Goal: Entertainment & Leisure: Browse casually

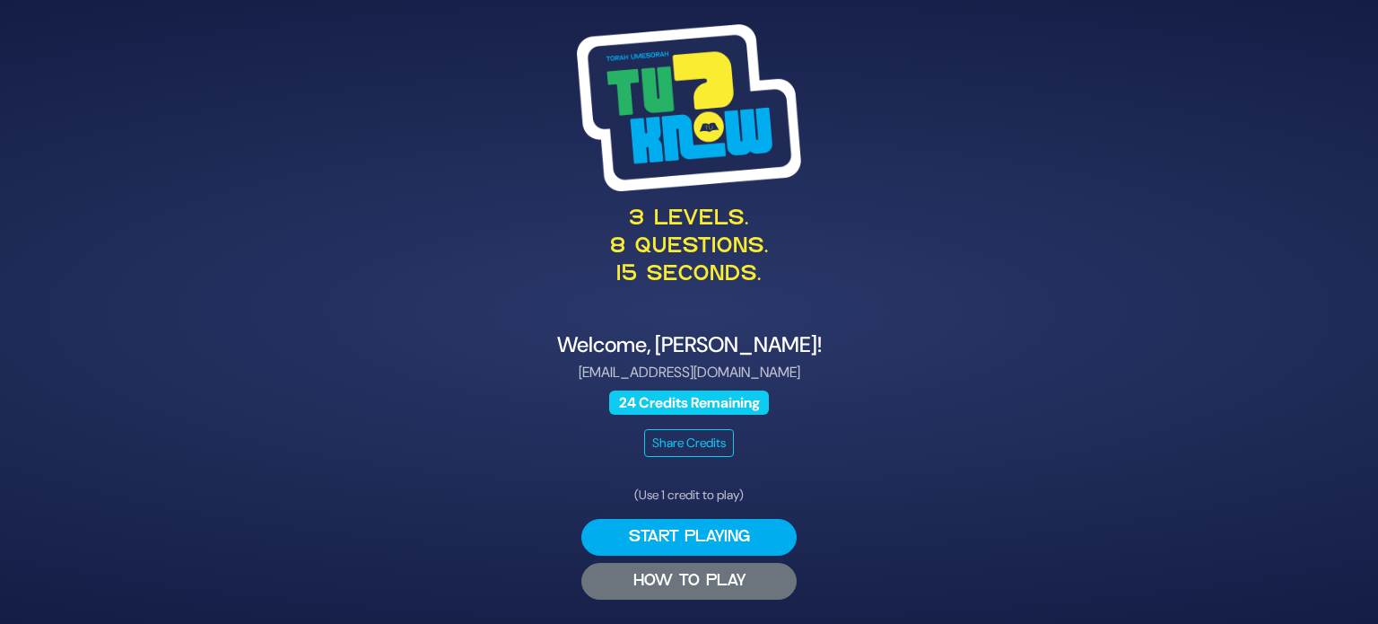
click at [729, 589] on button "HOW TO PLAY" at bounding box center [688, 581] width 215 height 37
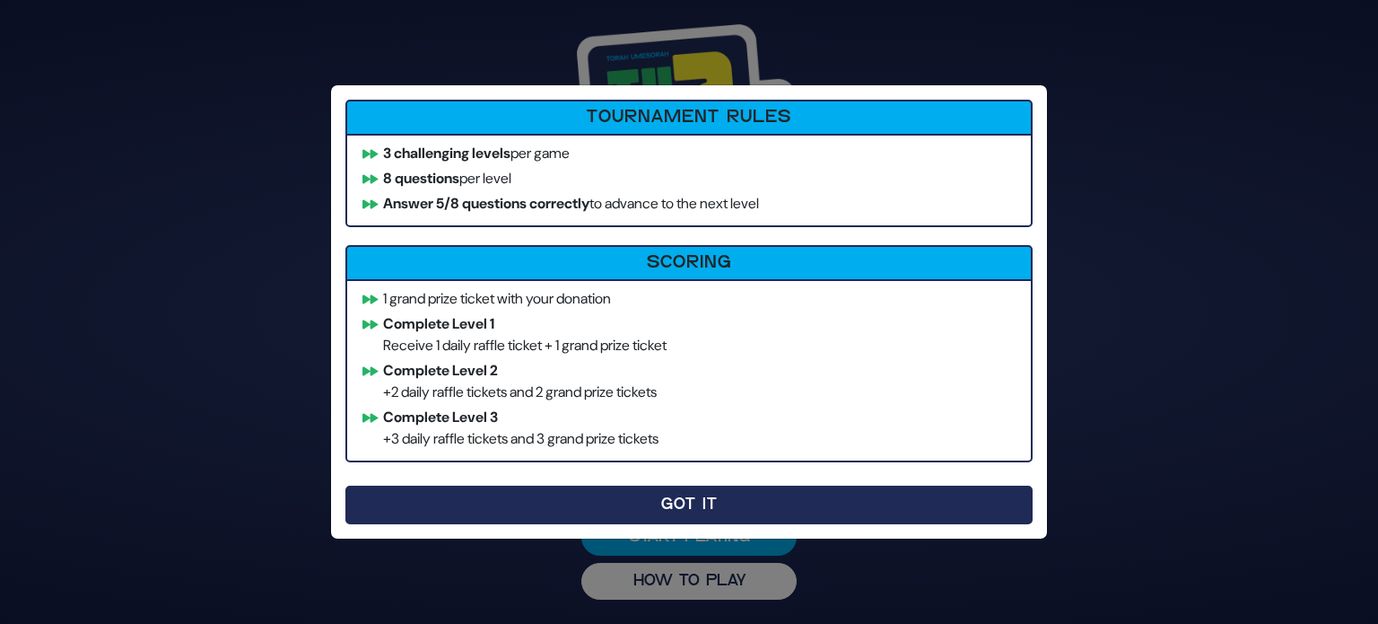
click at [681, 512] on button "Got It" at bounding box center [688, 504] width 687 height 39
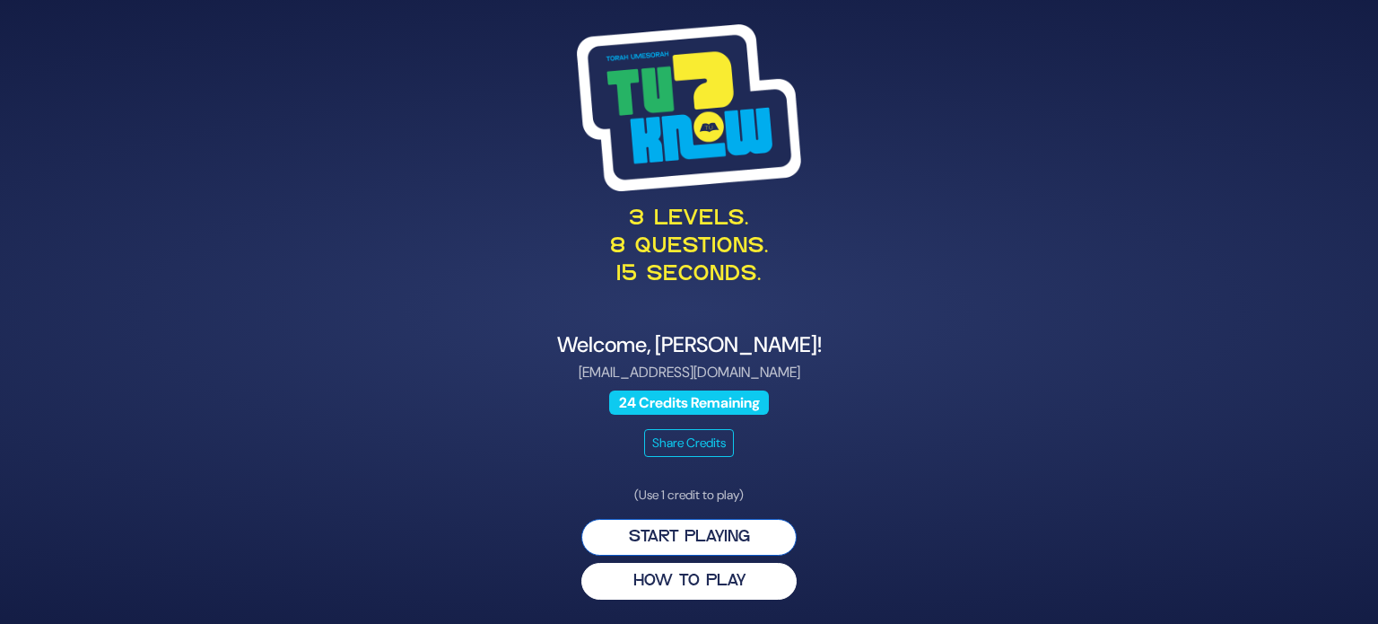
click at [731, 529] on button "Start Playing" at bounding box center [688, 537] width 215 height 37
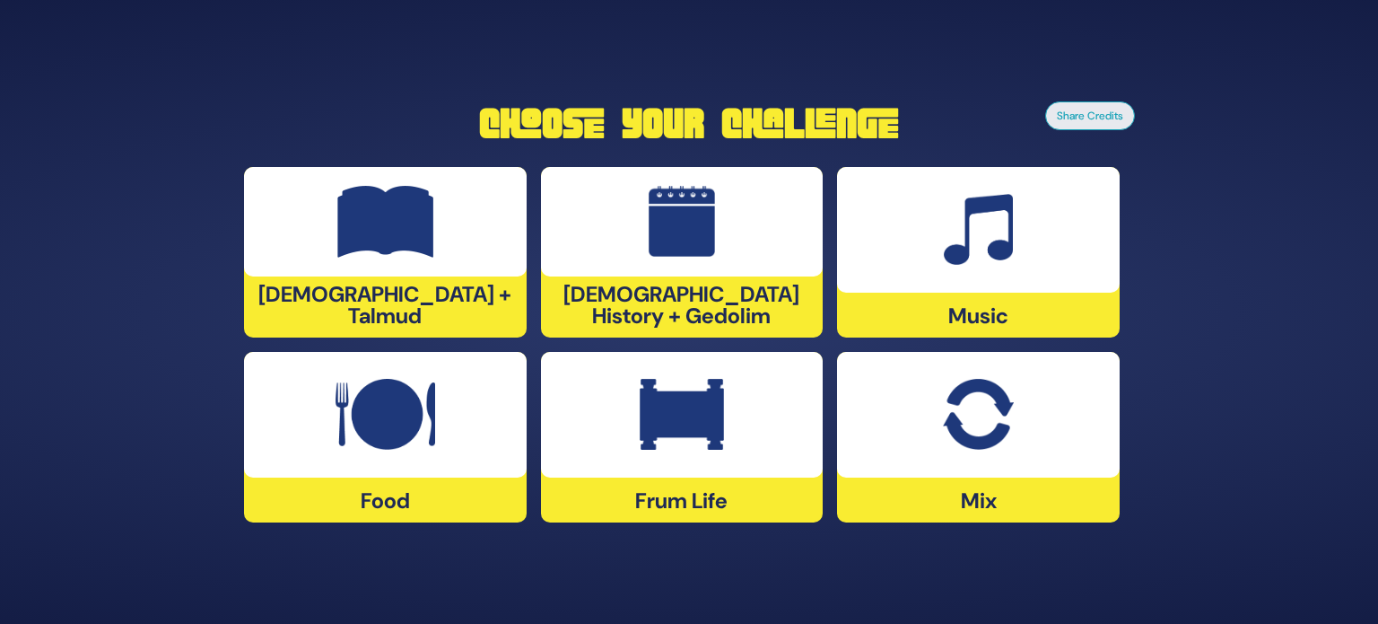
click at [369, 268] on div at bounding box center [385, 221] width 283 height 109
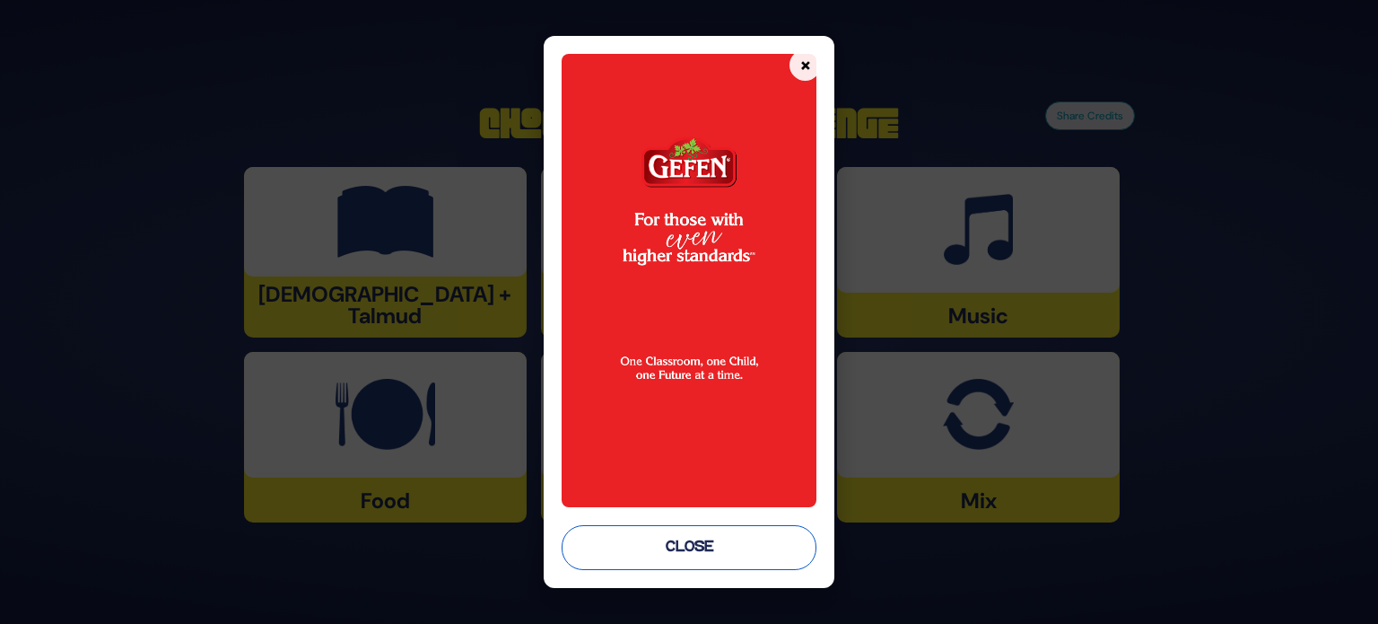
click at [699, 545] on button "Close" at bounding box center [689, 547] width 255 height 45
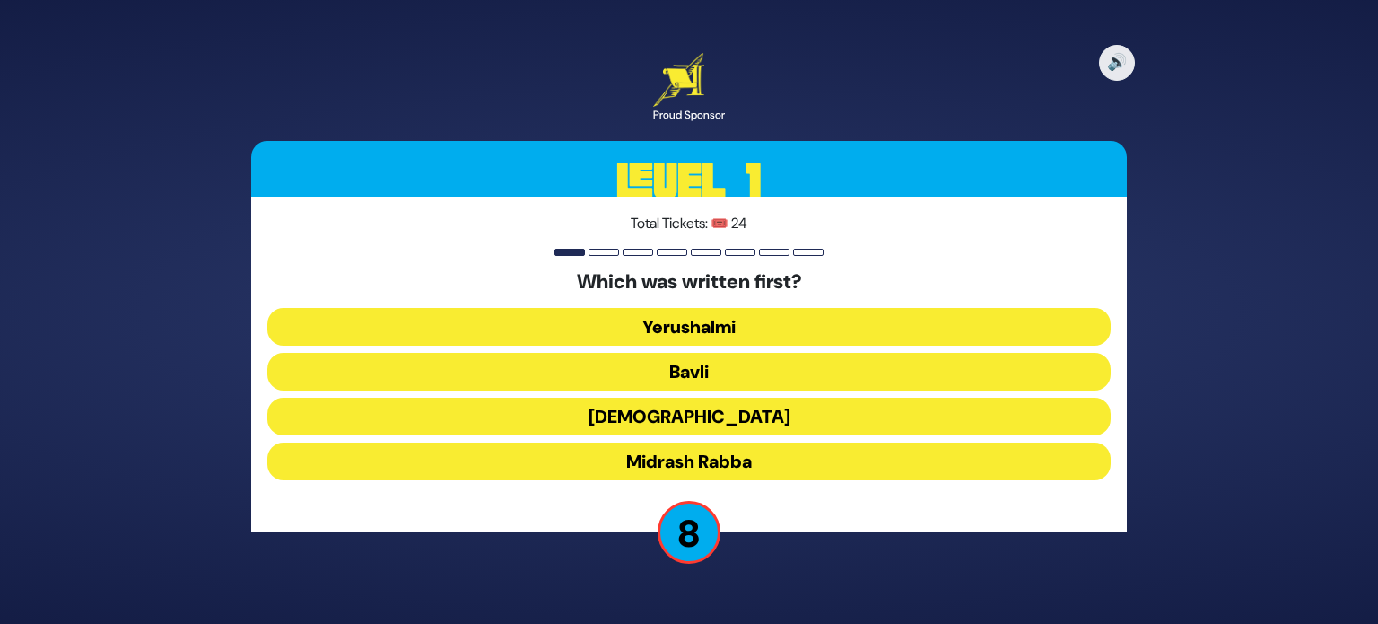
click at [684, 416] on button "Mishnah" at bounding box center [688, 416] width 843 height 38
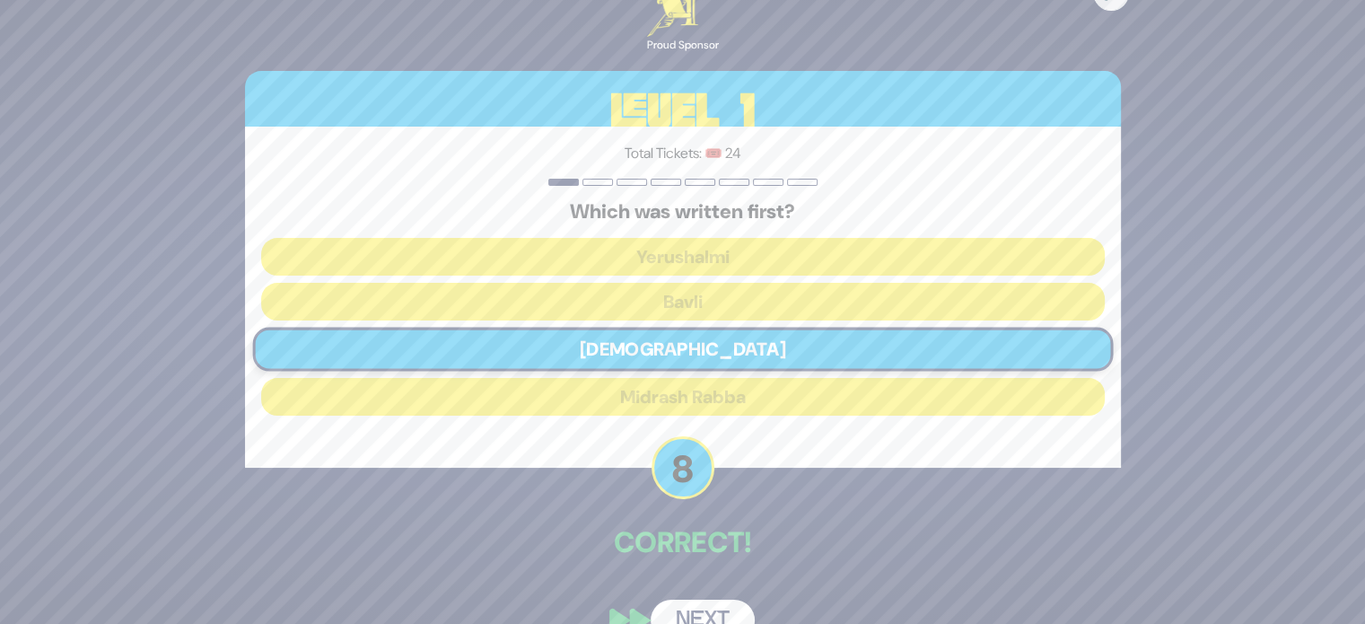
click at [705, 602] on button "Next" at bounding box center [702, 619] width 104 height 41
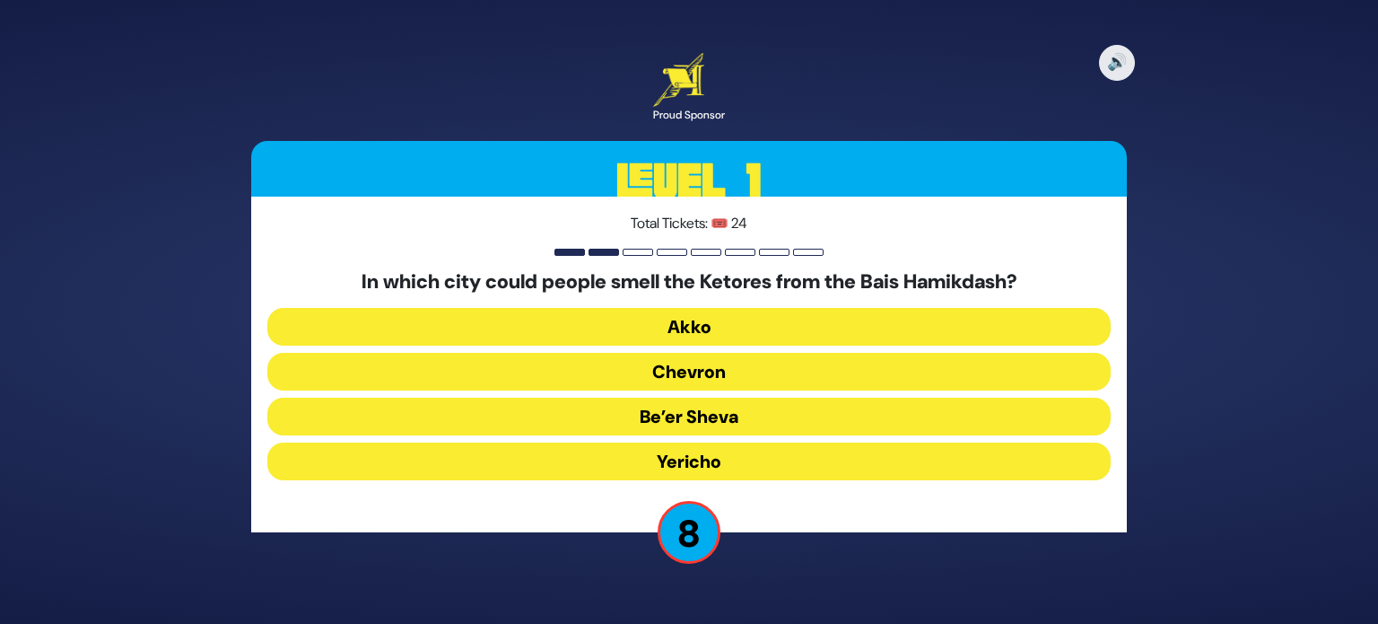
click at [696, 374] on button "Chevron" at bounding box center [688, 372] width 843 height 38
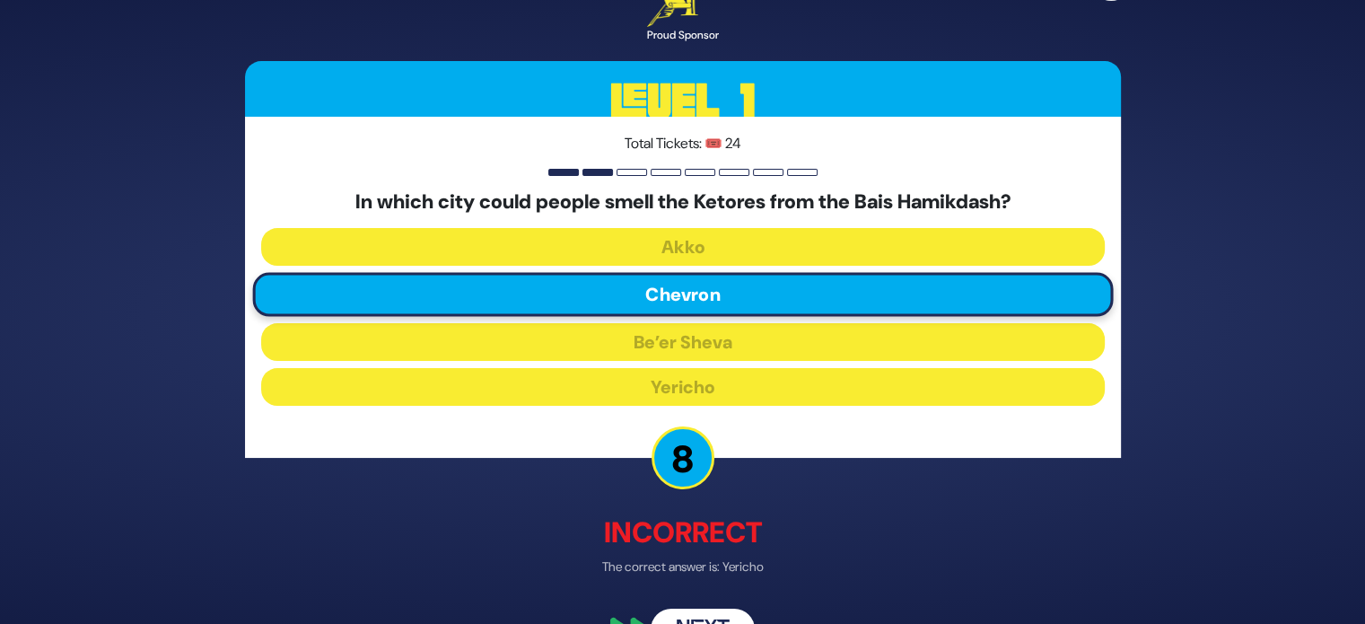
click at [689, 619] on button "Next" at bounding box center [702, 629] width 104 height 41
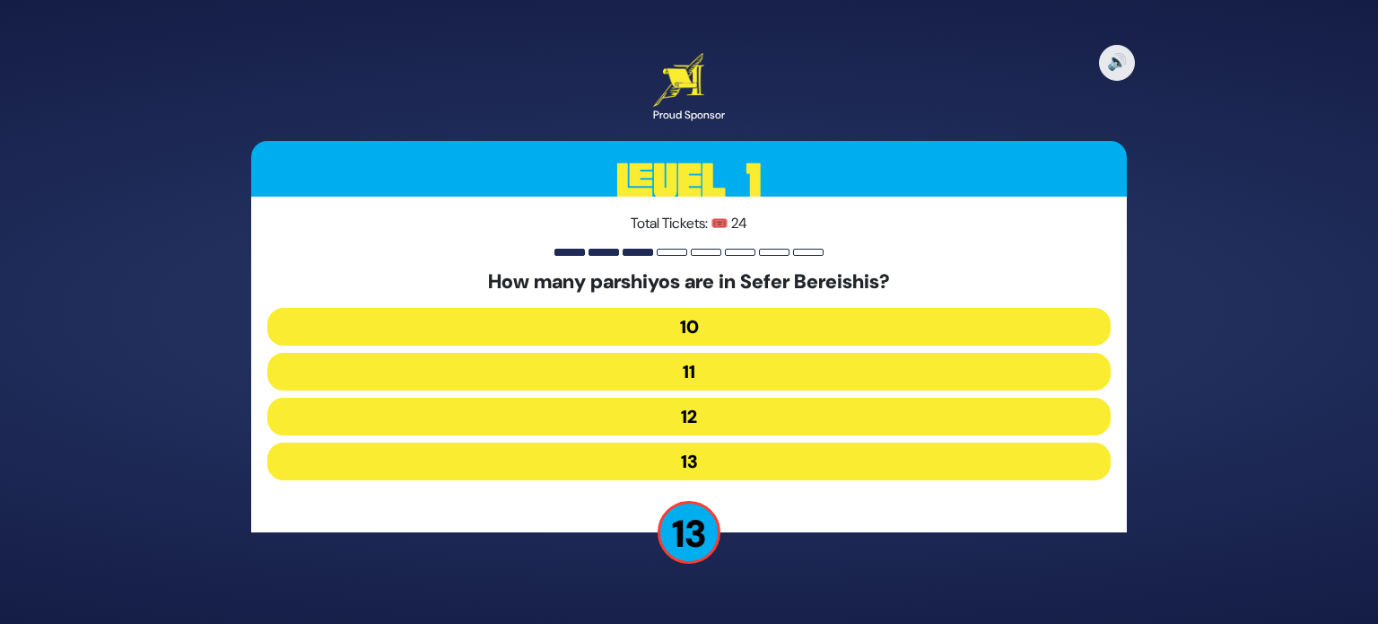
click at [676, 412] on button "12" at bounding box center [688, 416] width 843 height 38
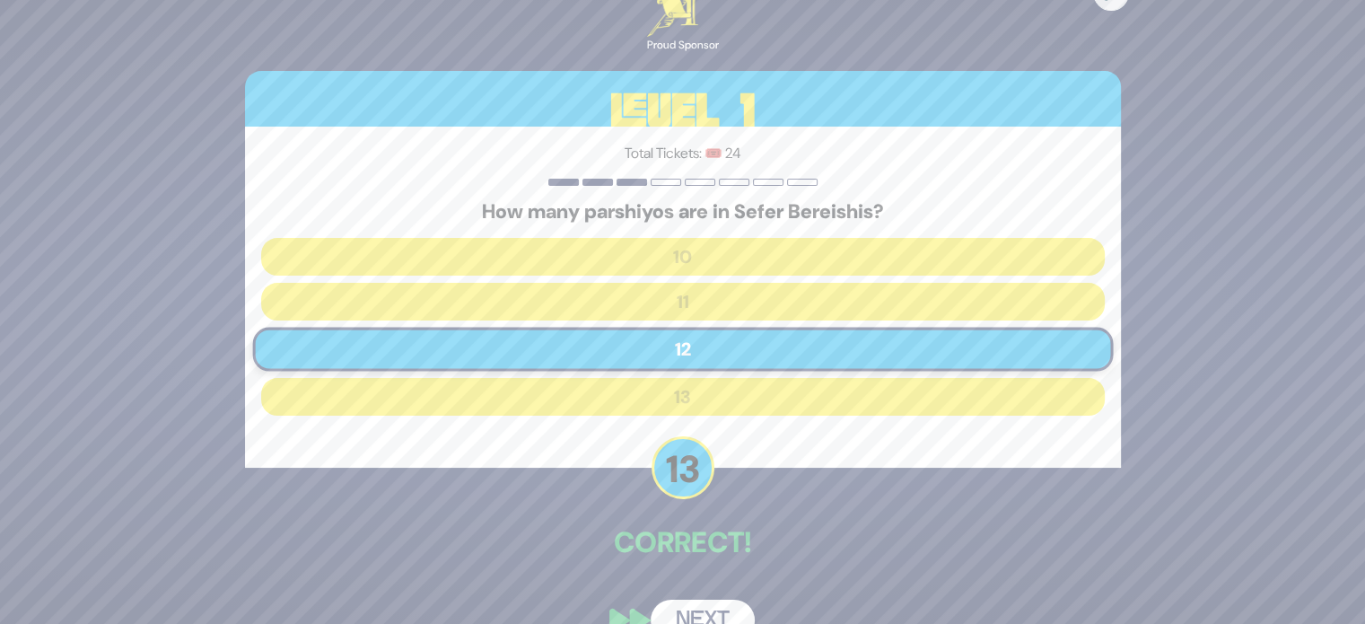
click at [706, 612] on button "Next" at bounding box center [702, 619] width 104 height 41
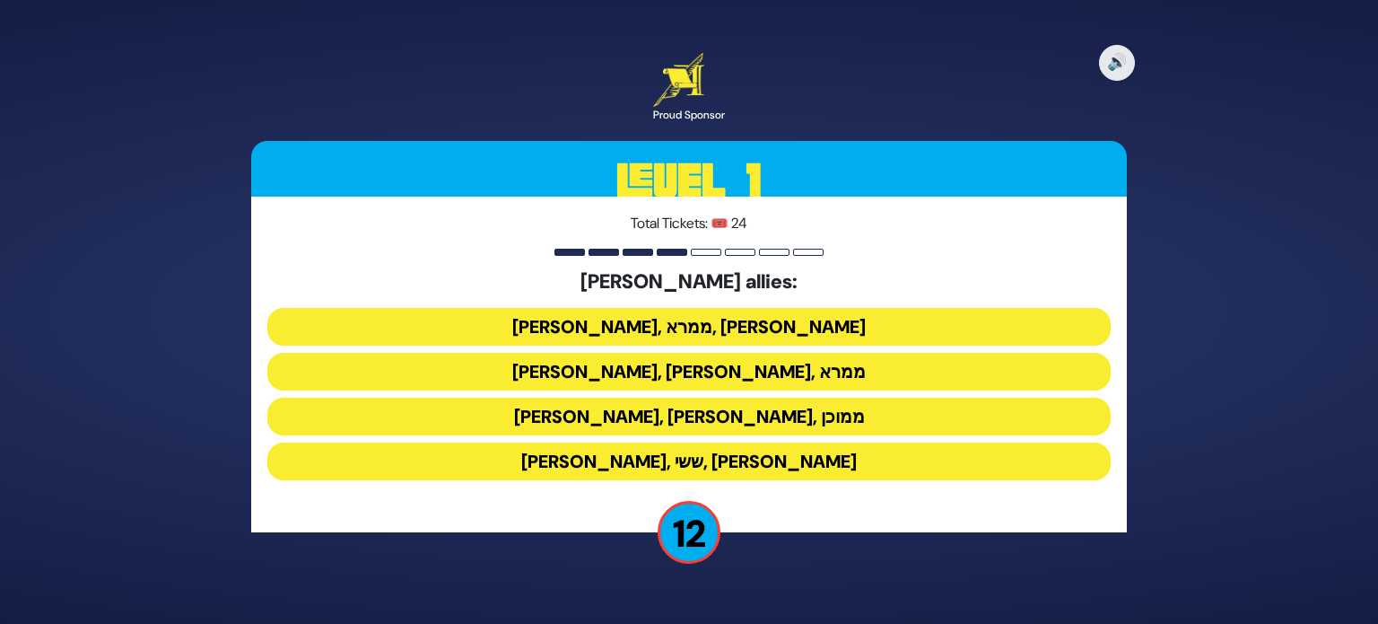
click at [735, 373] on button "ענר, אשכול, ממרא" at bounding box center [688, 372] width 843 height 38
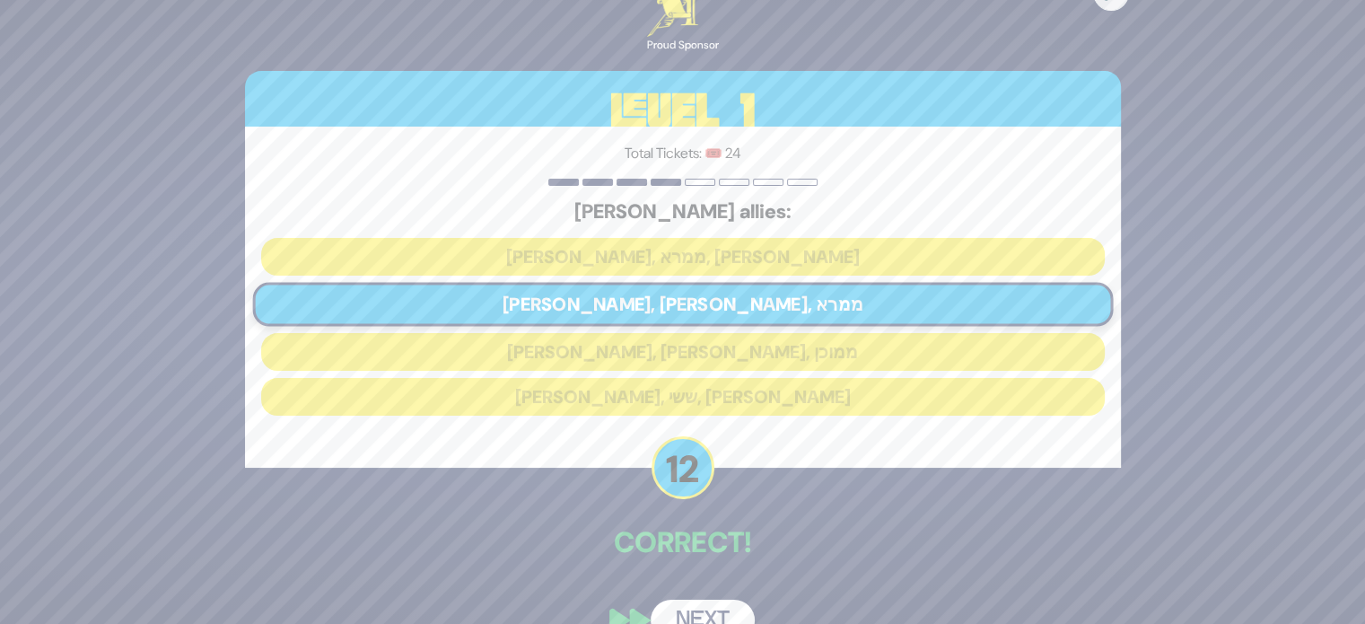
click at [697, 606] on button "Next" at bounding box center [702, 619] width 104 height 41
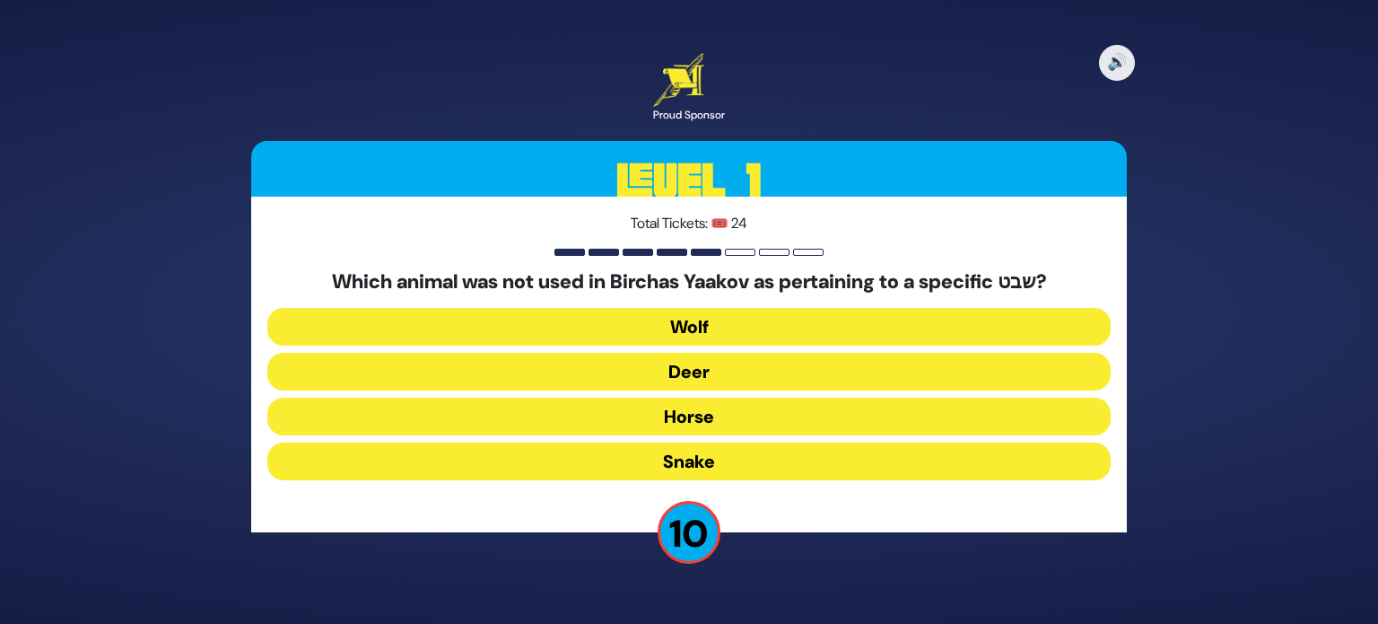
click at [703, 420] on button "Horse" at bounding box center [688, 416] width 843 height 38
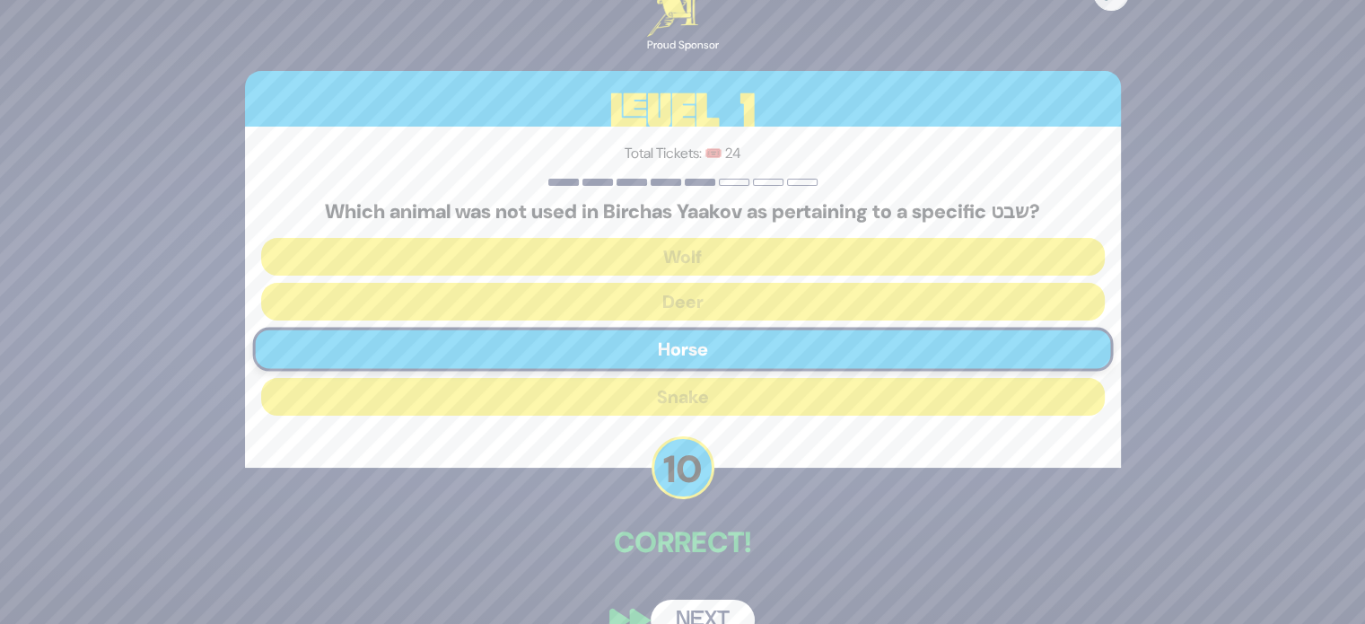
click at [682, 617] on button "Next" at bounding box center [702, 619] width 104 height 41
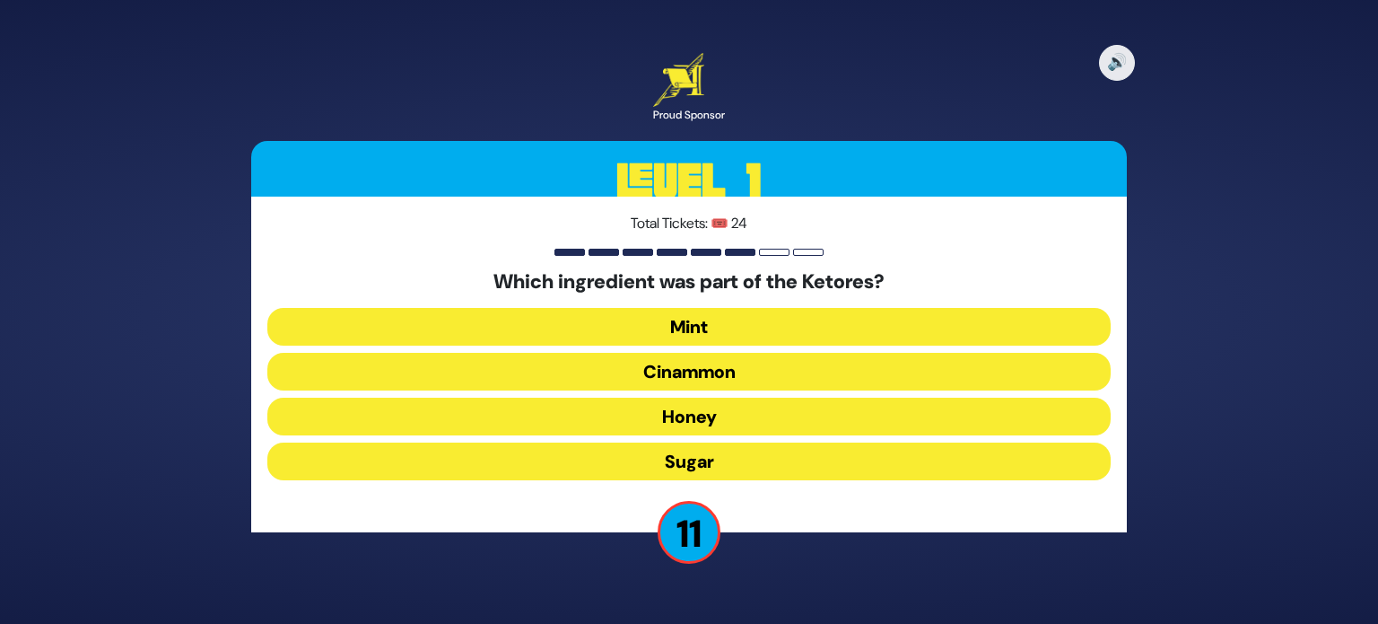
click at [708, 369] on button "Cinammon" at bounding box center [688, 372] width 843 height 38
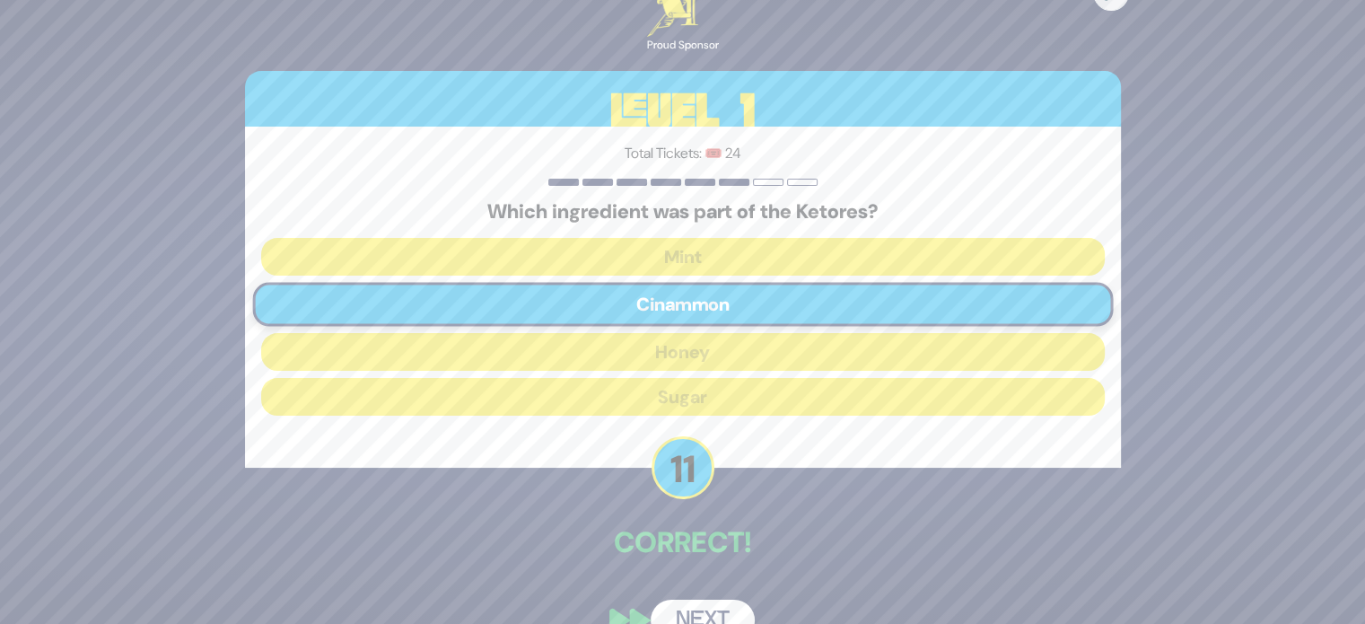
click at [706, 608] on button "Next" at bounding box center [702, 619] width 104 height 41
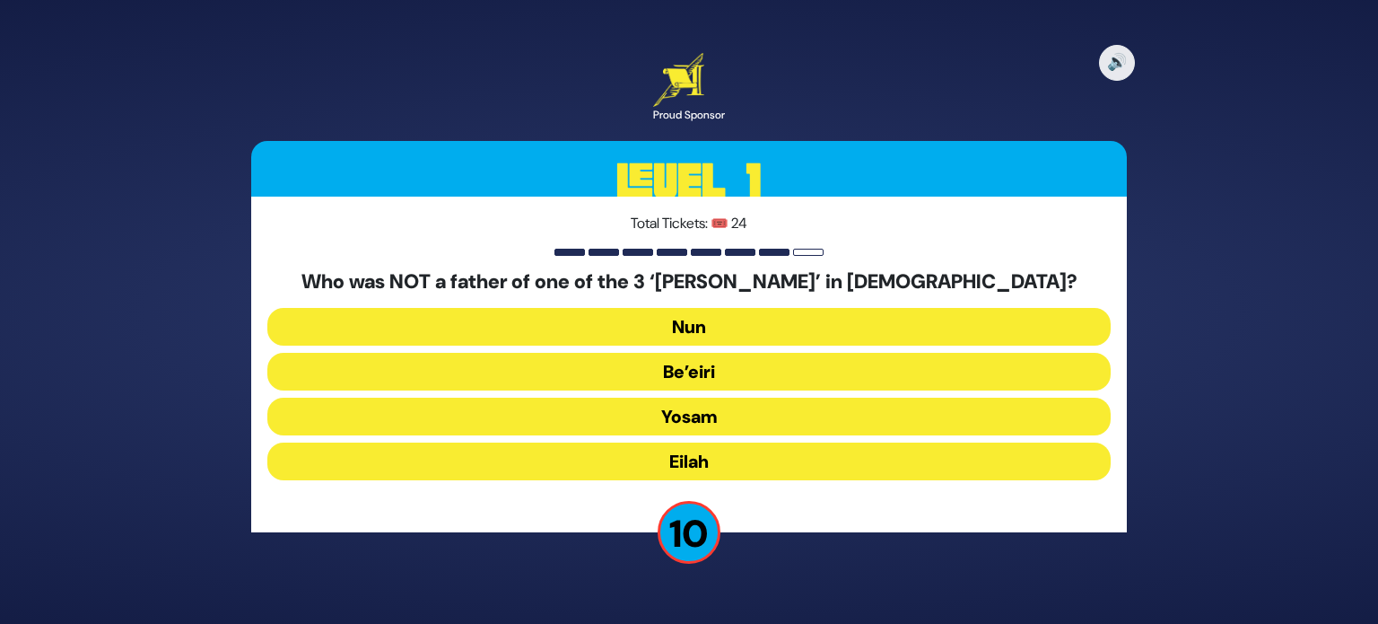
click at [678, 423] on button "Yosam" at bounding box center [688, 416] width 843 height 38
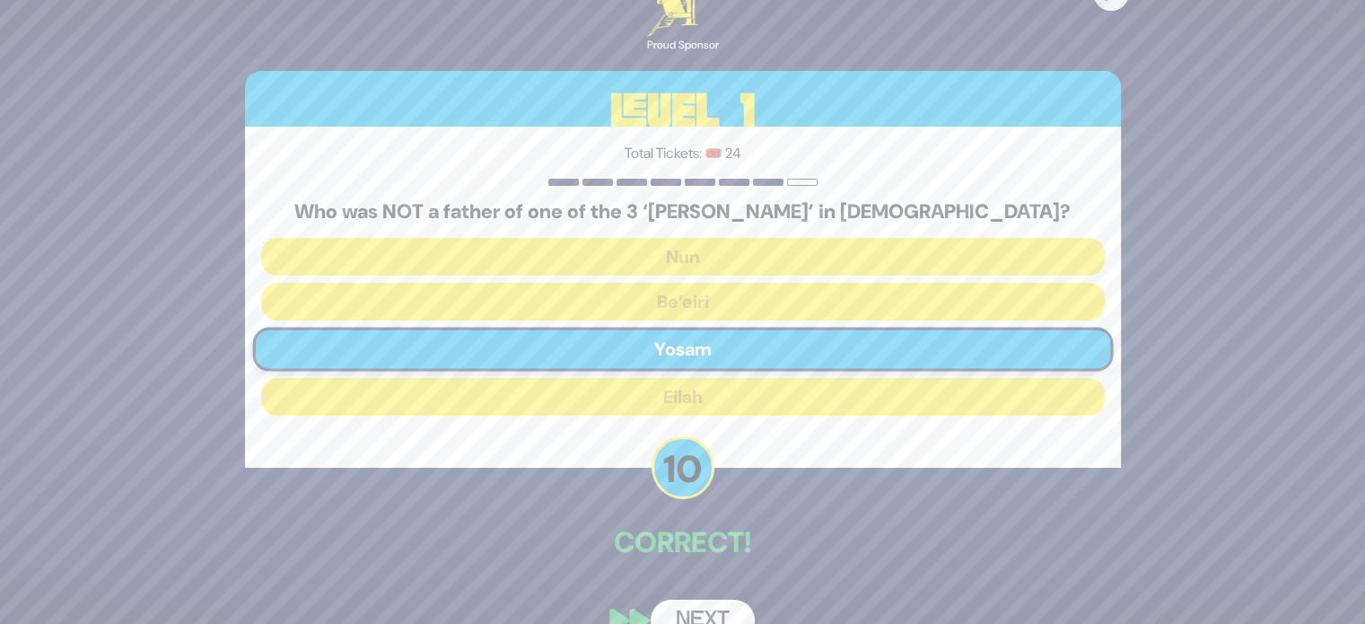
click at [776, 580] on div "🔊 Proud Sponsor Level 1 Total Tickets: 🎟️ 24 Who was NOT a father of one of the…" at bounding box center [682, 311] width 919 height 701
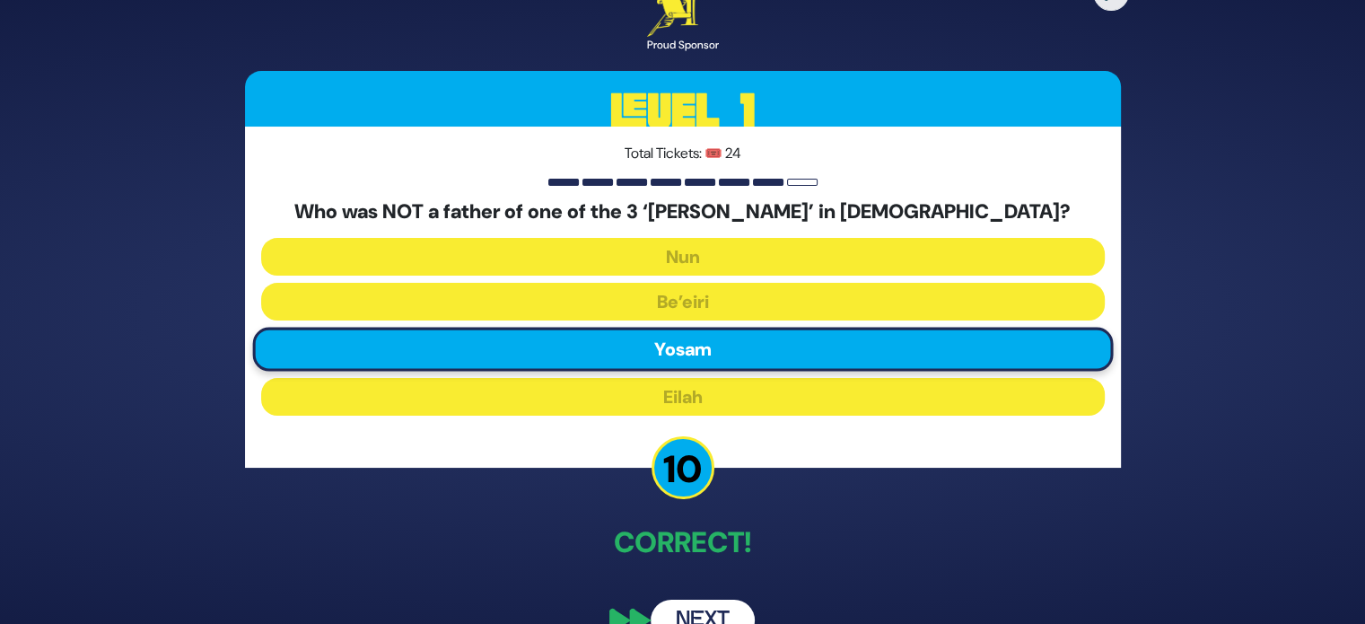
click at [705, 608] on button "Next" at bounding box center [702, 619] width 104 height 41
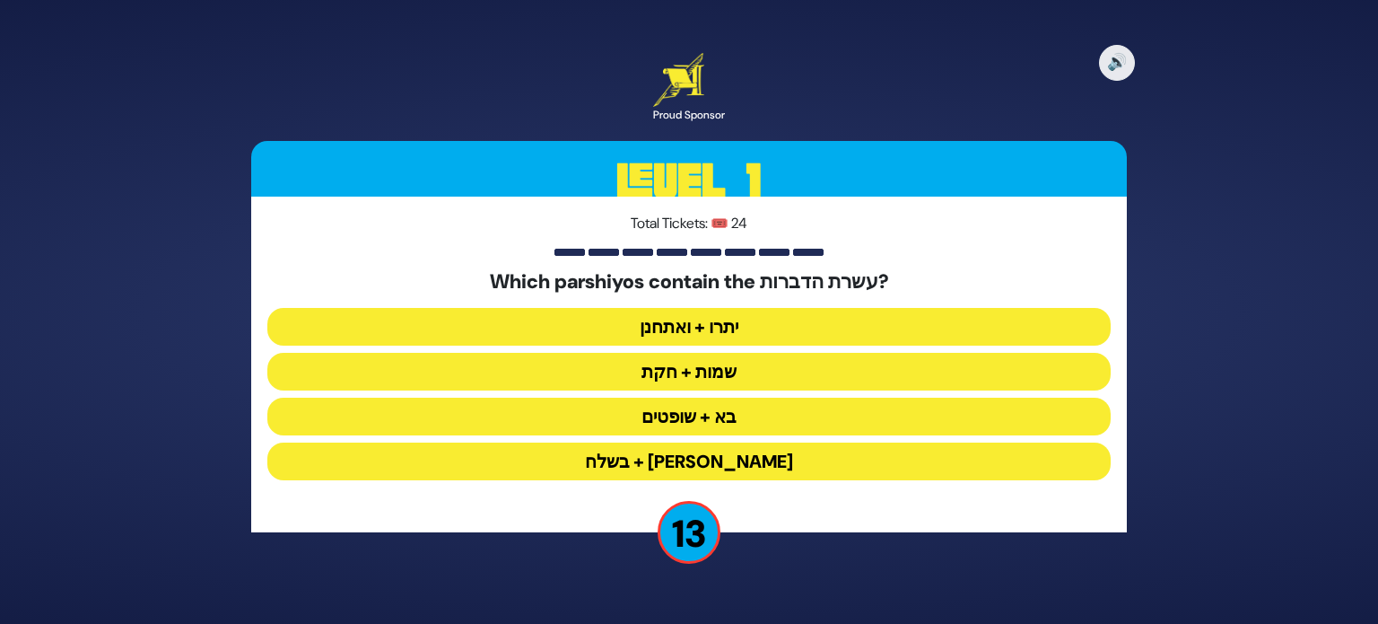
click at [731, 319] on button "יתרו + ואתחנן" at bounding box center [688, 327] width 843 height 38
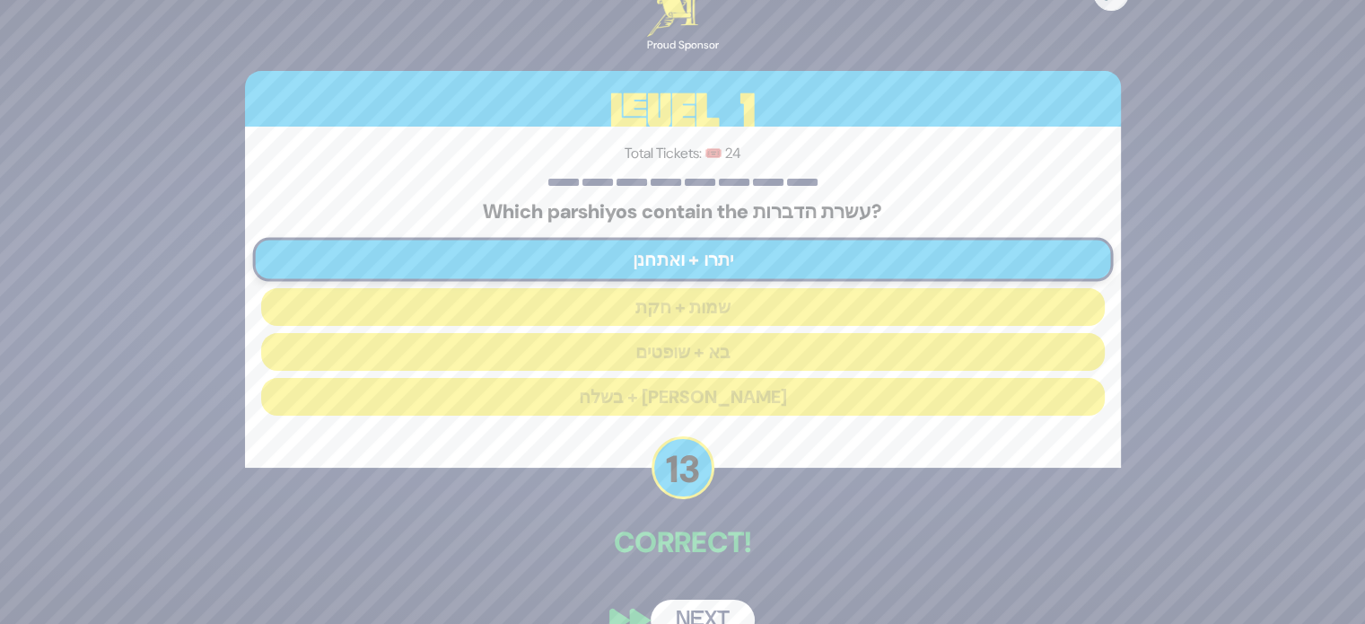
click at [720, 567] on div "🔊 Proud Sponsor Level 1 Total Tickets: 🎟️ 24 Which parshiyos contain the עשרת ה…" at bounding box center [682, 311] width 919 height 701
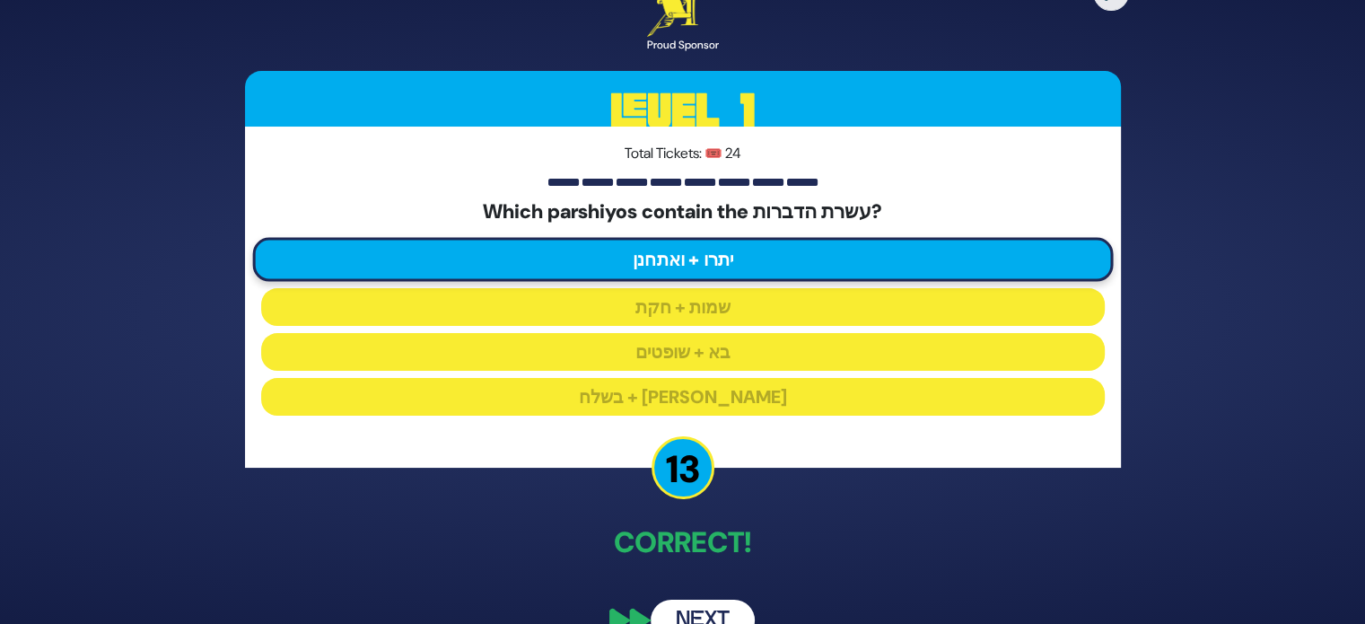
click at [703, 613] on button "Next" at bounding box center [702, 619] width 104 height 41
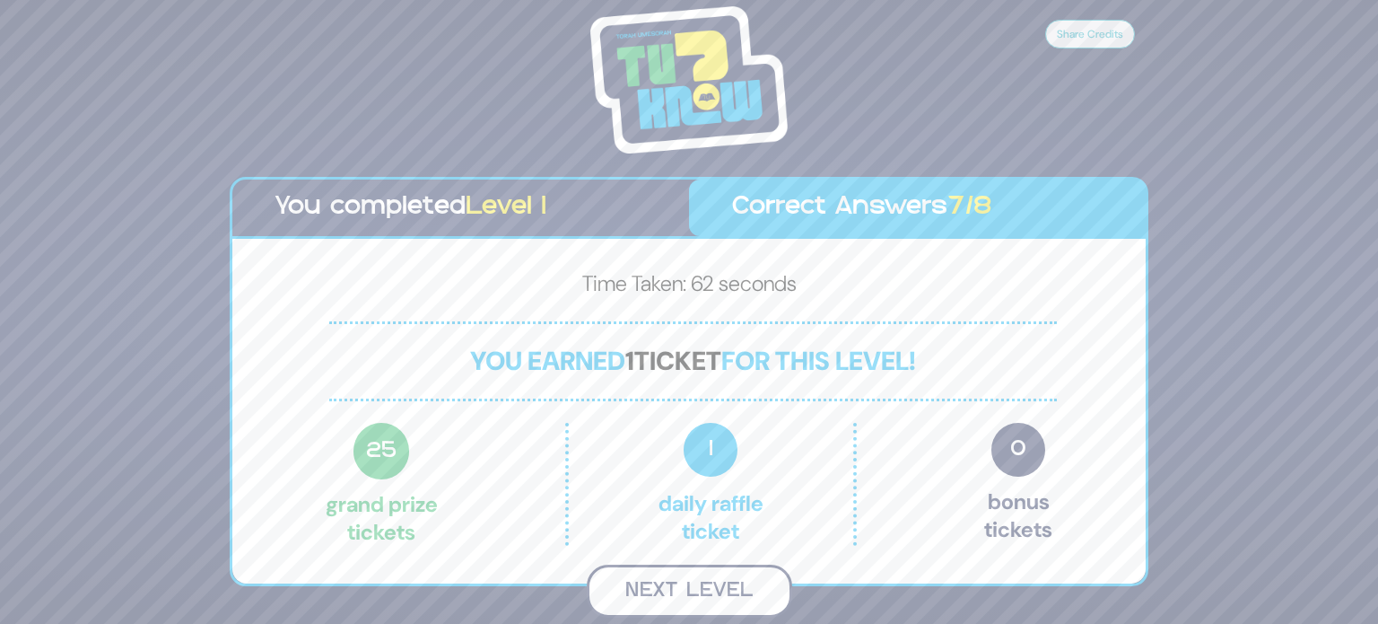
click at [730, 585] on button "Next Level" at bounding box center [689, 590] width 205 height 53
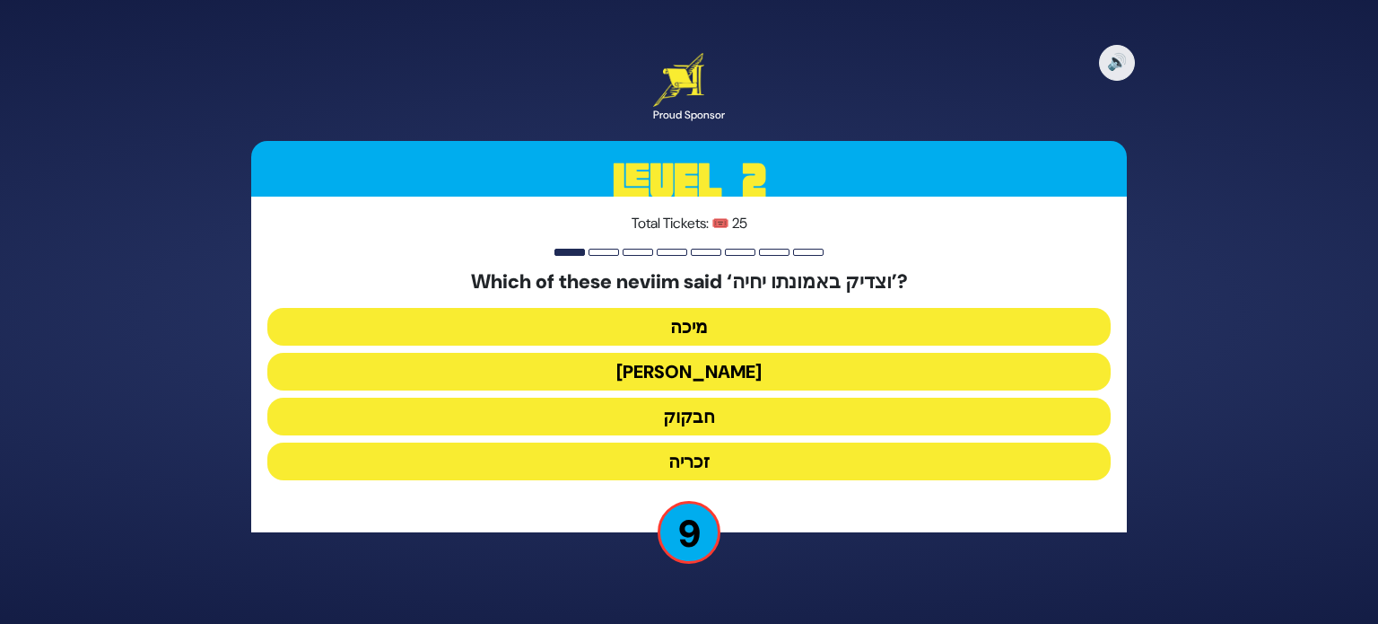
click at [659, 419] on button "חבקוק" at bounding box center [688, 416] width 843 height 38
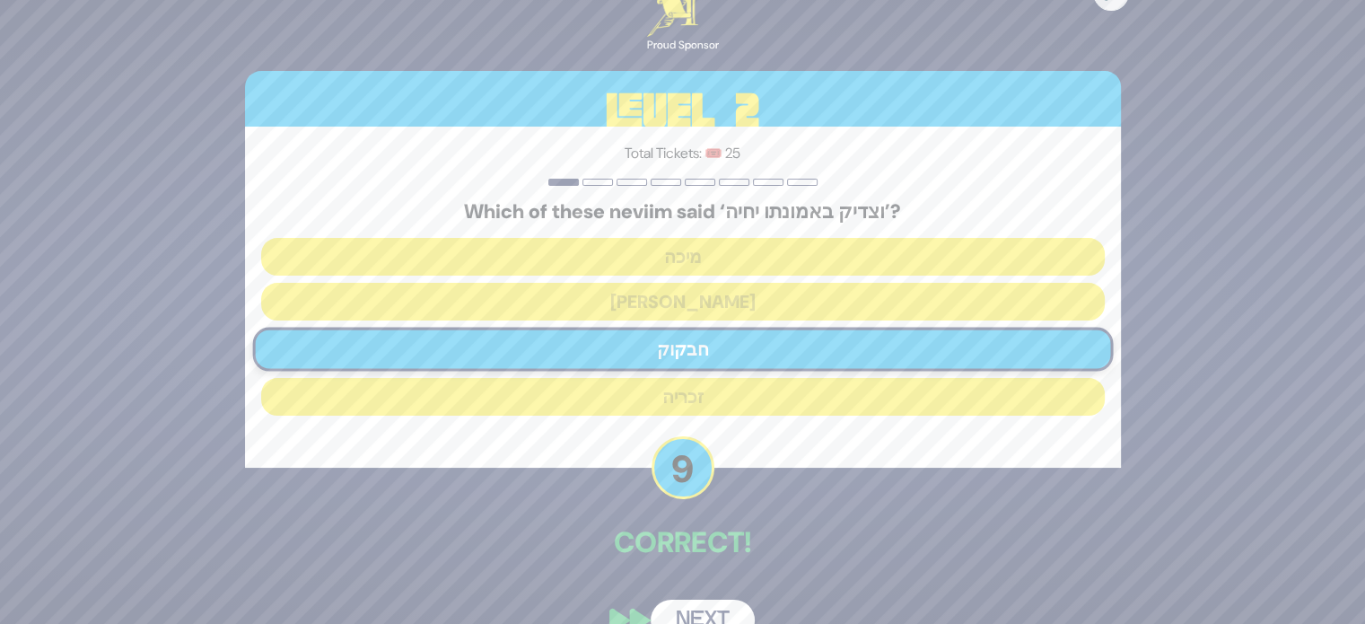
click at [707, 604] on button "Next" at bounding box center [702, 619] width 104 height 41
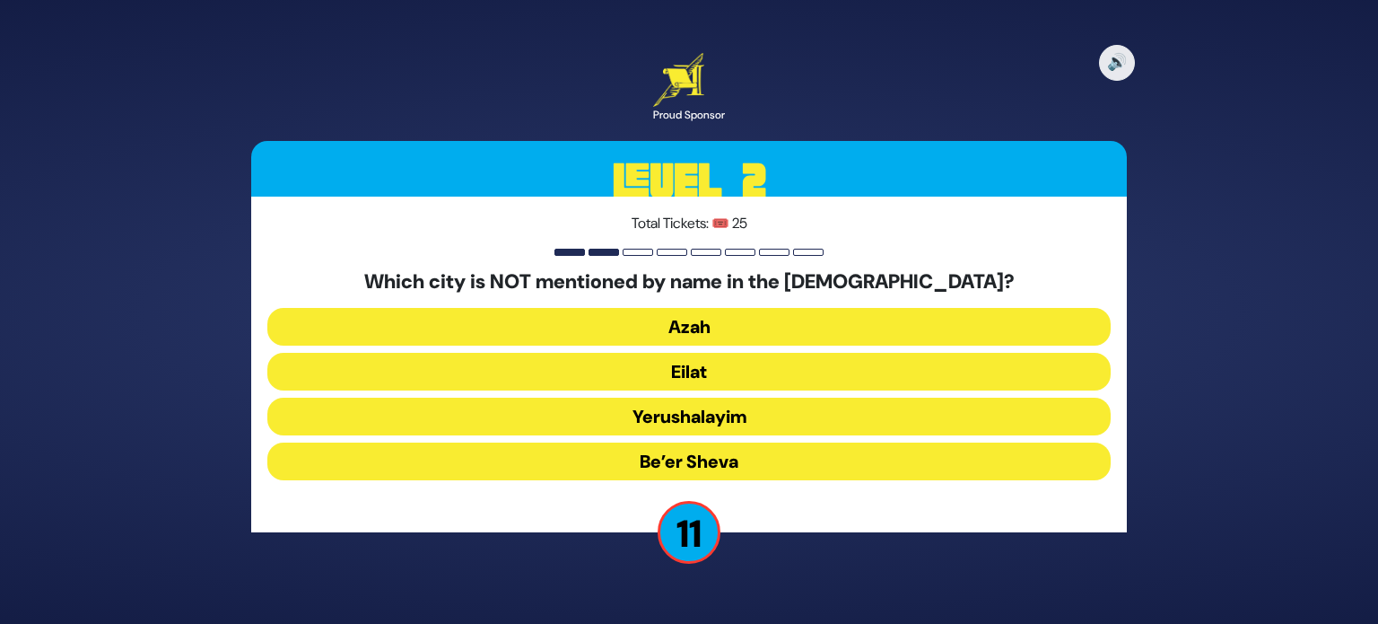
click at [705, 369] on button "Eilat" at bounding box center [688, 372] width 843 height 38
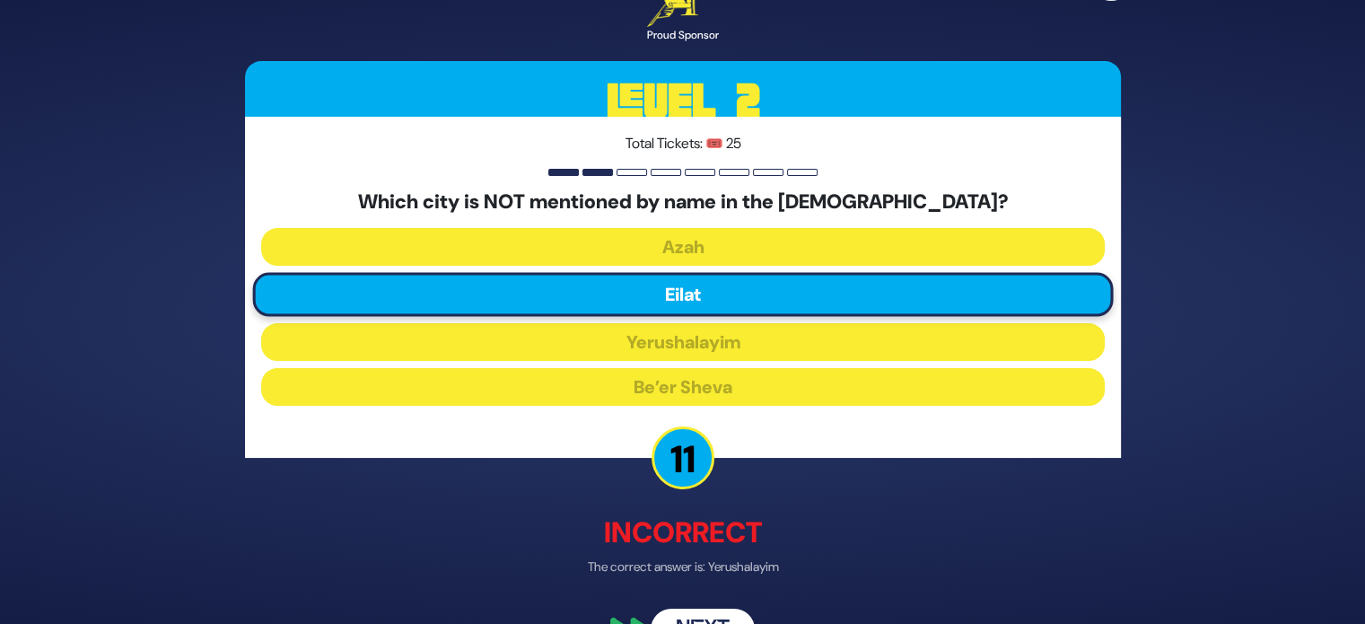
click at [702, 614] on button "Next" at bounding box center [702, 629] width 104 height 41
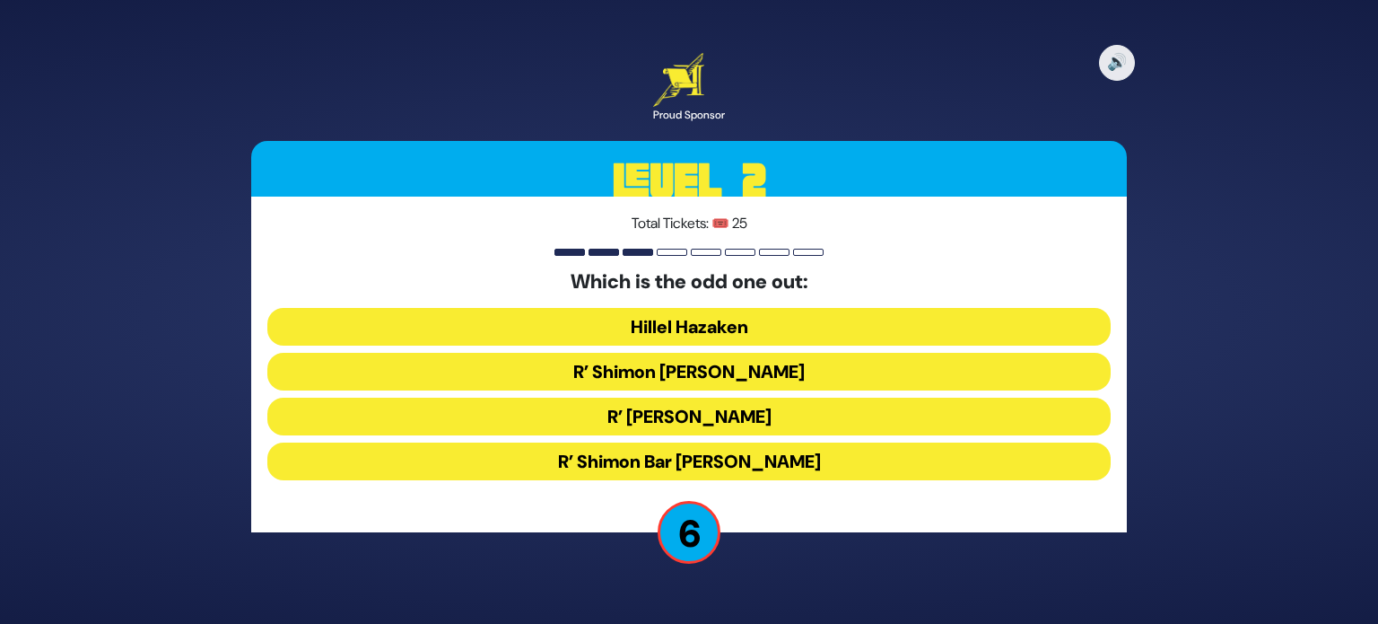
click at [707, 329] on button "Hillel Hazaken" at bounding box center [688, 327] width 843 height 38
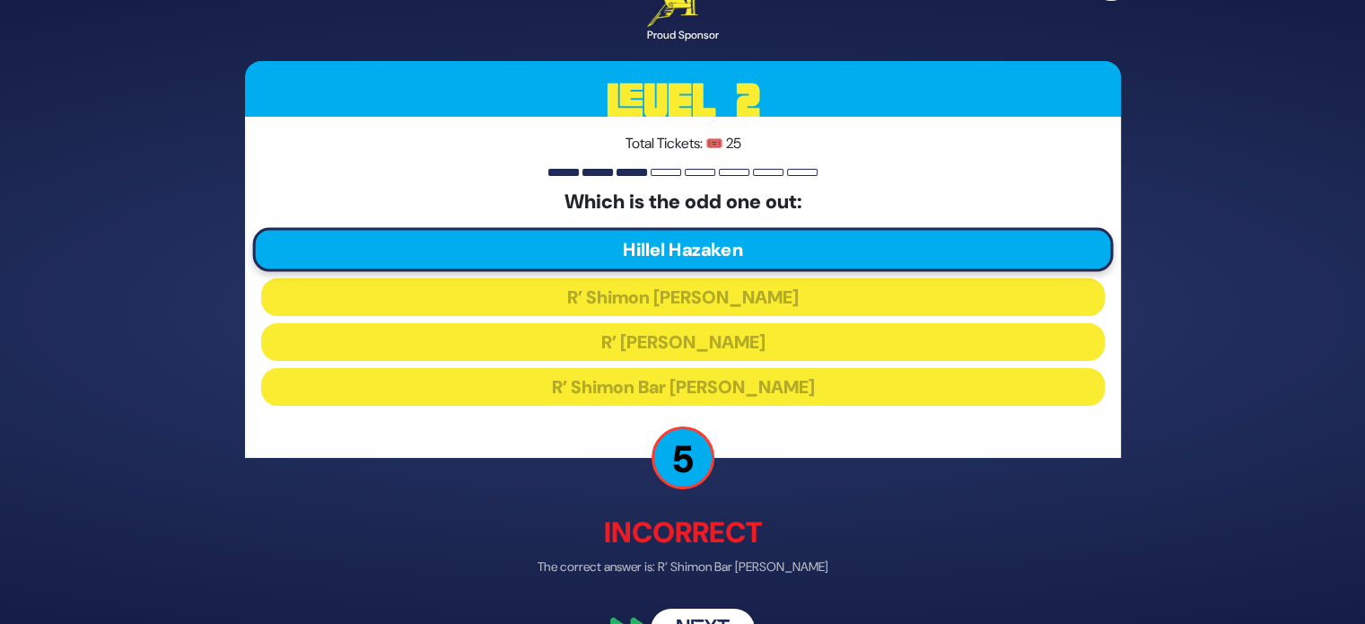
click at [675, 618] on button "Next" at bounding box center [702, 629] width 104 height 41
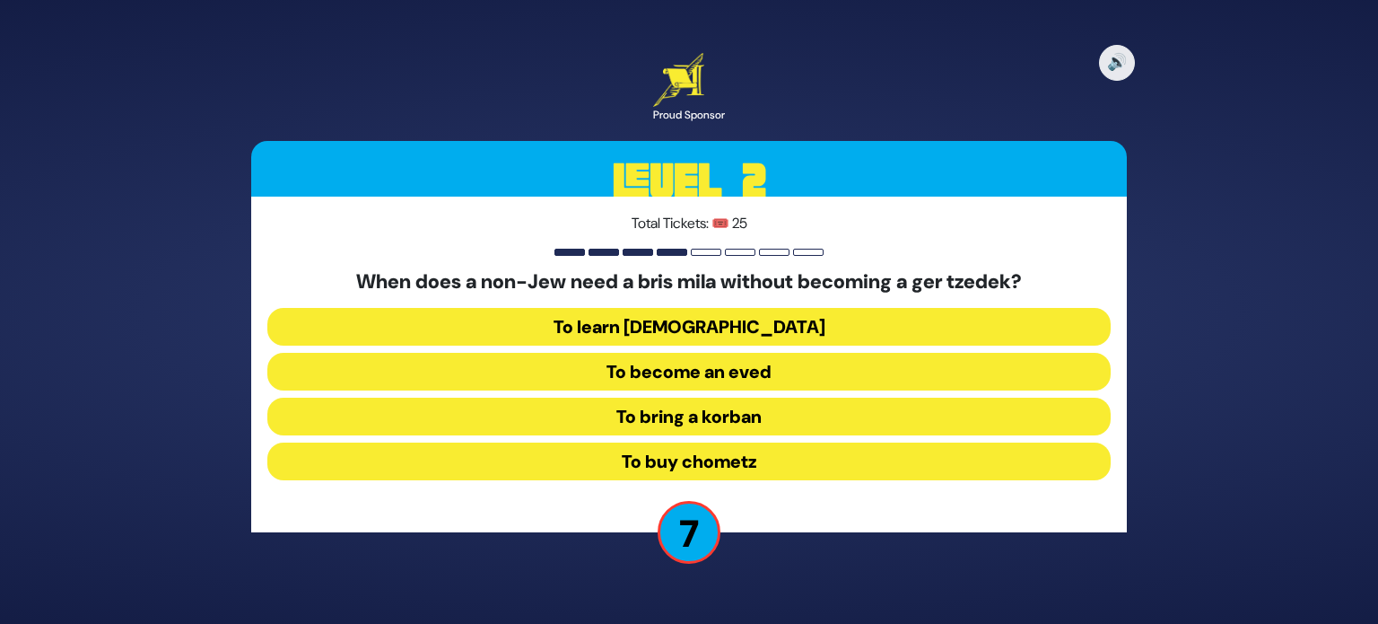
click at [569, 419] on button "To bring a korban" at bounding box center [688, 416] width 843 height 38
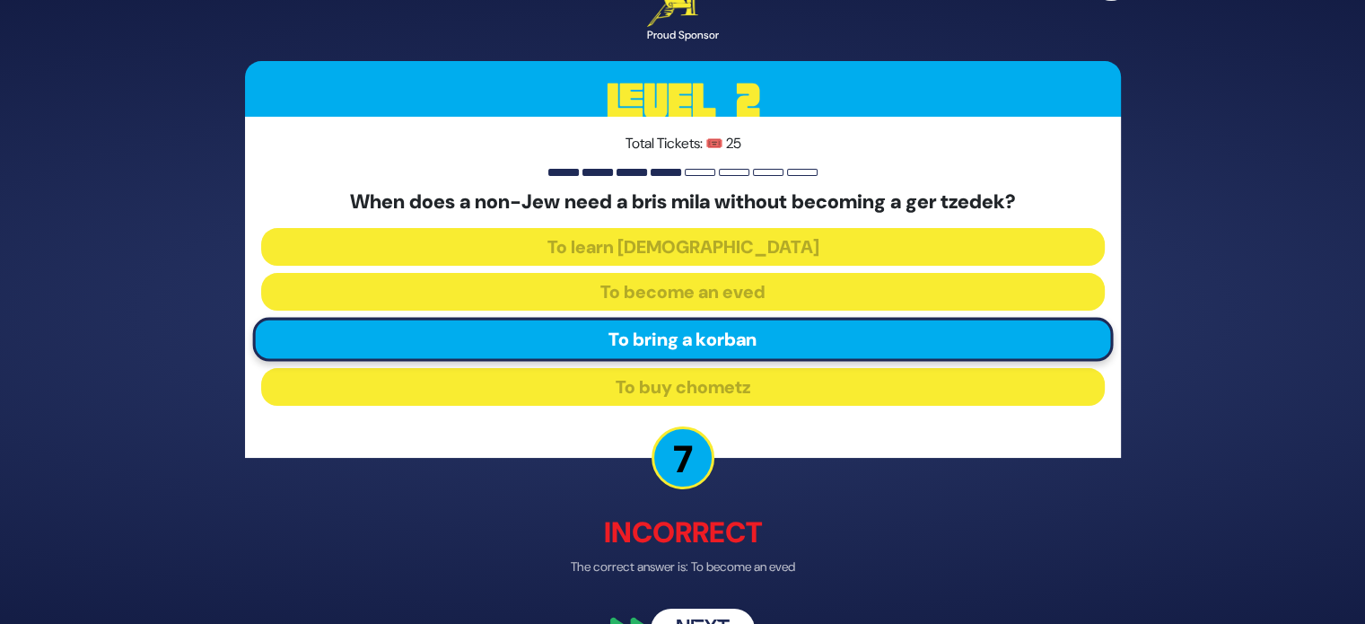
click at [695, 621] on button "Next" at bounding box center [702, 629] width 104 height 41
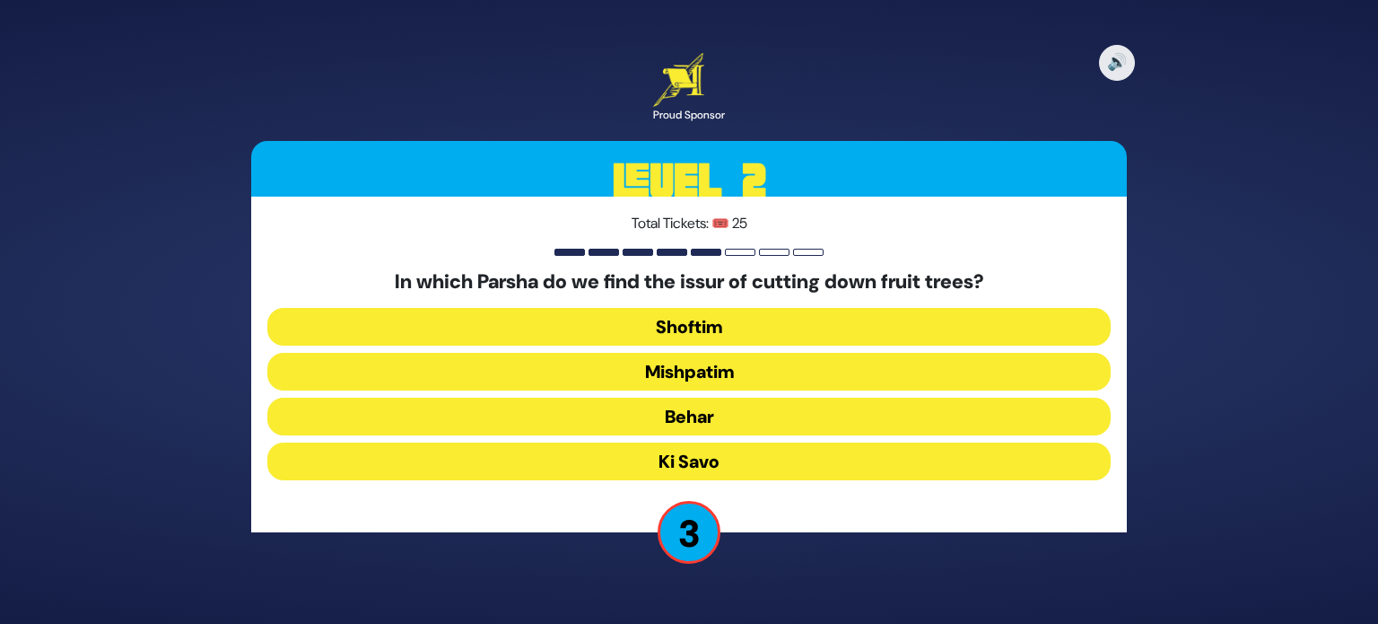
click at [659, 464] on button "Ki Savo" at bounding box center [688, 461] width 843 height 38
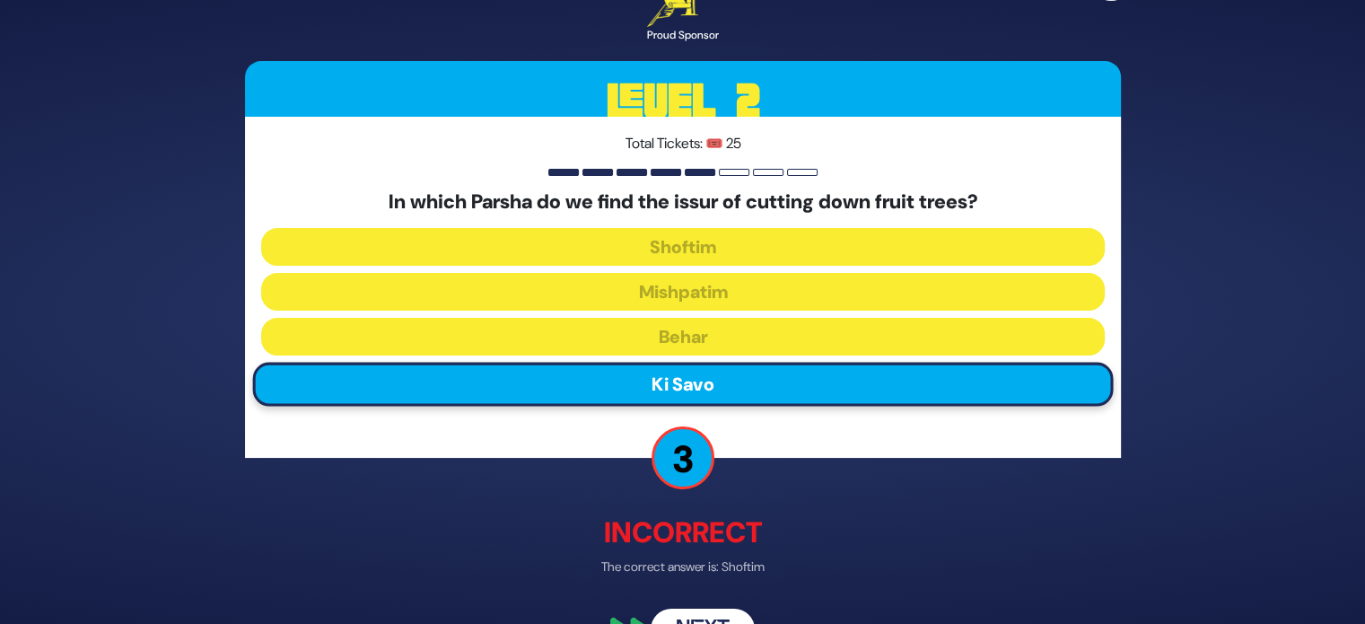
click at [675, 616] on button "Next" at bounding box center [702, 629] width 104 height 41
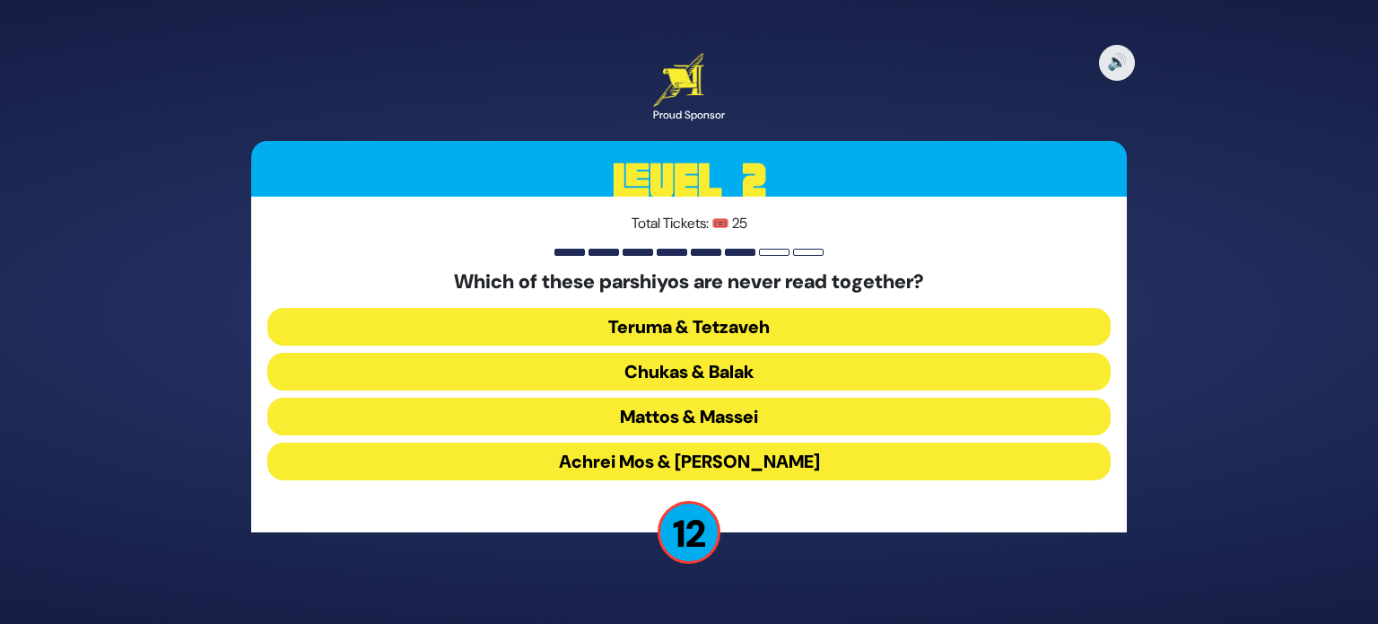
click at [662, 365] on button "Chukas & Balak" at bounding box center [688, 372] width 843 height 38
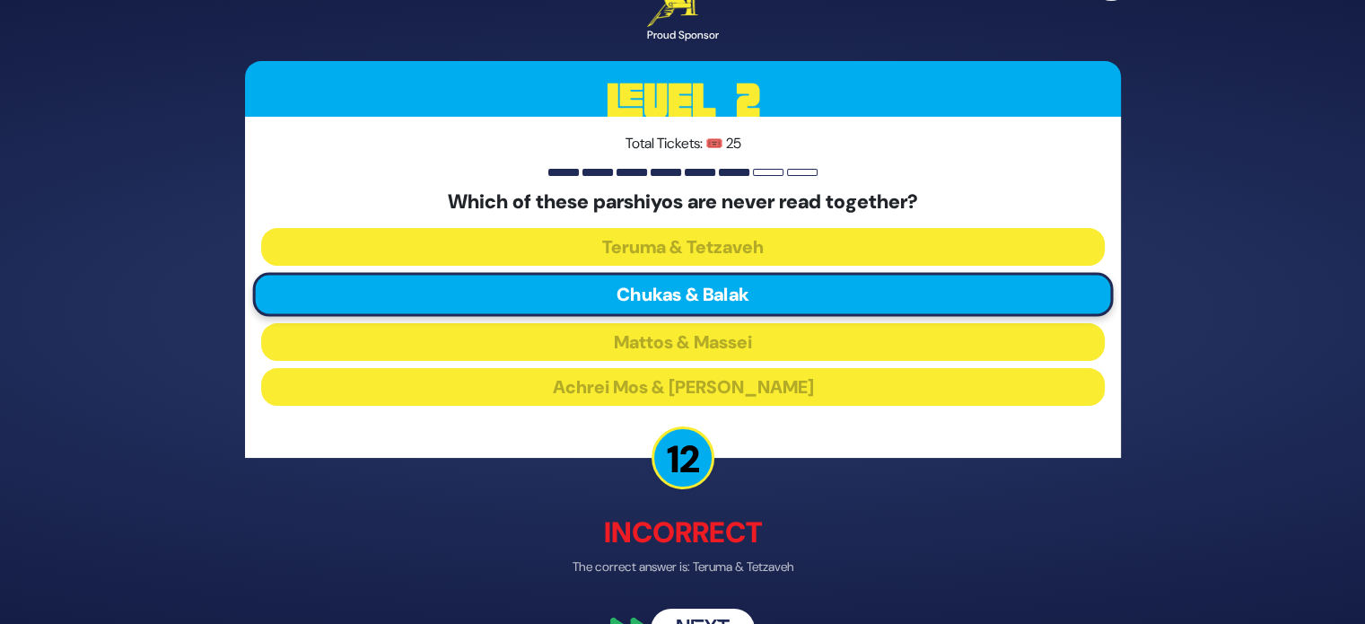
click at [700, 612] on button "Next" at bounding box center [702, 629] width 104 height 41
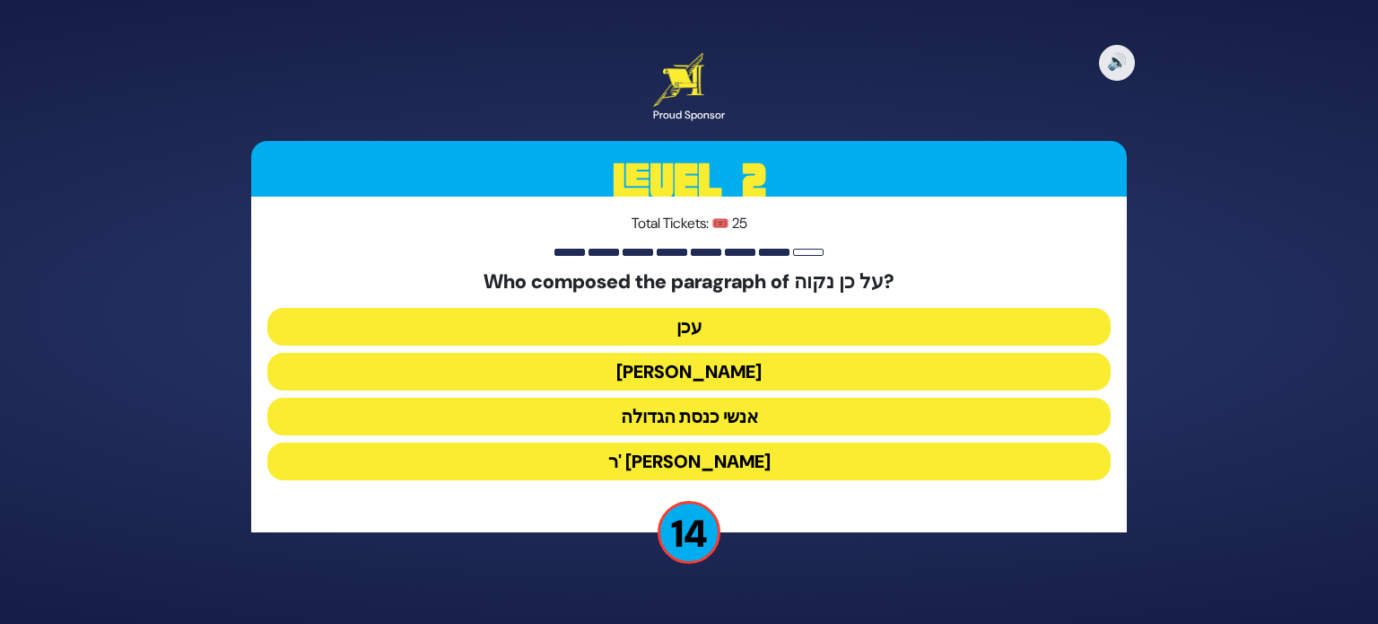
click at [652, 318] on button "עכן" at bounding box center [688, 327] width 843 height 38
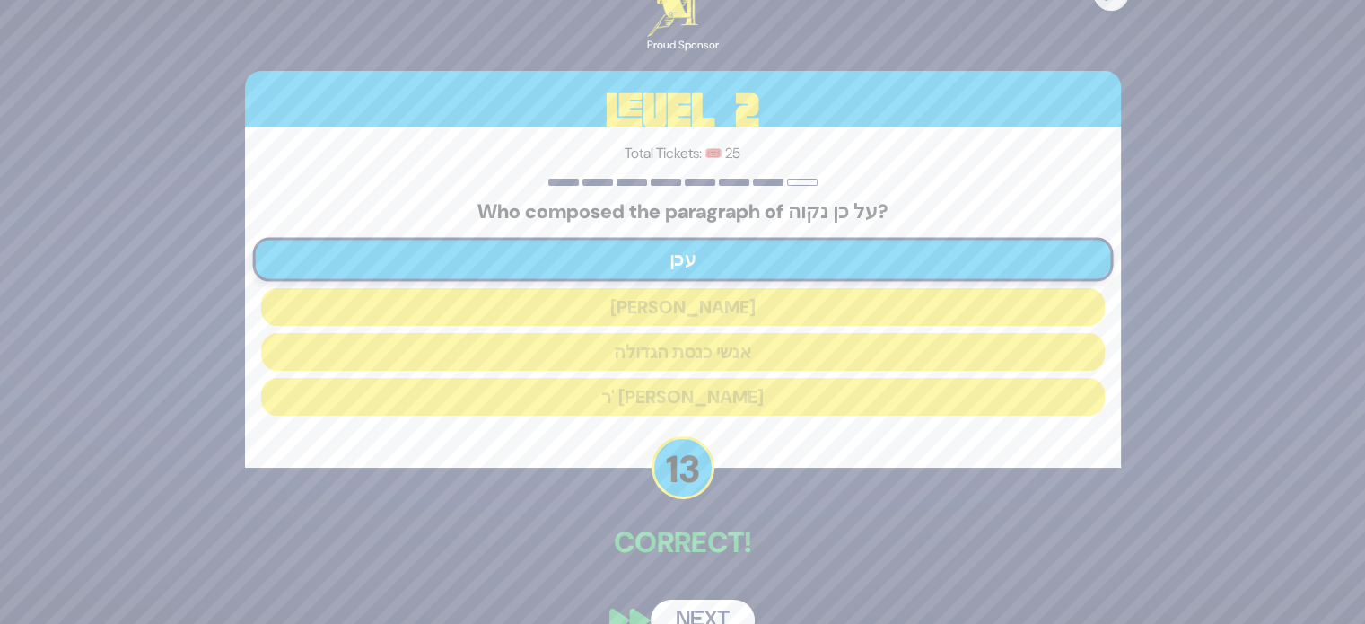
click at [832, 575] on div "🔊 Proud Sponsor Level 2 Total Tickets: 🎟️ 25 Who composed the paragraph of על כ…" at bounding box center [682, 311] width 919 height 701
click at [705, 598] on div "🔊 Proud Sponsor Level 2 Total Tickets: 🎟️ 25 Who composed the paragraph of על כ…" at bounding box center [682, 311] width 919 height 701
click at [699, 611] on button "Next" at bounding box center [702, 619] width 104 height 41
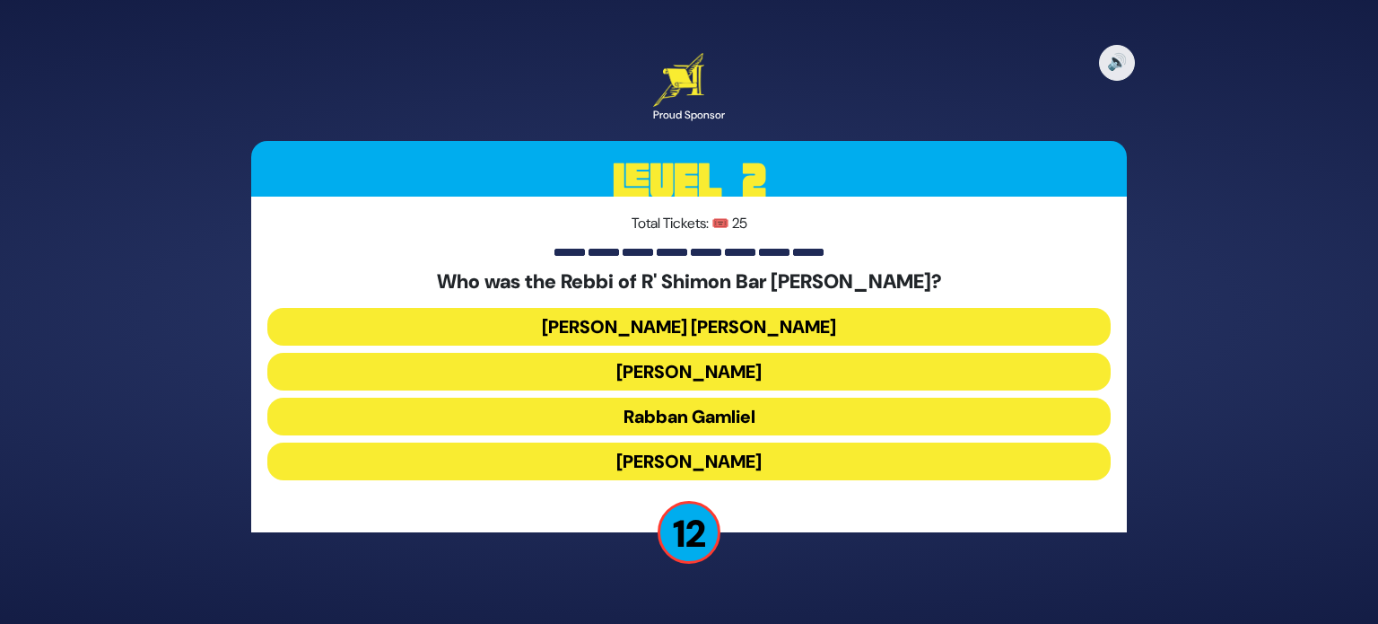
click at [682, 462] on button "Rabbi Akiva" at bounding box center [688, 461] width 843 height 38
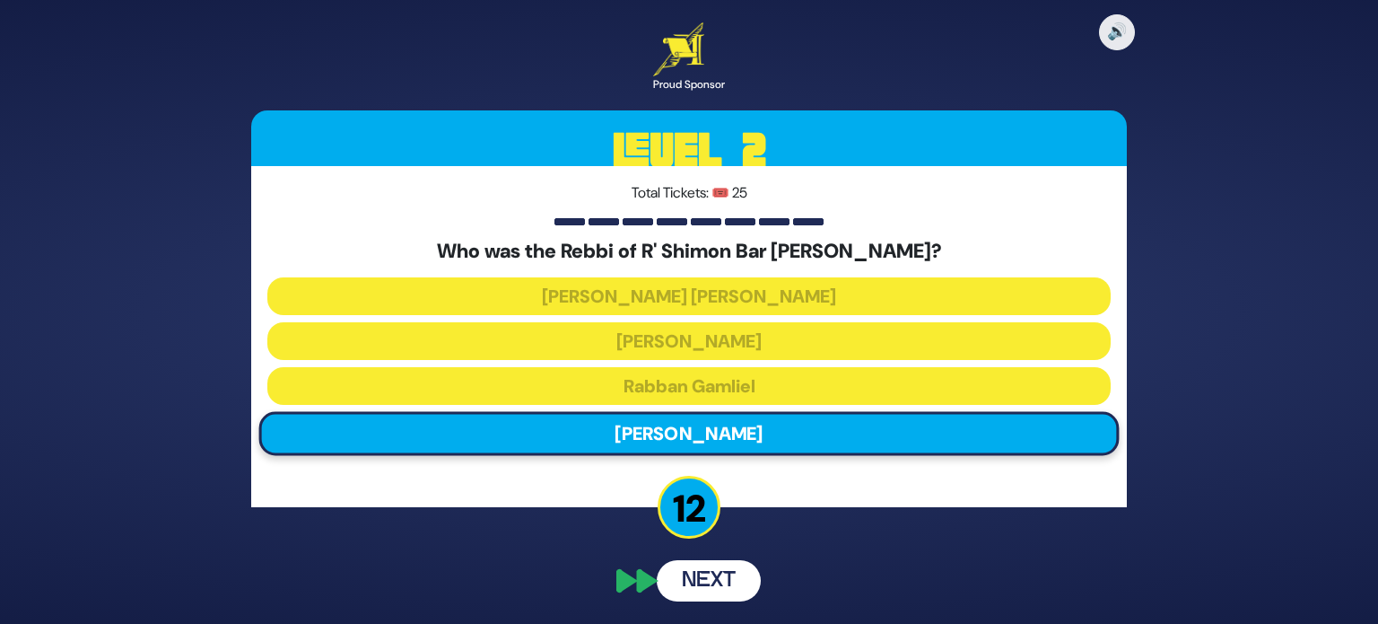
click at [699, 580] on button "Next" at bounding box center [709, 580] width 104 height 41
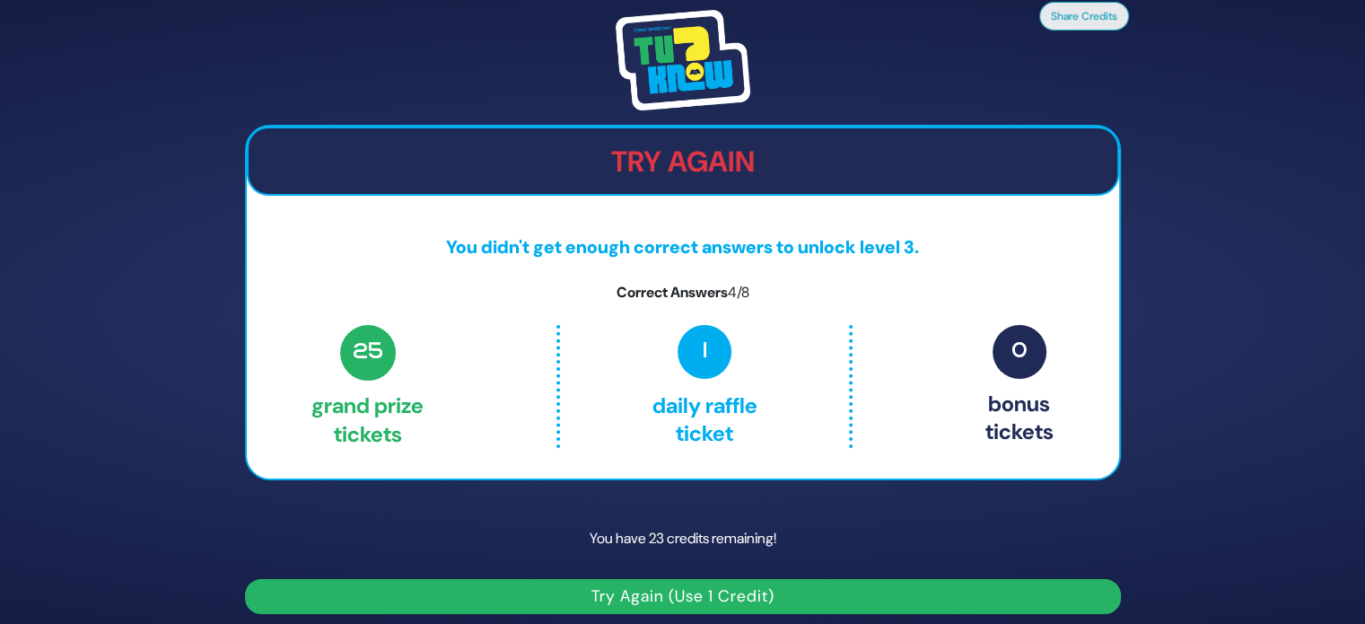
click at [615, 598] on button "Try Again (Use 1 Credit)" at bounding box center [683, 596] width 876 height 35
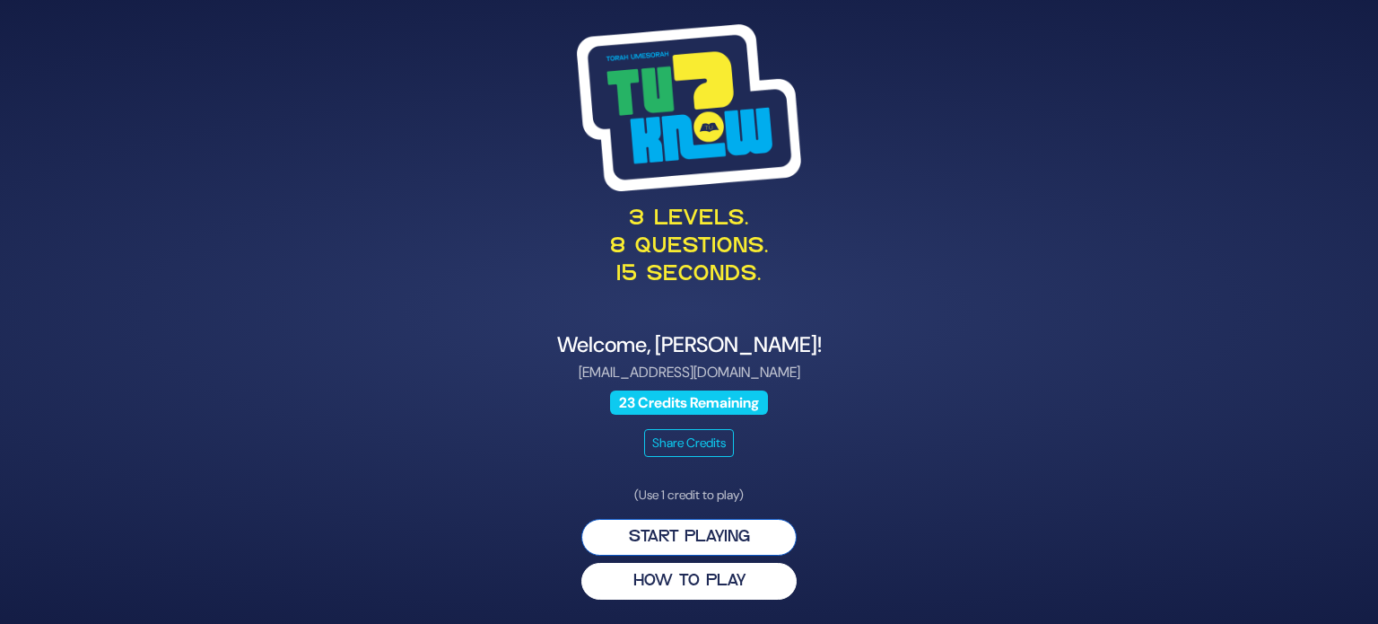
click at [671, 537] on button "Start Playing" at bounding box center [688, 537] width 215 height 37
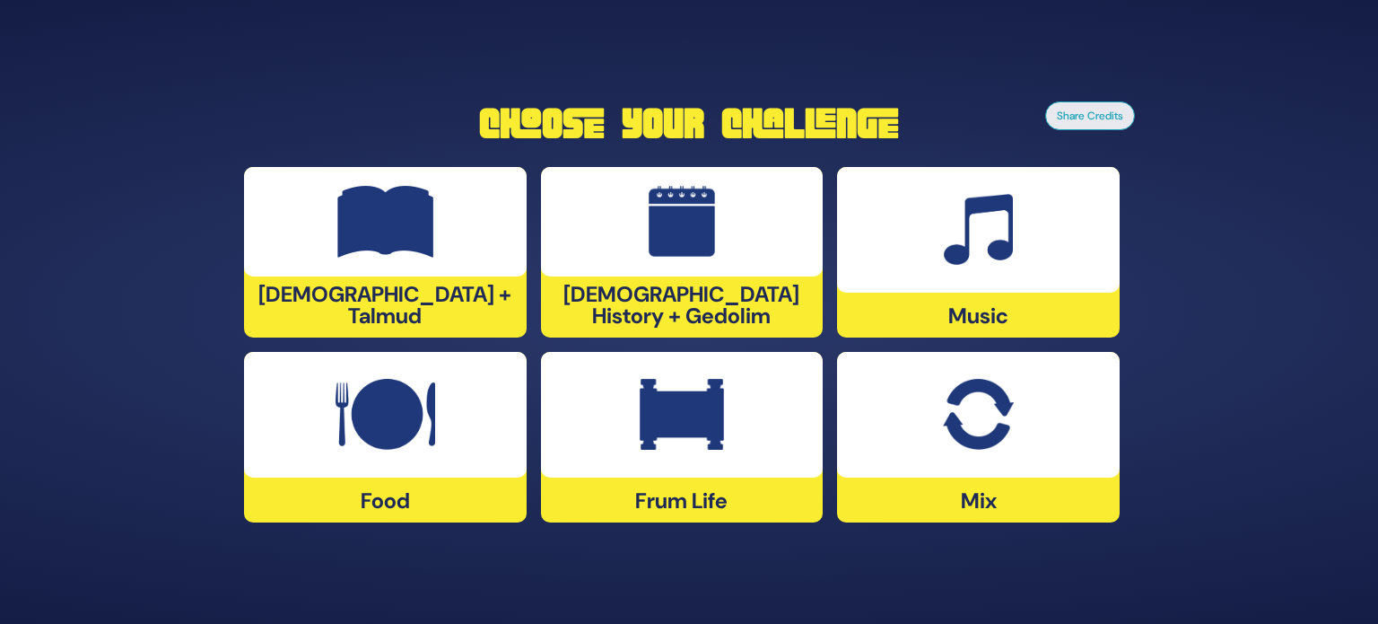
click at [615, 276] on div at bounding box center [682, 221] width 283 height 109
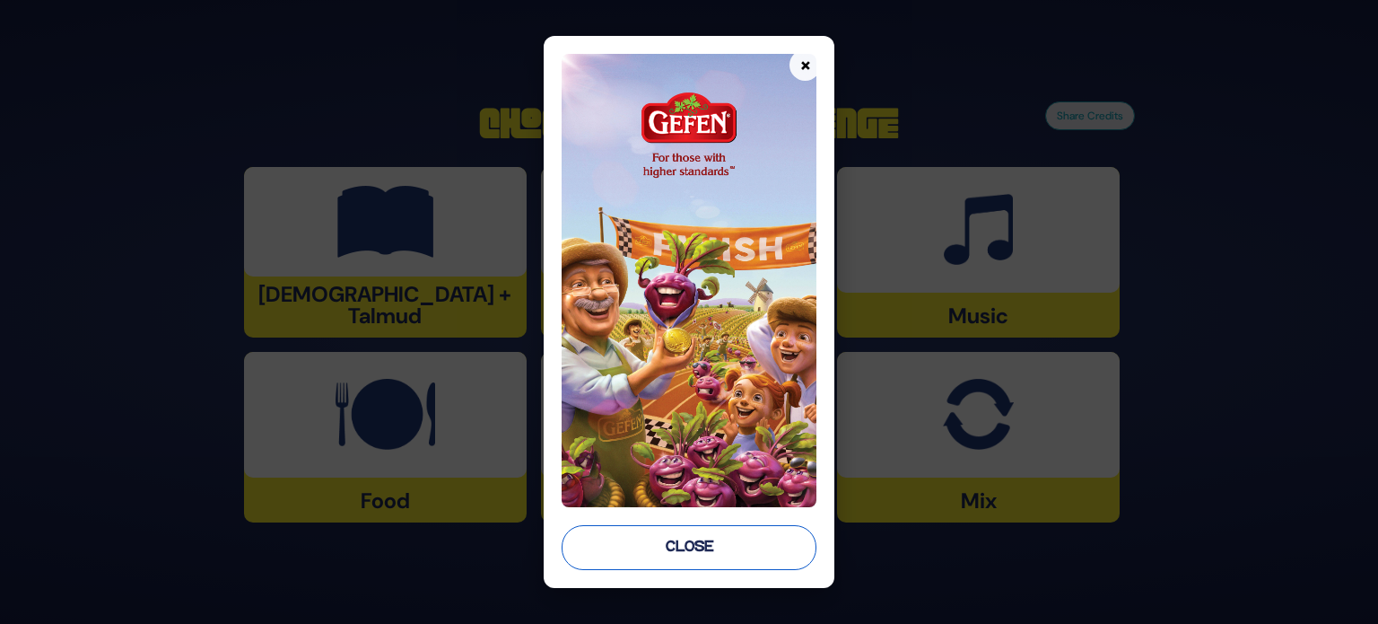
click at [610, 539] on button "Close" at bounding box center [689, 547] width 255 height 45
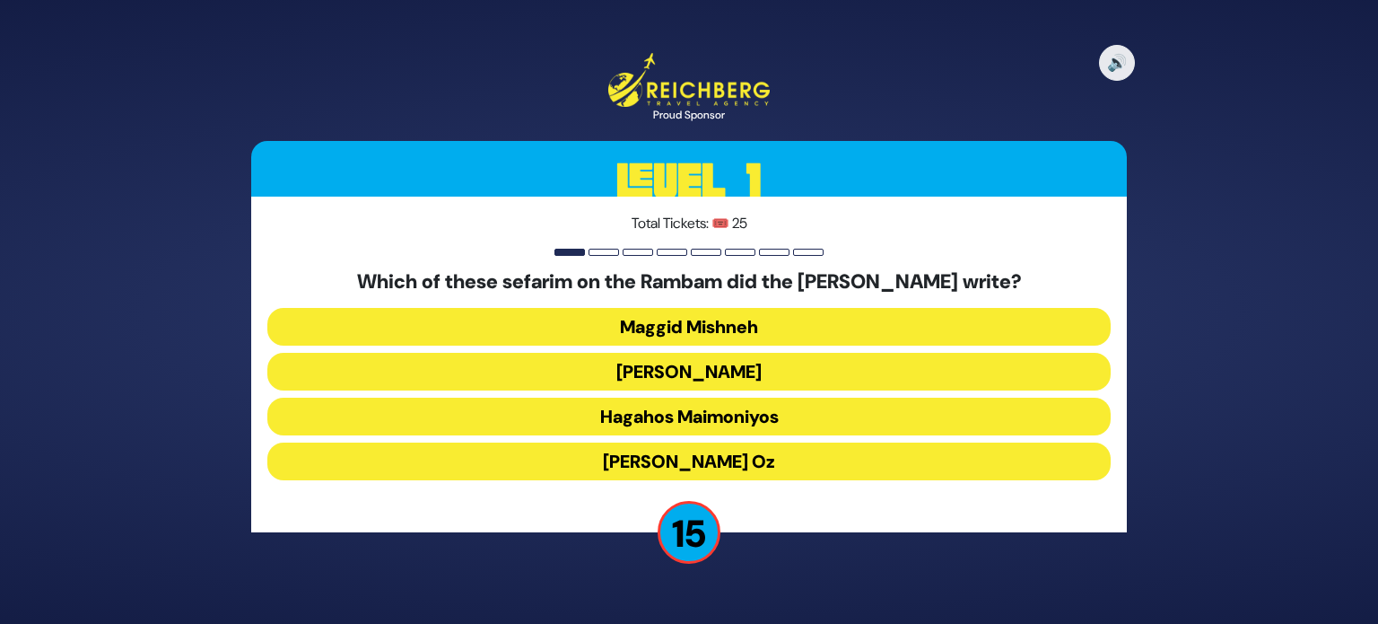
click at [608, 469] on button "Migdal Oz" at bounding box center [688, 461] width 843 height 38
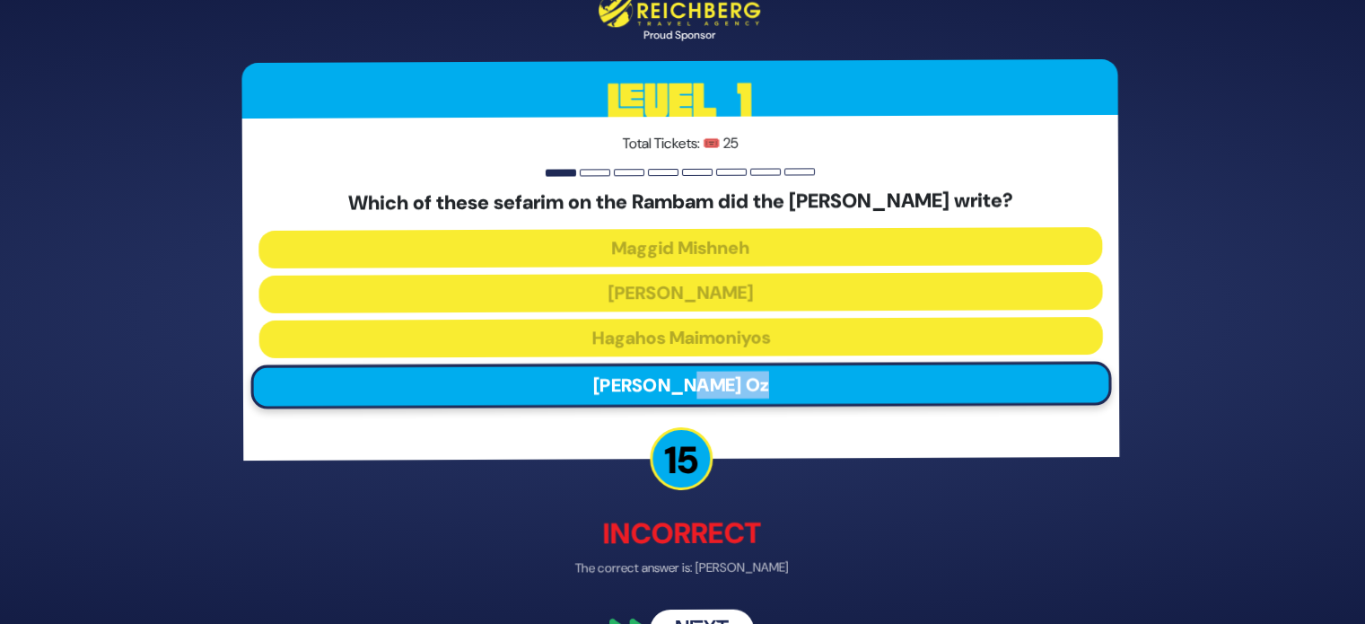
drag, startPoint x: 608, startPoint y: 469, endPoint x: 475, endPoint y: 441, distance: 135.8
click at [475, 441] on div "Total Tickets: 🎟️ 25 Which of these sefarim on the Rambam did the Bais Yosef wr…" at bounding box center [683, 287] width 876 height 341
click at [693, 611] on button "Next" at bounding box center [702, 628] width 104 height 41
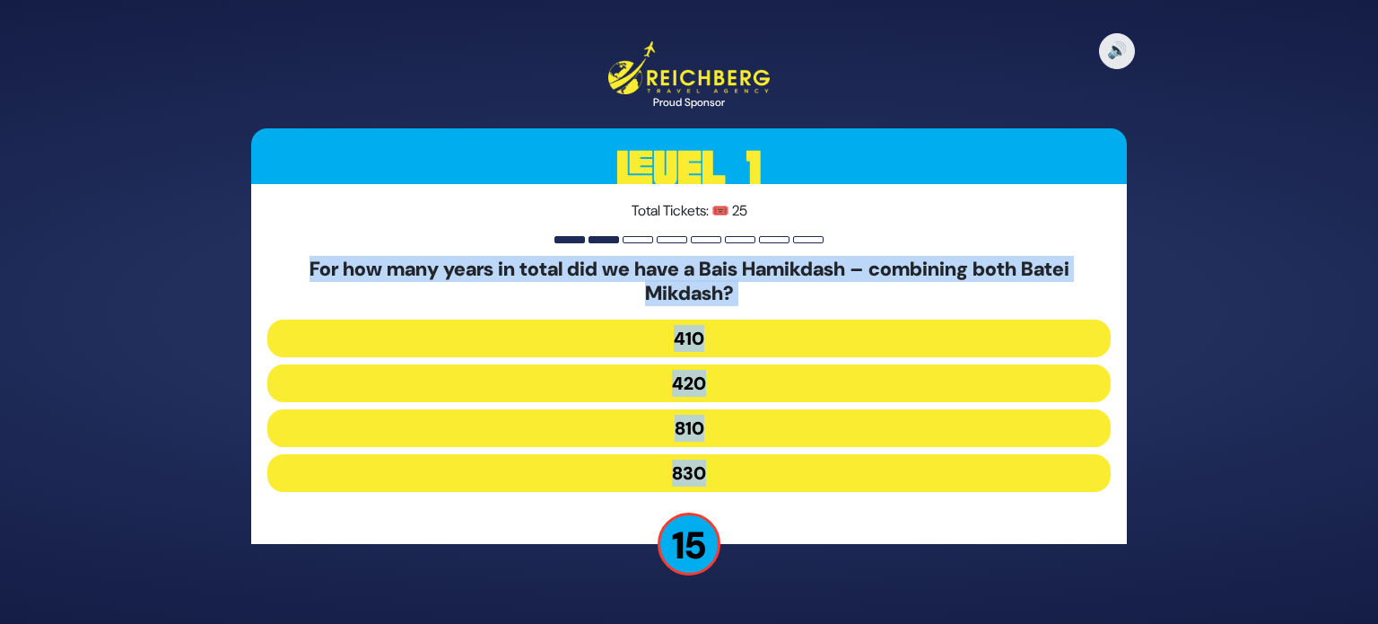
click at [798, 586] on div "🔊 Proud Sponsor Level 1 Total Tickets: 🎟️ 25 For how many years in total did we…" at bounding box center [689, 312] width 919 height 584
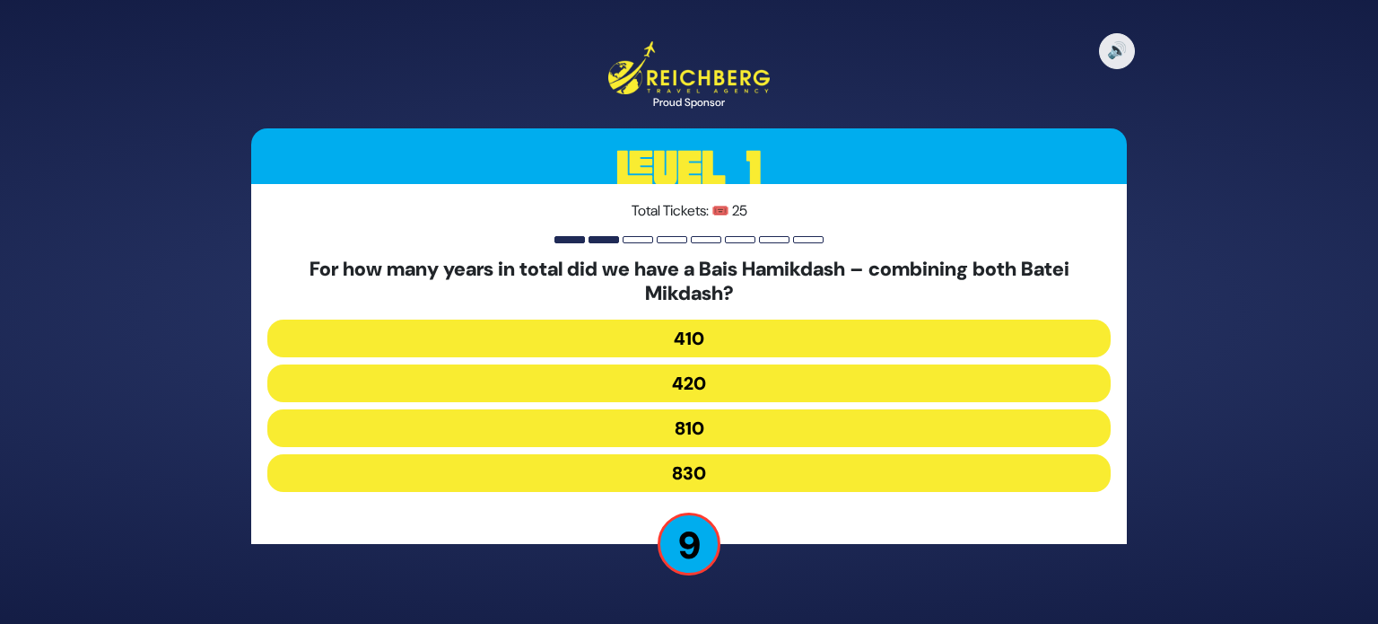
click at [743, 473] on button "830" at bounding box center [688, 473] width 843 height 38
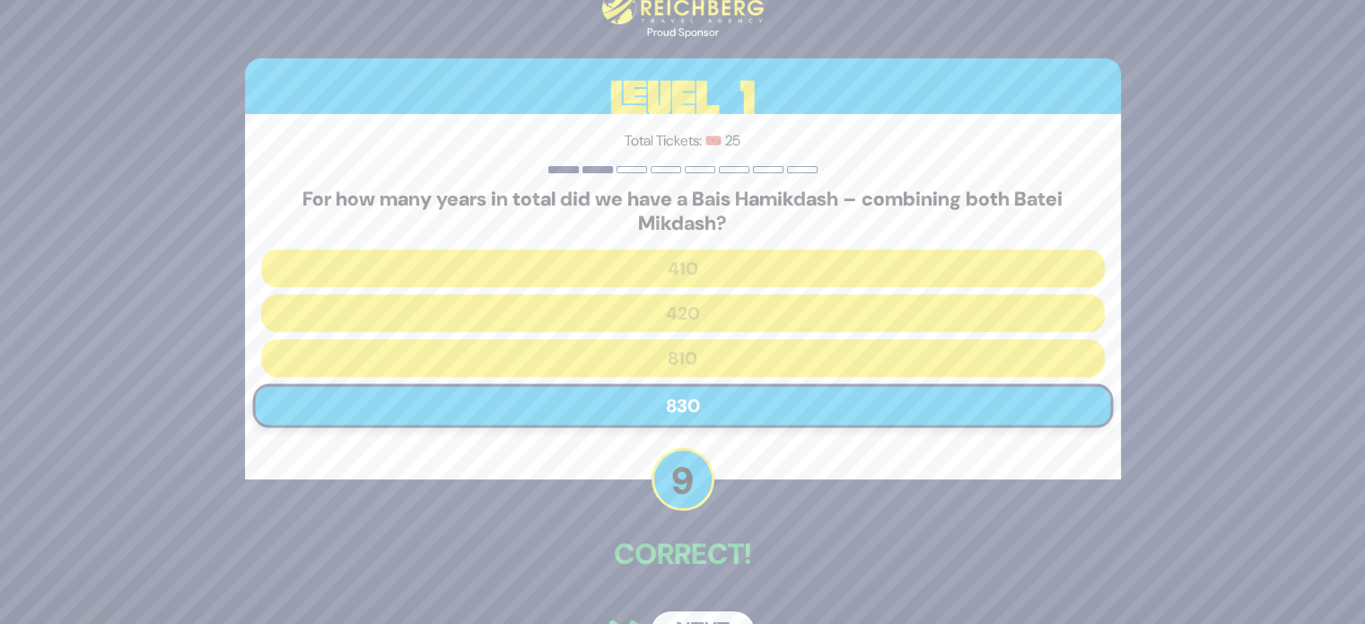
click at [688, 616] on button "Next" at bounding box center [702, 631] width 104 height 41
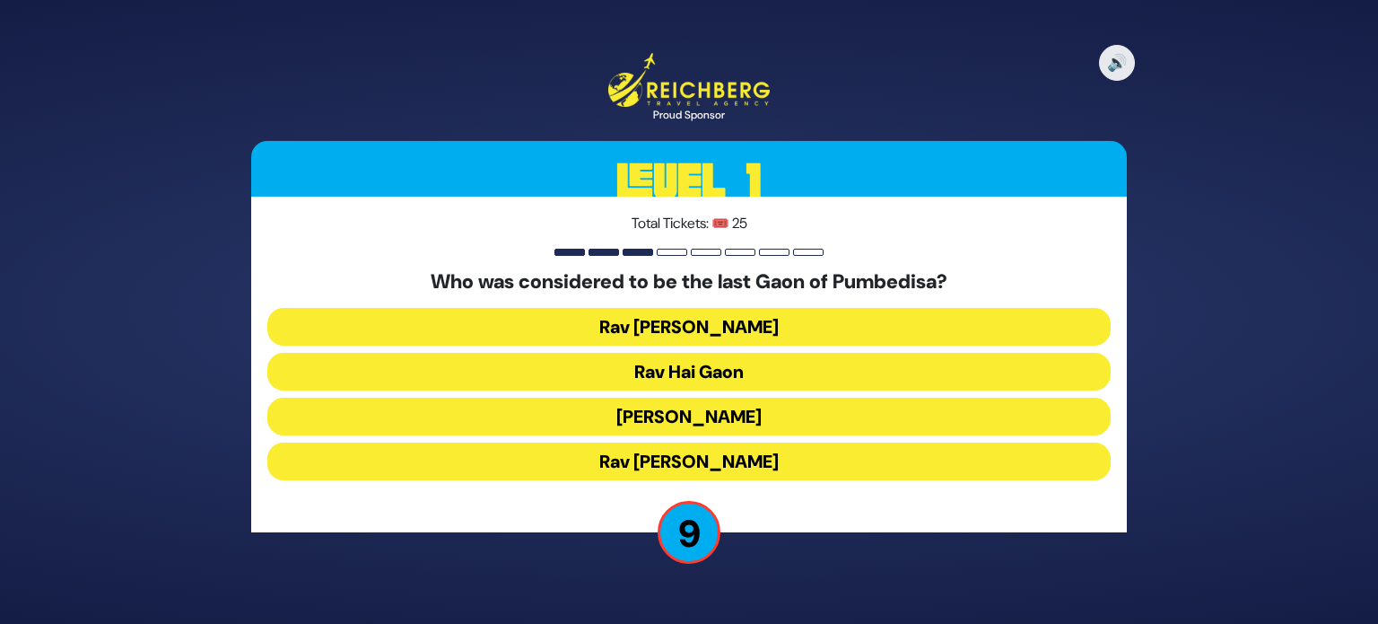
click at [666, 375] on button "Rav Hai Gaon" at bounding box center [688, 372] width 843 height 38
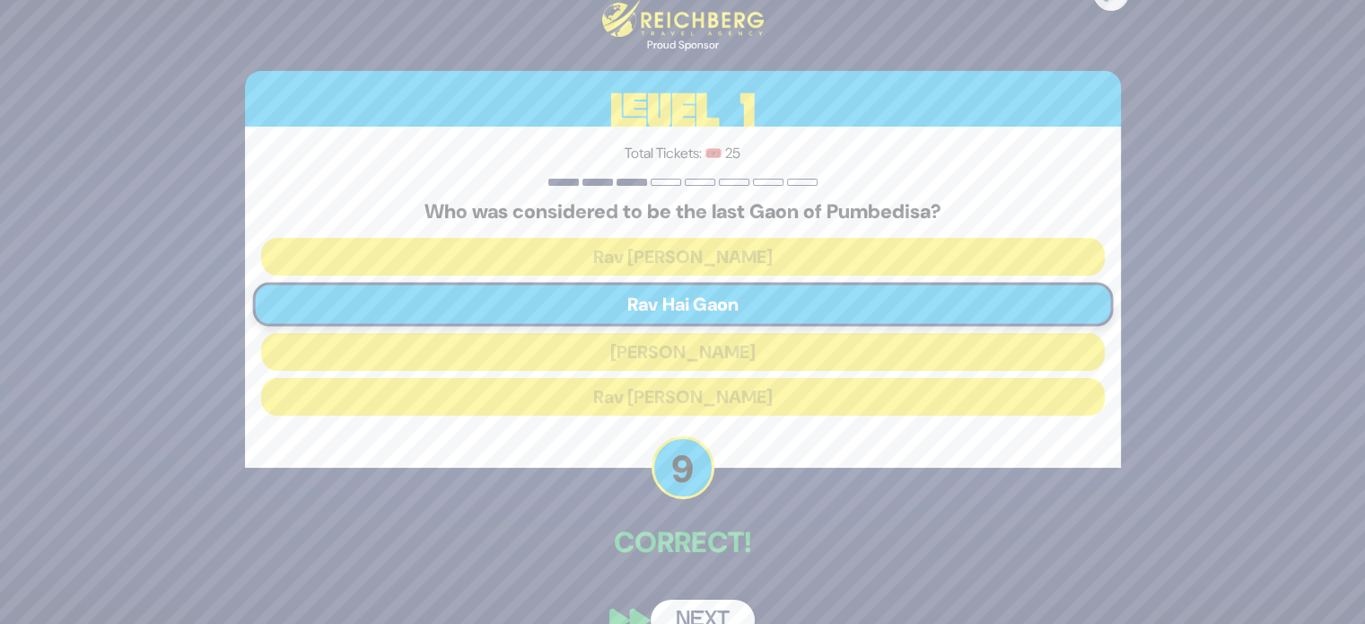
click at [686, 610] on button "Next" at bounding box center [702, 619] width 104 height 41
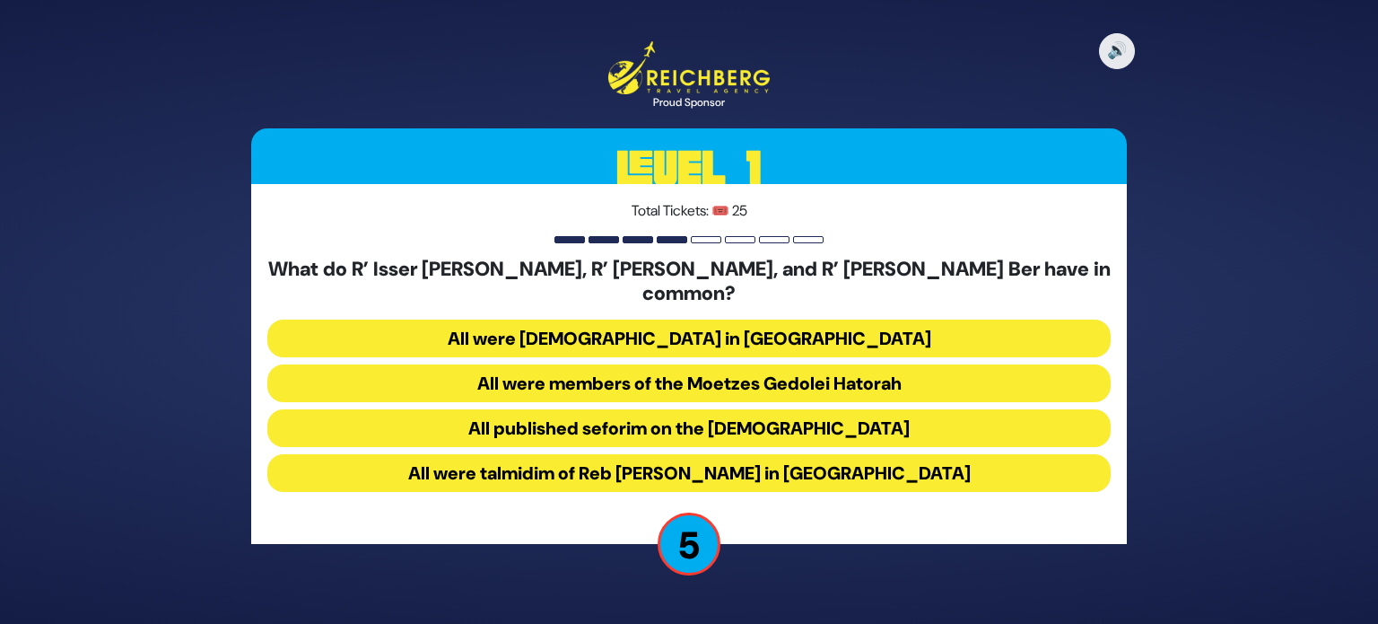
click at [881, 368] on button "All were members of the Moetzes Gedolei Hatorah" at bounding box center [688, 383] width 843 height 38
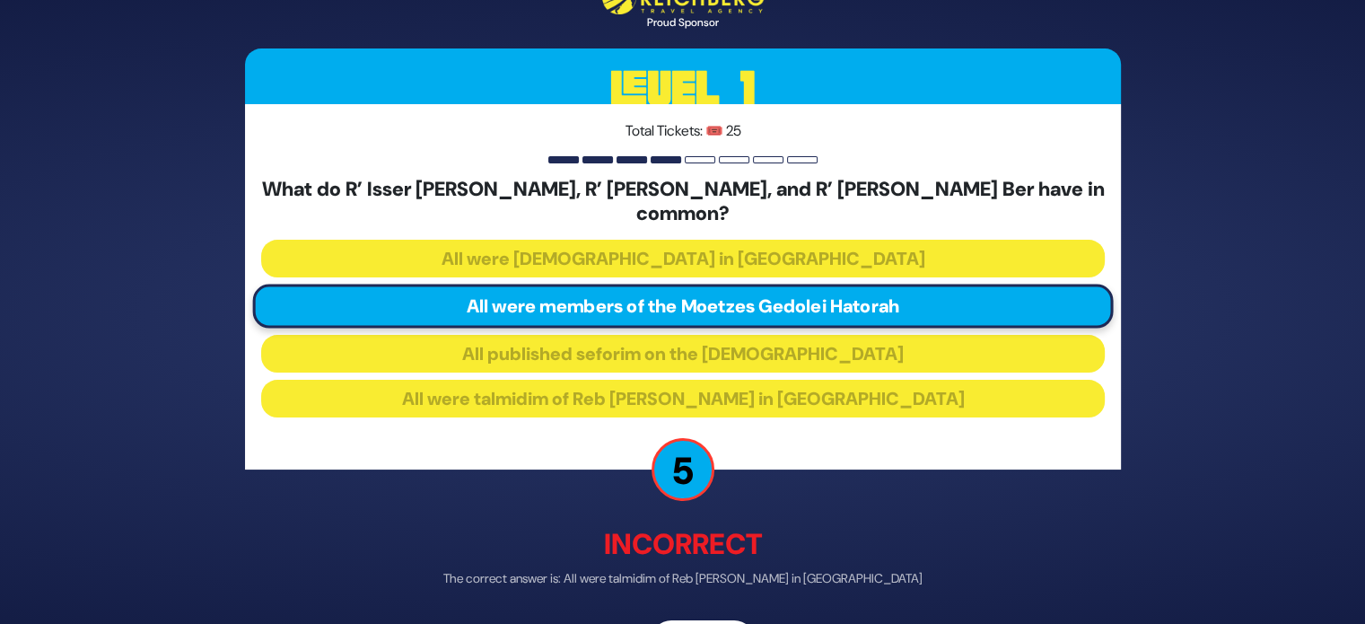
click at [1298, 142] on div "🔊 Proud Sponsor Level 1 Total Tickets: 🎟️ 25 What do R’ Isser Zalman Meltzer, R…" at bounding box center [682, 312] width 1365 height 624
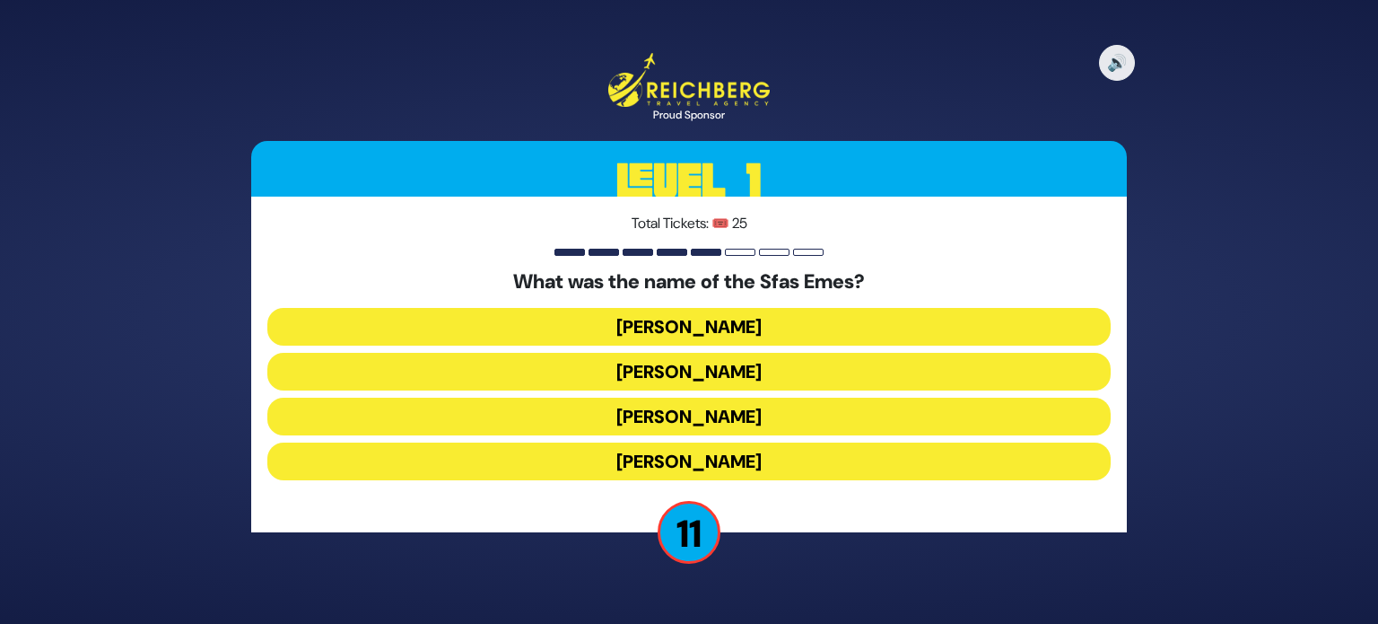
click at [712, 409] on button "Simchah Bunim" at bounding box center [688, 416] width 843 height 38
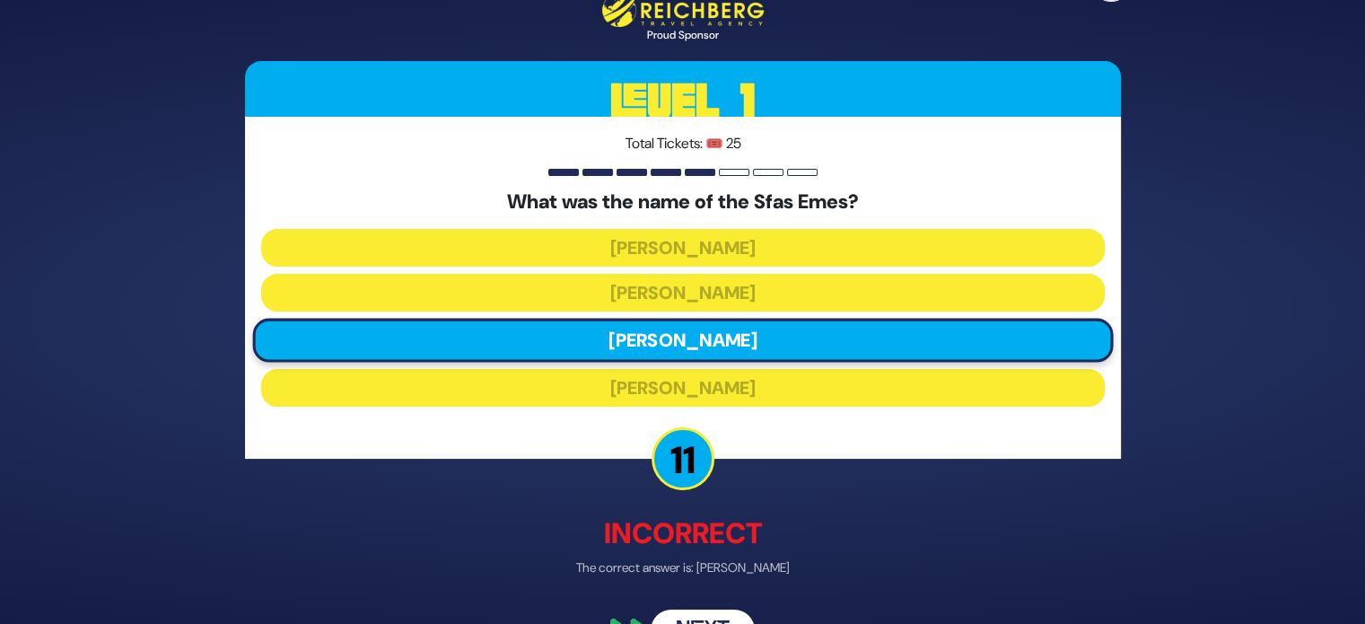
click at [696, 616] on button "Next" at bounding box center [702, 628] width 104 height 41
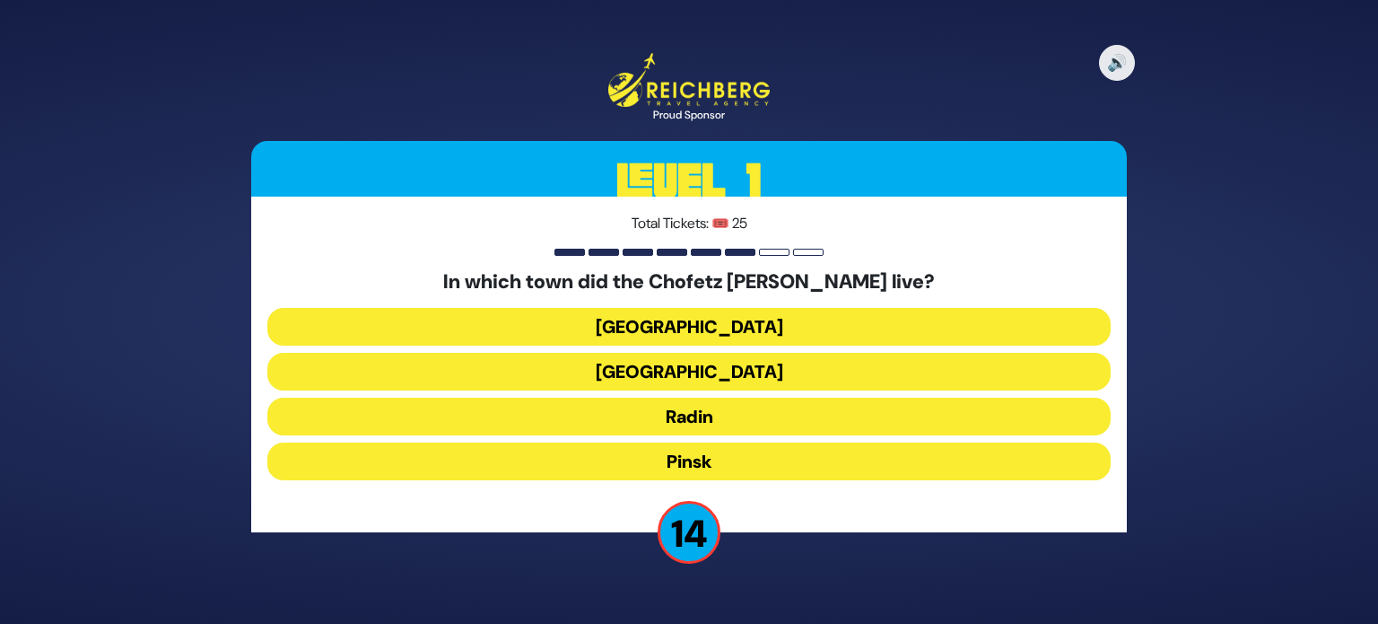
click at [708, 405] on button "Radin" at bounding box center [688, 416] width 843 height 38
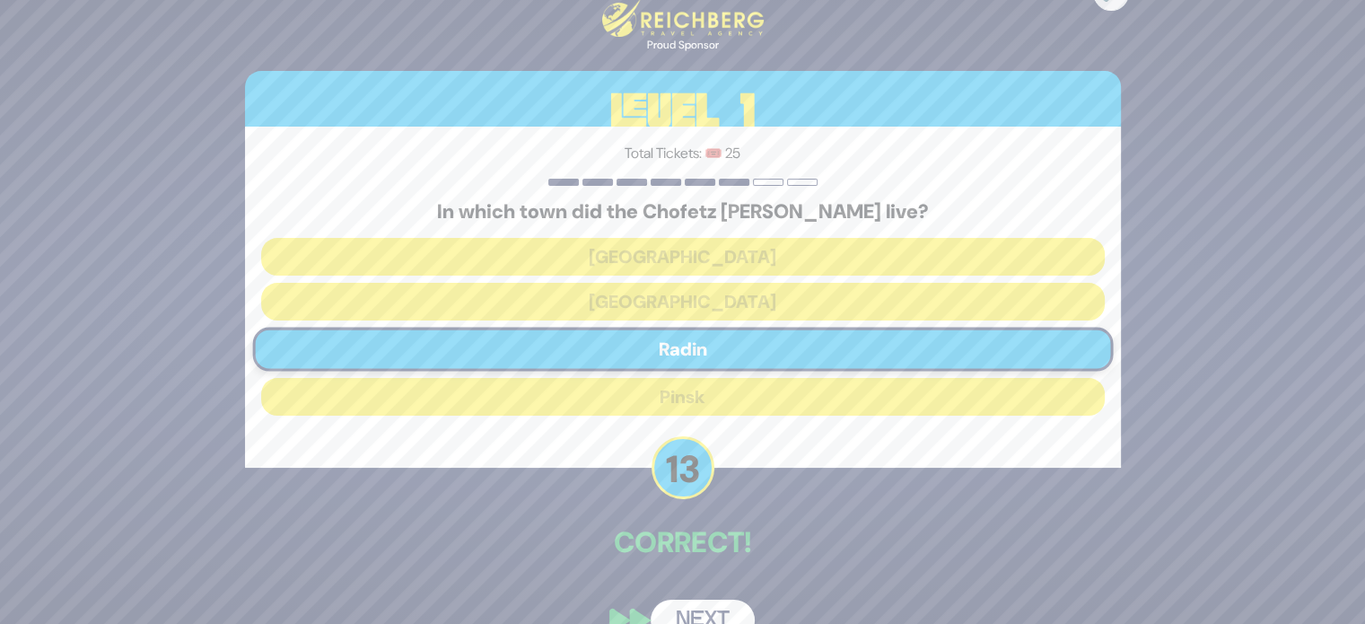
click at [681, 607] on button "Next" at bounding box center [702, 619] width 104 height 41
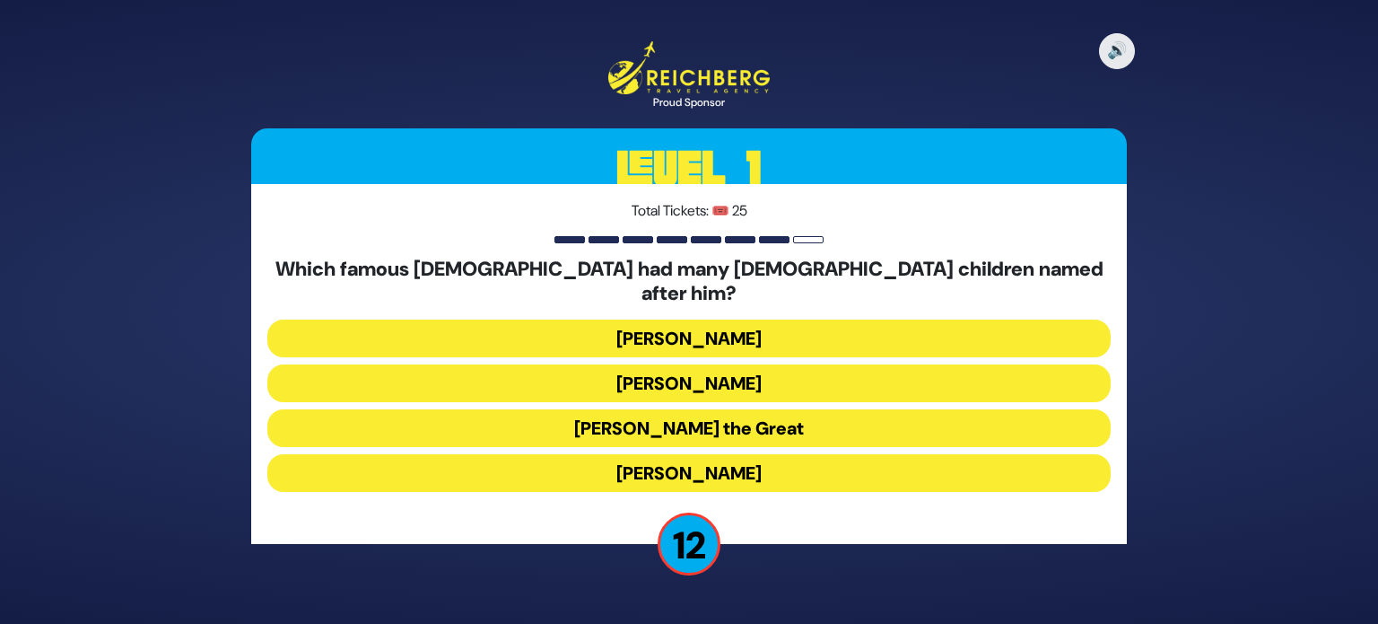
click at [714, 409] on button "Alexander the Great" at bounding box center [688, 428] width 843 height 38
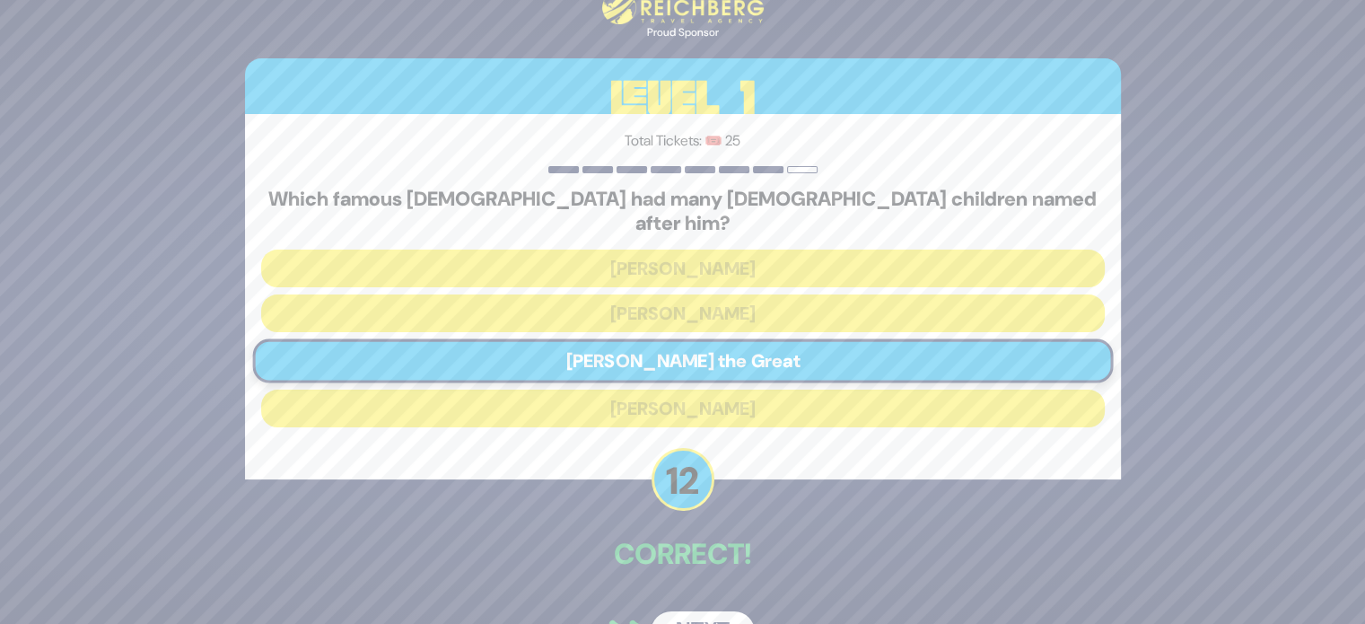
click at [683, 611] on button "Next" at bounding box center [702, 631] width 104 height 41
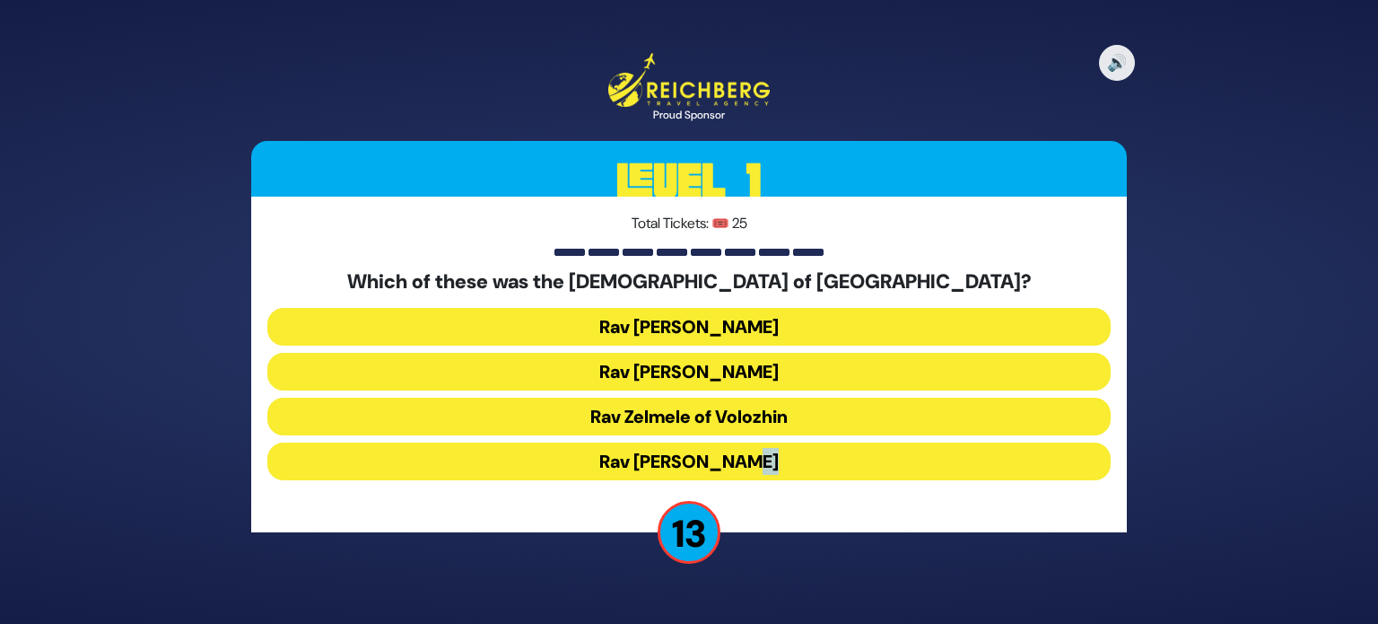
drag, startPoint x: 683, startPoint y: 607, endPoint x: 793, endPoint y: 519, distance: 141.1
click at [793, 519] on div "🔊 Proud Sponsor Level 1 Total Tickets: 🎟️ 25 Which of these was the Rosh Yeshiv…" at bounding box center [689, 312] width 1378 height 624
click at [719, 458] on button "Rav Meir Berlin" at bounding box center [688, 461] width 843 height 38
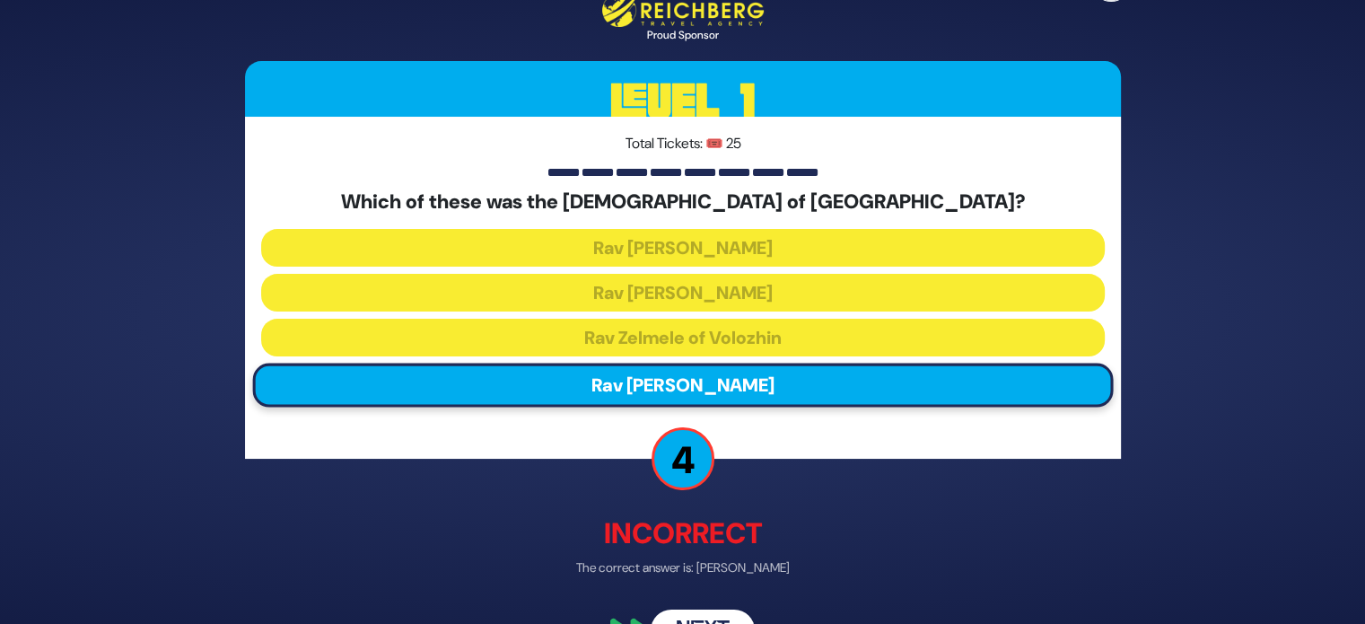
click at [720, 577] on div "🔊 Proud Sponsor Level 1 Total Tickets: 🎟️ 25 Which of these was the Rosh Yeshiv…" at bounding box center [682, 312] width 919 height 720
click at [702, 612] on button "Next" at bounding box center [702, 628] width 104 height 41
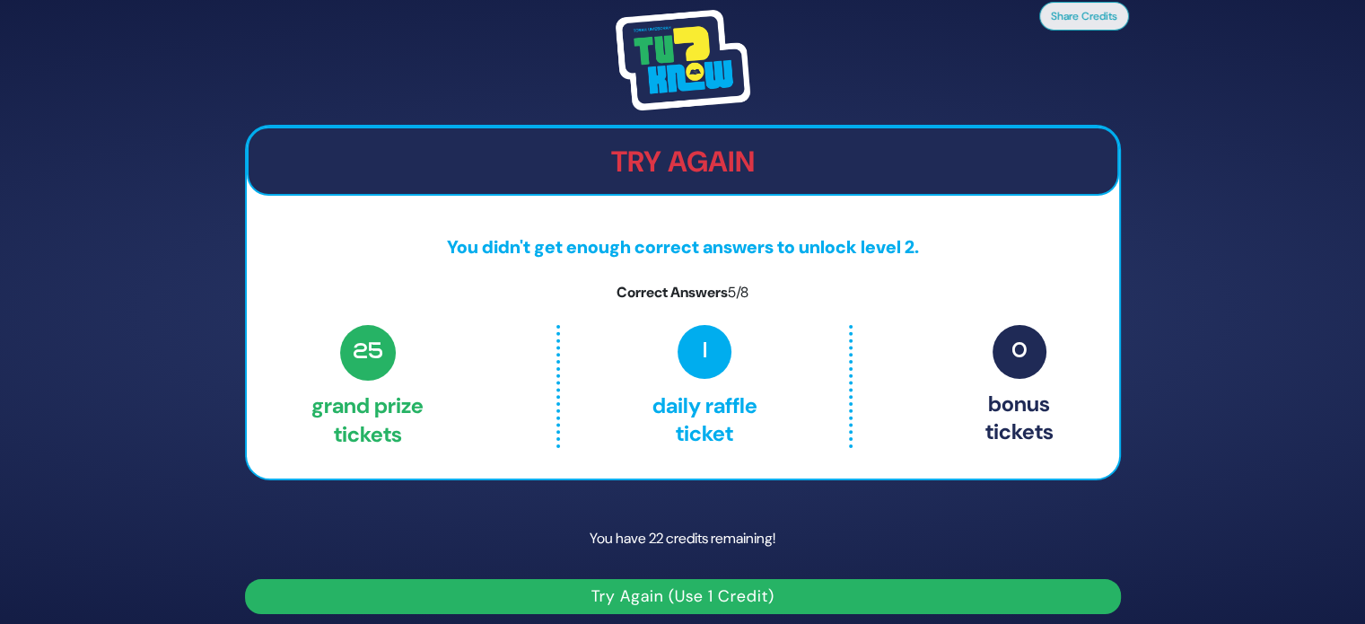
click at [689, 590] on button "Try Again (Use 1 Credit)" at bounding box center [683, 596] width 876 height 35
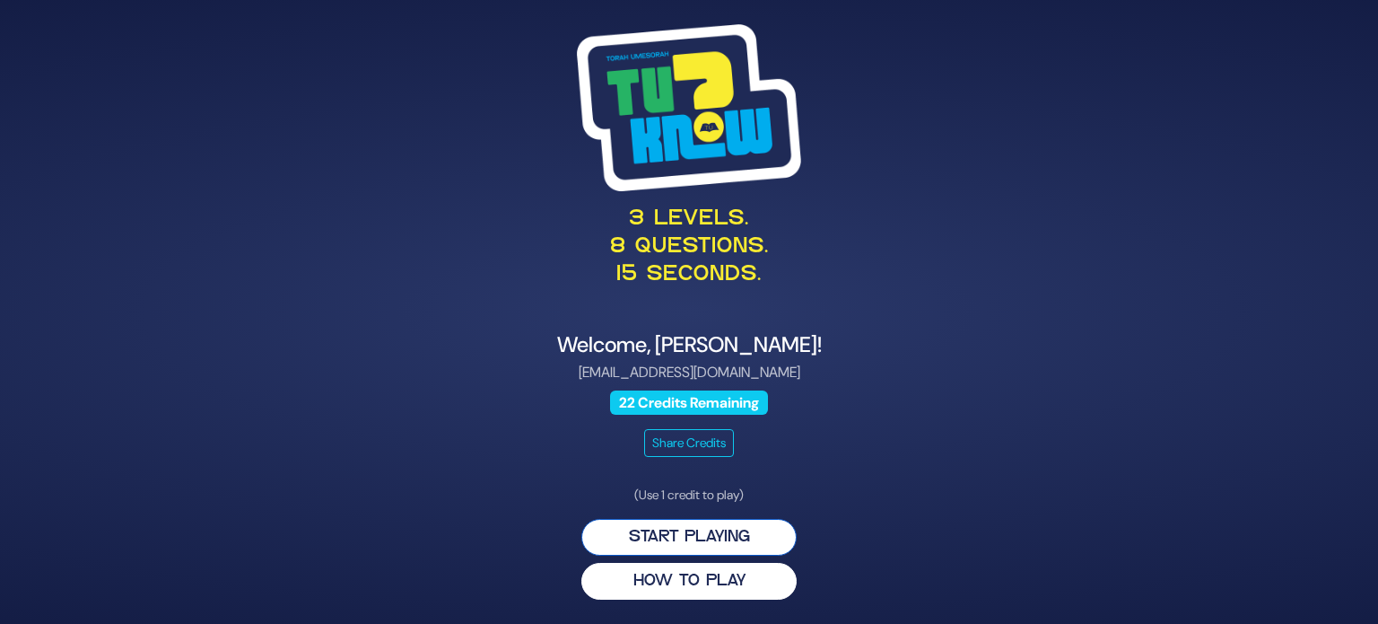
click at [720, 545] on button "Start Playing" at bounding box center [688, 537] width 215 height 37
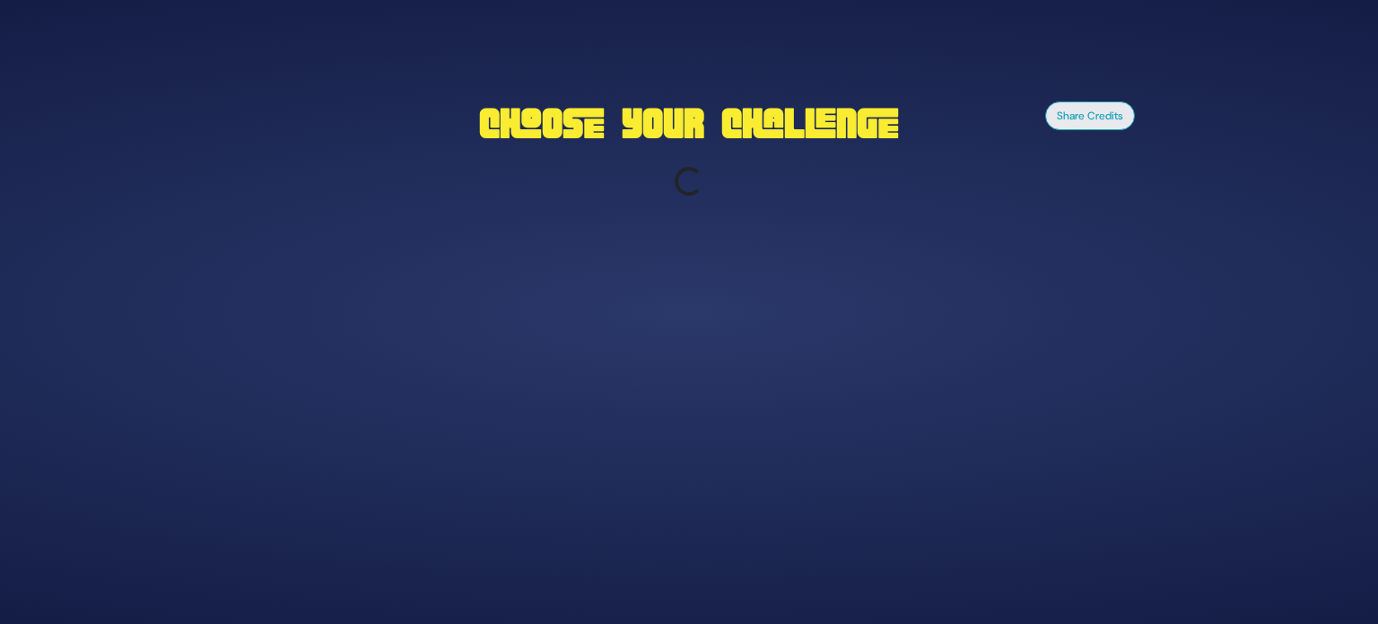
click at [720, 545] on div "Share Credits Choose Your Challenge Loading..." at bounding box center [689, 312] width 1378 height 624
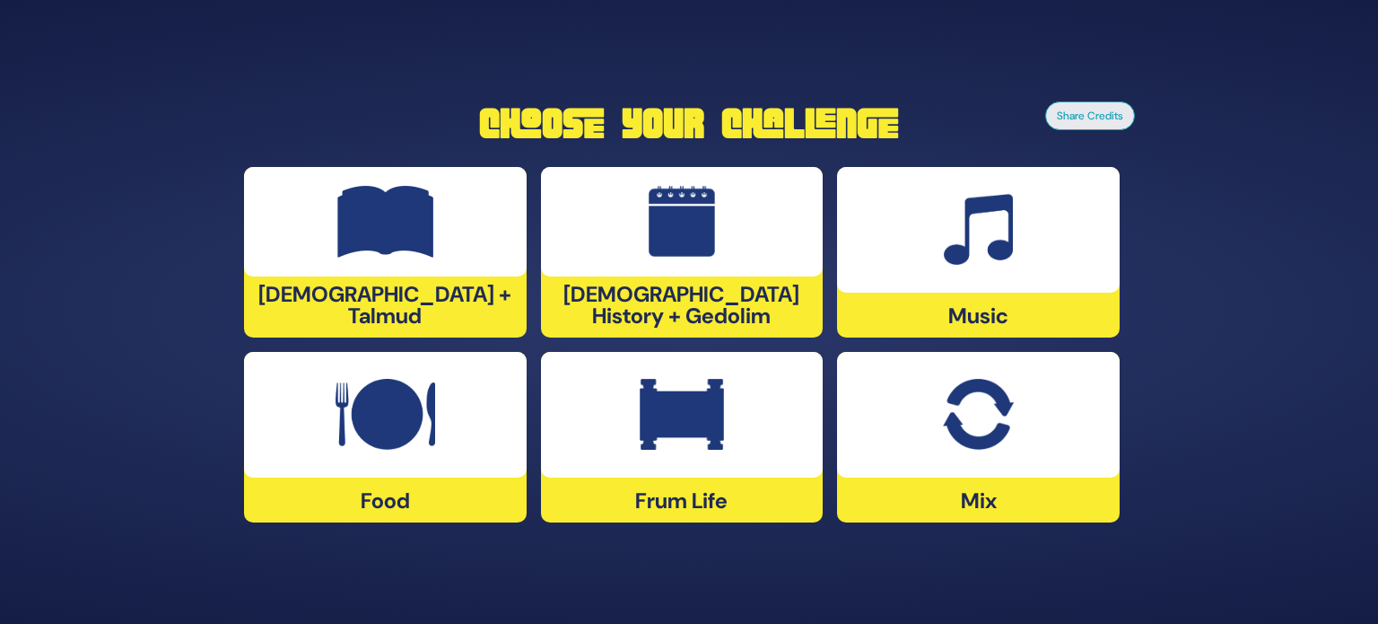
click at [922, 448] on div at bounding box center [978, 415] width 283 height 126
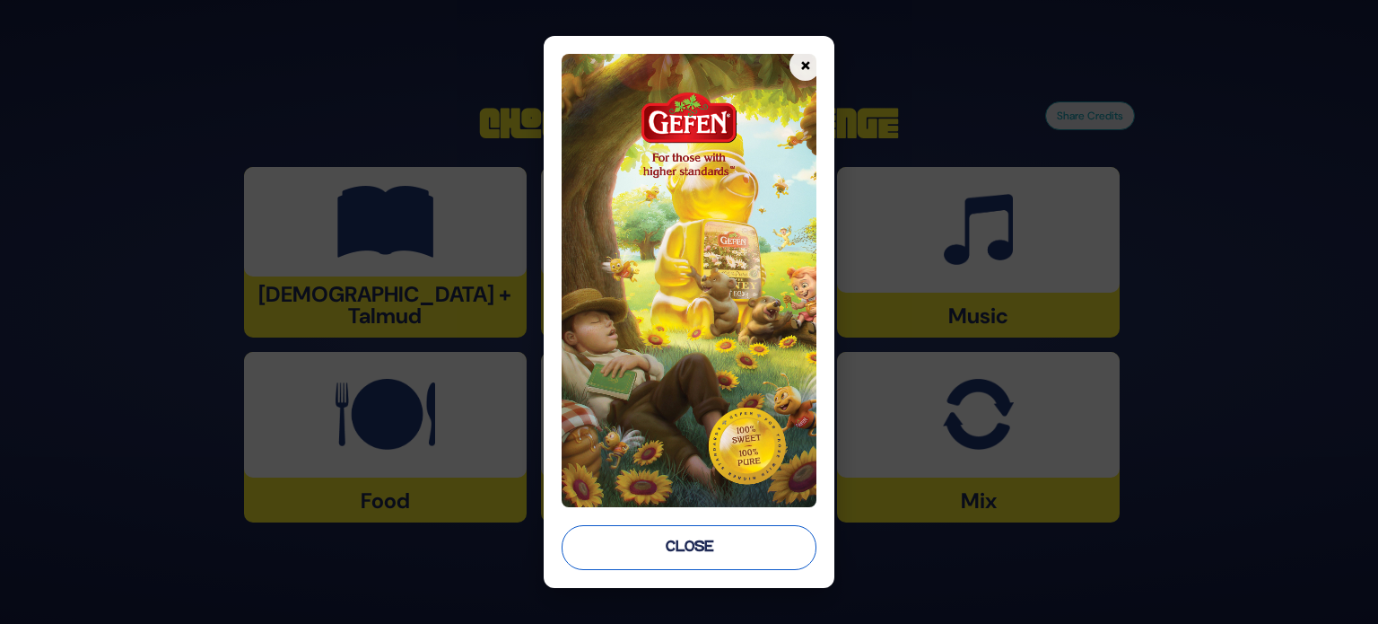
click at [630, 560] on button "Close" at bounding box center [689, 547] width 255 height 45
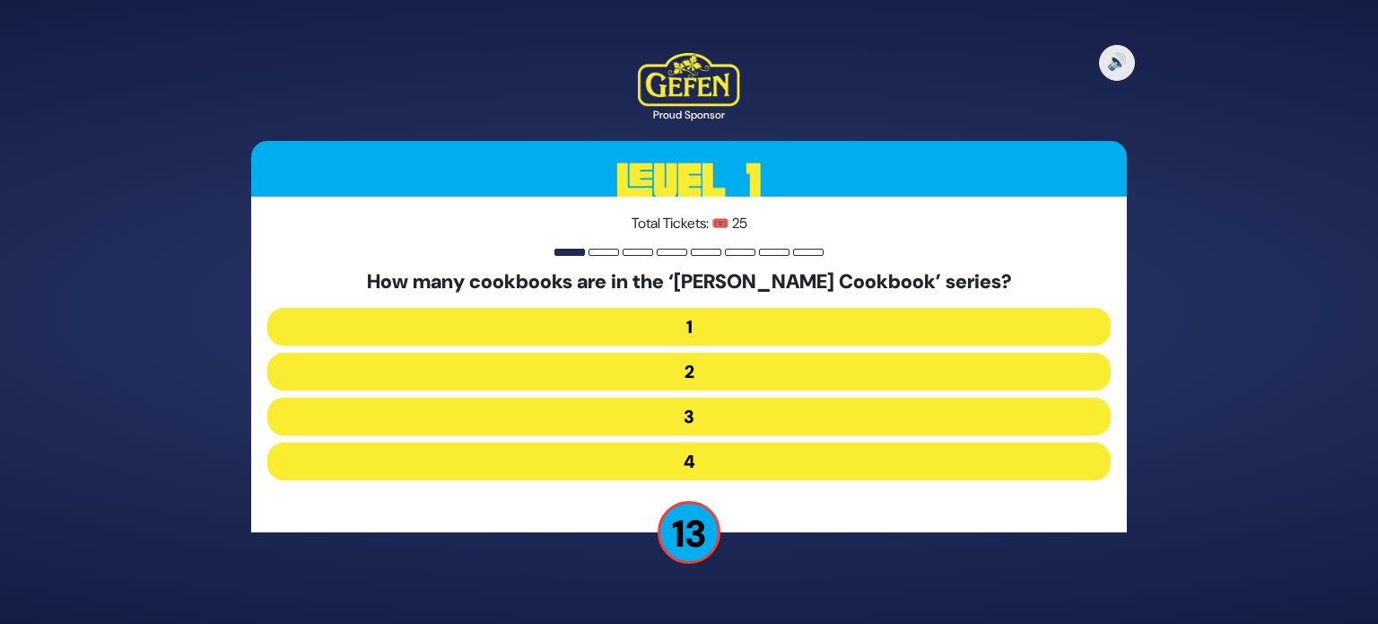
click at [681, 372] on button "2" at bounding box center [688, 372] width 843 height 38
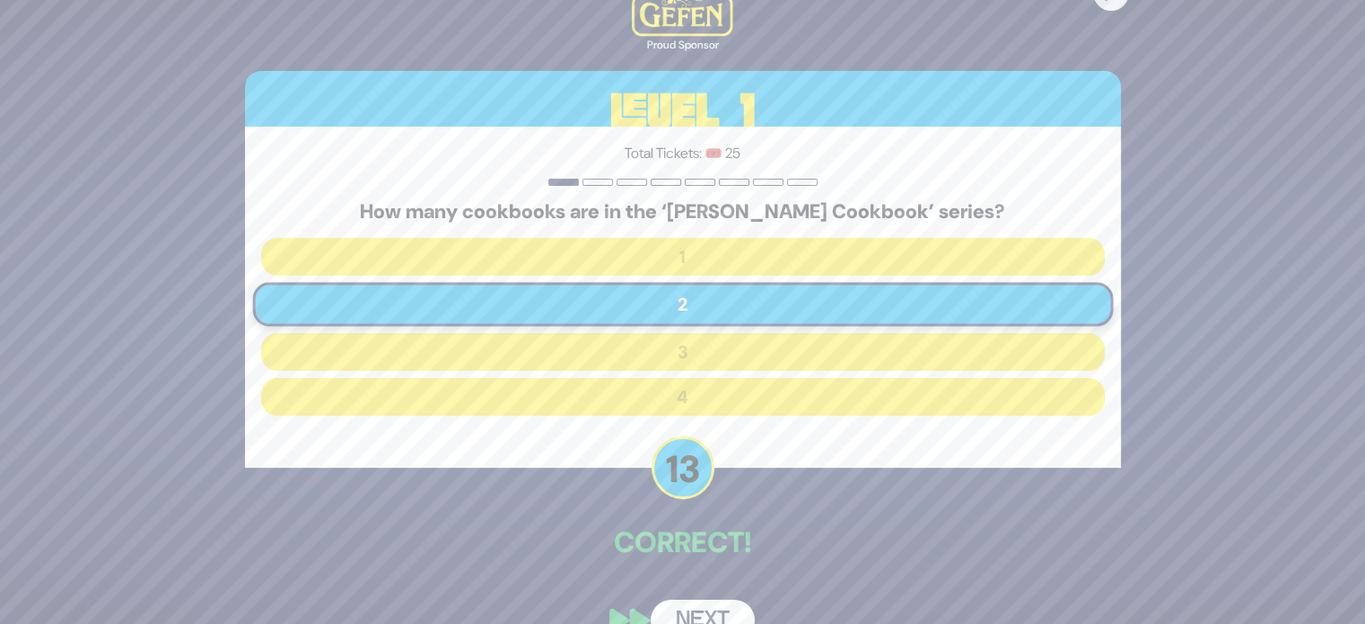
click at [679, 607] on button "Next" at bounding box center [702, 619] width 104 height 41
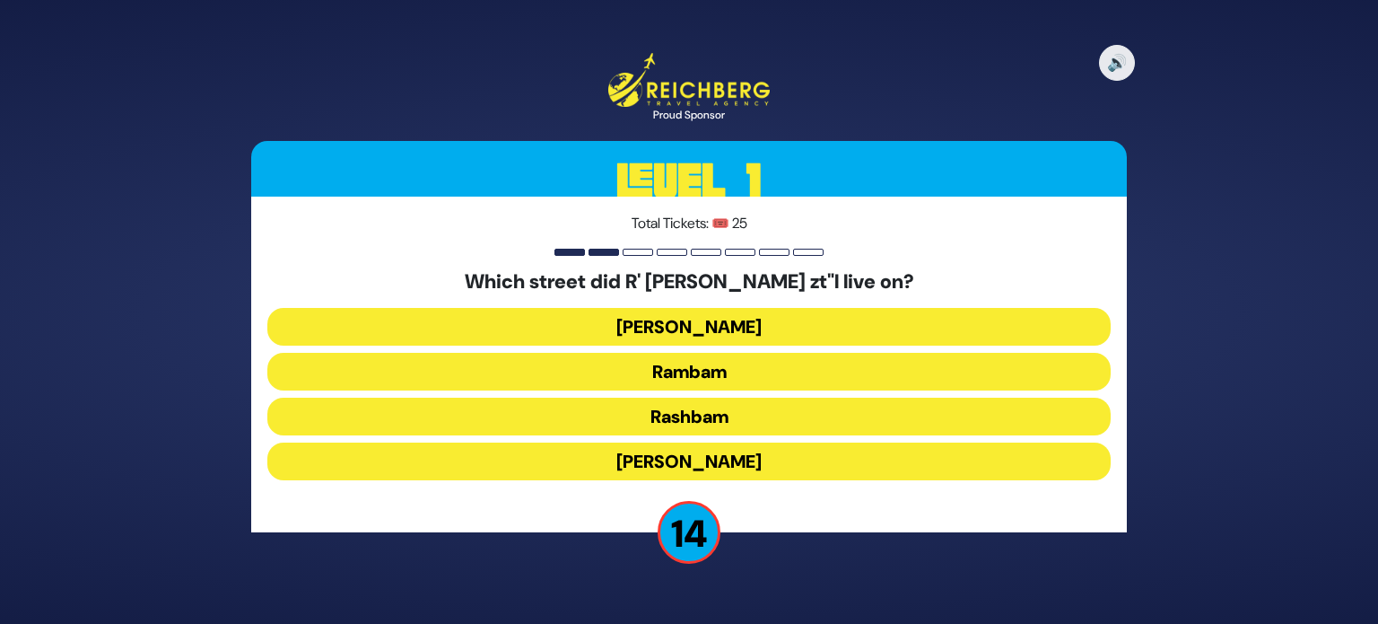
click at [737, 415] on button "Rashbam" at bounding box center [688, 416] width 843 height 38
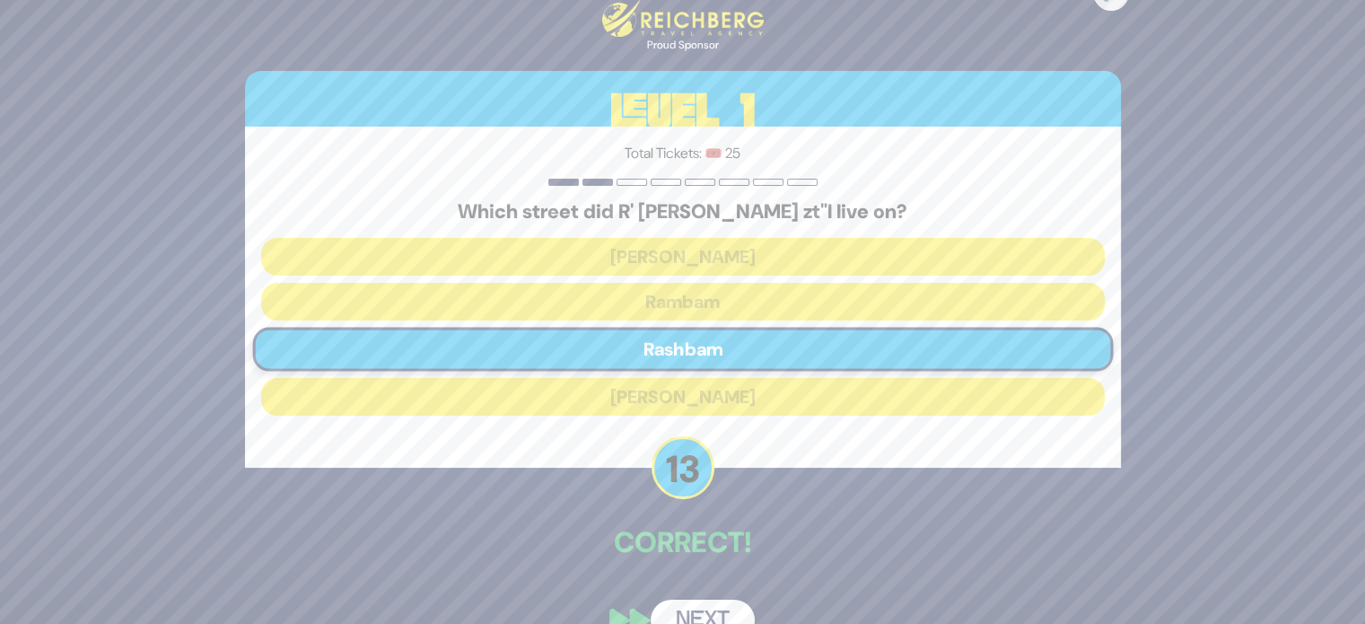
click at [685, 609] on button "Next" at bounding box center [702, 619] width 104 height 41
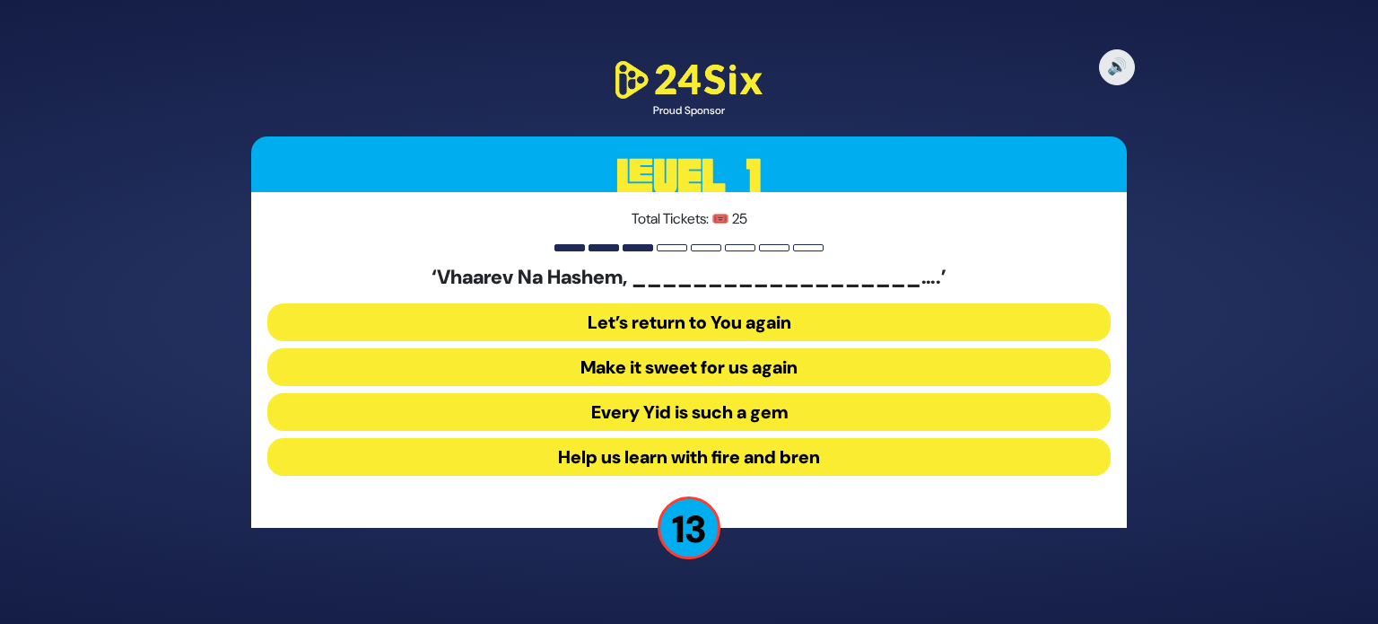
click at [802, 368] on button "Make it sweet for us again" at bounding box center [688, 367] width 843 height 38
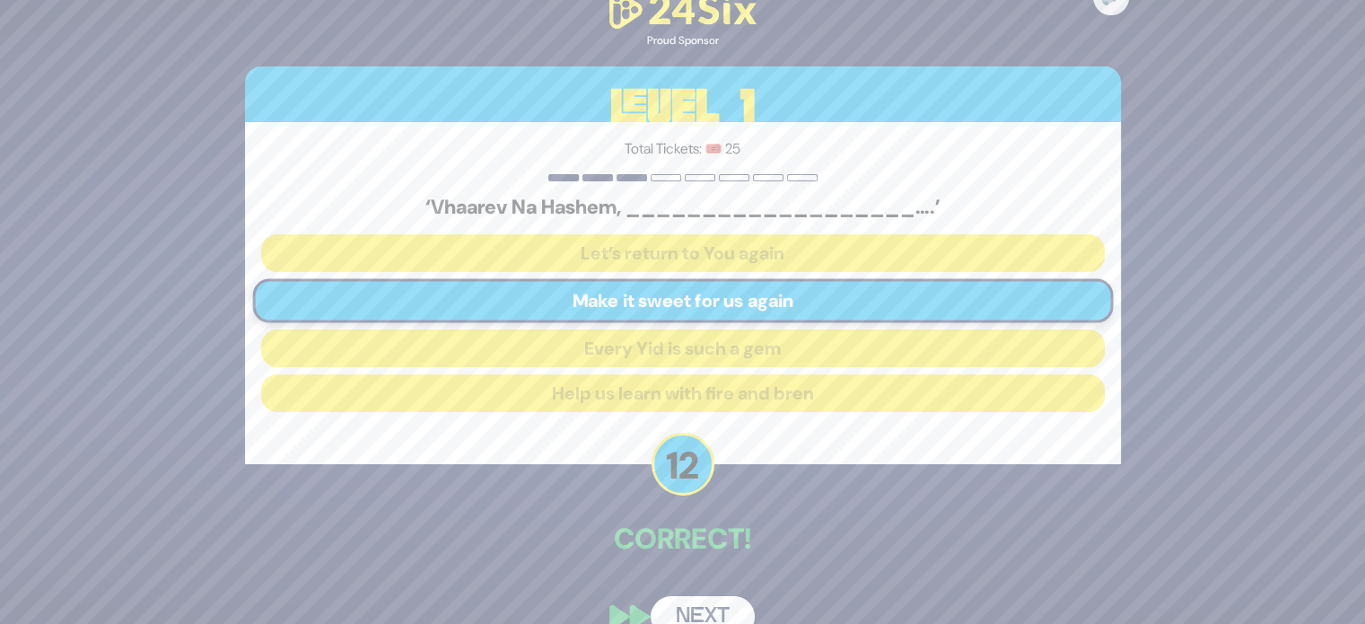
click at [685, 597] on button "Next" at bounding box center [702, 616] width 104 height 41
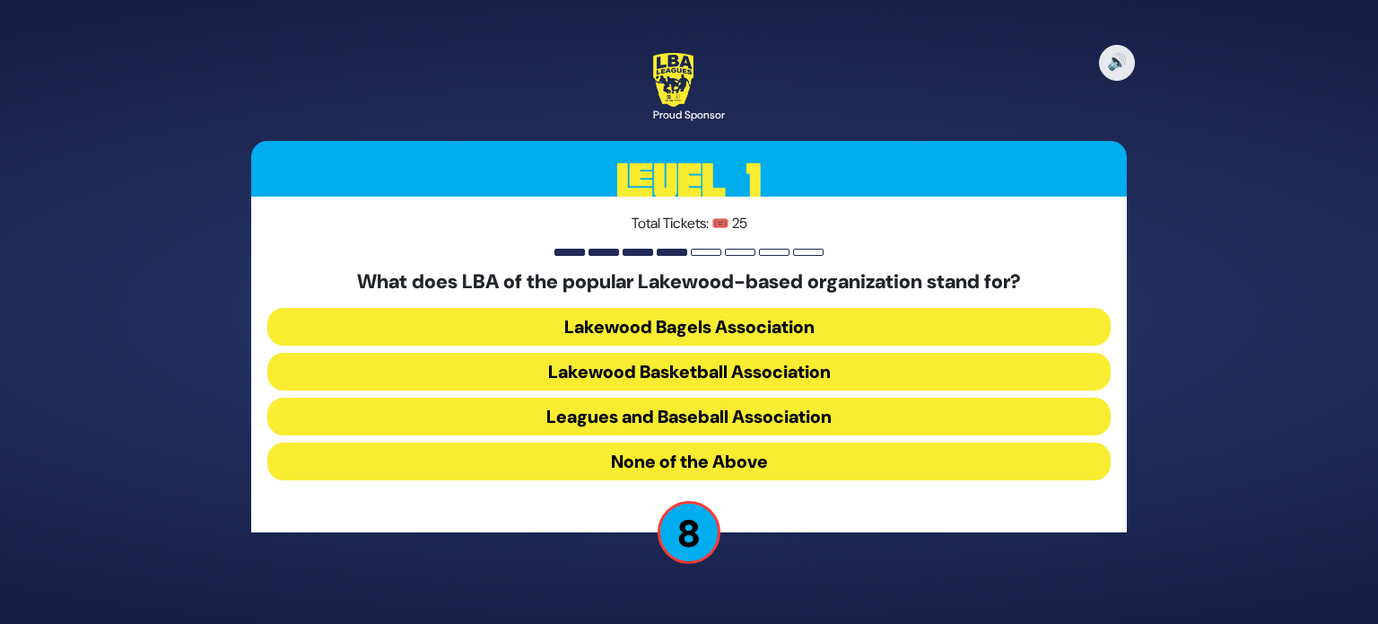
click at [733, 458] on button "None of the Above" at bounding box center [688, 461] width 843 height 38
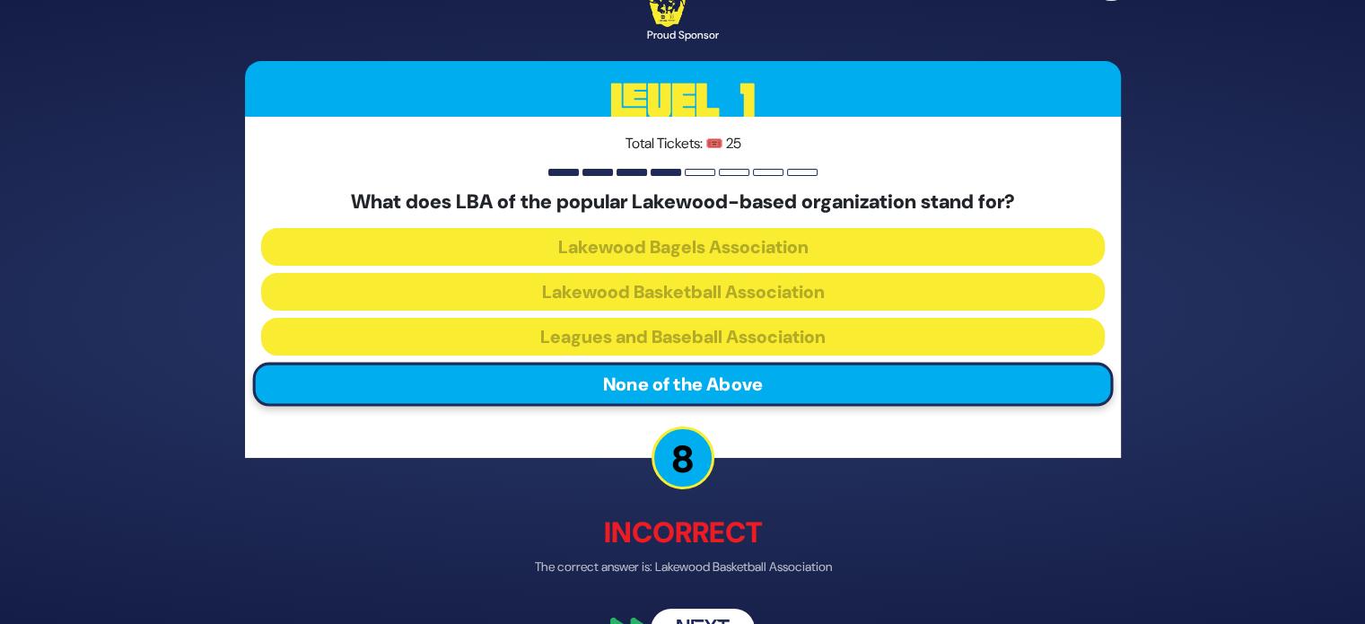
click at [702, 616] on button "Next" at bounding box center [702, 629] width 104 height 41
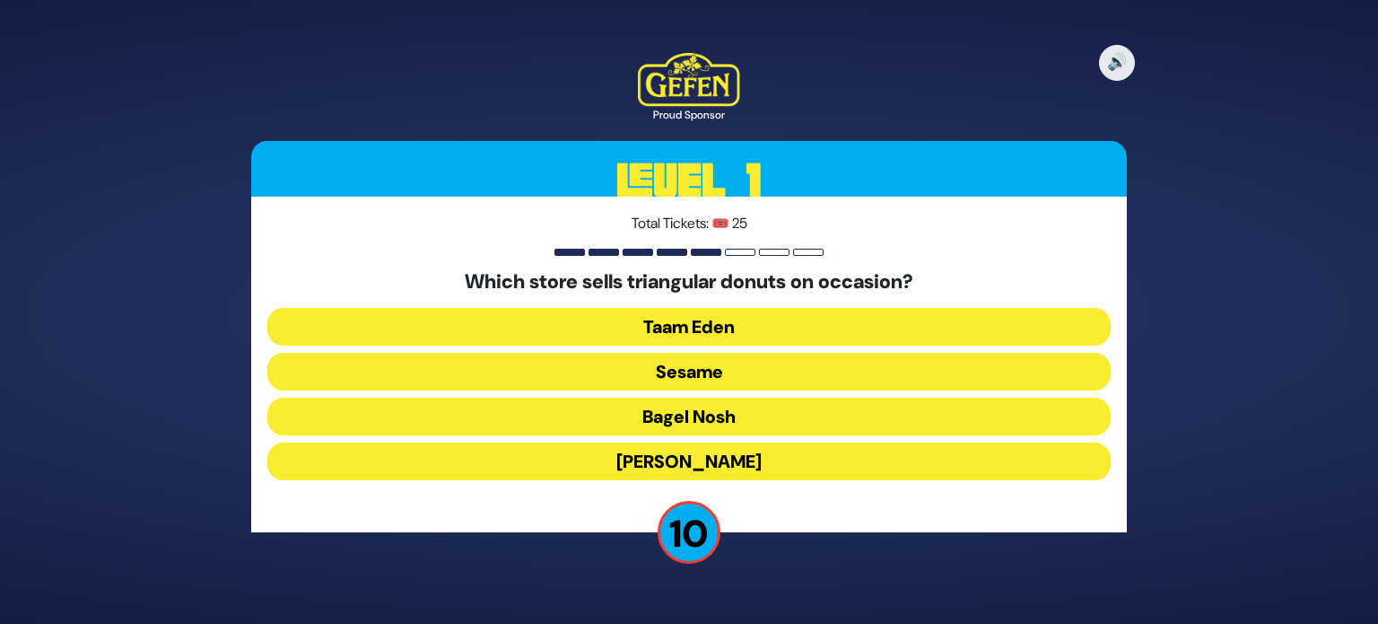
click at [772, 414] on button "Bagel Nosh" at bounding box center [688, 416] width 843 height 38
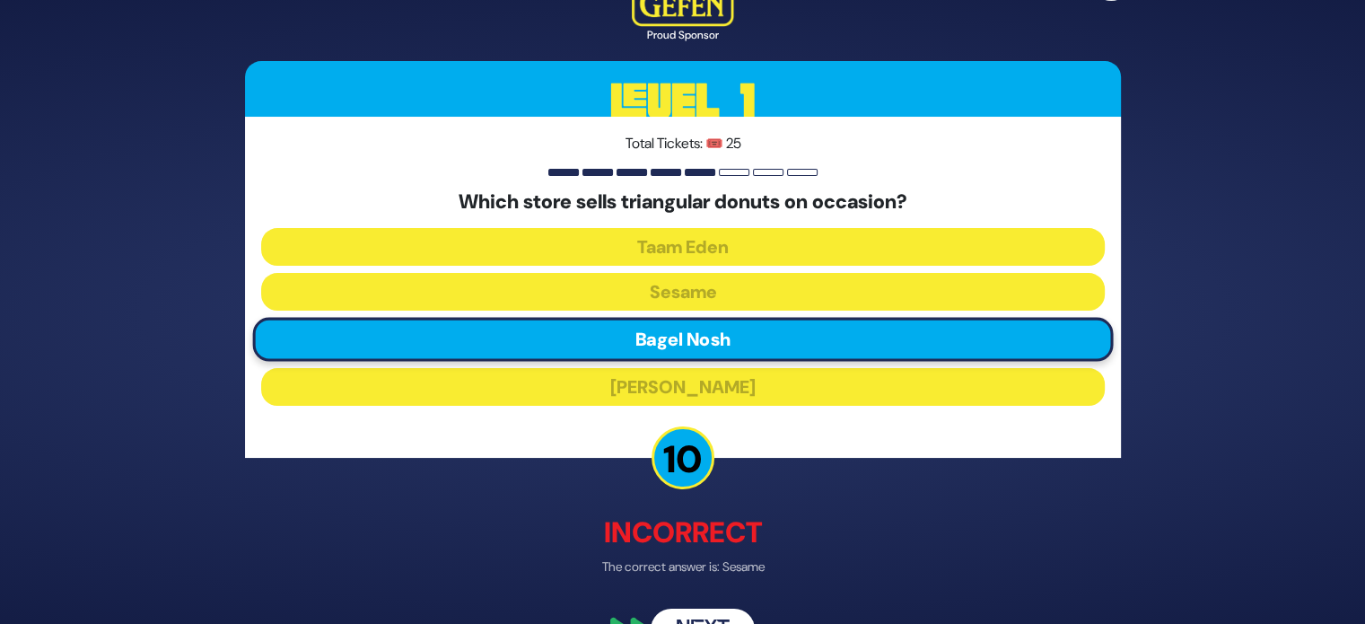
click at [702, 616] on button "Next" at bounding box center [702, 629] width 104 height 41
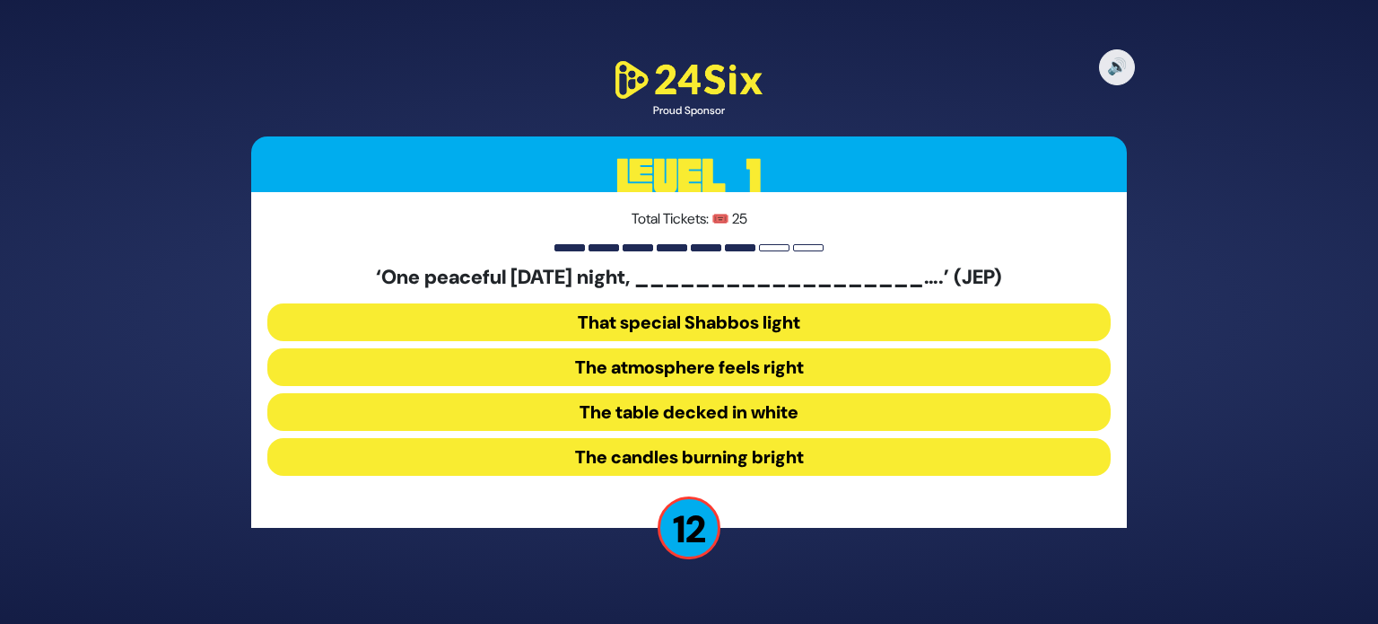
click at [746, 404] on button "The table decked in white" at bounding box center [688, 412] width 843 height 38
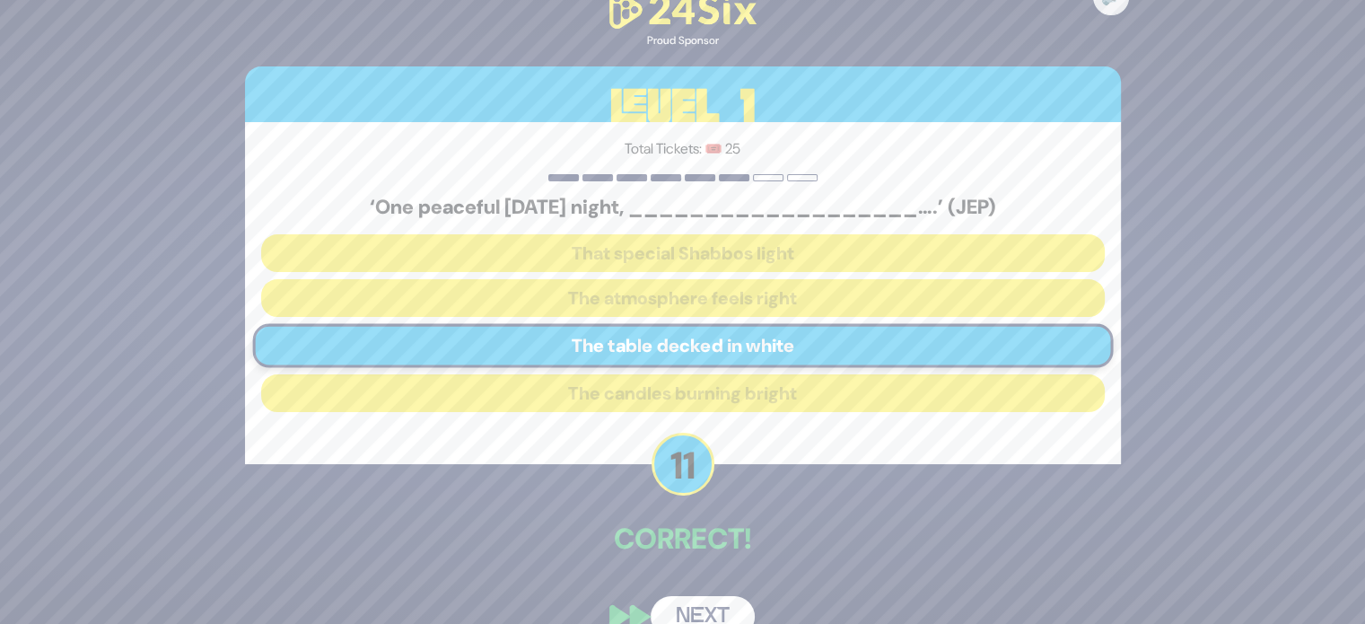
click at [709, 606] on button "Next" at bounding box center [702, 616] width 104 height 41
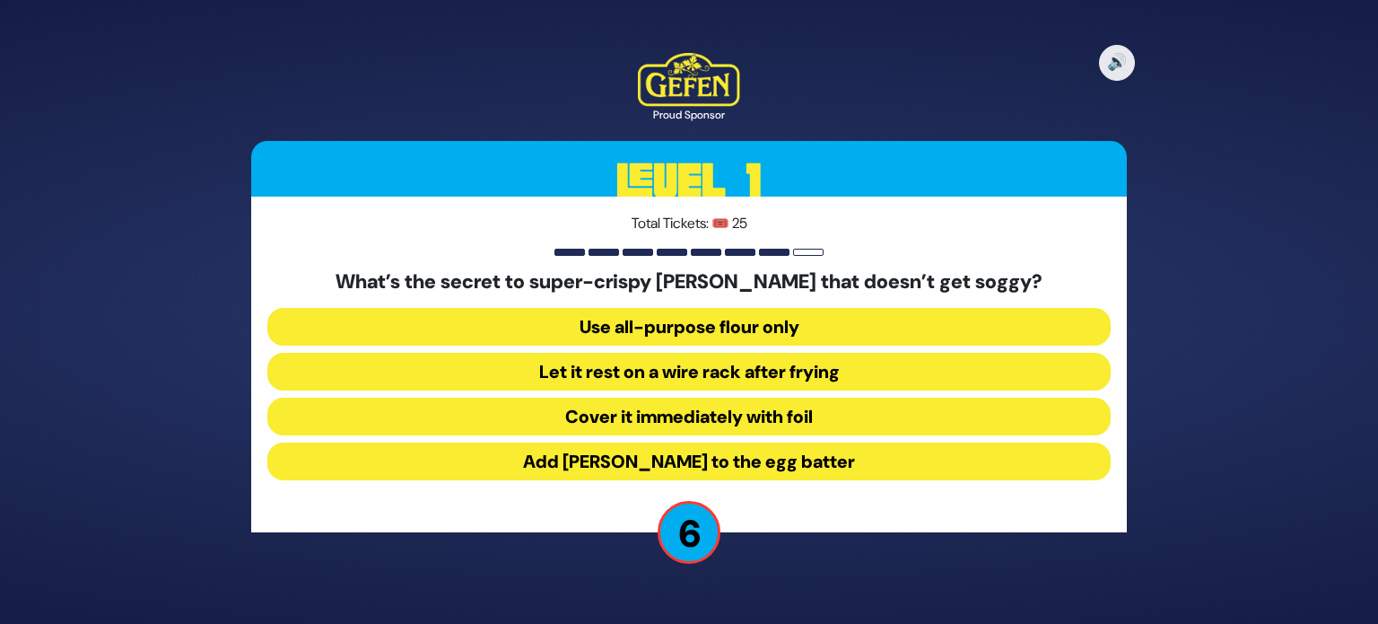
click at [816, 458] on button "Add seltzer to the egg batter" at bounding box center [688, 461] width 843 height 38
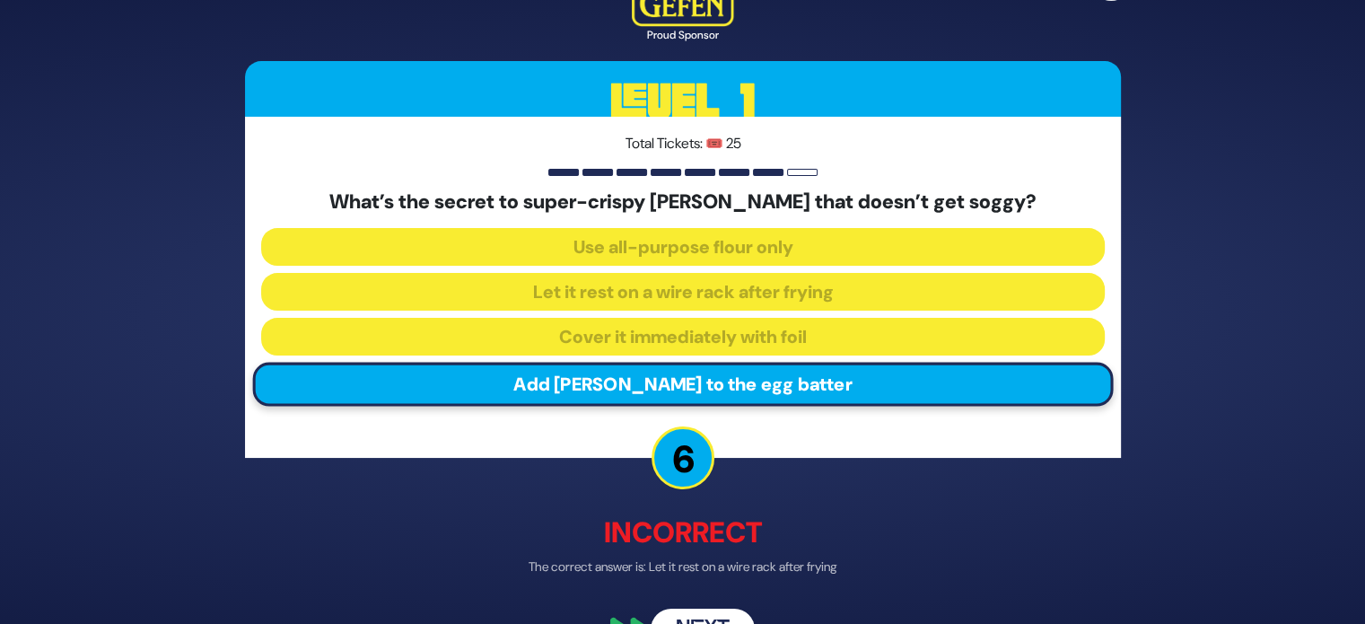
click at [702, 613] on button "Next" at bounding box center [702, 629] width 104 height 41
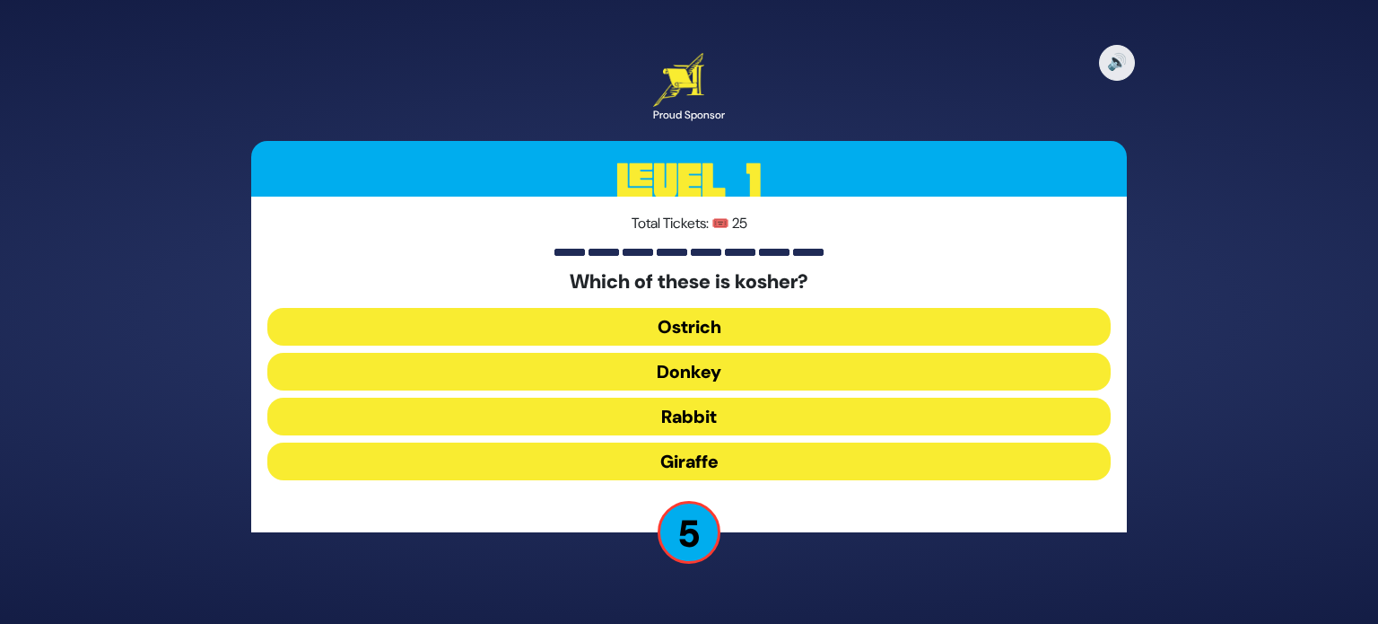
click at [736, 466] on button "Giraffe" at bounding box center [688, 461] width 843 height 38
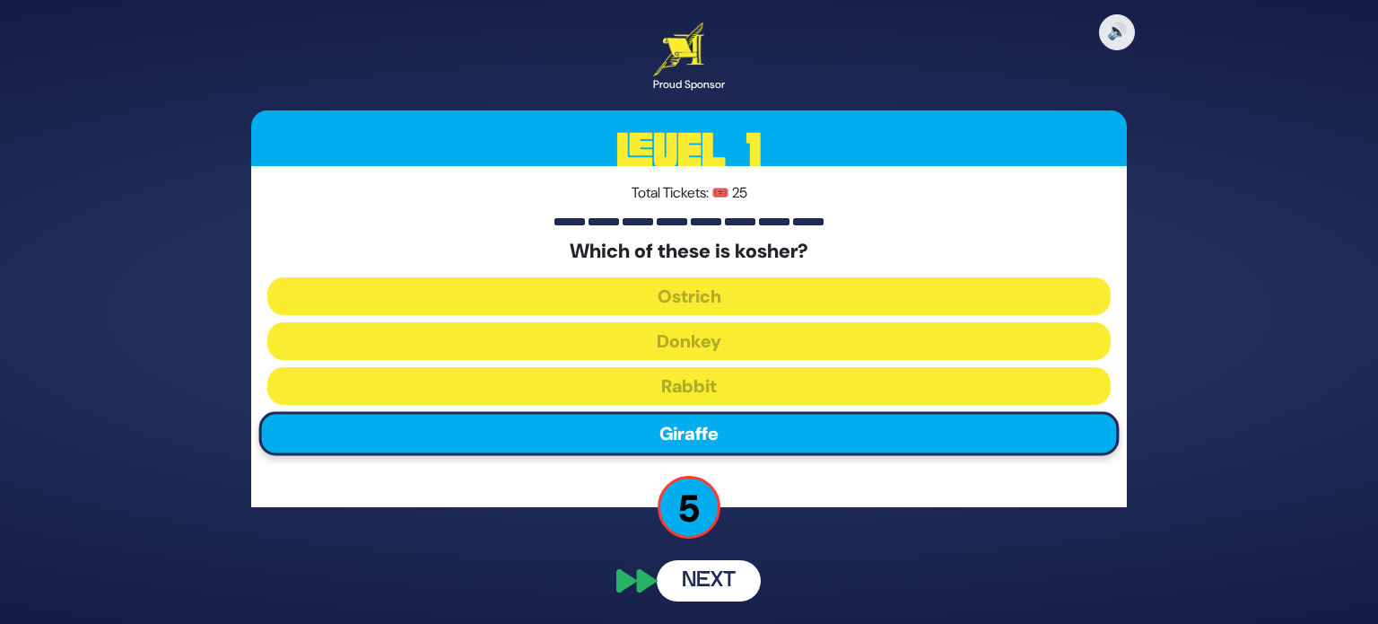
click at [705, 571] on div "🔊 Proud Sponsor Level 1 Total Tickets: 🎟️ 25 Which of these is kosher? Ostrich …" at bounding box center [689, 312] width 919 height 622
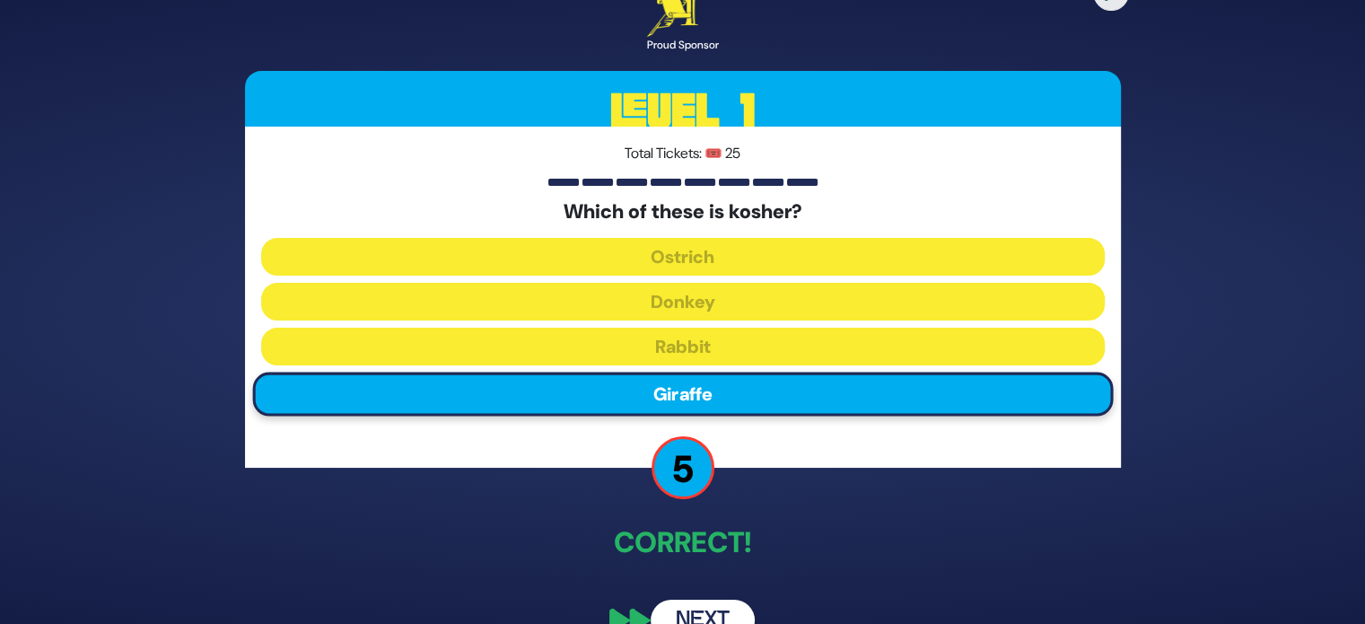
click at [711, 614] on button "Next" at bounding box center [702, 619] width 104 height 41
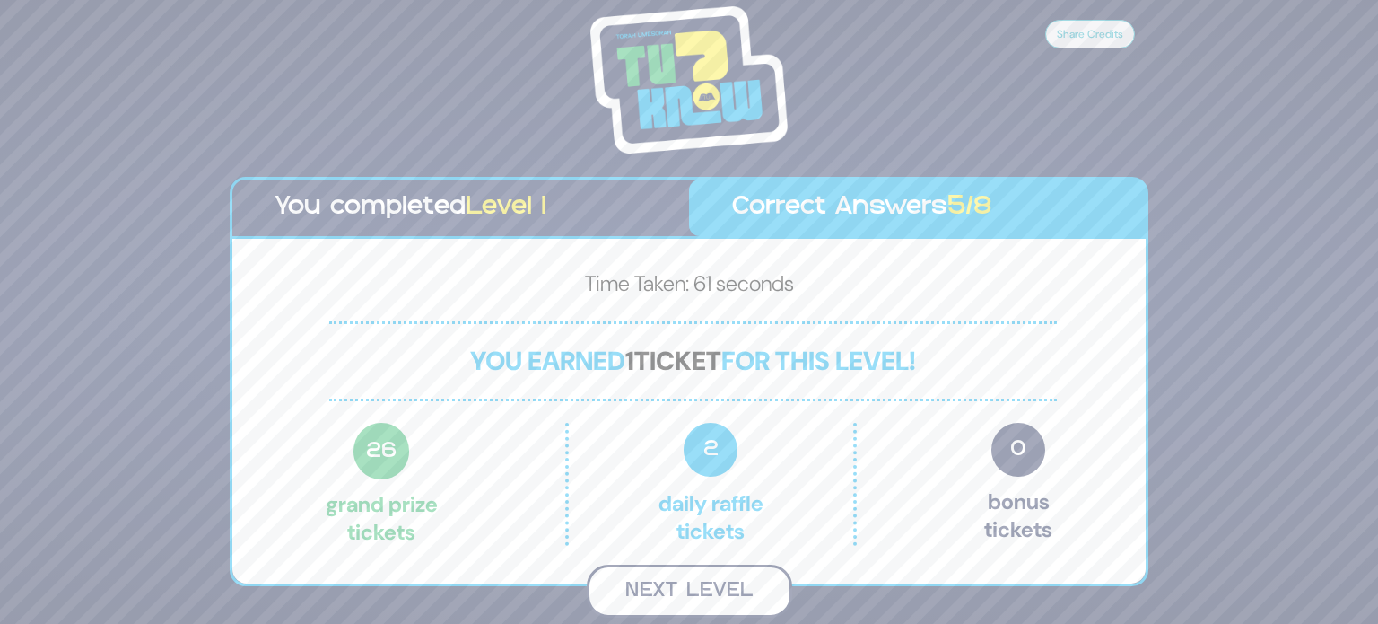
click at [739, 575] on button "Next Level" at bounding box center [689, 590] width 205 height 53
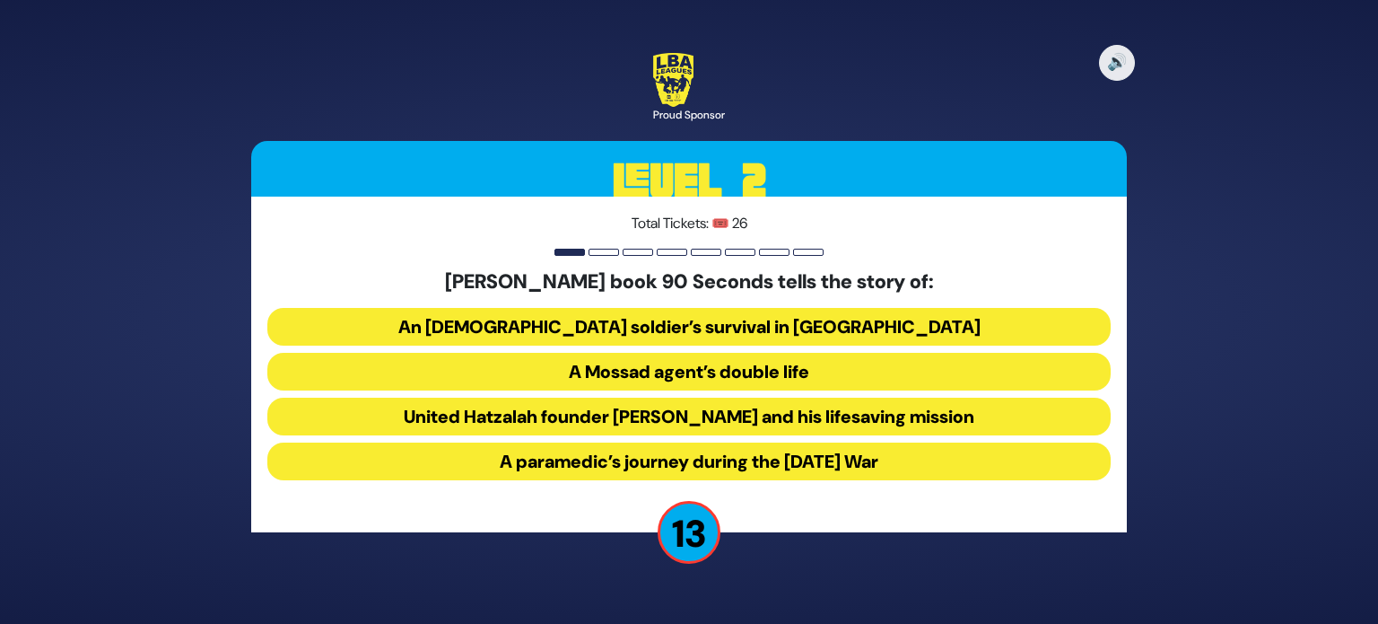
click at [766, 416] on button "United Hatzalah founder Eli Beer and his lifesaving mission" at bounding box center [688, 416] width 843 height 38
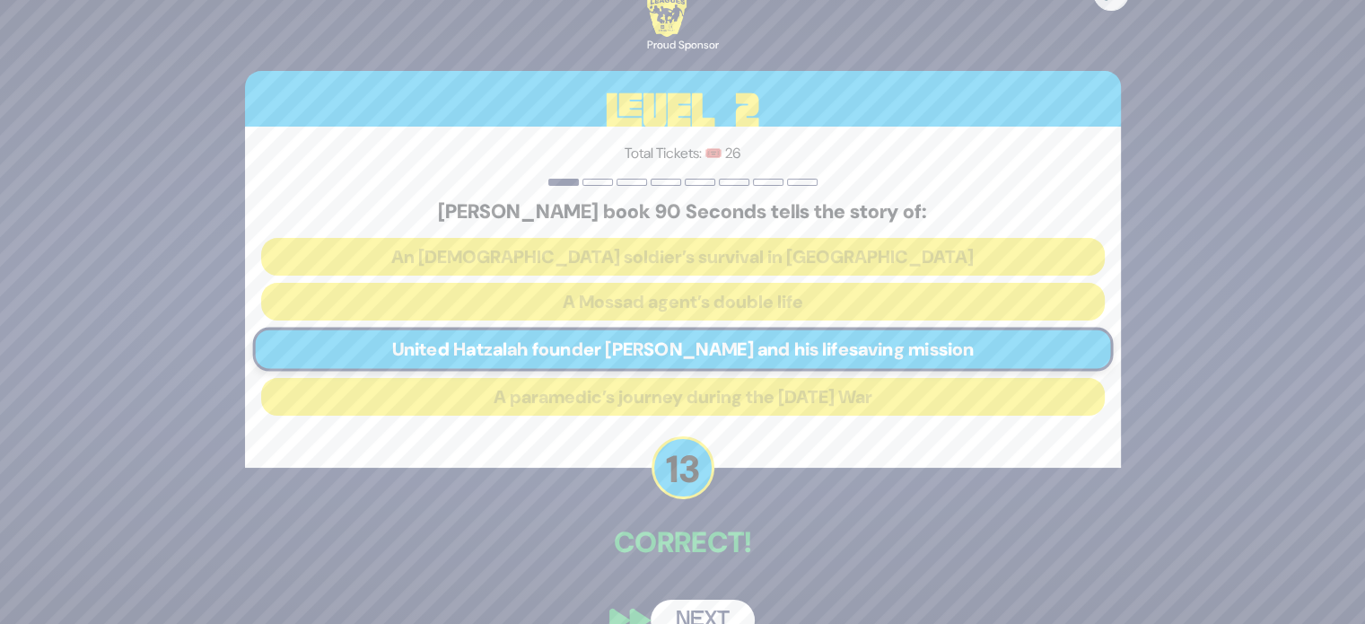
click at [704, 610] on button "Next" at bounding box center [702, 619] width 104 height 41
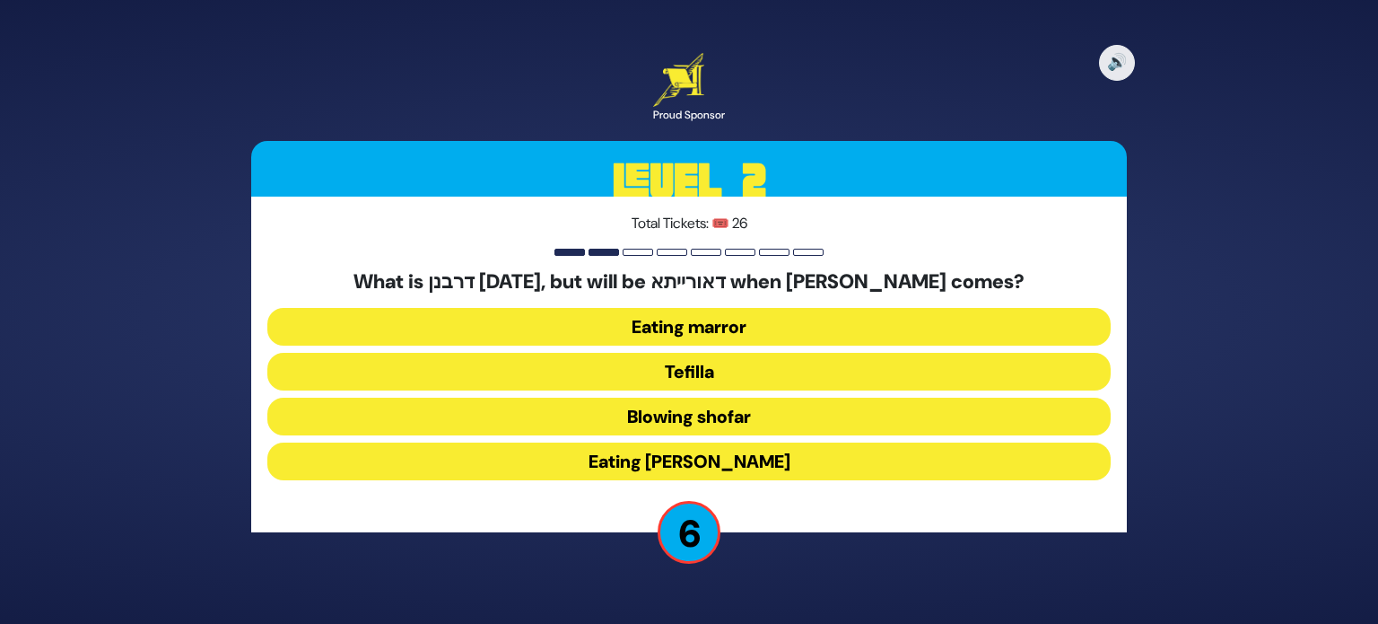
click at [699, 368] on button "Tefilla" at bounding box center [688, 372] width 843 height 38
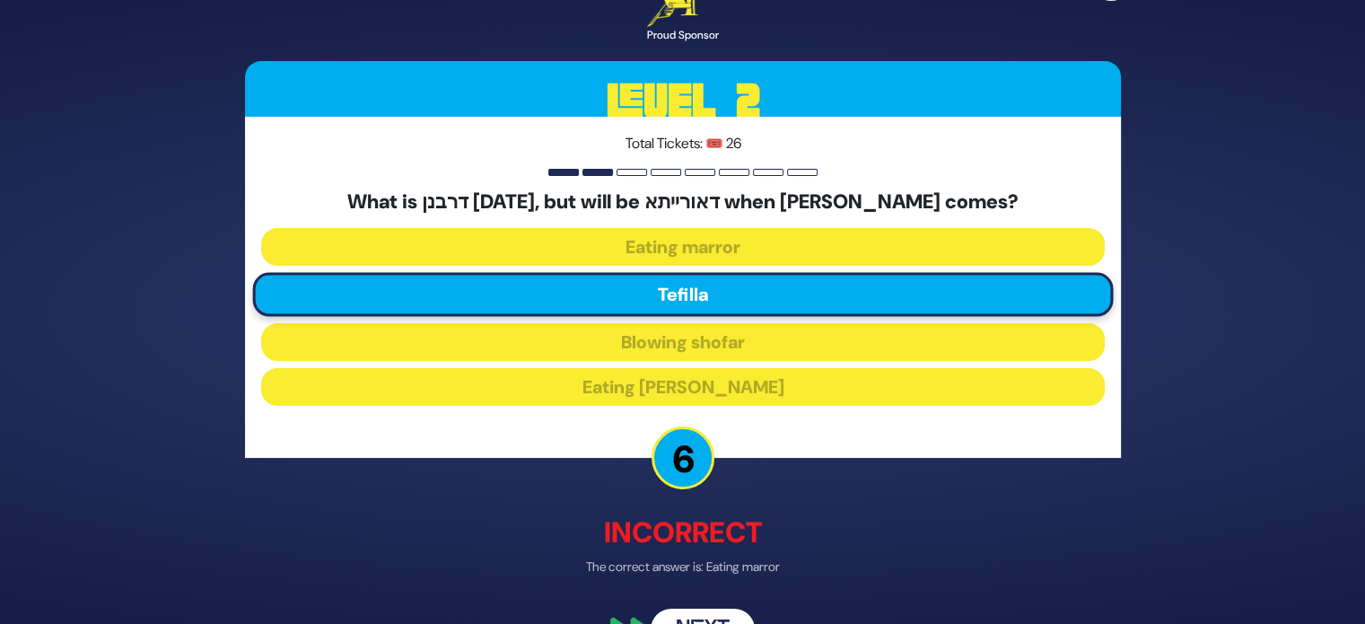
click at [559, 545] on p "Incorrect" at bounding box center [683, 532] width 876 height 43
click at [681, 617] on button "Next" at bounding box center [702, 629] width 104 height 41
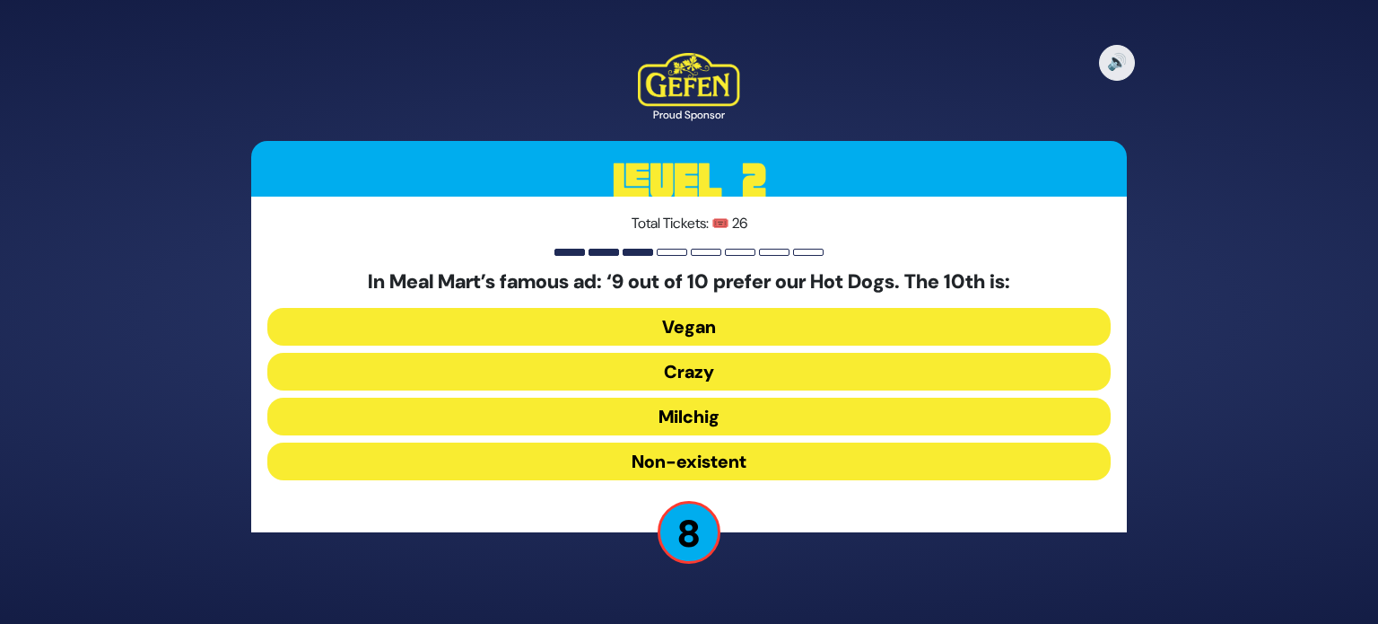
click at [699, 323] on button "Vegan" at bounding box center [688, 327] width 843 height 38
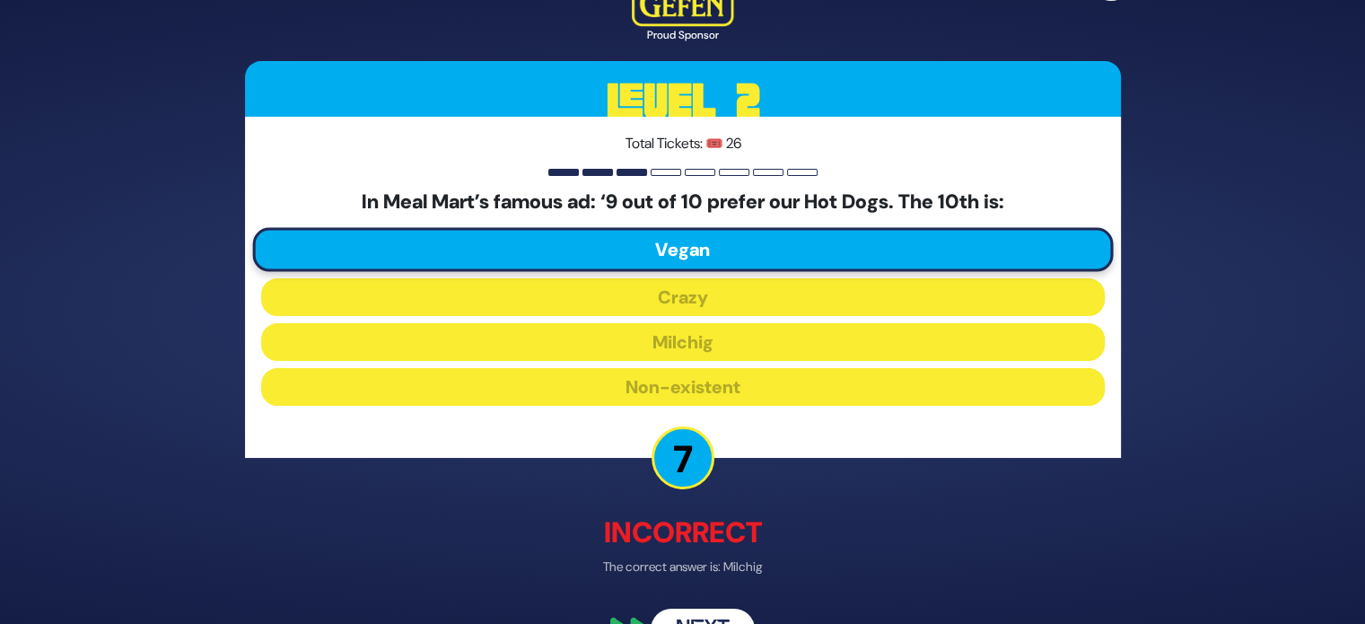
click at [890, 529] on p "Incorrect" at bounding box center [683, 532] width 876 height 43
click at [685, 616] on button "Next" at bounding box center [702, 629] width 104 height 41
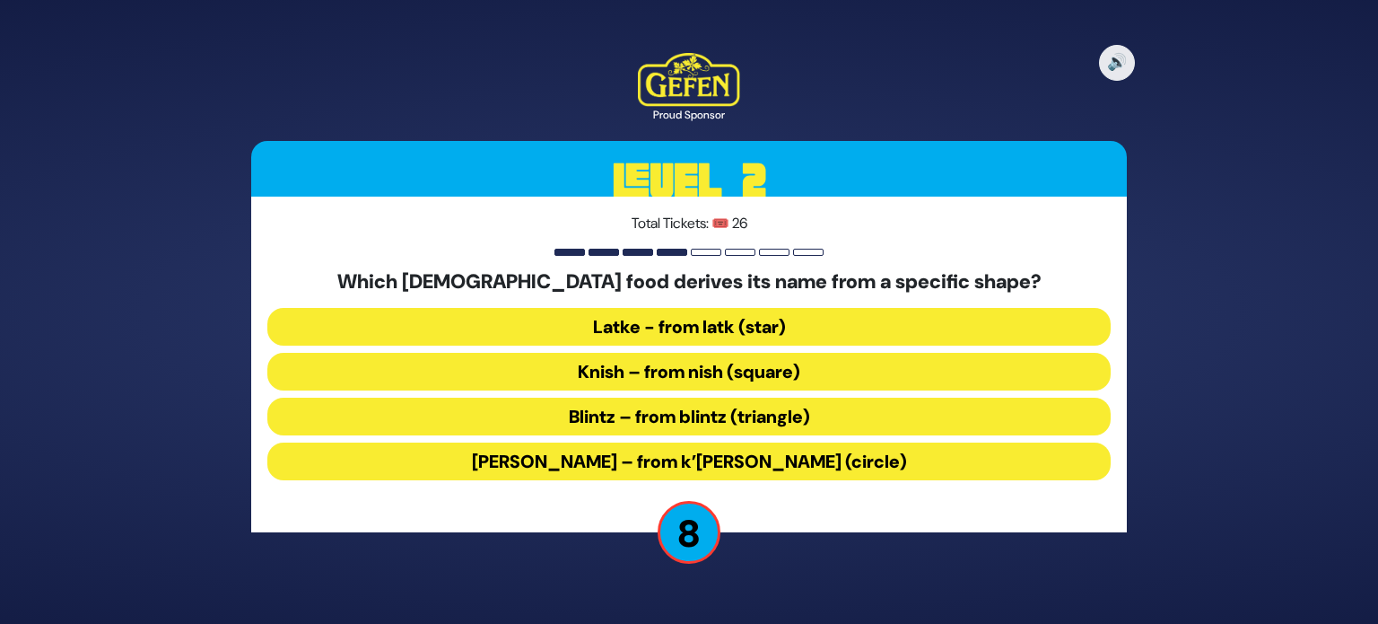
click at [798, 451] on button "Kugel – from k’igel (circle)" at bounding box center [688, 461] width 843 height 38
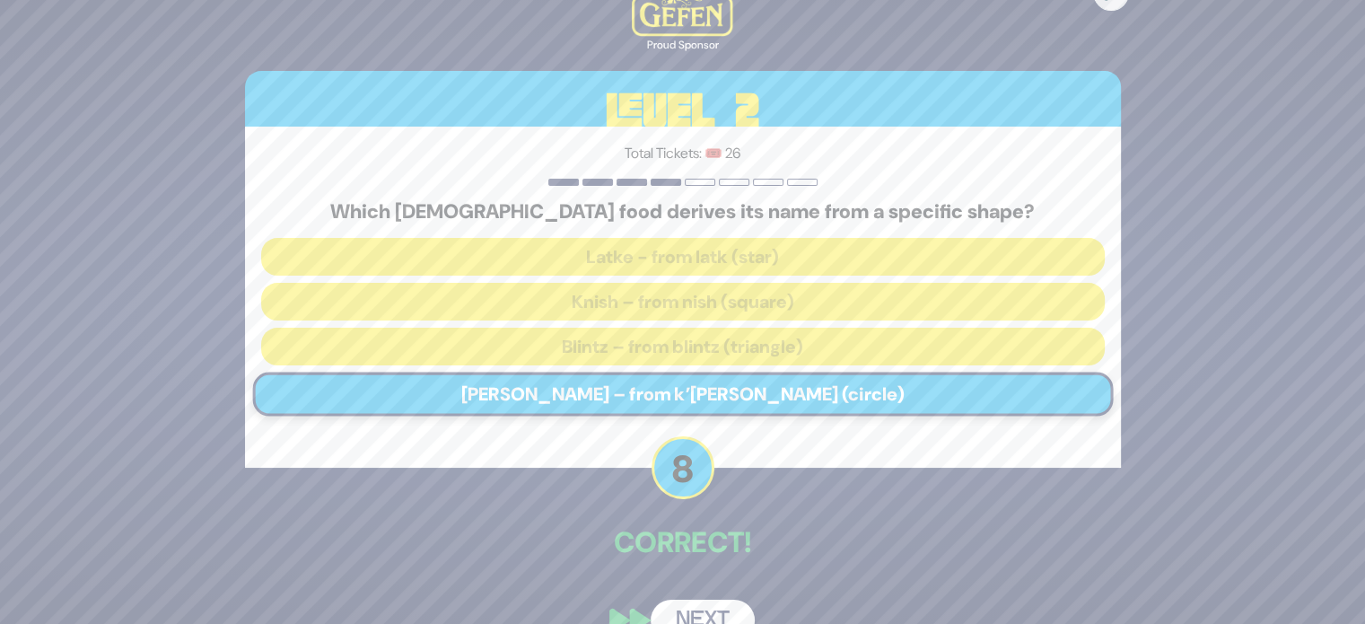
click at [700, 605] on button "Next" at bounding box center [702, 619] width 104 height 41
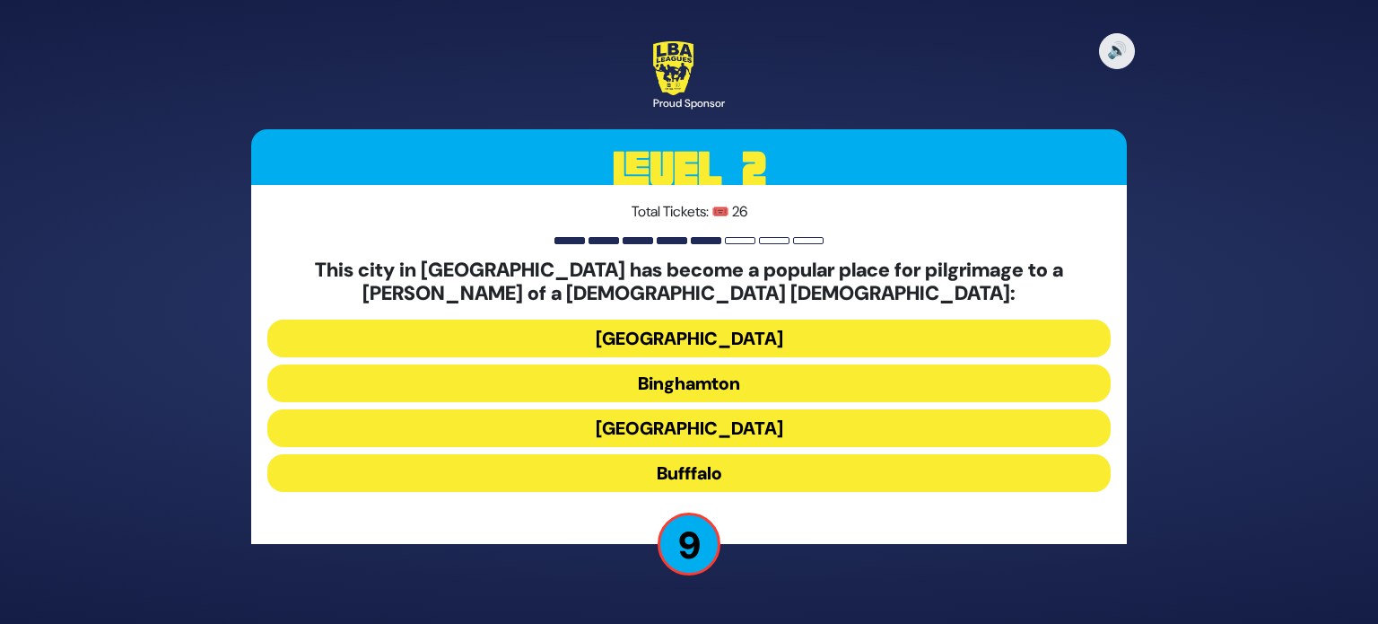
click at [730, 470] on button "Bufffalo" at bounding box center [688, 473] width 843 height 38
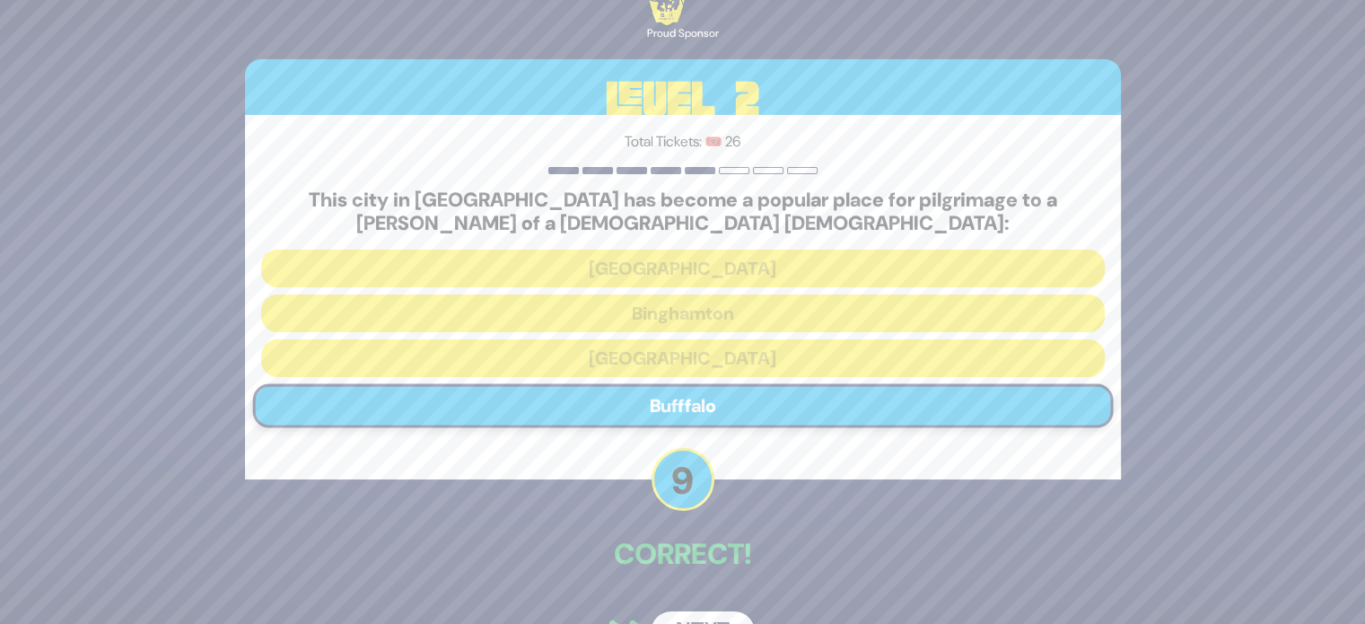
click at [682, 616] on button "Next" at bounding box center [702, 631] width 104 height 41
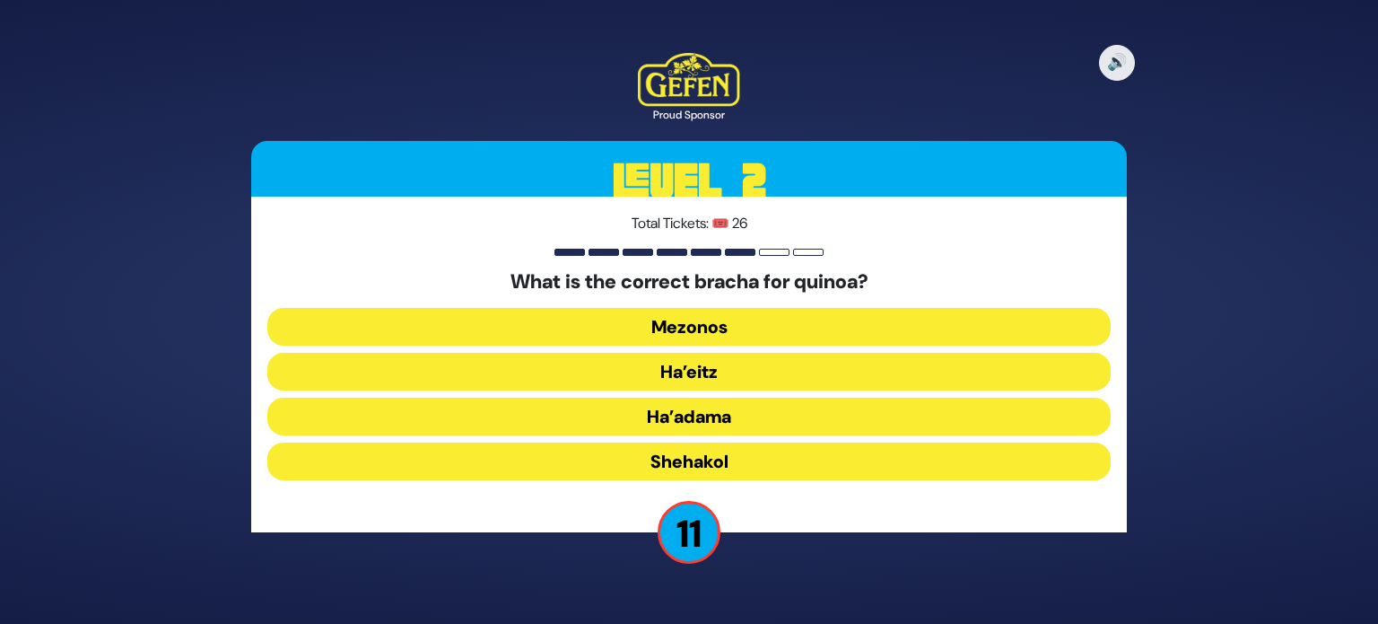
click at [750, 323] on button "Mezonos" at bounding box center [688, 327] width 843 height 38
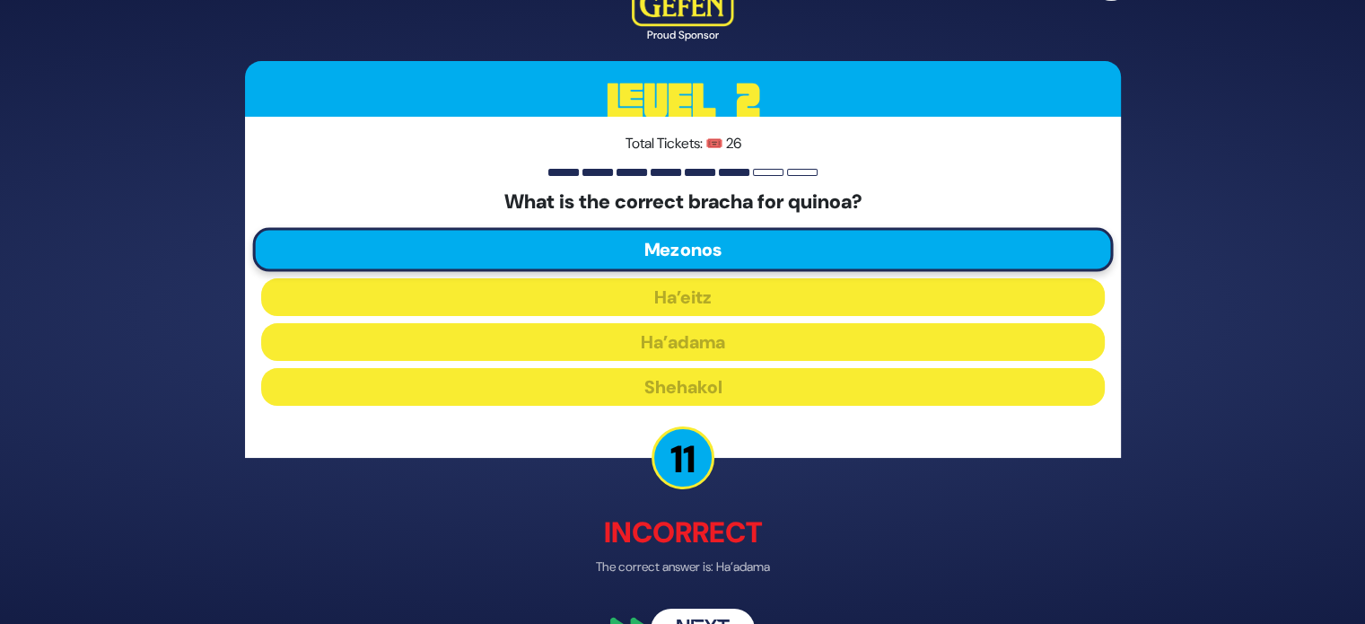
click at [1346, 477] on div "🔊 Proud Sponsor Level 2 Total Tickets: 🎟️ 26 What is the correct bracha for qui…" at bounding box center [682, 312] width 1365 height 624
click at [685, 615] on button "Next" at bounding box center [702, 629] width 104 height 41
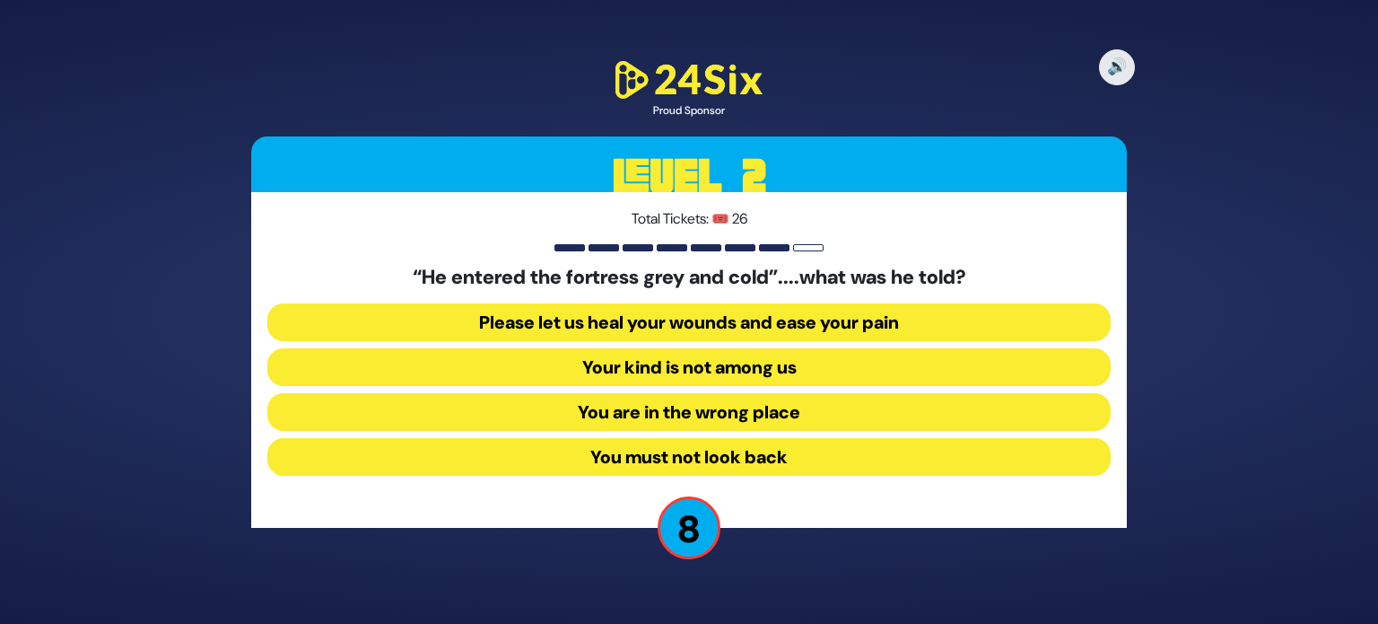
click at [712, 354] on button "Your kind is not among us" at bounding box center [688, 367] width 843 height 38
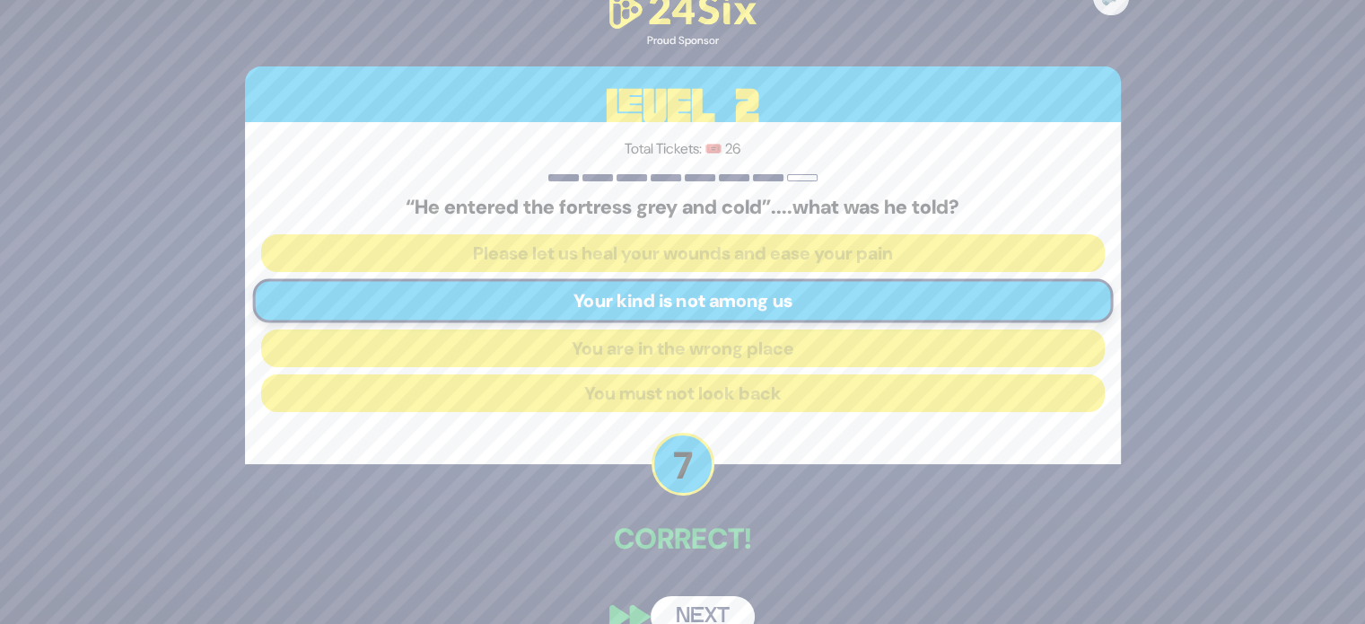
click at [691, 609] on button "Next" at bounding box center [702, 616] width 104 height 41
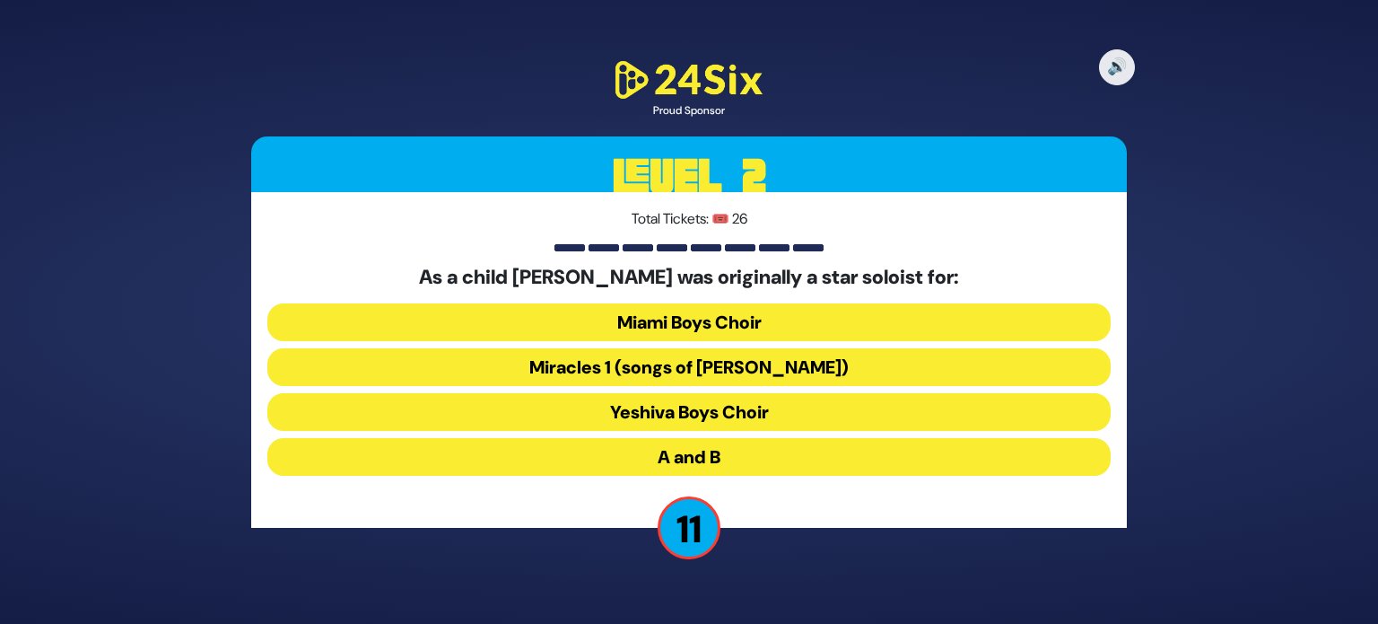
click at [726, 373] on button "Miracles 1 (songs of C. Neuhaus)" at bounding box center [688, 367] width 843 height 38
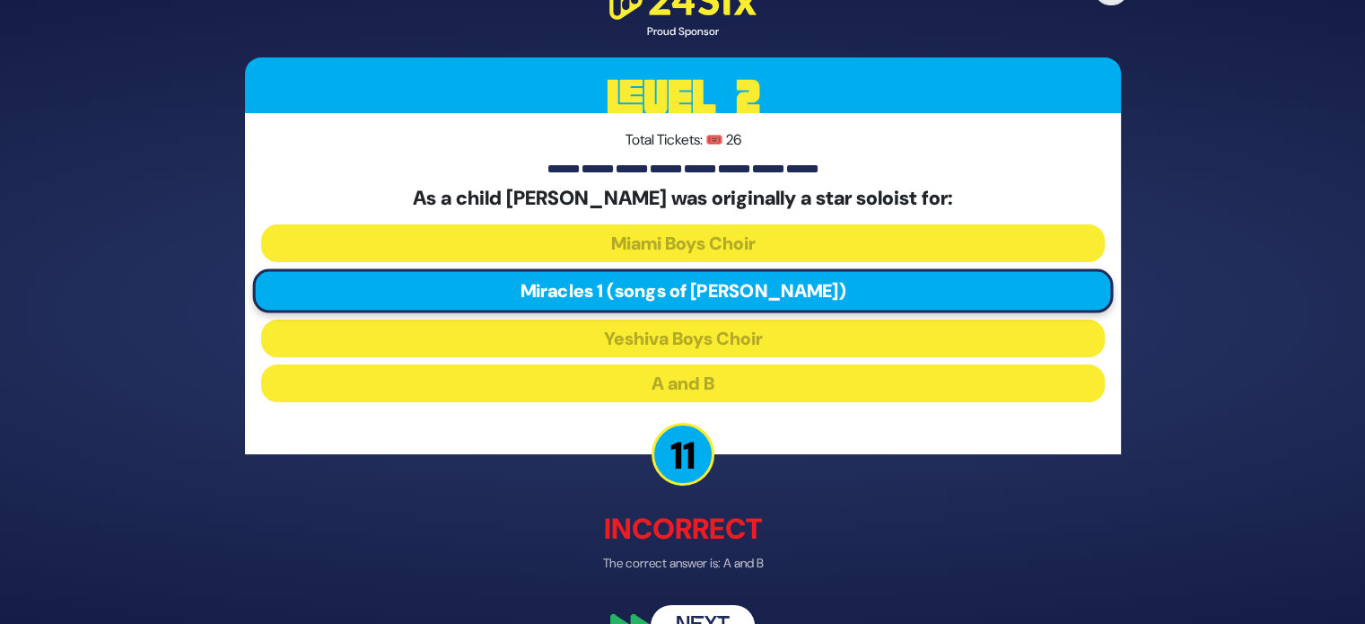
click at [693, 598] on div "🔊 Proud Sponsor Level 2 Total Tickets: 🎟️ 26 As a child Dovid Perlman was origi…" at bounding box center [682, 311] width 919 height 711
click at [689, 615] on button "Next" at bounding box center [702, 625] width 104 height 41
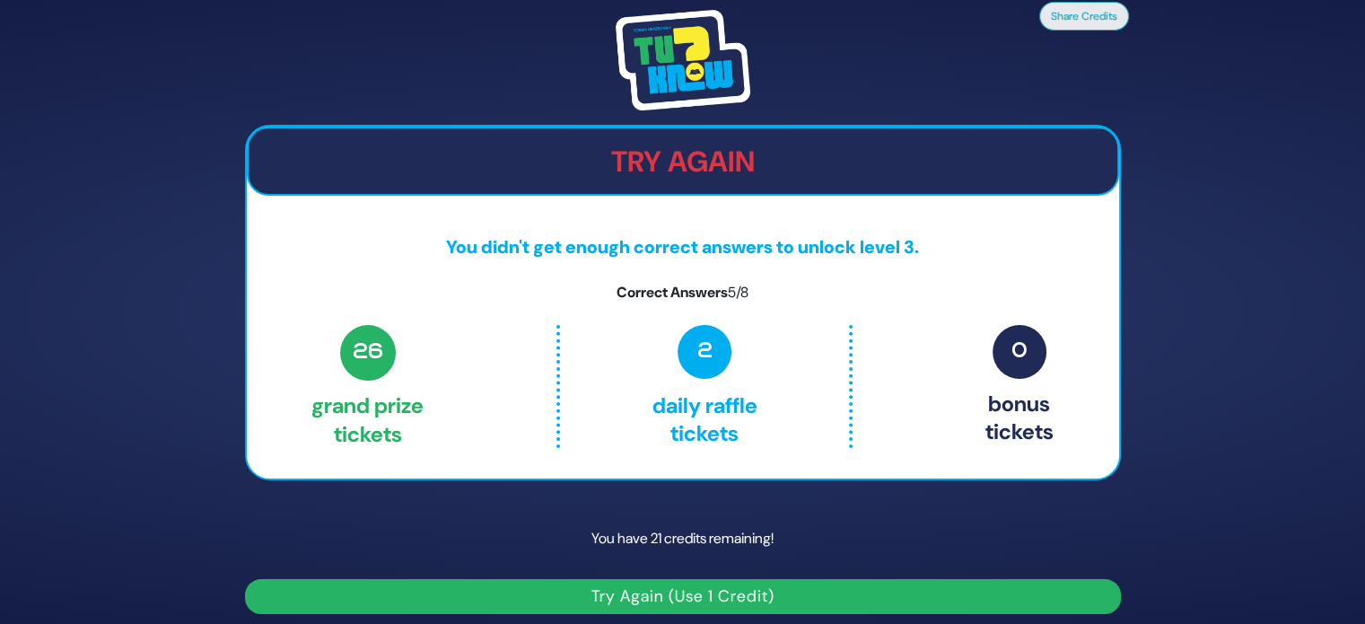
click at [685, 598] on button "Try Again (Use 1 Credit)" at bounding box center [683, 596] width 876 height 35
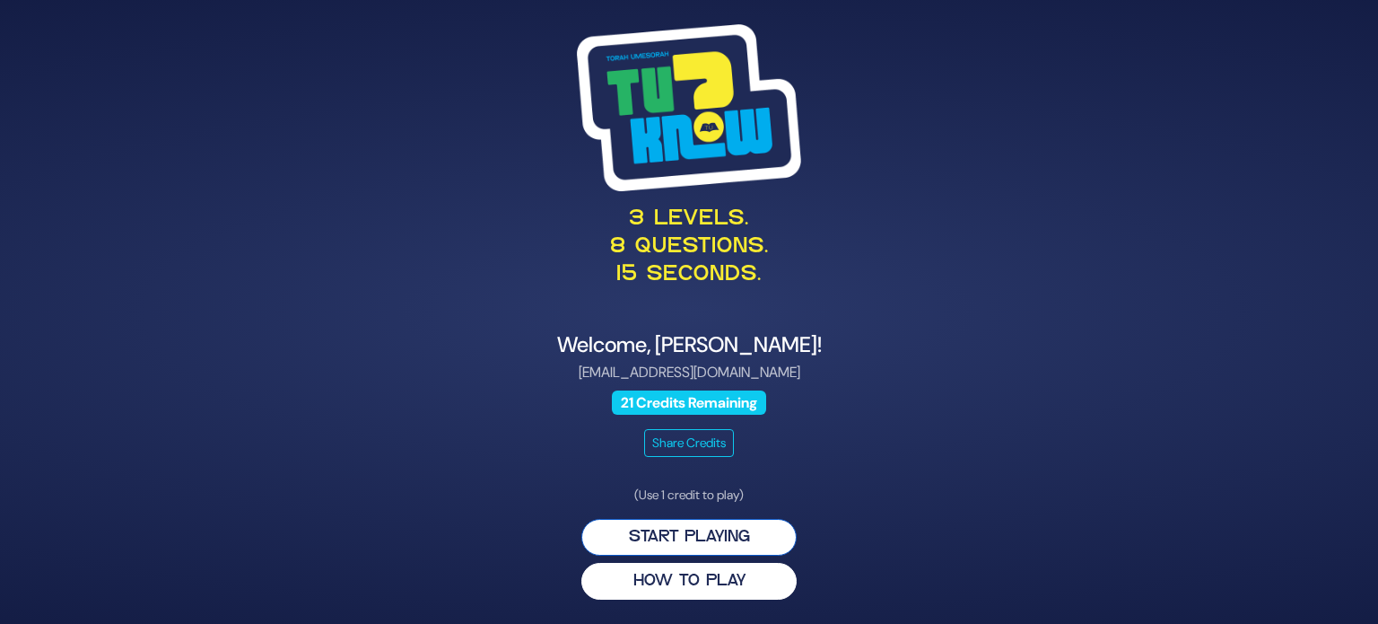
click at [695, 536] on button "Start Playing" at bounding box center [688, 537] width 215 height 37
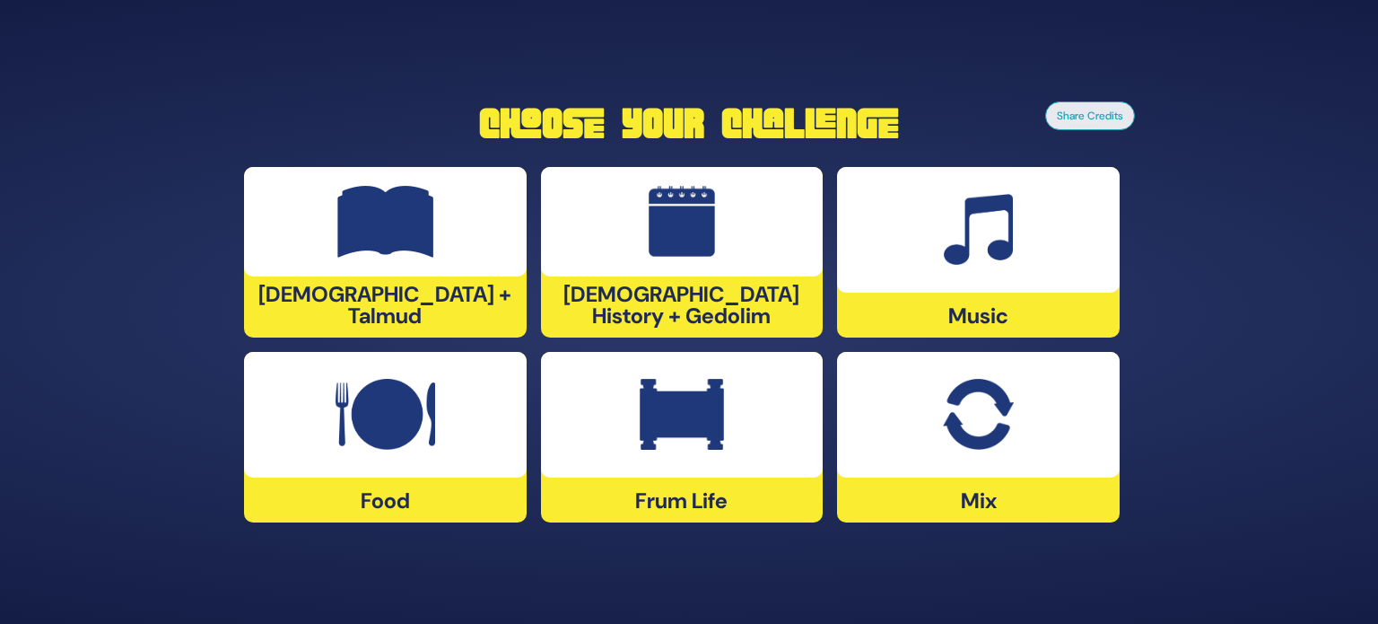
click at [452, 257] on div at bounding box center [385, 221] width 283 height 109
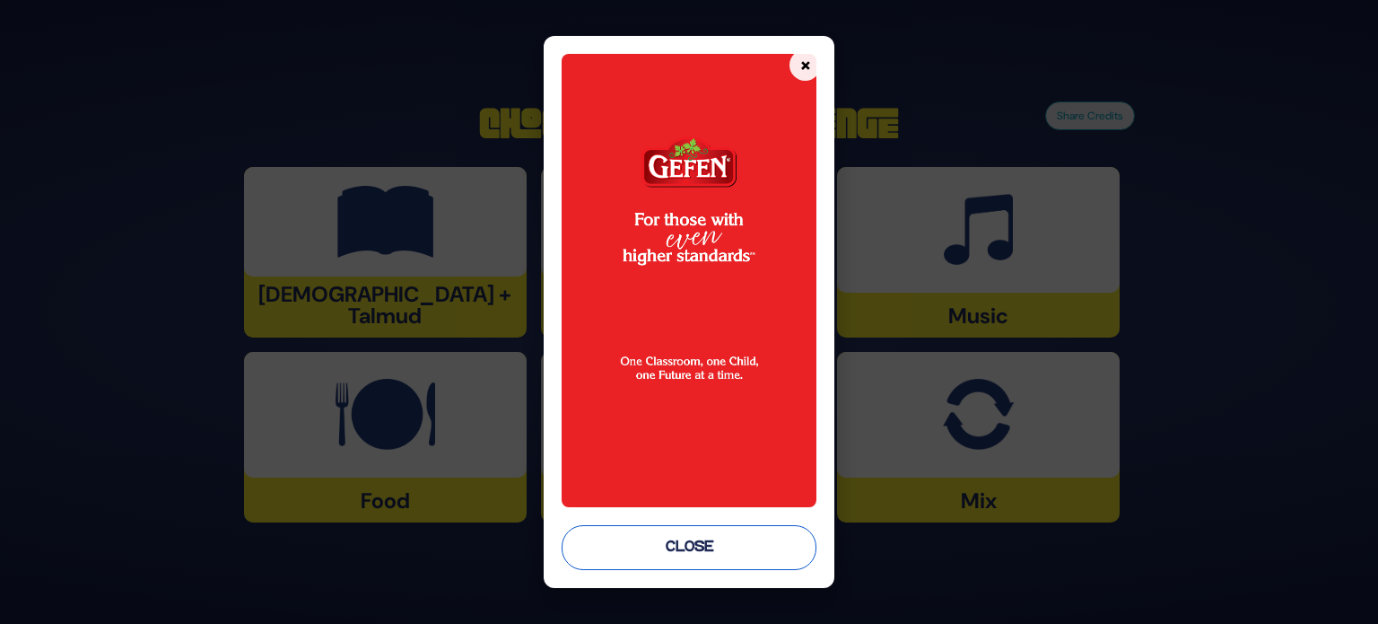
click at [705, 535] on button "Close" at bounding box center [689, 547] width 255 height 45
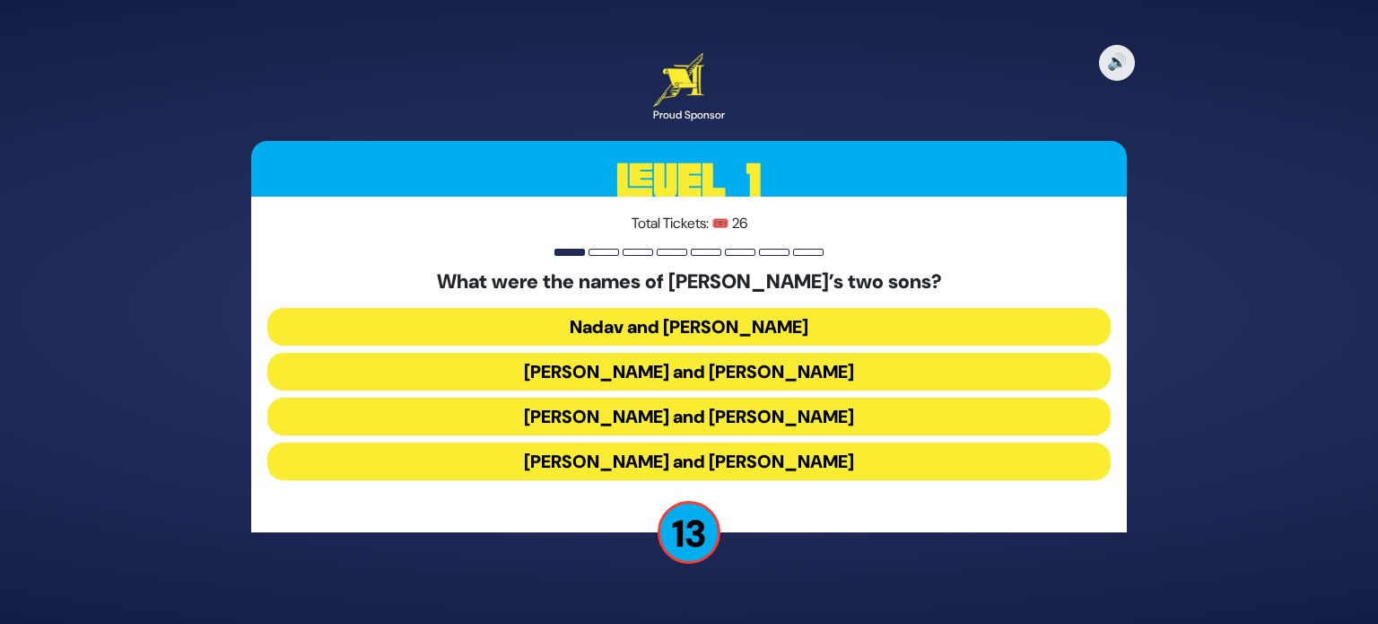
click at [742, 464] on button "Gershom and Eliezer" at bounding box center [688, 461] width 843 height 38
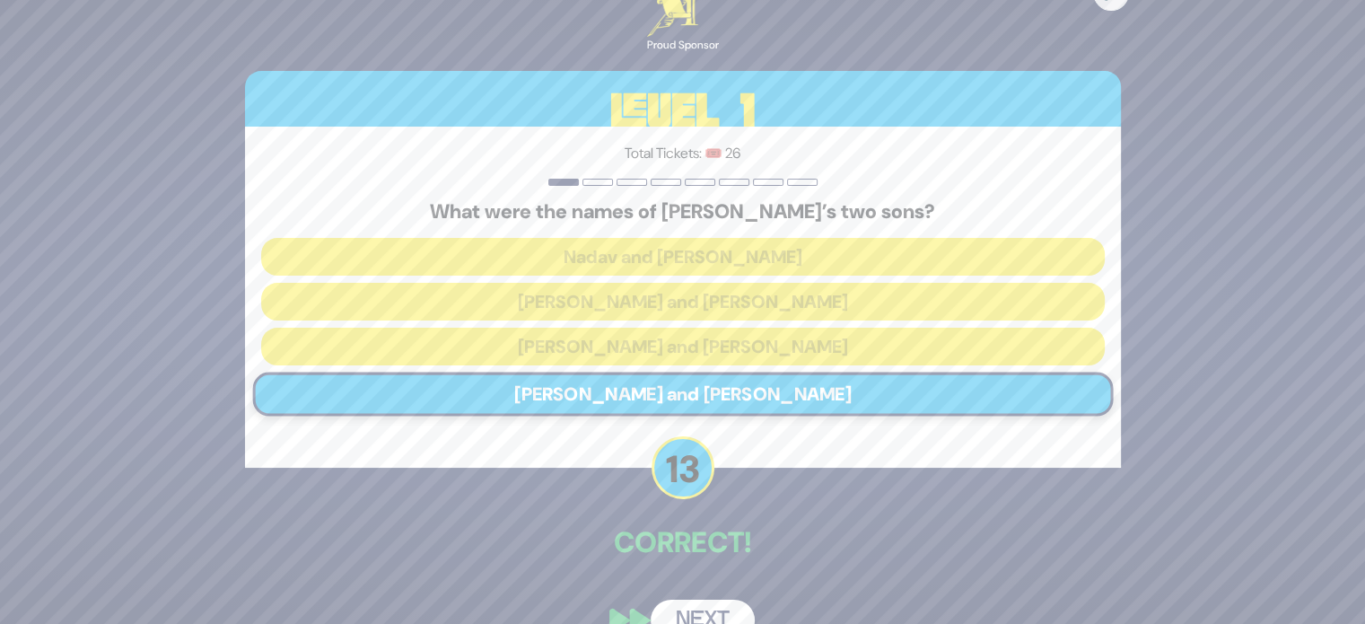
click at [702, 607] on button "Next" at bounding box center [702, 619] width 104 height 41
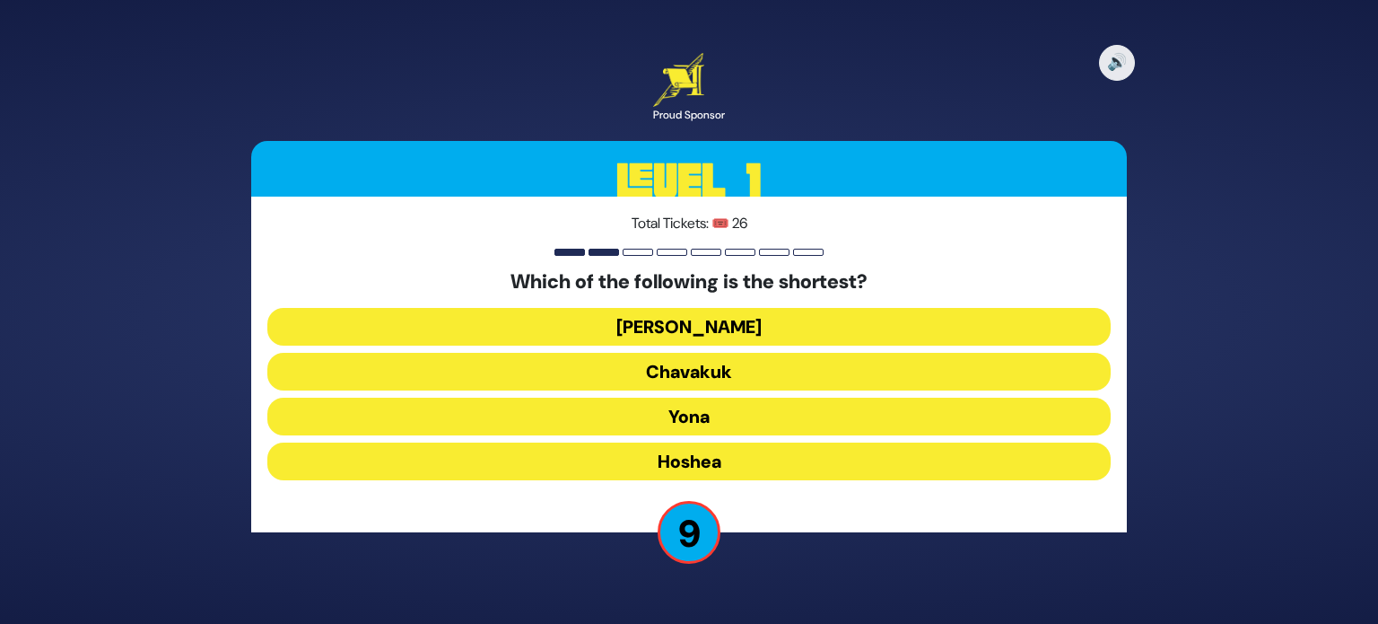
click at [738, 322] on button "Ovadia" at bounding box center [688, 327] width 843 height 38
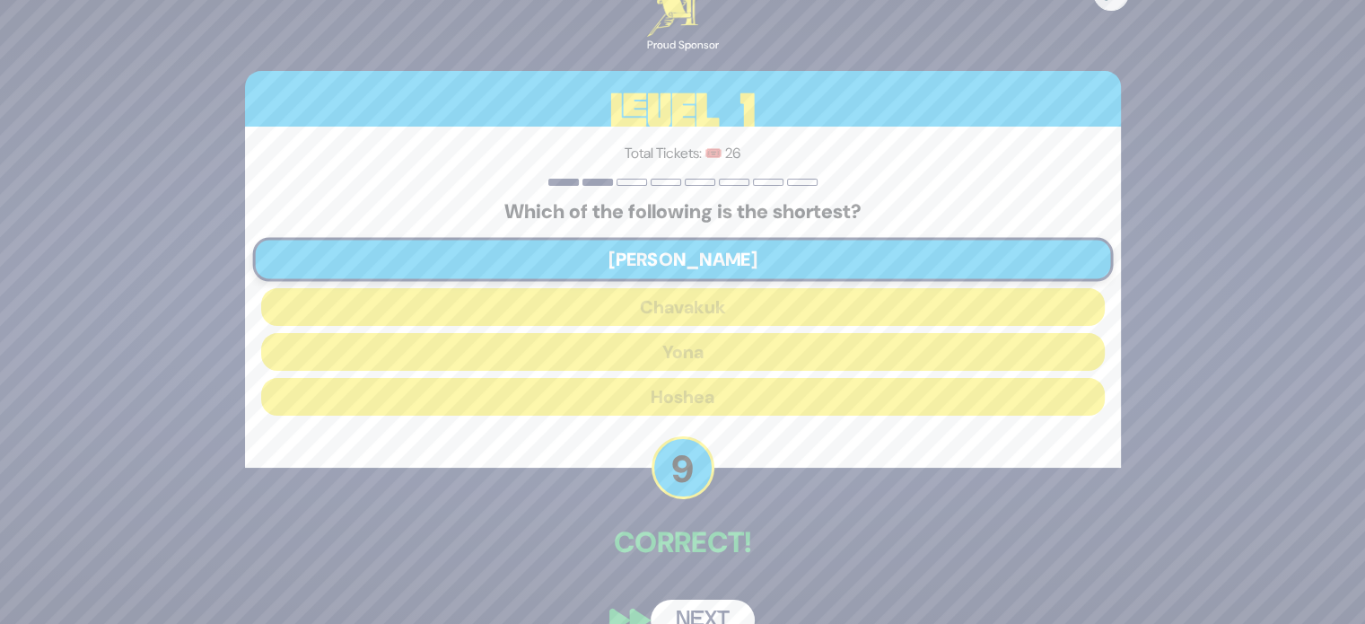
click at [702, 614] on button "Next" at bounding box center [702, 619] width 104 height 41
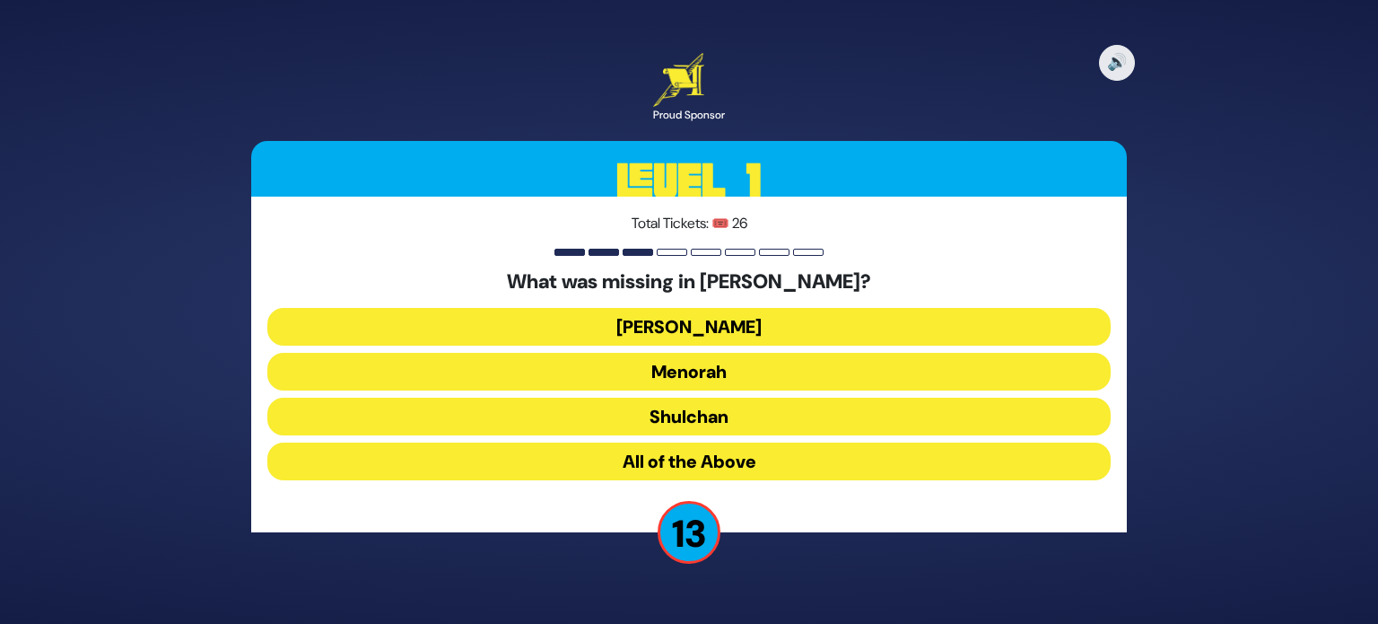
click at [759, 327] on button "Aron" at bounding box center [688, 327] width 843 height 38
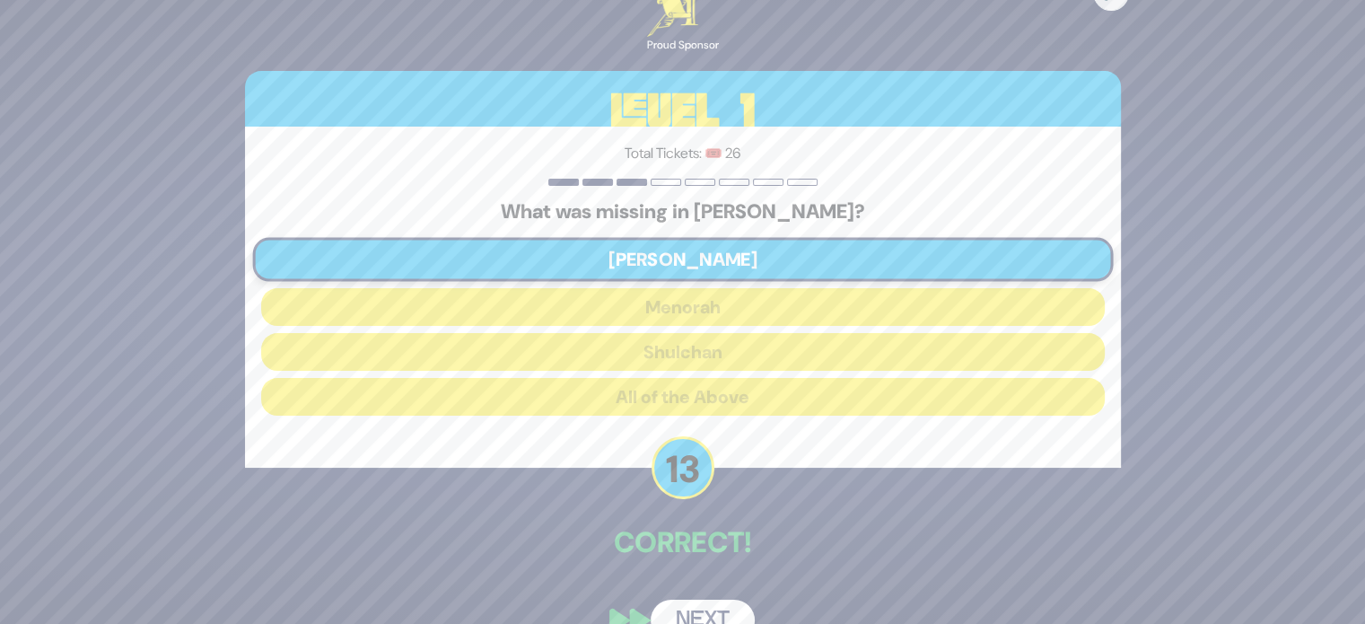
click at [708, 610] on button "Next" at bounding box center [702, 619] width 104 height 41
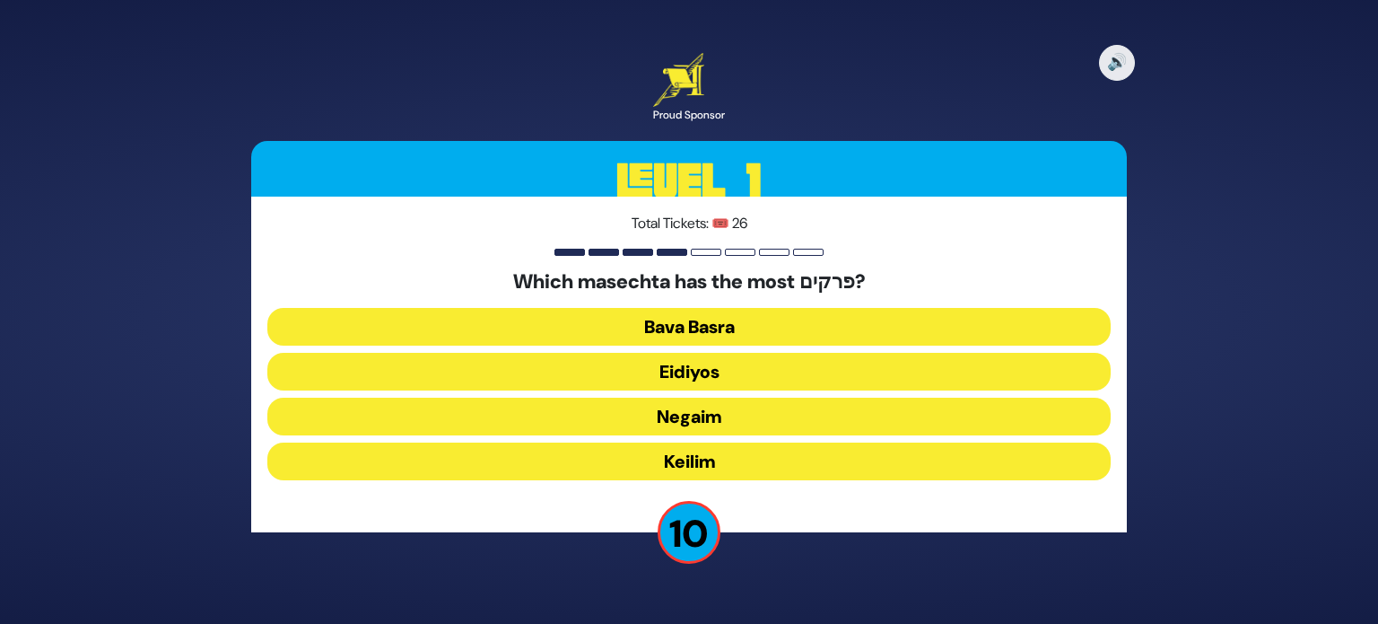
click at [754, 406] on button "Negaim" at bounding box center [688, 416] width 843 height 38
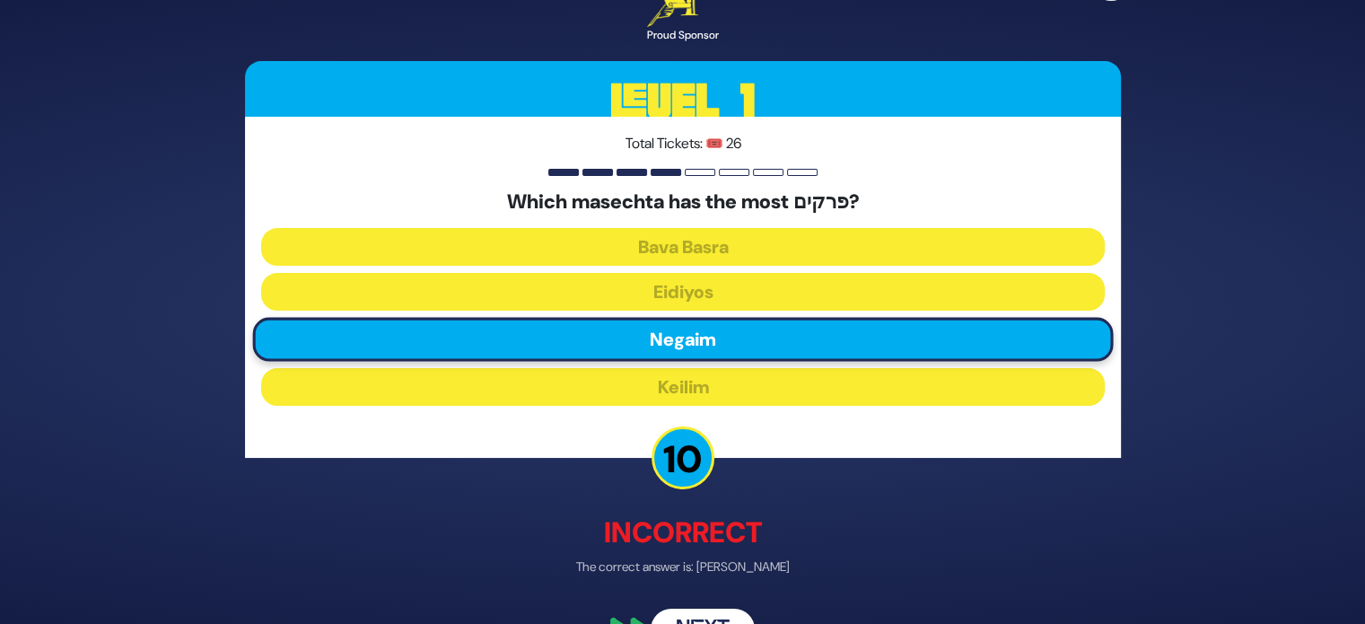
click at [711, 615] on button "Next" at bounding box center [702, 629] width 104 height 41
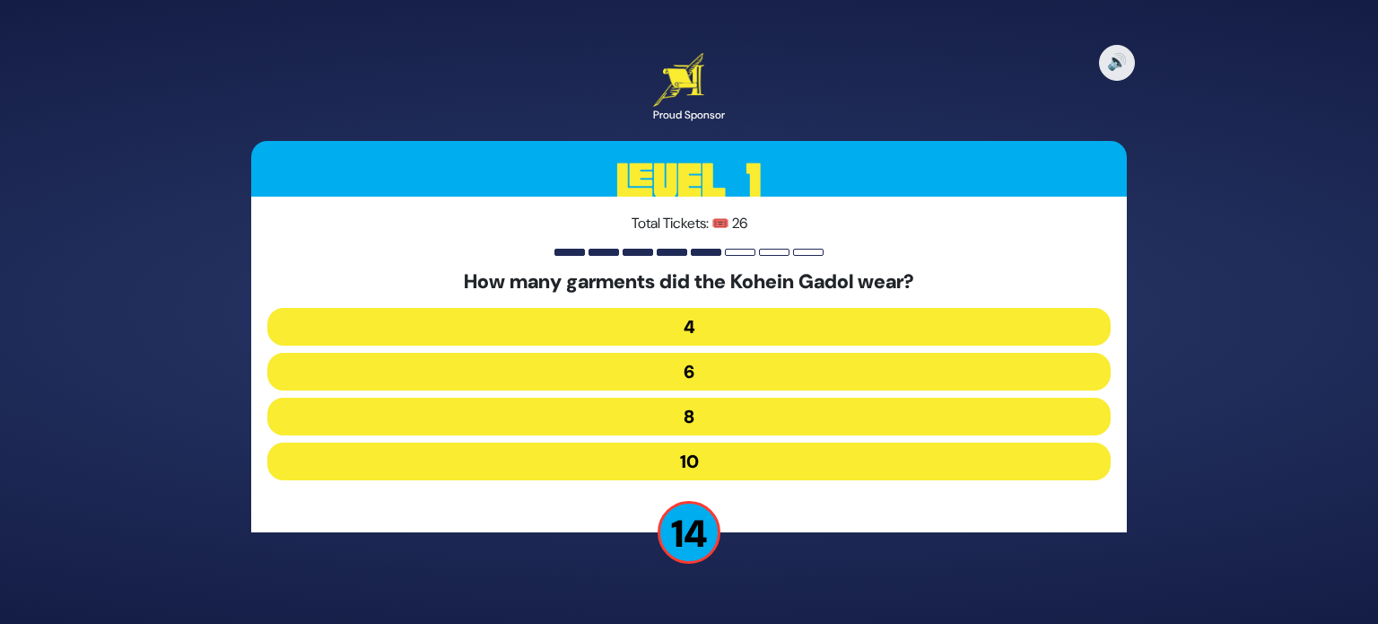
click at [764, 416] on button "8" at bounding box center [688, 416] width 843 height 38
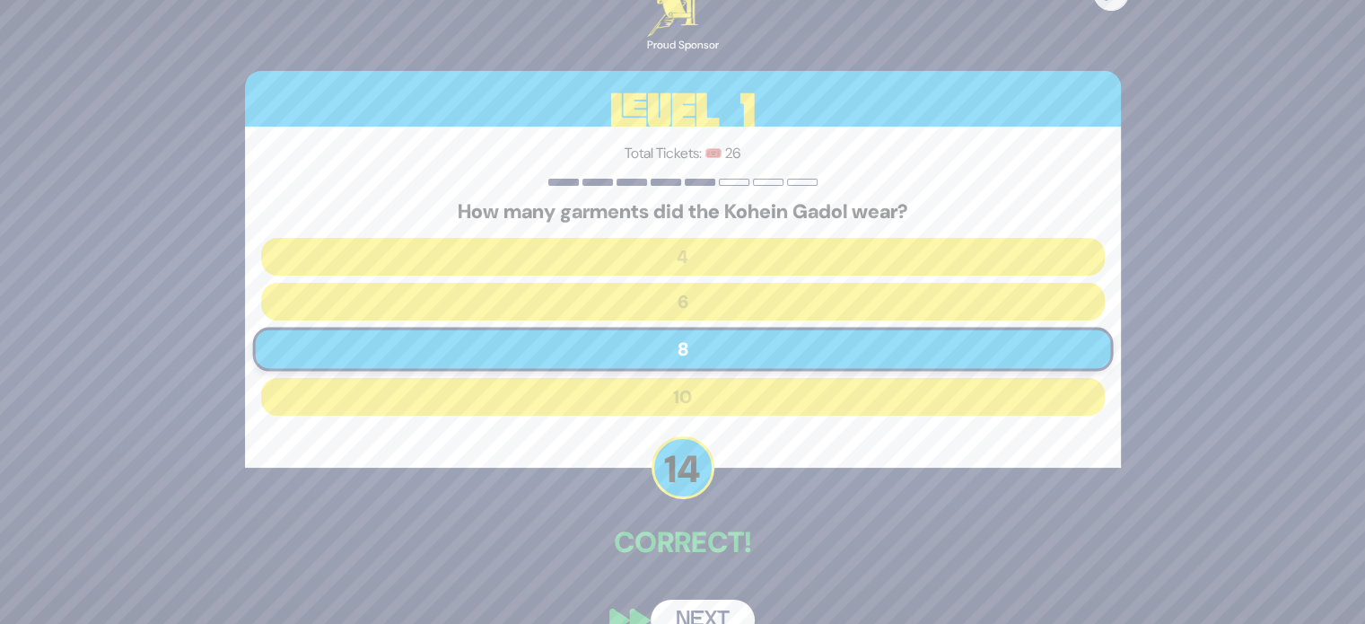
click at [689, 606] on button "Next" at bounding box center [702, 619] width 104 height 41
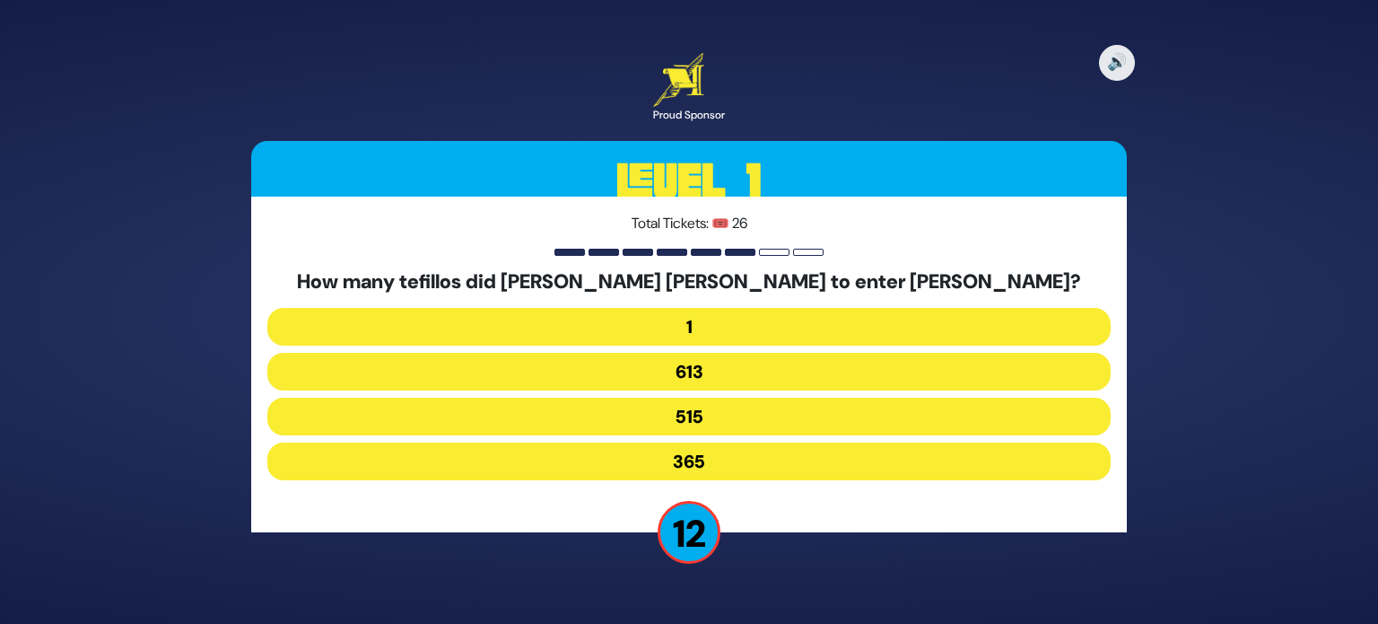
click at [779, 401] on button "515" at bounding box center [688, 416] width 843 height 38
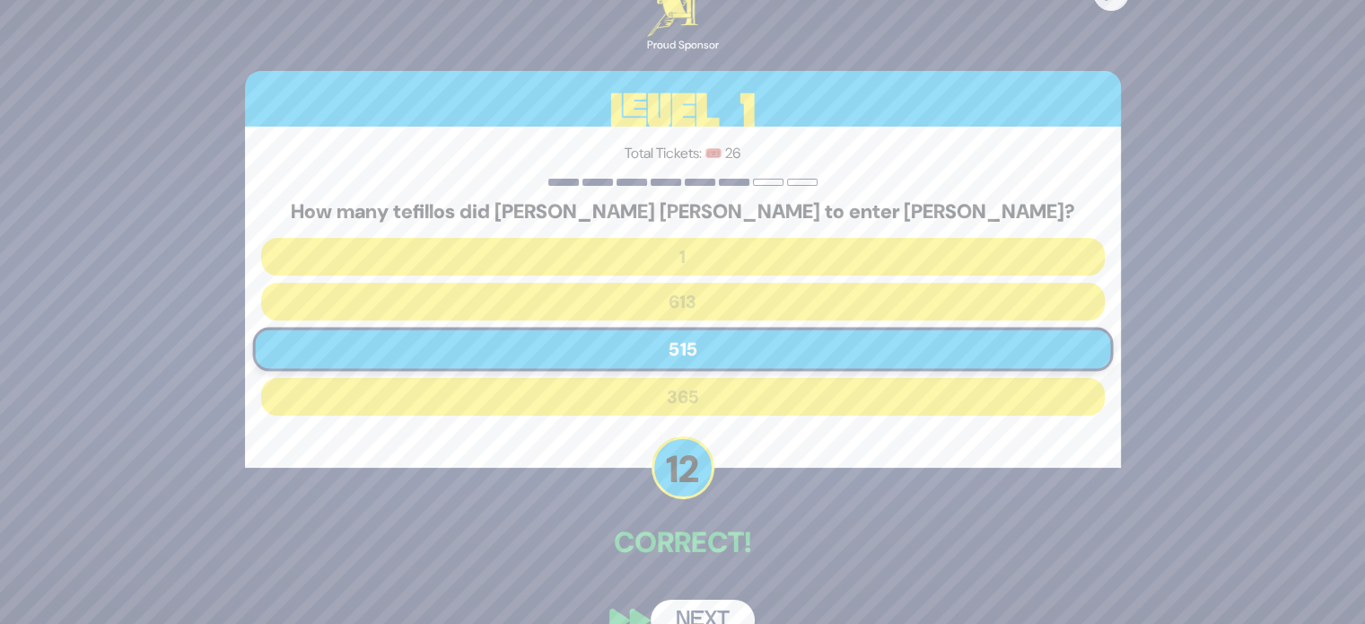
click at [686, 608] on button "Next" at bounding box center [702, 619] width 104 height 41
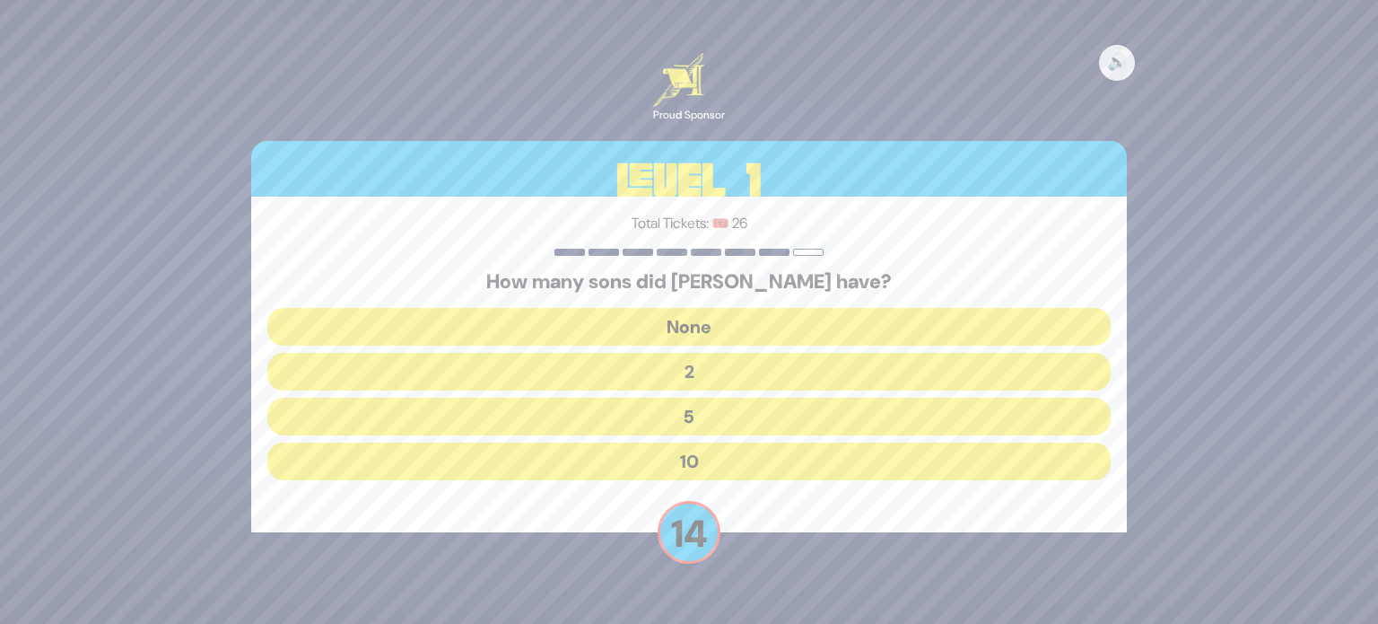
click at [772, 463] on button "10" at bounding box center [688, 461] width 843 height 38
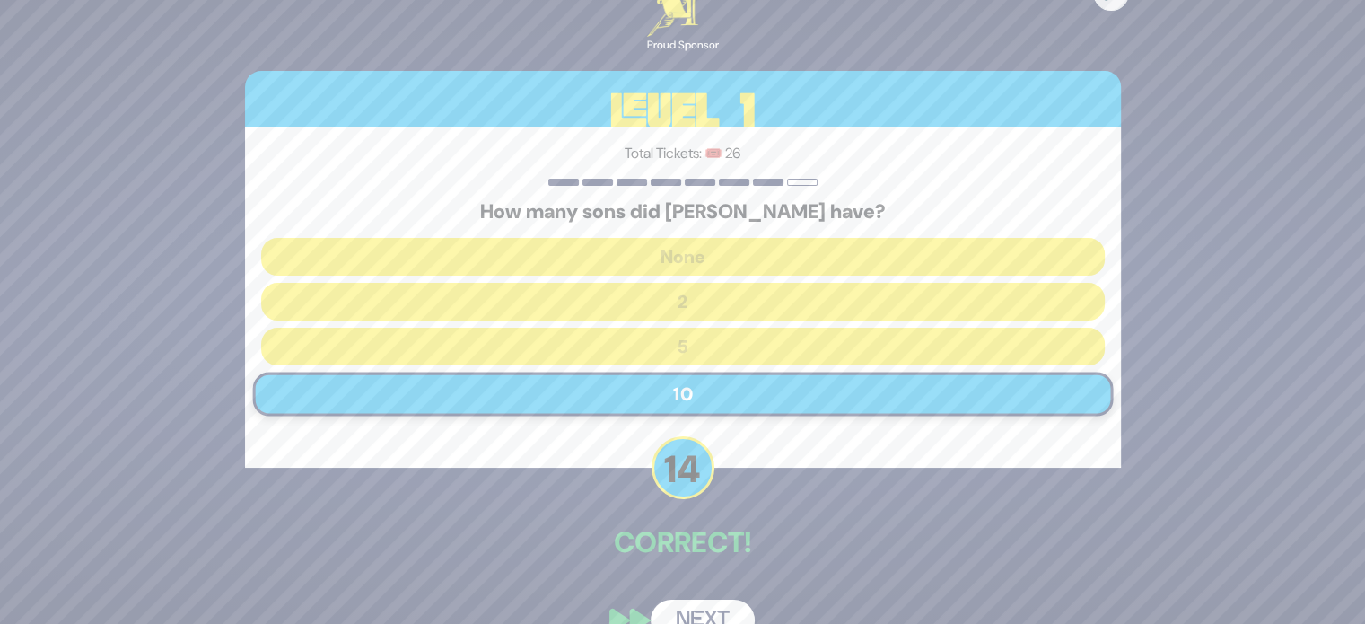
click at [702, 603] on button "Next" at bounding box center [702, 619] width 104 height 41
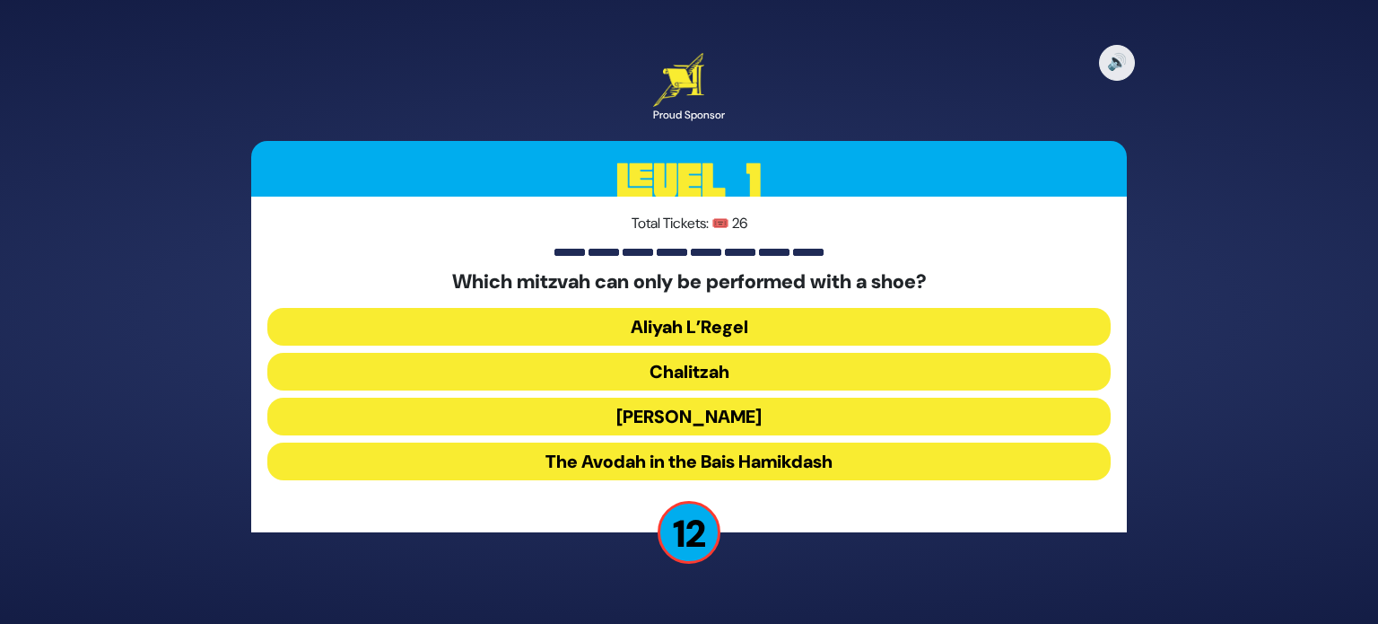
click at [811, 375] on button "Chalitzah" at bounding box center [688, 372] width 843 height 38
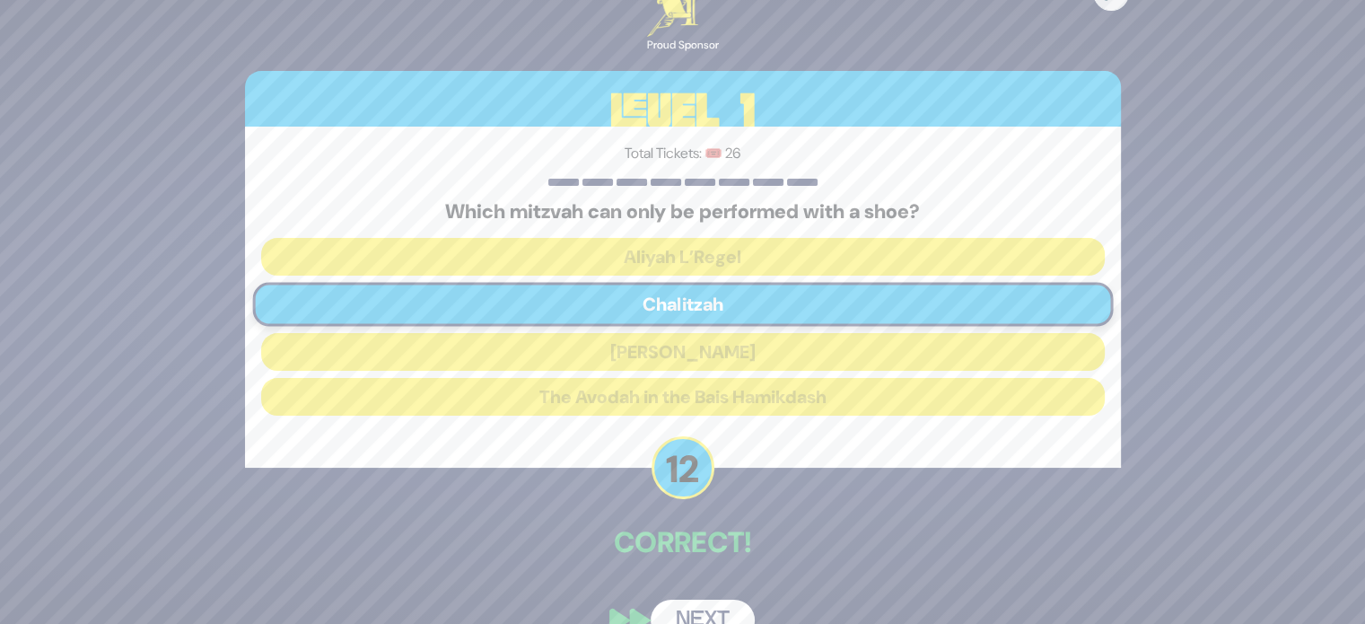
click at [879, 537] on p "Correct!" at bounding box center [683, 541] width 876 height 43
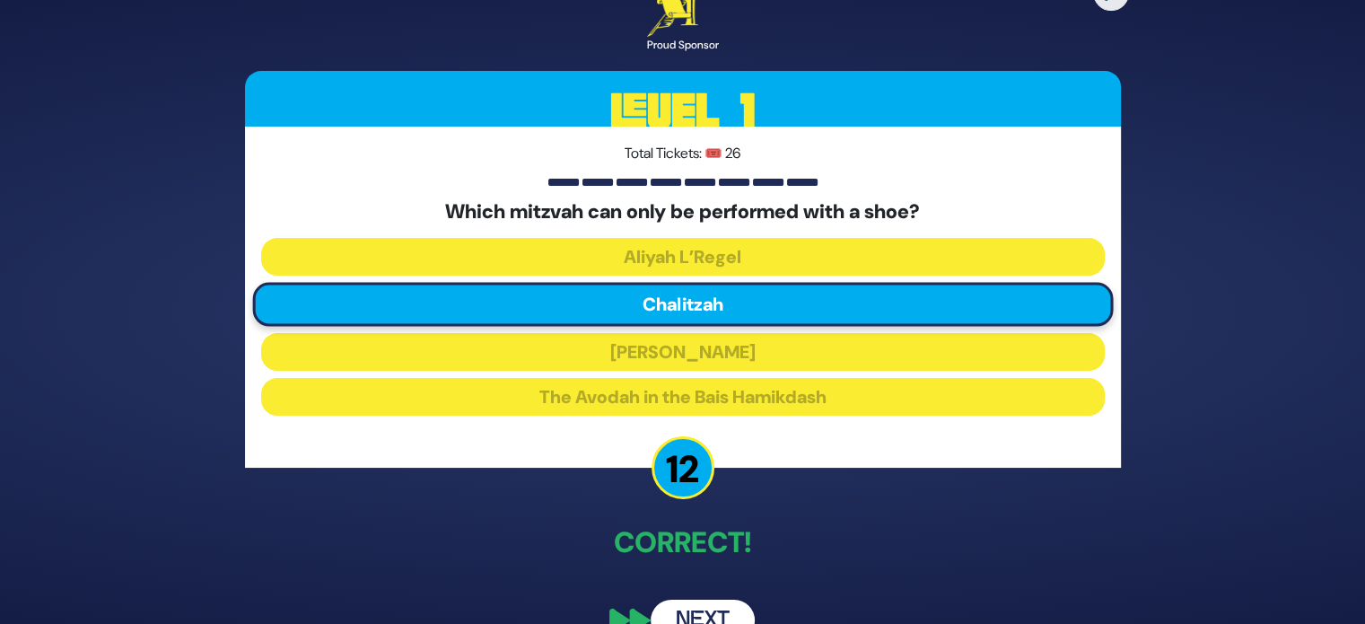
click at [697, 609] on button "Next" at bounding box center [702, 619] width 104 height 41
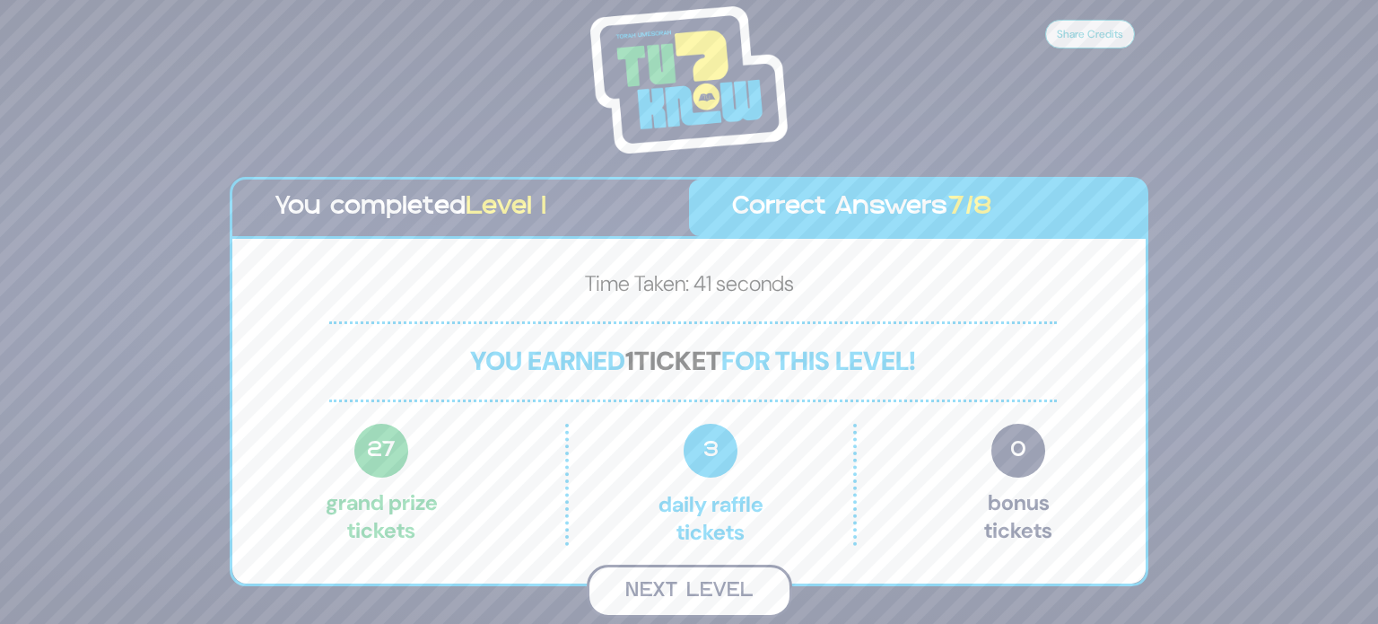
click at [728, 591] on button "Next Level" at bounding box center [689, 590] width 205 height 53
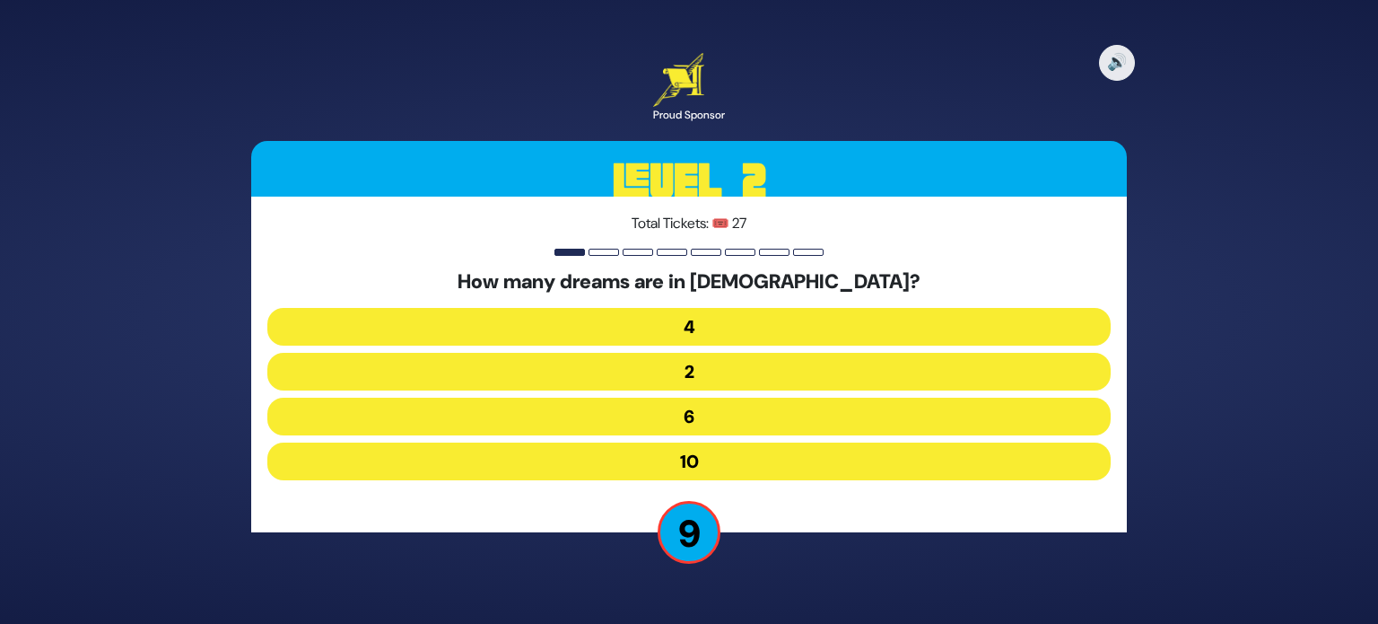
click at [696, 316] on button "4" at bounding box center [688, 327] width 843 height 38
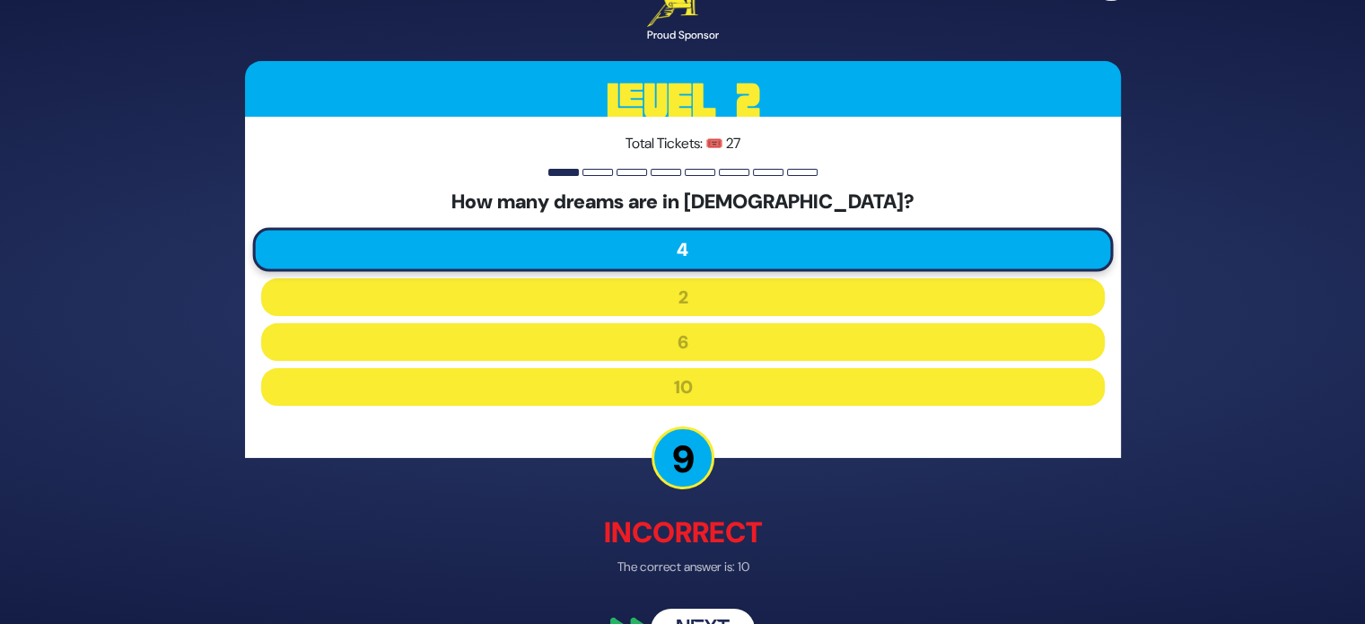
click at [694, 614] on button "Next" at bounding box center [702, 629] width 104 height 41
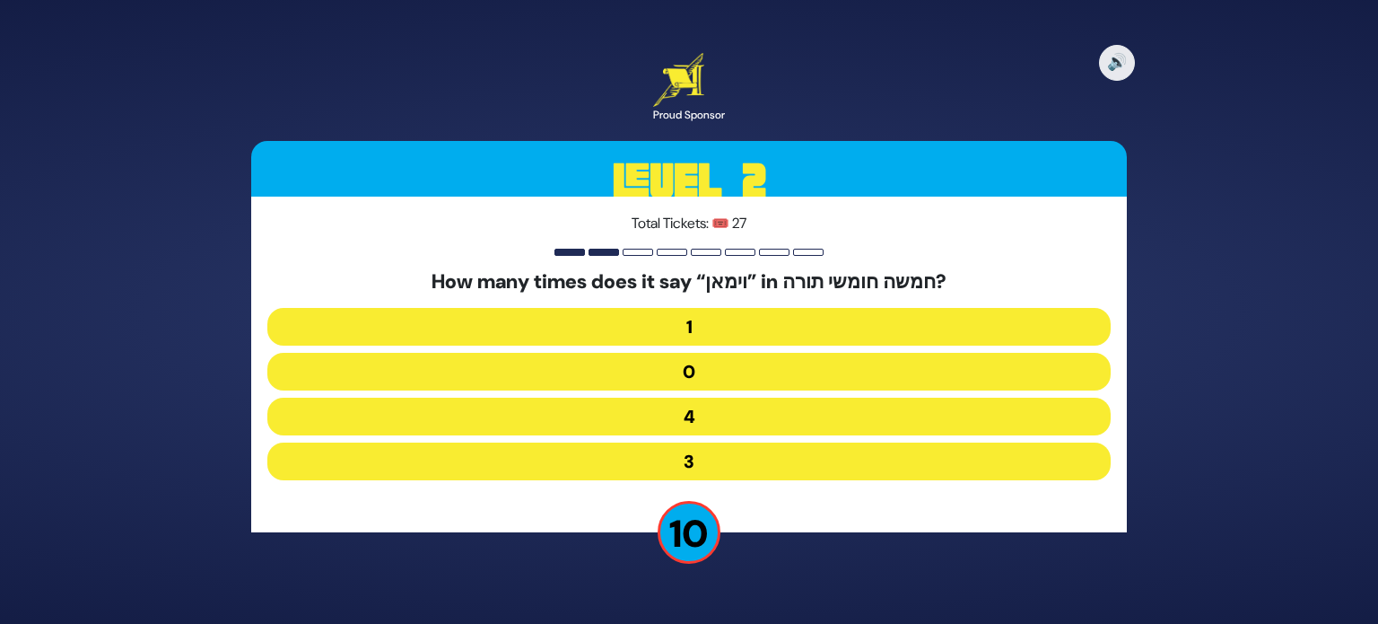
click at [707, 463] on button "3" at bounding box center [688, 461] width 843 height 38
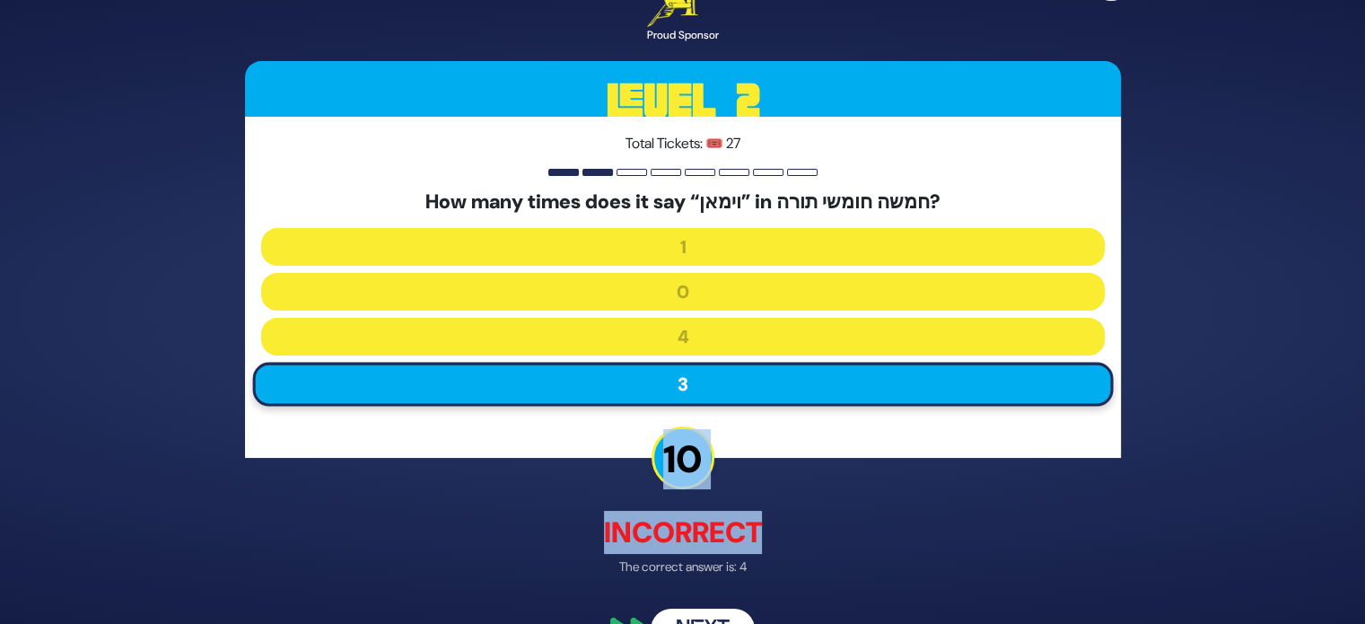
drag, startPoint x: 707, startPoint y: 463, endPoint x: 703, endPoint y: 576, distance: 113.1
click at [703, 576] on div "🔊 Proud Sponsor Level 2 Total Tickets: 🎟️ 27 How many times does it say “וימאן”…" at bounding box center [682, 312] width 919 height 720
click at [698, 611] on button "Next" at bounding box center [702, 629] width 104 height 41
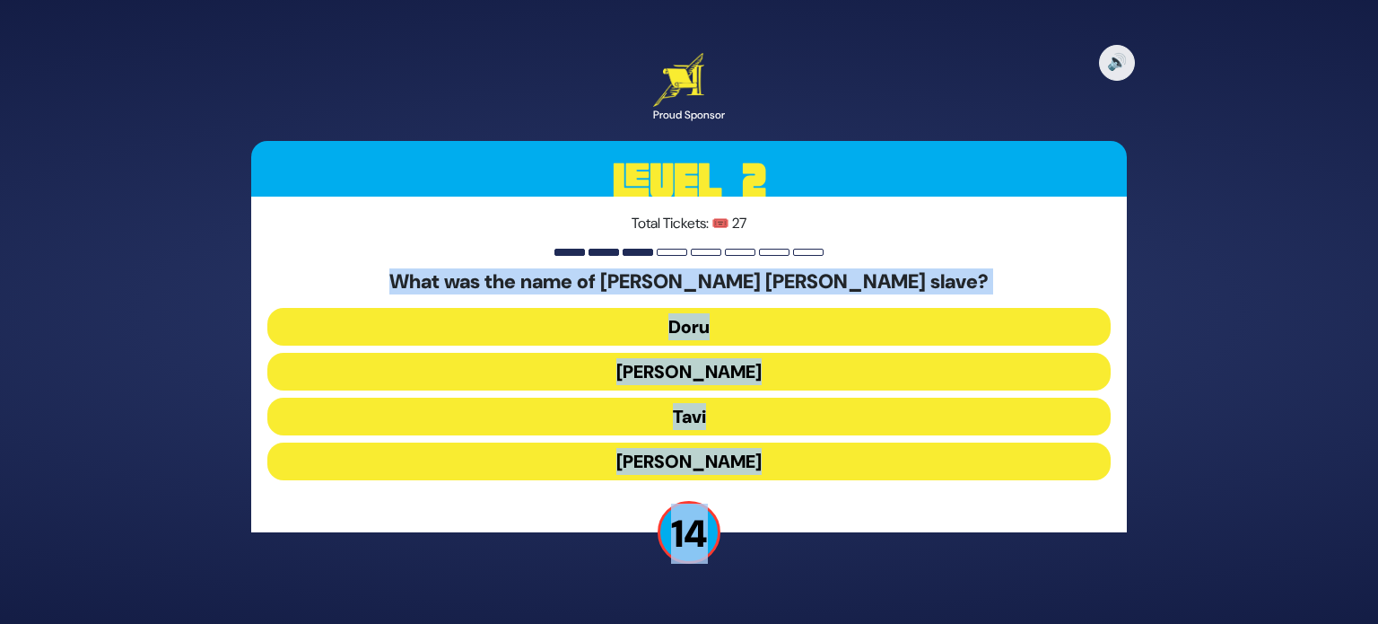
click at [808, 557] on div "🔊 Proud Sponsor Level 2 Total Tickets: 🎟️ 27 What was the name of Rabban Gamlie…" at bounding box center [689, 311] width 919 height 561
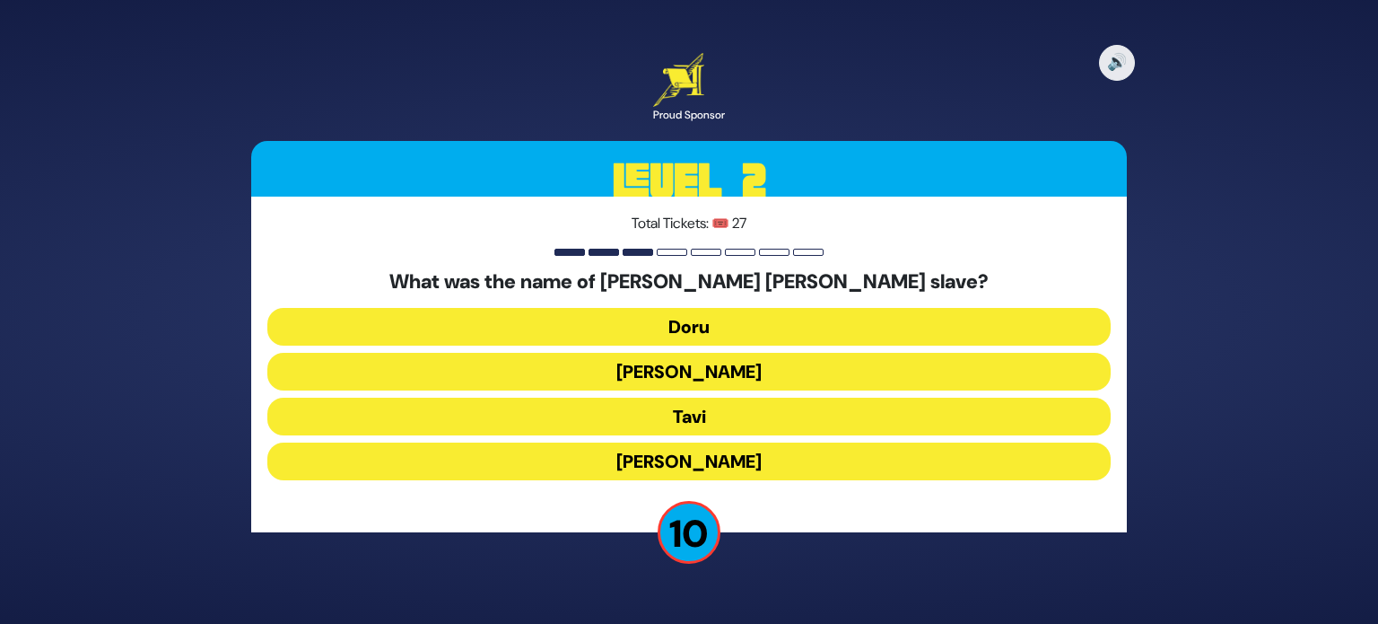
click at [755, 456] on button "Eliezer" at bounding box center [688, 461] width 843 height 38
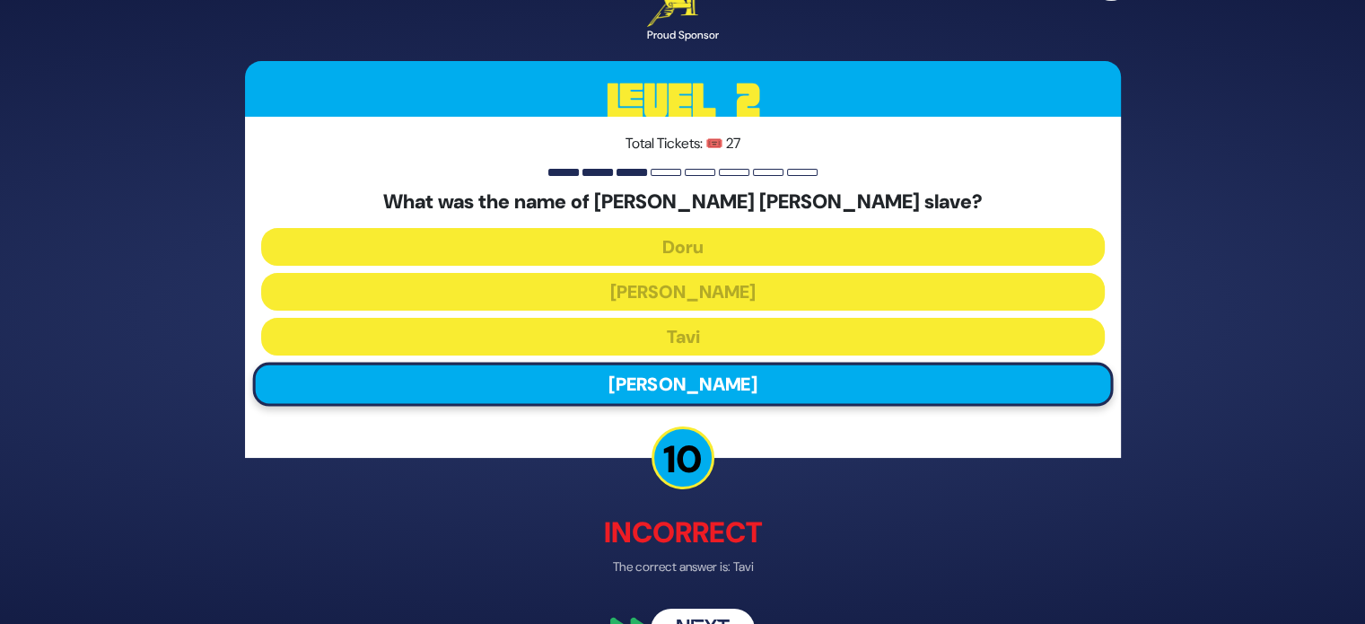
click at [703, 607] on div "🔊 Proud Sponsor Level 2 Total Tickets: 🎟️ 27 What was the name of Rabban Gamlie…" at bounding box center [682, 312] width 919 height 720
click at [694, 617] on button "Next" at bounding box center [702, 629] width 104 height 41
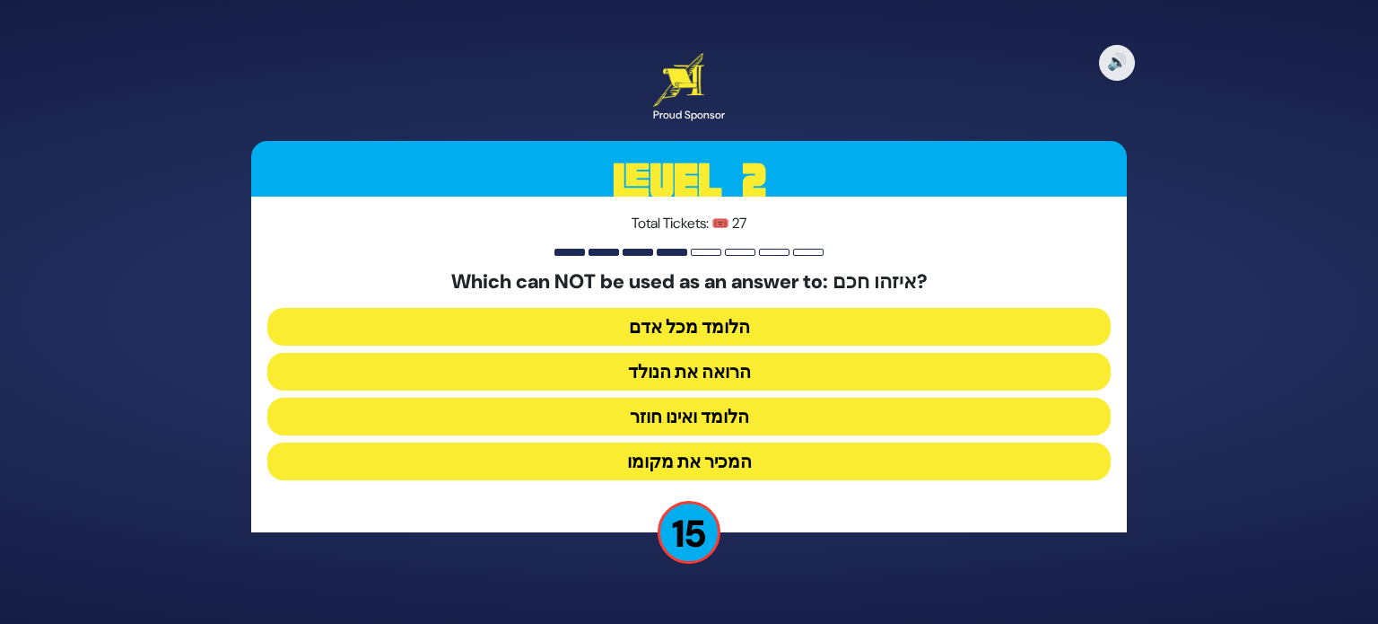
click at [694, 617] on div "🔊 Proud Sponsor Level 2 Total Tickets: 🎟️ 27 Which can NOT be used as an answer…" at bounding box center [689, 312] width 1378 height 624
click at [706, 416] on button "הלומד ואינו חוזר" at bounding box center [688, 416] width 843 height 38
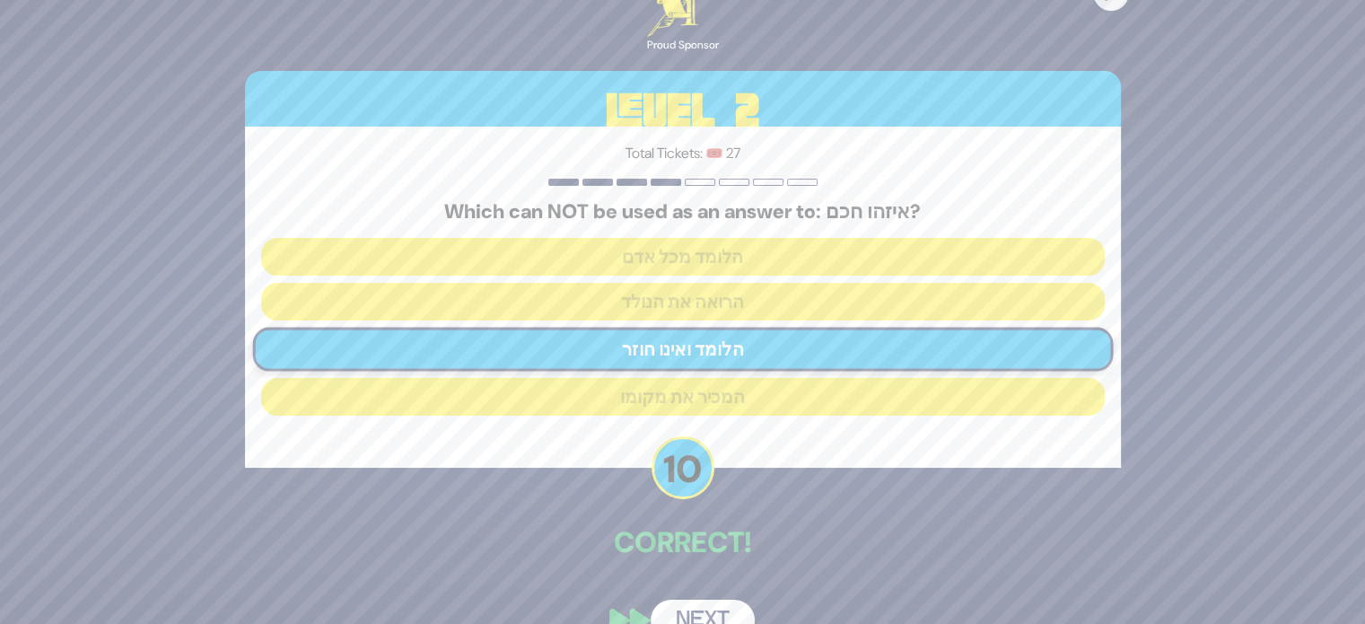
click at [721, 616] on button "Next" at bounding box center [702, 619] width 104 height 41
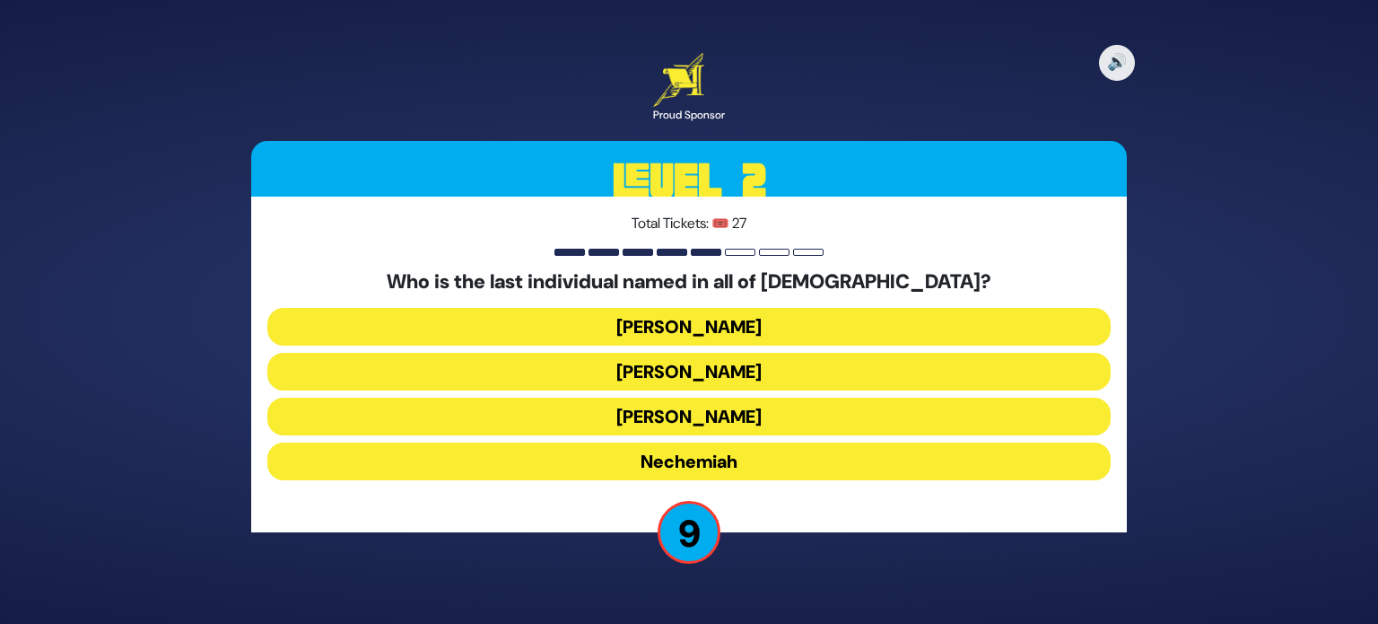
click at [769, 458] on button "Nechemiah" at bounding box center [688, 461] width 843 height 38
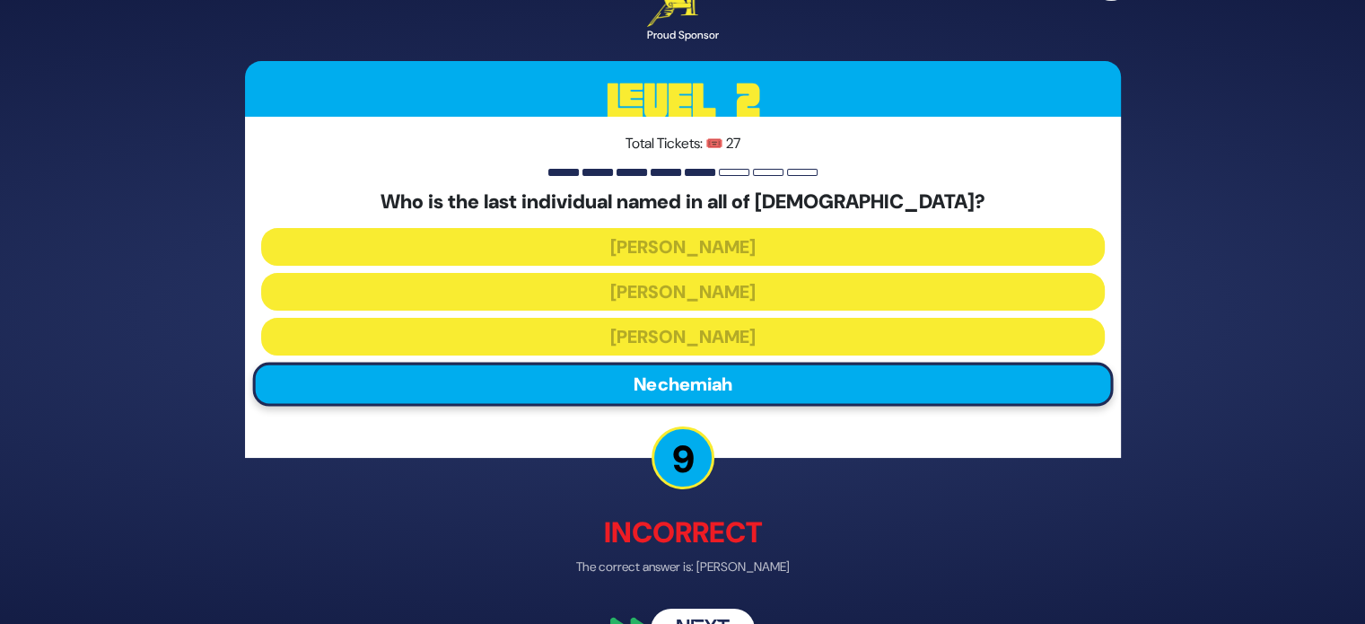
click at [693, 610] on button "Next" at bounding box center [702, 629] width 104 height 41
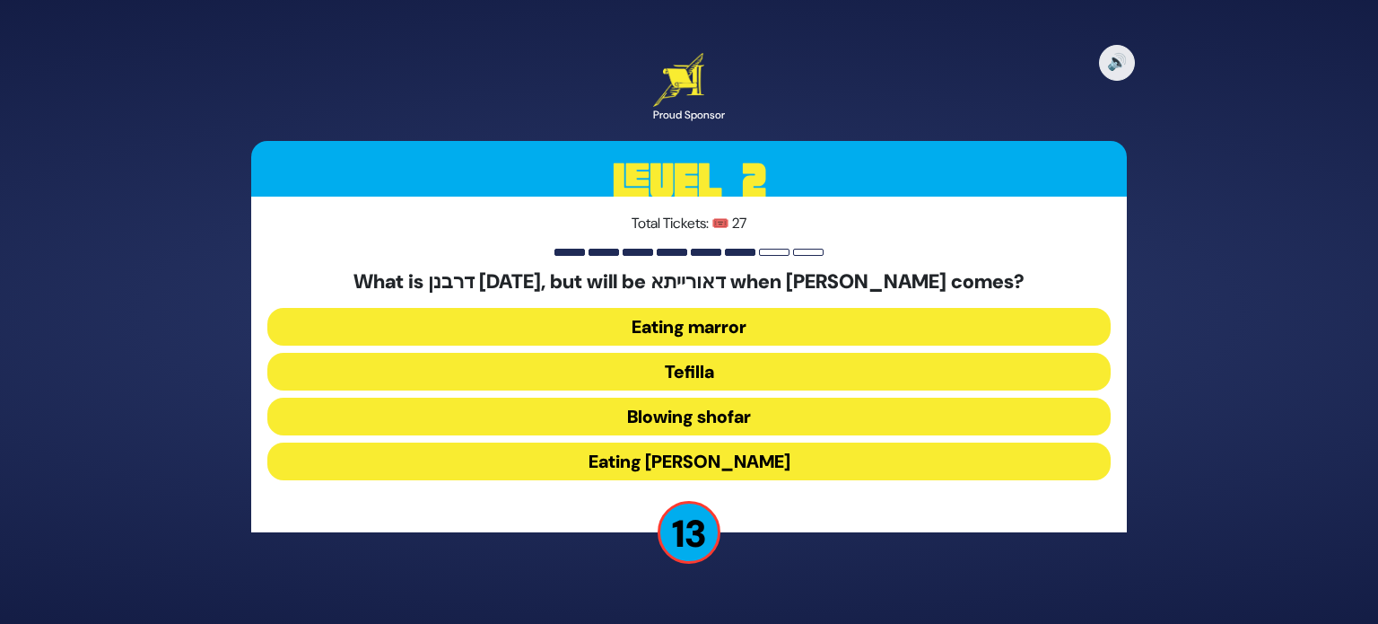
click at [752, 322] on button "Eating marror" at bounding box center [688, 327] width 843 height 38
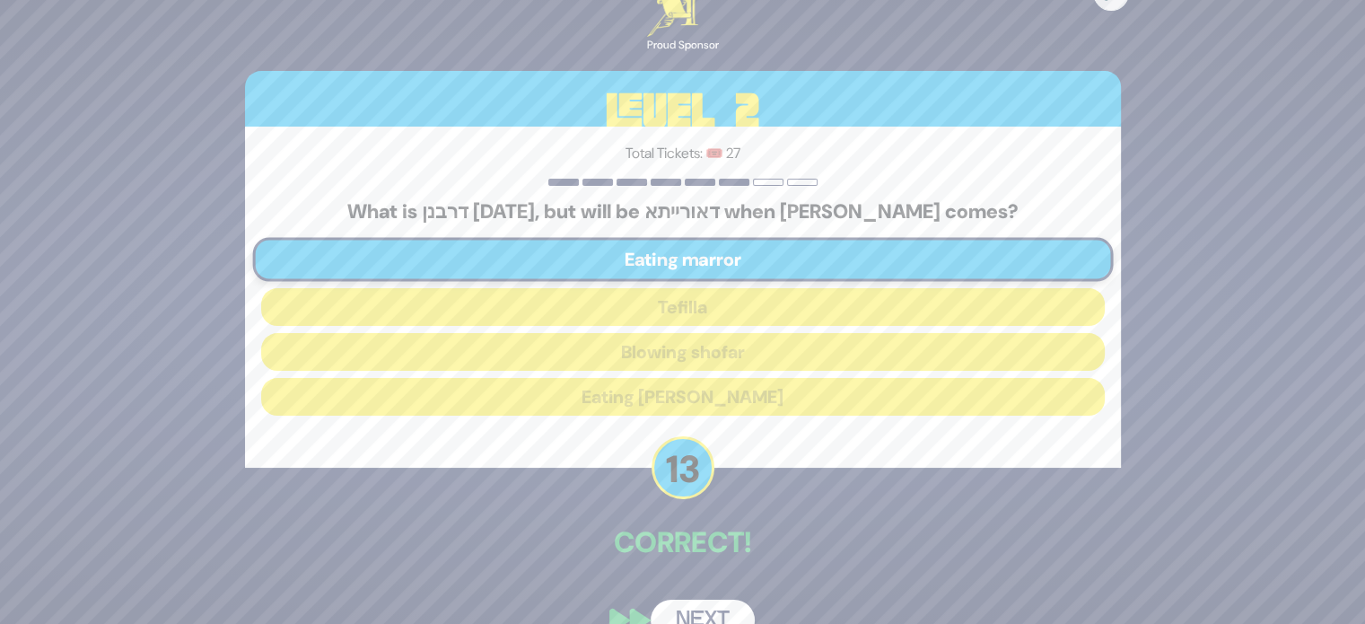
click at [691, 619] on button "Next" at bounding box center [702, 619] width 104 height 41
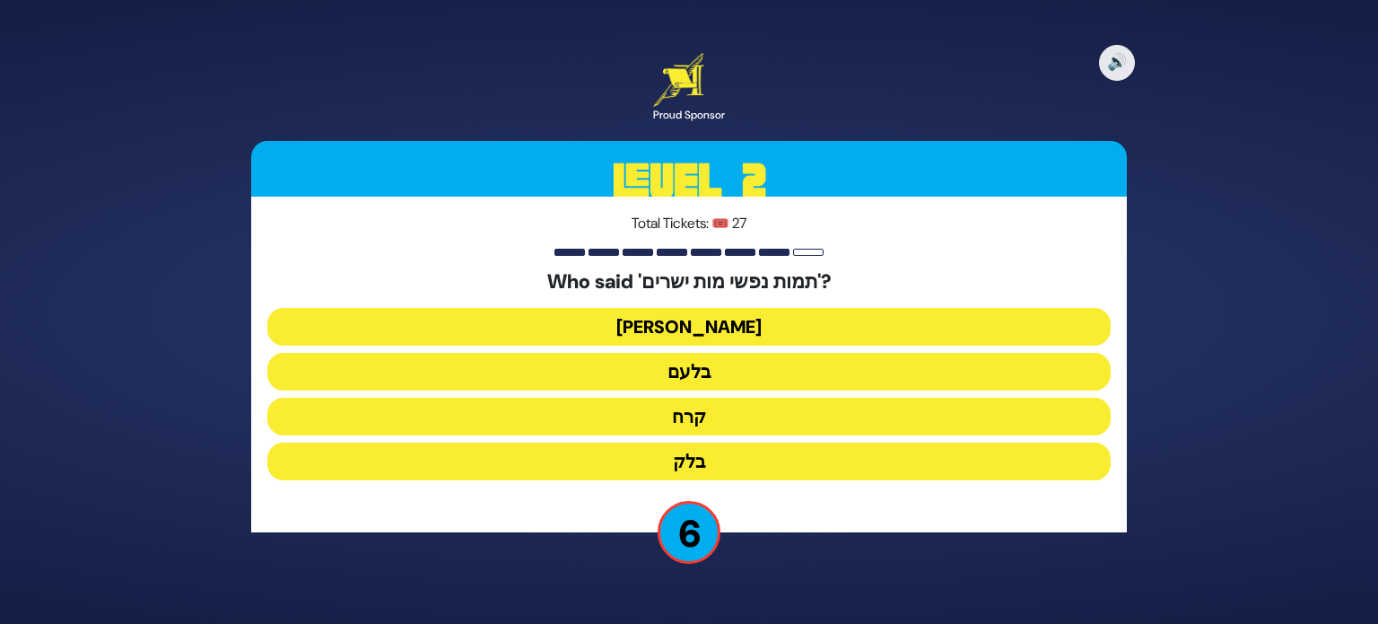
click at [715, 366] on button "בלעם" at bounding box center [688, 372] width 843 height 38
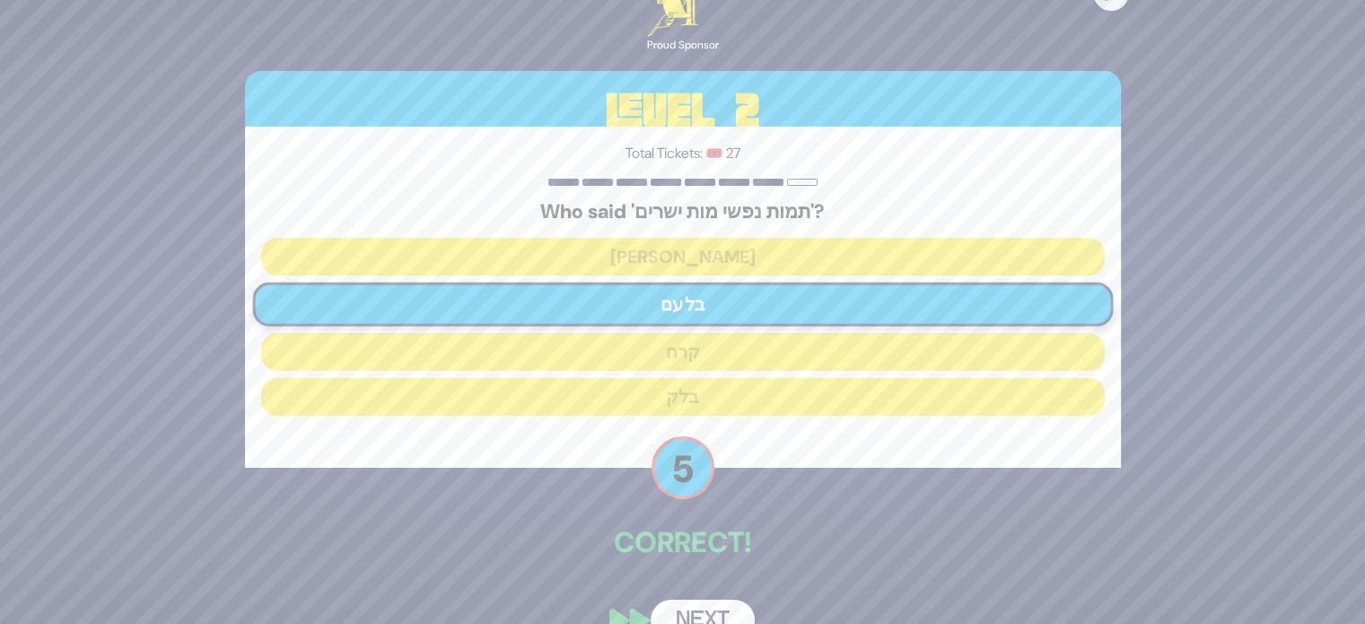
click at [693, 606] on button "Next" at bounding box center [702, 619] width 104 height 41
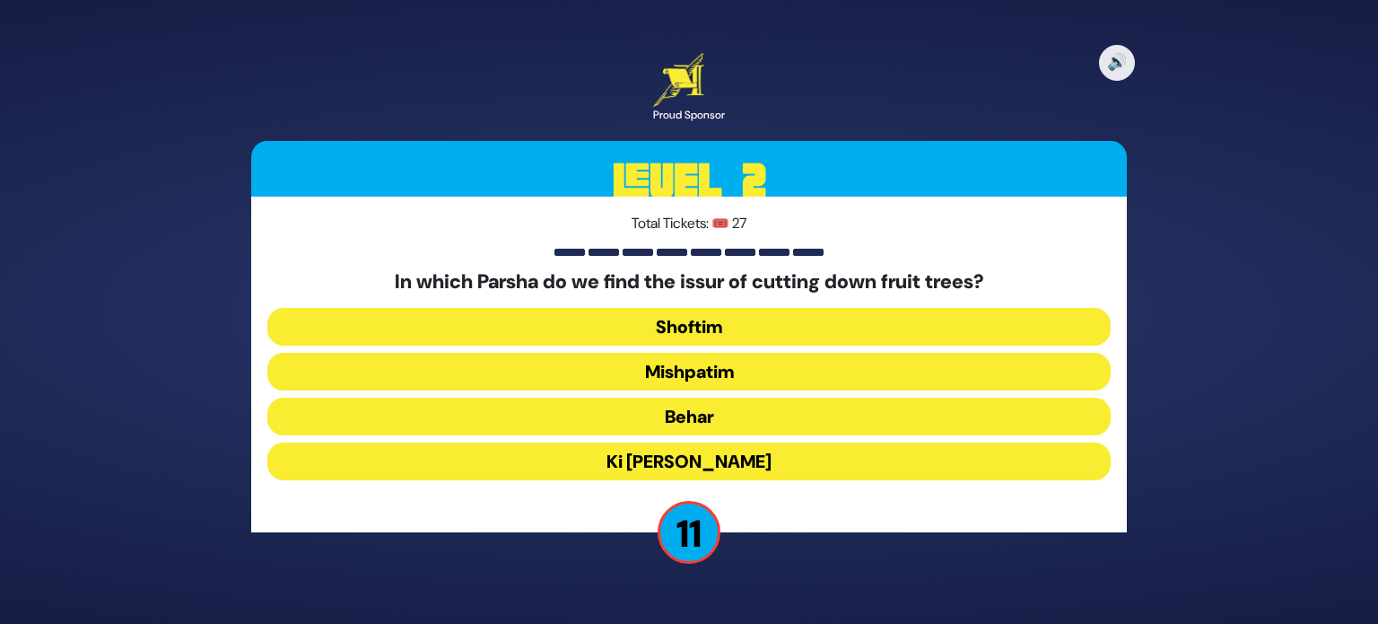
click at [712, 315] on button "Shoftim" at bounding box center [688, 327] width 843 height 38
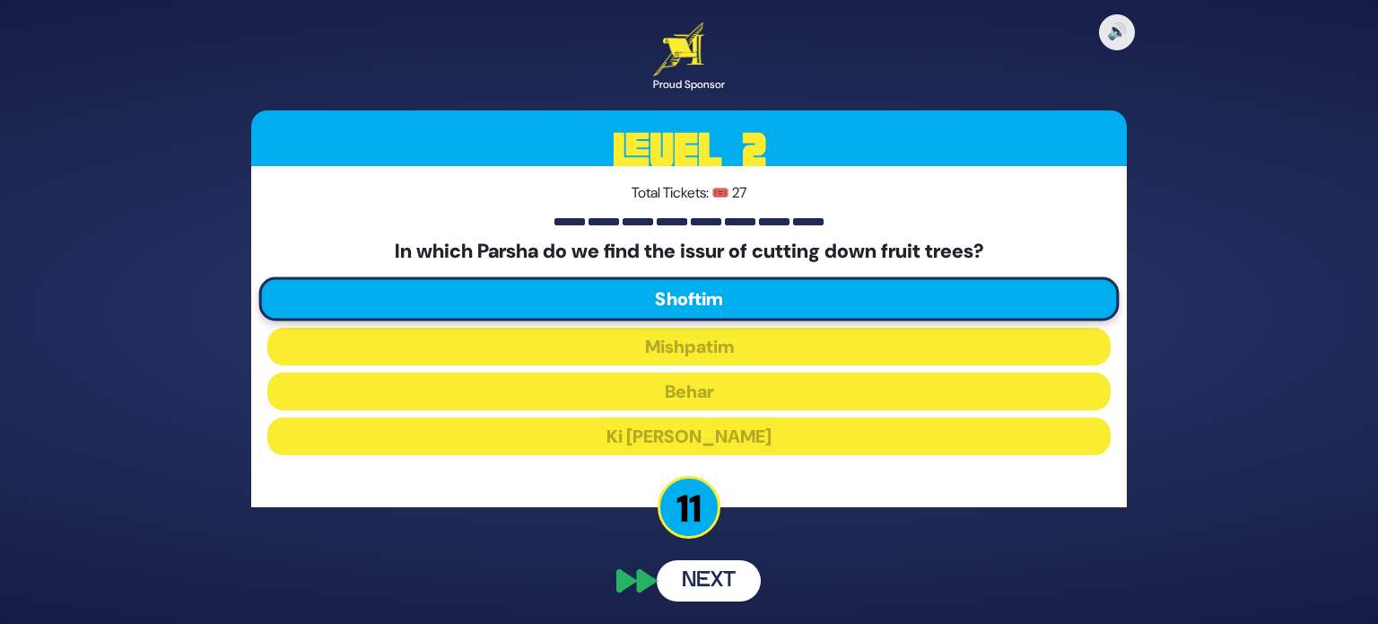
click at [705, 577] on button "Next" at bounding box center [709, 580] width 104 height 41
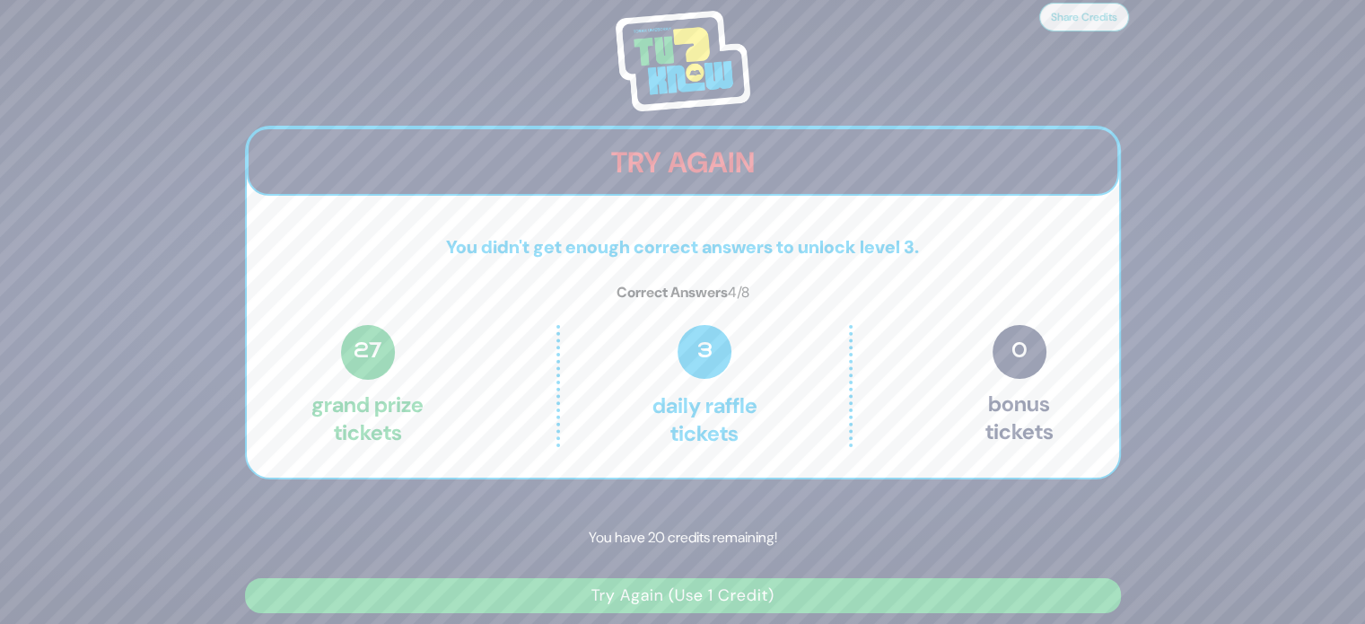
click at [706, 585] on button "Try Again (Use 1 Credit)" at bounding box center [683, 595] width 876 height 35
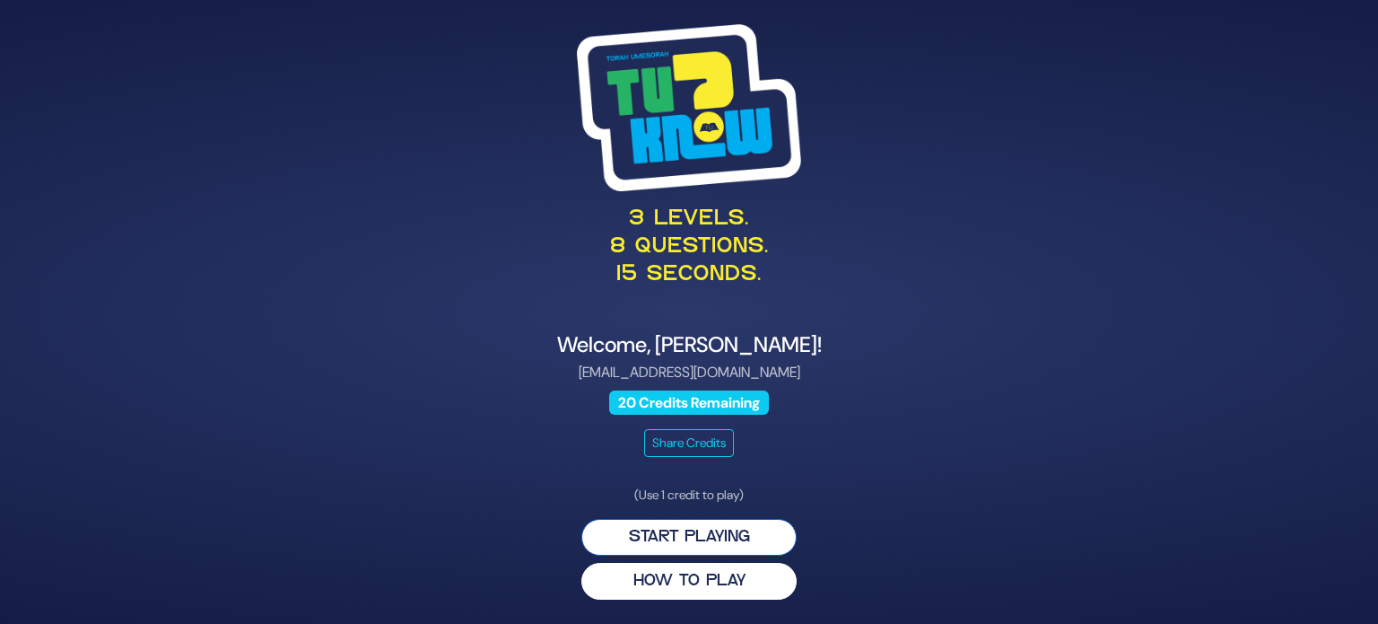
click at [688, 538] on button "Start Playing" at bounding box center [688, 537] width 215 height 37
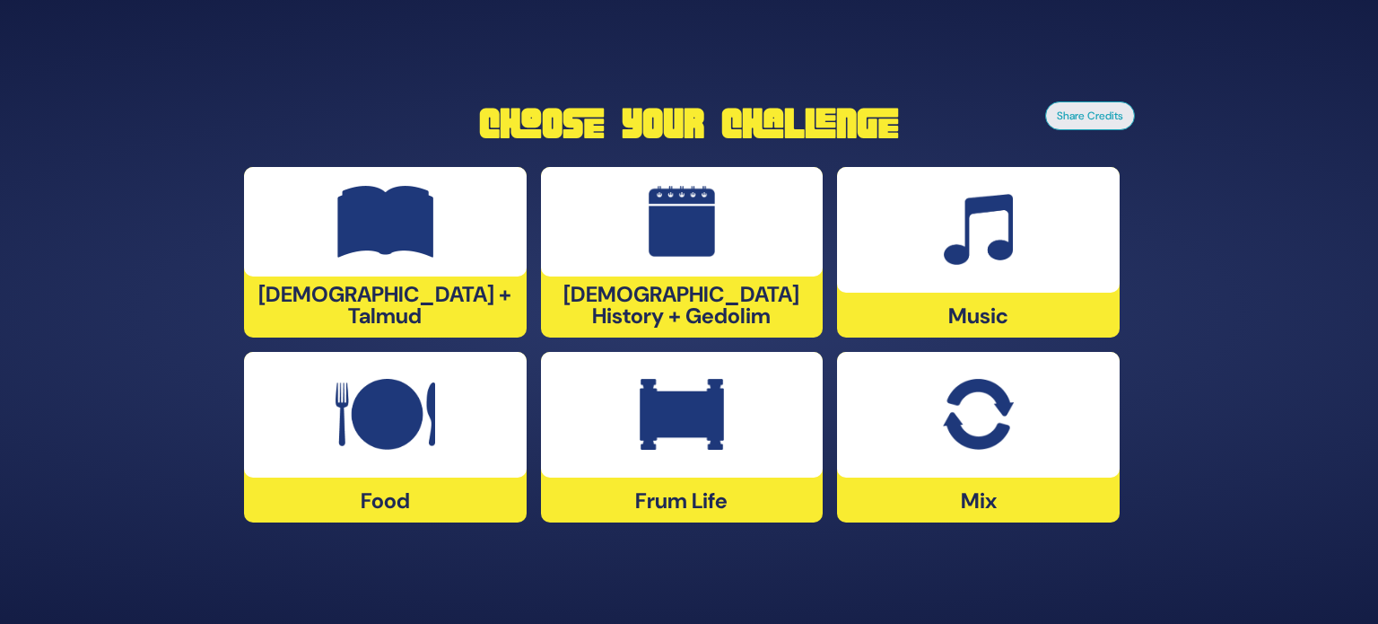
click at [617, 330] on div "[DEMOGRAPHIC_DATA] History + Gedolim" at bounding box center [682, 252] width 283 height 170
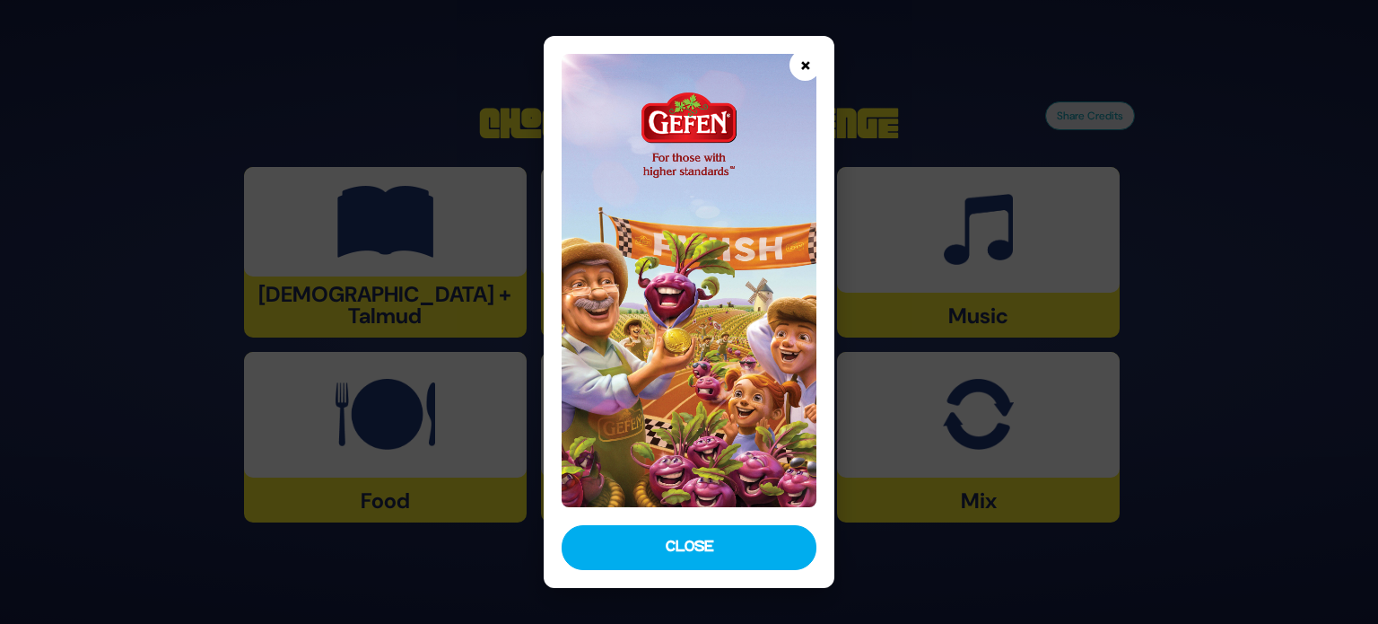
click at [805, 64] on button "×" at bounding box center [804, 64] width 31 height 31
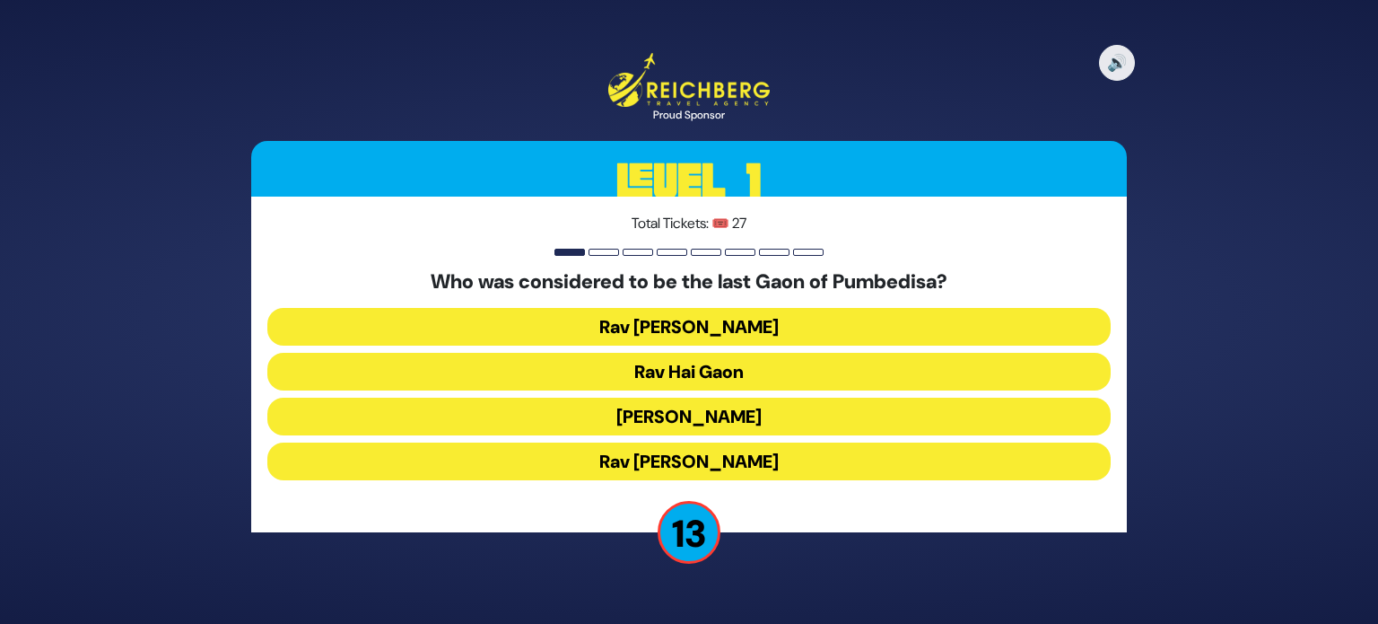
click at [775, 377] on button "Rav Hai Gaon" at bounding box center [688, 372] width 843 height 38
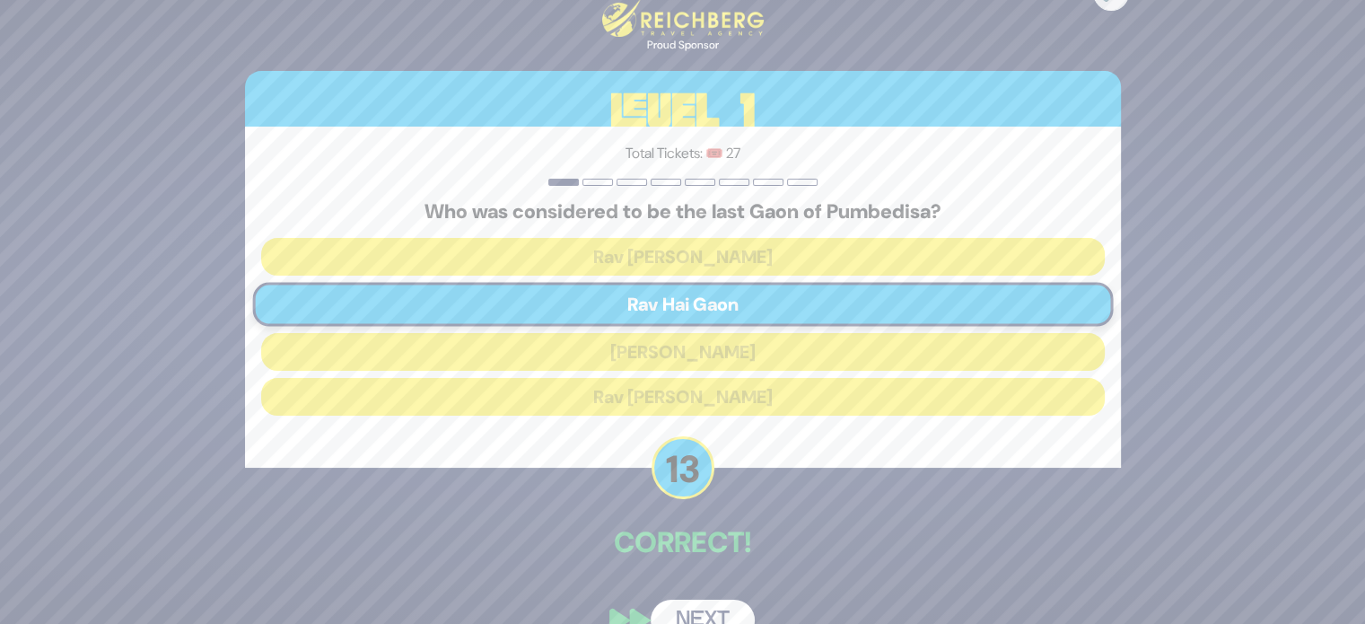
click at [1342, 544] on div "🔊 Proud Sponsor Level 1 Total Tickets: 🎟️ 27 Who was considered to be the last …" at bounding box center [682, 312] width 1365 height 624
click at [685, 620] on button "Next" at bounding box center [702, 619] width 104 height 41
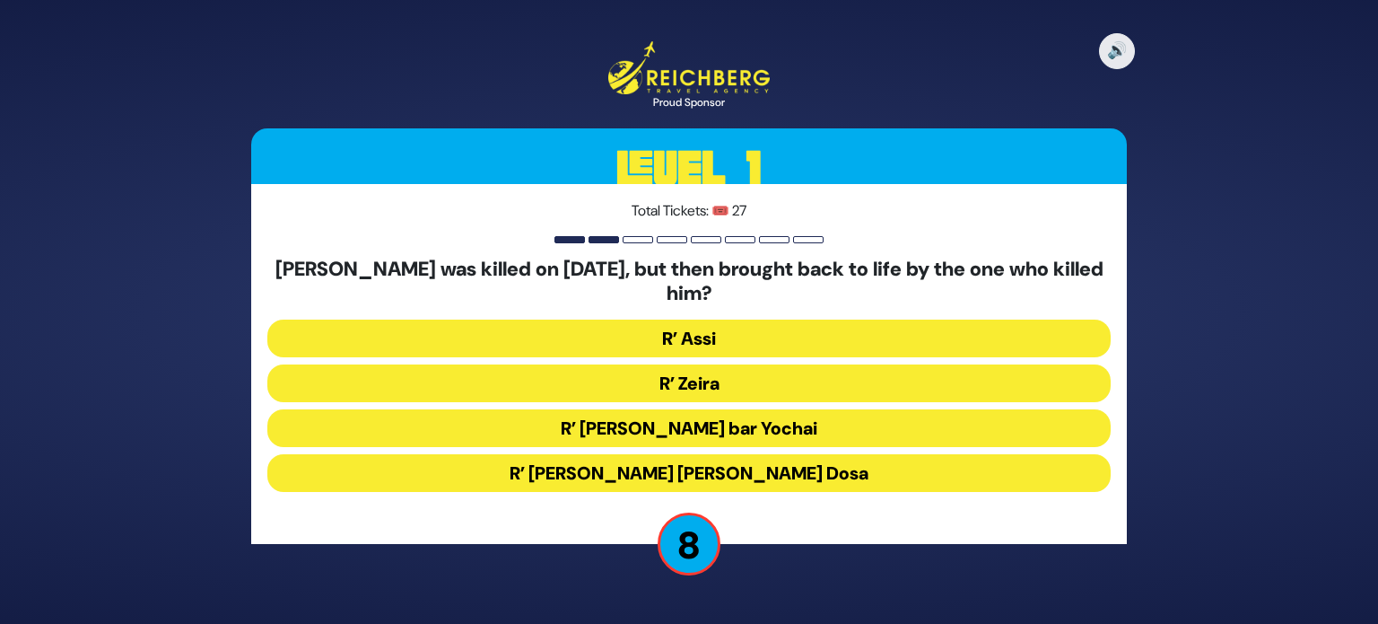
click at [732, 383] on button "R’ Zeira" at bounding box center [688, 383] width 843 height 38
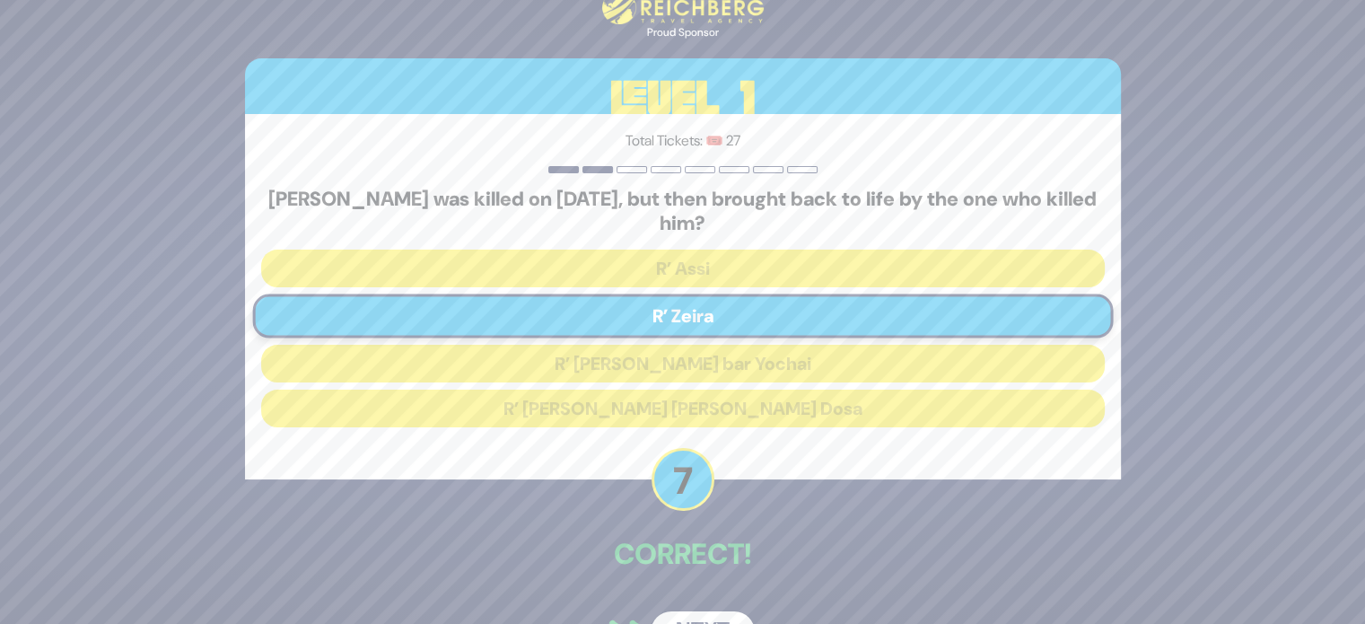
click at [688, 611] on button "Next" at bounding box center [702, 631] width 104 height 41
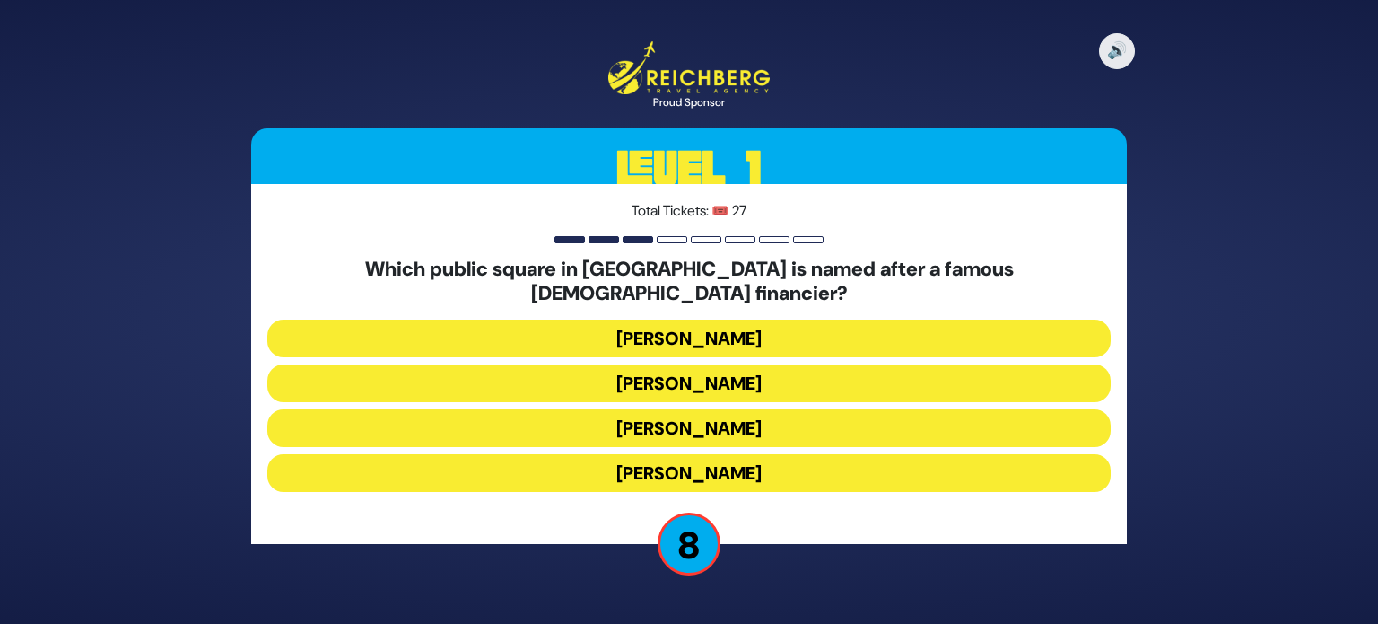
click at [738, 466] on button "[PERSON_NAME]" at bounding box center [688, 473] width 843 height 38
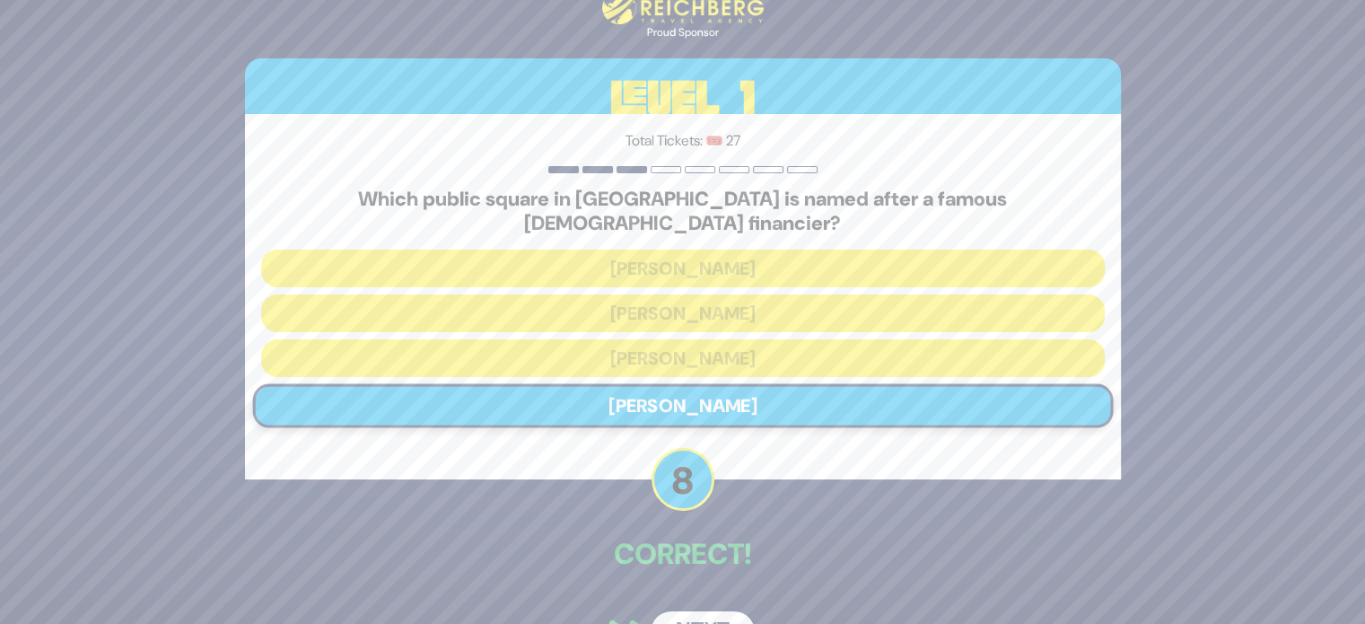
click at [688, 611] on button "Next" at bounding box center [702, 631] width 104 height 41
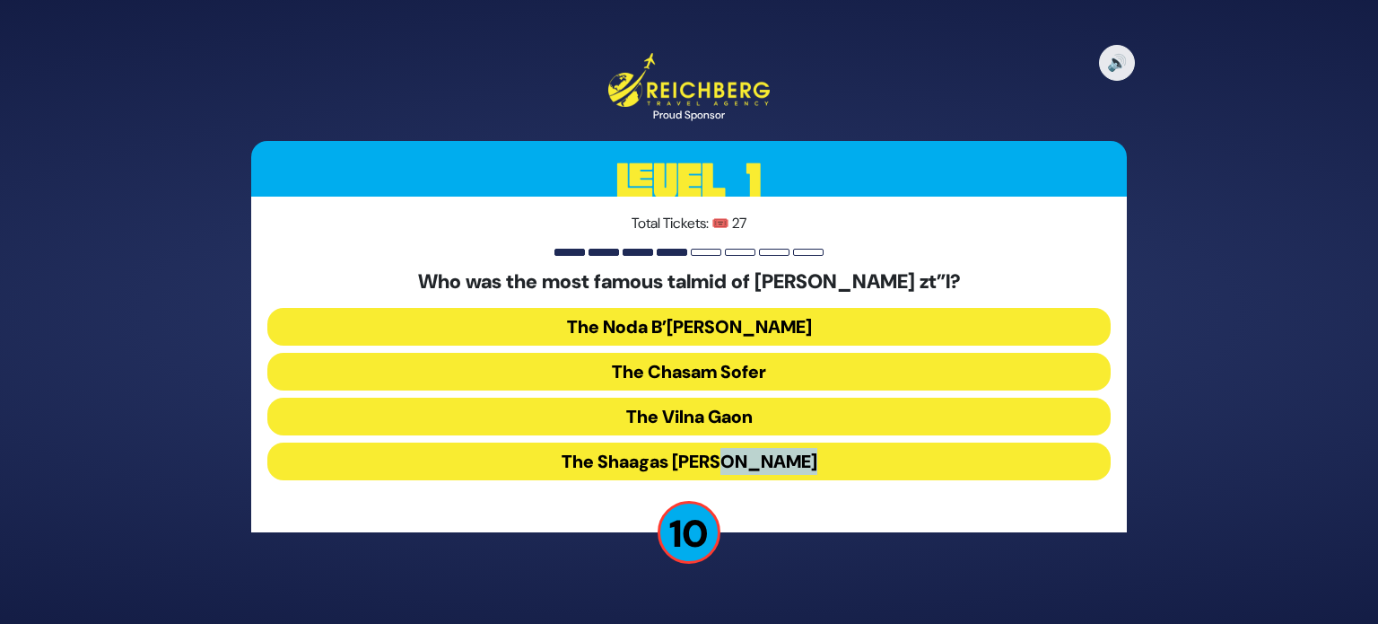
drag, startPoint x: 688, startPoint y: 609, endPoint x: 833, endPoint y: 519, distance: 170.0
click at [833, 519] on div "🔊 Proud Sponsor Level 1 Total Tickets: 🎟️ 27 Who was the most famous talmid of …" at bounding box center [689, 312] width 1378 height 624
click at [795, 471] on button "The Shaagas [PERSON_NAME]" at bounding box center [688, 461] width 843 height 38
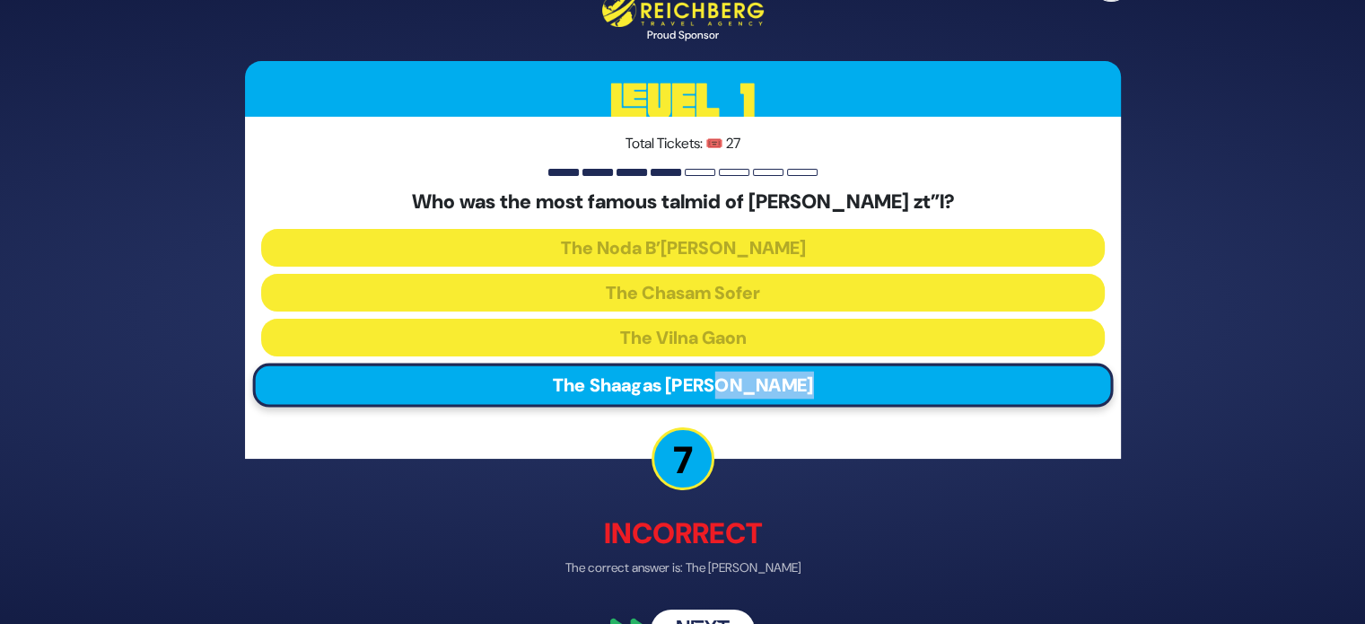
click at [686, 620] on button "Next" at bounding box center [702, 628] width 104 height 41
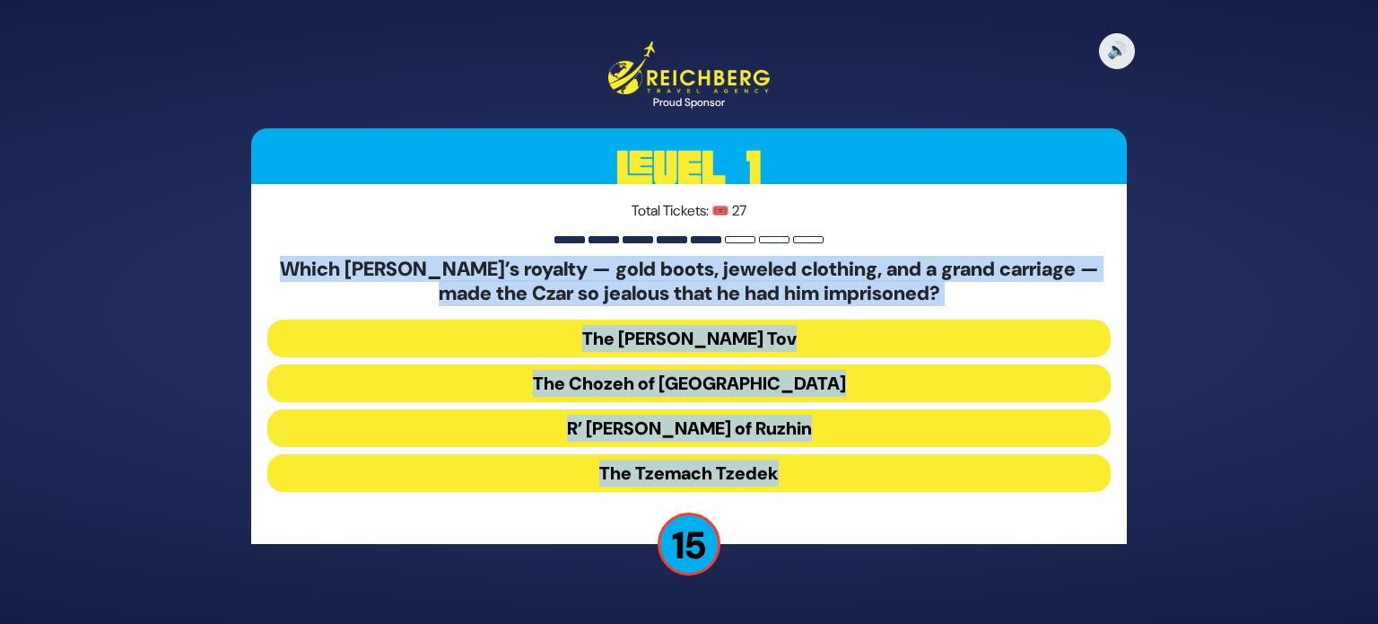
click at [844, 537] on div "Total Tickets: 🎟️ 27 Which Rebbe’s royalty — gold boots, jeweled clothing, and …" at bounding box center [689, 364] width 876 height 360
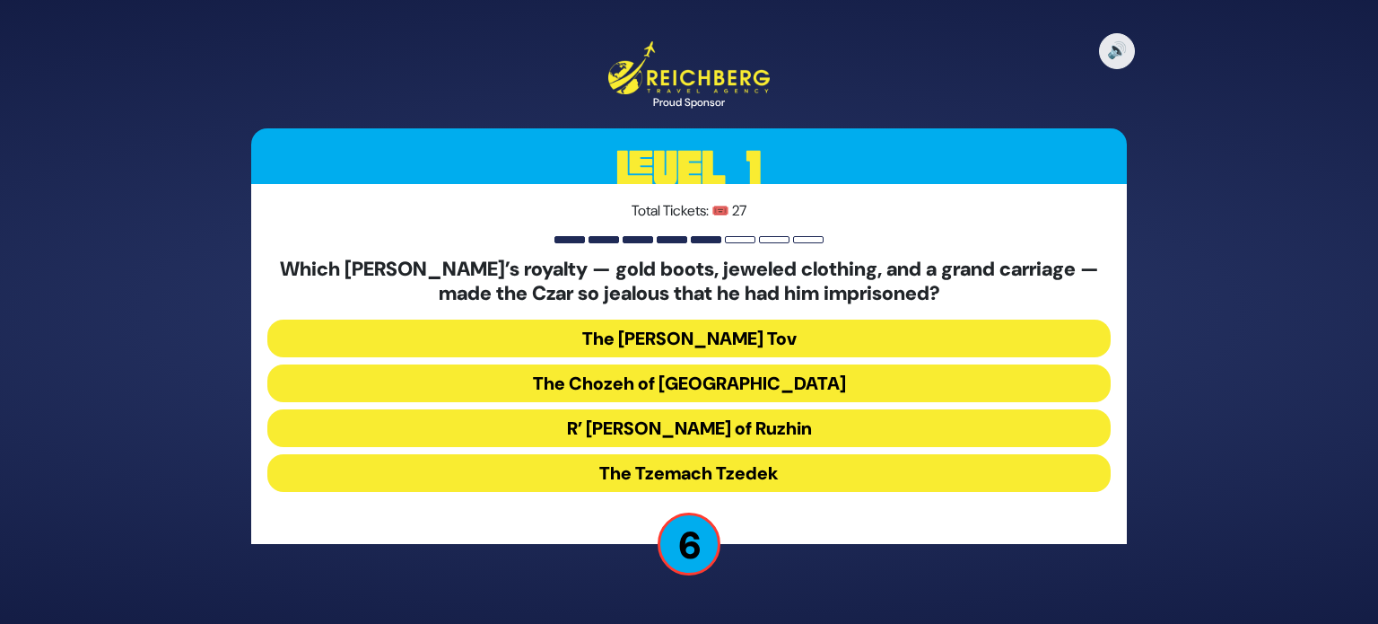
click at [811, 333] on button "The [PERSON_NAME] Tov" at bounding box center [688, 338] width 843 height 38
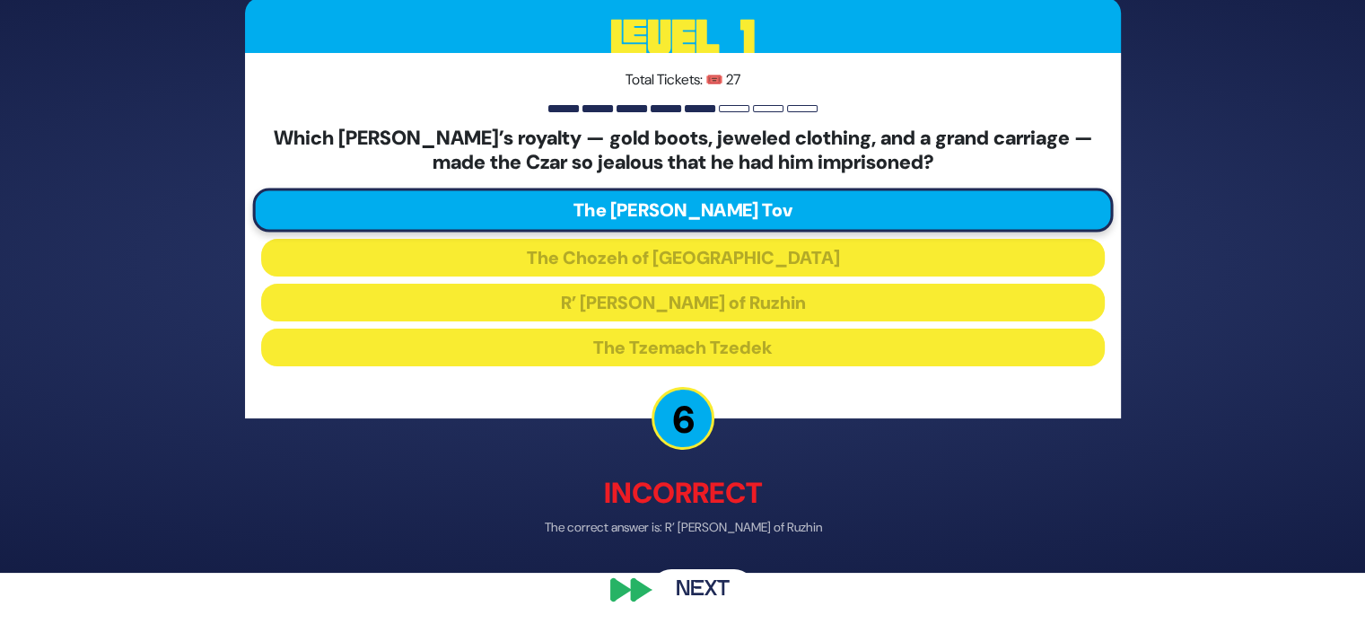
scroll to position [53, 0]
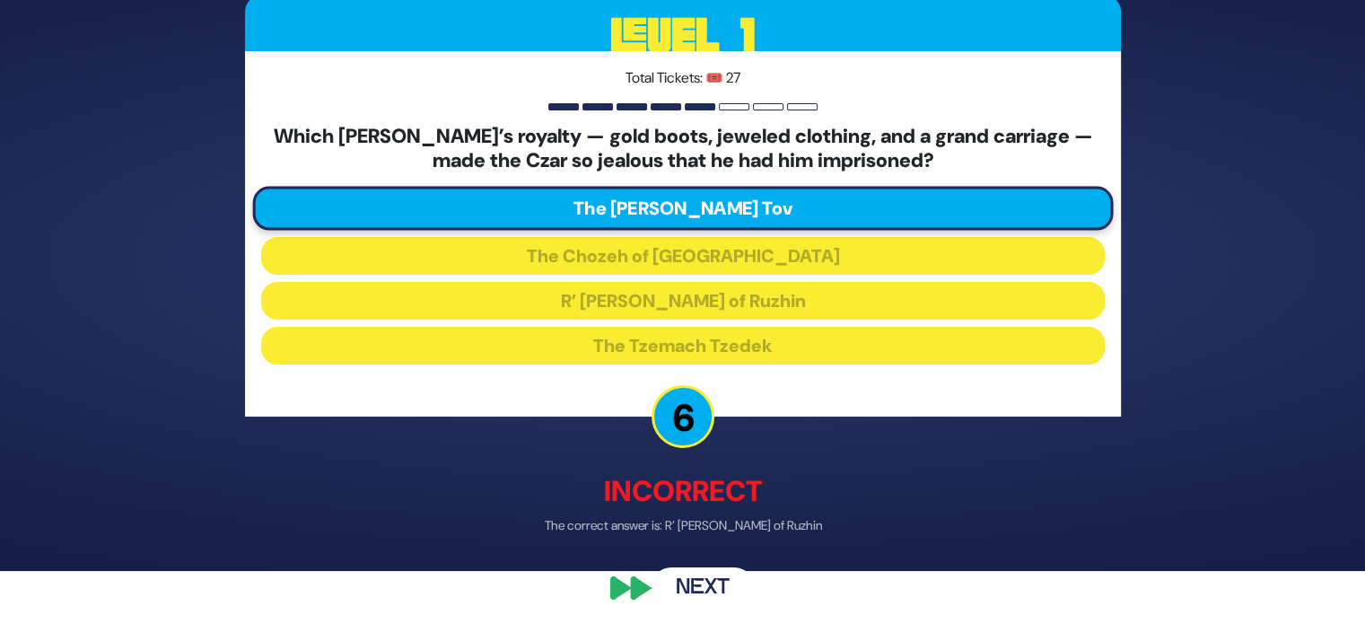
click at [702, 572] on button "Next" at bounding box center [702, 588] width 104 height 41
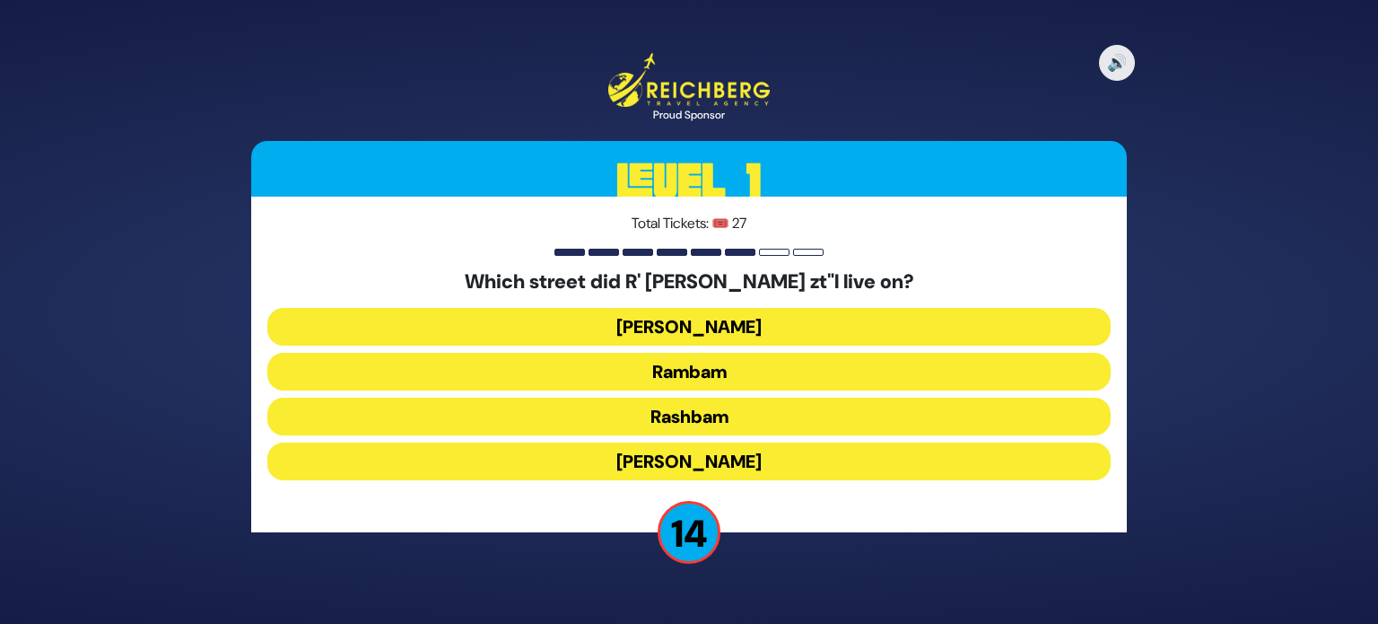
click at [736, 412] on button "Rashbam" at bounding box center [688, 416] width 843 height 38
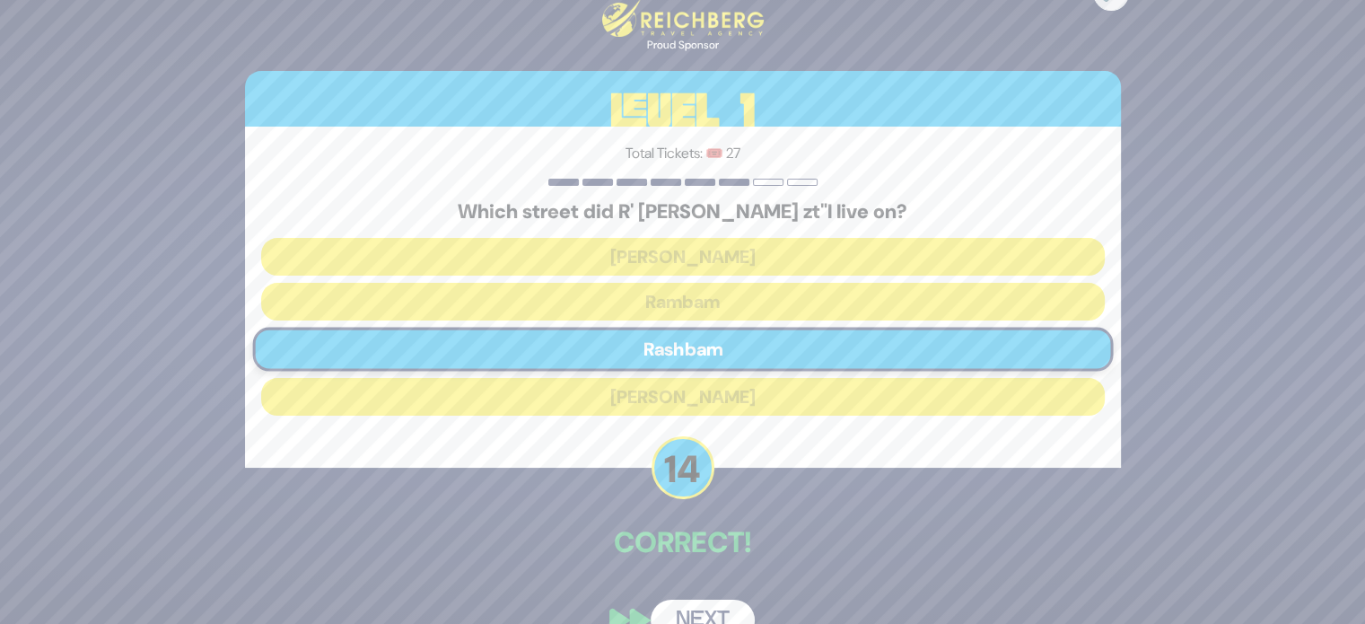
click at [707, 615] on button "Next" at bounding box center [702, 619] width 104 height 41
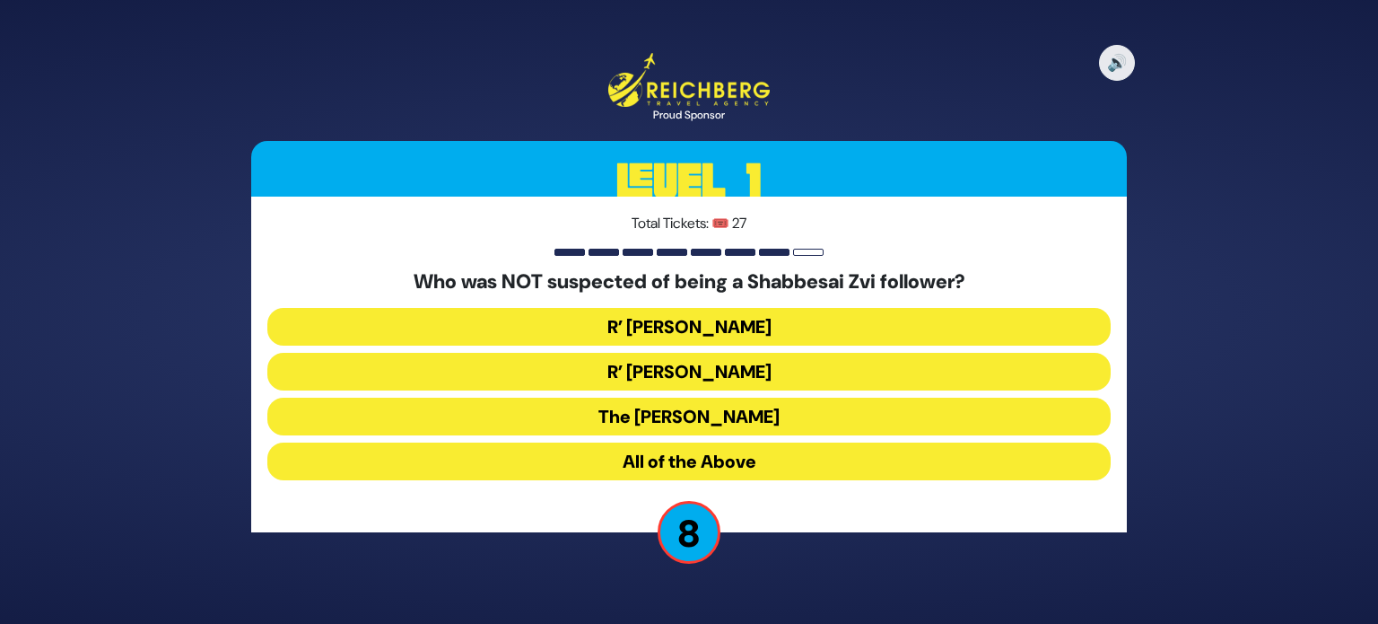
click at [737, 409] on button "The [PERSON_NAME]" at bounding box center [688, 416] width 843 height 38
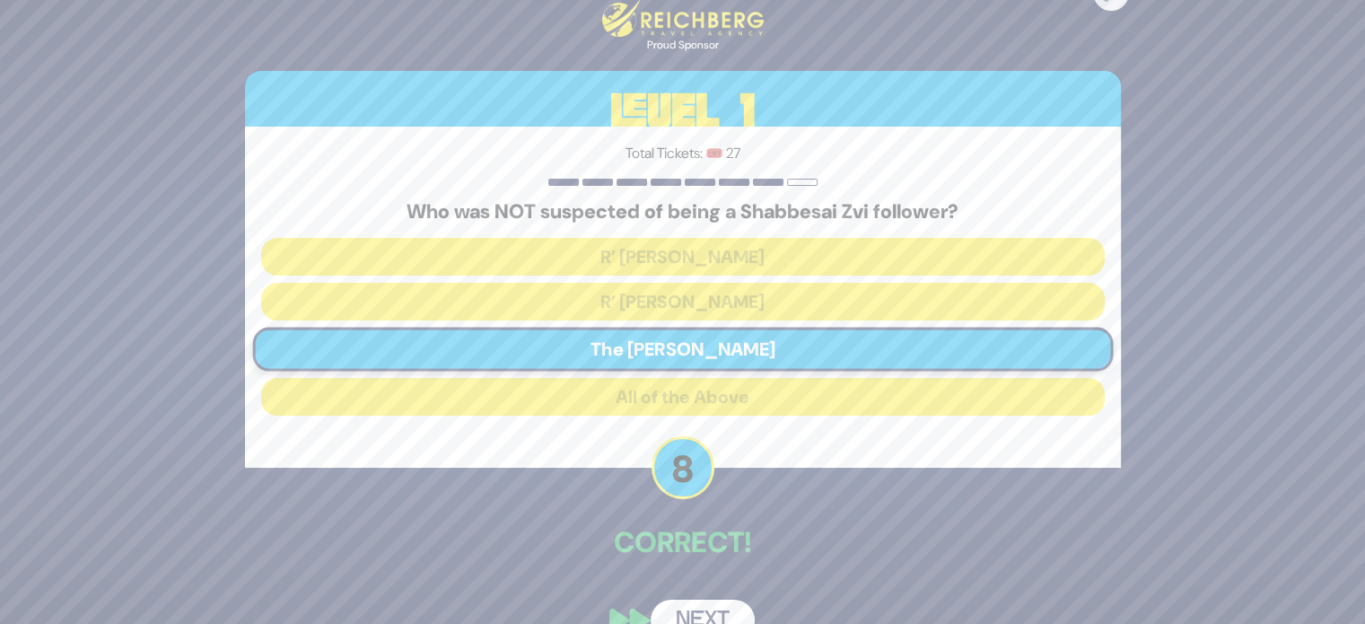
click at [693, 613] on button "Next" at bounding box center [702, 619] width 104 height 41
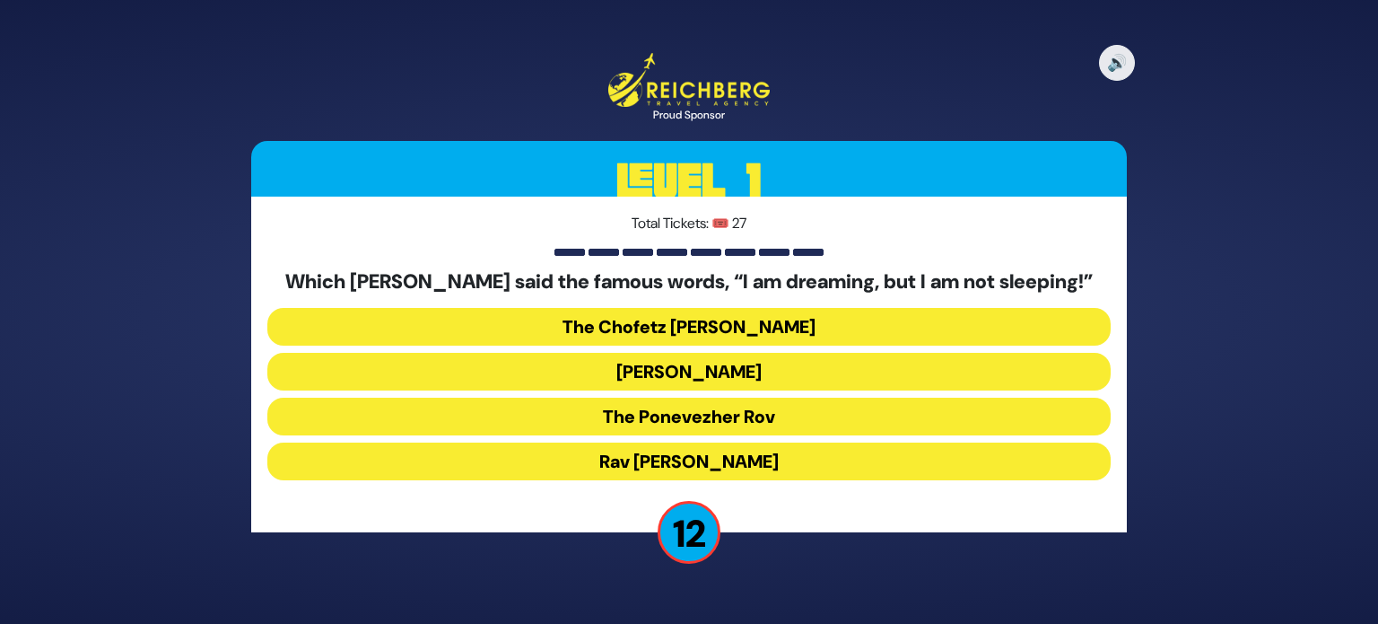
click at [743, 424] on button "The Ponevezher Rov" at bounding box center [688, 416] width 843 height 38
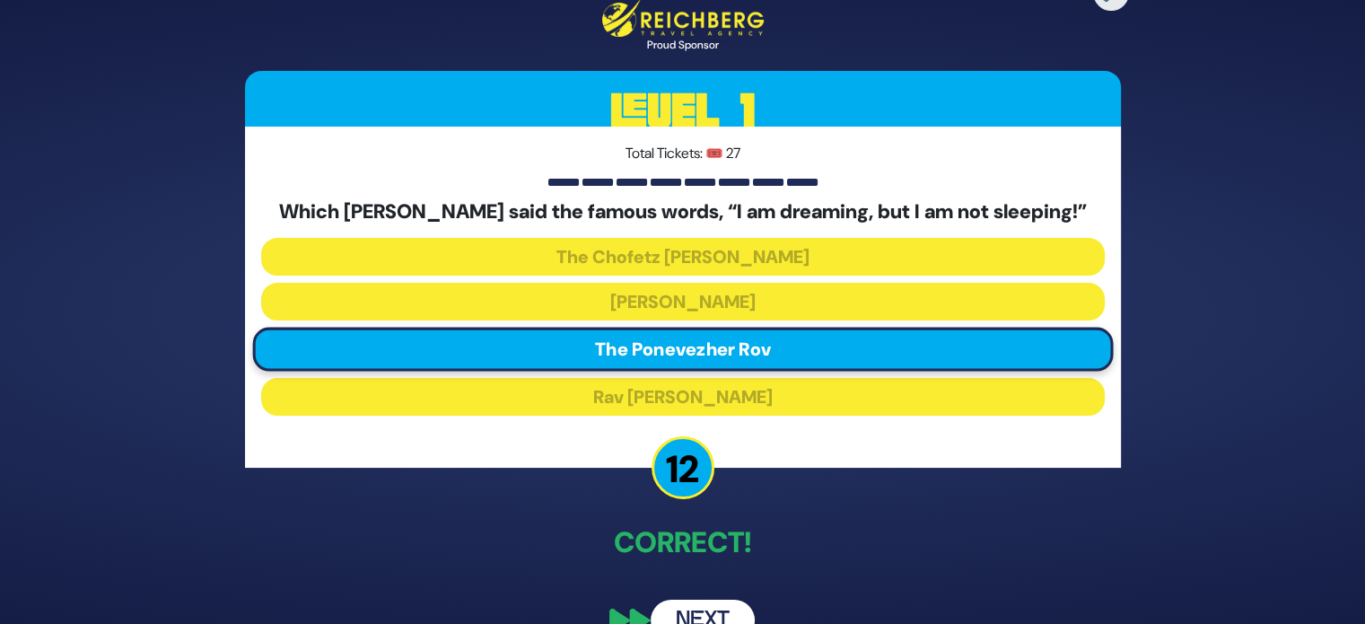
click at [718, 613] on button "Next" at bounding box center [702, 619] width 104 height 41
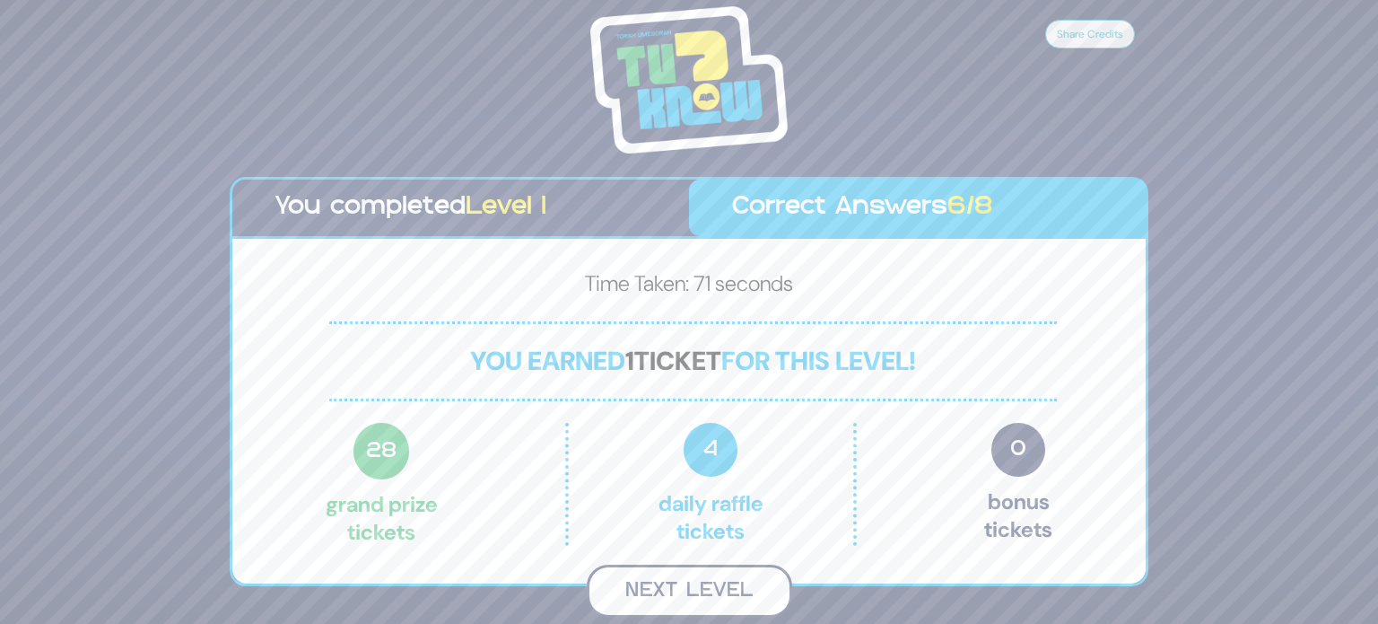
click at [685, 586] on button "Next Level" at bounding box center [689, 590] width 205 height 53
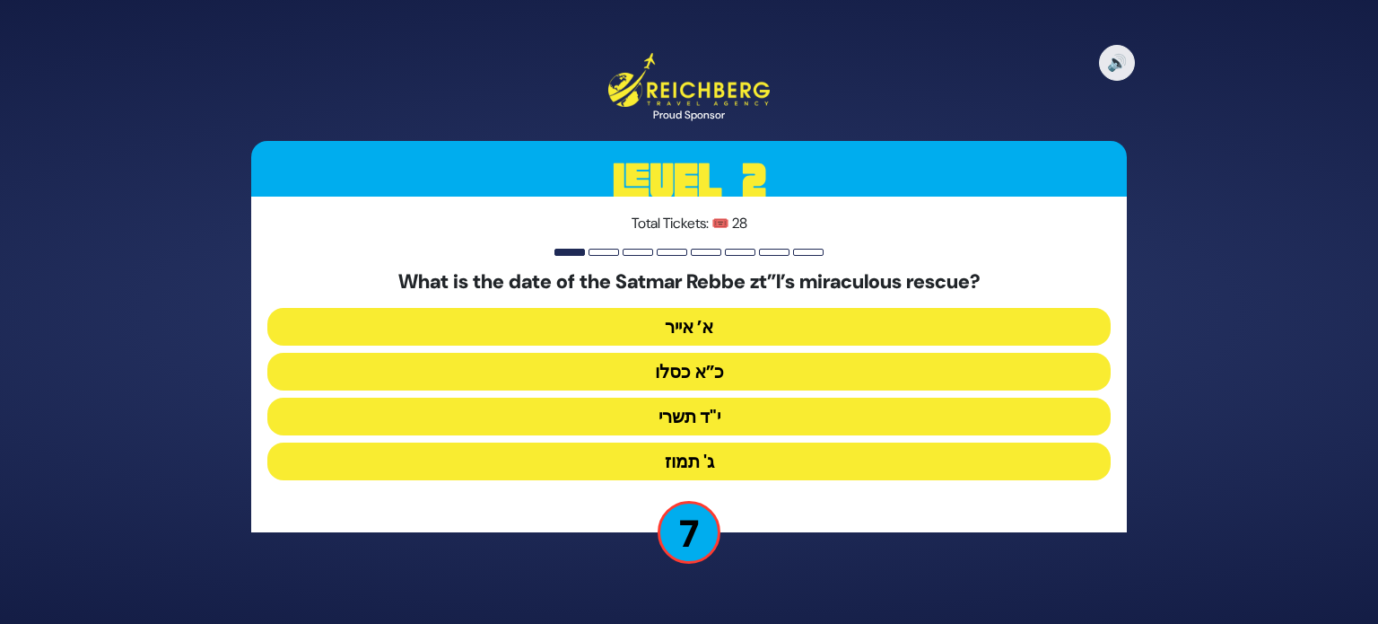
click at [678, 329] on button "א’ אייר" at bounding box center [688, 327] width 843 height 38
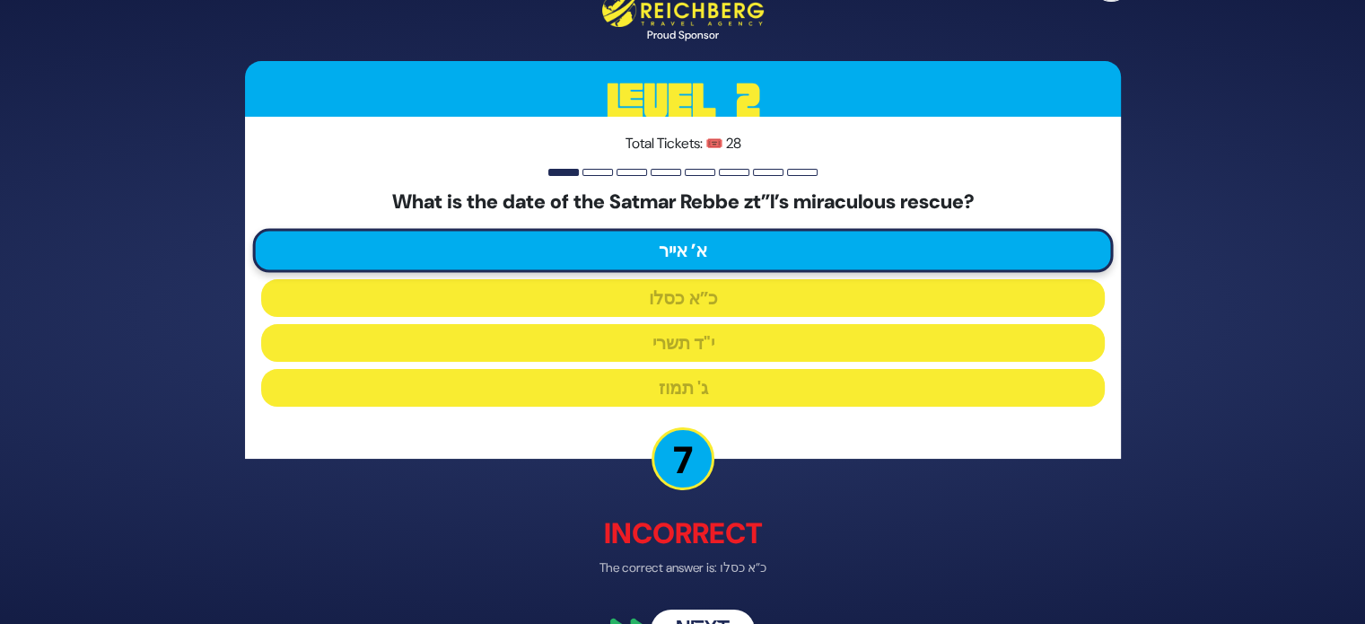
click at [682, 614] on button "Next" at bounding box center [702, 628] width 104 height 41
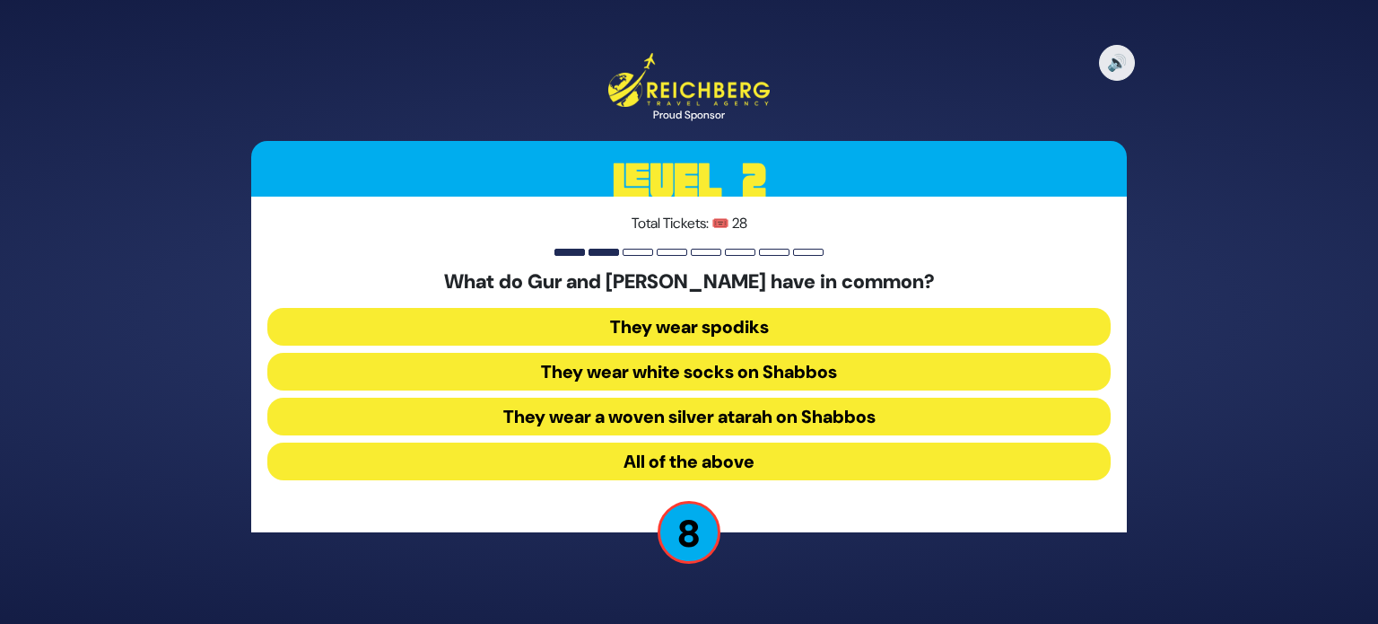
click at [705, 469] on button "All of the above" at bounding box center [688, 461] width 843 height 38
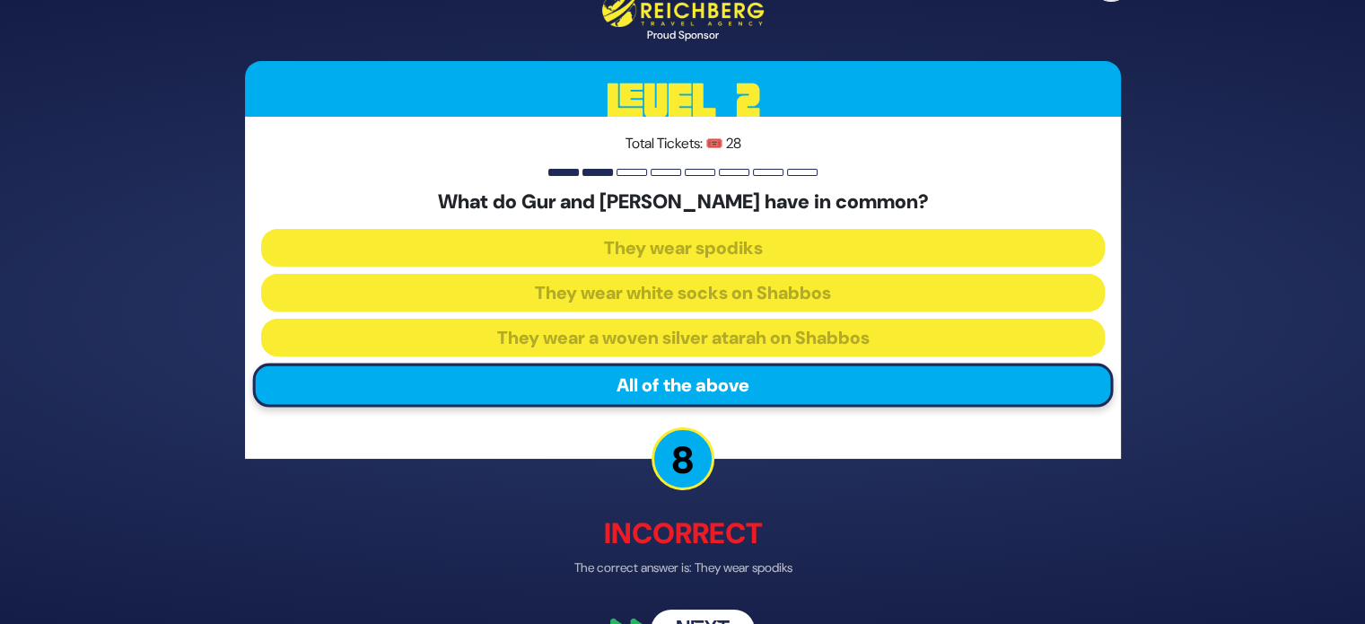
click at [706, 611] on button "Next" at bounding box center [702, 628] width 104 height 41
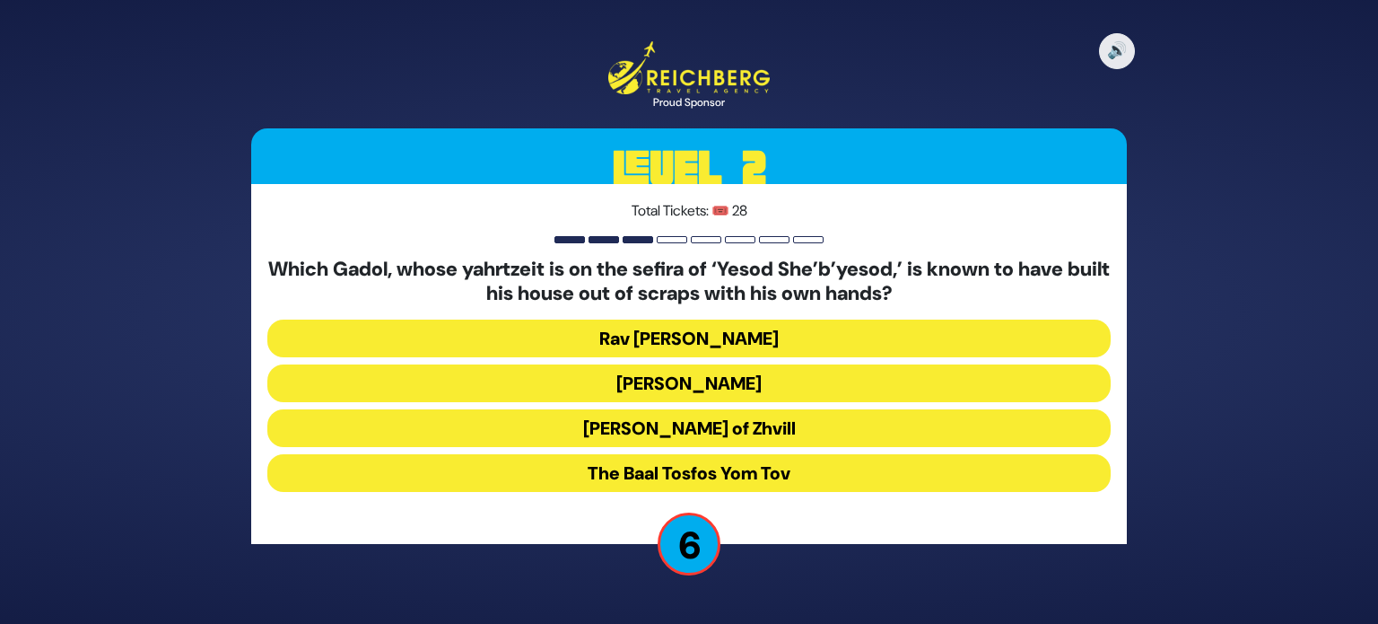
click at [747, 390] on button "[PERSON_NAME]" at bounding box center [688, 383] width 843 height 38
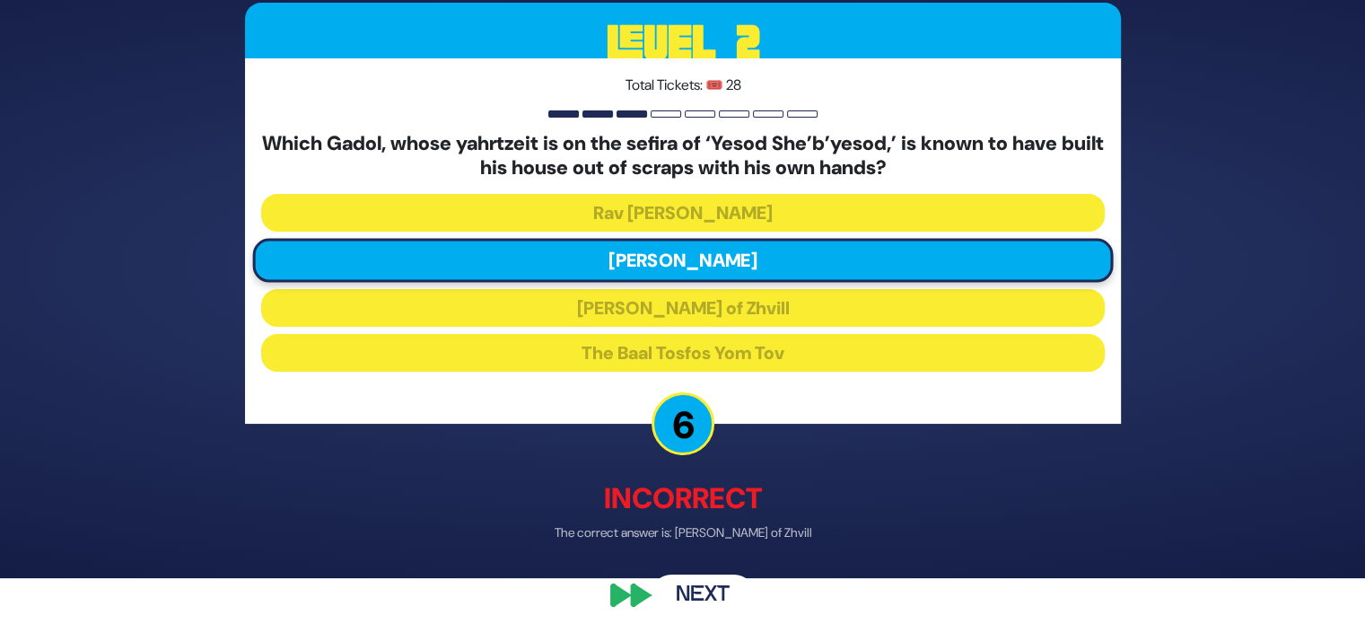
scroll to position [48, 0]
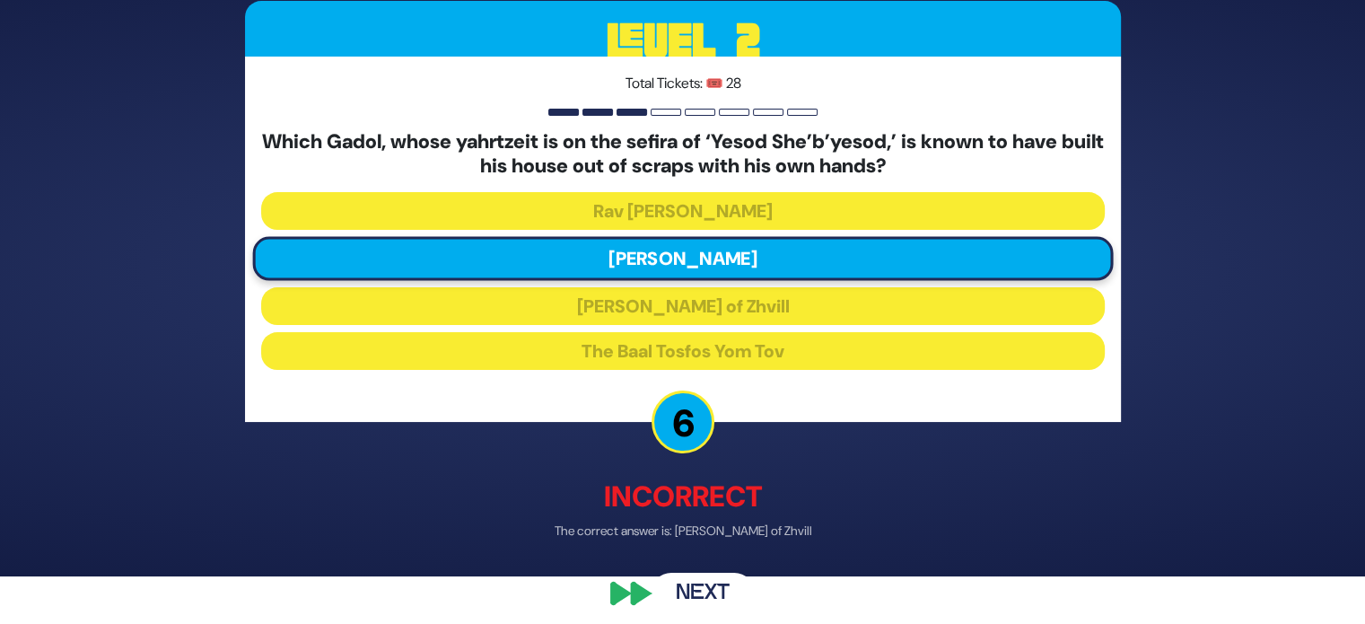
click at [724, 582] on button "Next" at bounding box center [702, 593] width 104 height 41
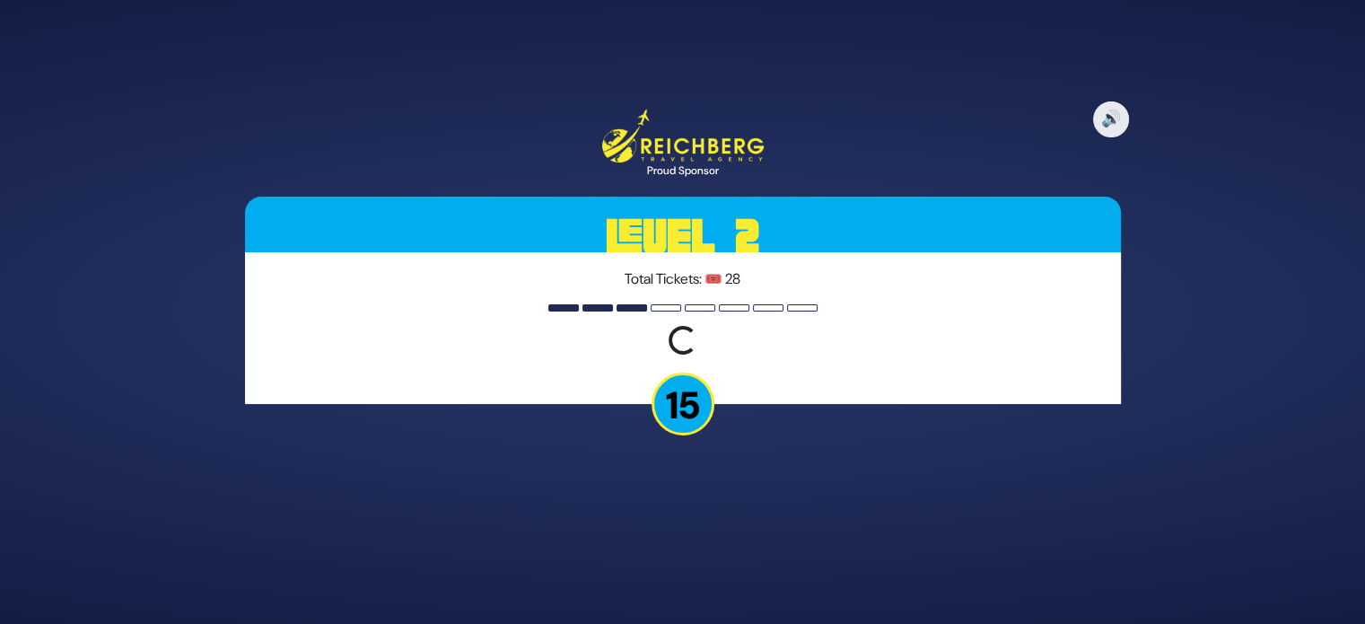
scroll to position [0, 0]
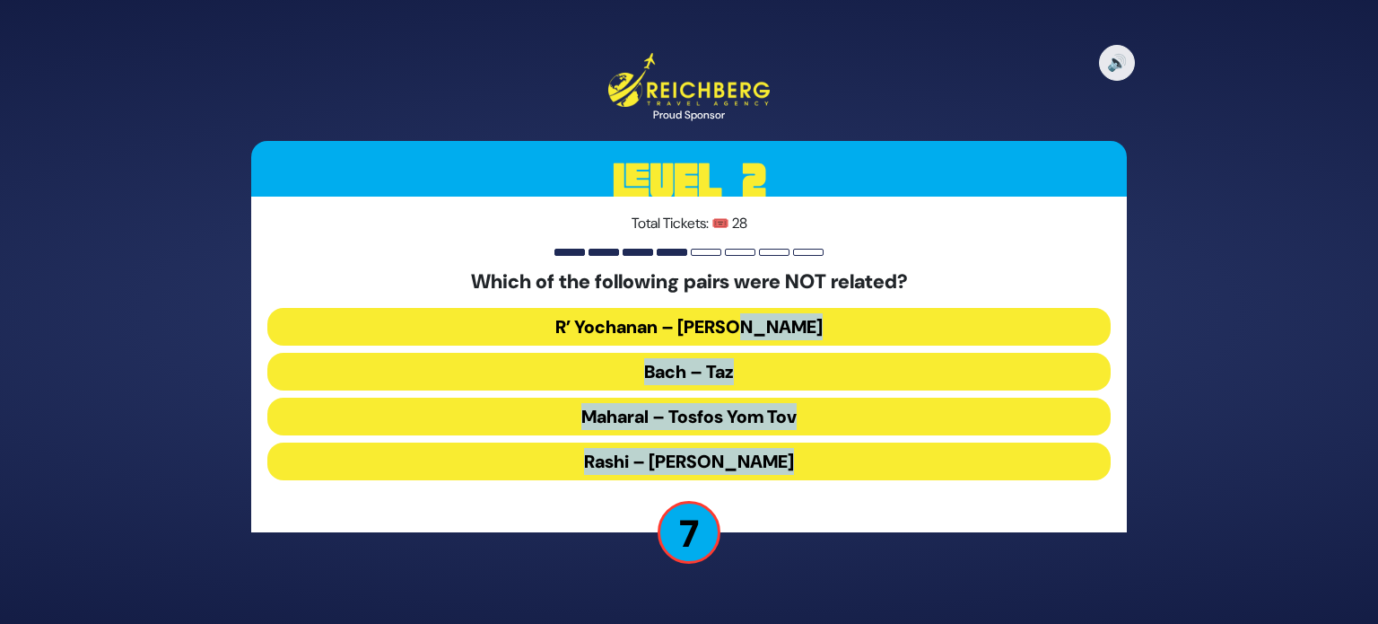
drag, startPoint x: 724, startPoint y: 582, endPoint x: 766, endPoint y: 330, distance: 255.6
click at [766, 330] on div "🔊 Proud Sponsor Level 2 Total Tickets: 🎟️ 28 Which of the following pairs were …" at bounding box center [689, 311] width 919 height 561
click at [911, 328] on button "R’ Yochanan – [PERSON_NAME]" at bounding box center [688, 327] width 843 height 38
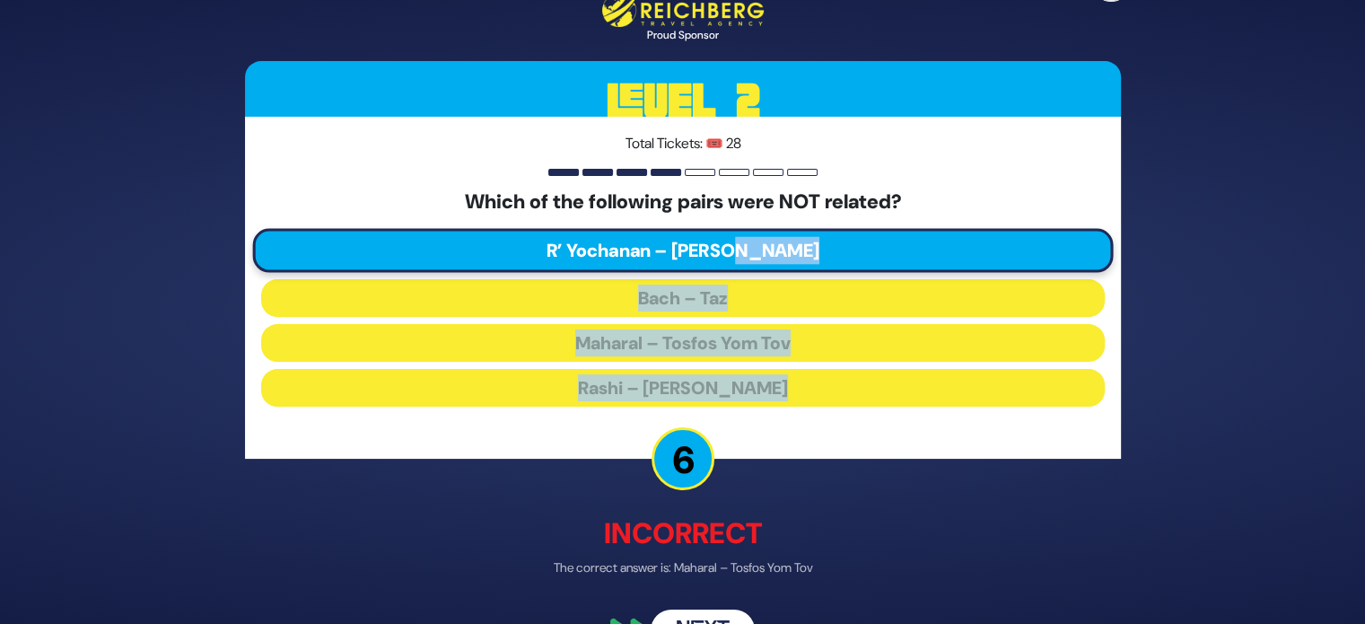
click at [684, 615] on button "Next" at bounding box center [702, 628] width 104 height 41
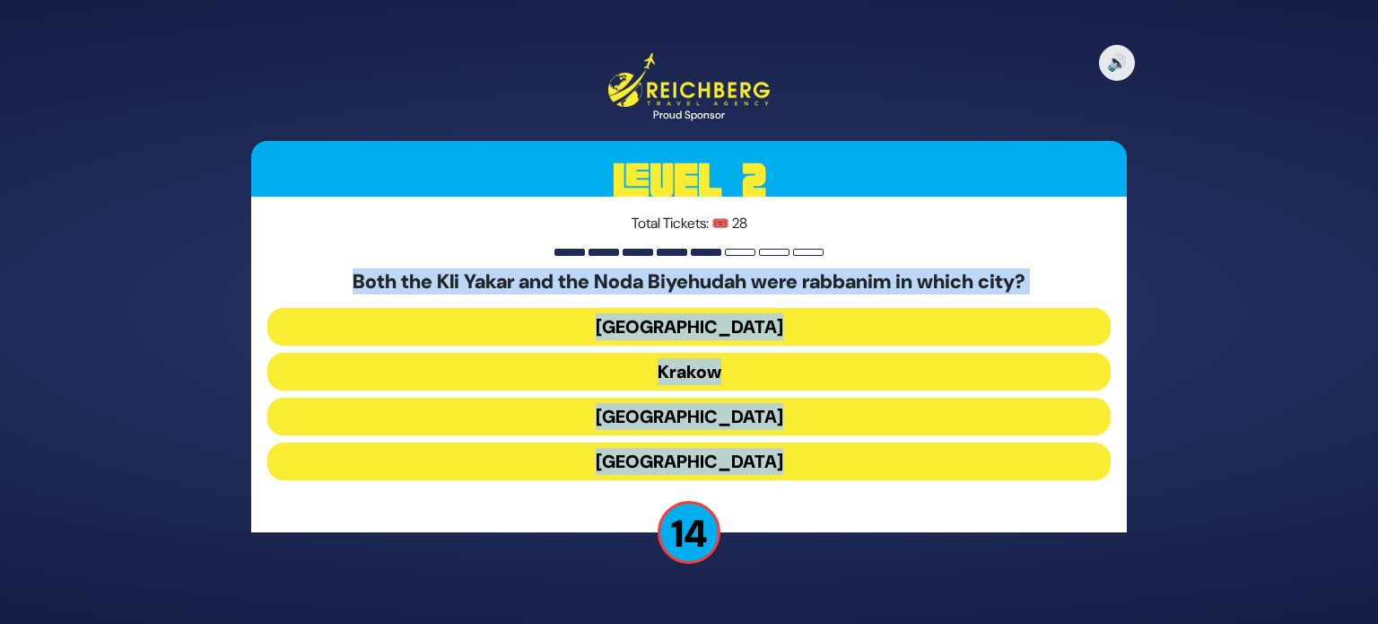
click at [874, 555] on div "🔊 Proud Sponsor Level 2 Total Tickets: 🎟️ 28 Both the [PERSON_NAME] and the Nod…" at bounding box center [689, 311] width 919 height 561
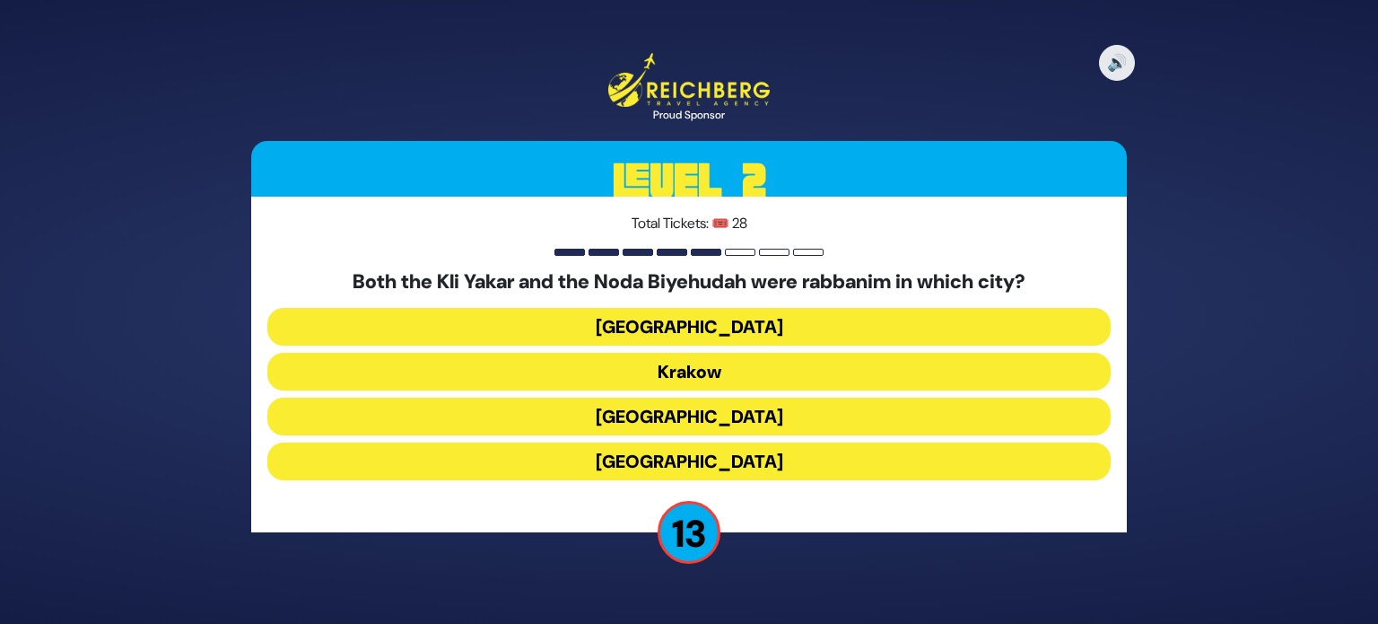
click at [732, 450] on button "[GEOGRAPHIC_DATA]" at bounding box center [688, 461] width 843 height 38
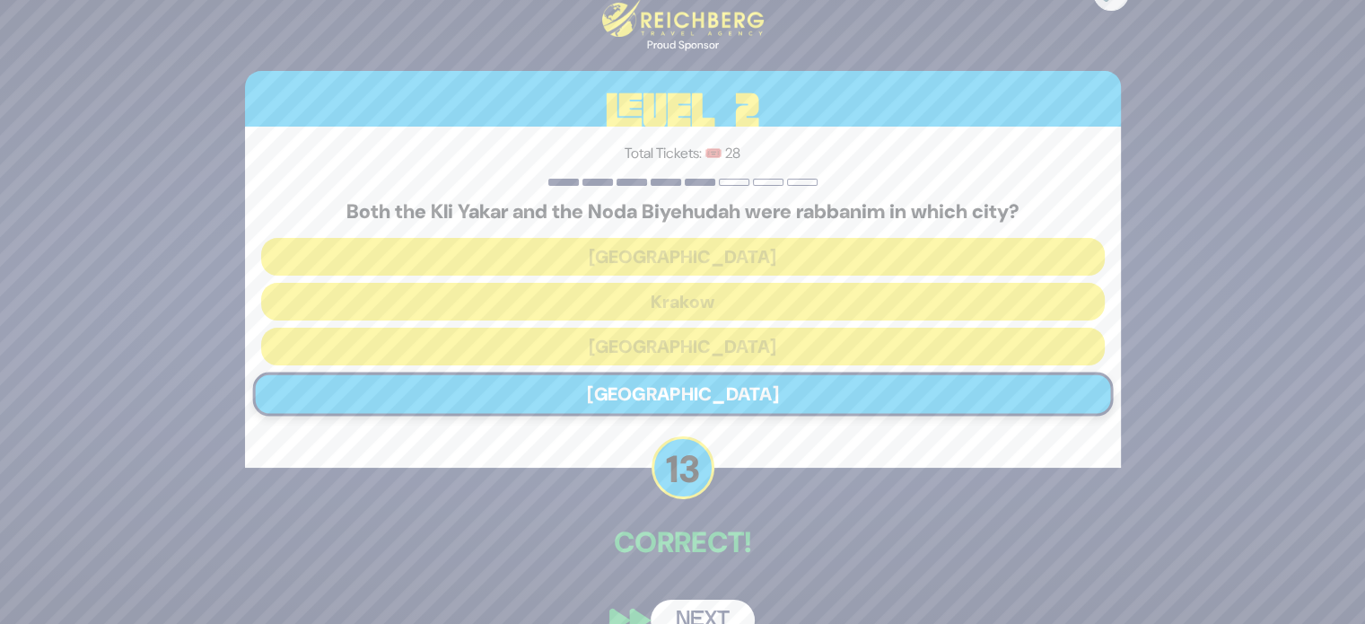
click at [684, 609] on button "Next" at bounding box center [702, 619] width 104 height 41
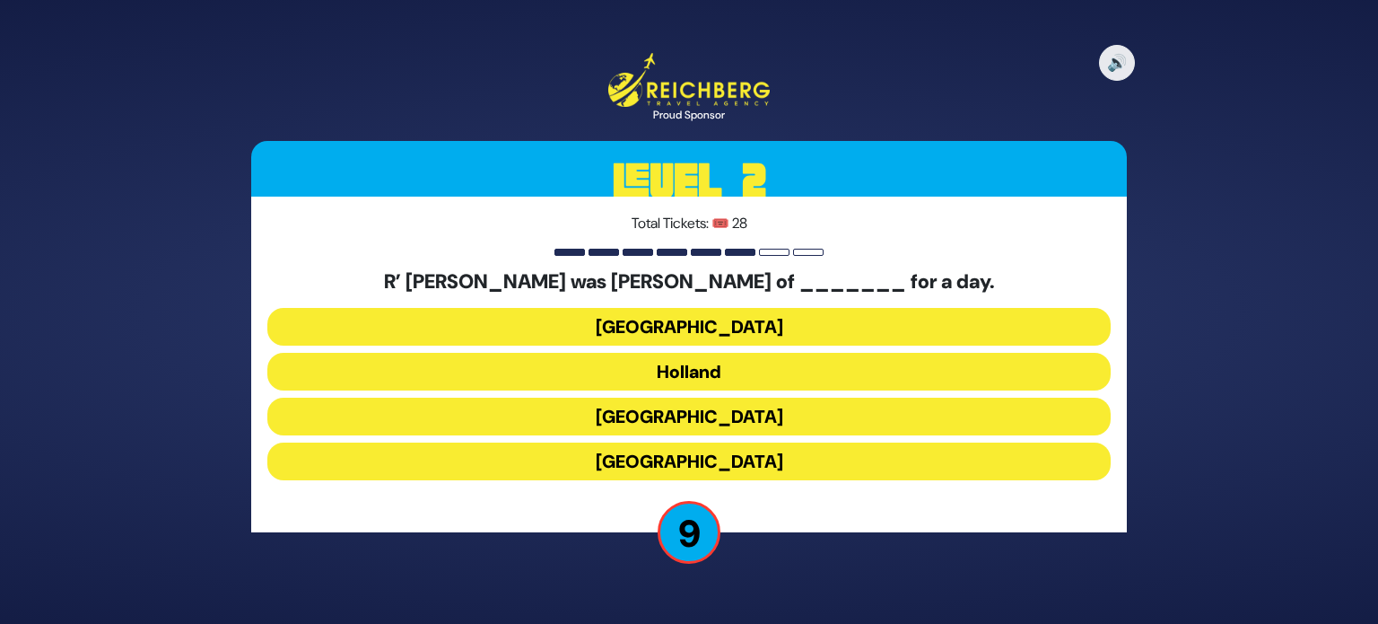
click at [762, 379] on button "Holland" at bounding box center [688, 372] width 843 height 38
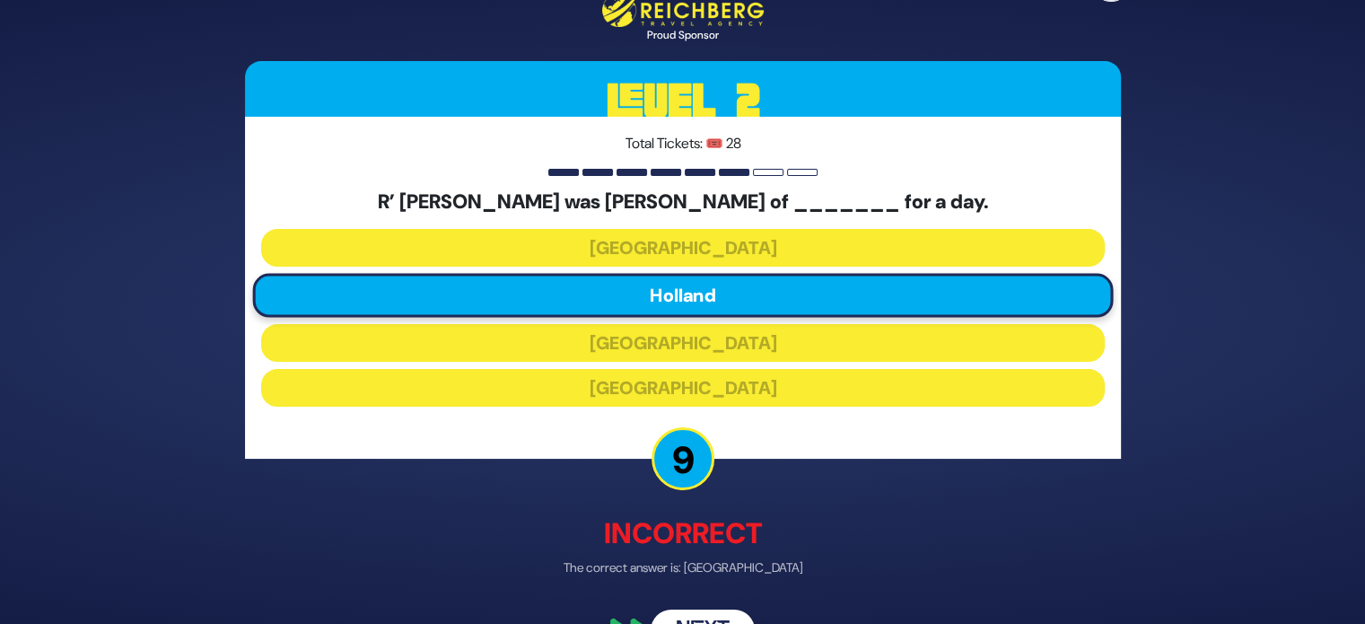
click at [692, 608] on button "Next" at bounding box center [702, 628] width 104 height 41
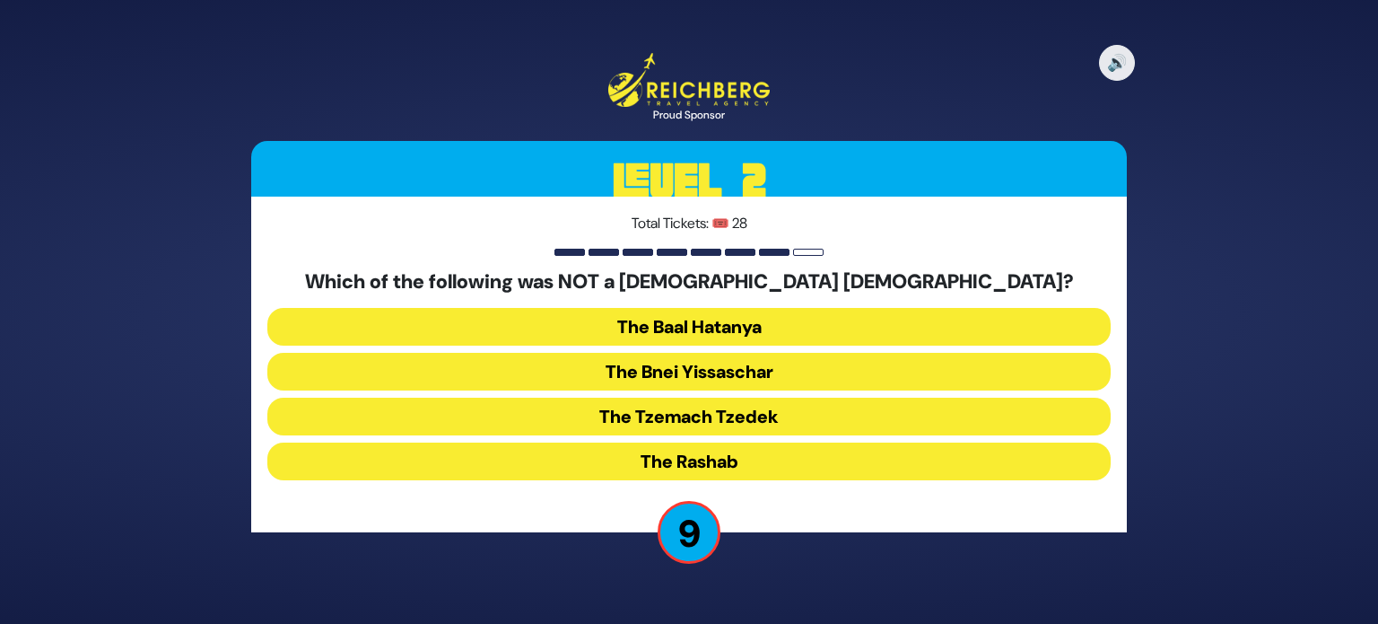
click at [870, 379] on button "The Bnei Yissaschar" at bounding box center [688, 372] width 843 height 38
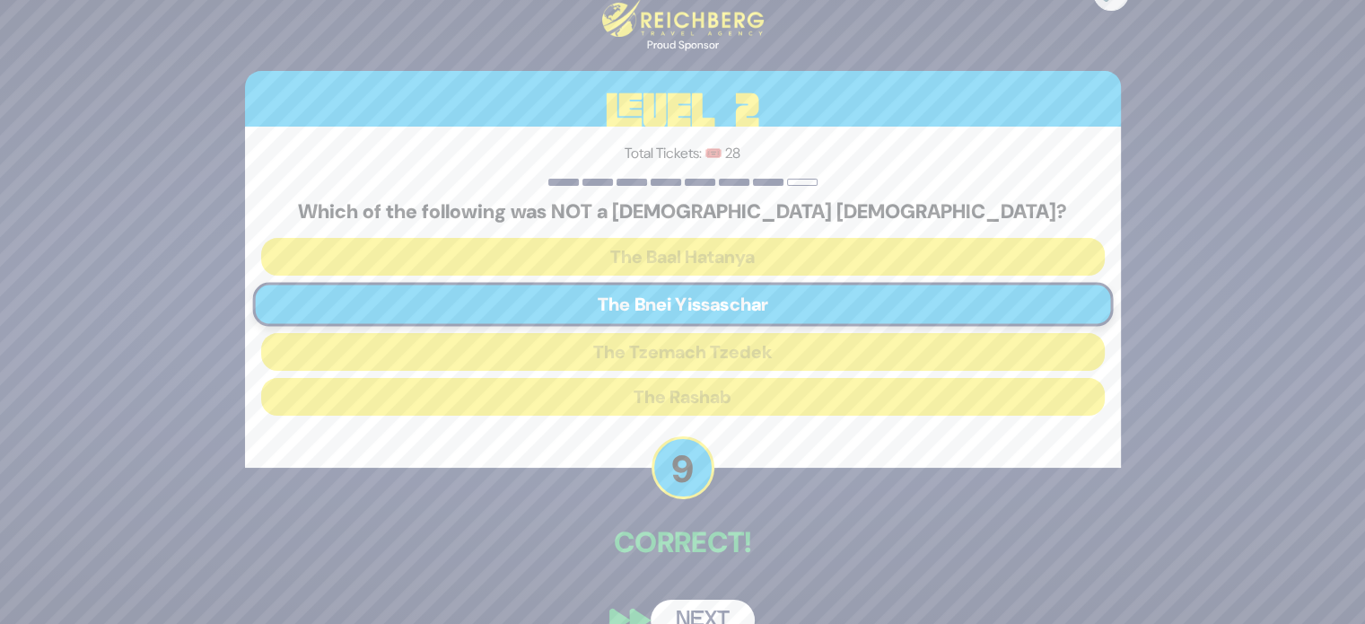
click at [673, 607] on button "Next" at bounding box center [702, 619] width 104 height 41
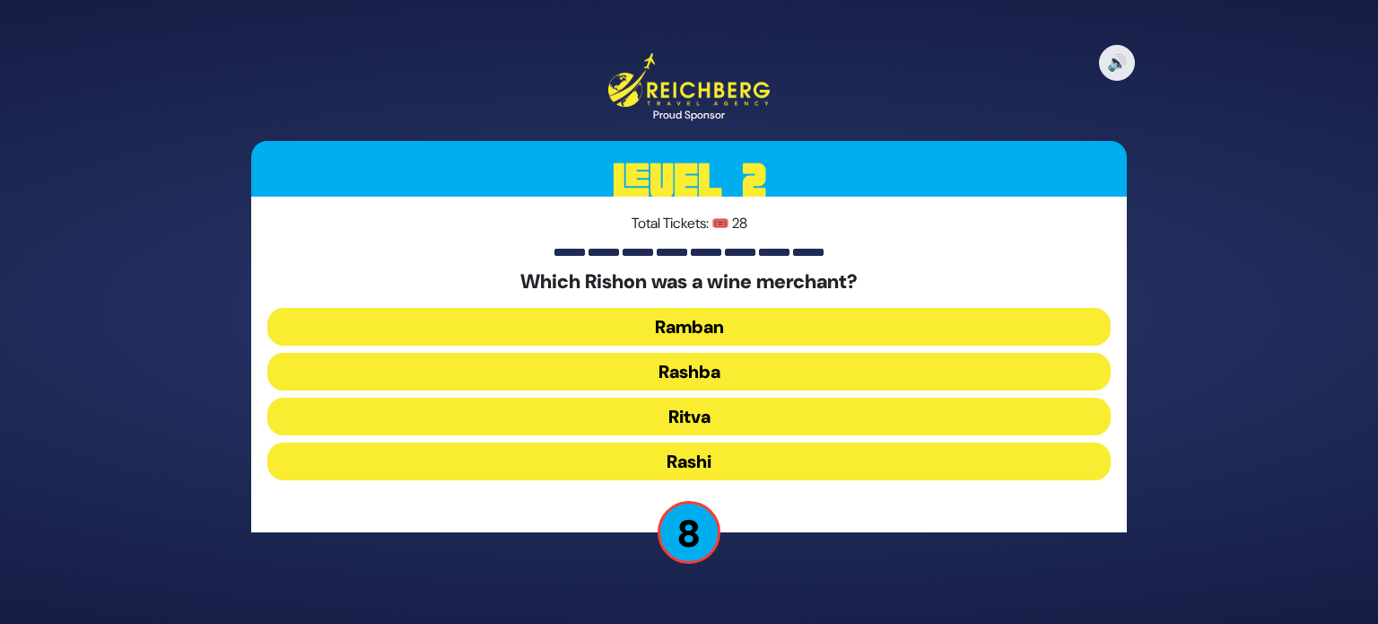
click at [714, 380] on button "Rashba" at bounding box center [688, 372] width 843 height 38
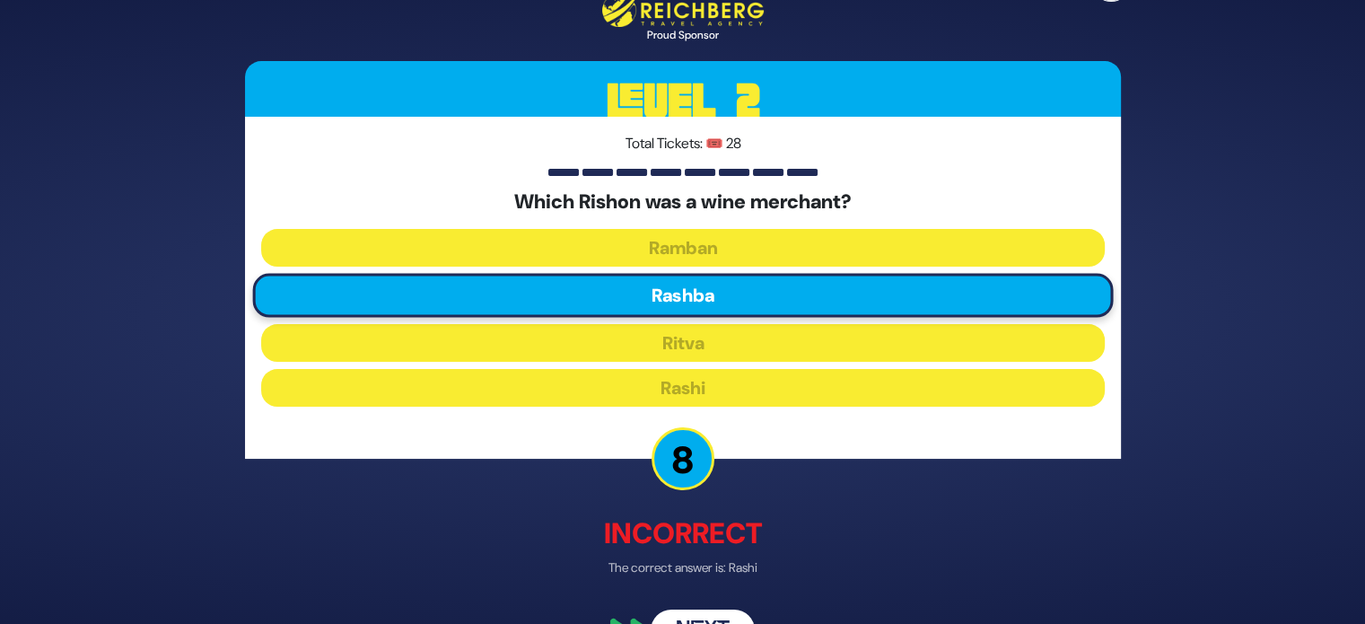
click at [721, 566] on p "The correct answer is: Rashi" at bounding box center [683, 566] width 876 height 19
click at [702, 613] on button "Next" at bounding box center [702, 628] width 104 height 41
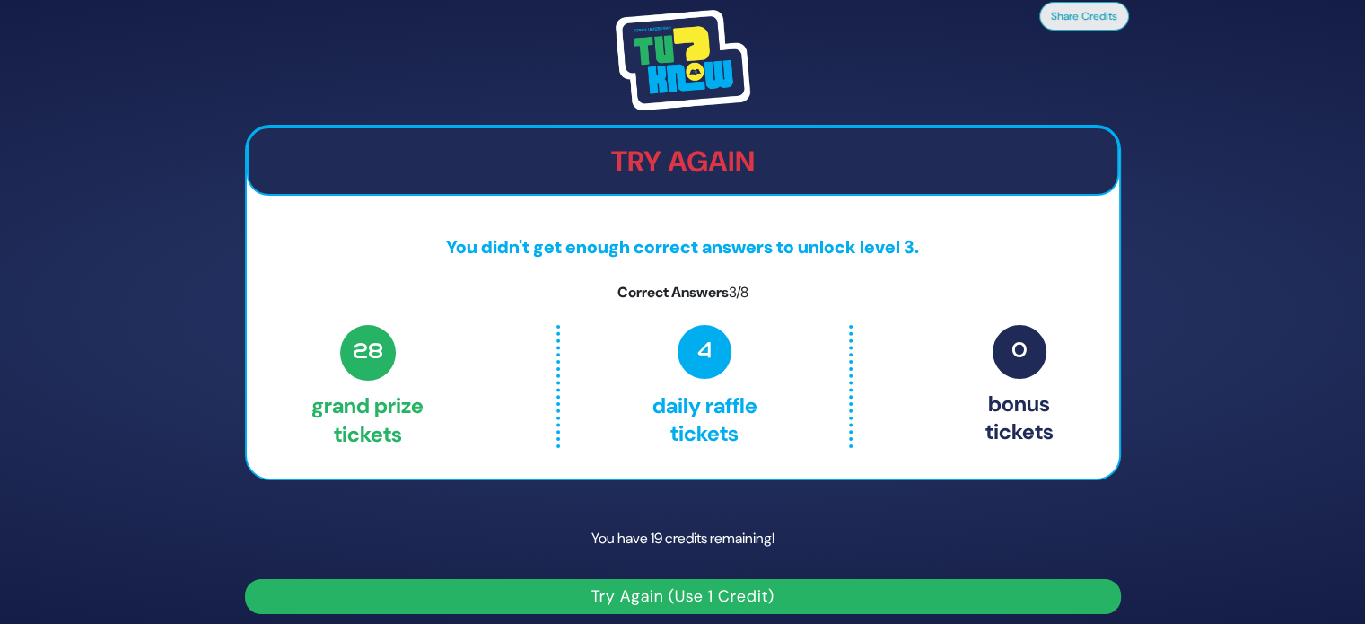
click at [706, 585] on button "Try Again (Use 1 Credit)" at bounding box center [683, 596] width 876 height 35
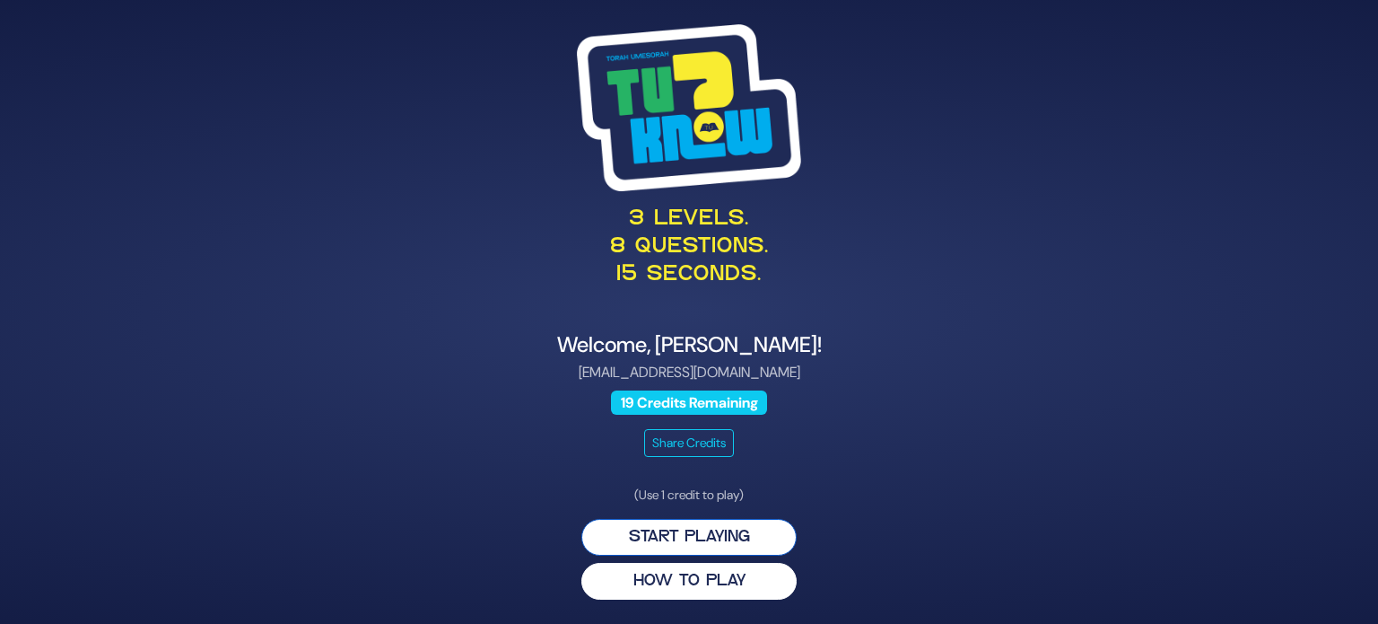
click at [695, 545] on button "Start Playing" at bounding box center [688, 537] width 215 height 37
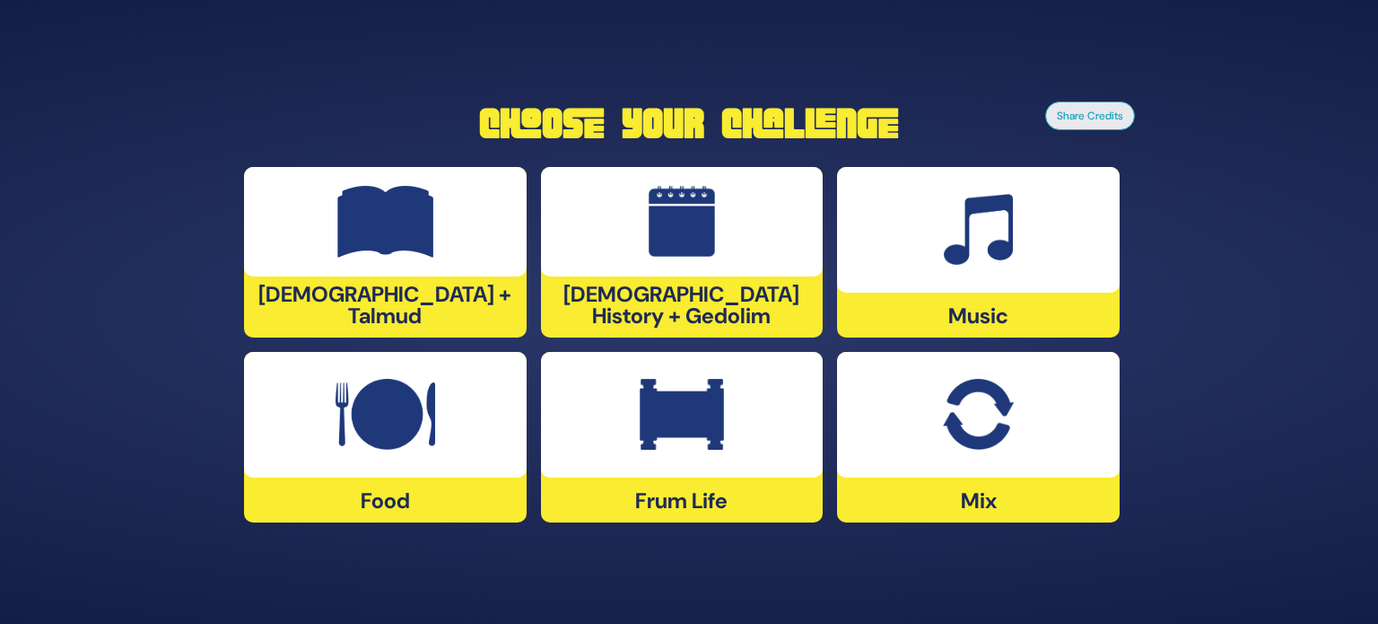
click at [613, 449] on div at bounding box center [682, 415] width 283 height 126
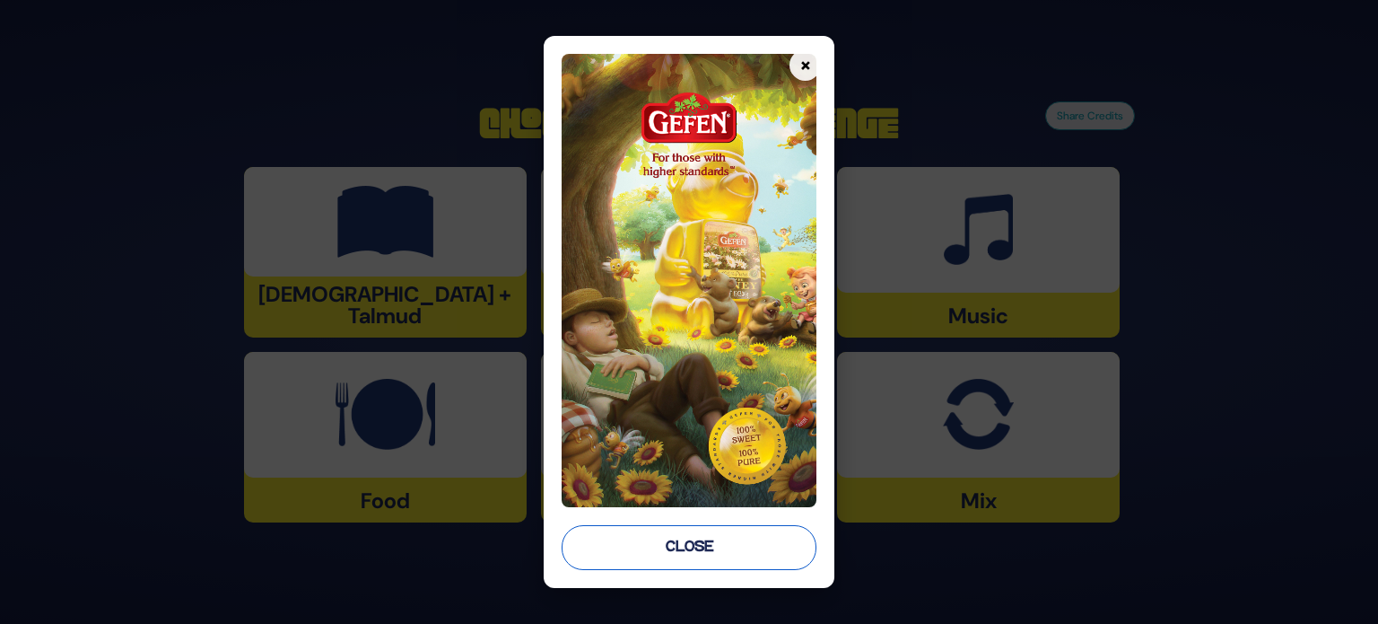
click at [664, 555] on button "Close" at bounding box center [689, 547] width 255 height 45
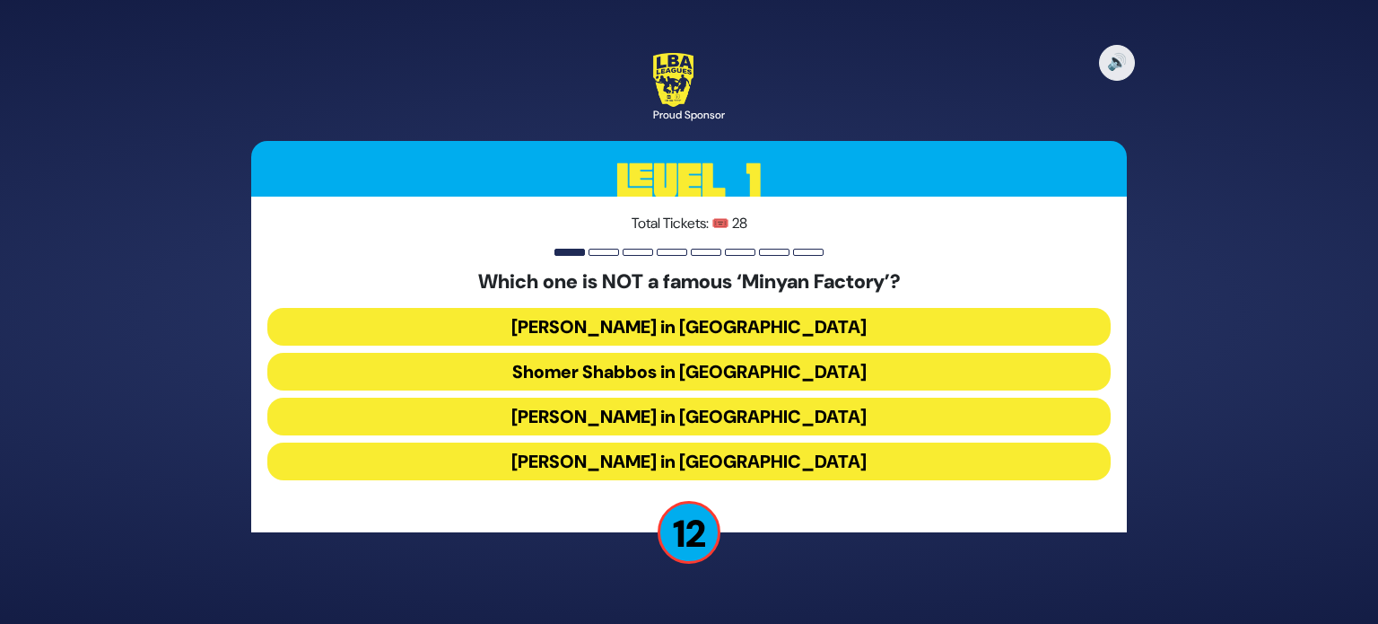
click at [728, 455] on button "Bais Dovid in Lakewood" at bounding box center [688, 461] width 843 height 38
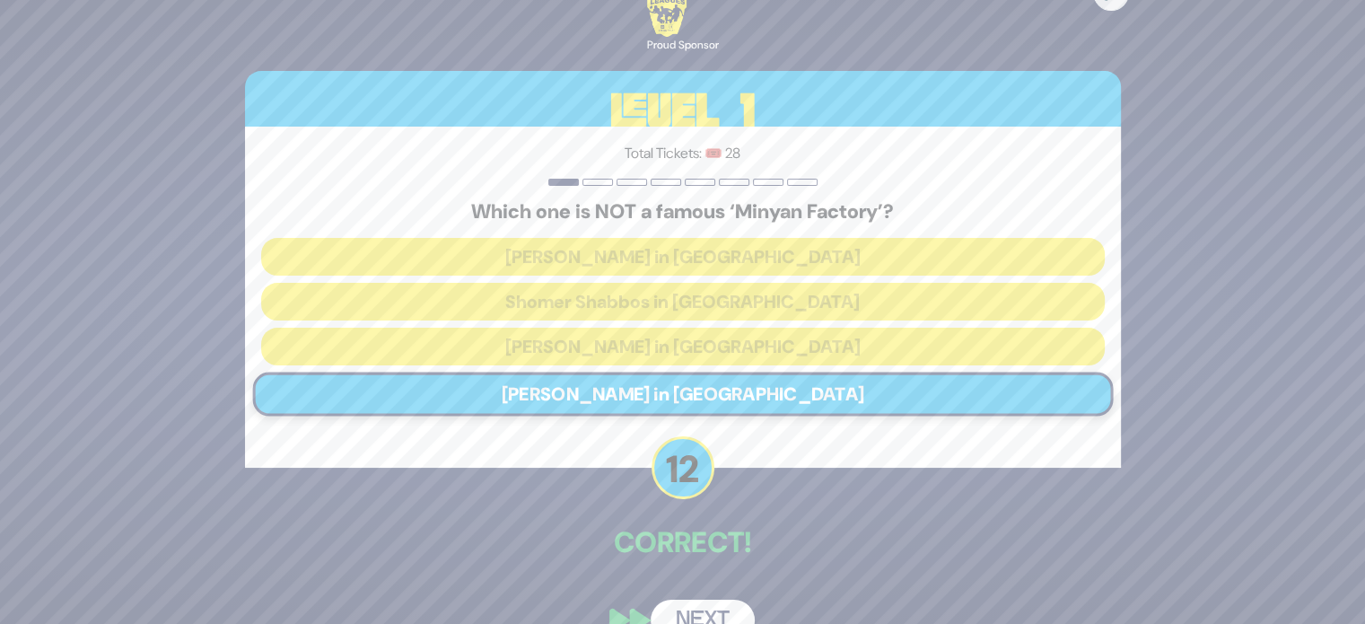
click at [707, 607] on button "Next" at bounding box center [702, 619] width 104 height 41
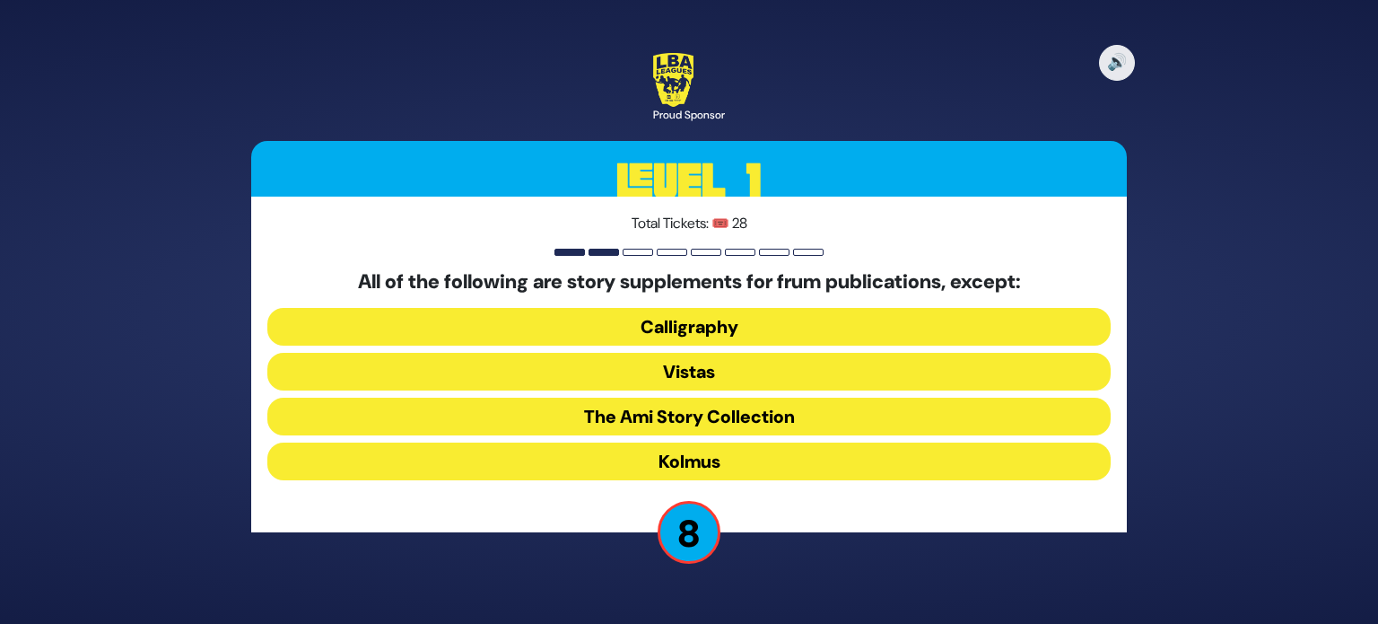
click at [726, 458] on button "Kolmus" at bounding box center [688, 461] width 843 height 38
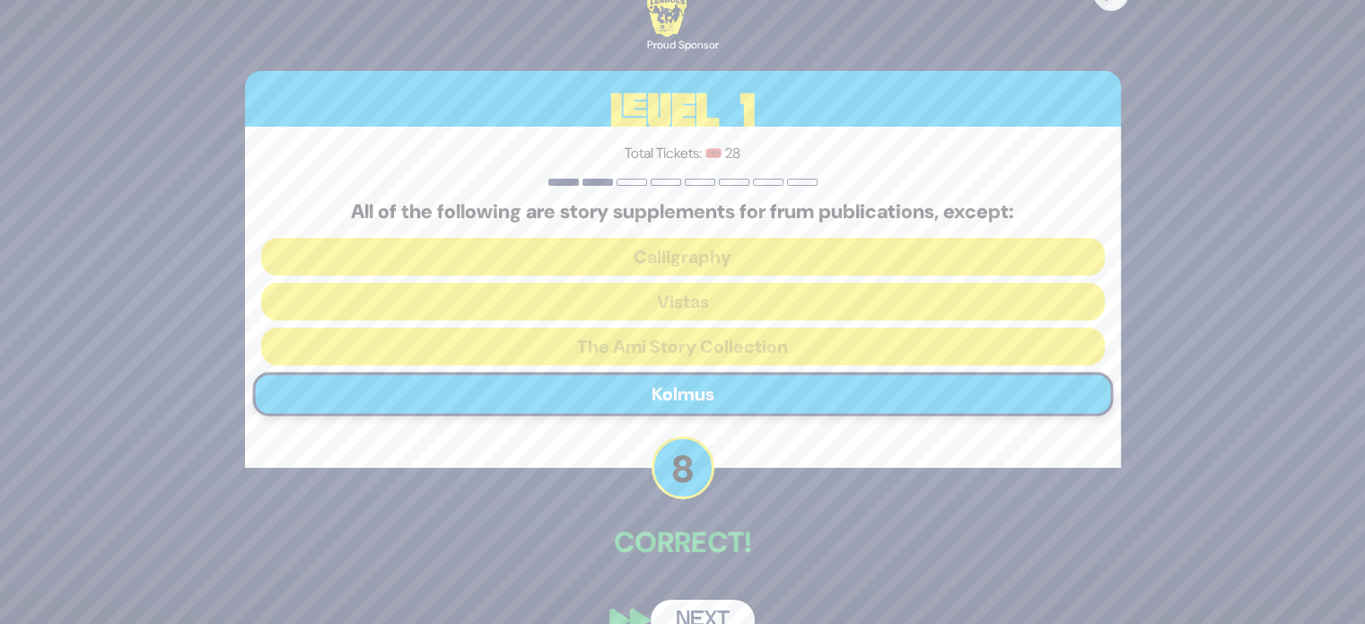
click at [698, 613] on button "Next" at bounding box center [702, 619] width 104 height 41
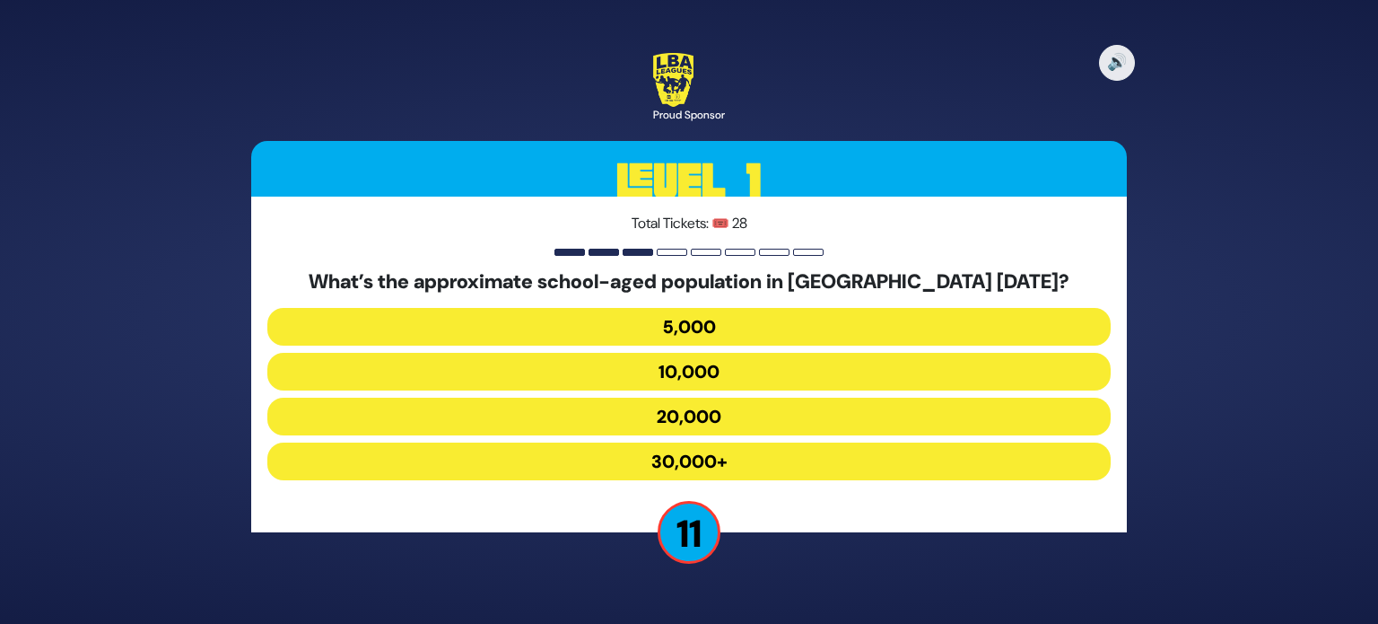
click at [766, 460] on button "30,000+" at bounding box center [688, 461] width 843 height 38
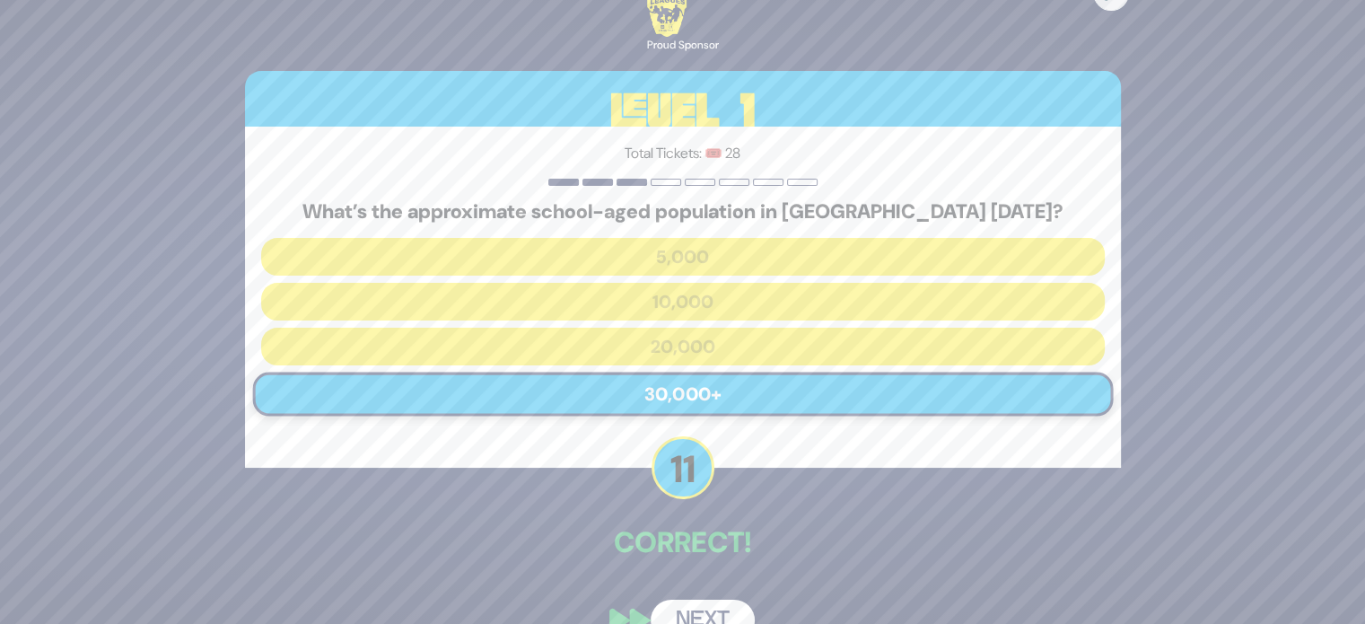
click at [704, 598] on div "🔊 Proud Sponsor Level 1 Total Tickets: 🎟️ 28 What’s the approximate school-aged…" at bounding box center [682, 311] width 919 height 701
click at [693, 615] on button "Next" at bounding box center [702, 619] width 104 height 41
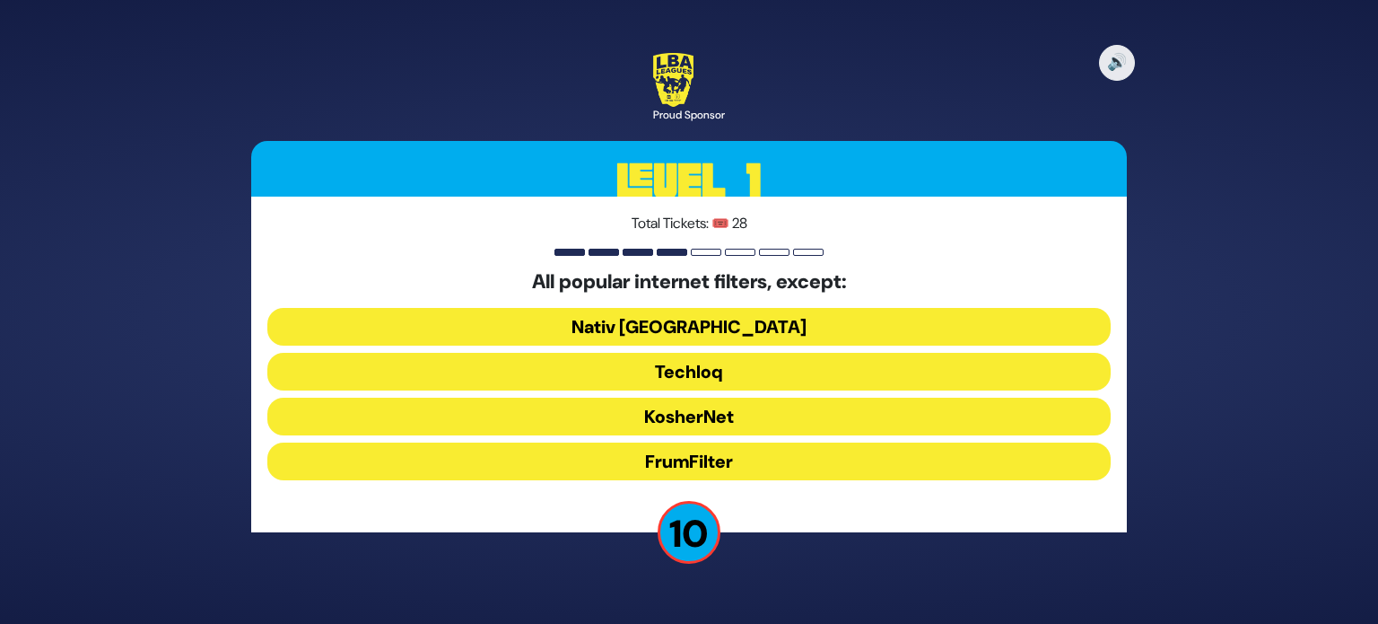
click at [699, 336] on button "Nativ [GEOGRAPHIC_DATA]" at bounding box center [688, 327] width 843 height 38
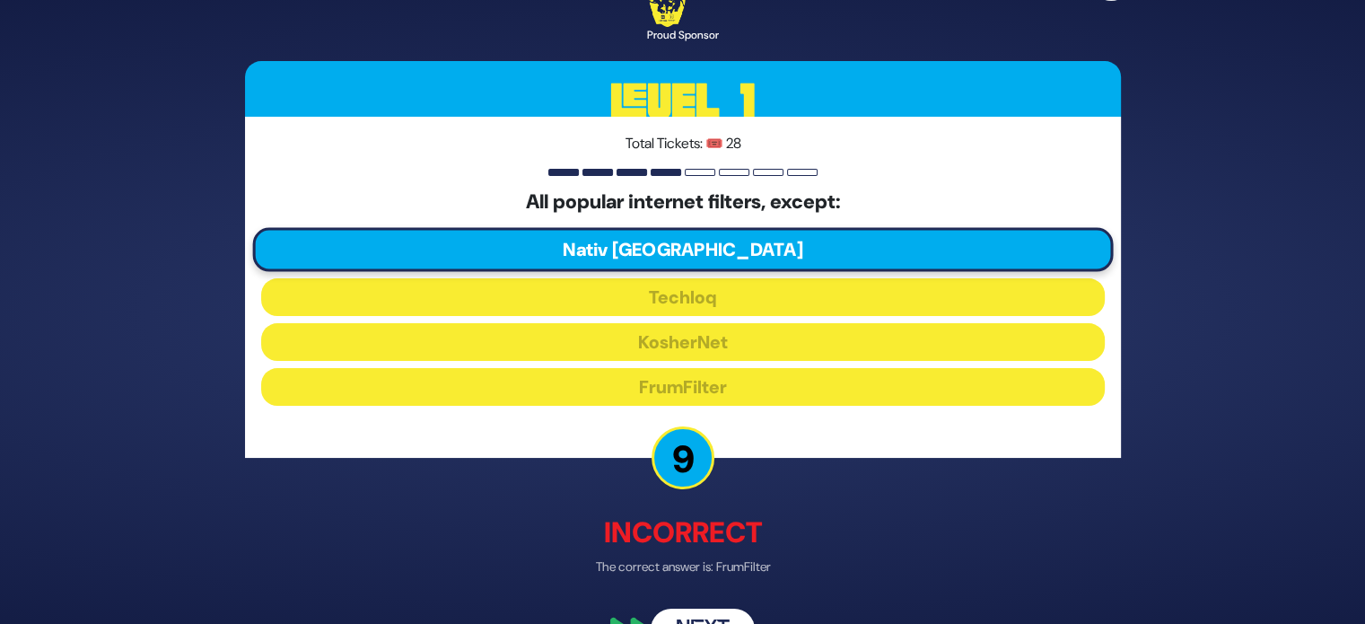
click at [690, 606] on div "🔊 Proud Sponsor Level 1 Total Tickets: 🎟️ 28 All popular internet filters, exce…" at bounding box center [682, 312] width 919 height 720
click at [692, 619] on button "Next" at bounding box center [702, 629] width 104 height 41
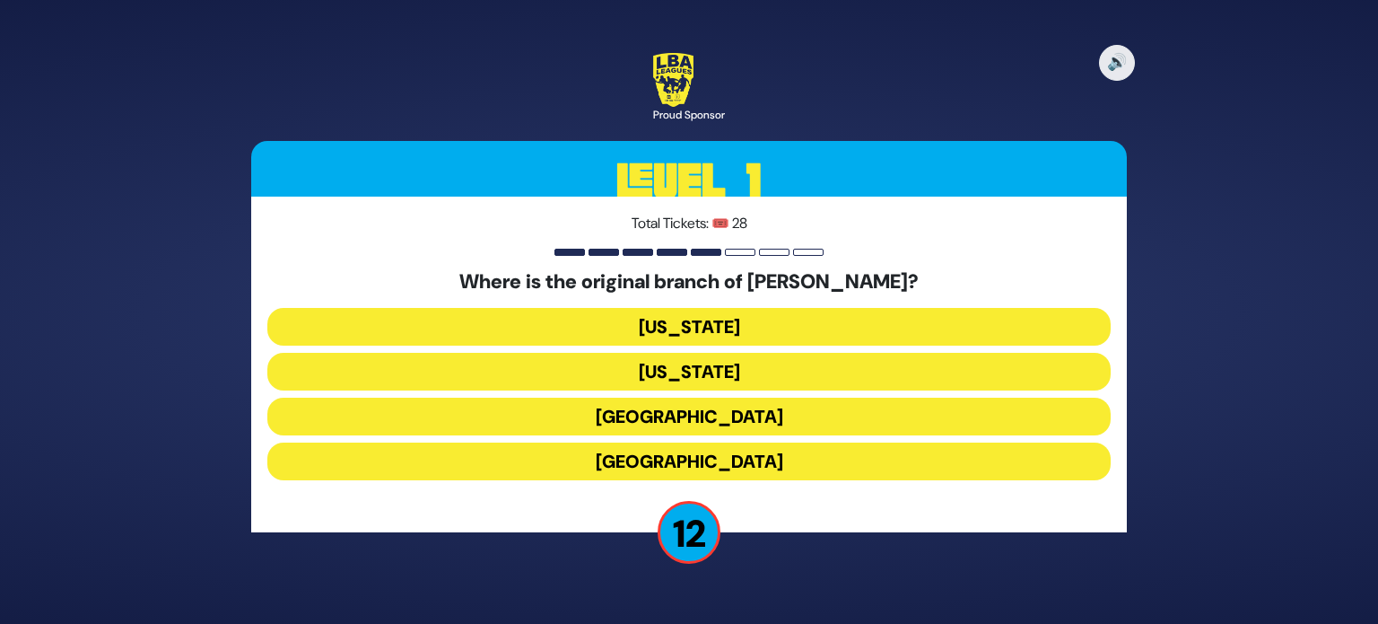
click at [728, 420] on button "London" at bounding box center [688, 416] width 843 height 38
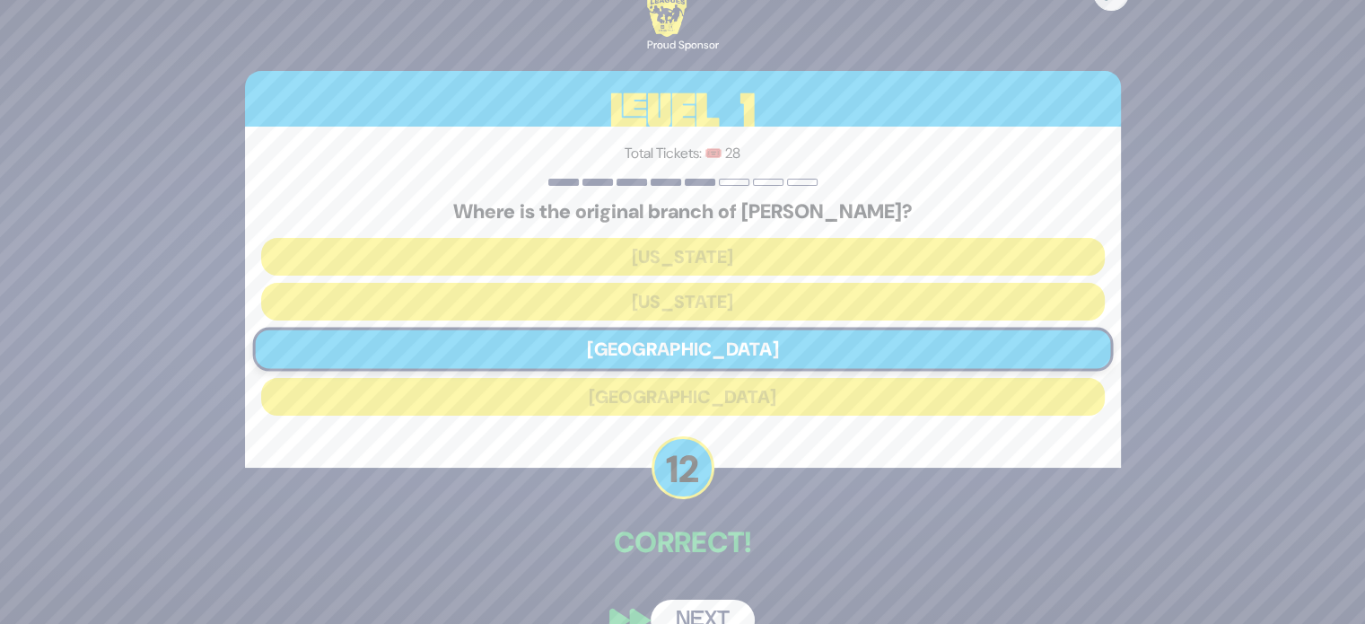
click at [709, 601] on button "Next" at bounding box center [702, 619] width 104 height 41
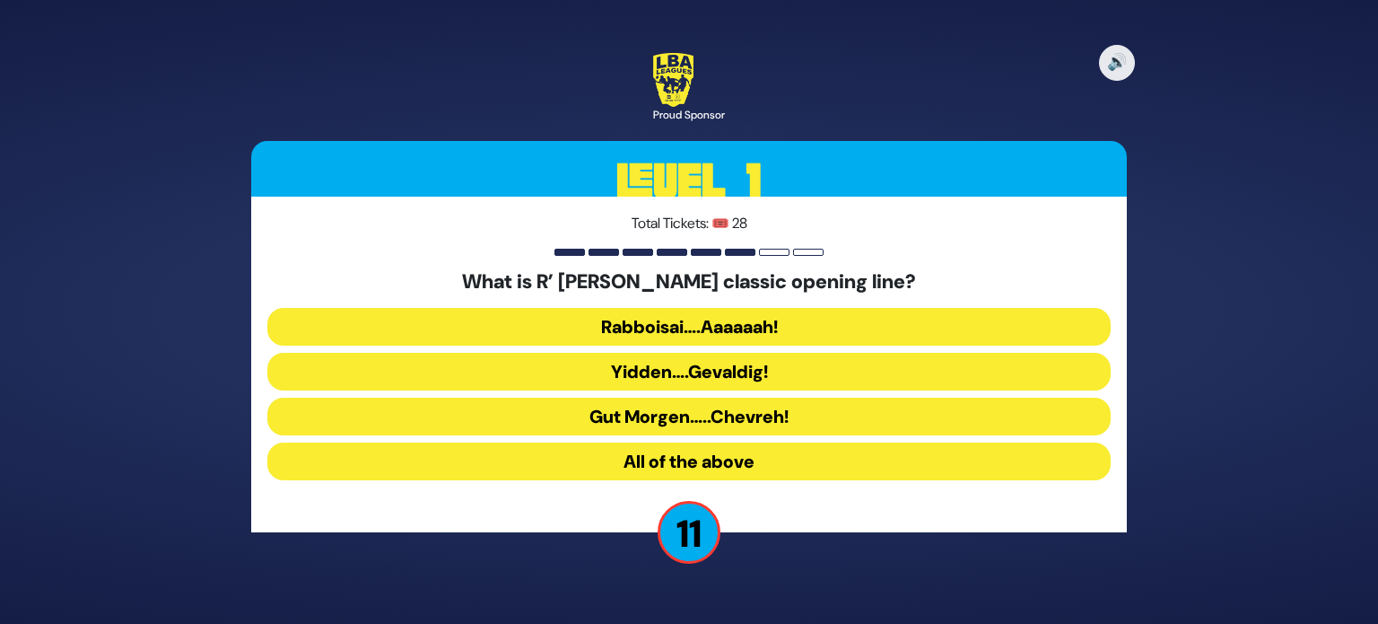
click at [721, 459] on button "All of the above" at bounding box center [688, 461] width 843 height 38
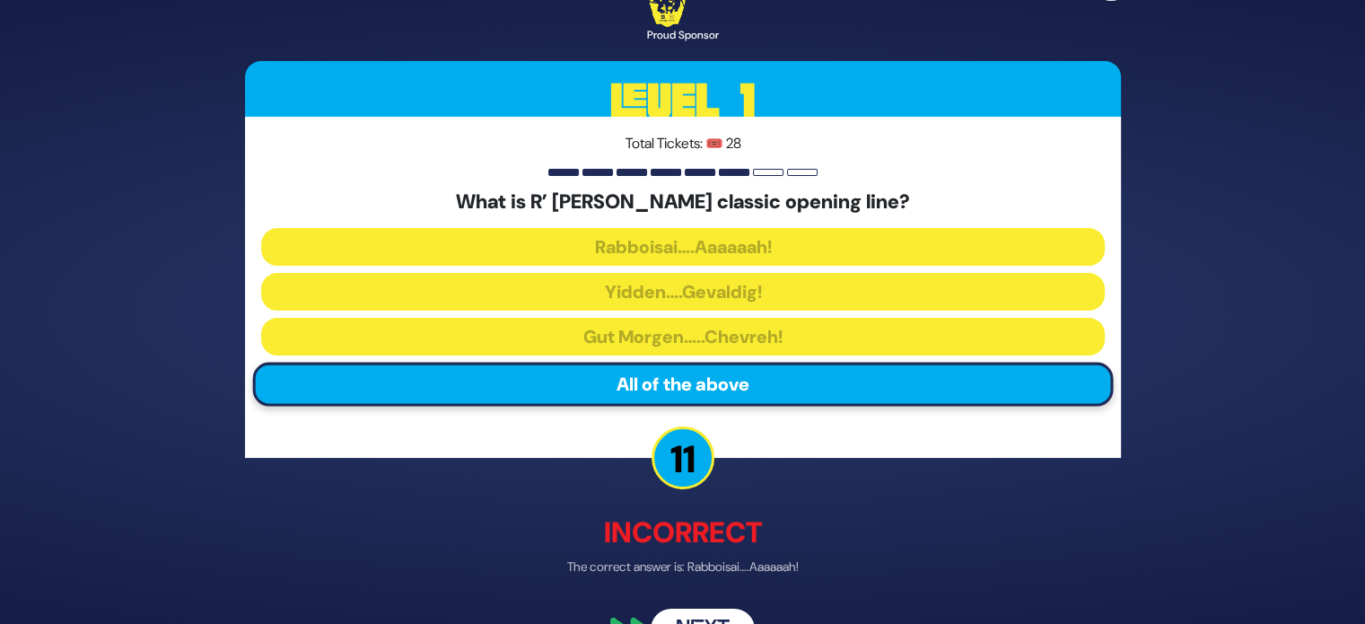
click at [689, 618] on button "Next" at bounding box center [702, 629] width 104 height 41
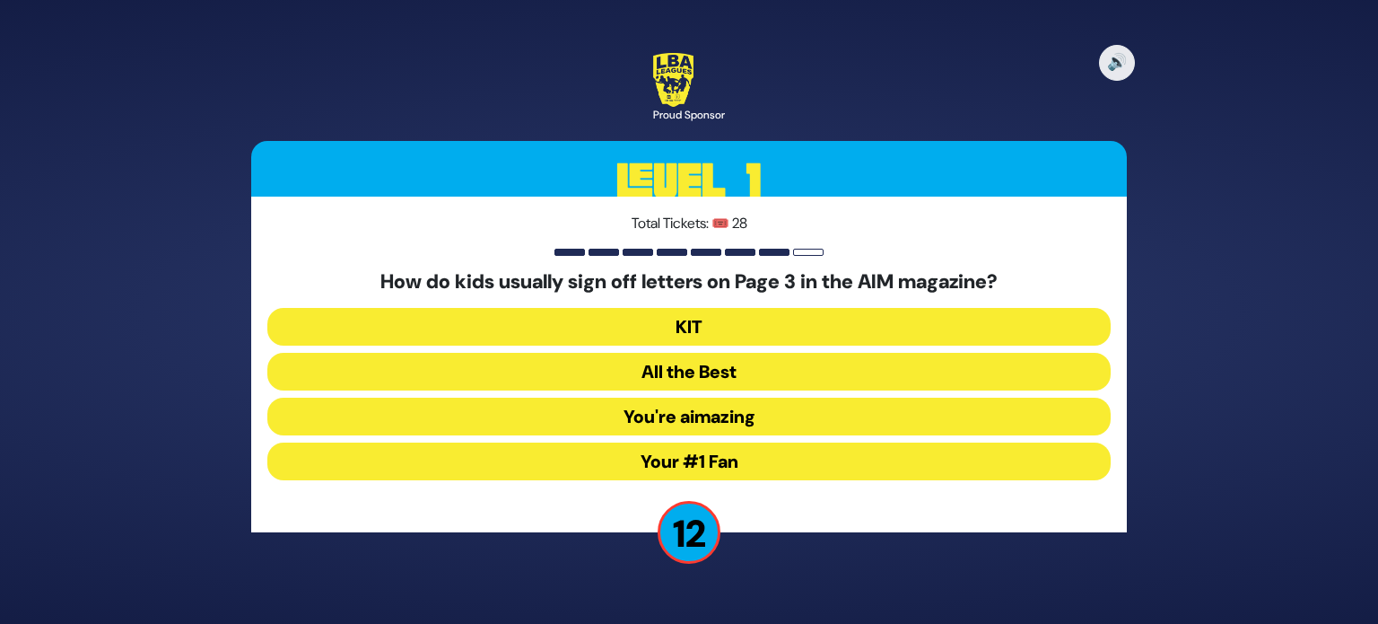
click at [764, 469] on button "Your #1 Fan" at bounding box center [688, 461] width 843 height 38
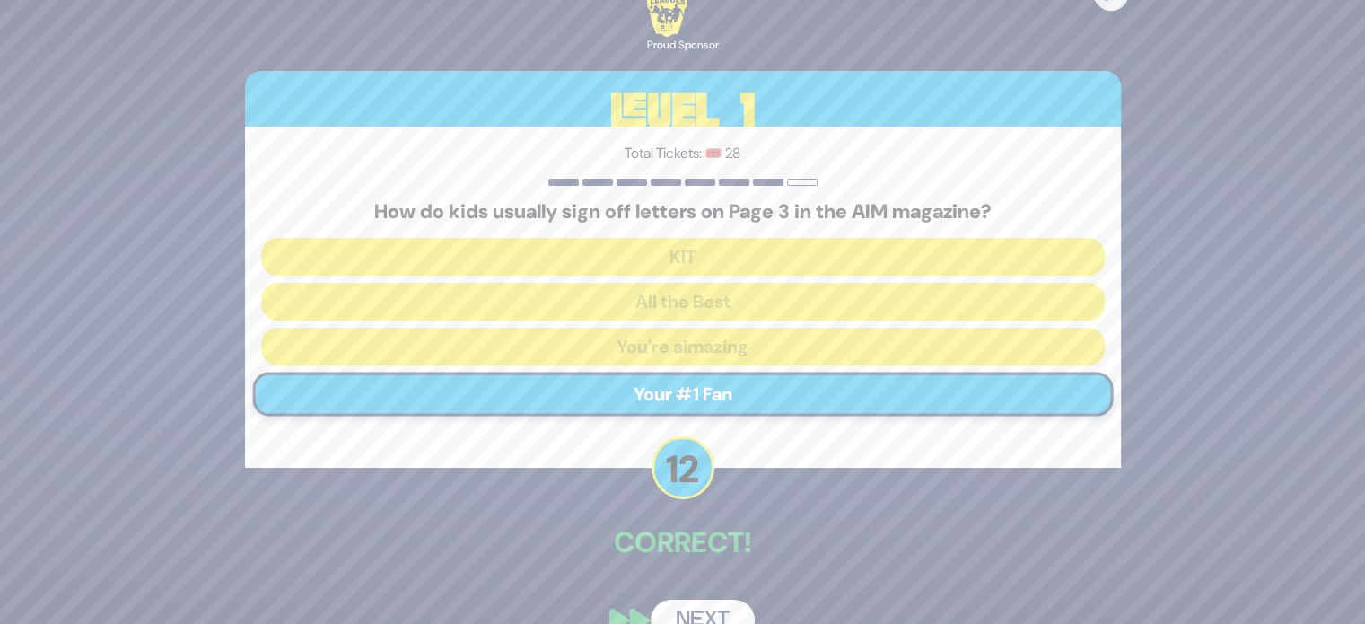
click at [699, 606] on button "Next" at bounding box center [702, 619] width 104 height 41
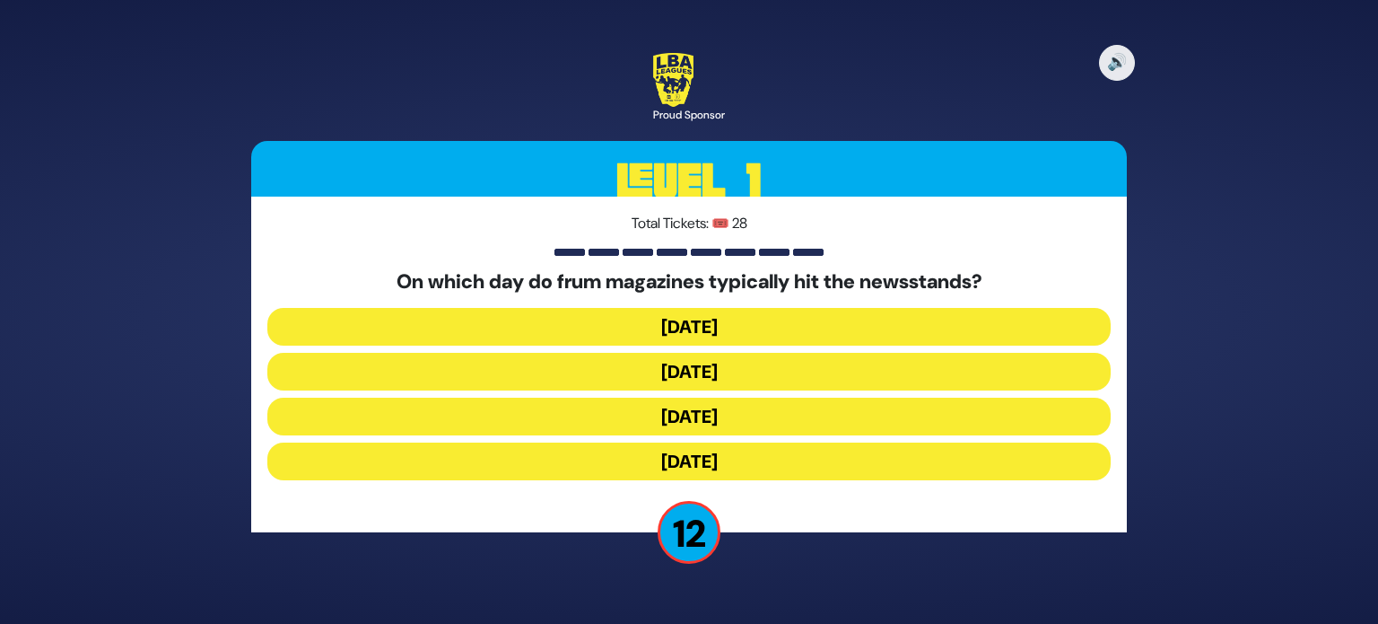
click at [736, 377] on button "Wednesday" at bounding box center [688, 372] width 843 height 38
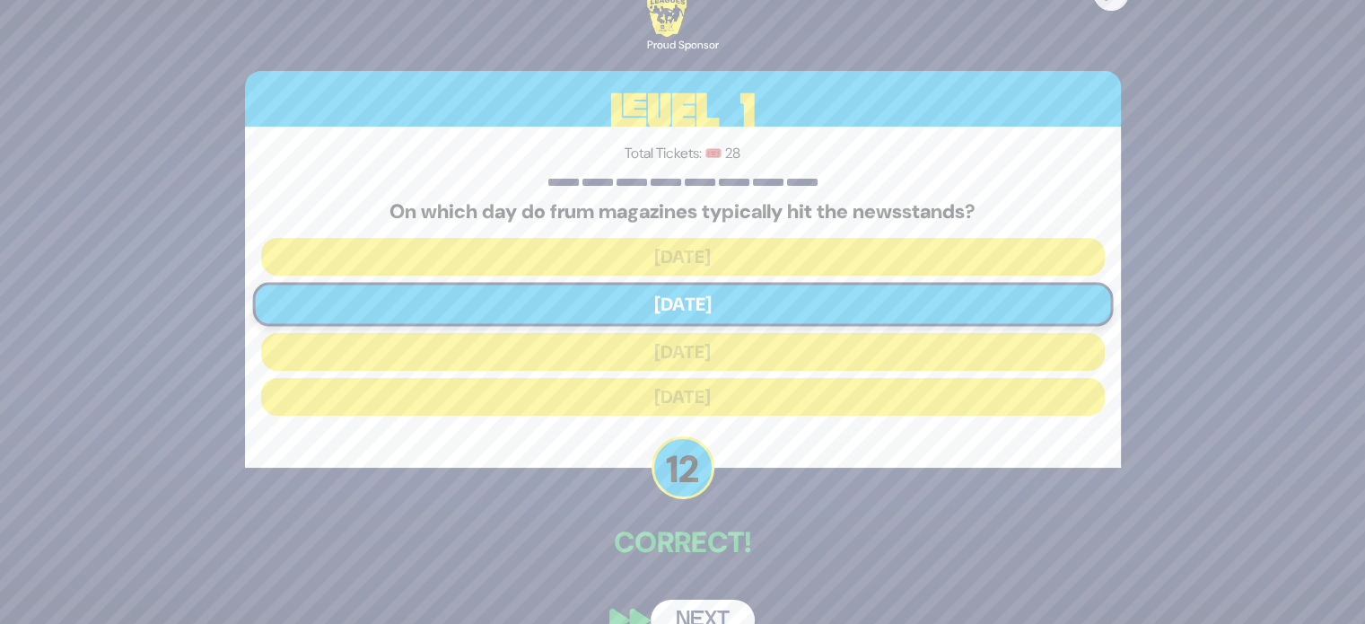
click at [722, 589] on div "🔊 Proud Sponsor Level 1 Total Tickets: 🎟️ 28 On which day do frum magazines typ…" at bounding box center [682, 311] width 919 height 701
click at [710, 604] on button "Next" at bounding box center [702, 619] width 104 height 41
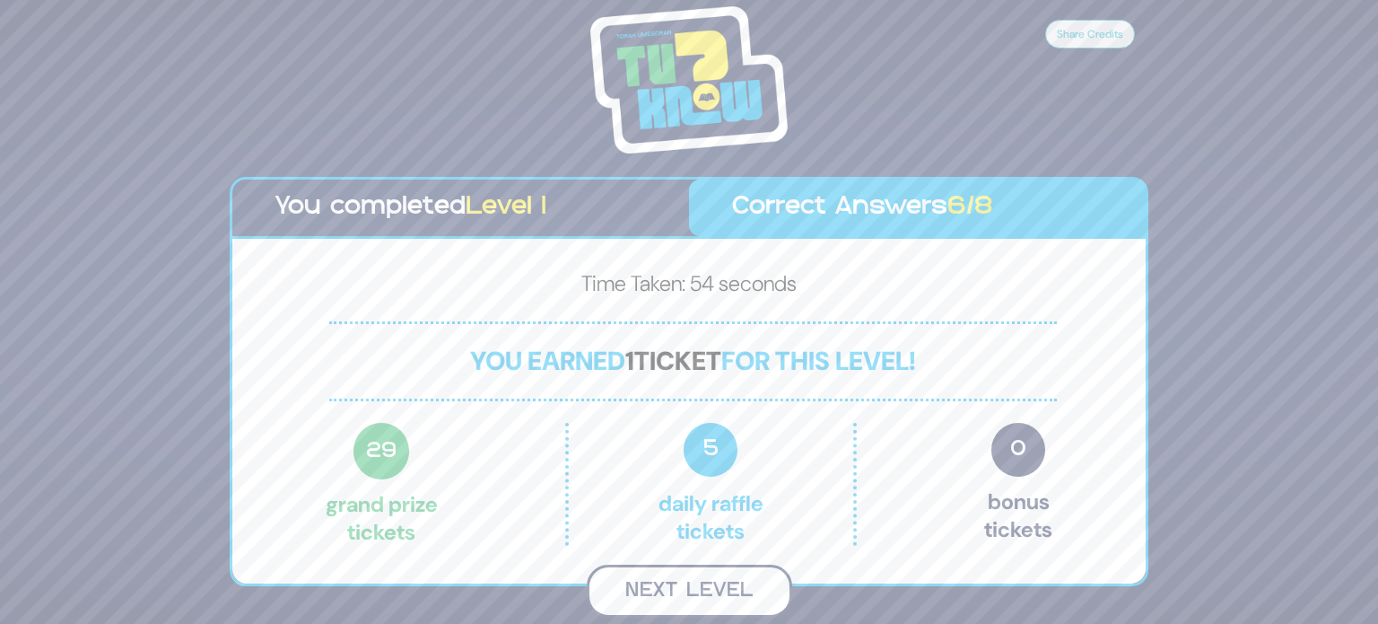
click at [702, 595] on button "Next Level" at bounding box center [689, 590] width 205 height 53
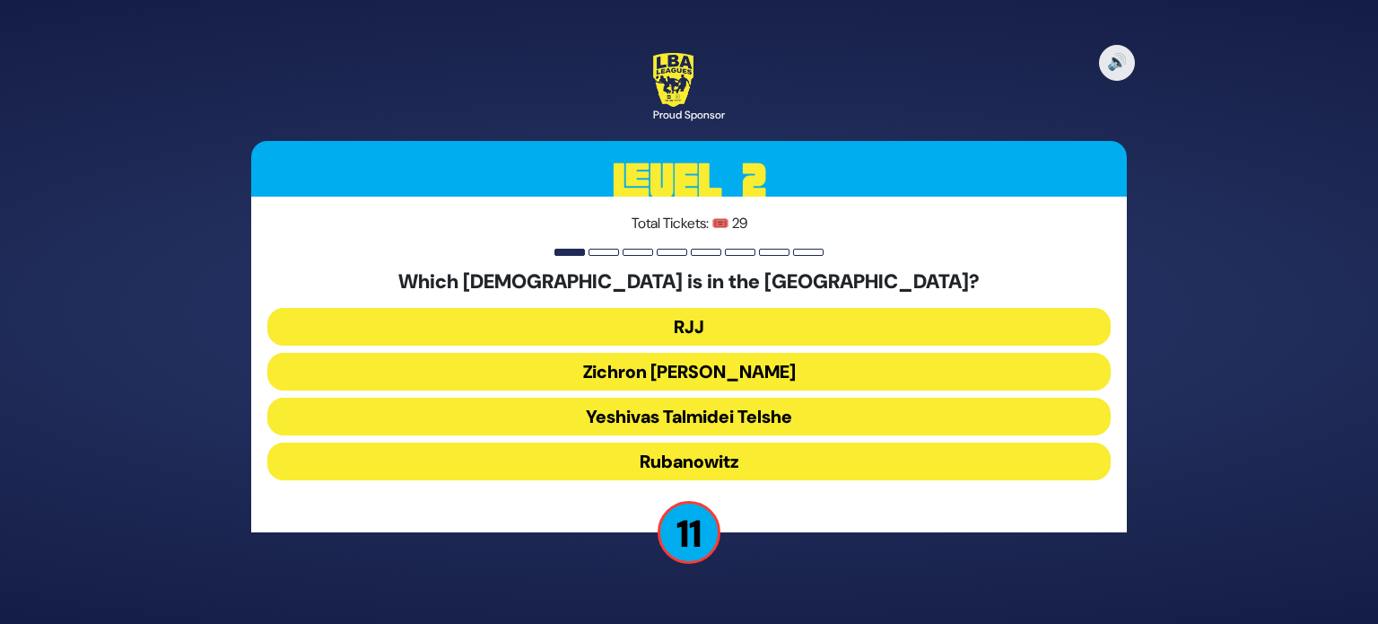
click at [772, 414] on button "Yeshivas Talmidei Telshe" at bounding box center [688, 416] width 843 height 38
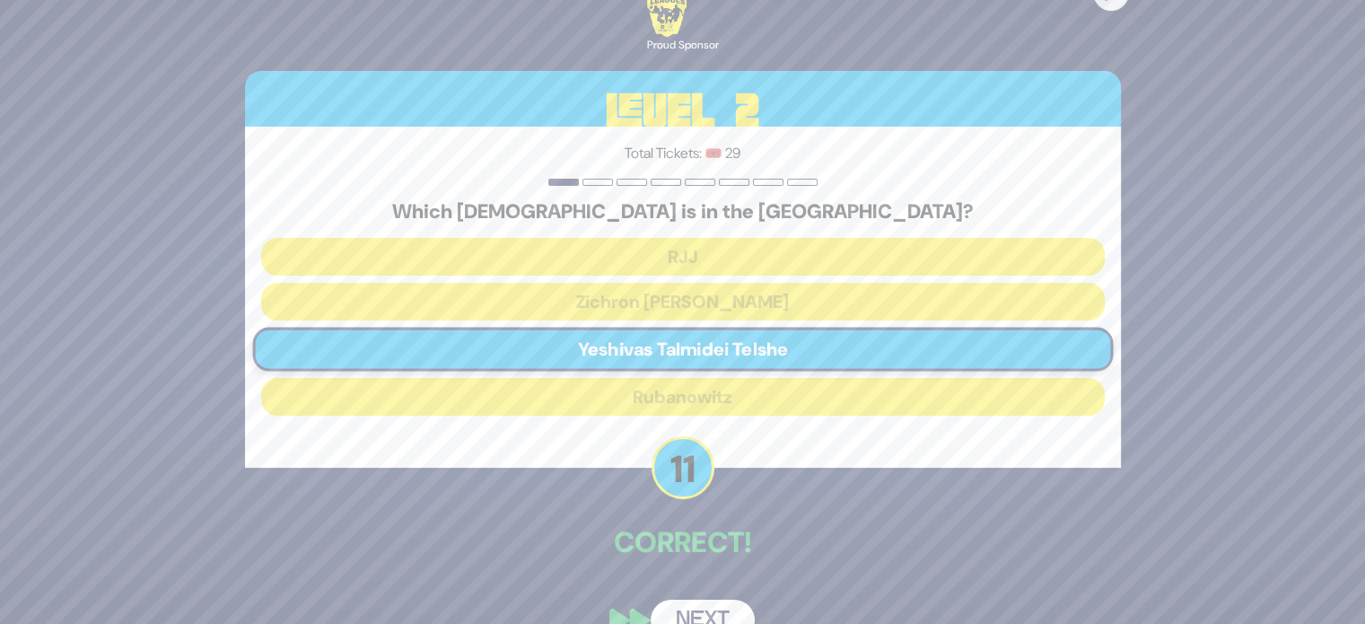
click at [703, 600] on button "Next" at bounding box center [702, 619] width 104 height 41
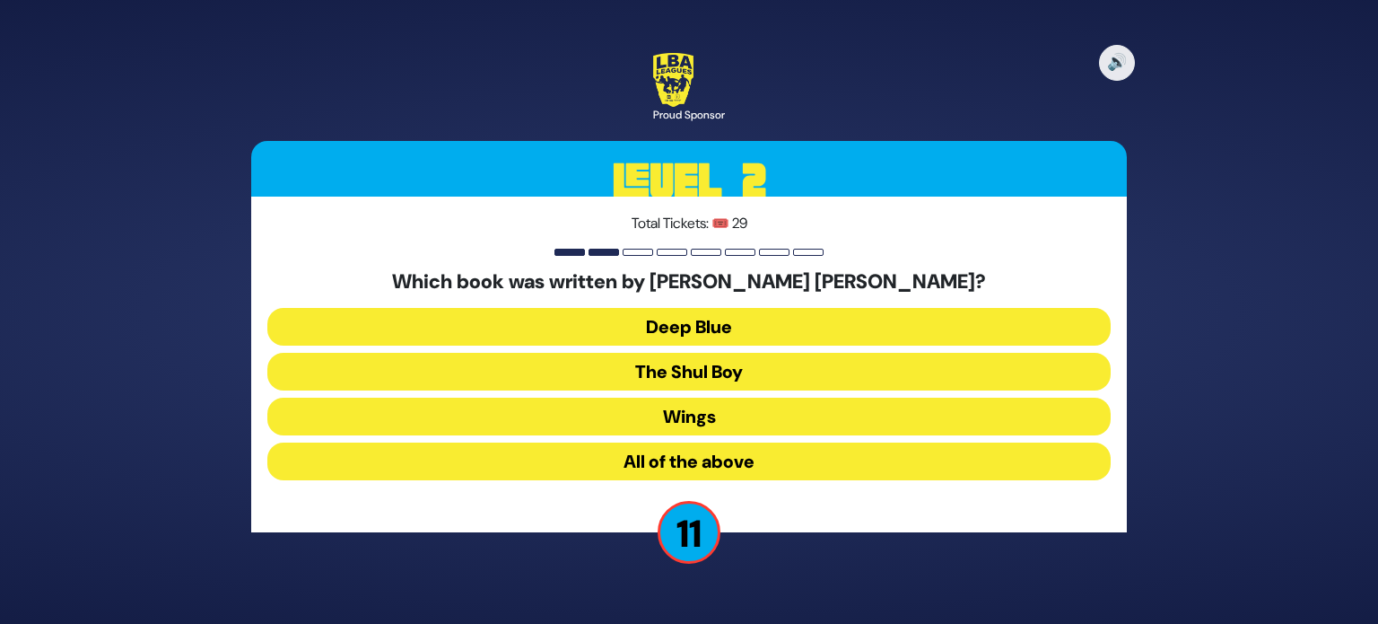
click at [779, 321] on button "Deep Blue" at bounding box center [688, 327] width 843 height 38
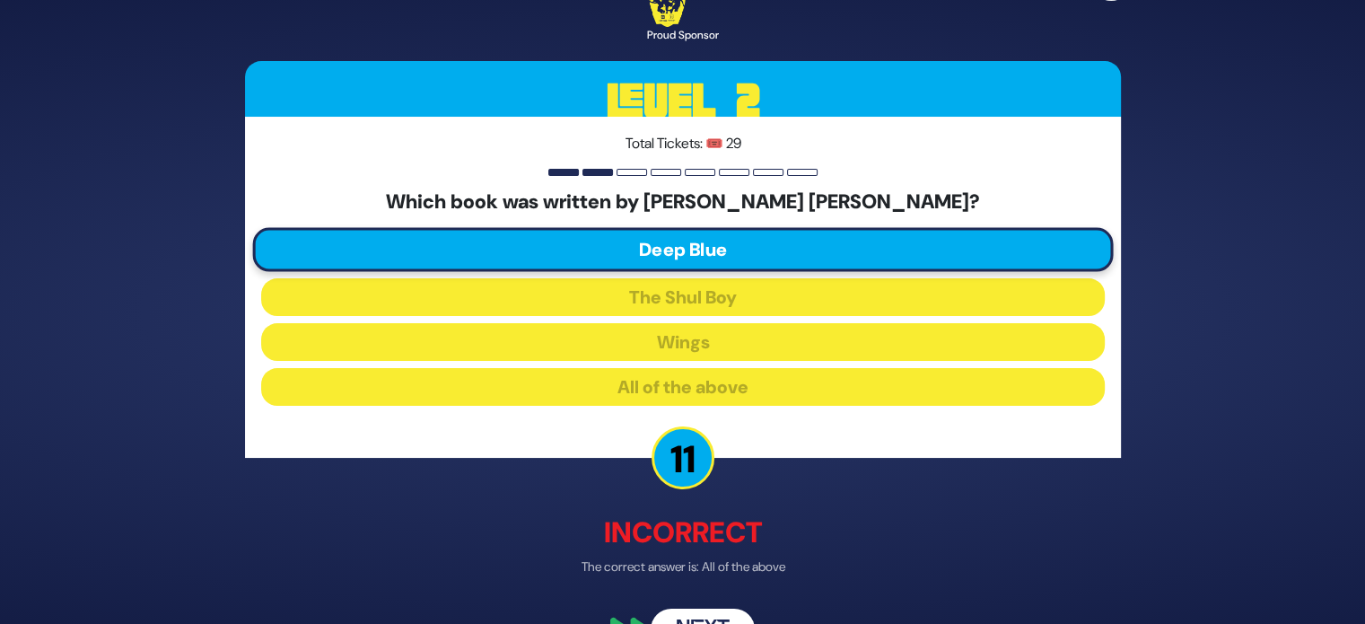
click at [700, 616] on button "Next" at bounding box center [702, 629] width 104 height 41
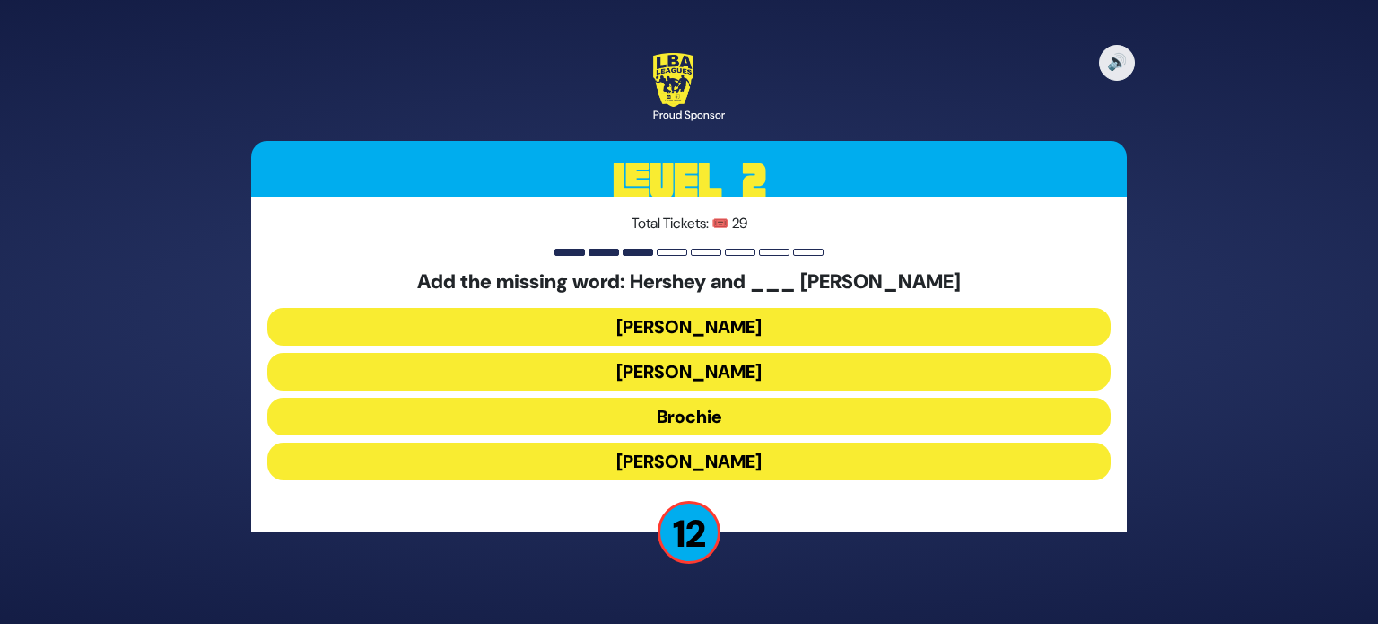
click at [707, 329] on button "[PERSON_NAME]" at bounding box center [688, 327] width 843 height 38
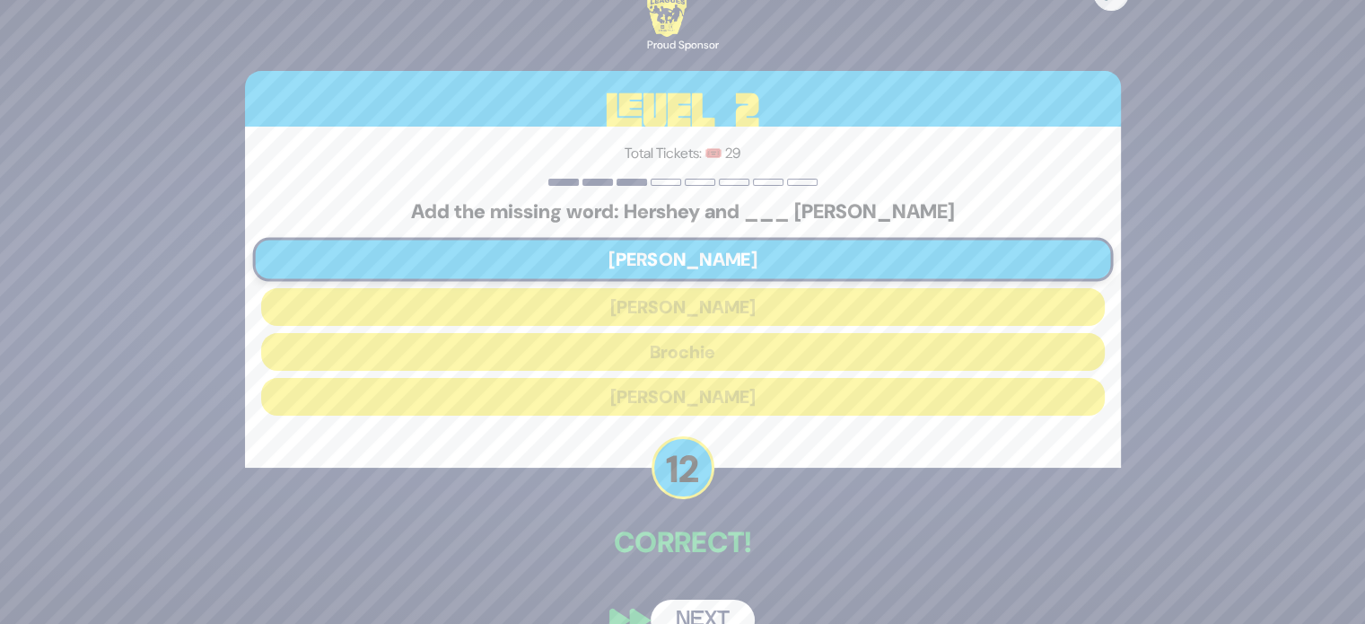
click at [699, 605] on button "Next" at bounding box center [702, 619] width 104 height 41
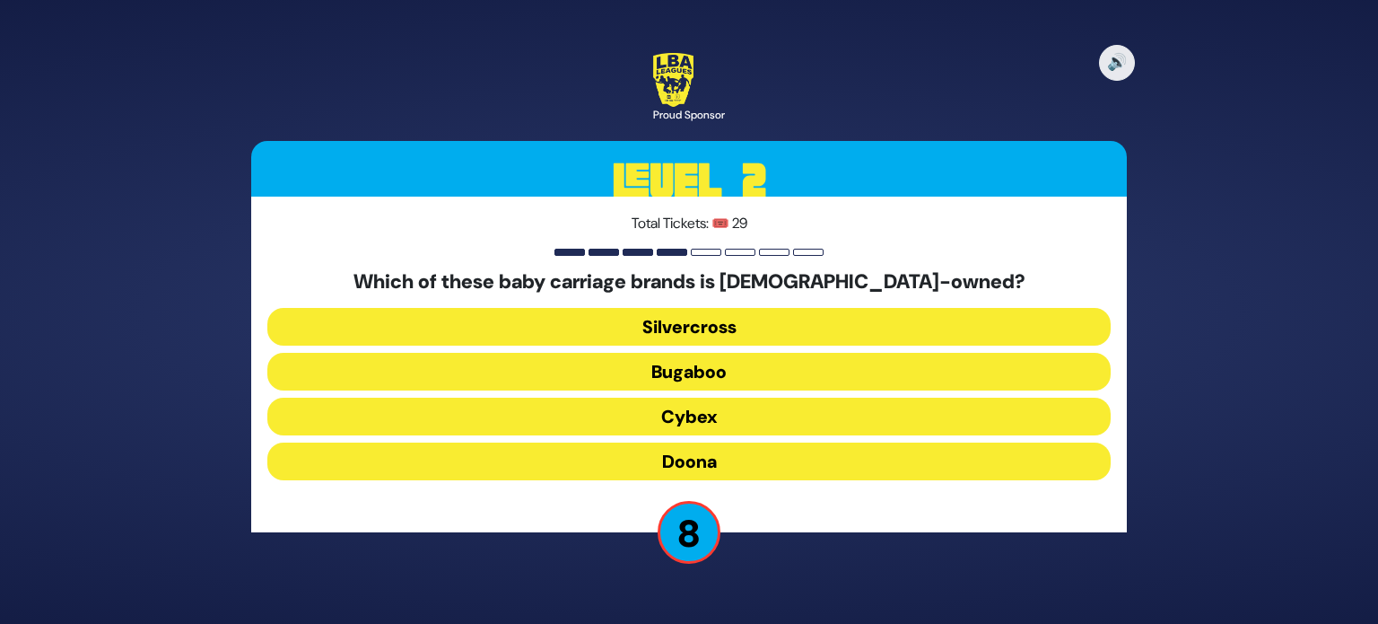
click at [772, 463] on button "Doona" at bounding box center [688, 461] width 843 height 38
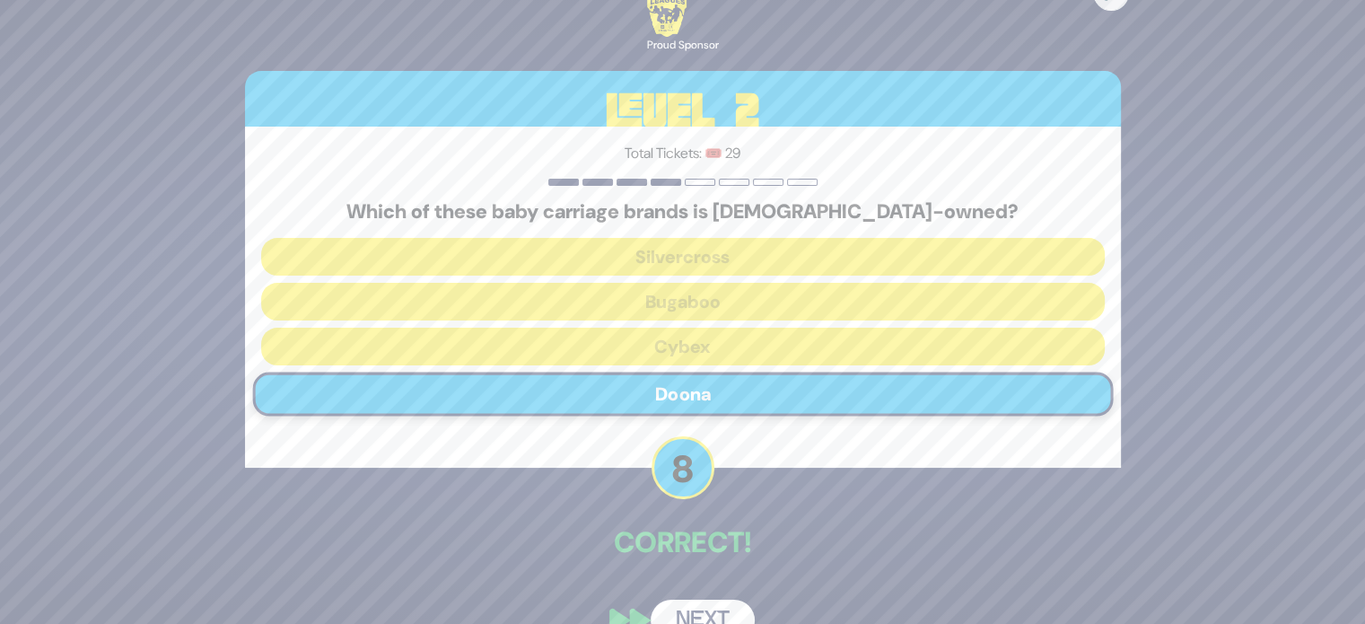
click at [700, 616] on button "Next" at bounding box center [702, 619] width 104 height 41
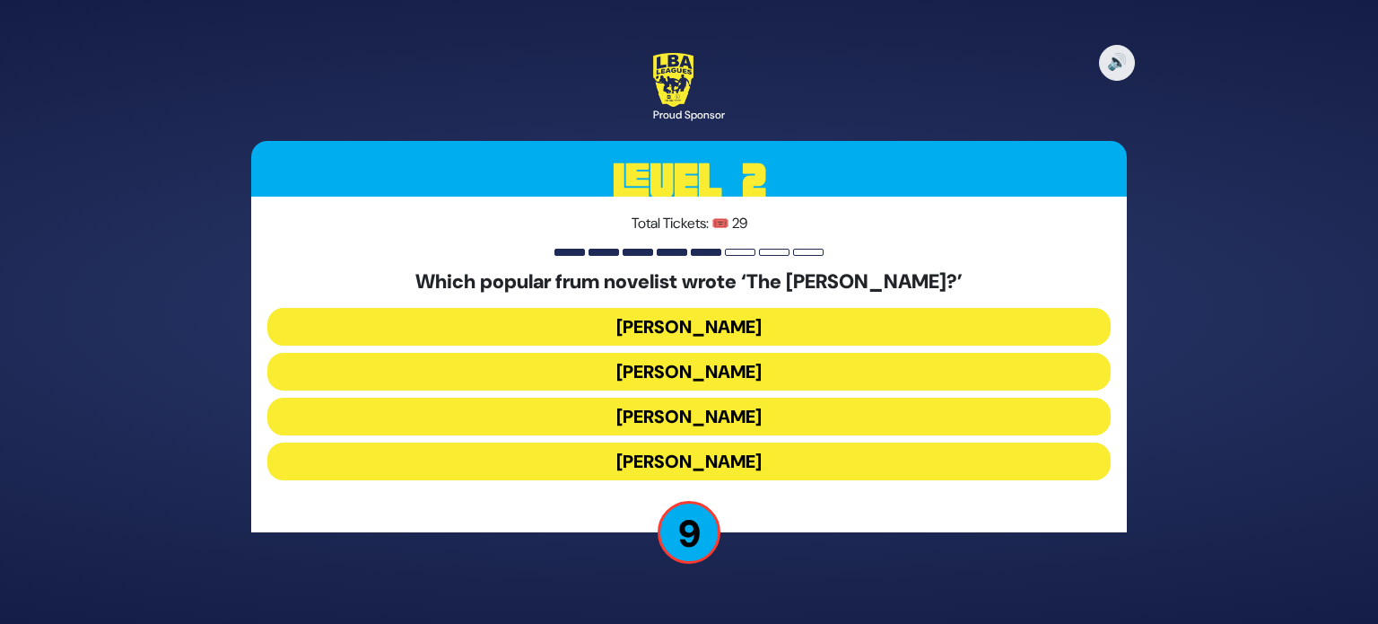
click at [682, 370] on button "Chaim Eliav" at bounding box center [688, 372] width 843 height 38
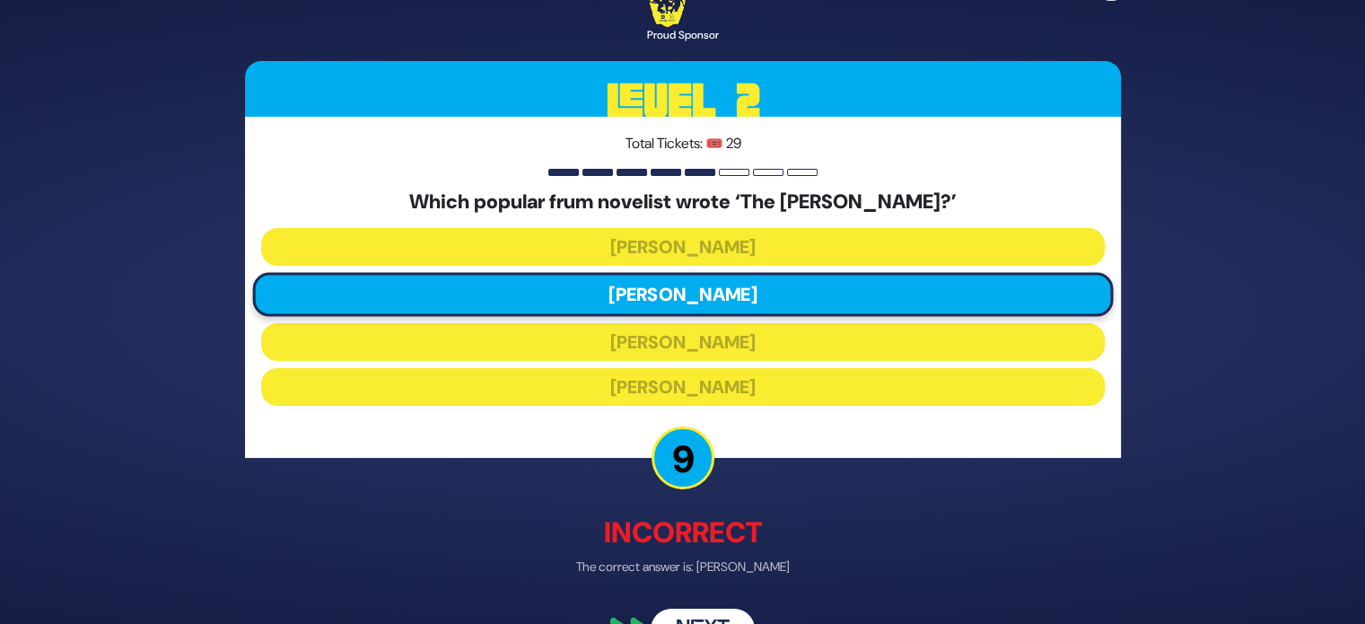
click at [700, 612] on button "Next" at bounding box center [702, 629] width 104 height 41
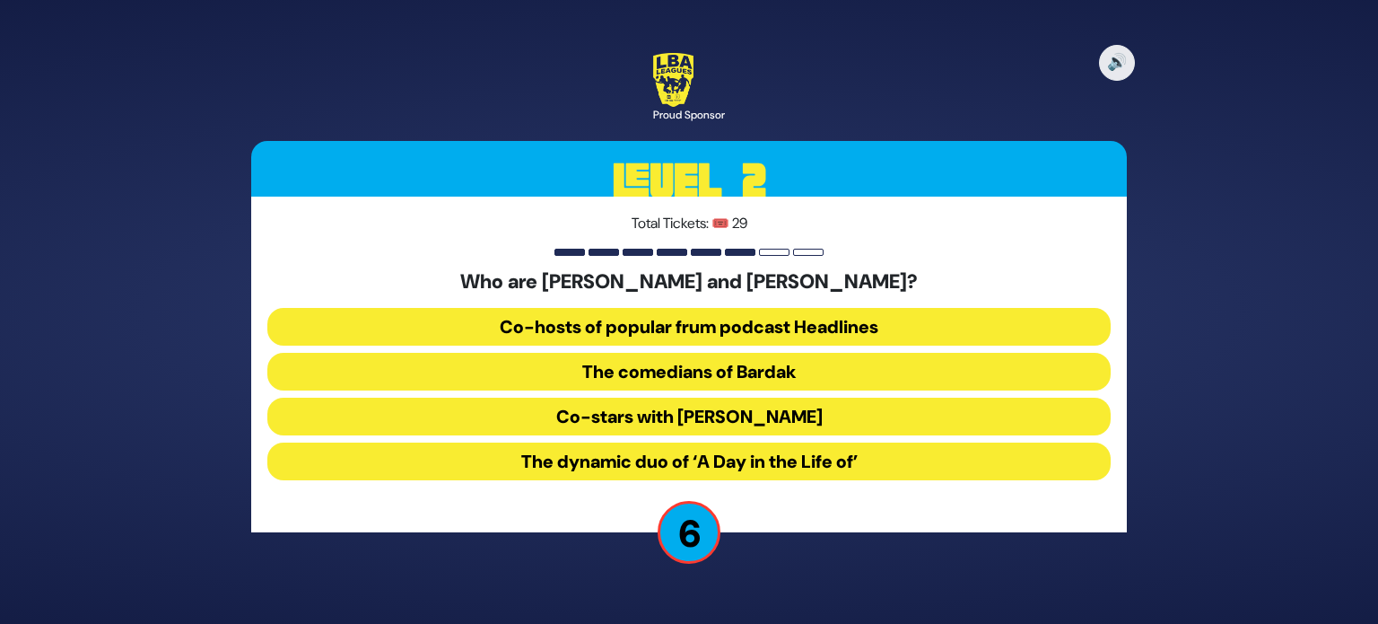
click at [833, 418] on button "Co-stars with Baruch Perlowitz" at bounding box center [688, 416] width 843 height 38
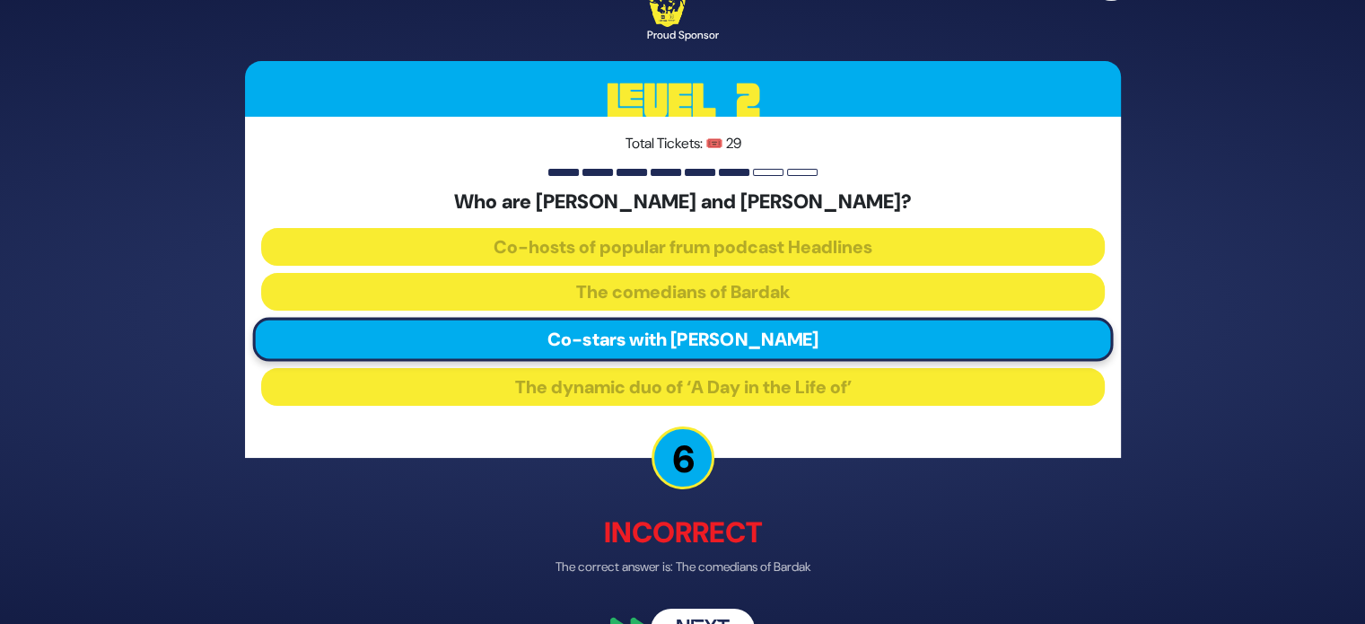
click at [711, 616] on button "Next" at bounding box center [702, 629] width 104 height 41
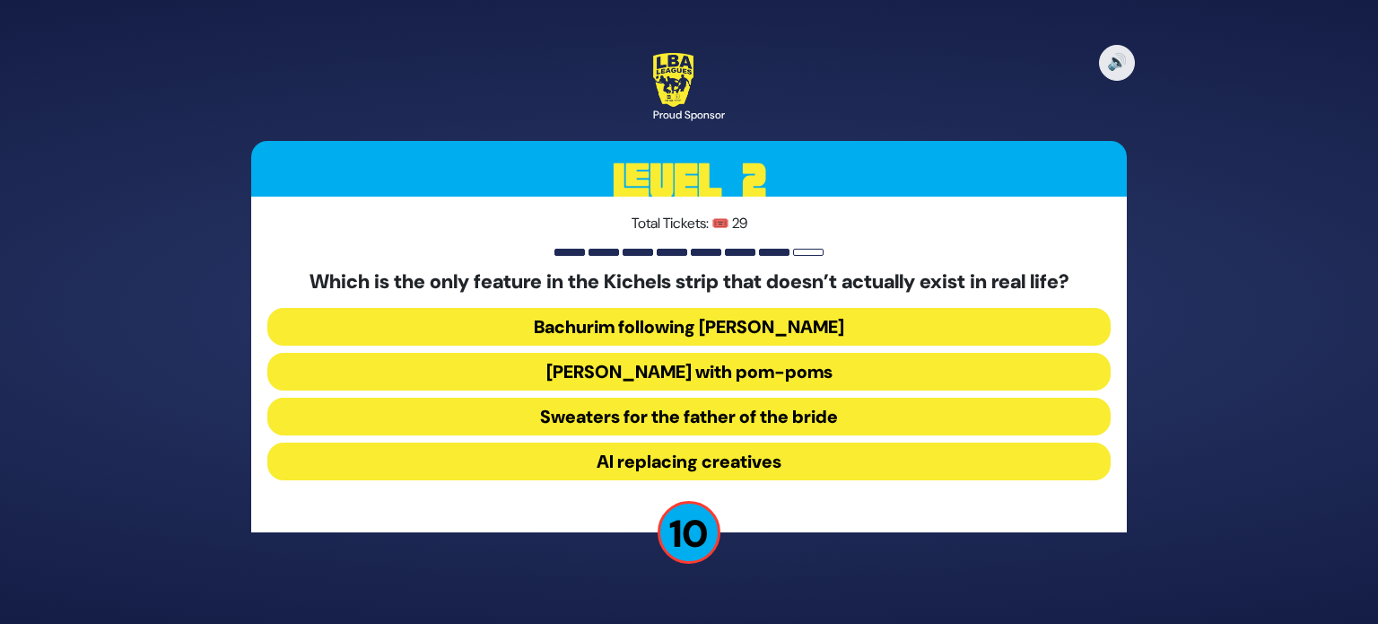
click at [735, 413] on button "Sweaters for the father of the bride" at bounding box center [688, 416] width 843 height 38
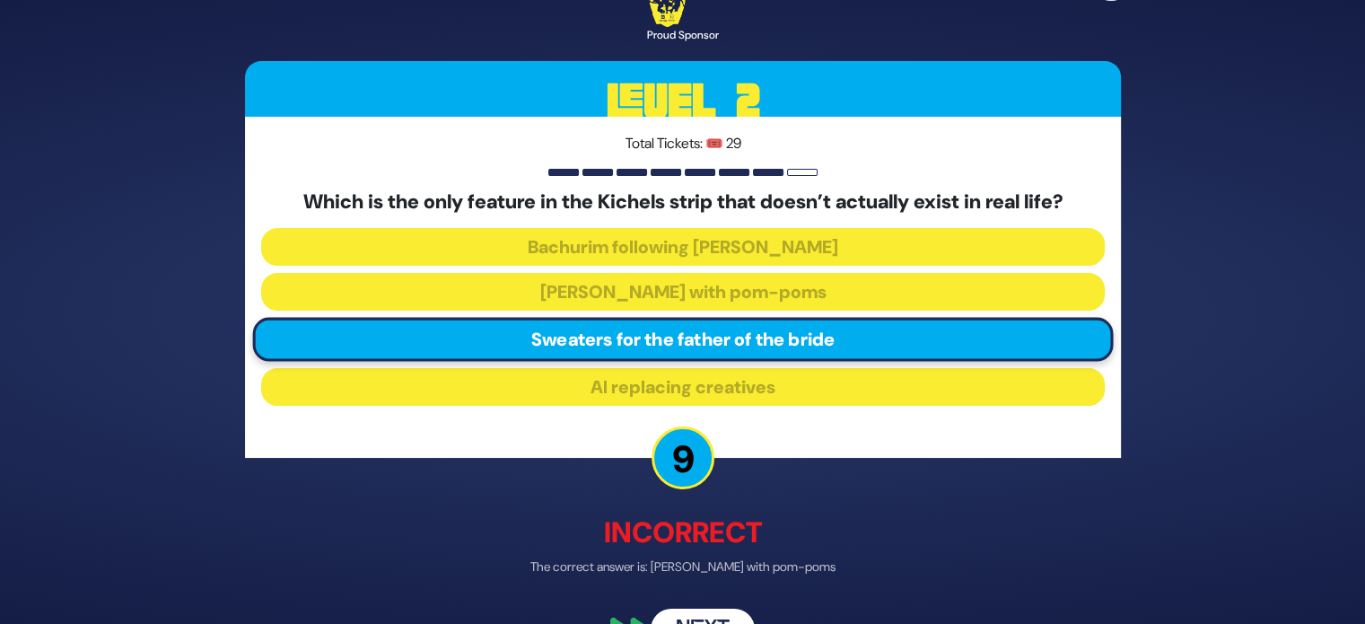
click at [700, 615] on button "Next" at bounding box center [702, 629] width 104 height 41
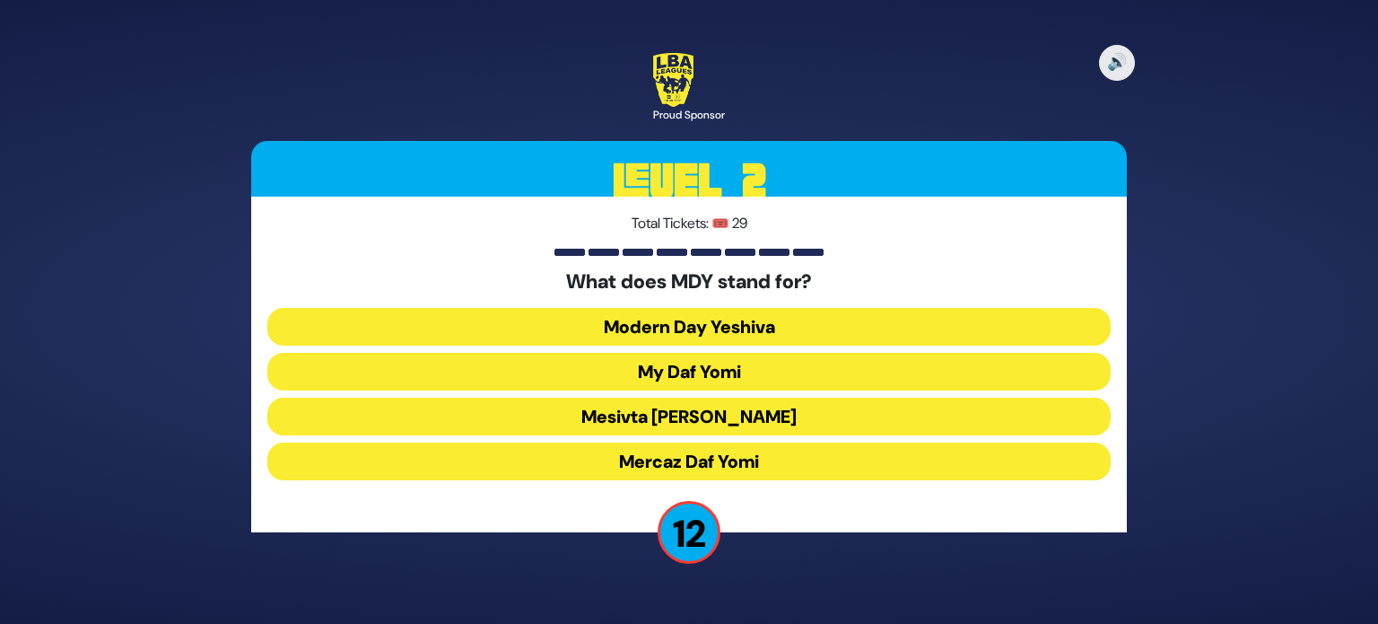
drag, startPoint x: 700, startPoint y: 615, endPoint x: 814, endPoint y: 467, distance: 186.8
click at [814, 467] on div "🔊 Proud Sponsor Level 2 Total Tickets: 🎟️ 29 What does MDY stand for? Modern Da…" at bounding box center [689, 312] width 1378 height 624
click at [782, 468] on button "Mercaz Daf Yomi" at bounding box center [688, 461] width 843 height 38
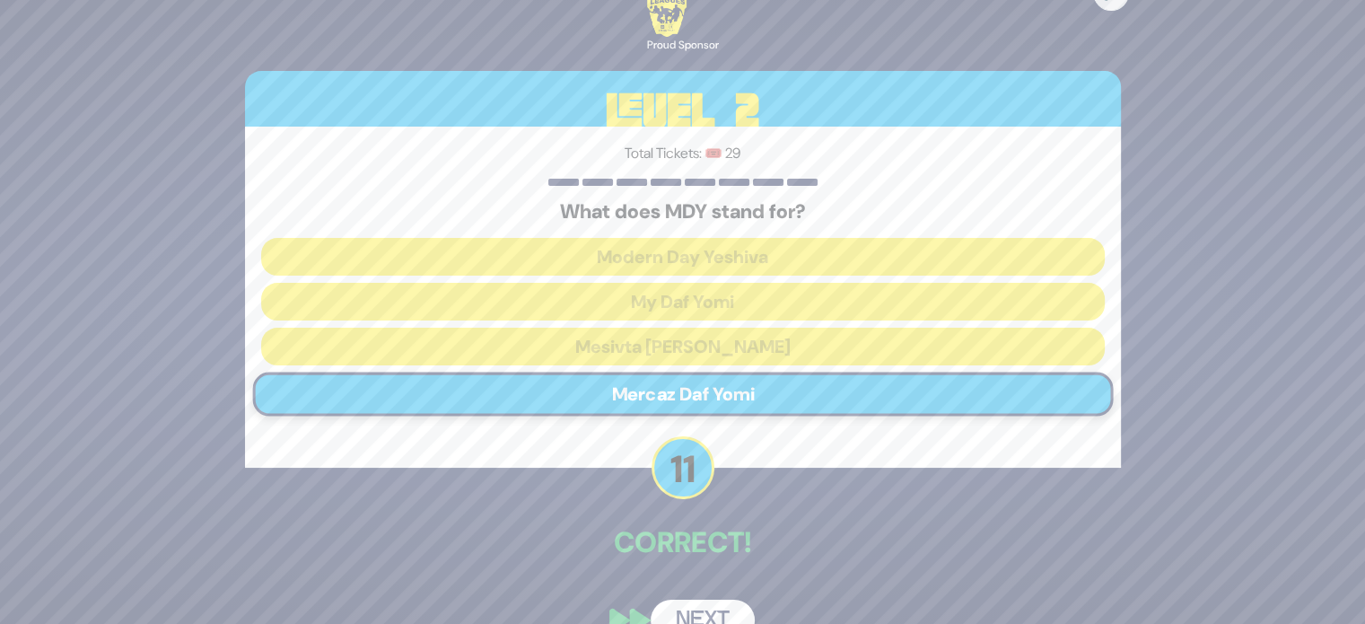
click at [701, 596] on div "🔊 Proud Sponsor Level 2 Total Tickets: 🎟️ 29 What does MDY stand for? Modern Da…" at bounding box center [682, 311] width 919 height 701
click at [694, 612] on button "Next" at bounding box center [702, 619] width 104 height 41
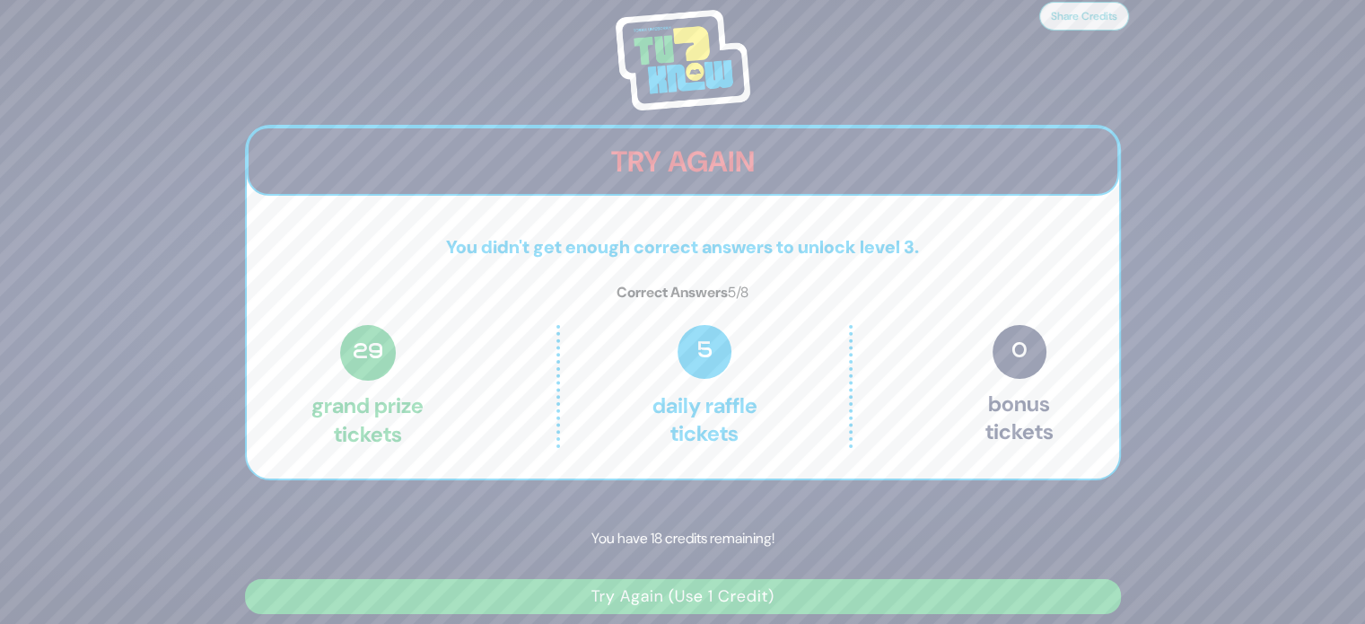
click at [706, 587] on button "Try Again (Use 1 Credit)" at bounding box center [683, 596] width 876 height 35
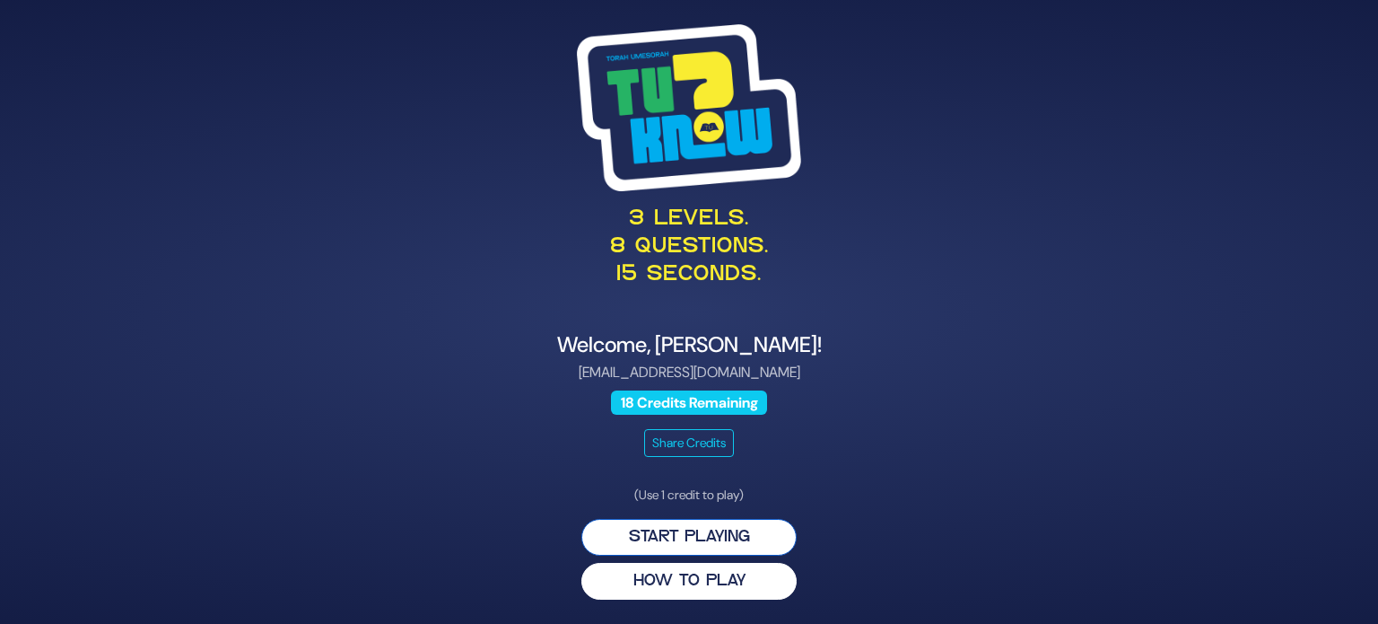
click at [681, 533] on button "Start Playing" at bounding box center [688, 537] width 215 height 37
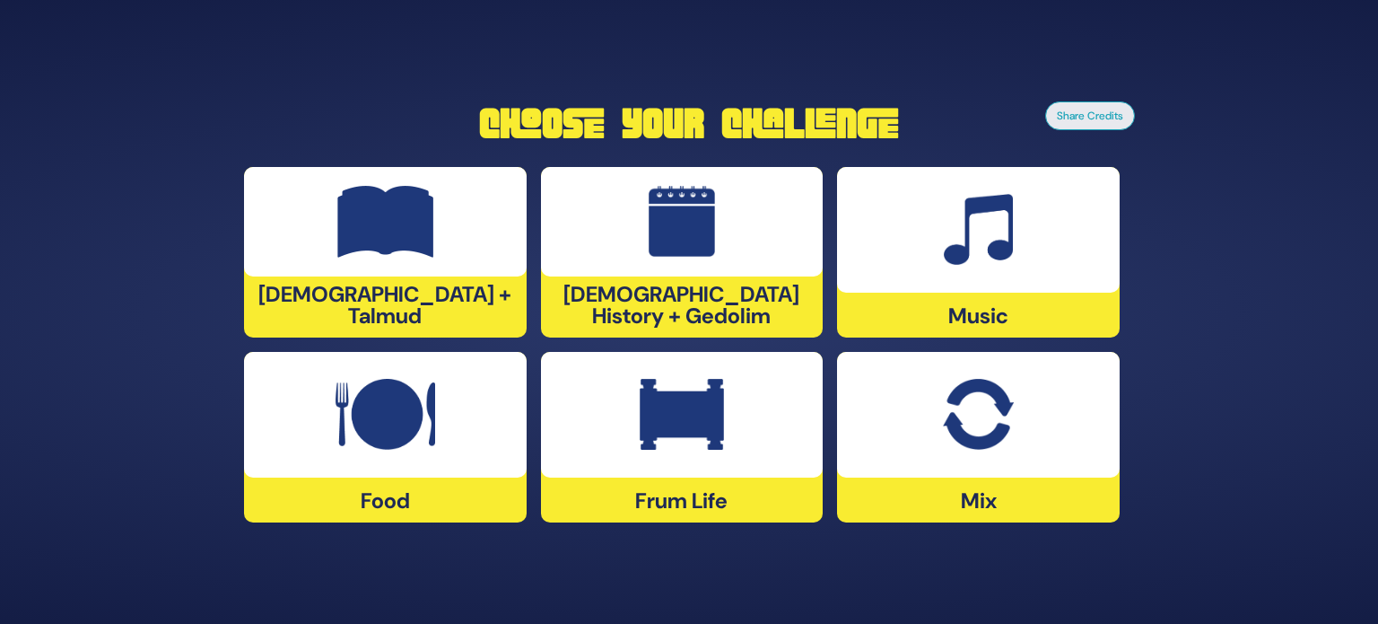
click at [677, 464] on div at bounding box center [682, 415] width 283 height 126
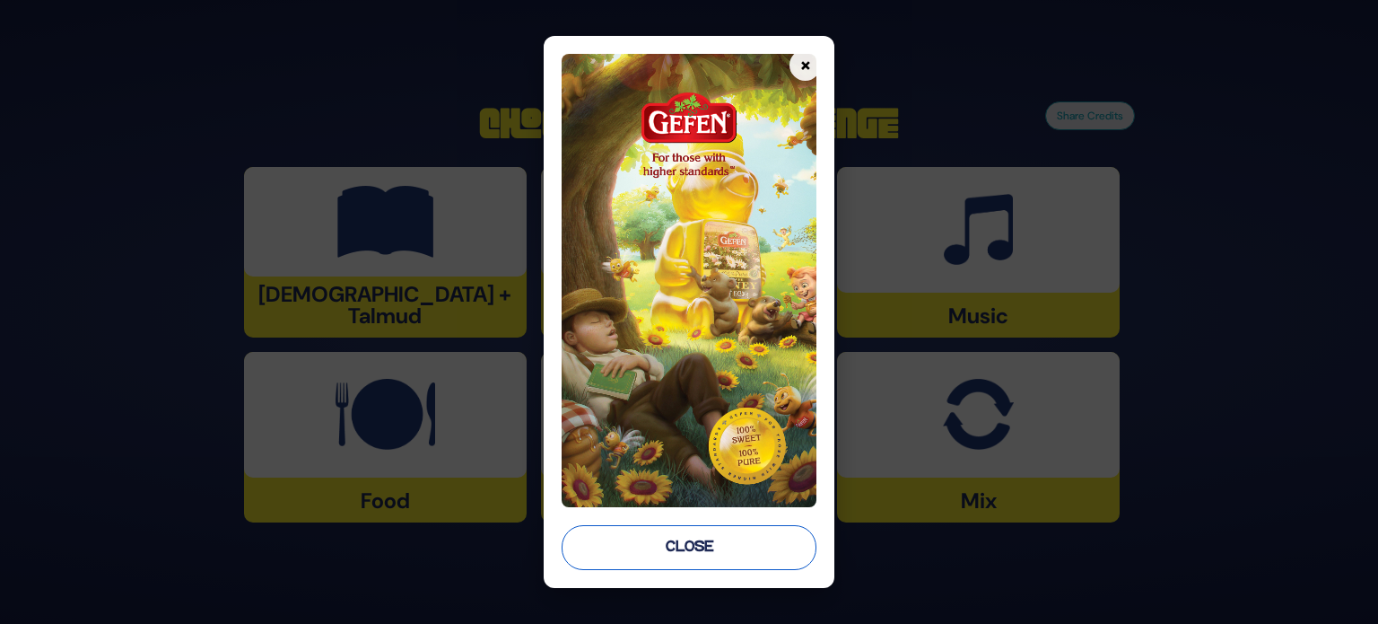
click at [665, 546] on button "Close" at bounding box center [689, 547] width 255 height 45
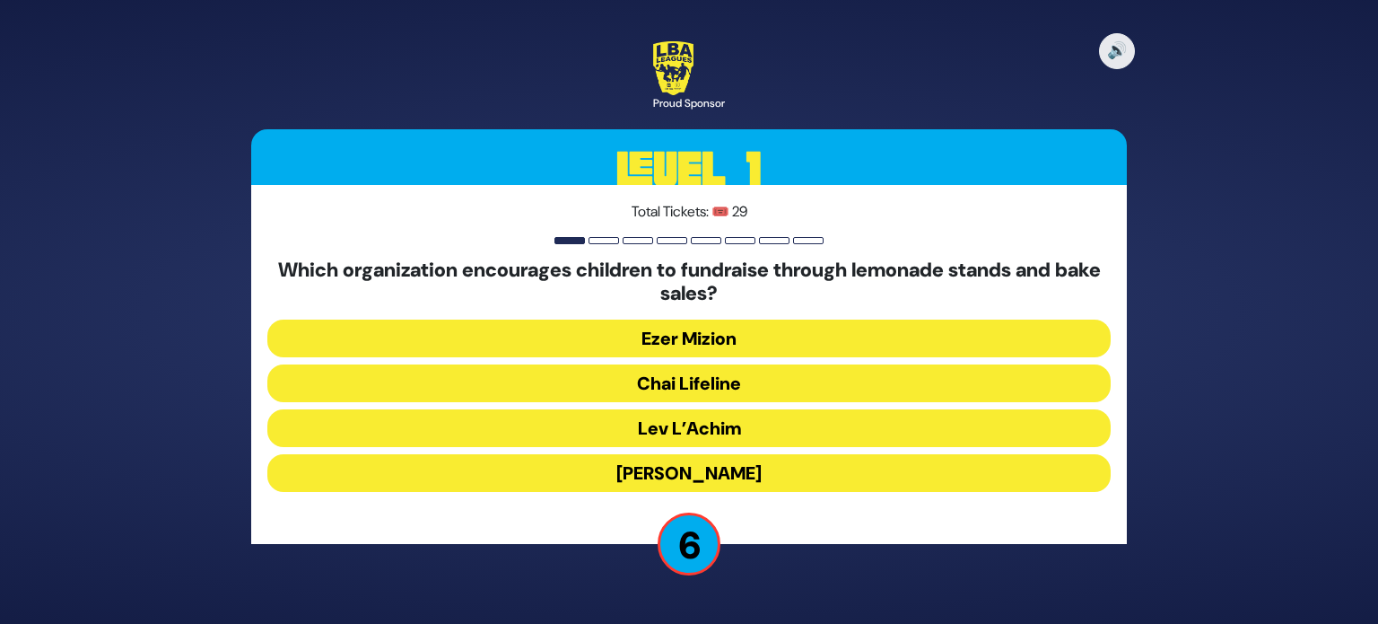
click at [728, 471] on button "[PERSON_NAME]" at bounding box center [688, 473] width 843 height 38
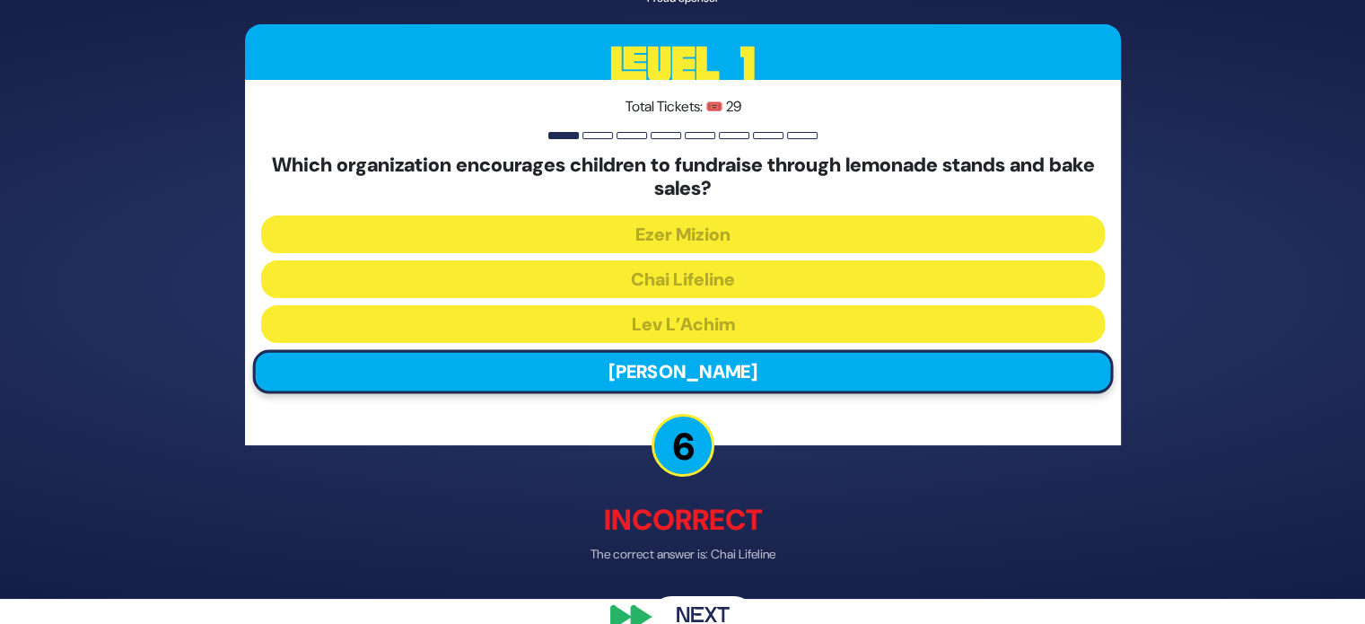
scroll to position [43, 0]
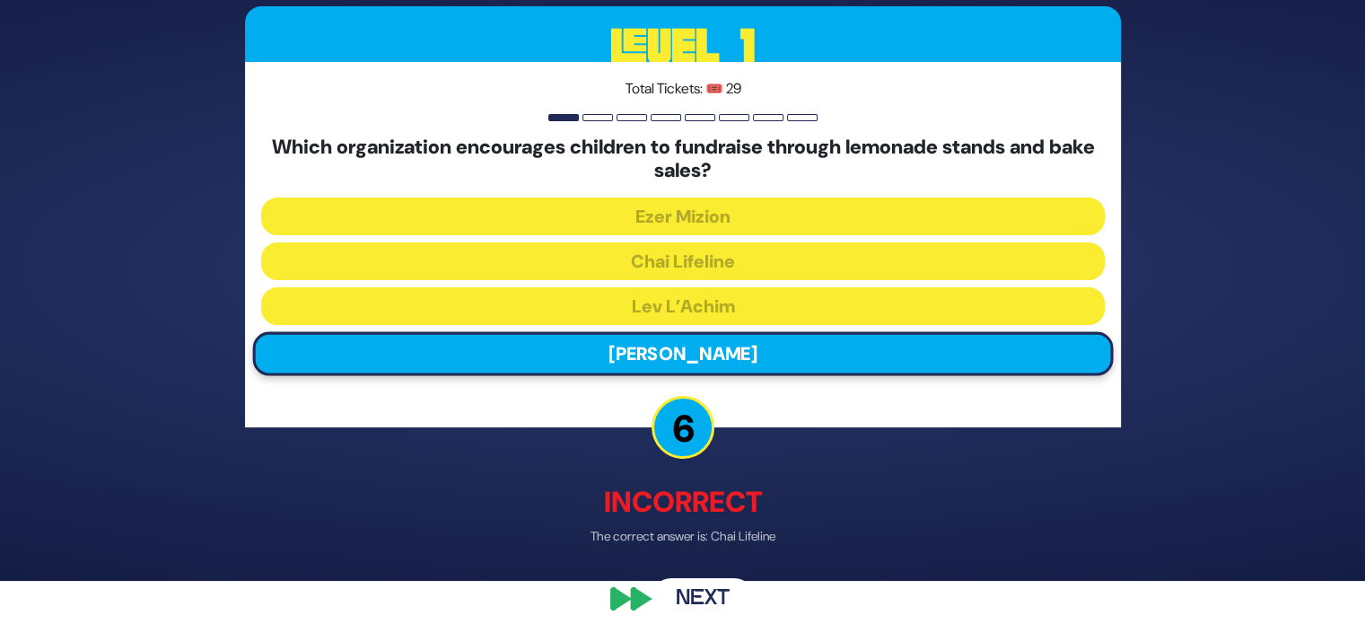
click at [712, 587] on button "Next" at bounding box center [702, 598] width 104 height 41
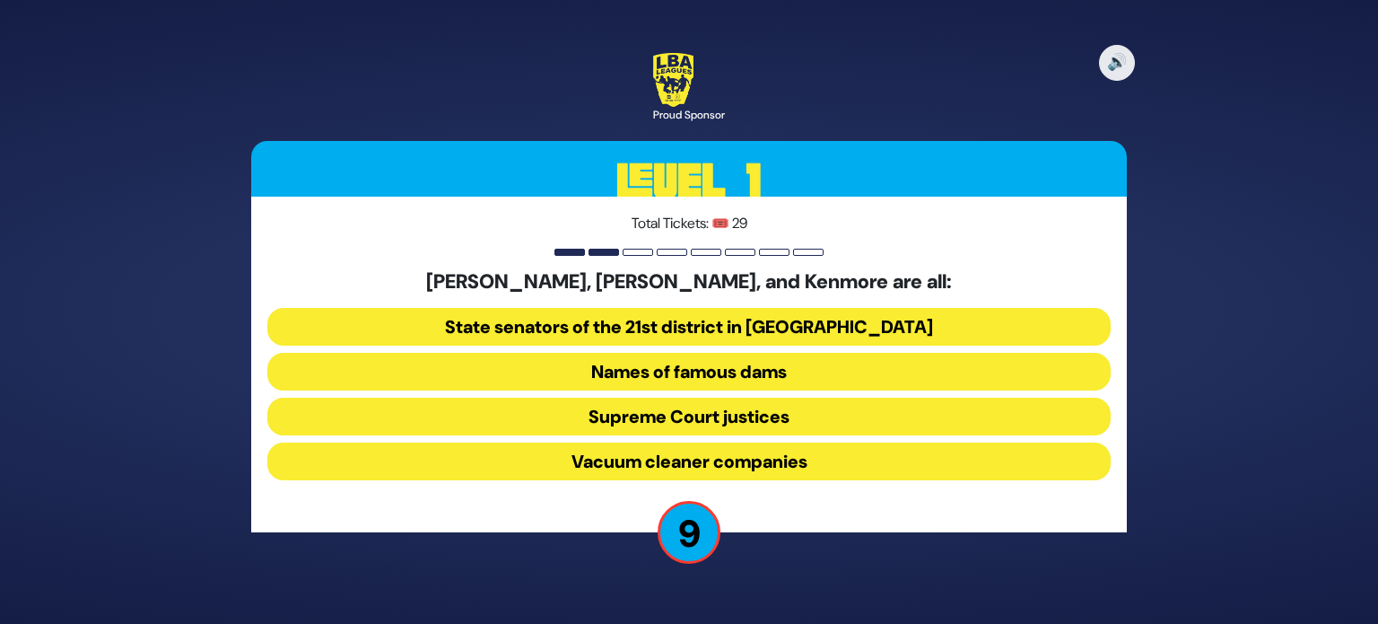
click at [732, 371] on button "Names of famous dams" at bounding box center [688, 372] width 843 height 38
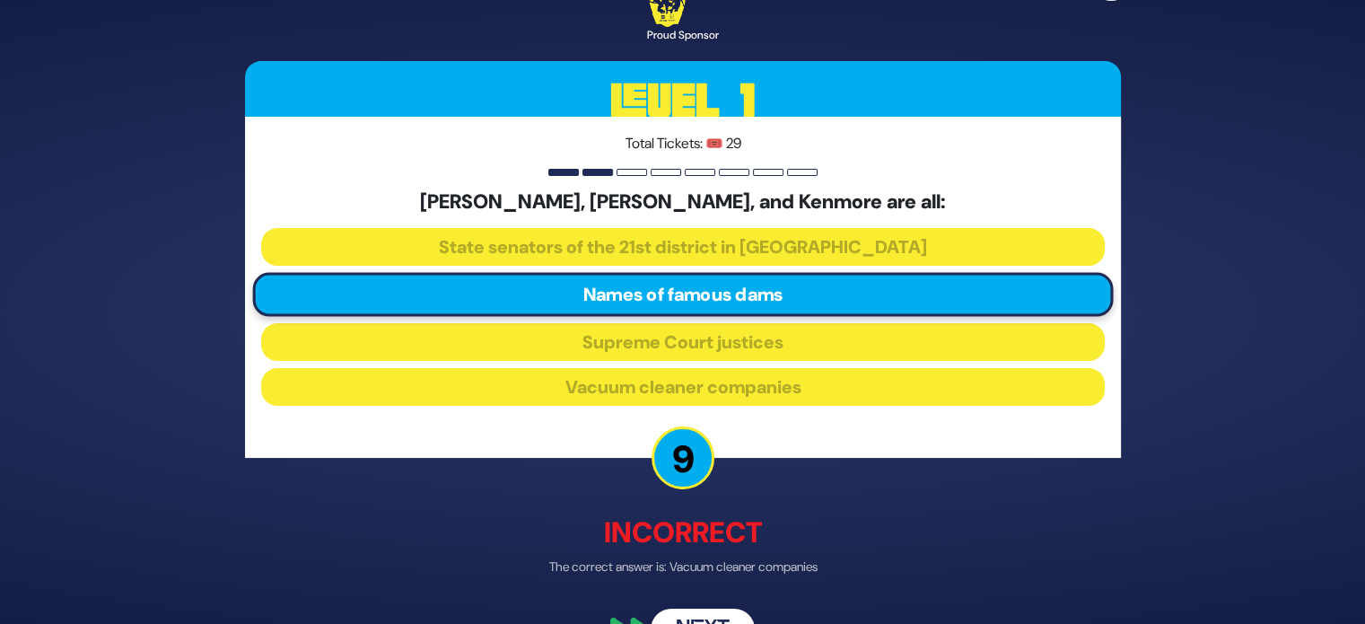
click at [694, 616] on button "Next" at bounding box center [702, 629] width 104 height 41
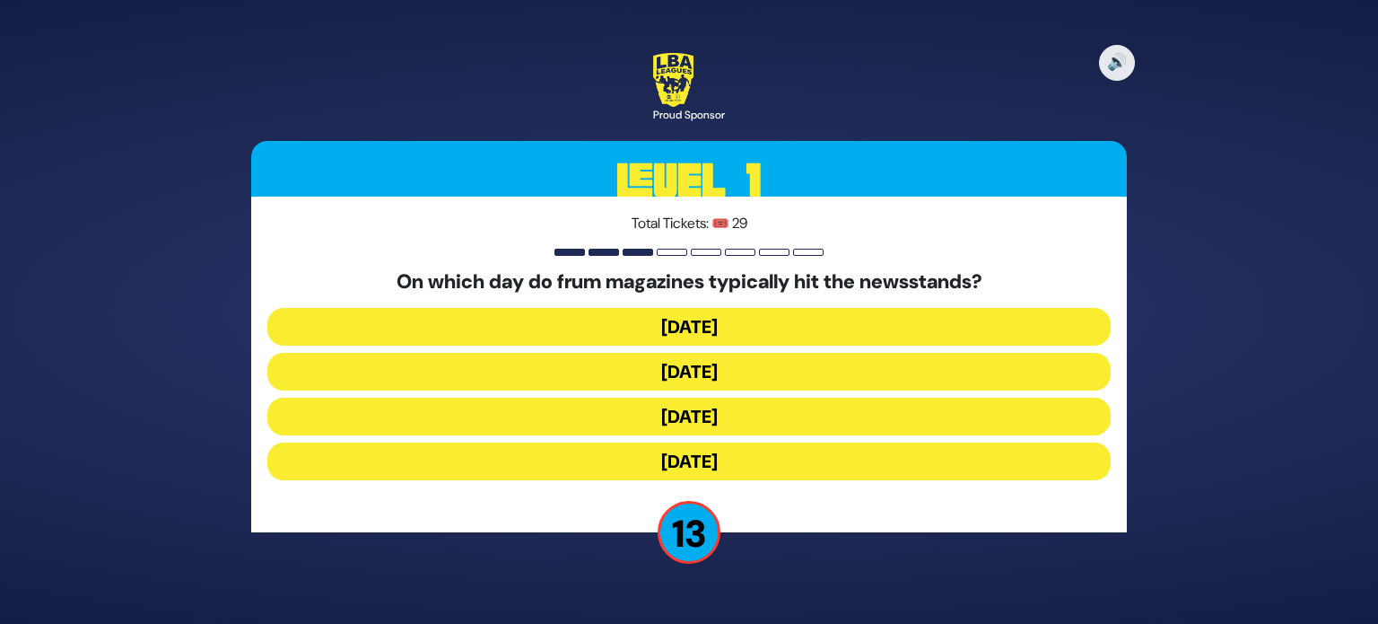
click at [719, 358] on button "[DATE]" at bounding box center [688, 372] width 843 height 38
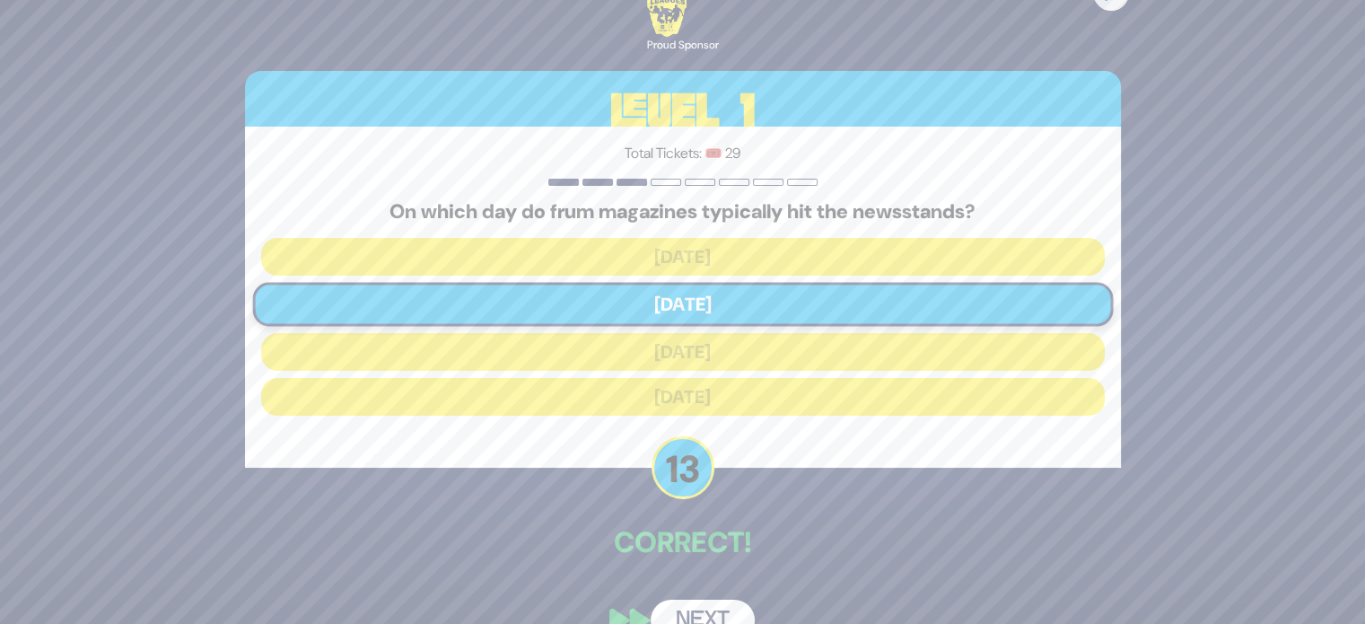
click at [807, 612] on div "🔊 Proud Sponsor Level 1 Total Tickets: 🎟️ 29 On which day do frum magazines typ…" at bounding box center [682, 311] width 919 height 701
click at [712, 607] on button "Next" at bounding box center [702, 619] width 104 height 41
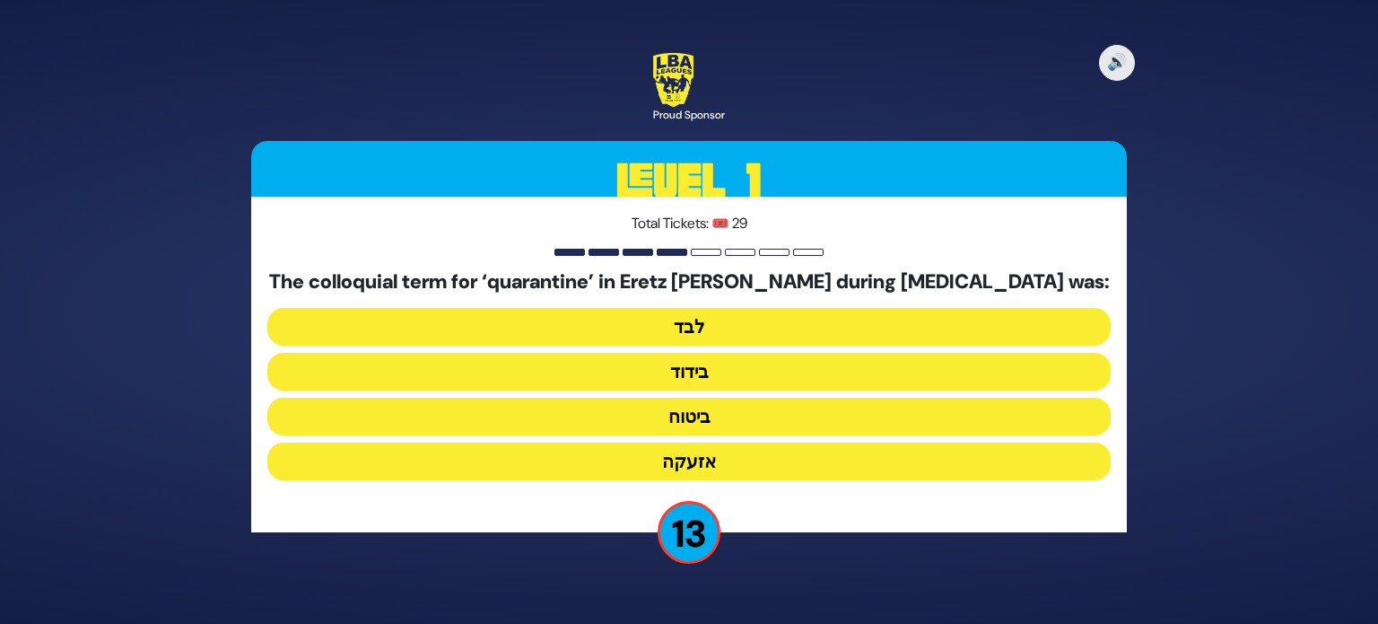
click at [710, 377] on button "בידוד" at bounding box center [688, 372] width 843 height 38
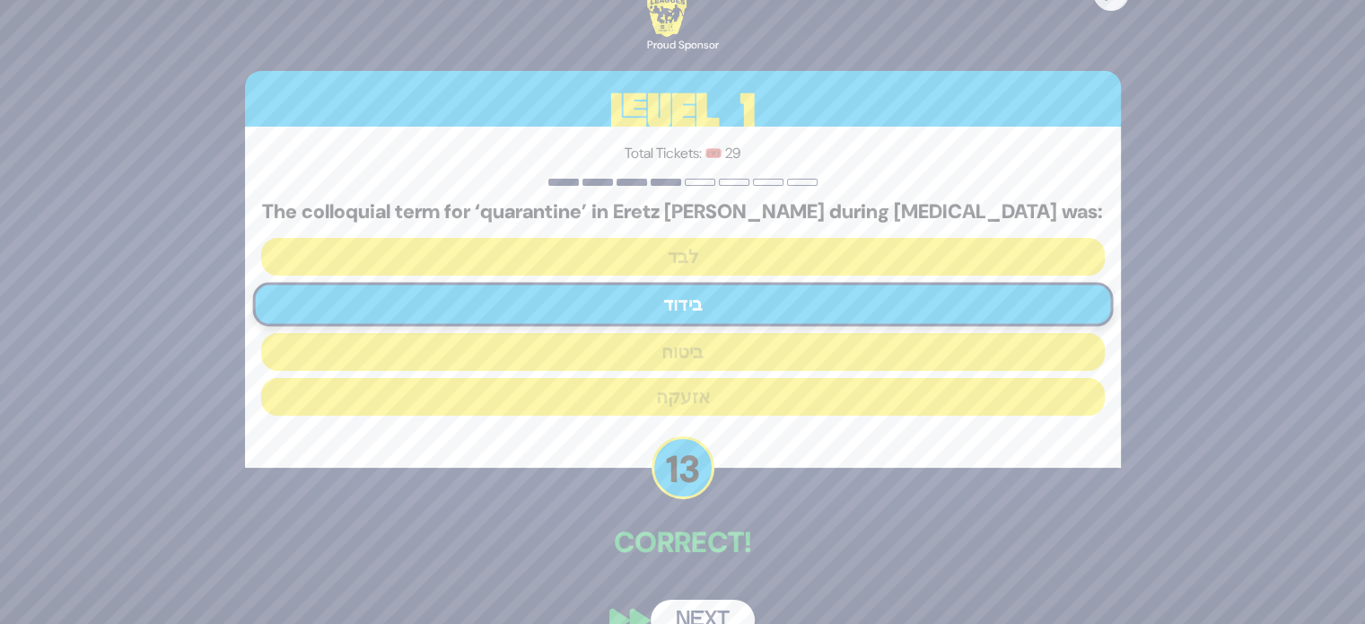
click at [709, 606] on button "Next" at bounding box center [702, 619] width 104 height 41
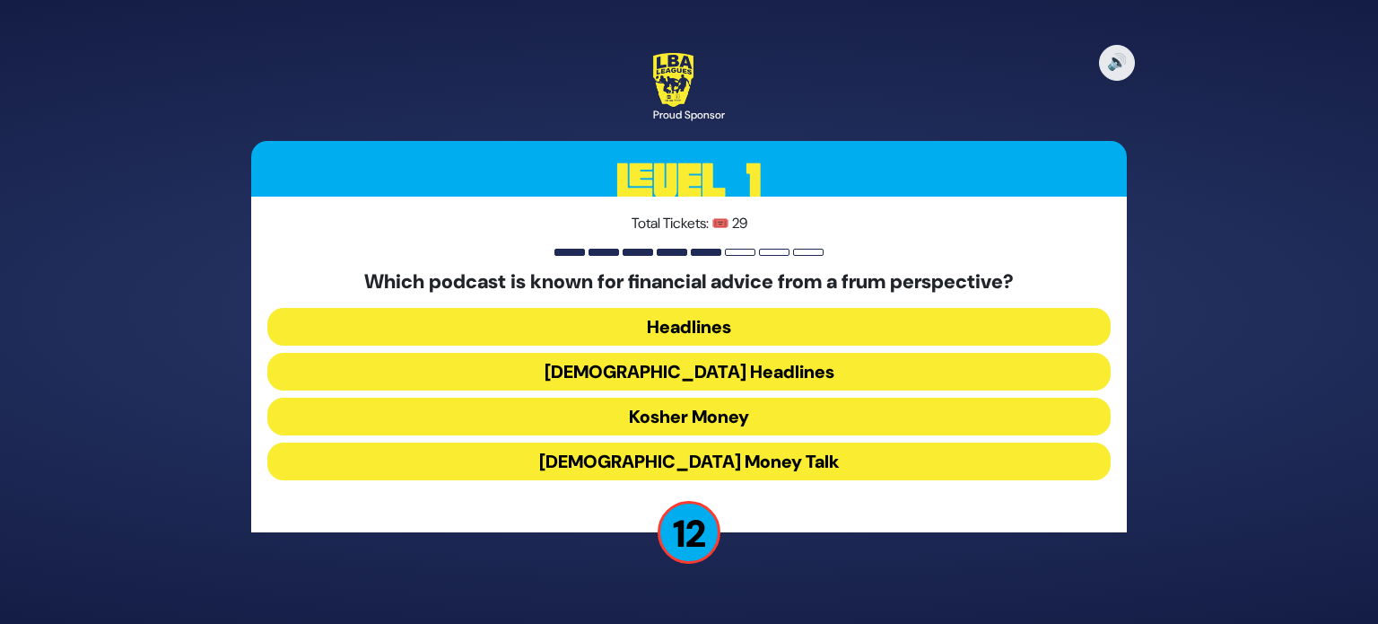
click at [797, 425] on button "Kosher Money" at bounding box center [688, 416] width 843 height 38
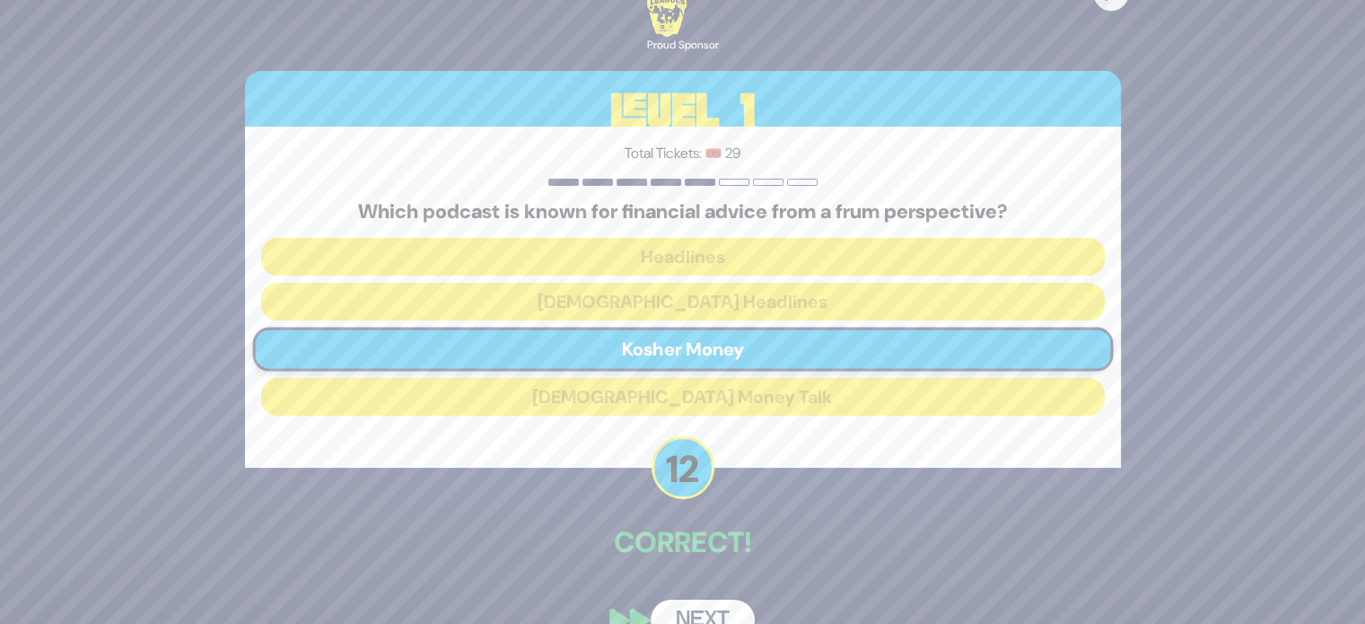
click at [694, 608] on button "Next" at bounding box center [702, 619] width 104 height 41
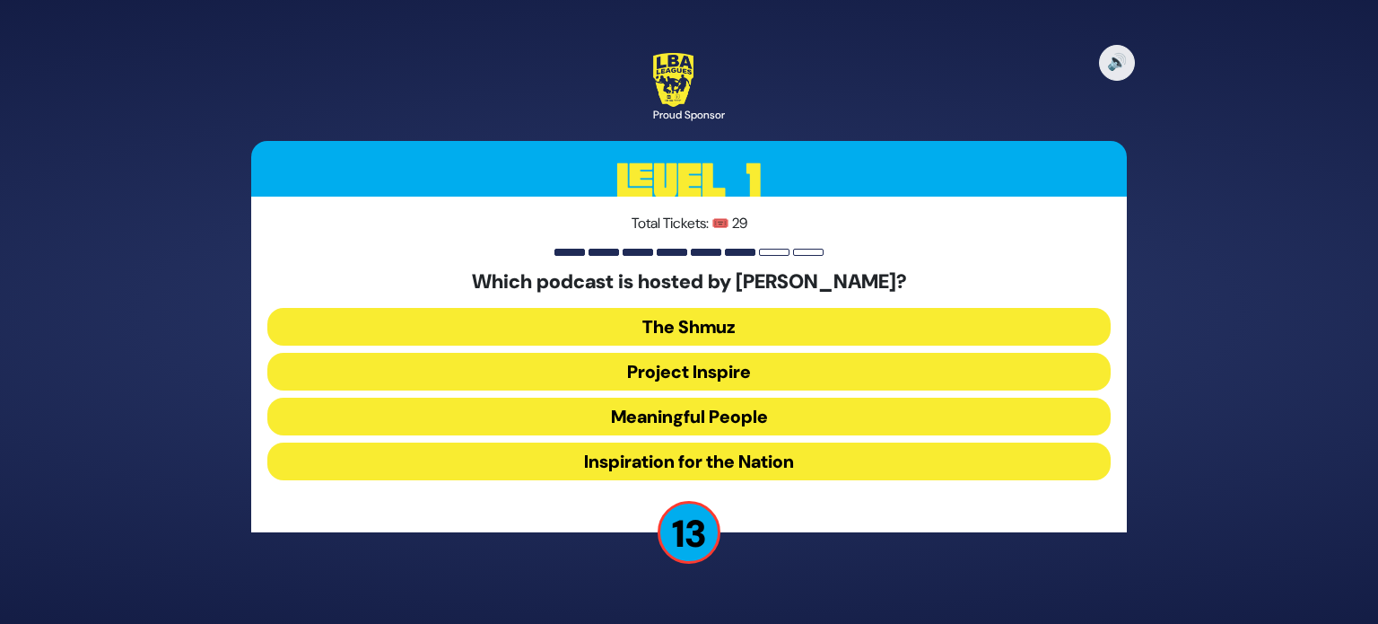
click at [736, 414] on button "Meaningful People" at bounding box center [688, 416] width 843 height 38
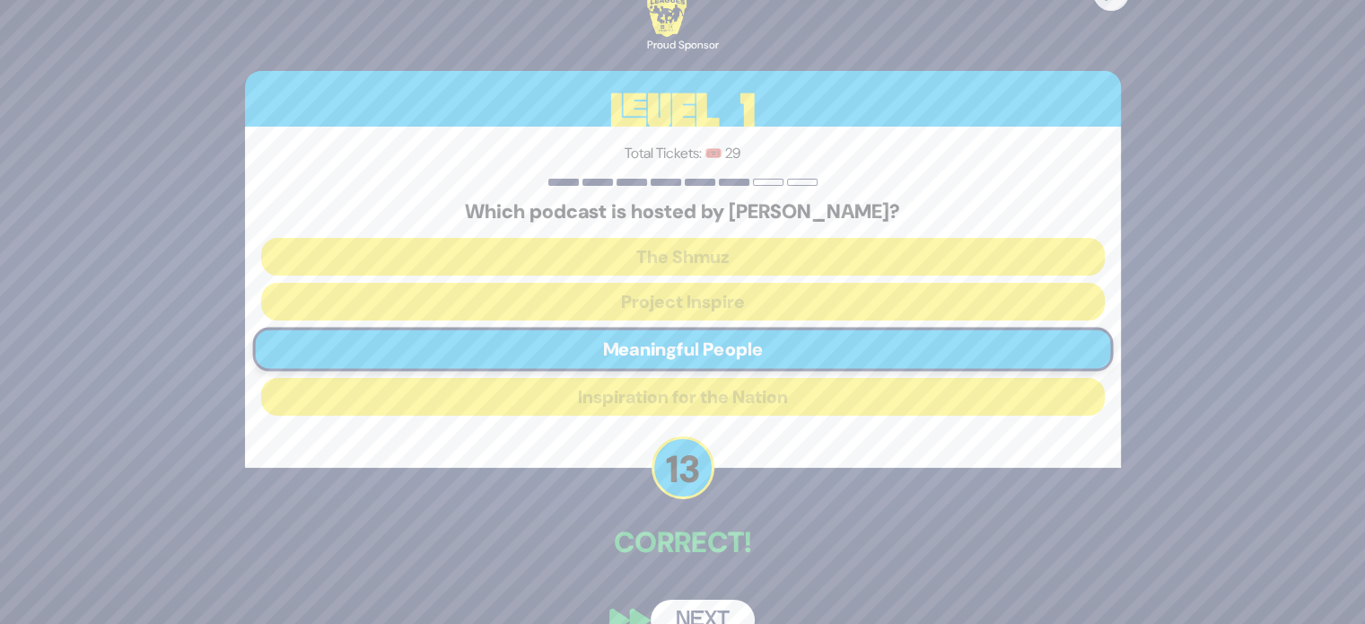
click at [711, 599] on button "Next" at bounding box center [702, 619] width 104 height 41
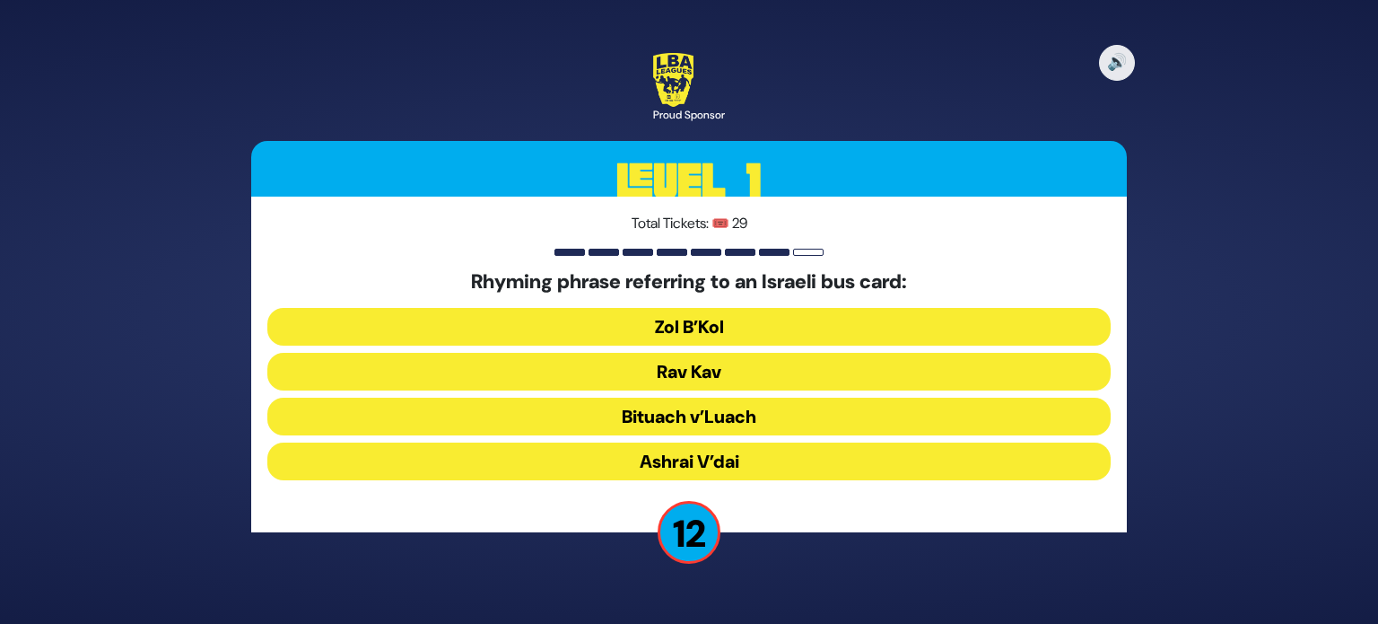
click at [728, 363] on button "Rav Kav" at bounding box center [688, 372] width 843 height 38
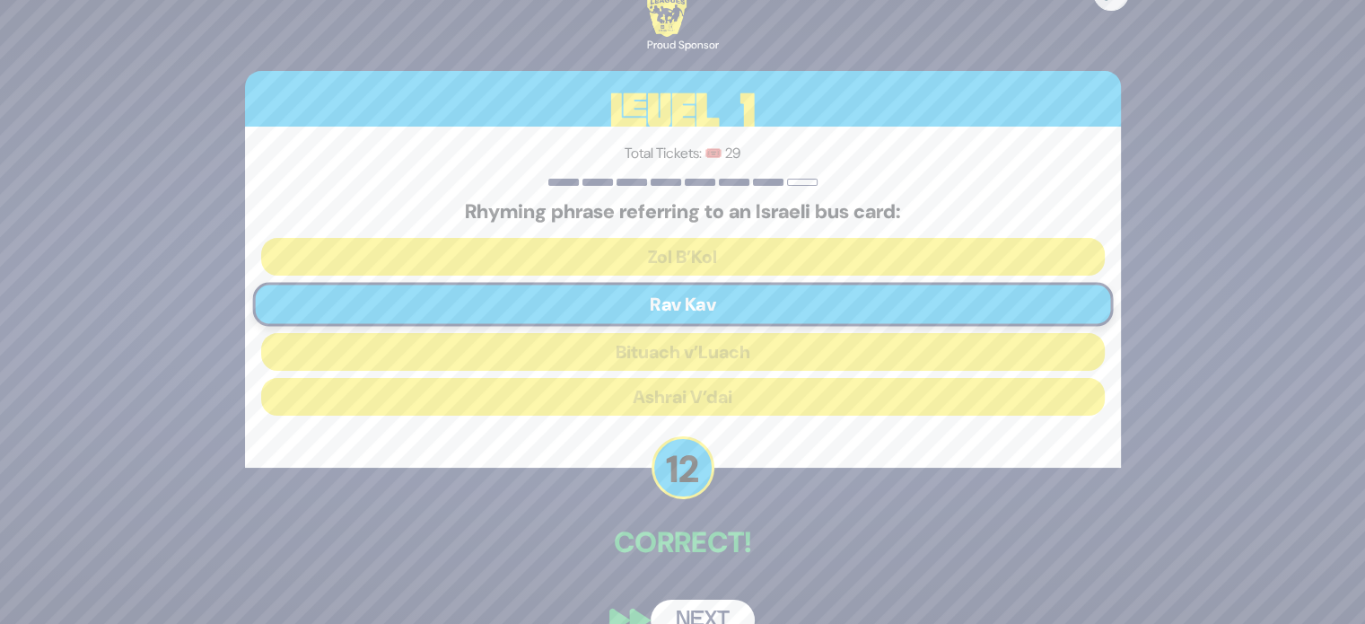
click at [707, 608] on button "Next" at bounding box center [702, 619] width 104 height 41
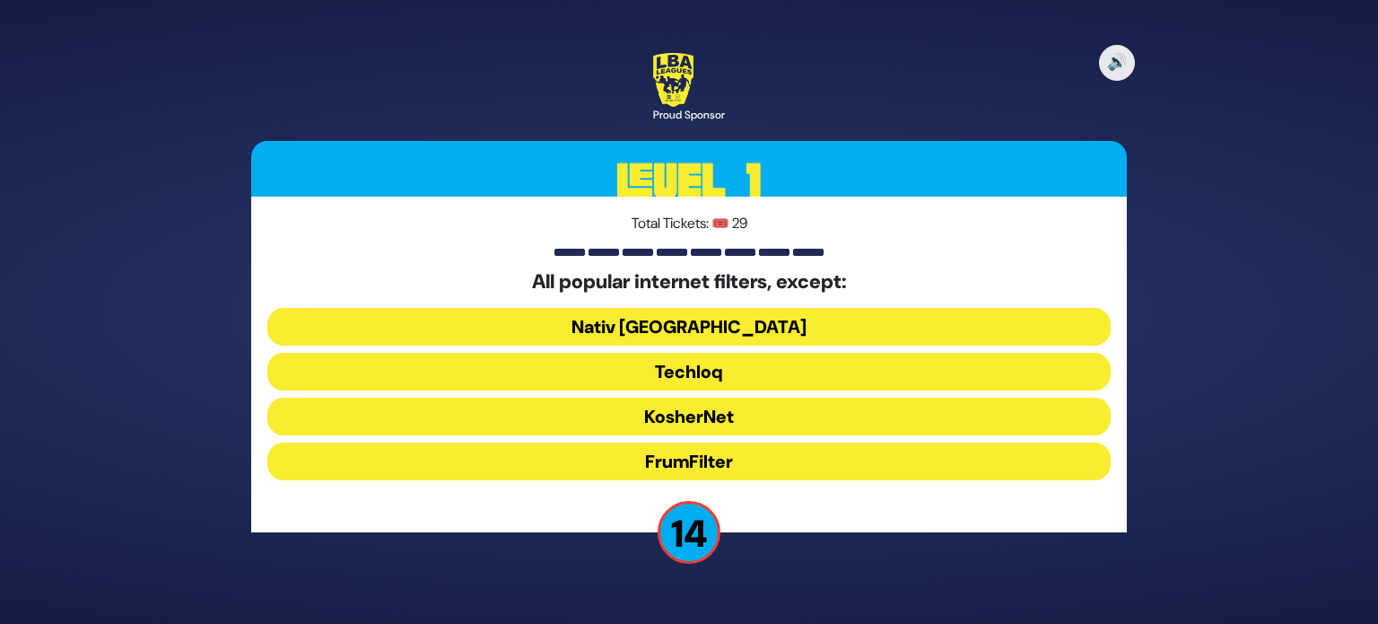
click at [723, 458] on button "FrumFilter" at bounding box center [688, 461] width 843 height 38
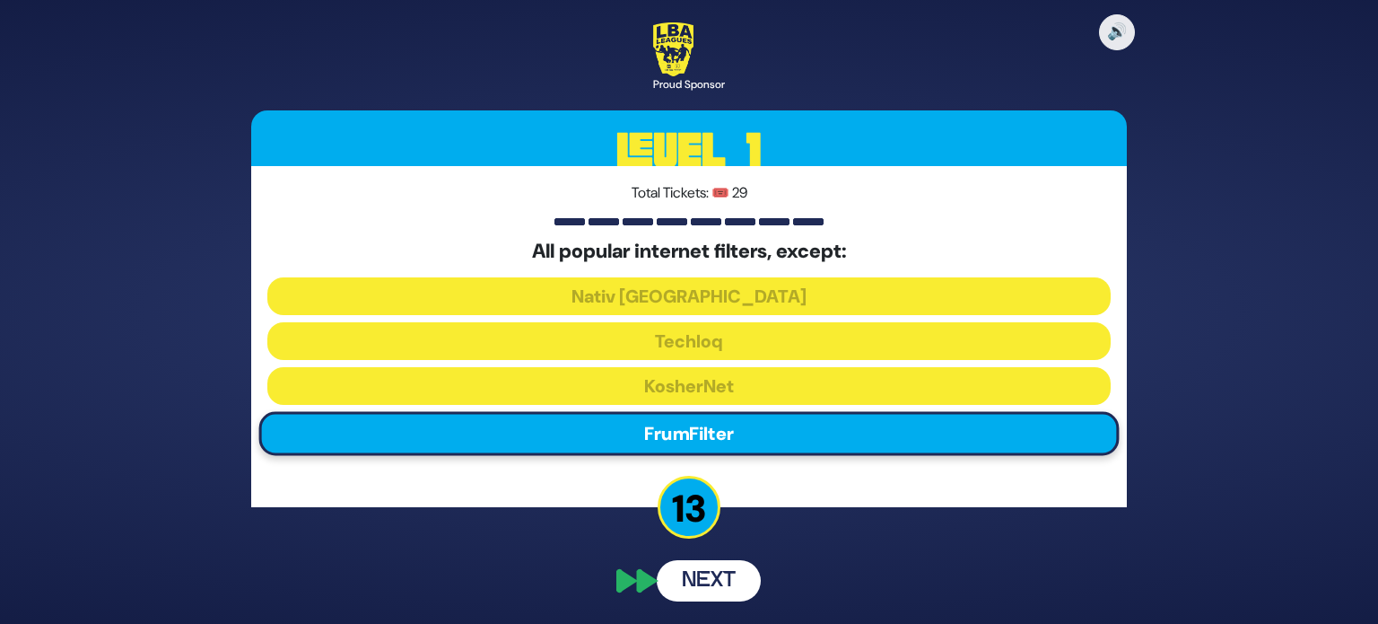
click at [712, 584] on button "Next" at bounding box center [709, 580] width 104 height 41
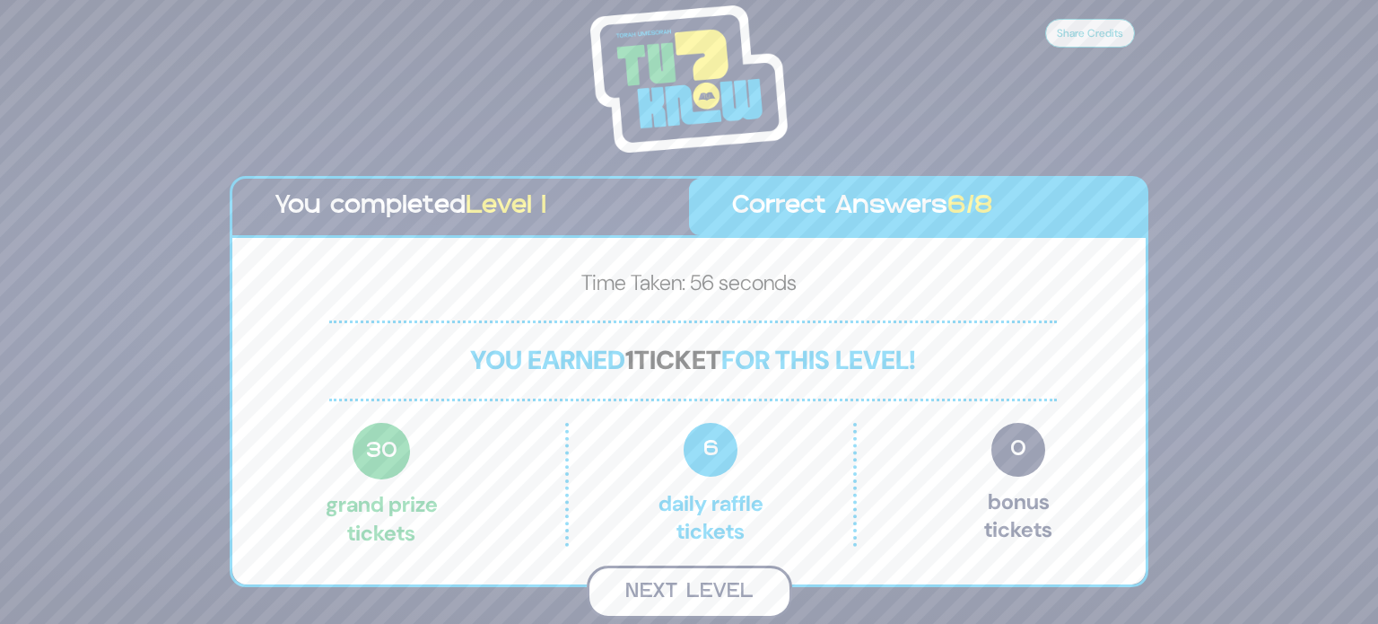
drag, startPoint x: 712, startPoint y: 589, endPoint x: 639, endPoint y: 570, distance: 75.9
click at [639, 570] on button "Next Level" at bounding box center [689, 591] width 205 height 53
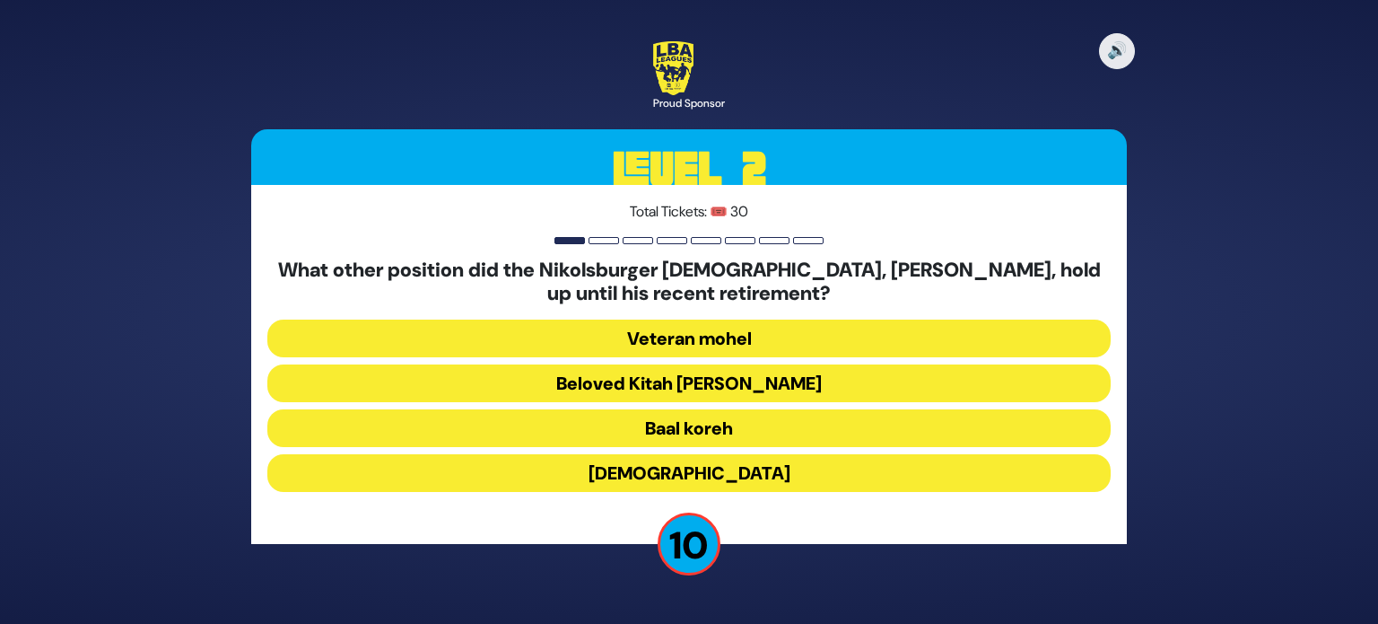
click at [781, 480] on button "[DEMOGRAPHIC_DATA]" at bounding box center [688, 473] width 843 height 38
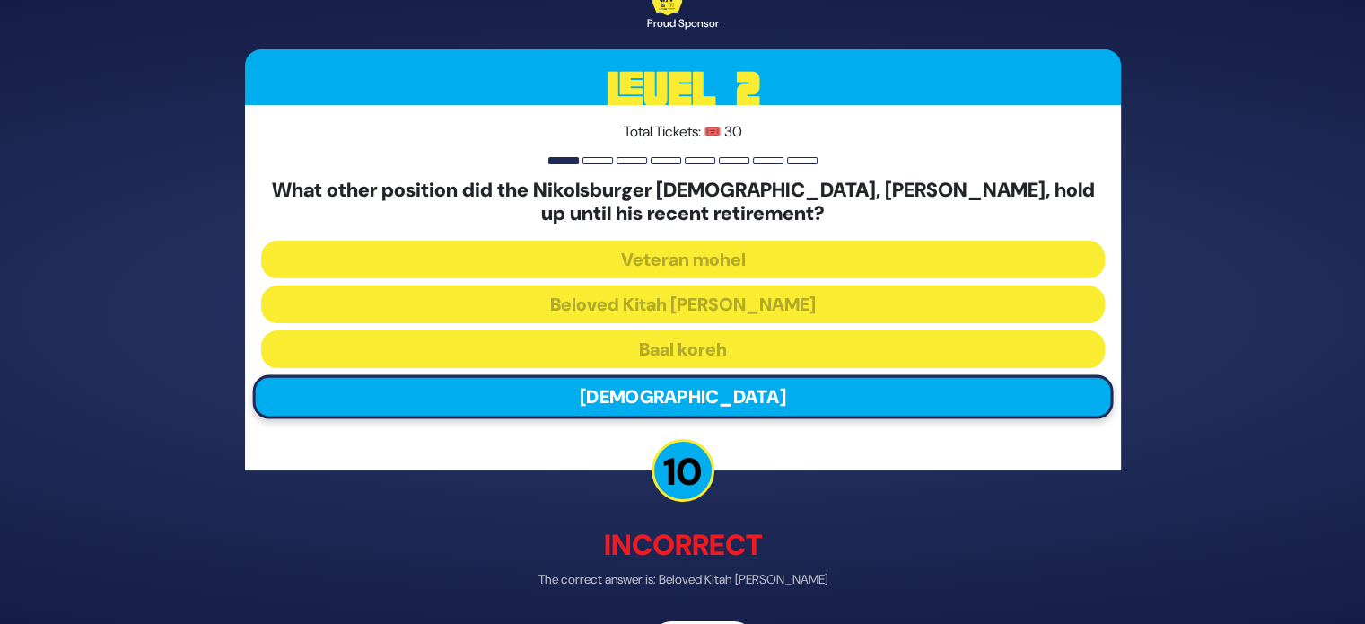
click at [690, 618] on div "🔊 Proud Sponsor Level 2 Total Tickets: 🎟️ 30 What other position did the Nikols…" at bounding box center [682, 312] width 919 height 744
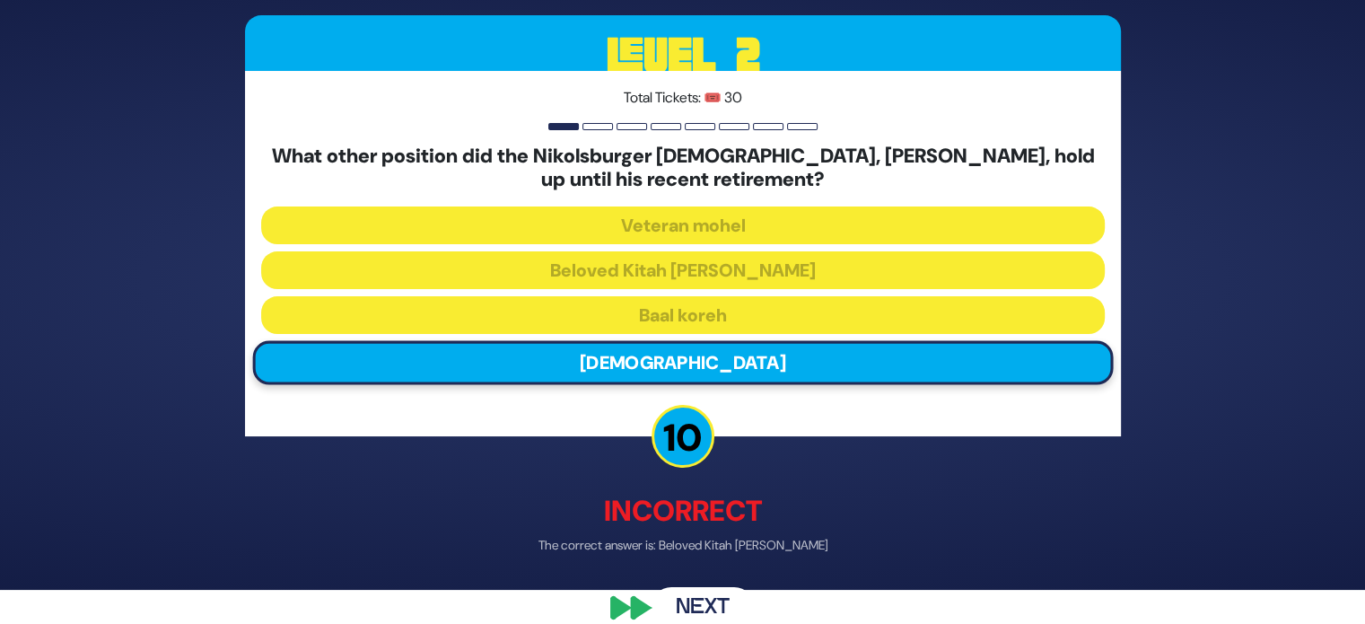
scroll to position [48, 0]
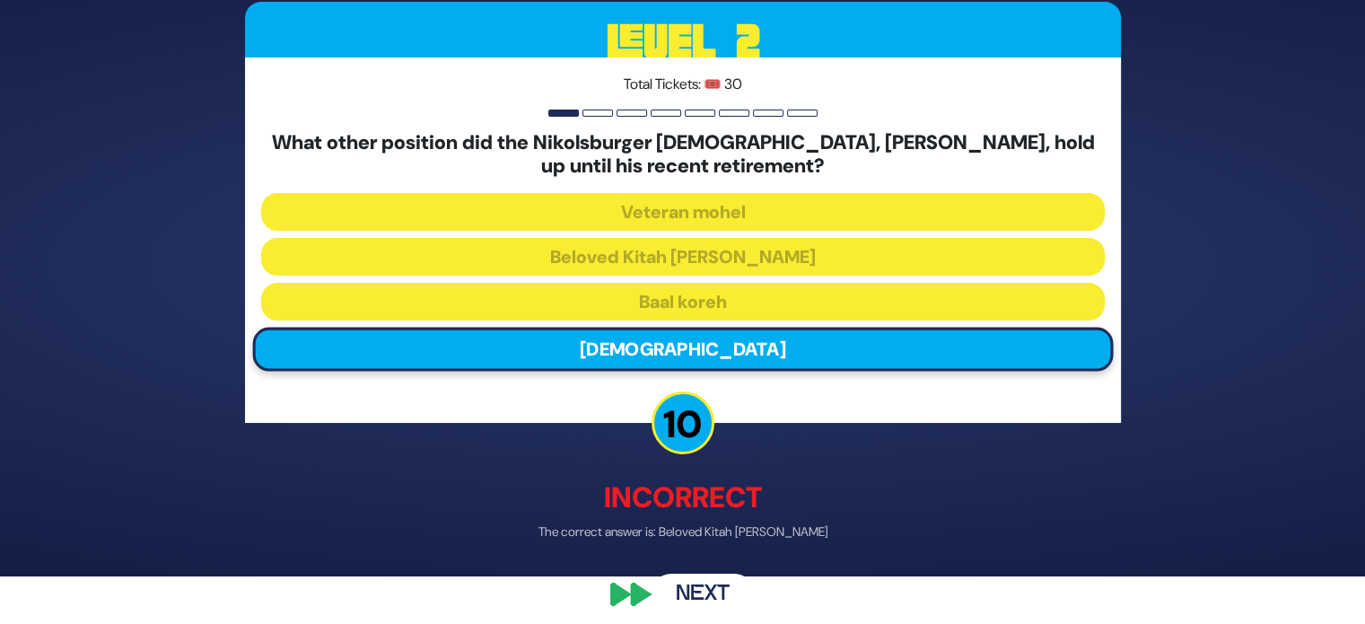
click at [710, 596] on button "Next" at bounding box center [702, 593] width 104 height 41
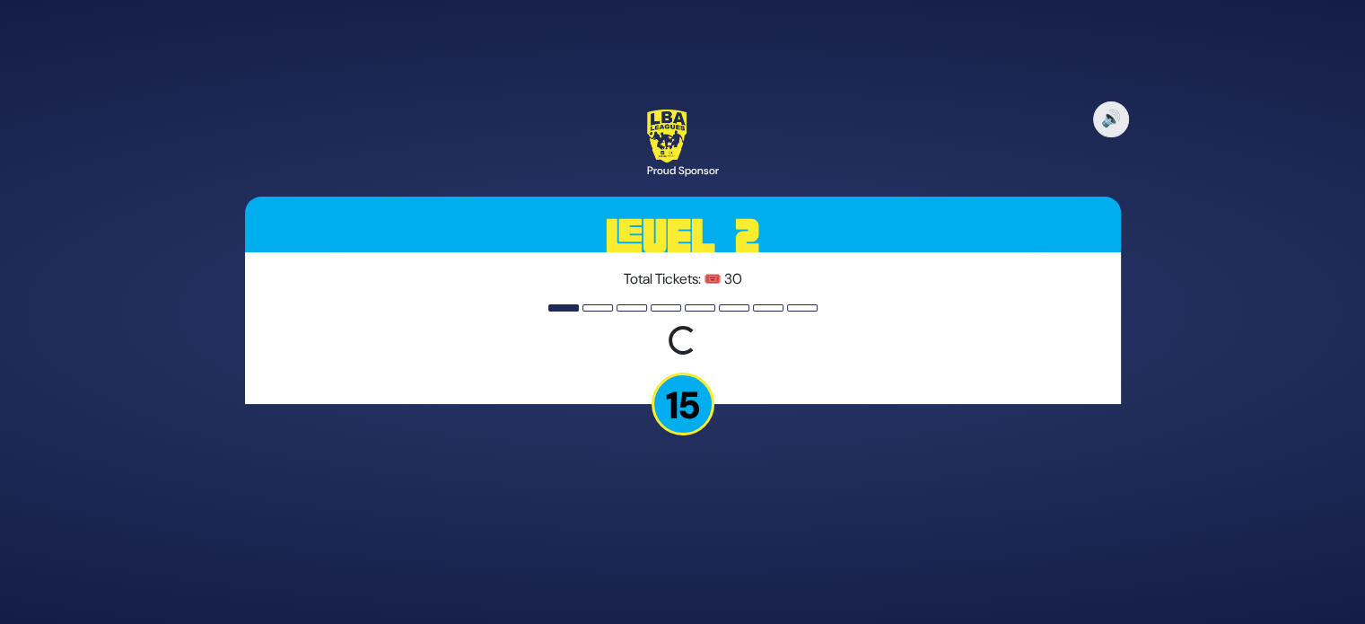
scroll to position [0, 0]
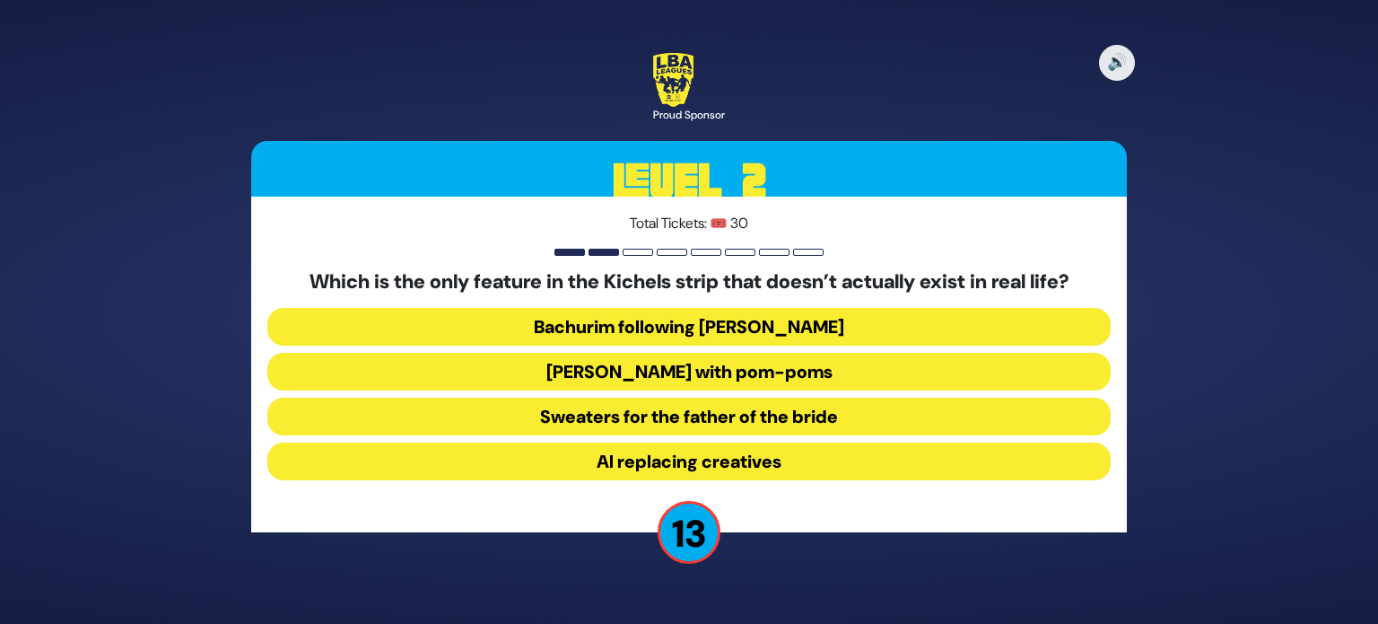
click at [822, 457] on button "AI replacing creatives" at bounding box center [688, 461] width 843 height 38
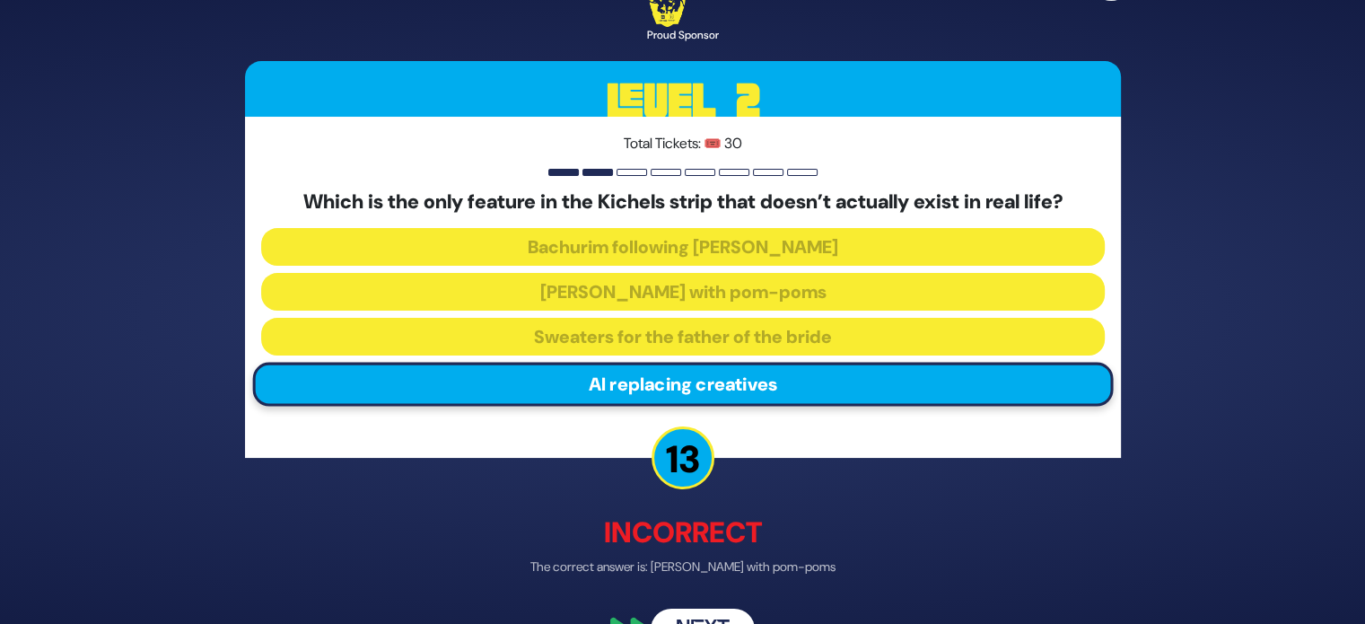
click at [689, 615] on button "Next" at bounding box center [702, 629] width 104 height 41
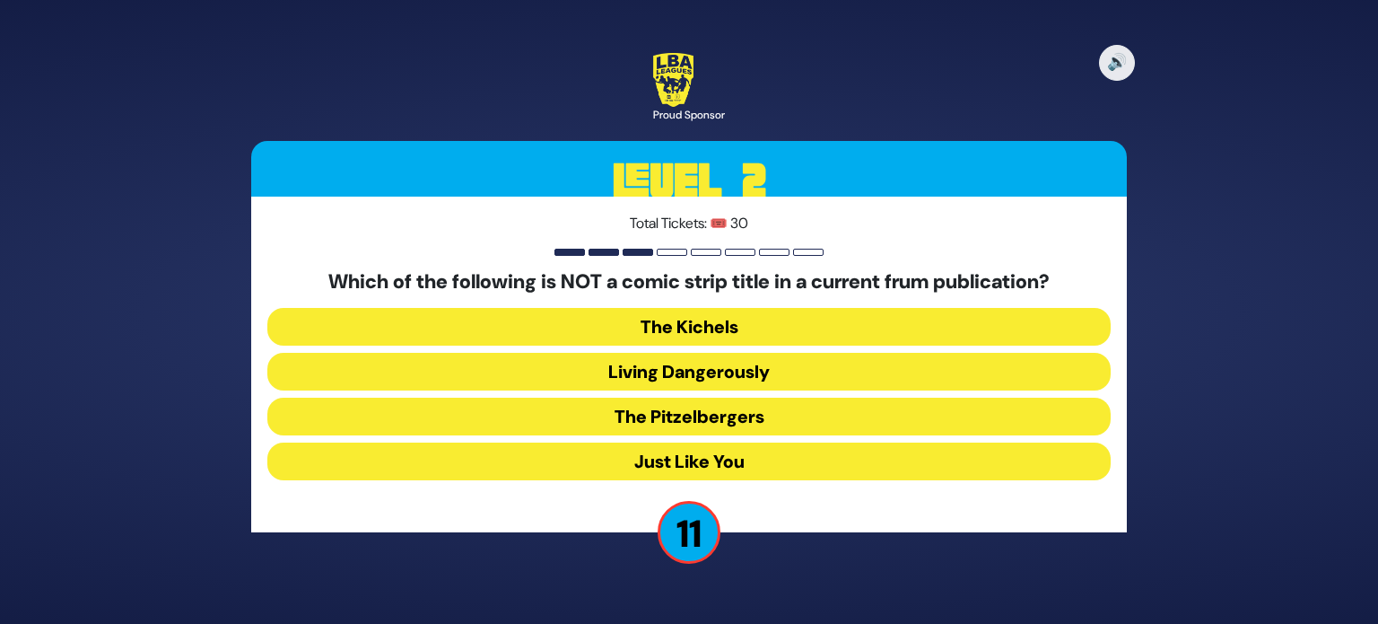
click at [751, 466] on button "Just Like You" at bounding box center [688, 461] width 843 height 38
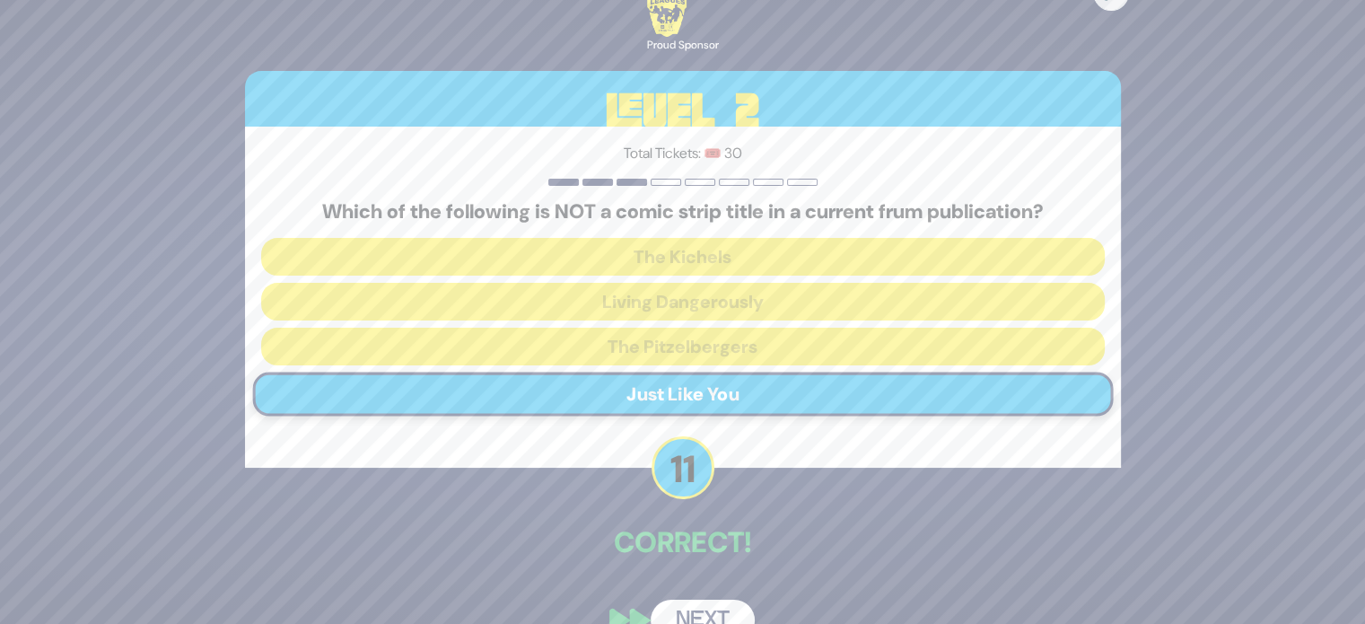
click at [676, 604] on button "Next" at bounding box center [702, 619] width 104 height 41
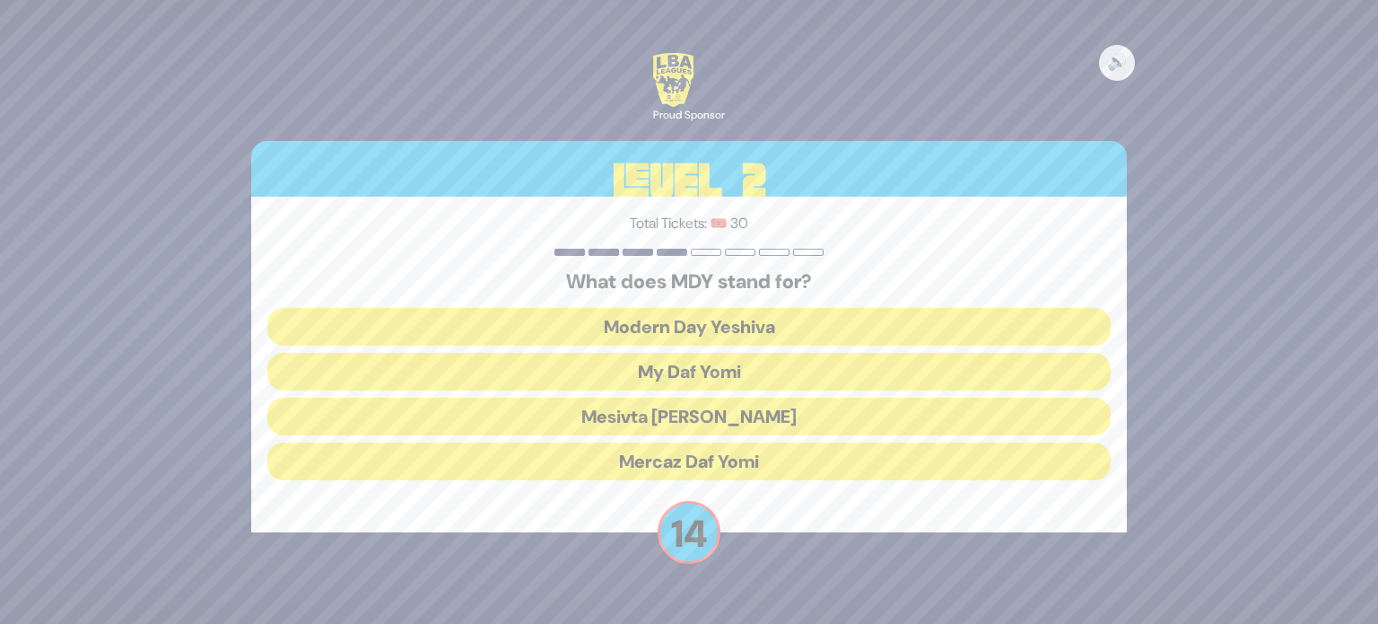
click at [763, 467] on button "Mercaz Daf Yomi" at bounding box center [688, 461] width 843 height 38
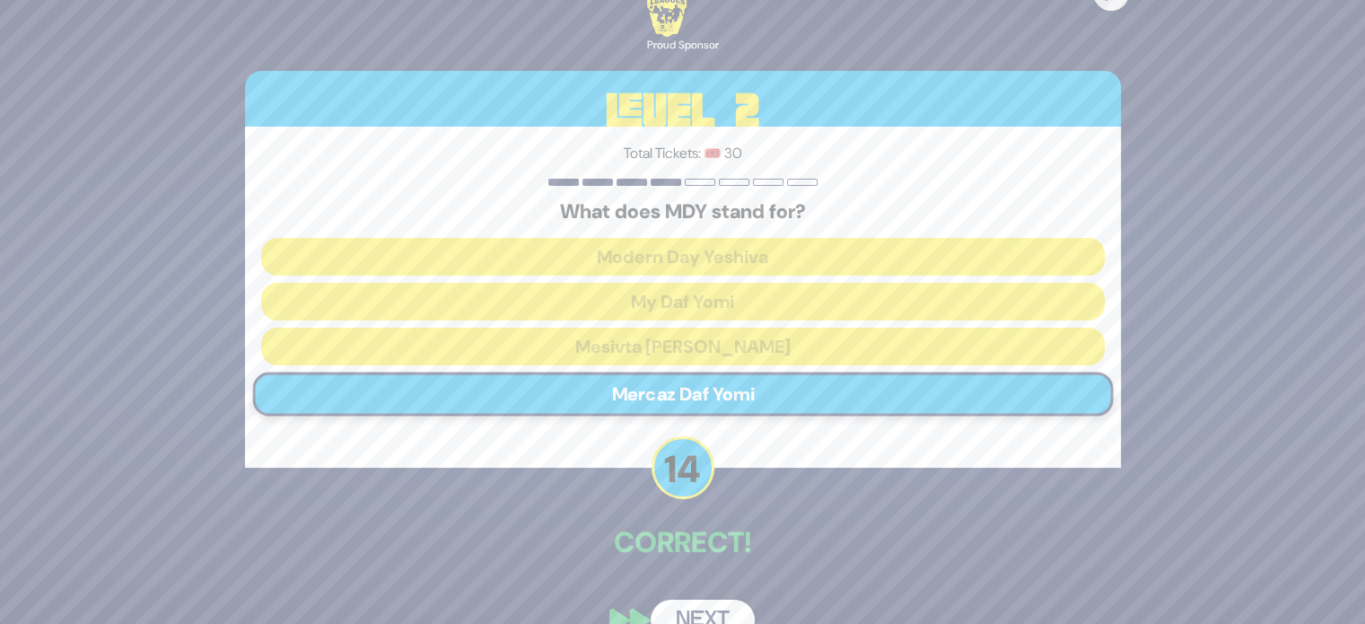
click at [691, 607] on button "Next" at bounding box center [702, 619] width 104 height 41
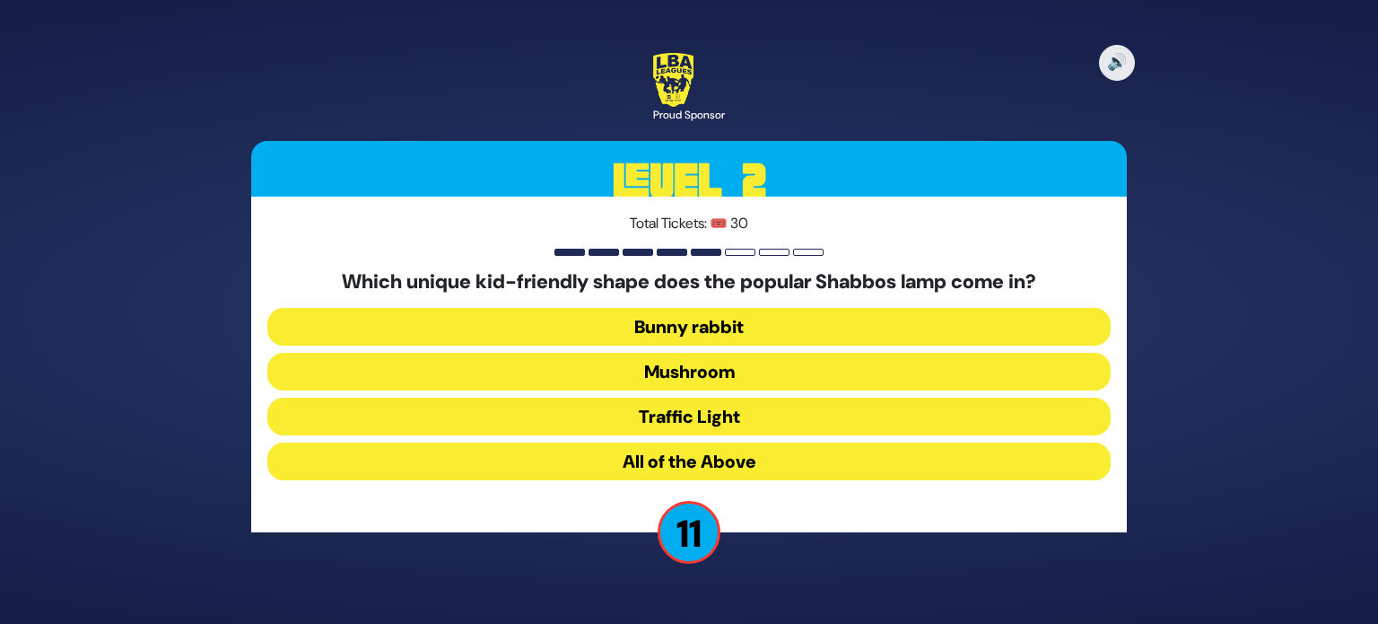
click at [784, 461] on button "All of the Above" at bounding box center [688, 461] width 843 height 38
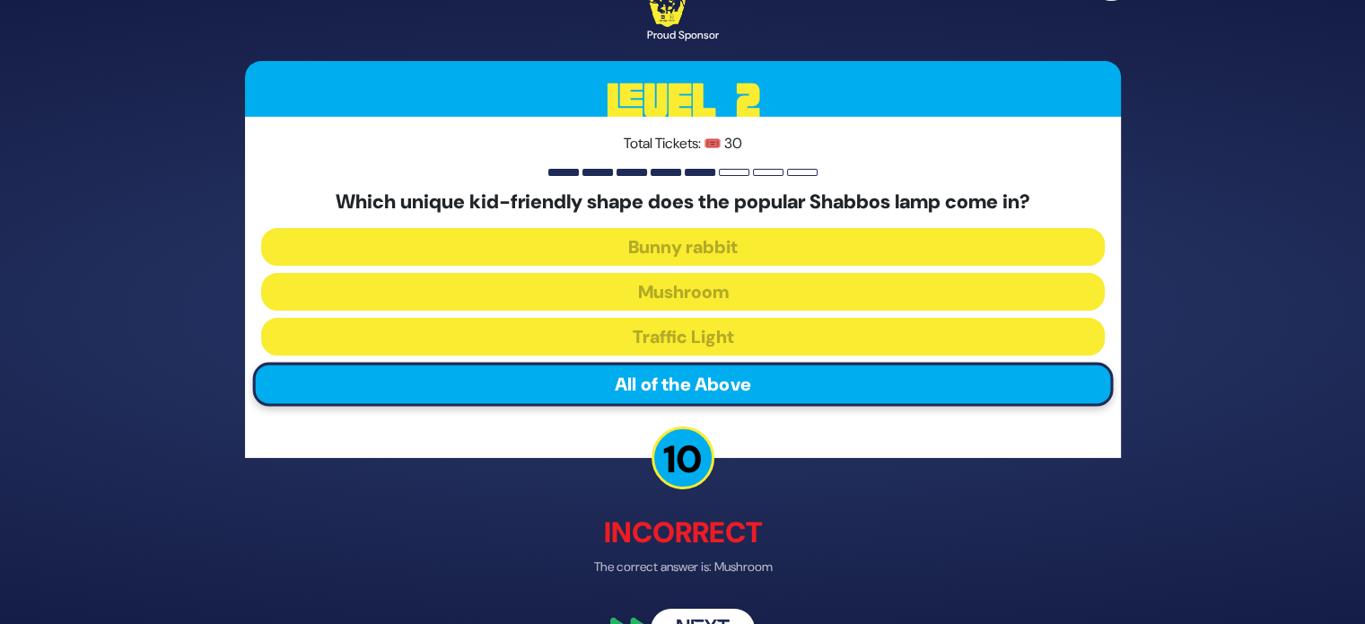
click at [679, 611] on button "Next" at bounding box center [702, 629] width 104 height 41
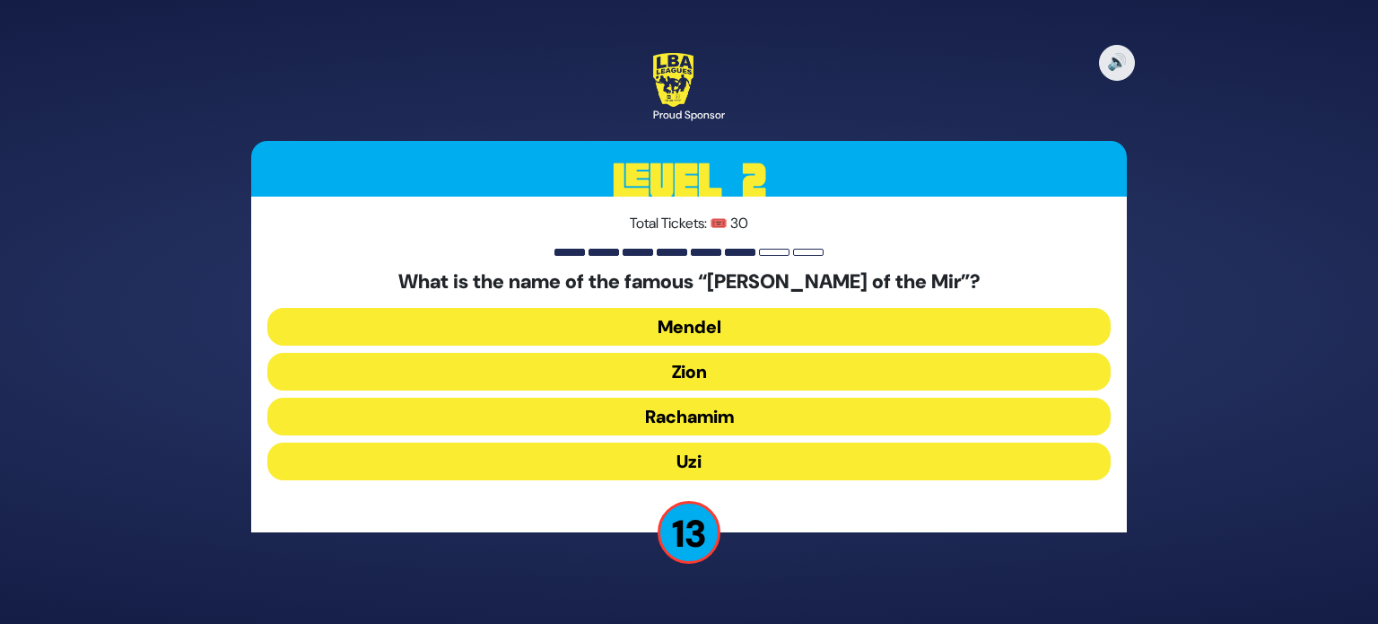
click at [804, 373] on button "Zion" at bounding box center [688, 372] width 843 height 38
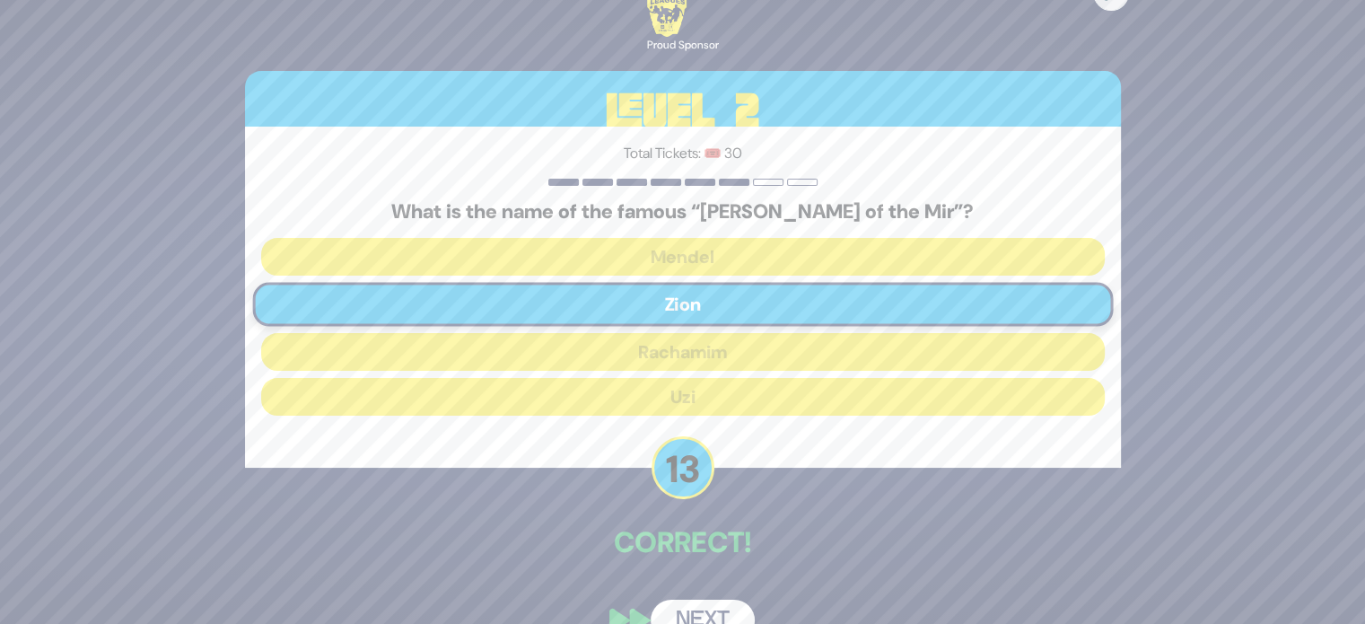
click at [701, 613] on button "Next" at bounding box center [702, 619] width 104 height 41
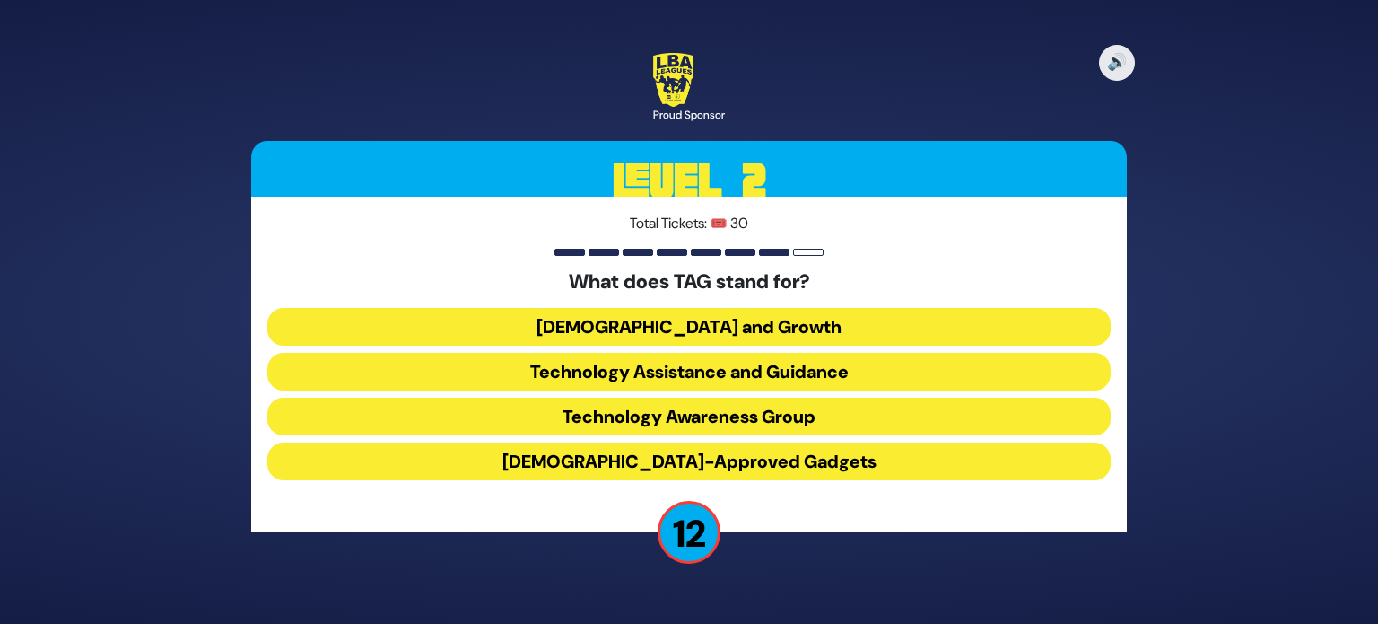
click at [720, 426] on button "Technology Awareness Group" at bounding box center [688, 416] width 843 height 38
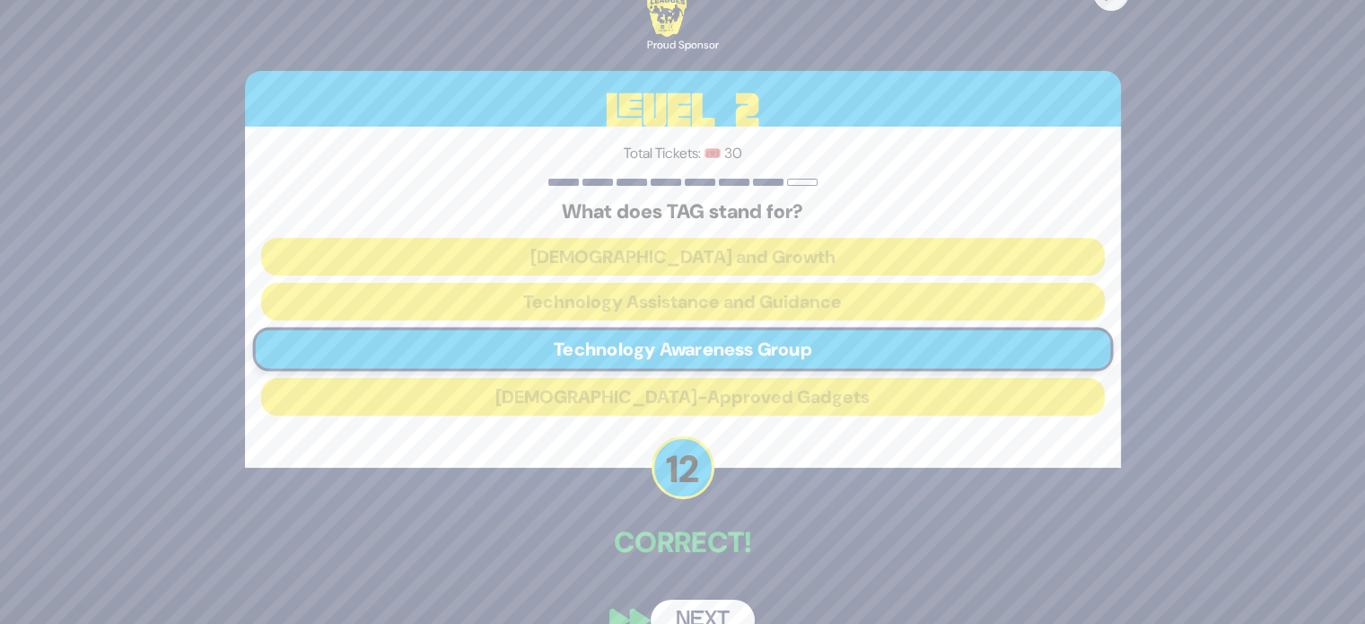
click at [701, 617] on button "Next" at bounding box center [702, 619] width 104 height 41
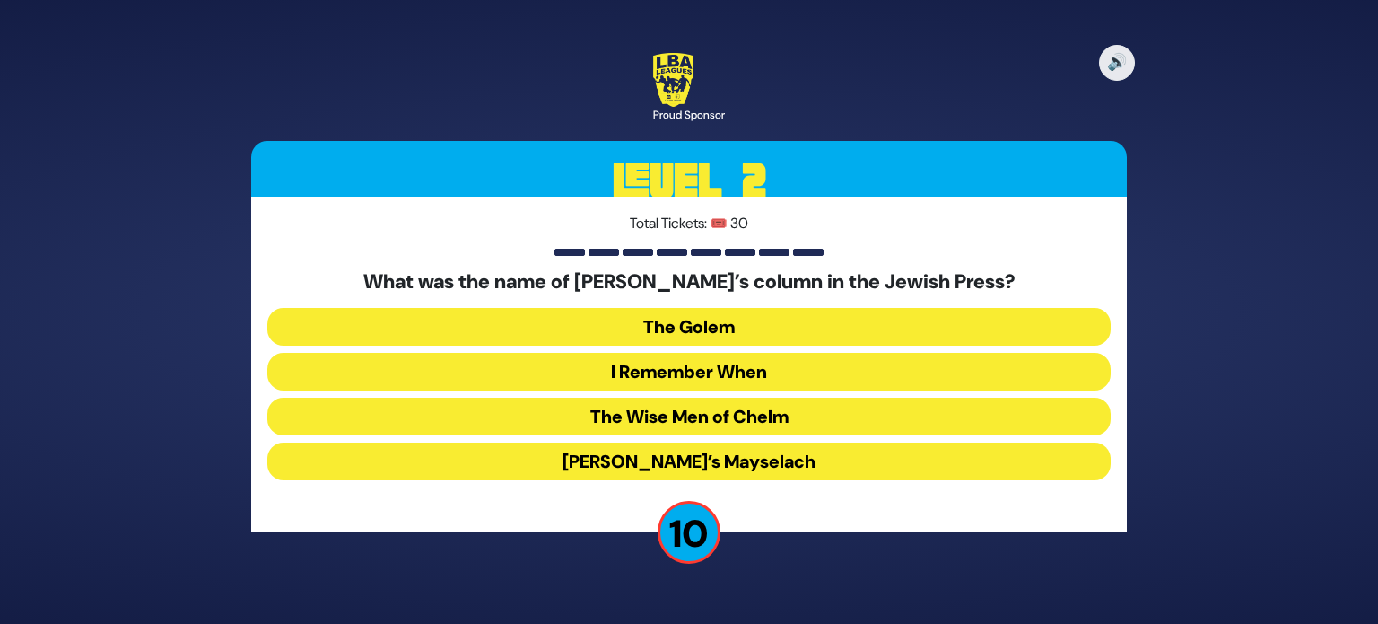
click at [700, 366] on button "I Remember When" at bounding box center [688, 372] width 843 height 38
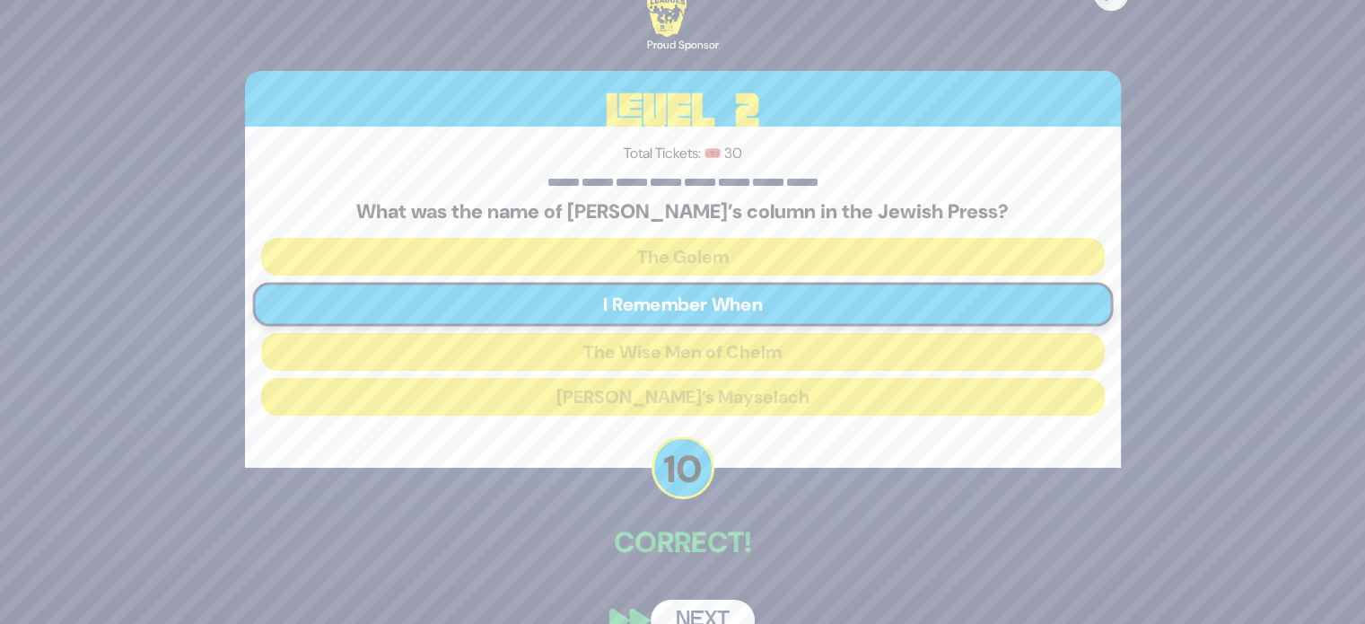
click at [696, 613] on button "Next" at bounding box center [702, 619] width 104 height 41
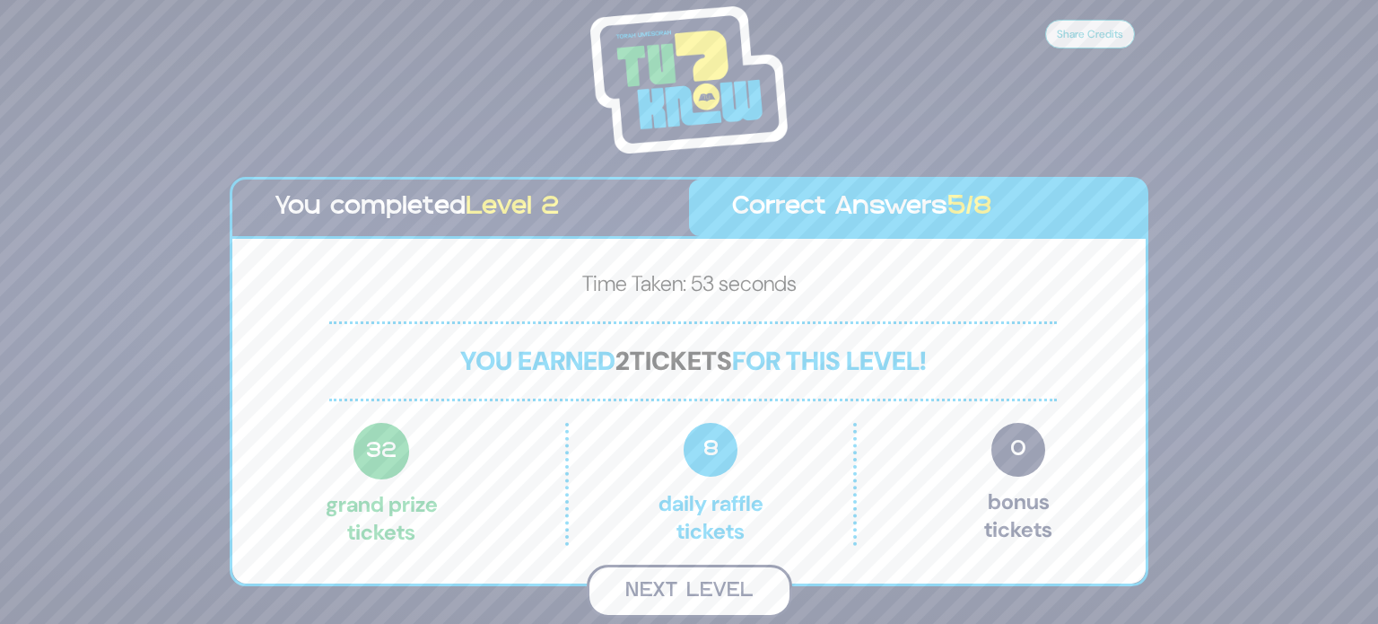
click at [743, 589] on button "Next Level" at bounding box center [689, 590] width 205 height 53
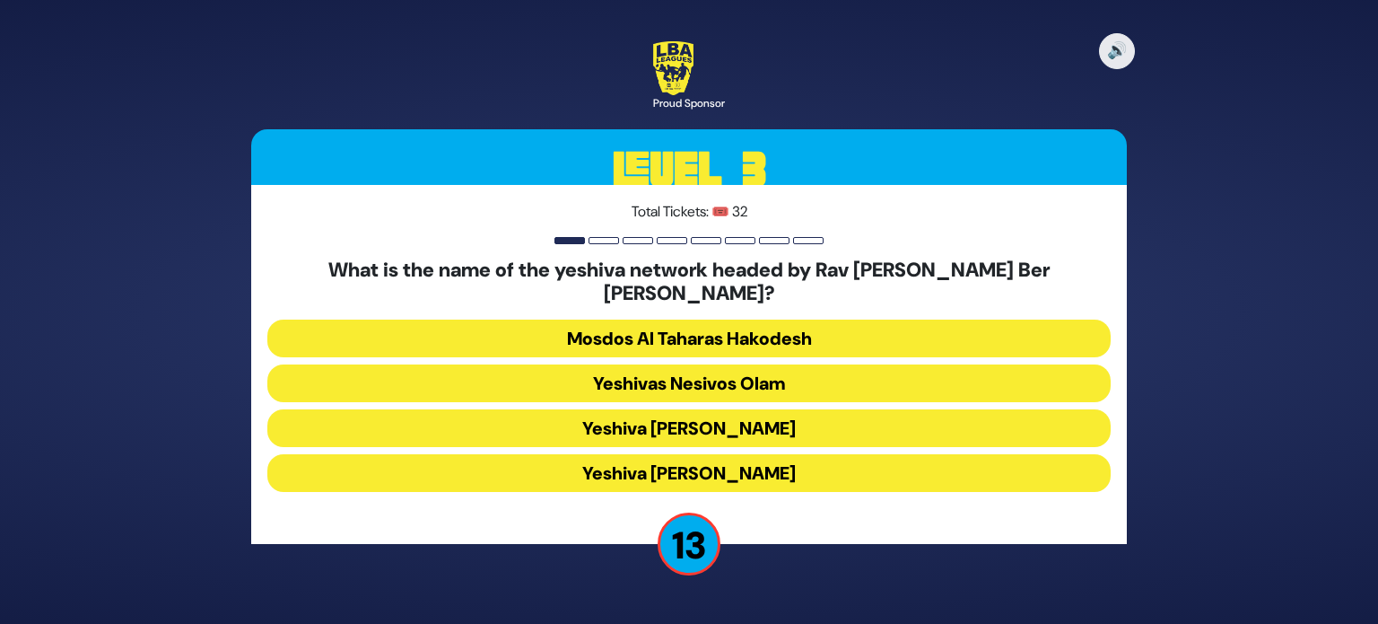
click at [756, 458] on button "Yeshiva Ateres Shlomo" at bounding box center [688, 473] width 843 height 38
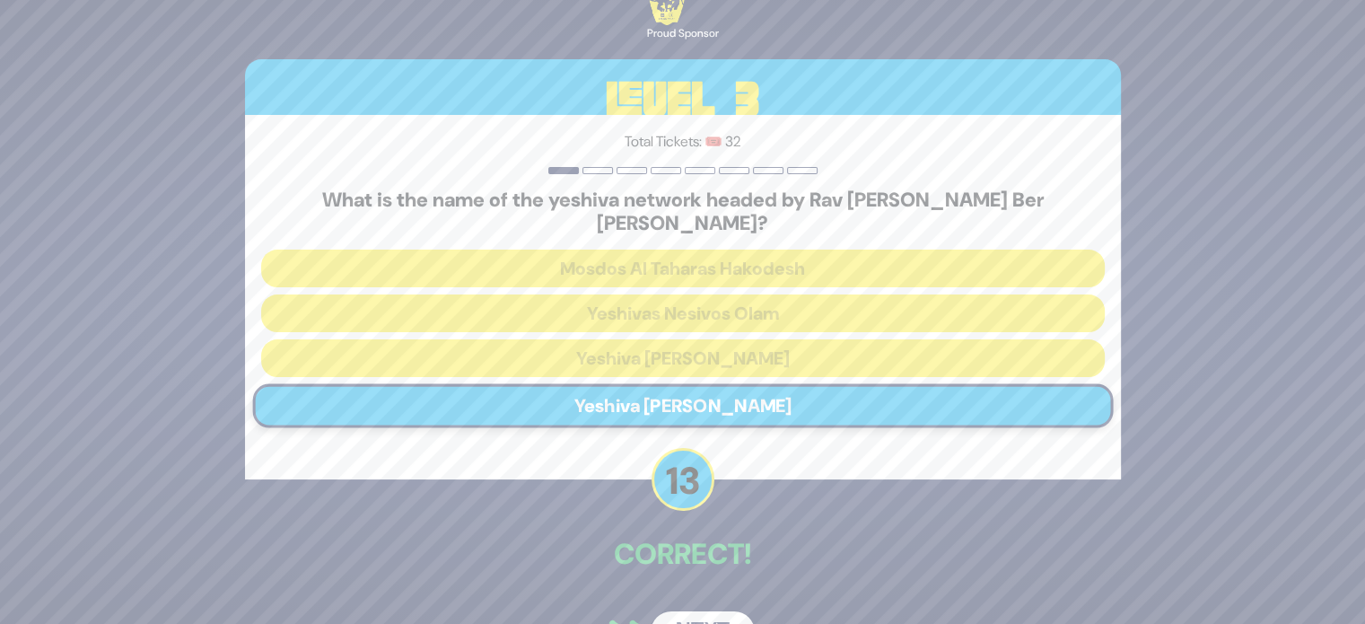
click at [699, 611] on button "Next" at bounding box center [702, 631] width 104 height 41
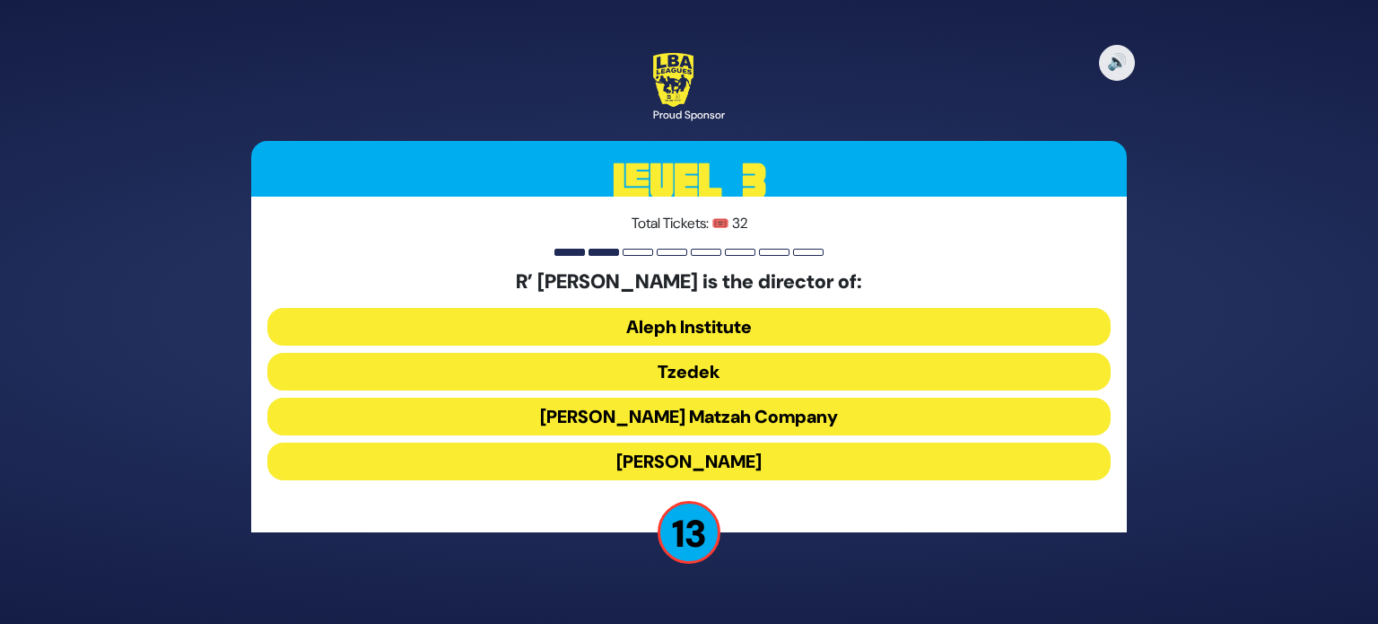
click at [729, 325] on button "Aleph Institute" at bounding box center [688, 327] width 843 height 38
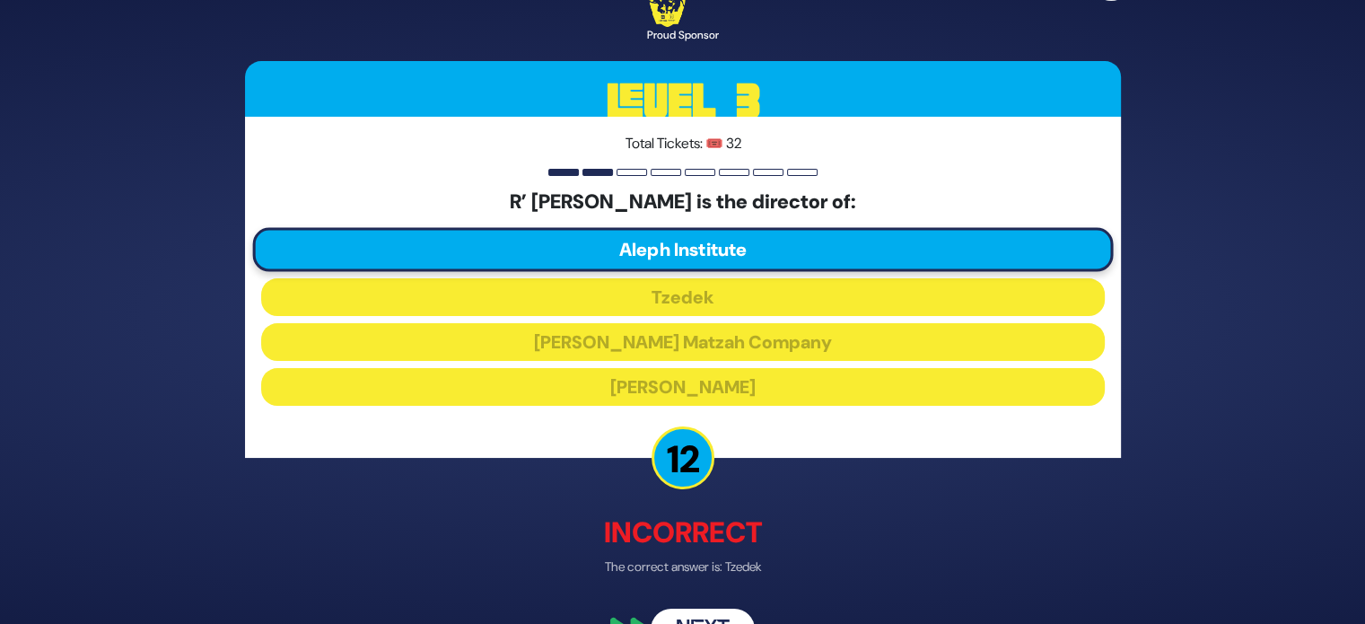
click at [689, 606] on div "🔊 Proud Sponsor Level 3 Total Tickets: 🎟️ 32 R’ Moshe Margareten is the directo…" at bounding box center [682, 312] width 919 height 720
click at [688, 614] on button "Next" at bounding box center [702, 629] width 104 height 41
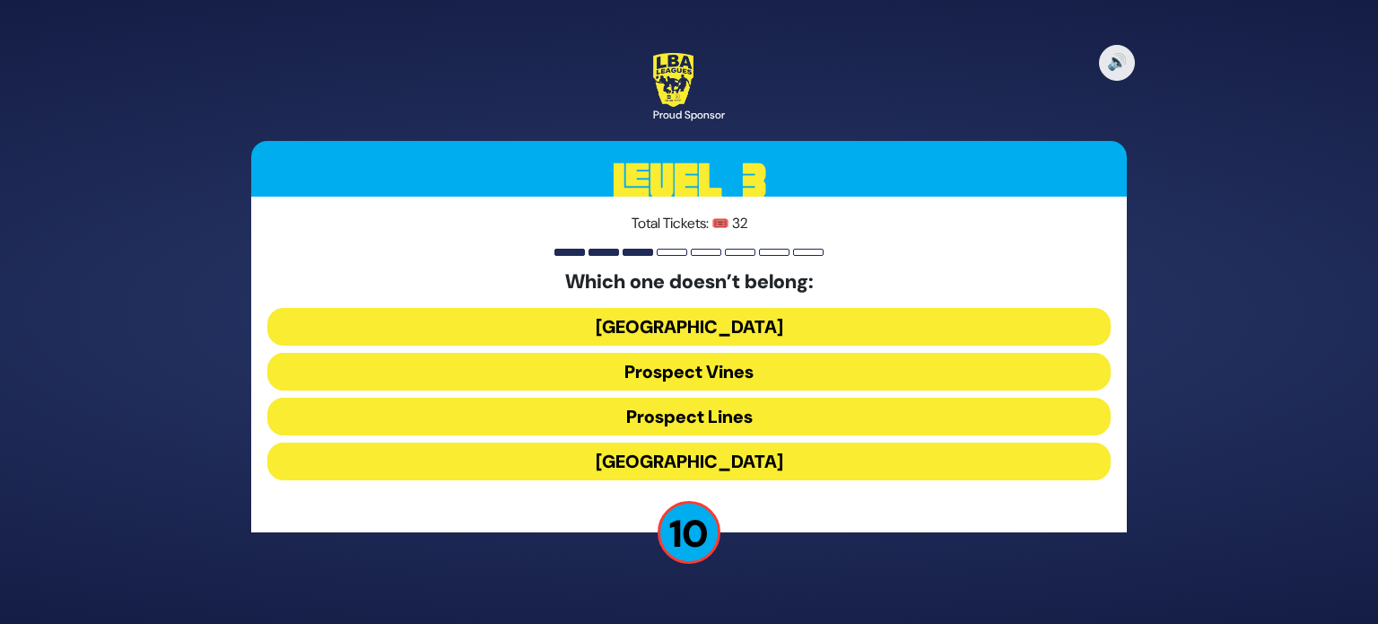
click at [711, 371] on button "Prospect Vines" at bounding box center [688, 372] width 843 height 38
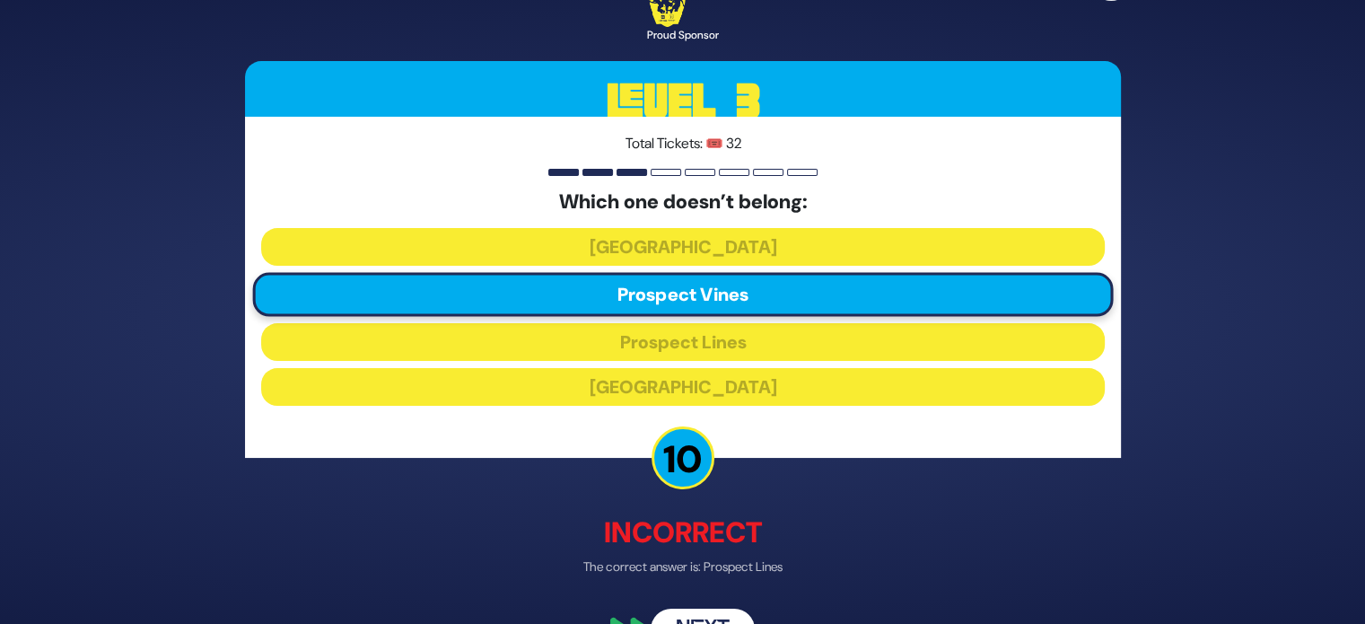
click at [703, 613] on button "Next" at bounding box center [702, 629] width 104 height 41
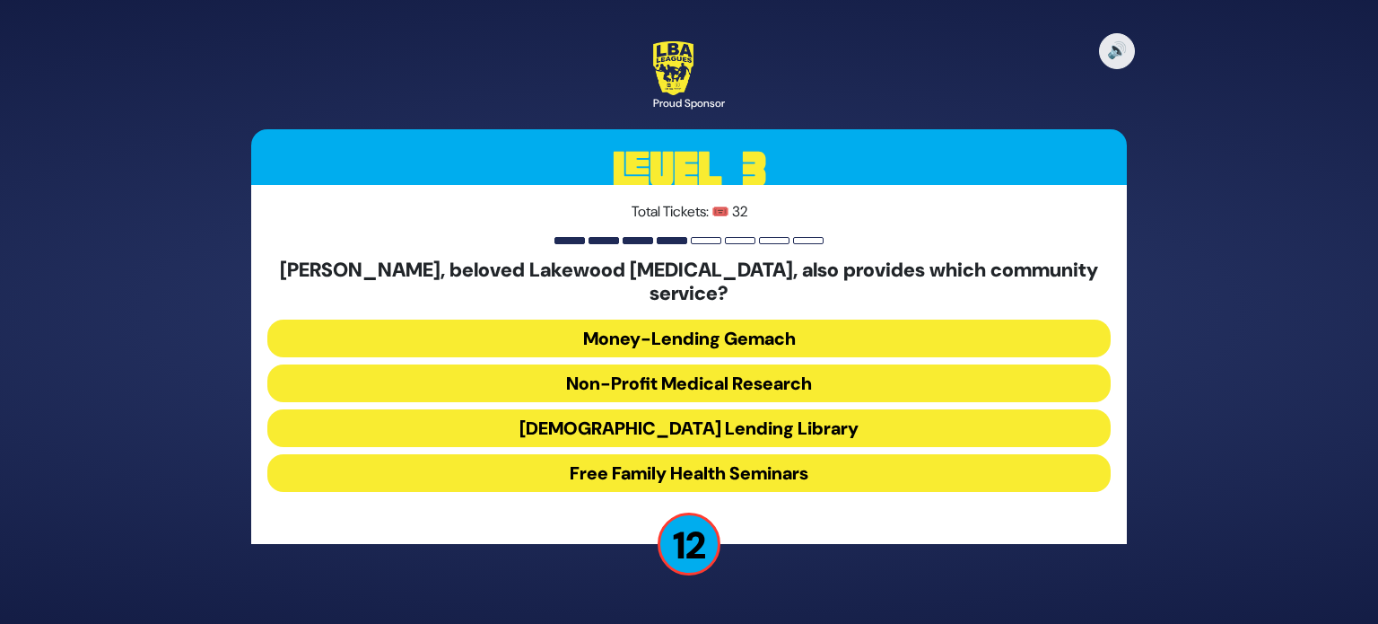
drag, startPoint x: 703, startPoint y: 613, endPoint x: 755, endPoint y: 549, distance: 82.3
click at [755, 549] on div "🔊 Proud Sponsor Level 3 Total Tickets: 🎟️ 32 Dr. Shanik, beloved Lakewood pedia…" at bounding box center [689, 312] width 1378 height 624
click at [690, 346] on div "Dr. Shanik, beloved Lakewood pediatrician, also provides which community servic…" at bounding box center [688, 378] width 843 height 241
click at [685, 370] on button "Non-Profit Medical Research" at bounding box center [688, 383] width 843 height 38
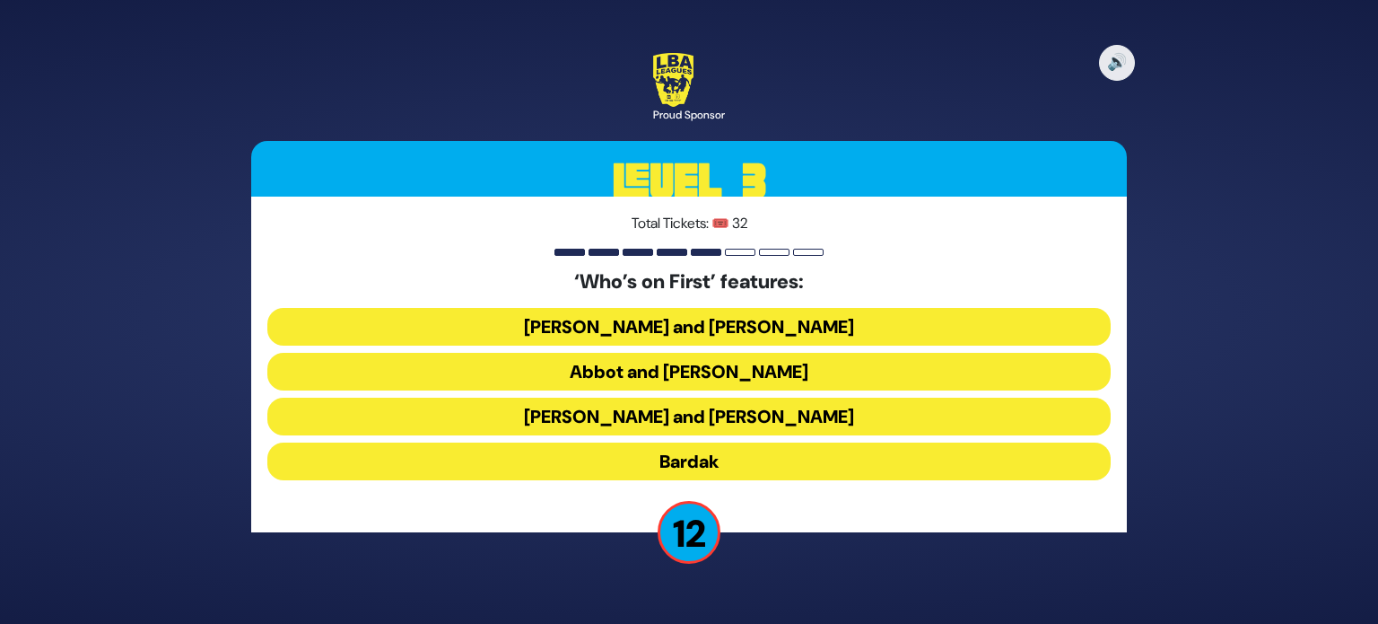
click at [786, 510] on div "Total Tickets: 🎟️ 32 ‘Who’s on First’ features: Laurel and Hardy Abbot and Cost…" at bounding box center [689, 364] width 876 height 336
click at [751, 466] on button "Bardak" at bounding box center [688, 461] width 843 height 38
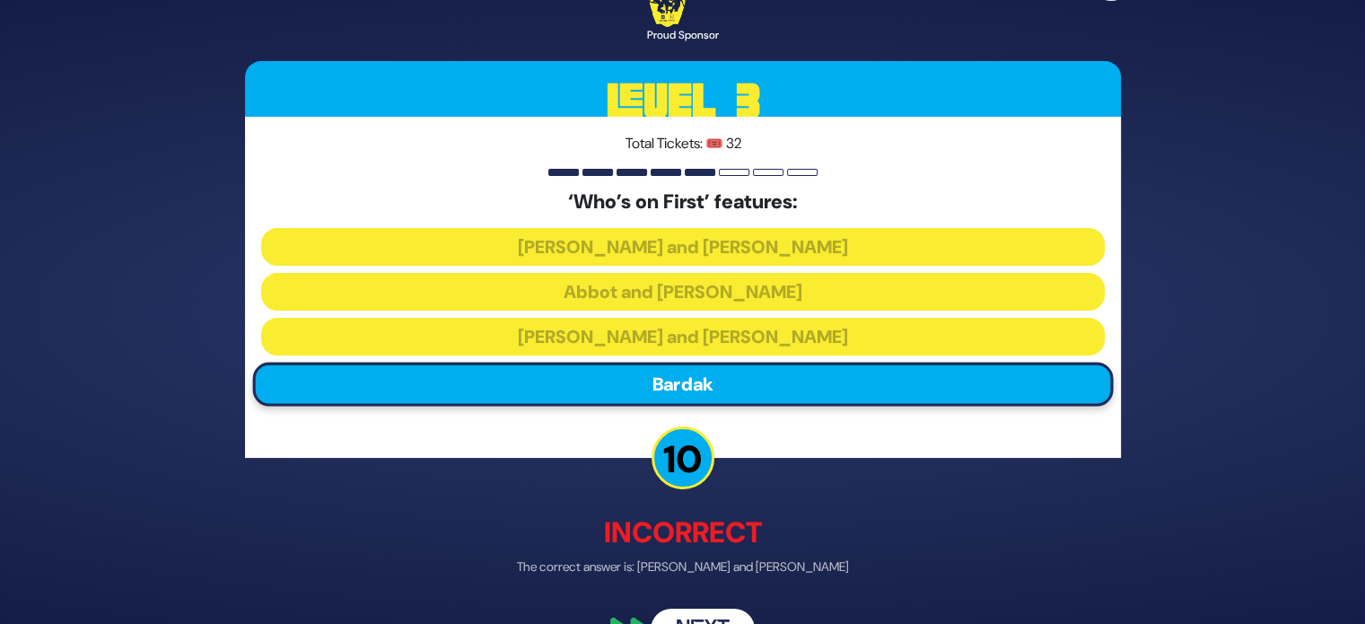
click at [689, 613] on button "Next" at bounding box center [702, 629] width 104 height 41
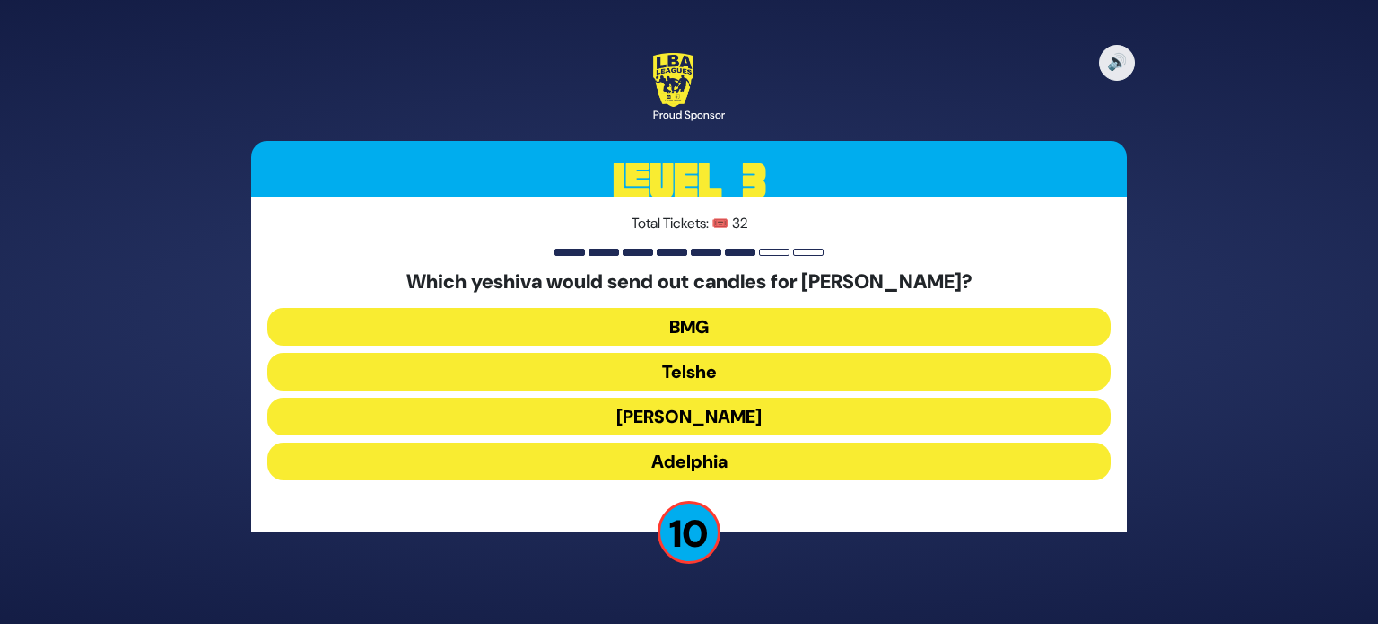
click at [782, 458] on button "Adelphia" at bounding box center [688, 461] width 843 height 38
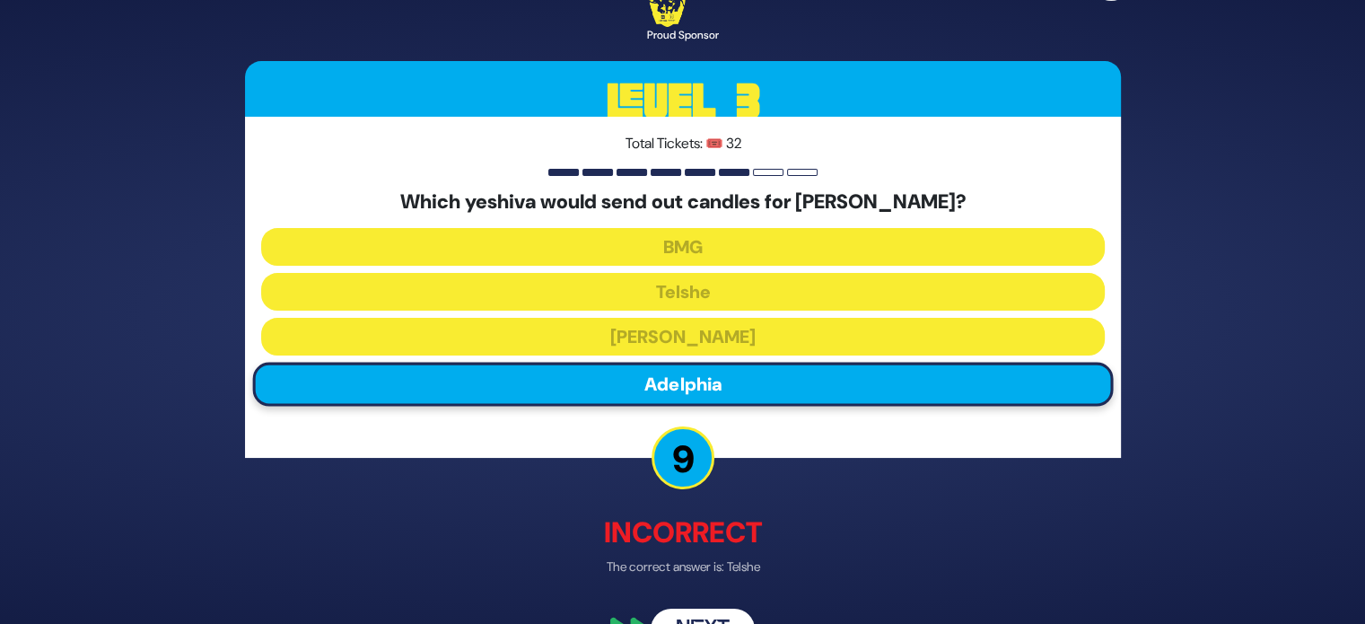
click at [685, 613] on button "Next" at bounding box center [702, 629] width 104 height 41
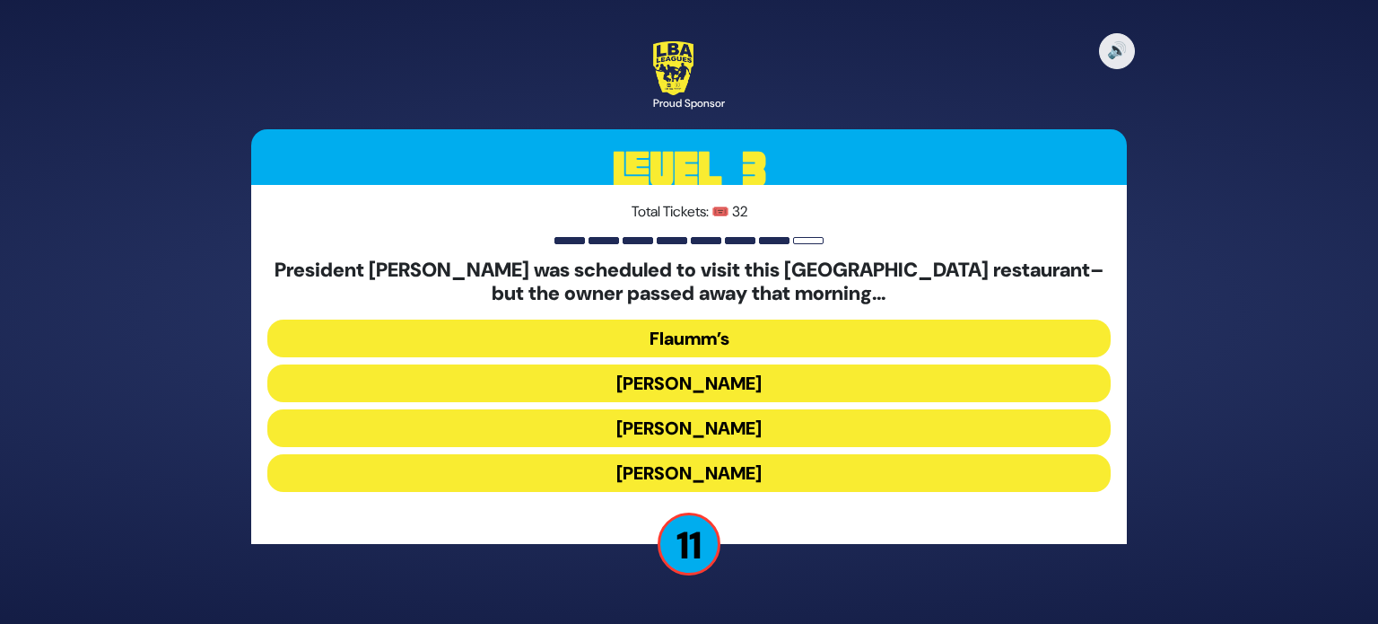
click at [751, 426] on button "Gottlieb’s" at bounding box center [688, 428] width 843 height 38
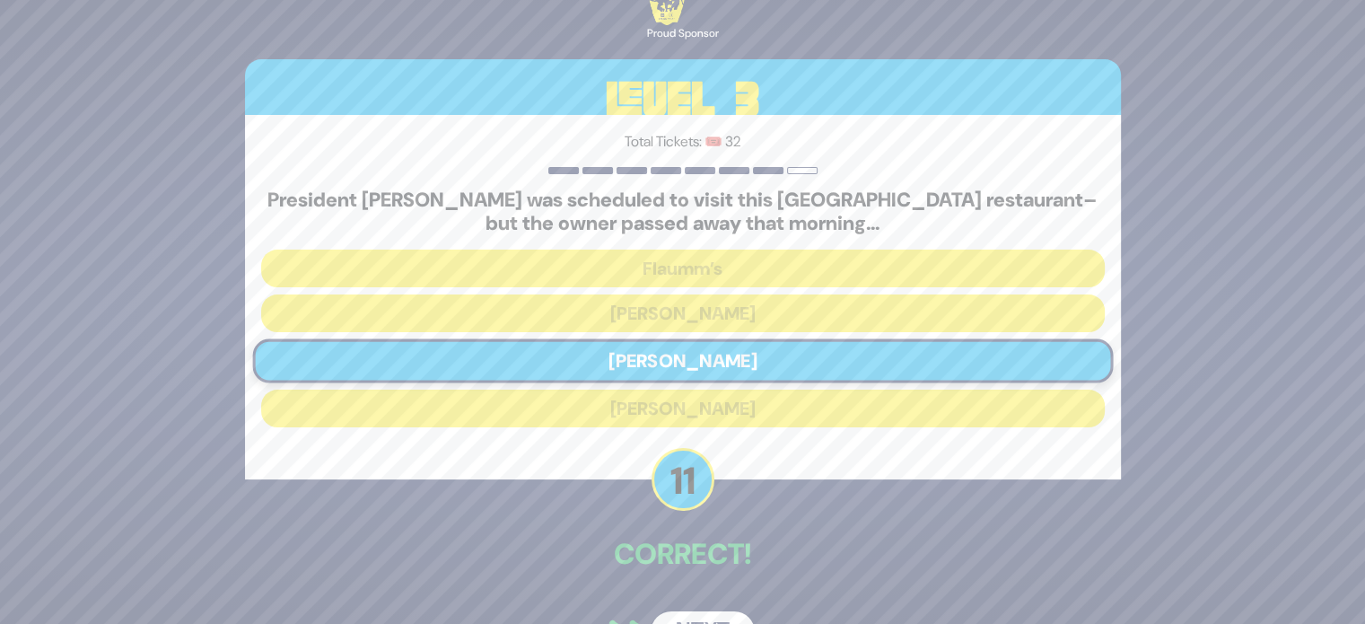
click at [693, 611] on button "Next" at bounding box center [702, 631] width 104 height 41
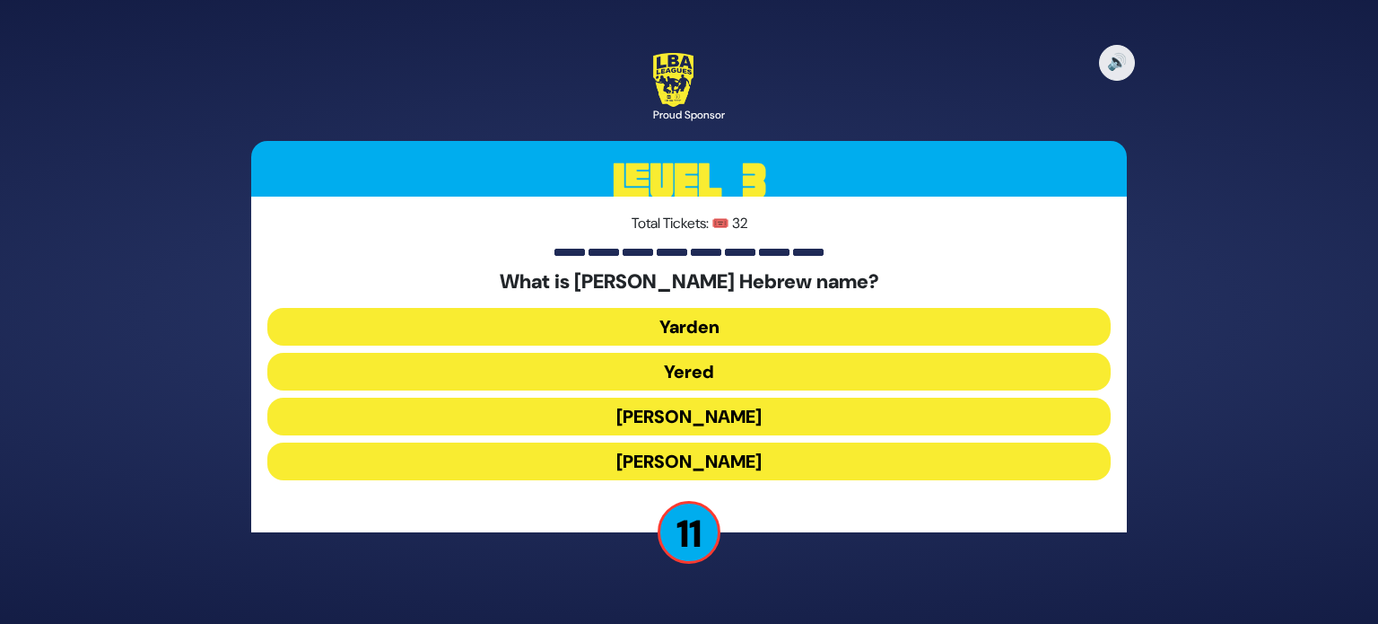
click at [781, 409] on button "Yaakov Yitzchak" at bounding box center [688, 416] width 843 height 38
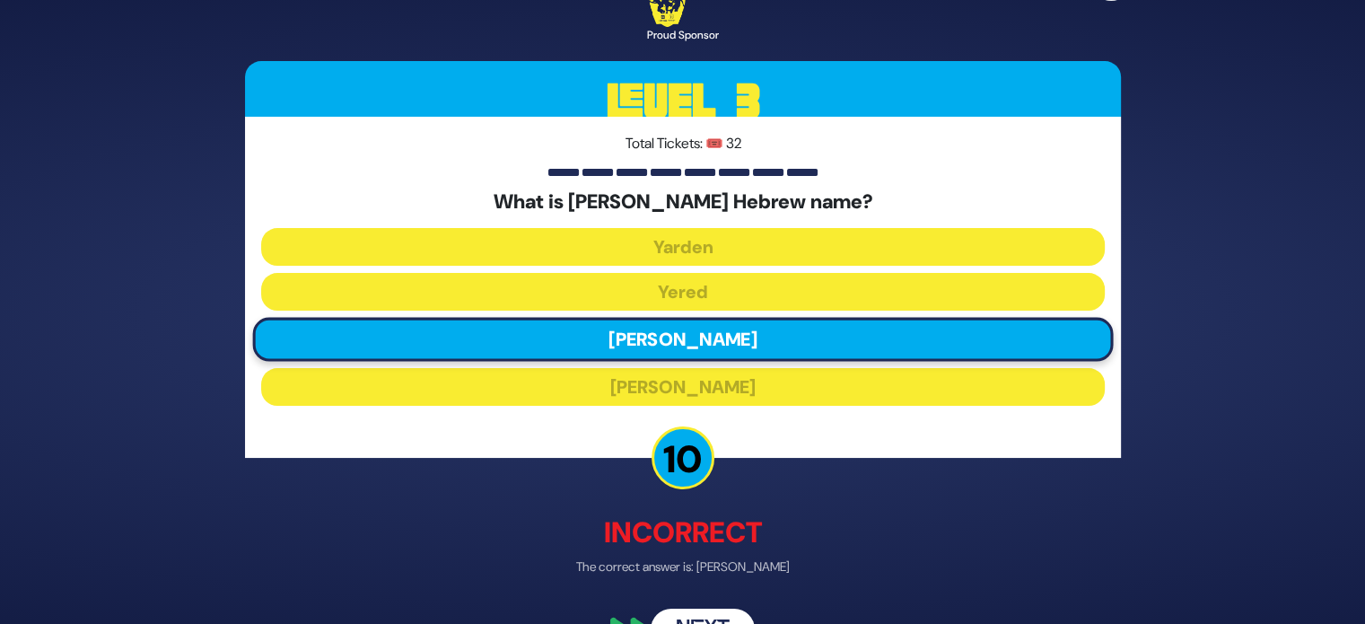
click at [716, 620] on button "Next" at bounding box center [702, 629] width 104 height 41
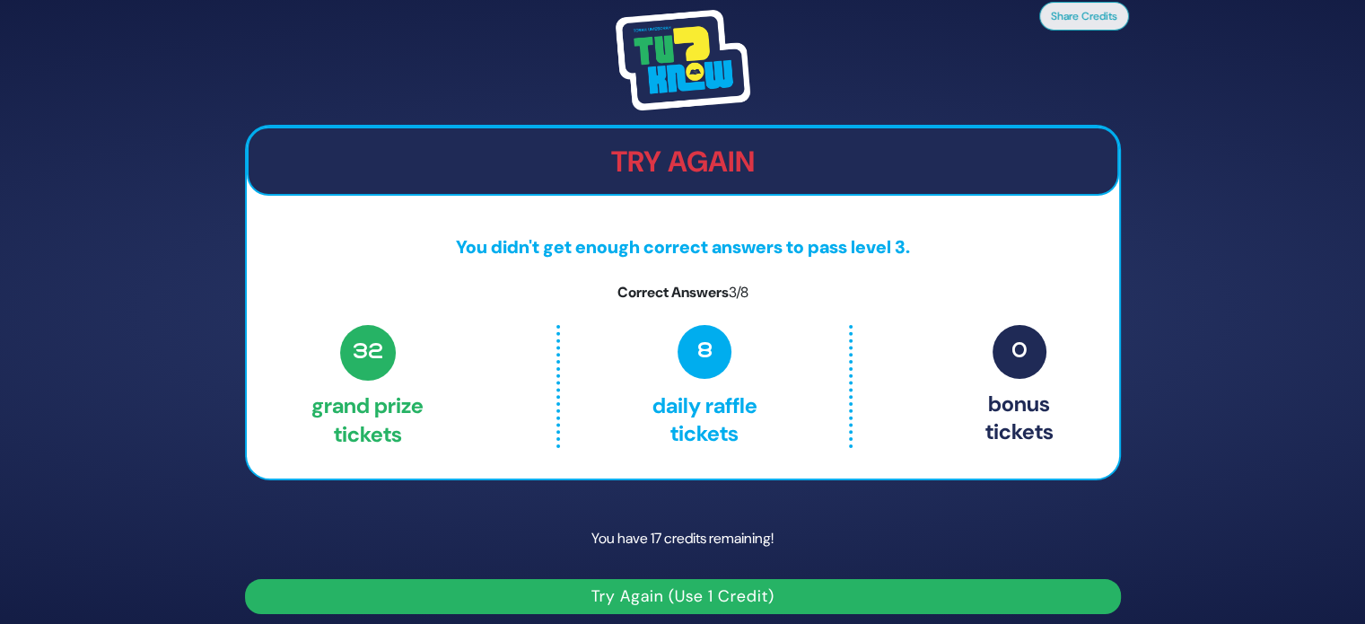
click at [711, 590] on button "Try Again (Use 1 Credit)" at bounding box center [683, 596] width 876 height 35
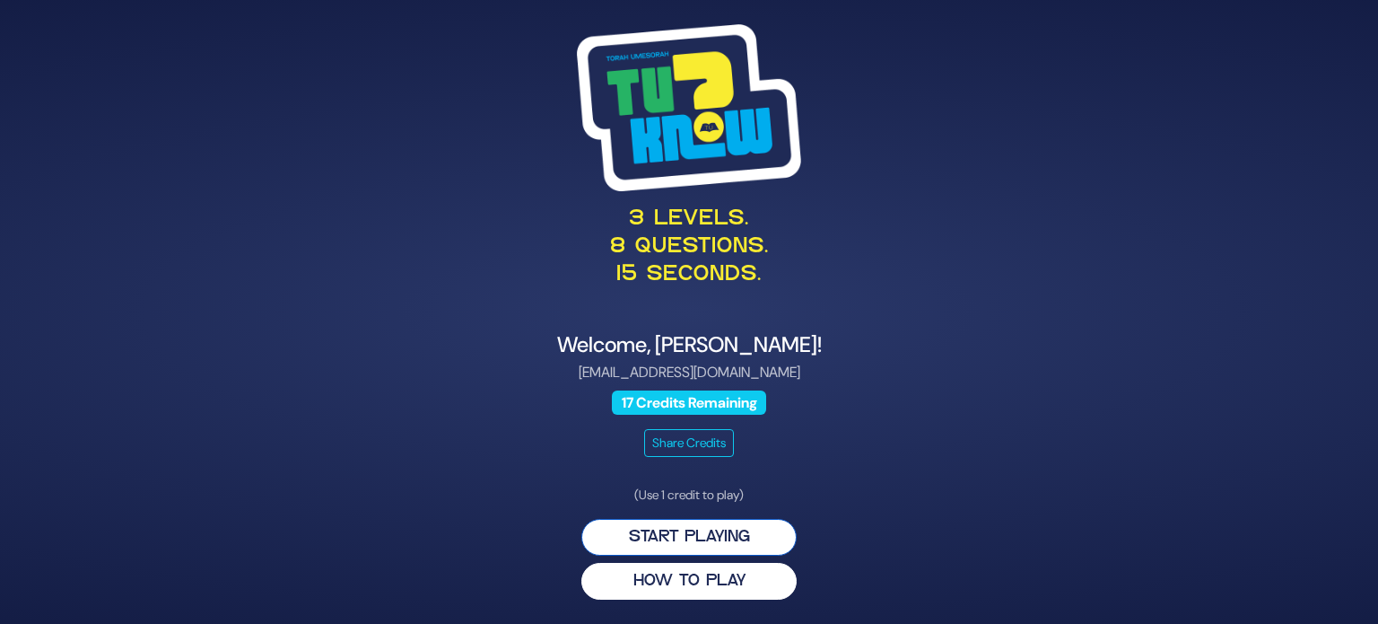
click at [695, 529] on button "Start Playing" at bounding box center [688, 537] width 215 height 37
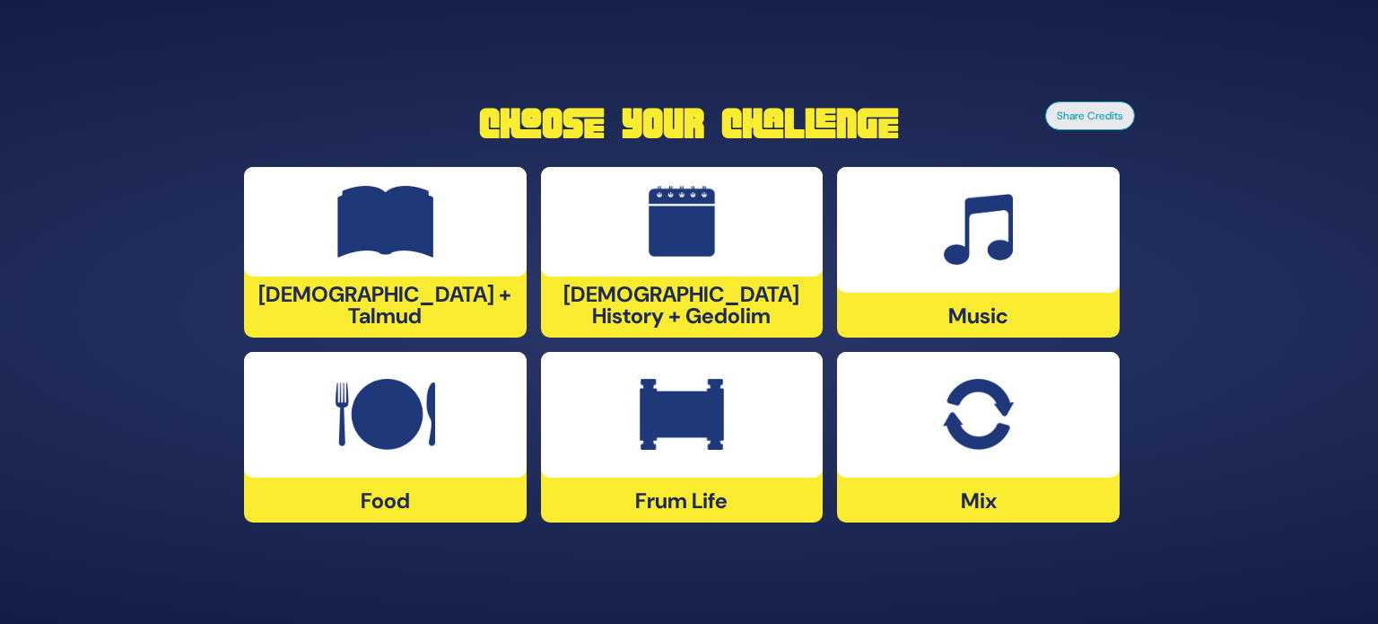
click at [693, 480] on div "Frum Life" at bounding box center [682, 437] width 283 height 170
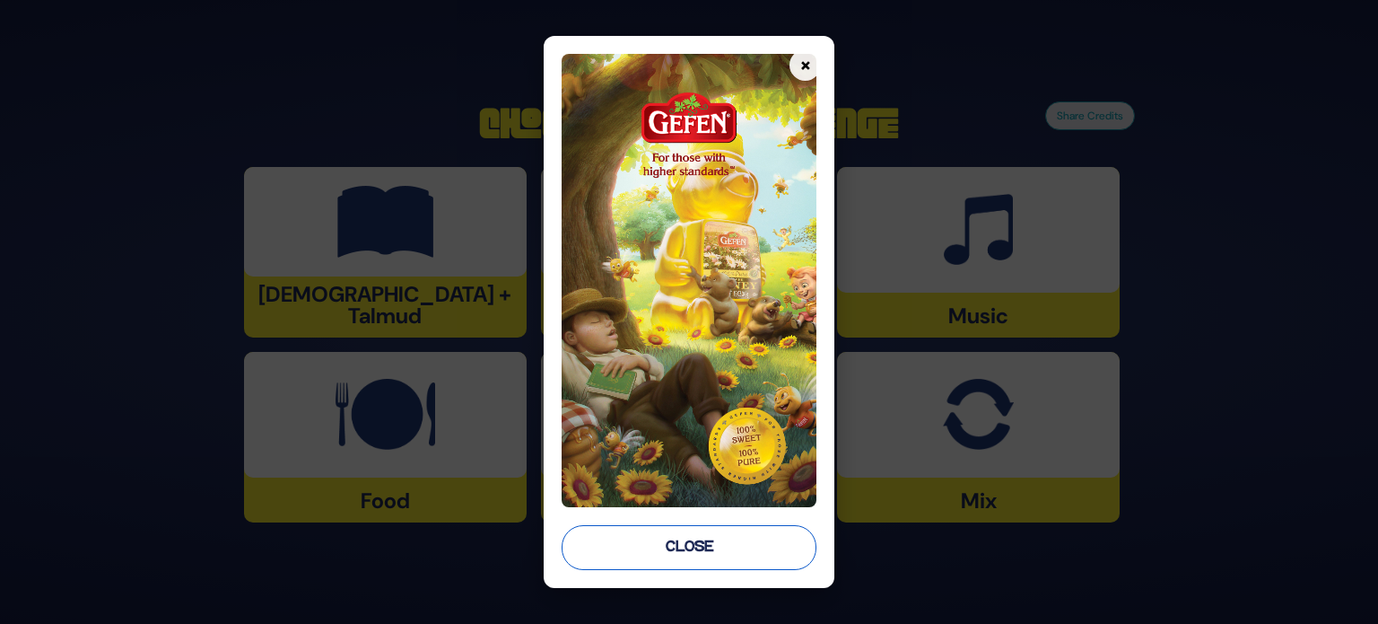
click at [685, 541] on button "Close" at bounding box center [689, 547] width 255 height 45
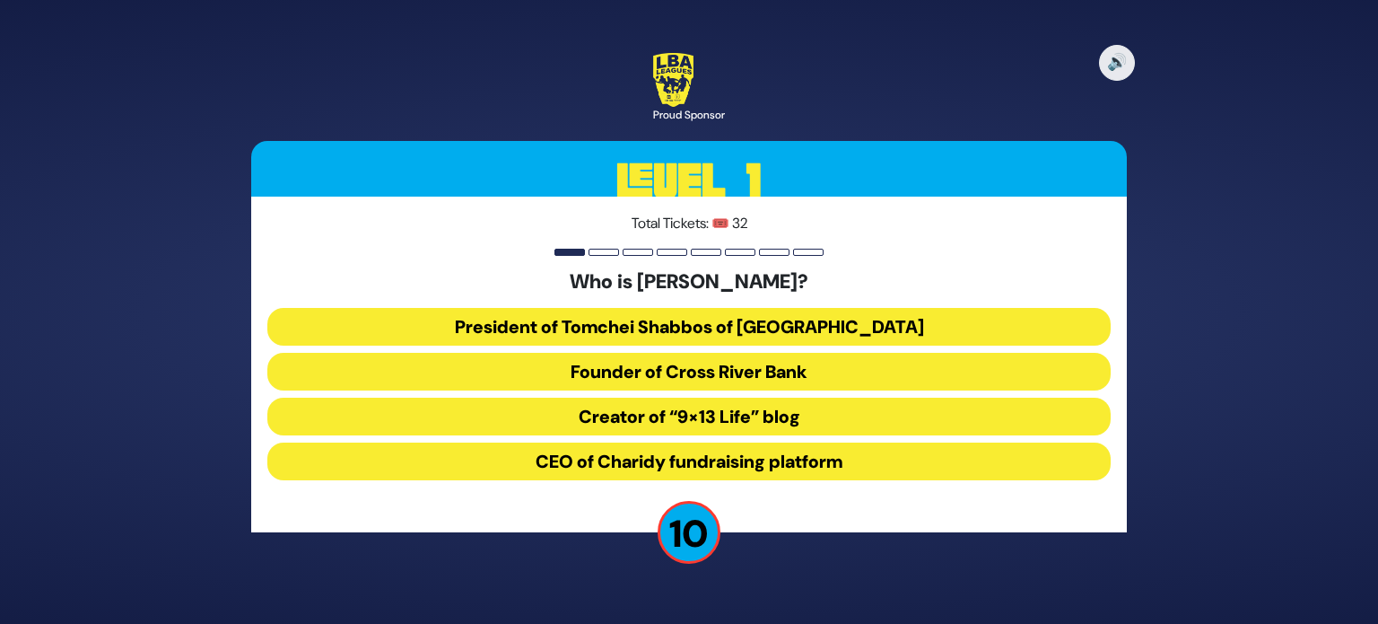
click at [707, 371] on button "Founder of Cross River Bank" at bounding box center [688, 372] width 843 height 38
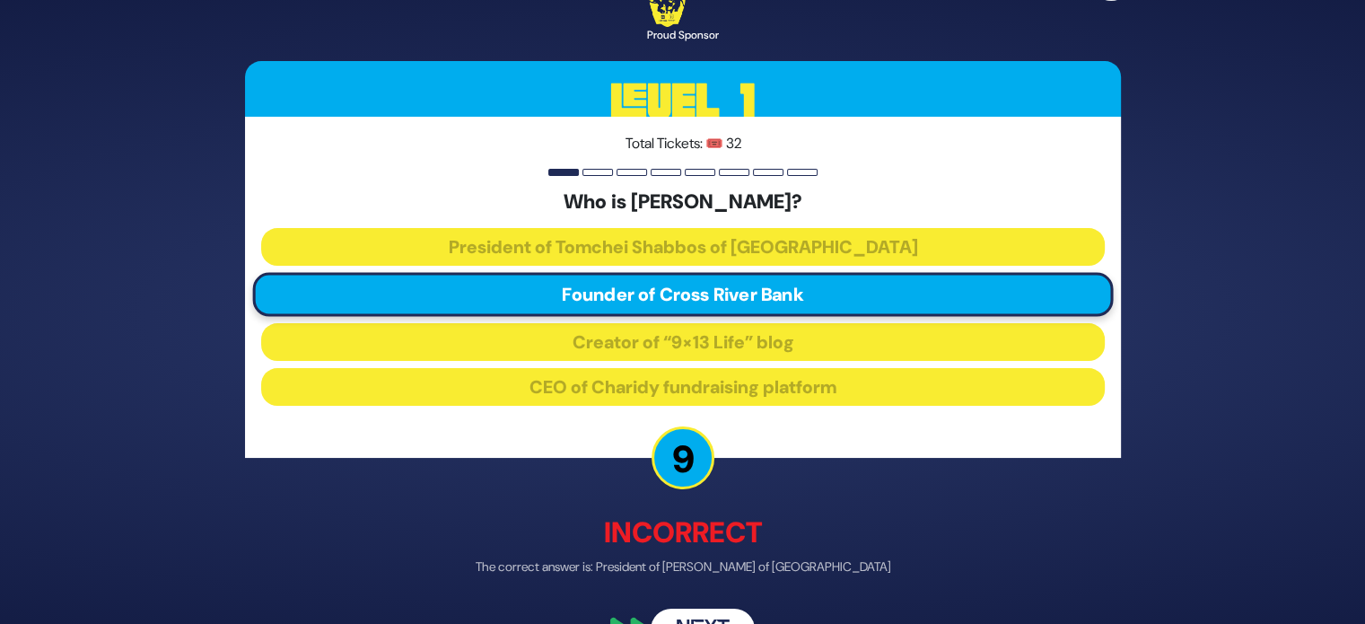
click at [711, 602] on div "🔊 Proud Sponsor Level 1 Total Tickets: 🎟️ 32 Who is [PERSON_NAME]? President of…" at bounding box center [682, 312] width 919 height 720
click at [705, 609] on button "Next" at bounding box center [702, 629] width 104 height 41
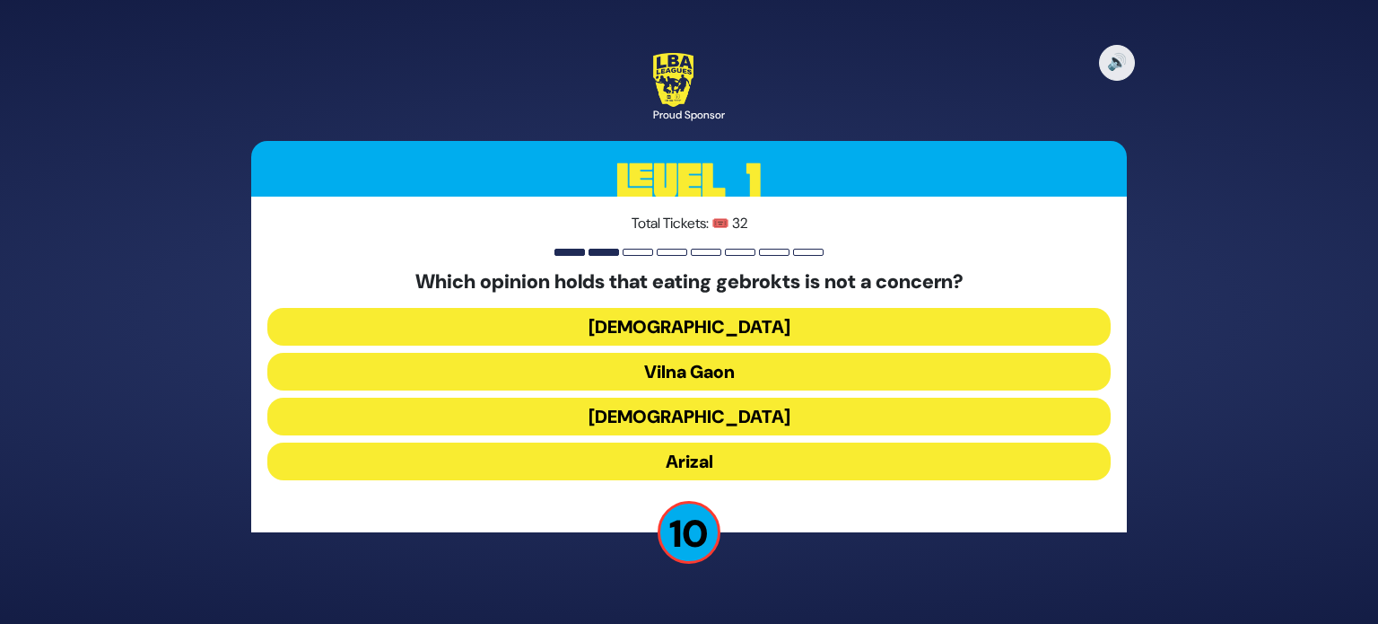
click at [722, 372] on button "Vilna Gaon" at bounding box center [688, 372] width 843 height 38
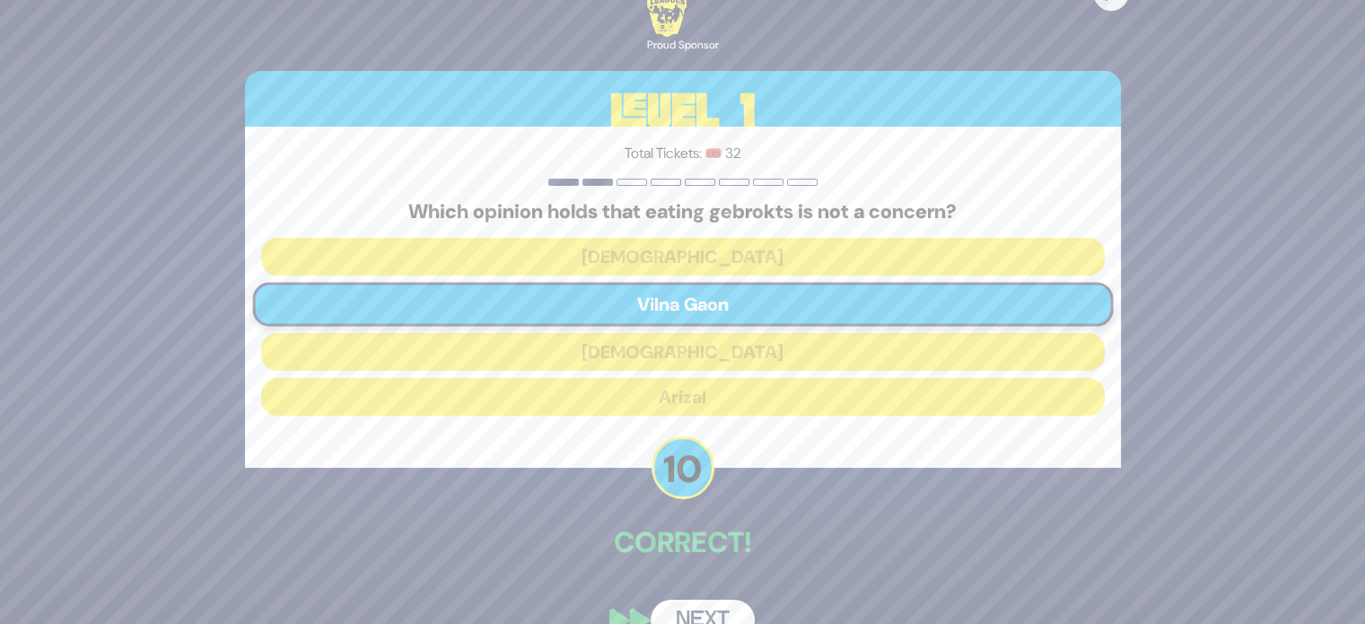
click at [688, 616] on button "Next" at bounding box center [702, 619] width 104 height 41
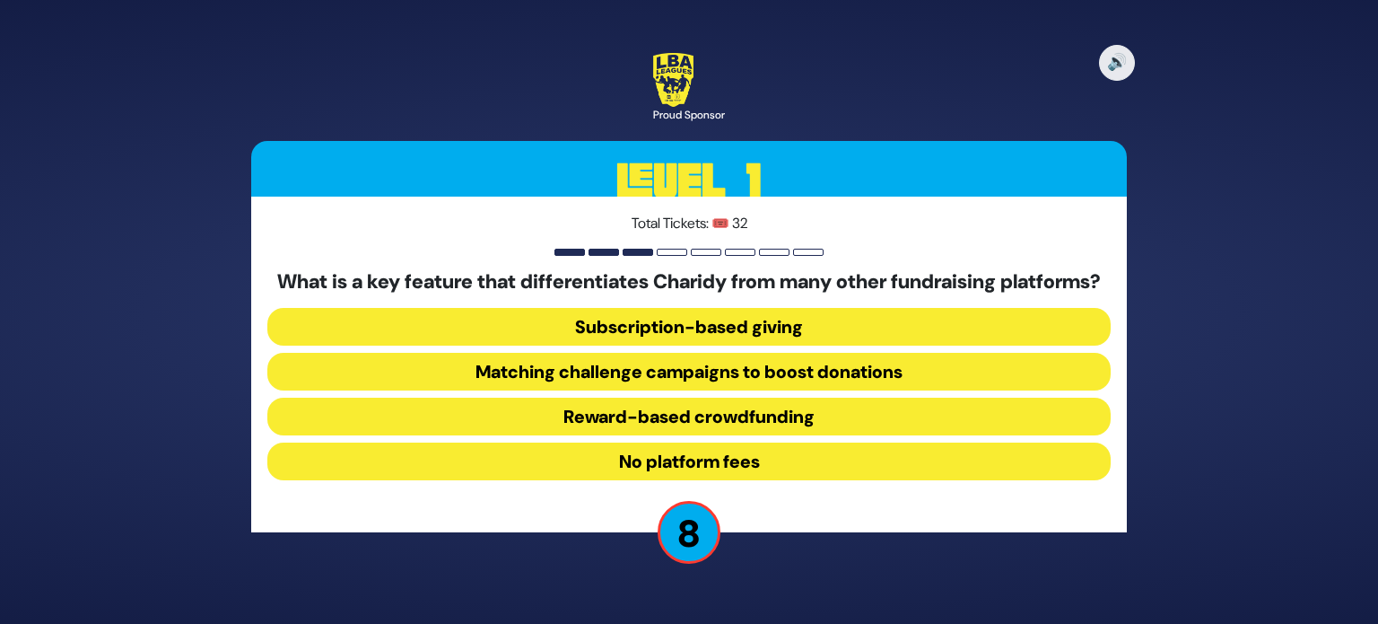
click at [732, 476] on button "No platform fees" at bounding box center [688, 461] width 843 height 38
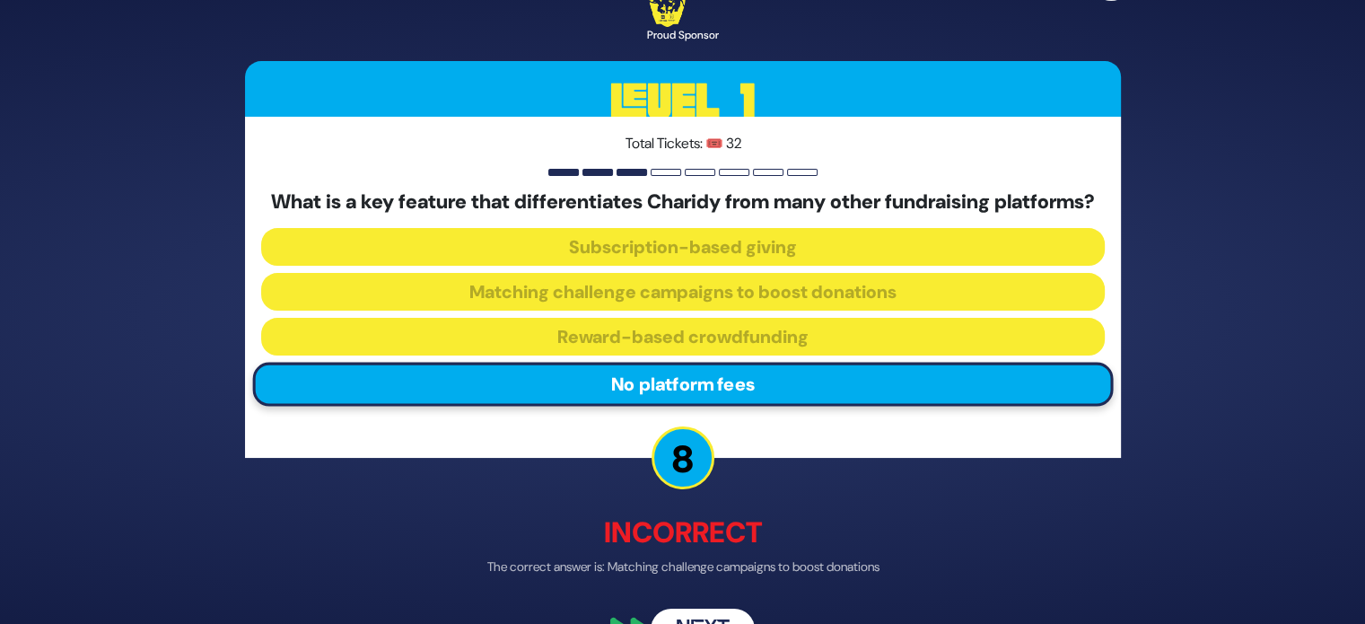
click at [712, 621] on button "Next" at bounding box center [702, 629] width 104 height 41
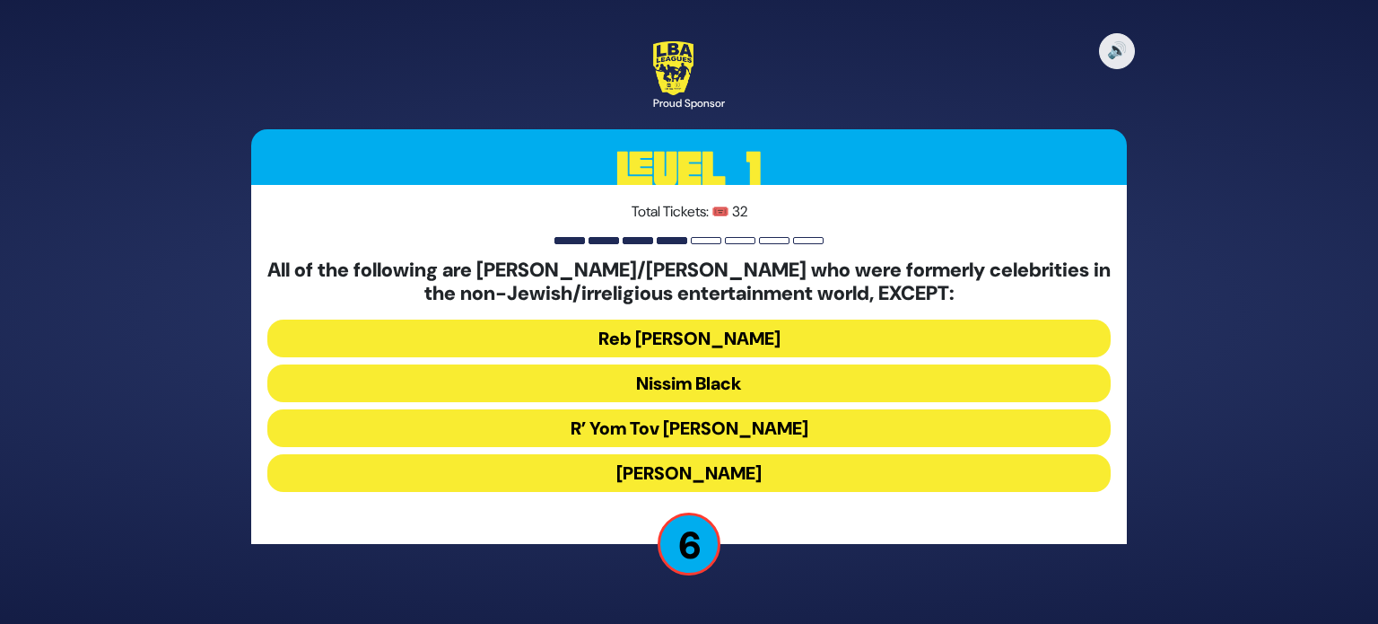
click at [718, 430] on button "R’ Yom Tov Glazer" at bounding box center [688, 428] width 843 height 38
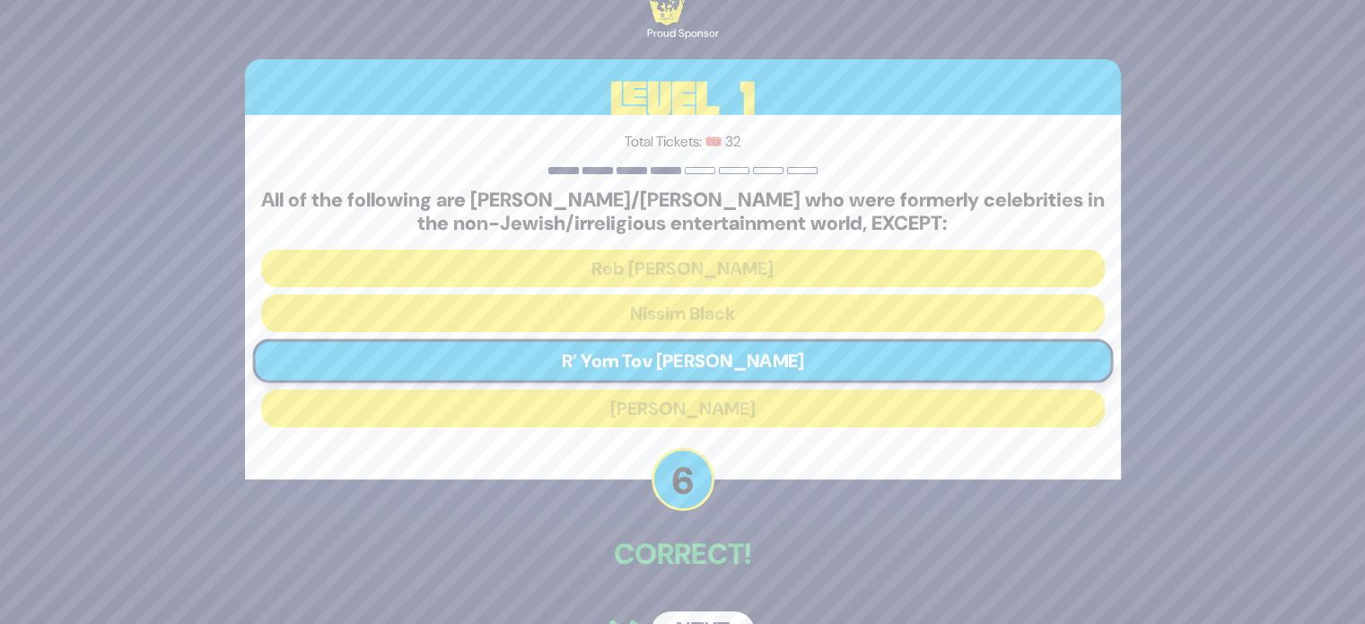
click at [704, 614] on button "Next" at bounding box center [702, 631] width 104 height 41
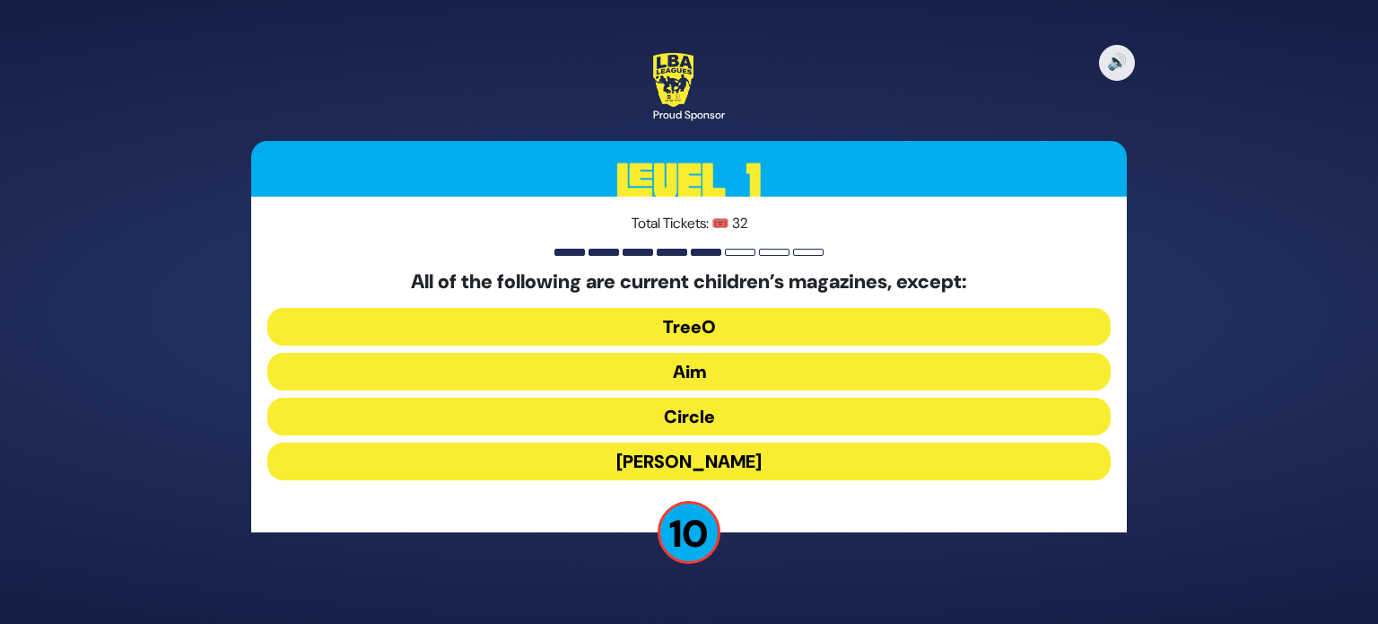
click at [743, 468] on button "Mishpacha Jr." at bounding box center [688, 461] width 843 height 38
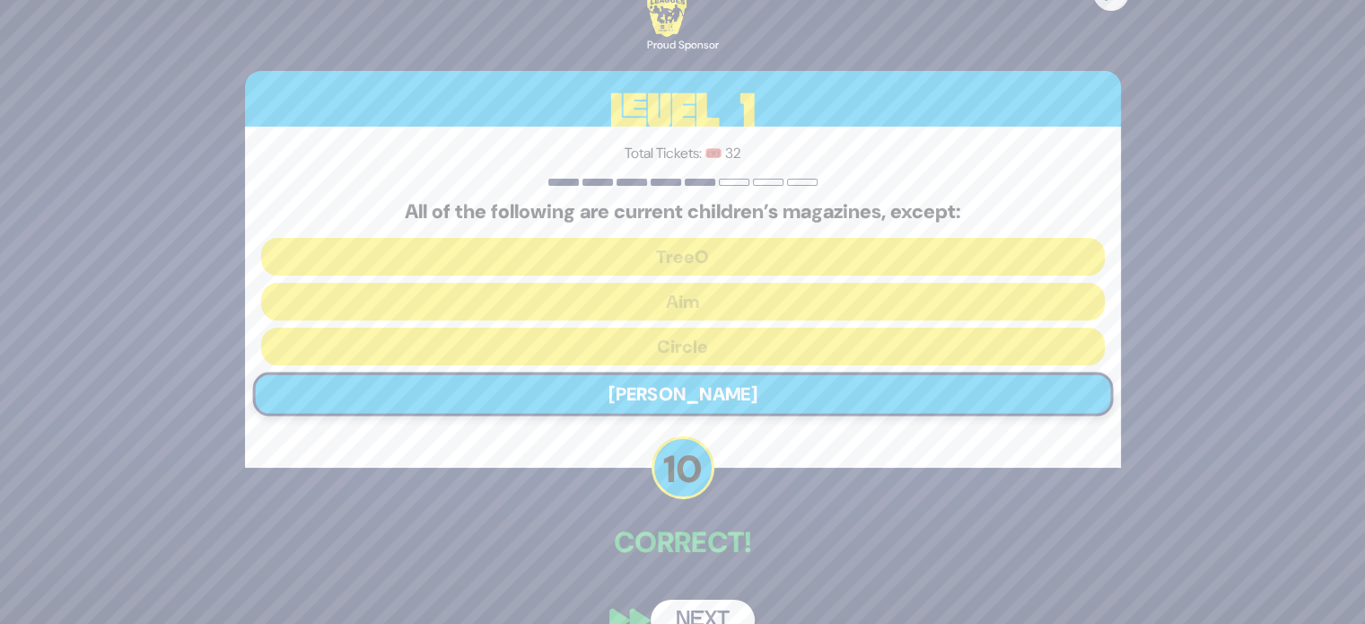
drag, startPoint x: 703, startPoint y: 614, endPoint x: 641, endPoint y: 576, distance: 73.2
click at [641, 576] on div "🔊 Proud Sponsor Level 1 Total Tickets: 🎟️ 32 All of the following are current c…" at bounding box center [682, 311] width 919 height 701
click at [687, 610] on button "Next" at bounding box center [702, 619] width 104 height 41
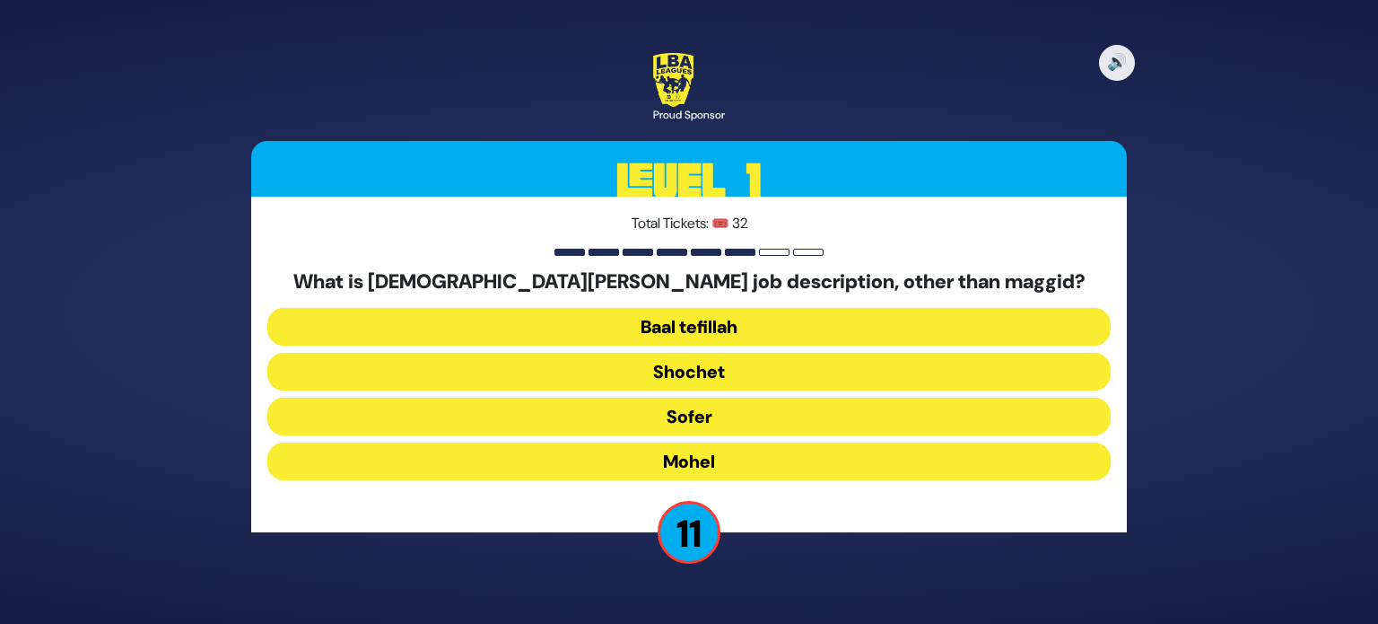
click at [737, 461] on button "Mohel" at bounding box center [688, 461] width 843 height 38
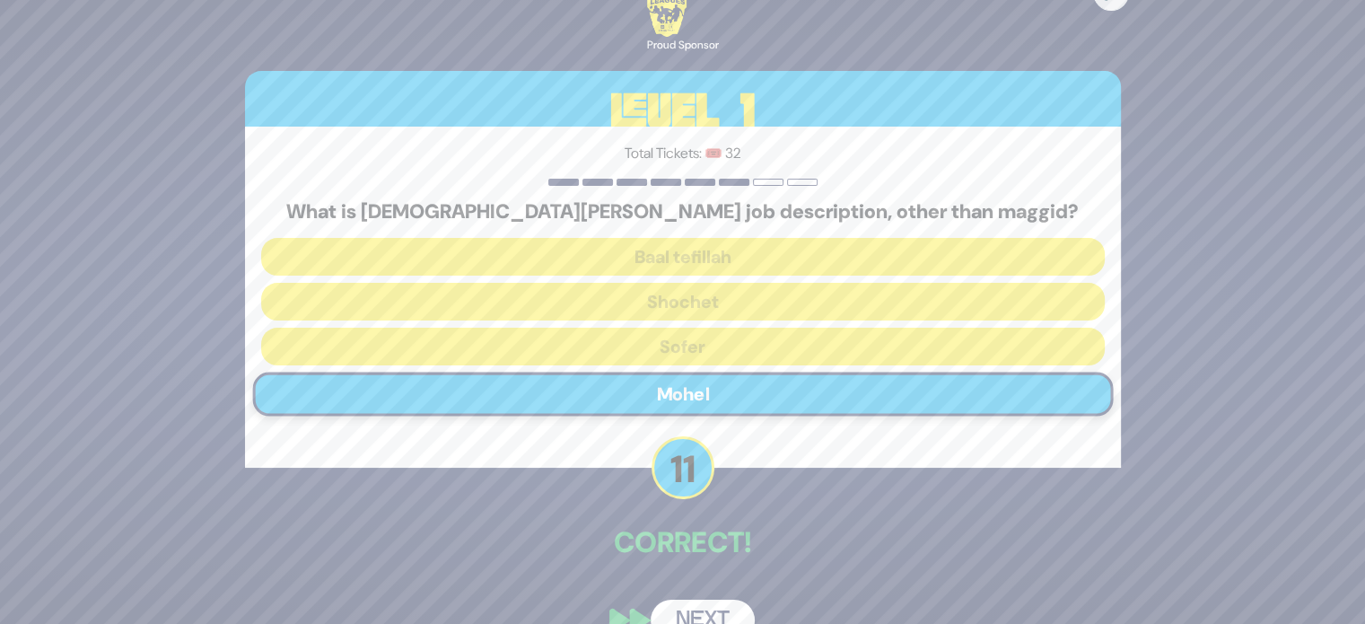
click at [714, 613] on button "Next" at bounding box center [702, 619] width 104 height 41
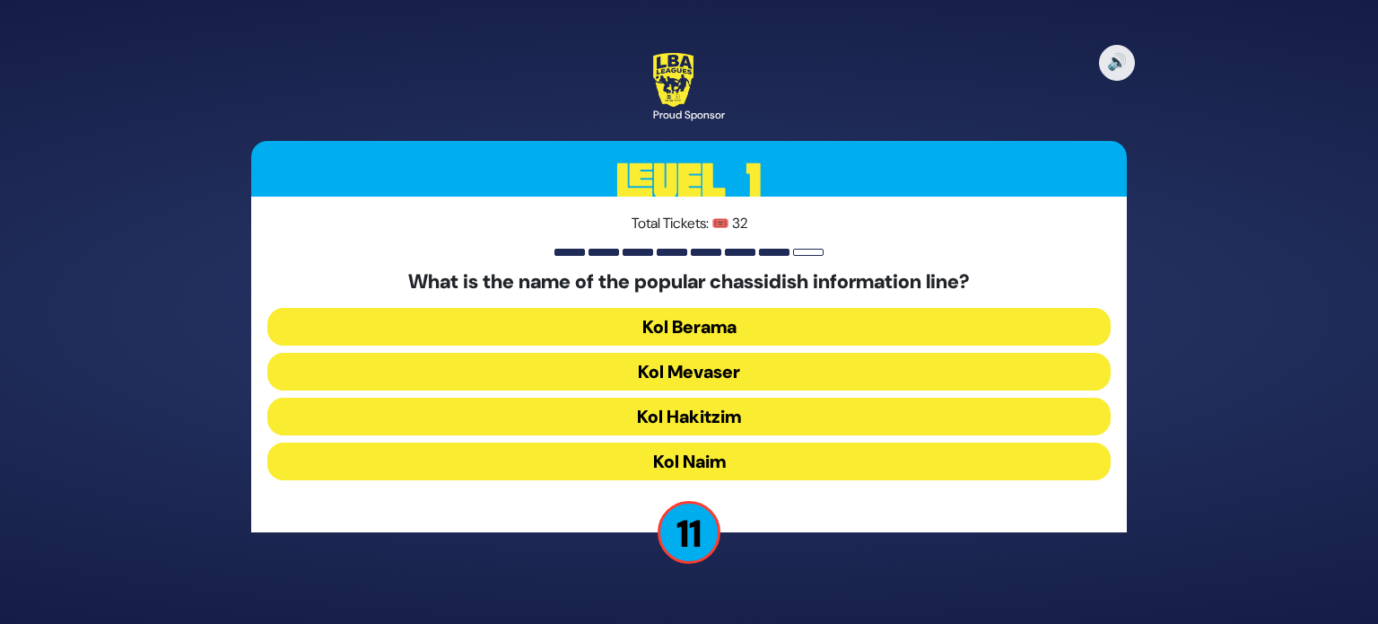
click at [739, 374] on button "Kol Mevaser" at bounding box center [688, 372] width 843 height 38
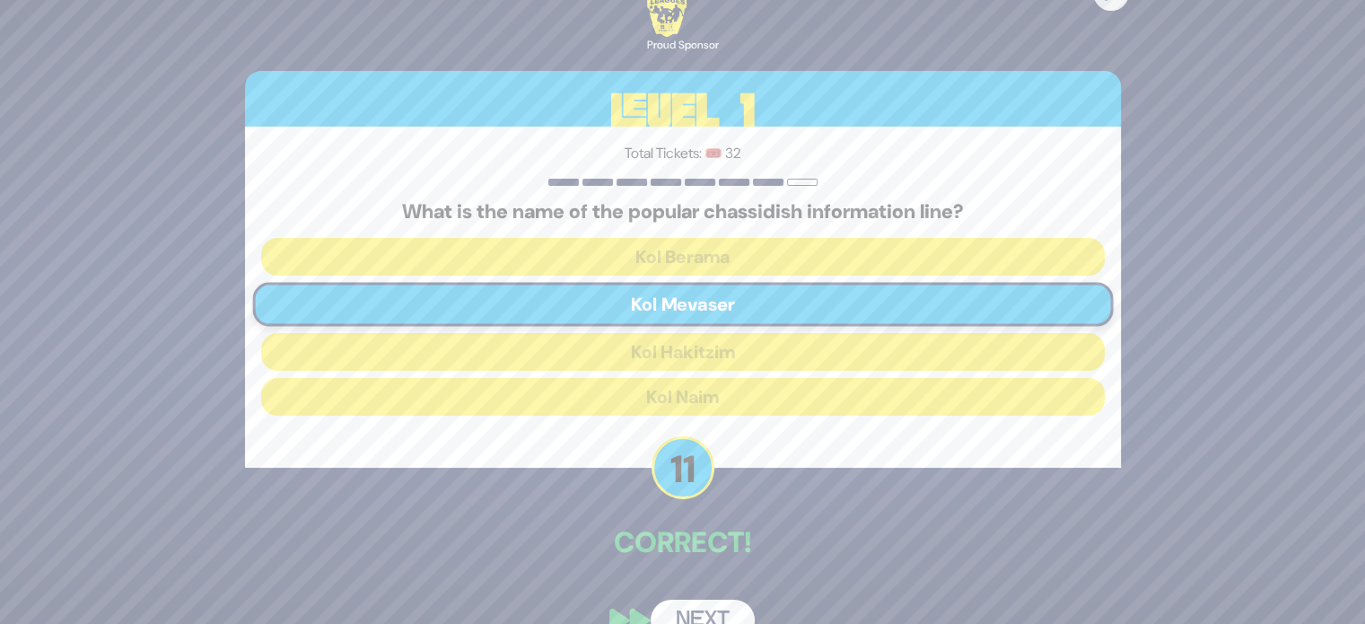
click at [687, 606] on button "Next" at bounding box center [702, 619] width 104 height 41
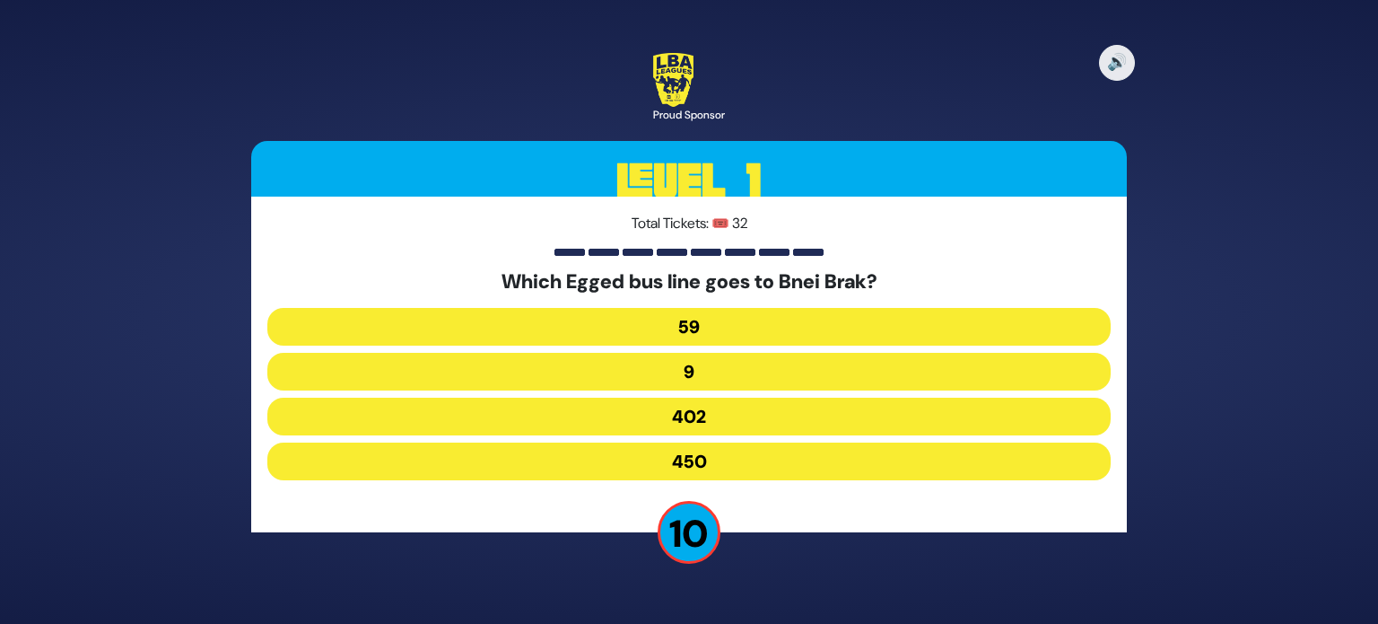
click at [737, 469] on button "450" at bounding box center [688, 461] width 843 height 38
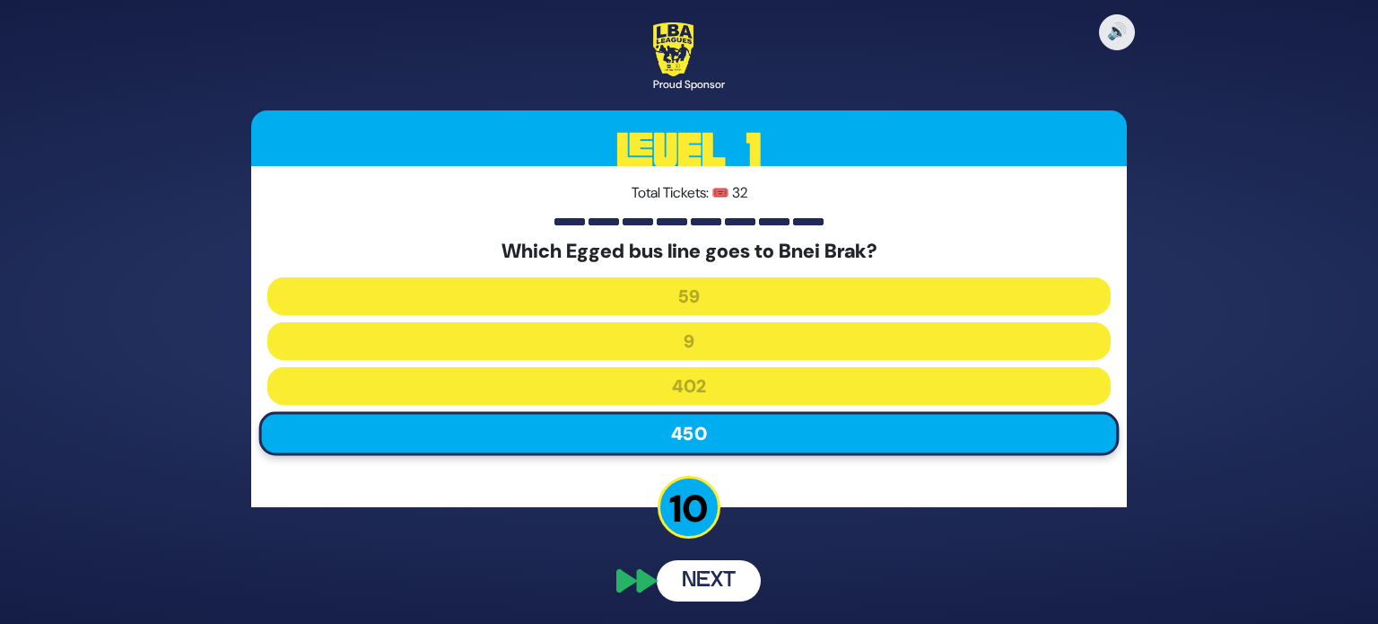
click at [717, 589] on button "Next" at bounding box center [709, 580] width 104 height 41
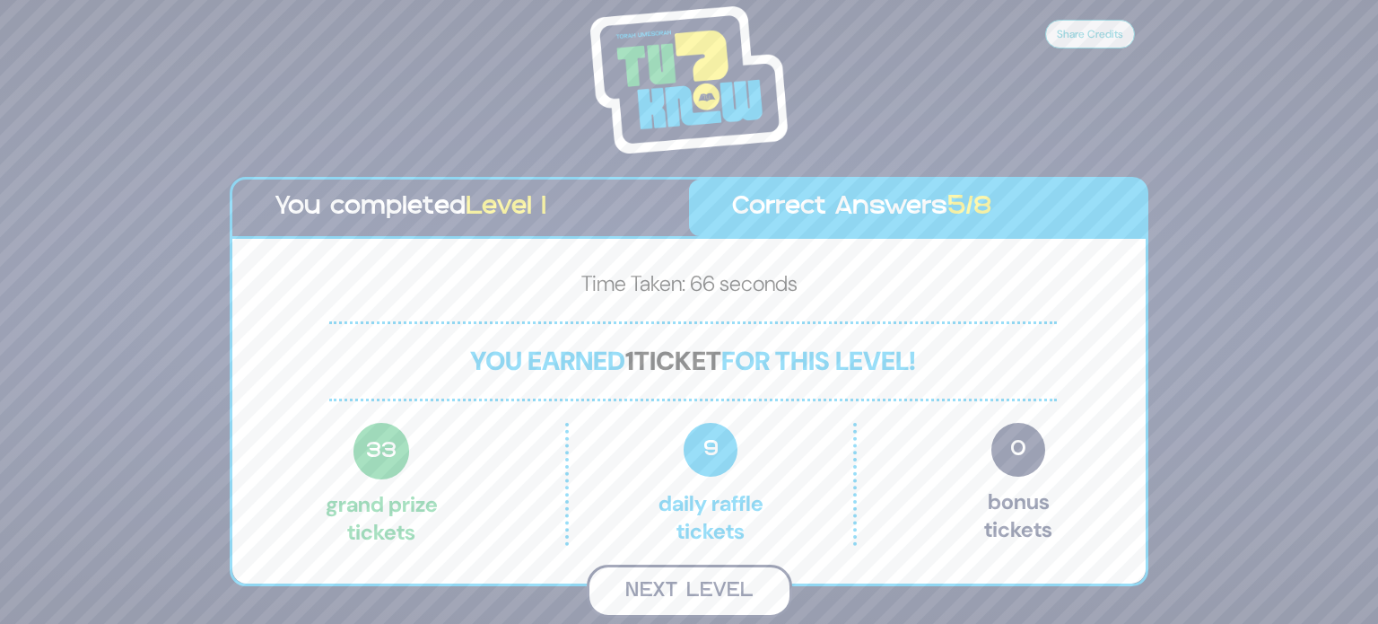
drag, startPoint x: 717, startPoint y: 589, endPoint x: 660, endPoint y: 574, distance: 58.3
click at [660, 574] on button "Next Level" at bounding box center [689, 590] width 205 height 53
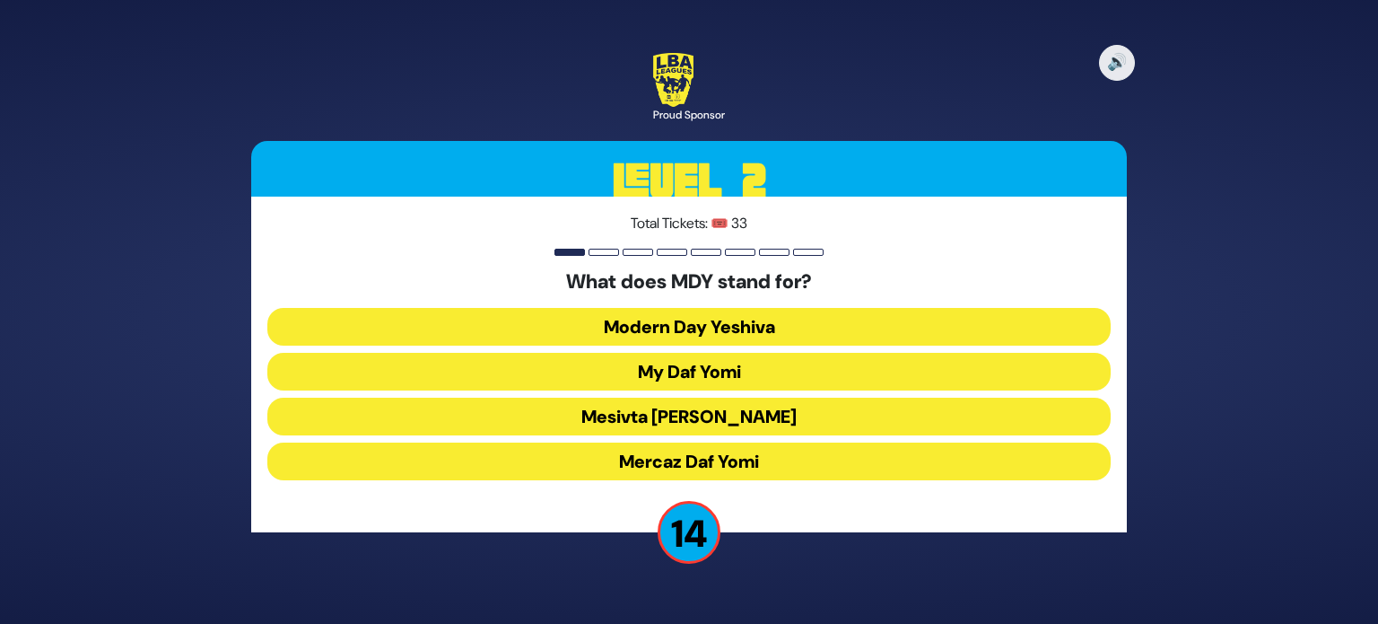
click at [685, 457] on button "Mercaz Daf Yomi" at bounding box center [688, 461] width 843 height 38
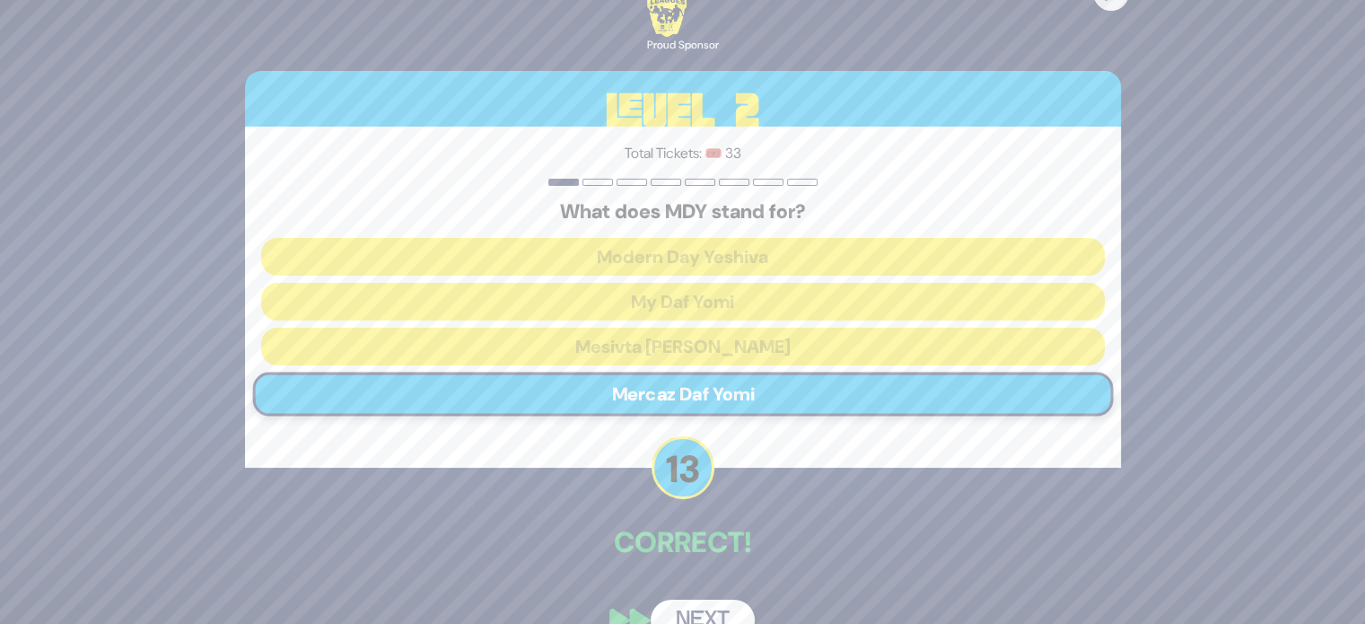
click at [699, 605] on button "Next" at bounding box center [702, 619] width 104 height 41
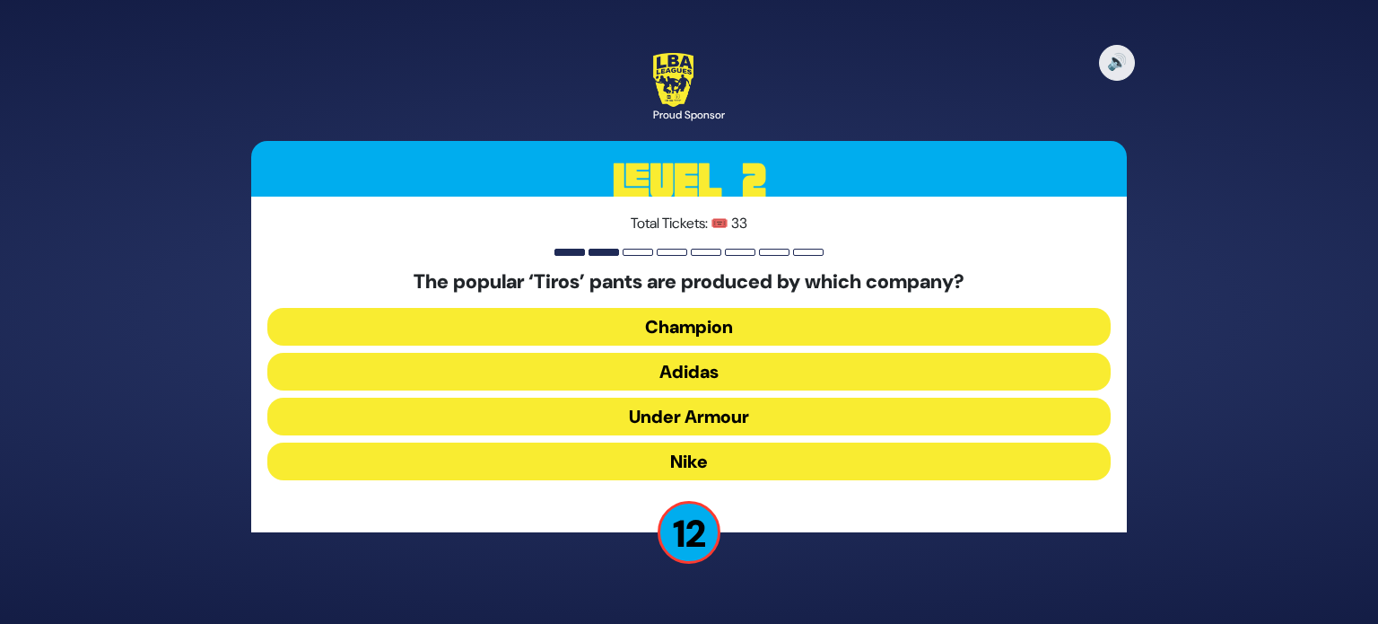
click at [720, 372] on button "Adidas" at bounding box center [688, 372] width 843 height 38
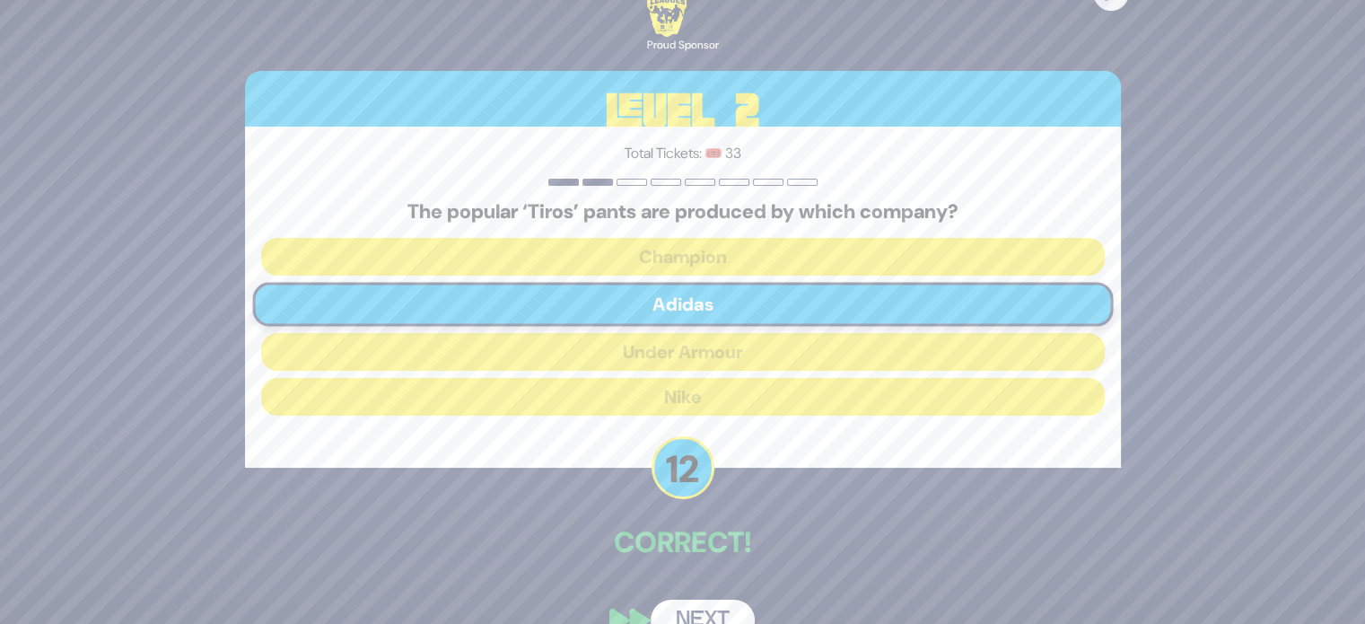
click at [726, 599] on button "Next" at bounding box center [702, 619] width 104 height 41
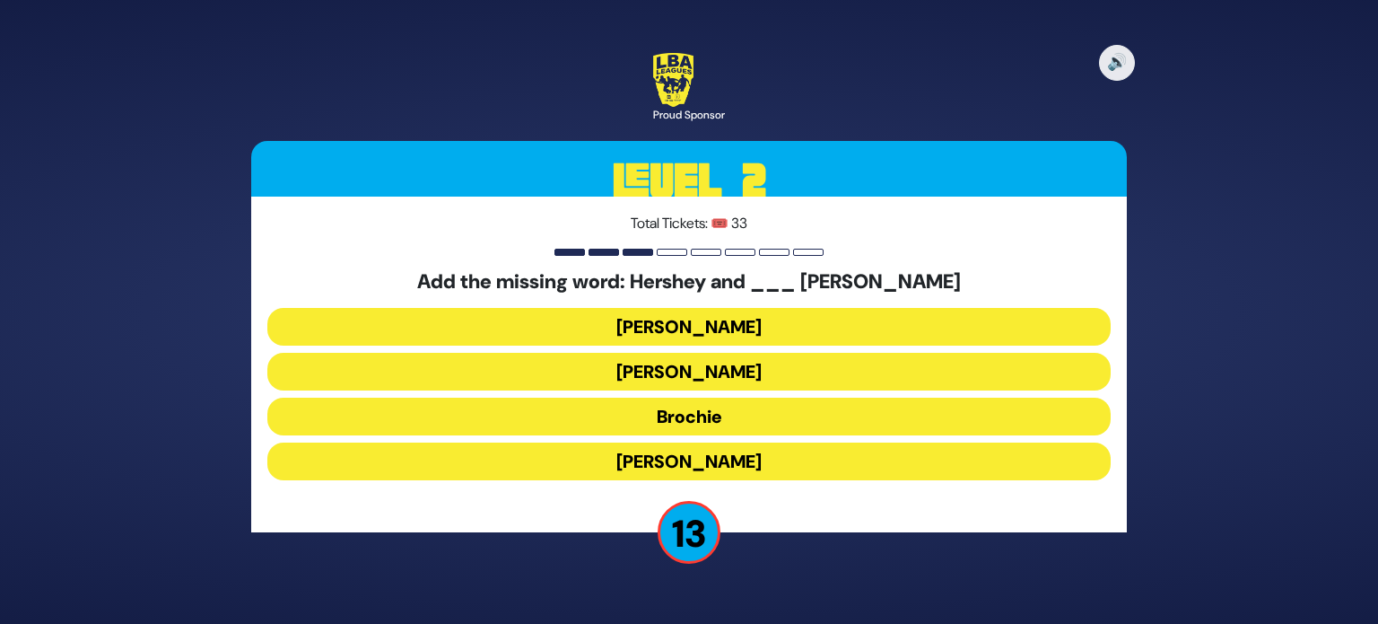
click at [694, 319] on button "Raizy" at bounding box center [688, 327] width 843 height 38
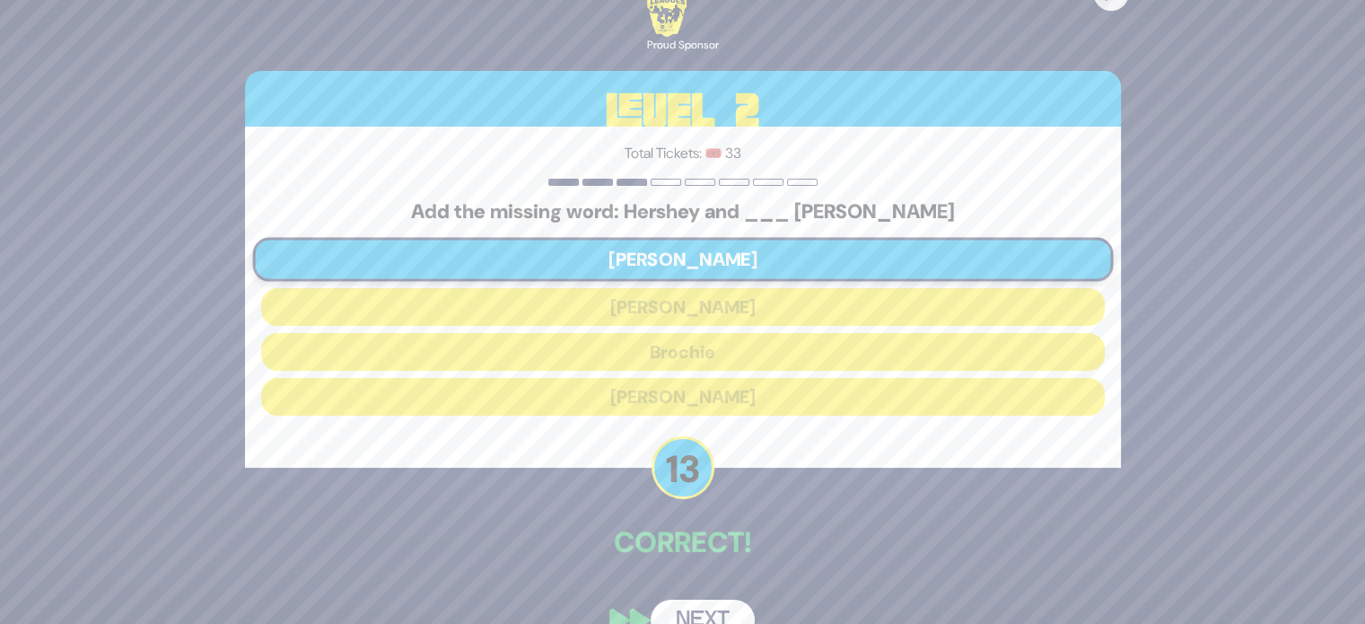
click at [694, 601] on button "Next" at bounding box center [702, 619] width 104 height 41
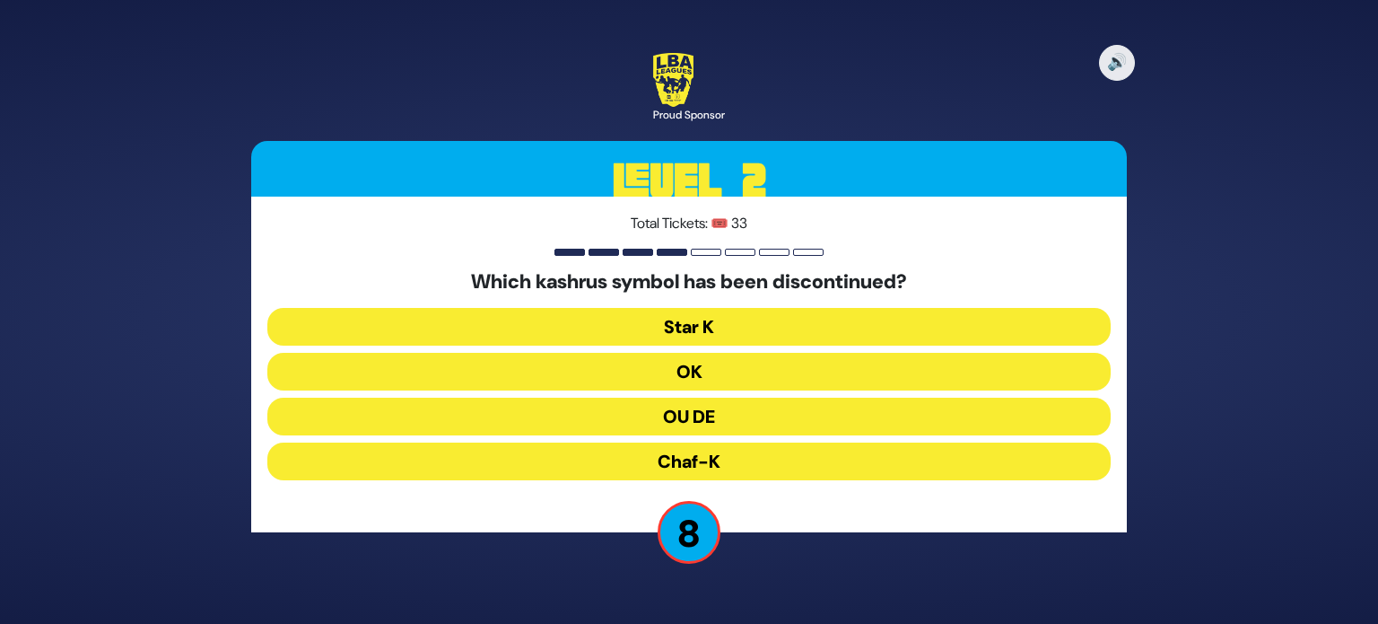
click at [753, 455] on button "Chaf-K" at bounding box center [688, 461] width 843 height 38
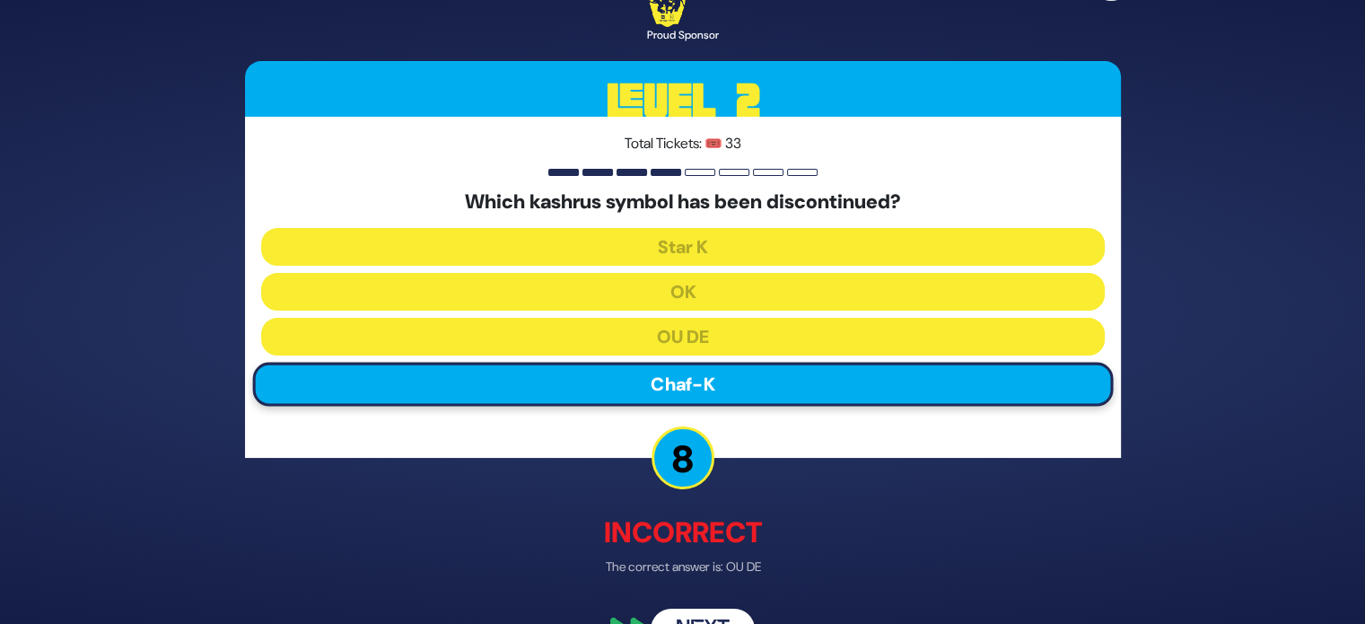
click at [687, 611] on button "Next" at bounding box center [702, 629] width 104 height 41
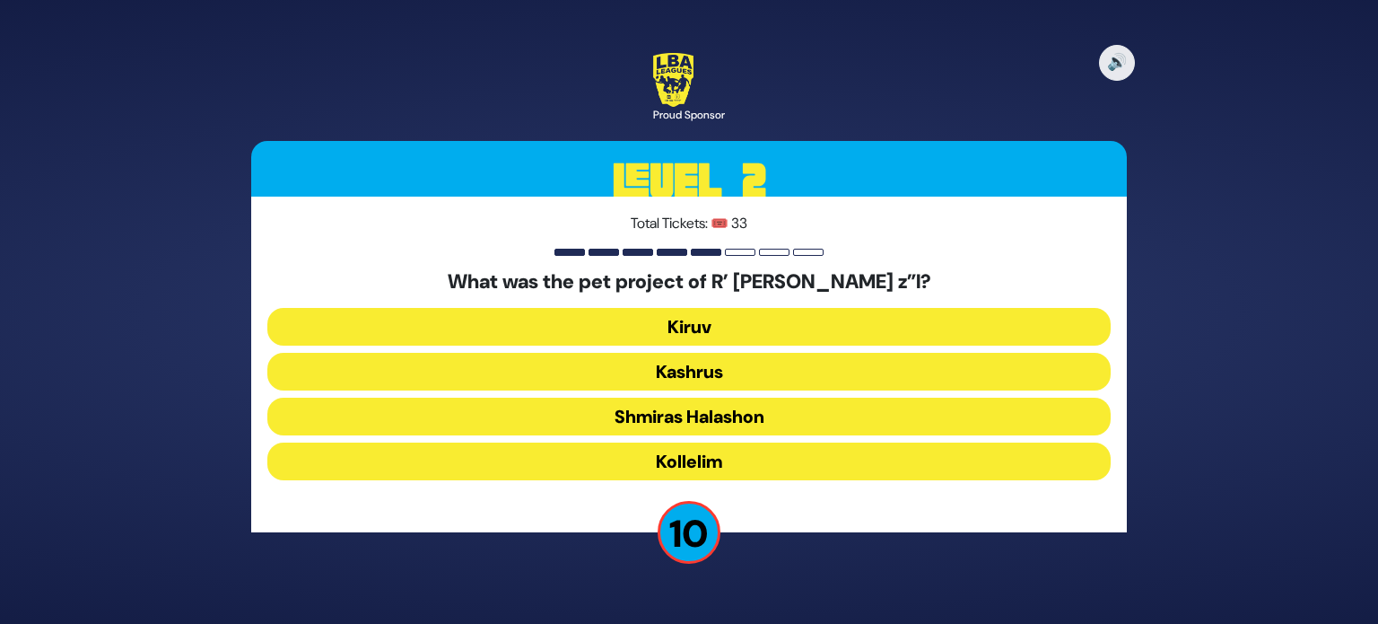
click at [791, 447] on button "Kollelim" at bounding box center [688, 461] width 843 height 38
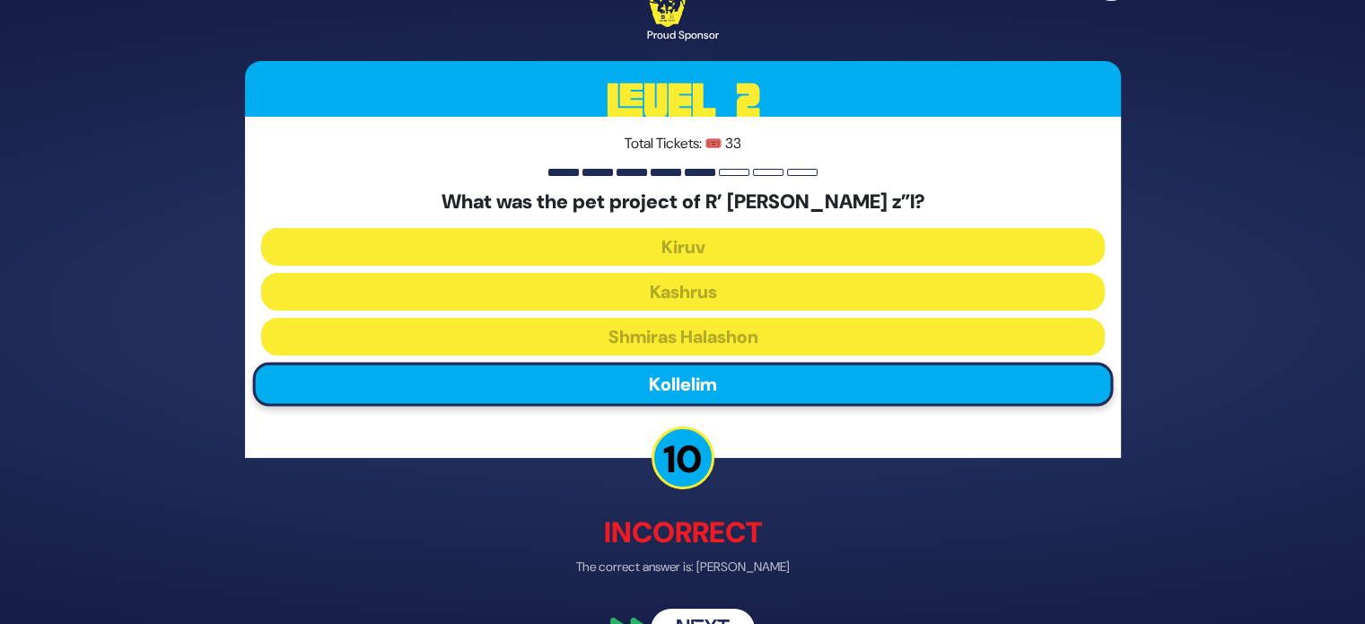
click at [691, 609] on button "Next" at bounding box center [702, 629] width 104 height 41
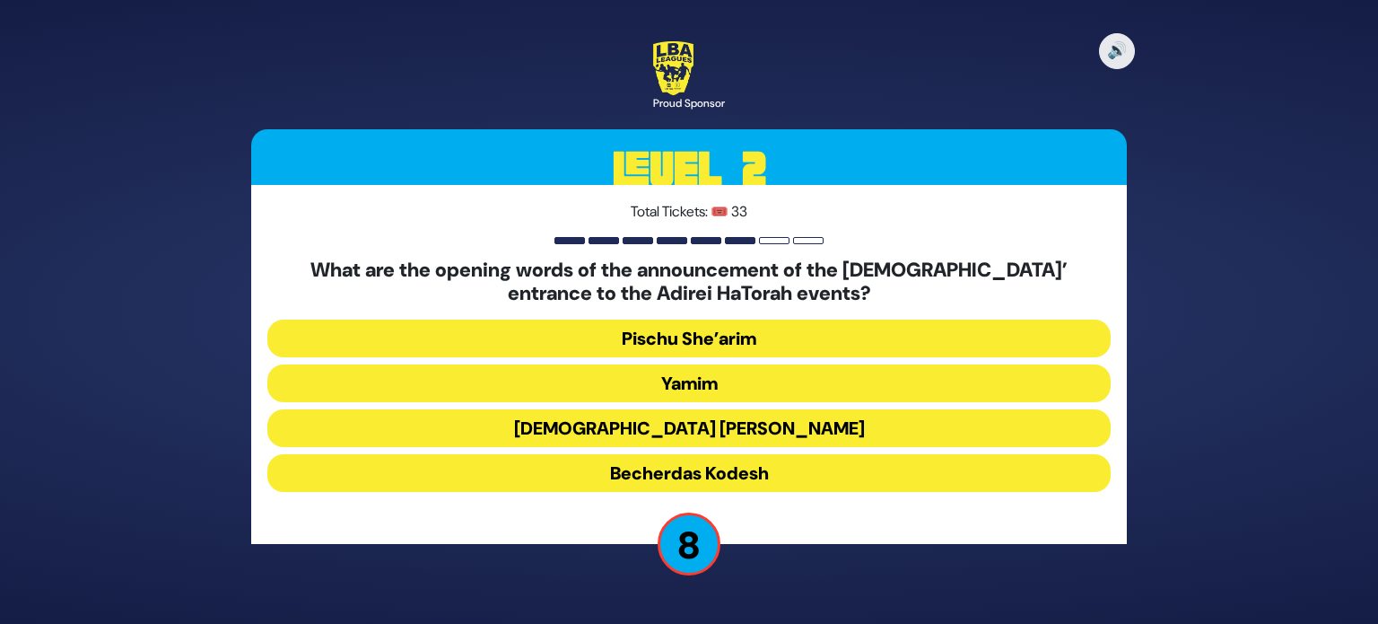
click at [747, 320] on button "Pischu She’arim" at bounding box center [688, 338] width 843 height 38
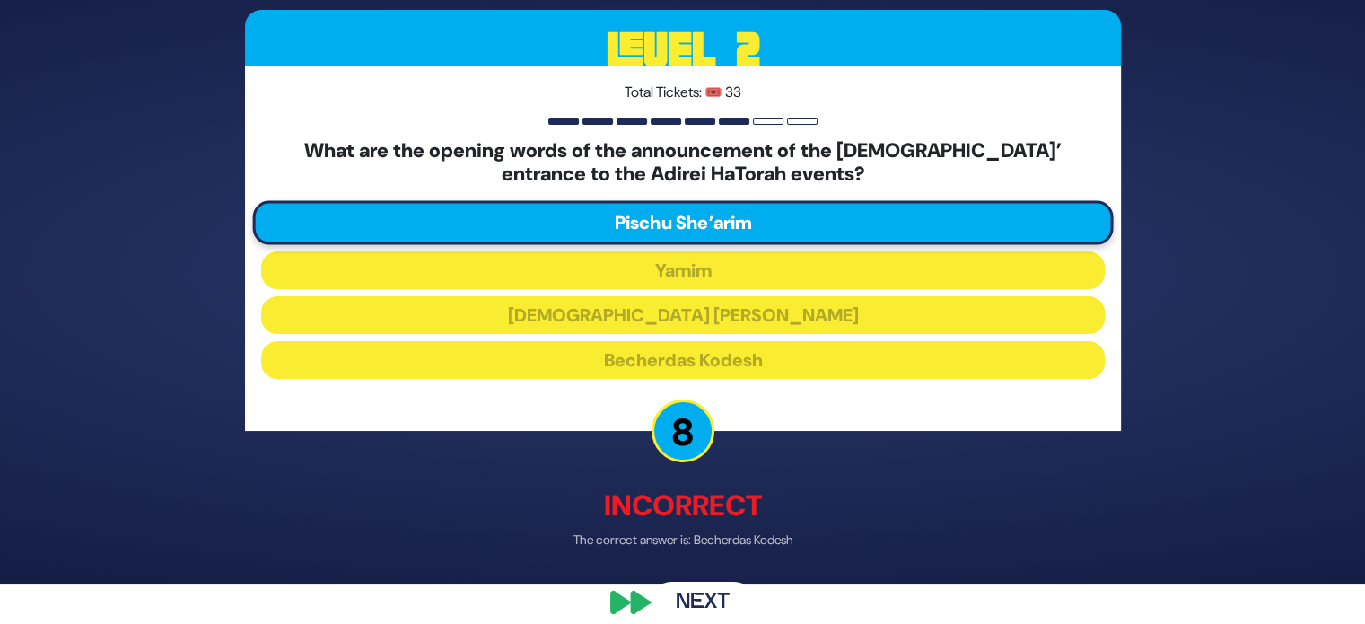
scroll to position [41, 0]
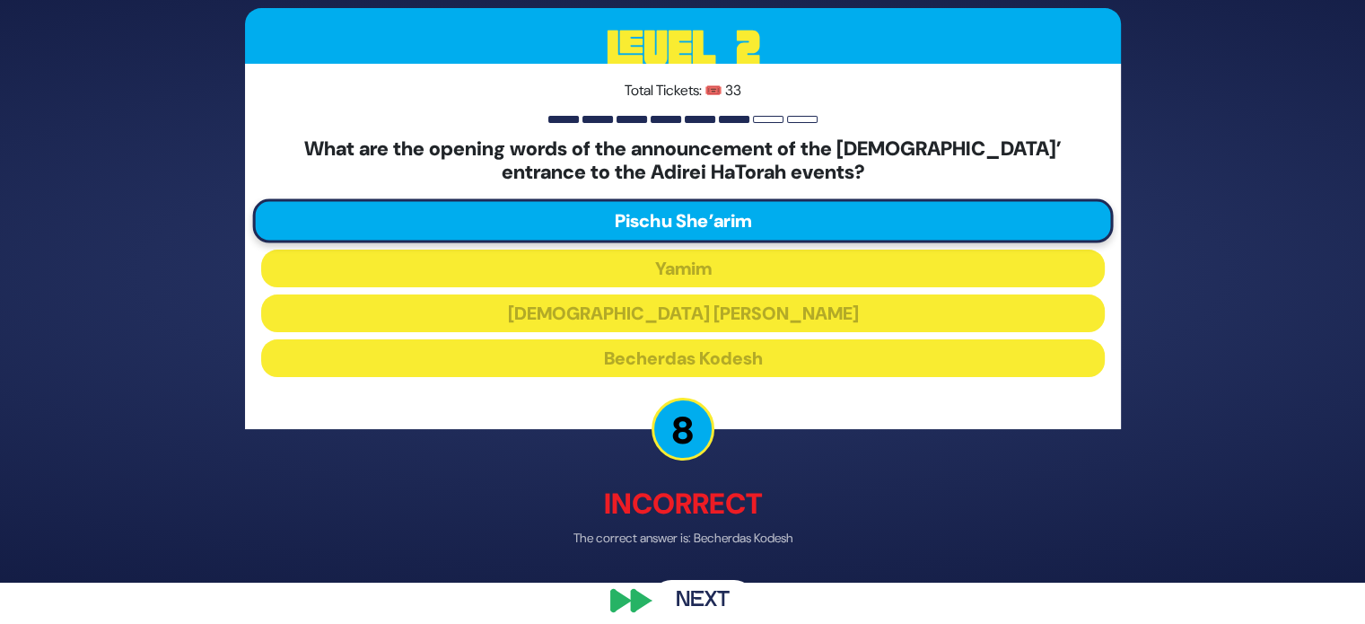
click at [667, 600] on button "Next" at bounding box center [702, 600] width 104 height 41
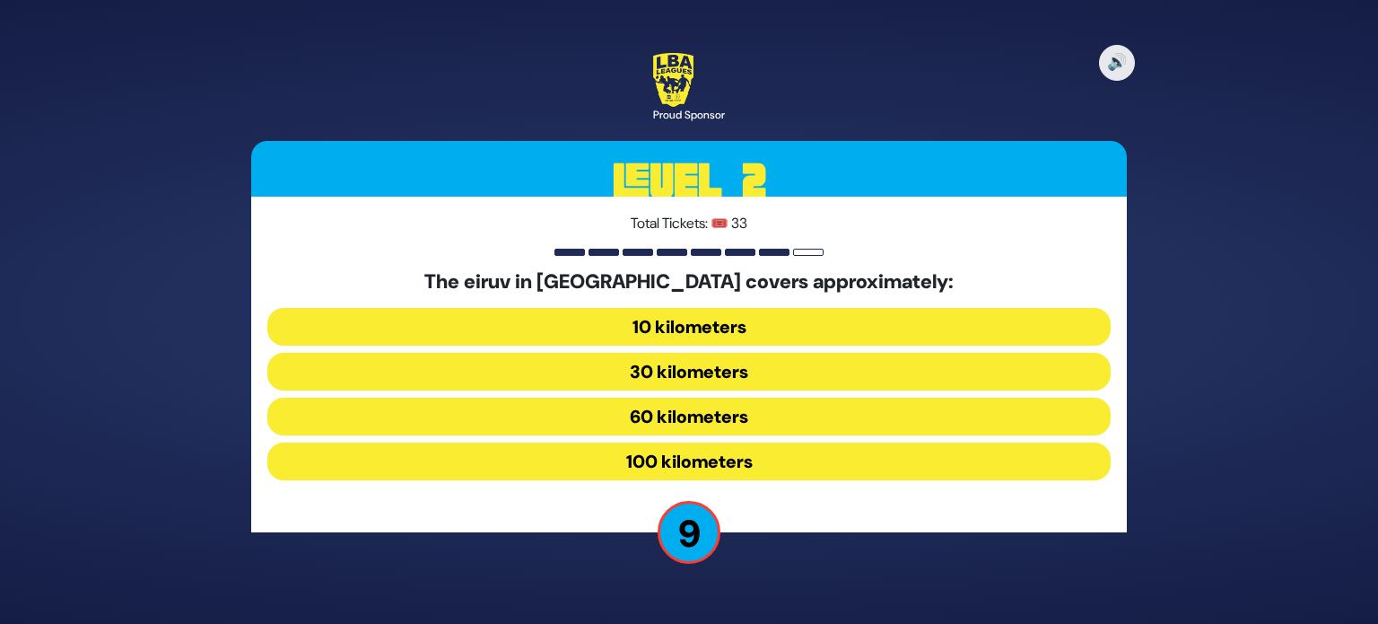
click at [691, 457] on button "100 kilometers" at bounding box center [688, 461] width 843 height 38
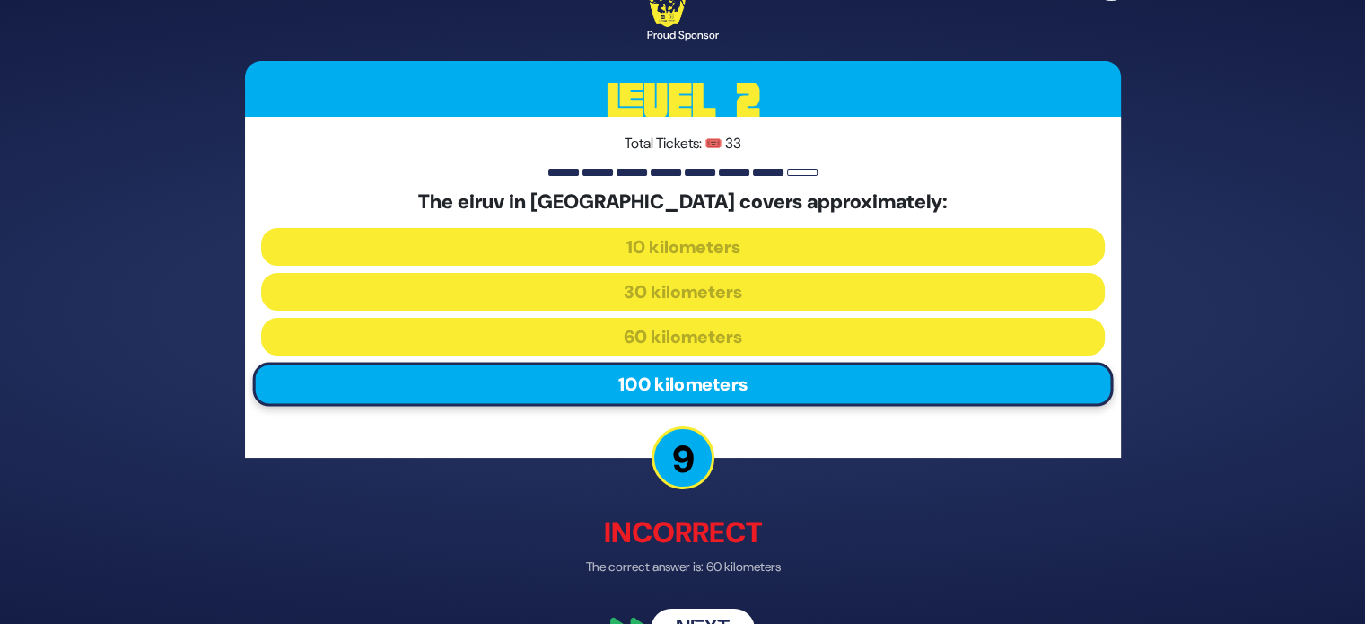
click at [702, 606] on div "🔊 Proud Sponsor Level 2 Total Tickets: 🎟️ 33 The eiruv in Yerushalayim covers a…" at bounding box center [682, 312] width 919 height 720
drag, startPoint x: 703, startPoint y: 610, endPoint x: 631, endPoint y: 566, distance: 84.9
click at [631, 566] on p "The correct answer is: 60 kilometers" at bounding box center [683, 567] width 876 height 19
click at [675, 614] on button "Next" at bounding box center [702, 629] width 104 height 41
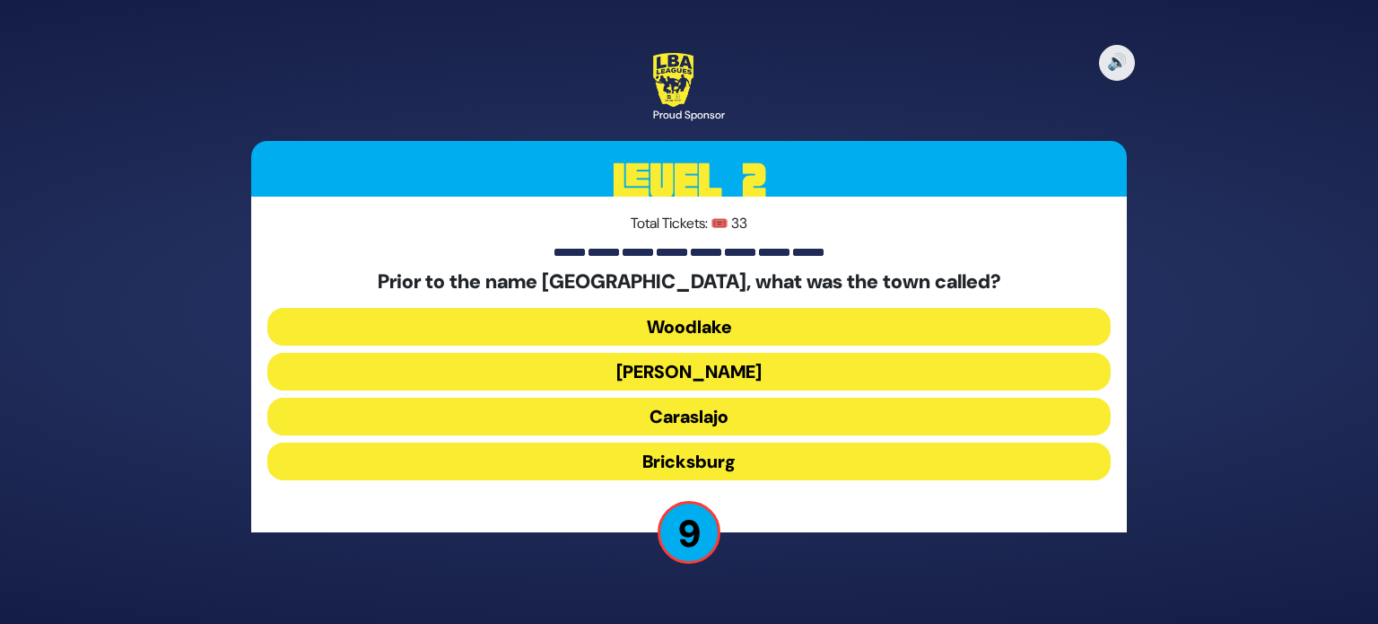
drag, startPoint x: 772, startPoint y: 418, endPoint x: 686, endPoint y: 406, distance: 86.9
click at [686, 406] on button "Caraslajo" at bounding box center [688, 416] width 843 height 38
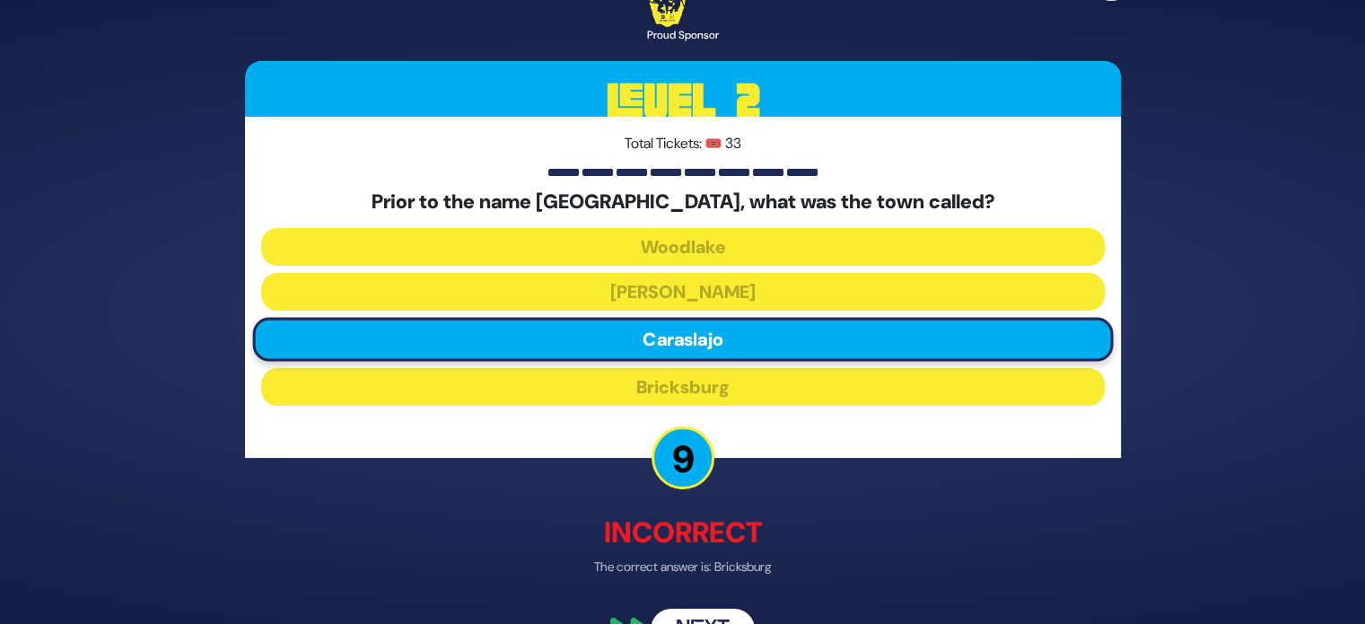
click at [711, 613] on div "🔊 Proud Sponsor Level 2 Total Tickets: 🎟️ 33 Prior to the name Lakewood NJ, wha…" at bounding box center [682, 312] width 919 height 720
click at [720, 610] on button "Next" at bounding box center [702, 629] width 104 height 41
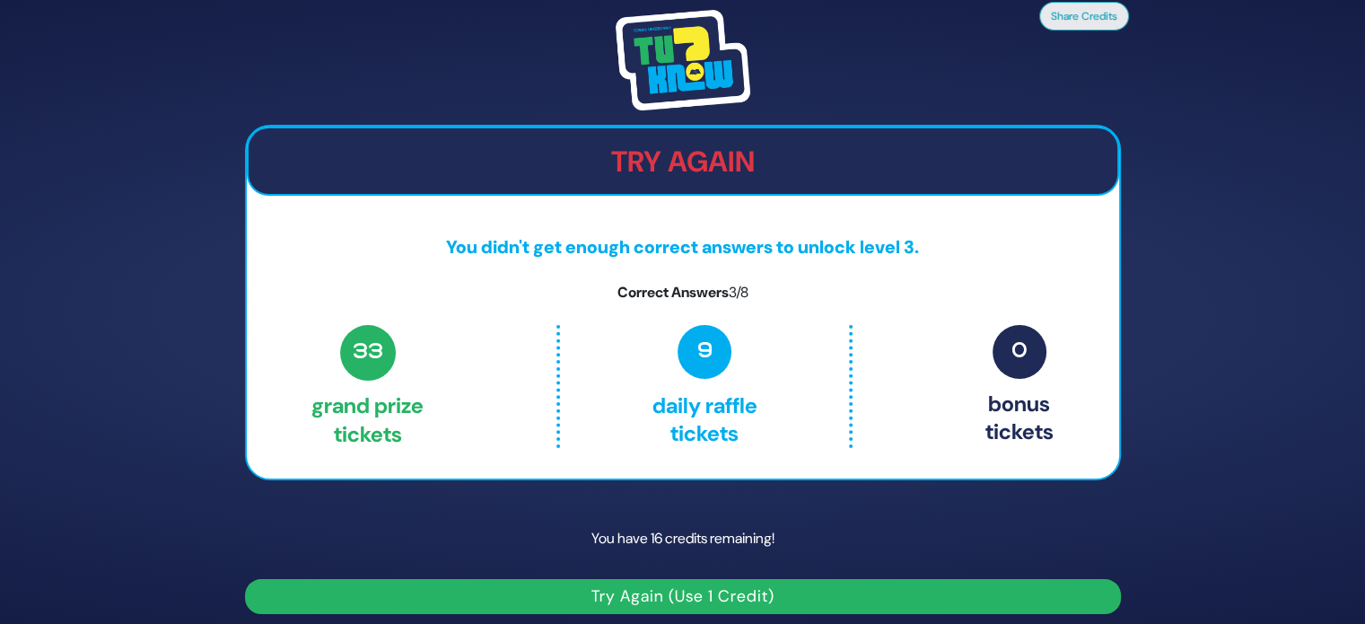
click at [718, 595] on button "Try Again (Use 1 Credit)" at bounding box center [683, 596] width 876 height 35
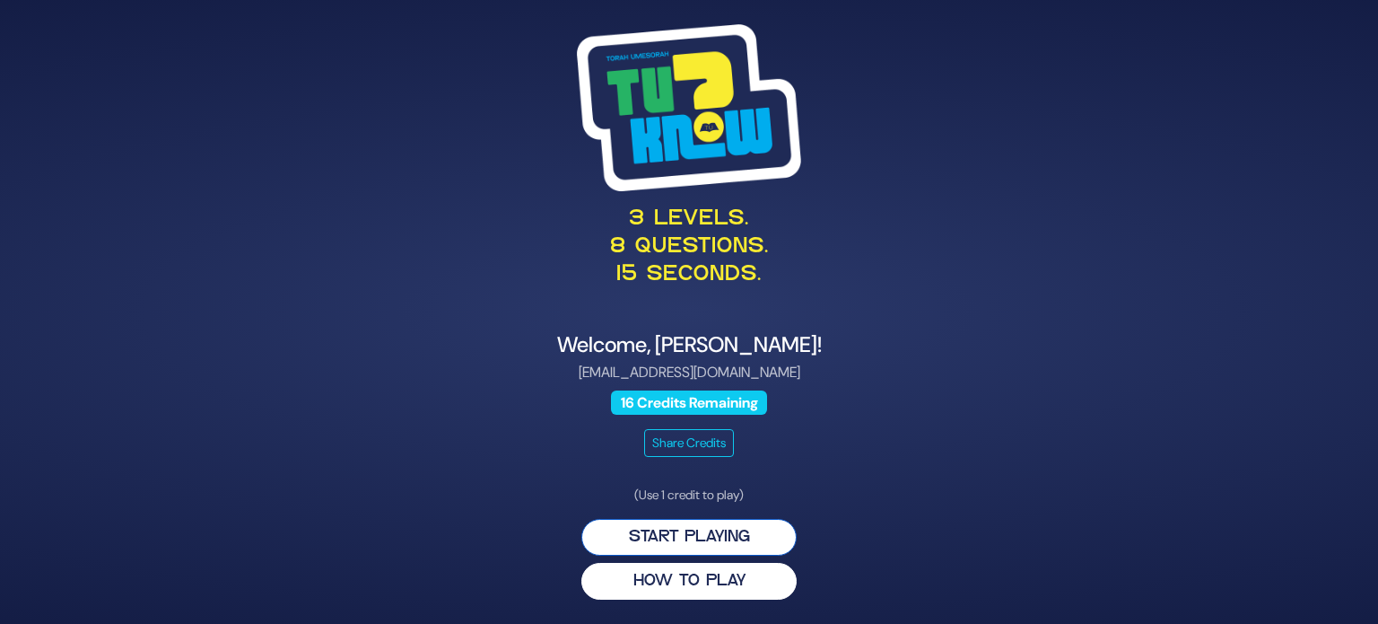
click at [720, 534] on button "Start Playing" at bounding box center [688, 537] width 215 height 37
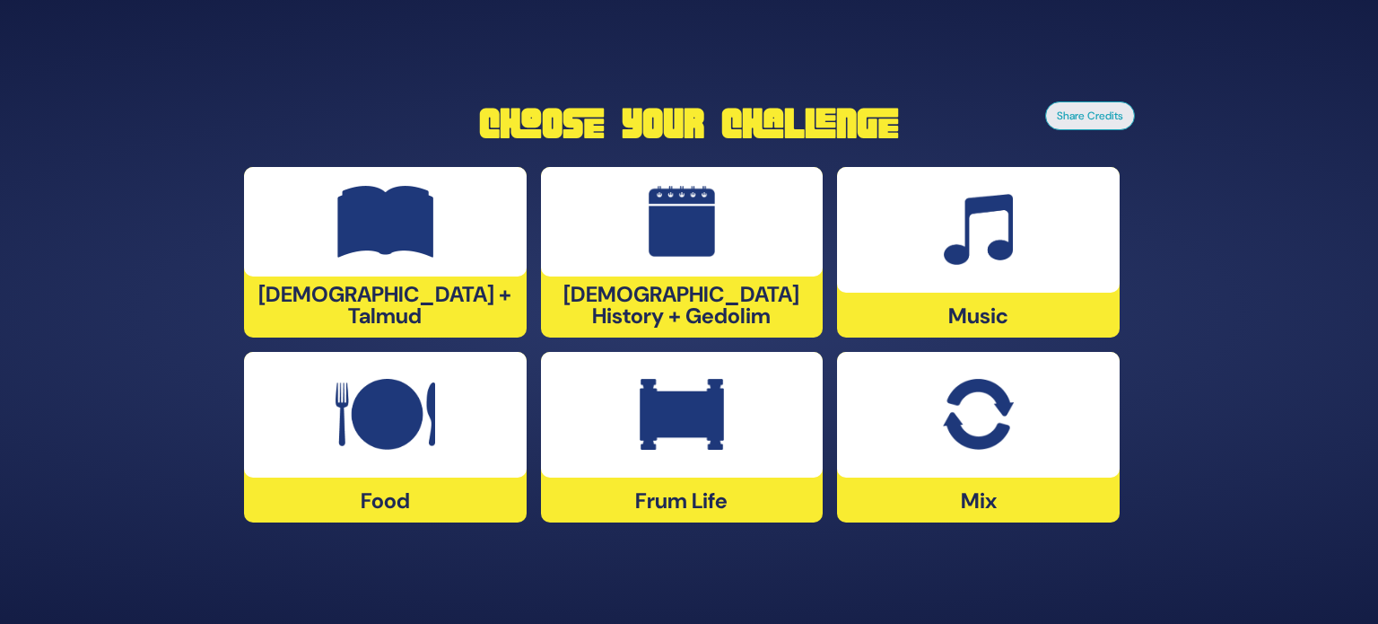
click at [667, 462] on div at bounding box center [682, 415] width 283 height 126
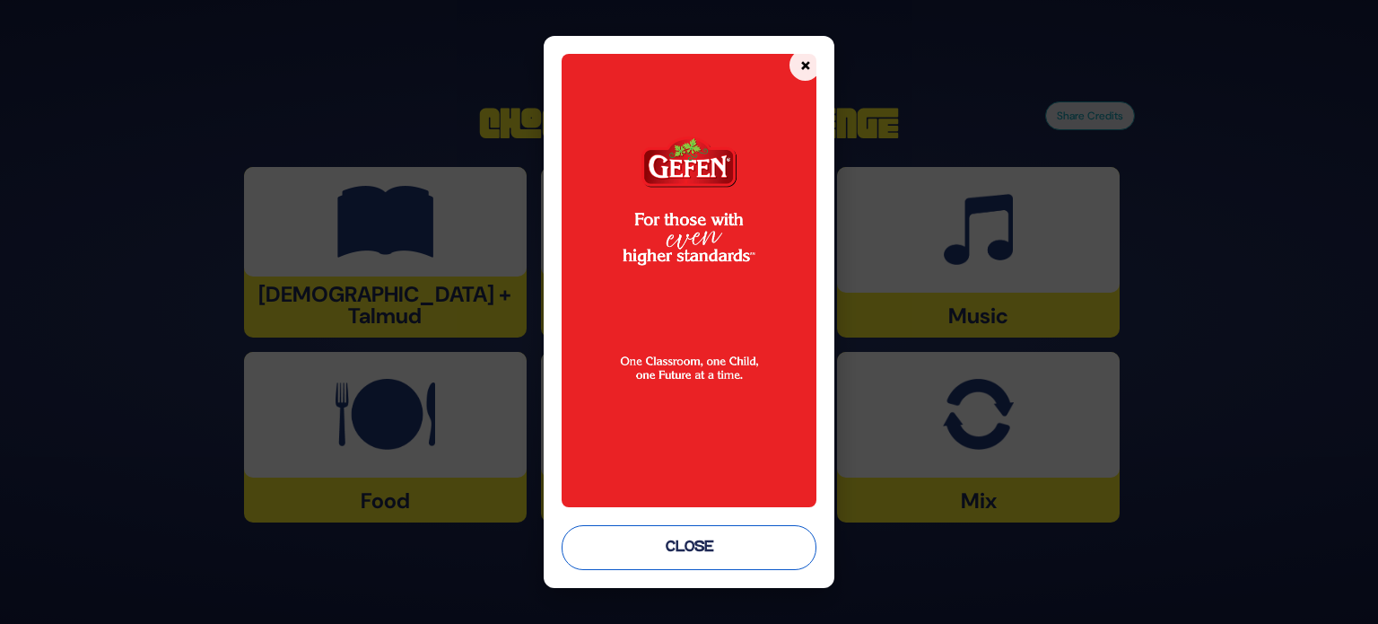
click at [667, 555] on button "Close" at bounding box center [689, 547] width 255 height 45
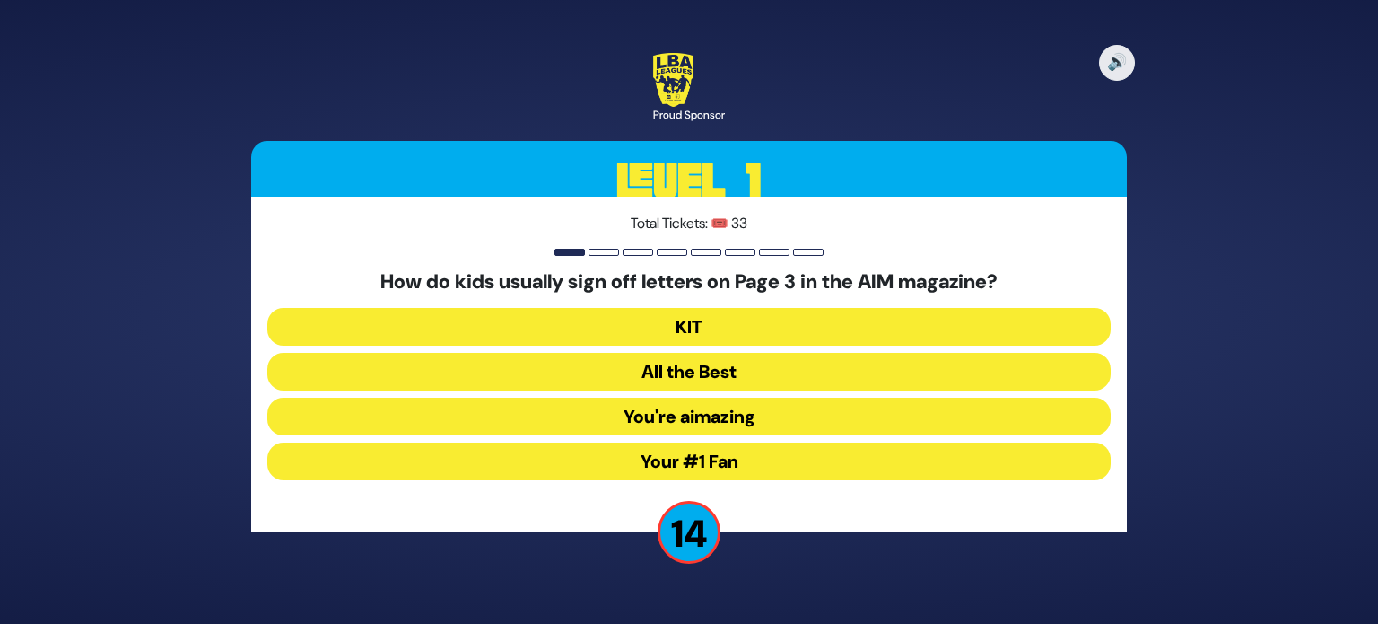
click at [755, 459] on button "Your #1 Fan" at bounding box center [688, 461] width 843 height 38
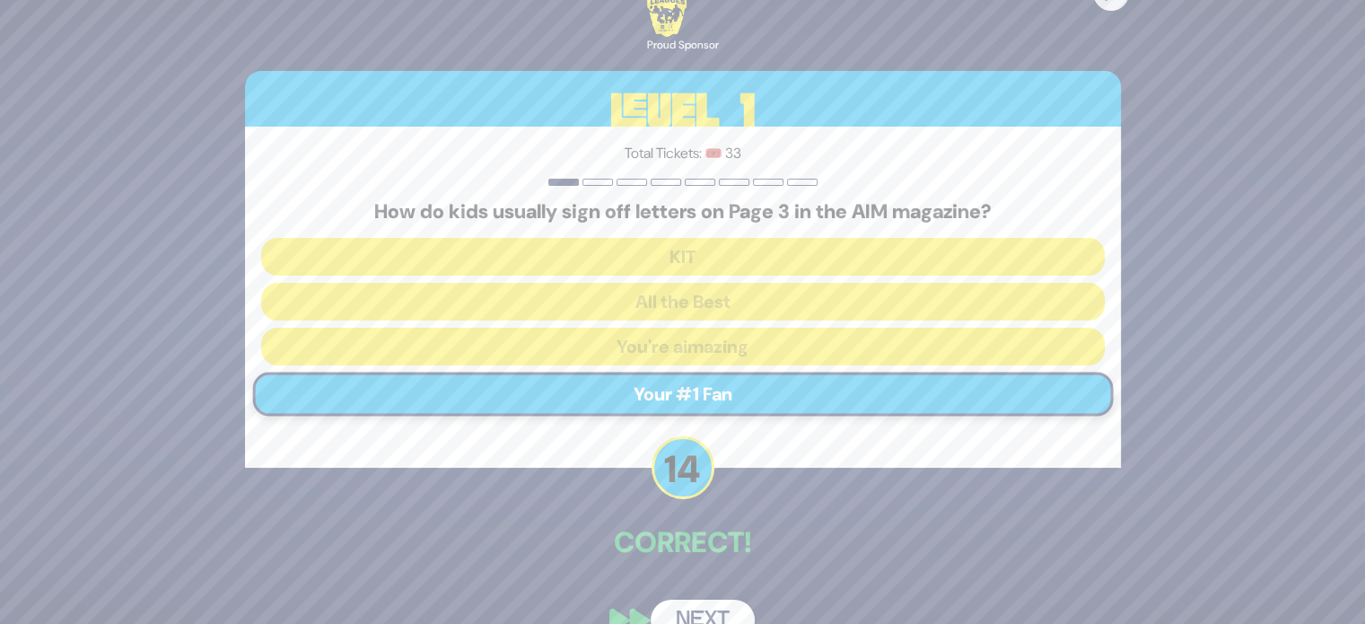
click at [693, 601] on button "Next" at bounding box center [702, 619] width 104 height 41
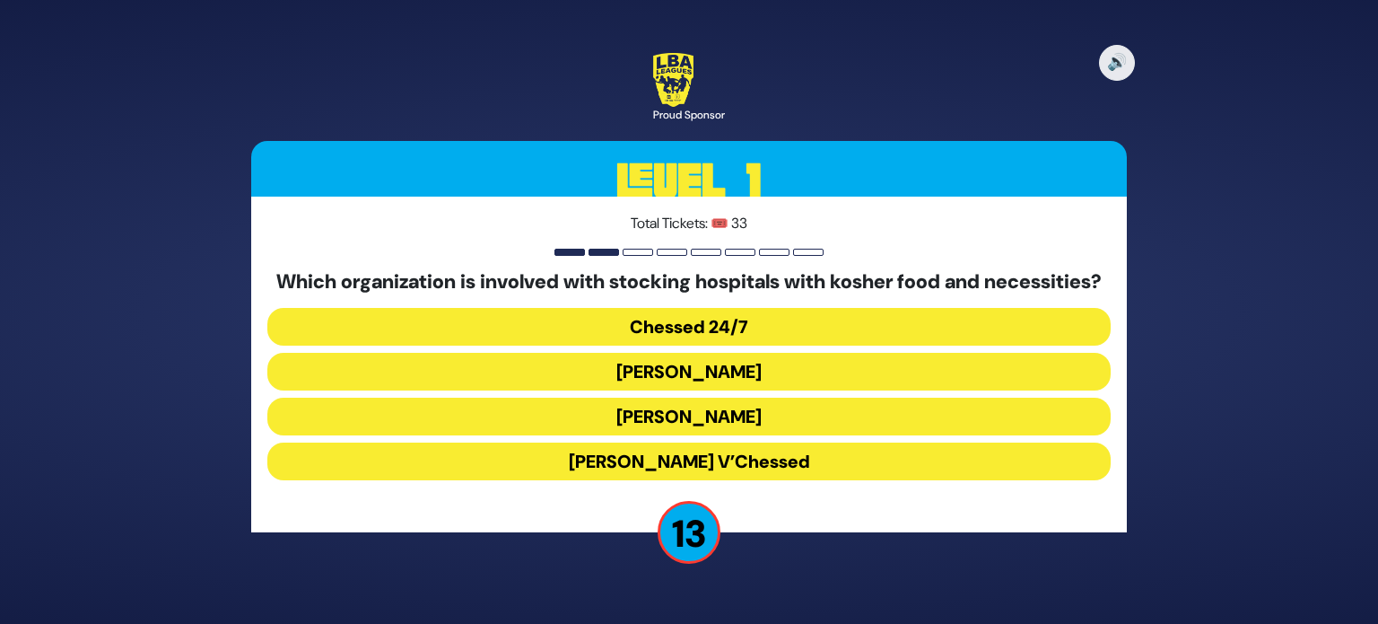
click at [714, 333] on button "Chessed 24/7" at bounding box center [688, 327] width 843 height 38
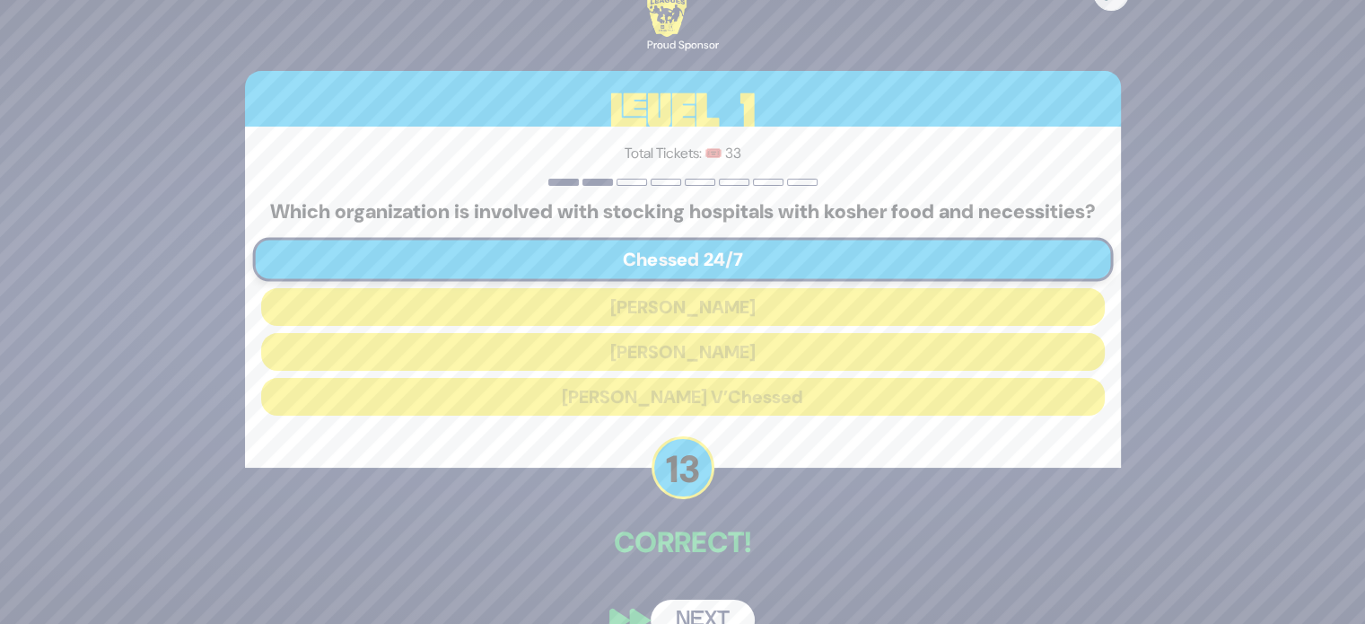
click at [687, 615] on button "Next" at bounding box center [702, 619] width 104 height 41
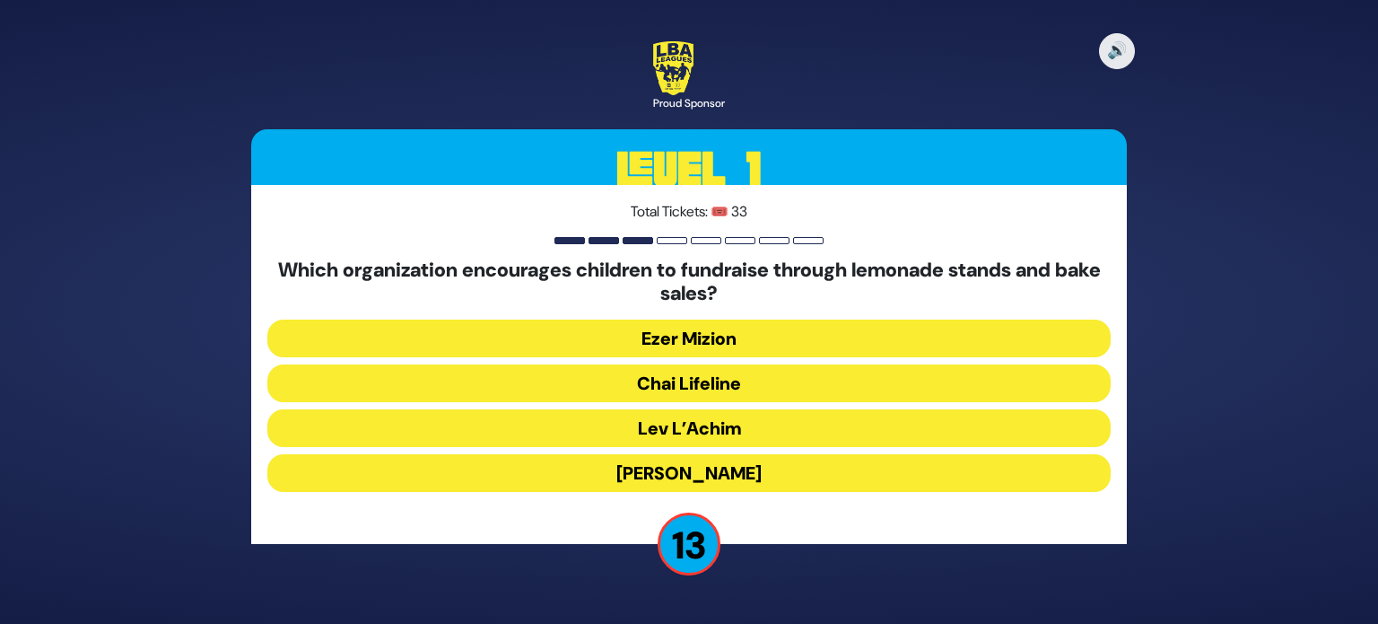
click at [746, 378] on button "Chai Lifeline" at bounding box center [688, 383] width 843 height 38
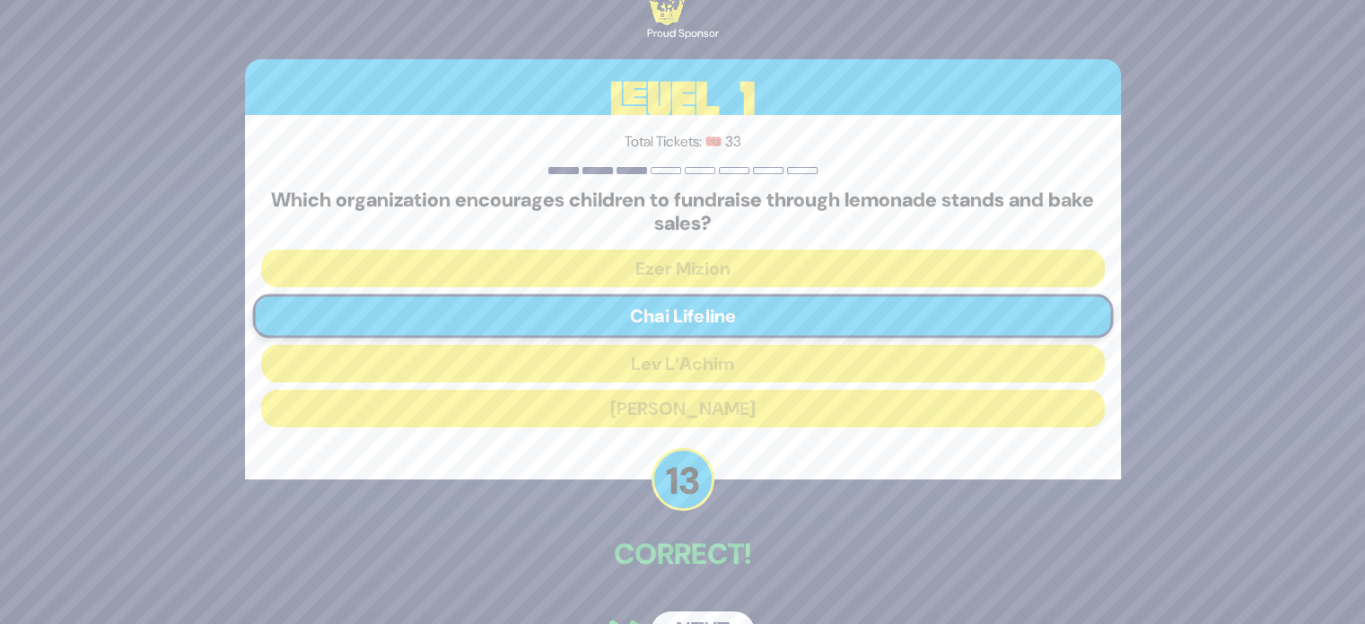
click at [675, 606] on div "🔊 Proud Sponsor Level 1 Total Tickets: 🎟️ 33 Which organization encourages chil…" at bounding box center [682, 312] width 919 height 725
click at [675, 612] on button "Next" at bounding box center [702, 631] width 104 height 41
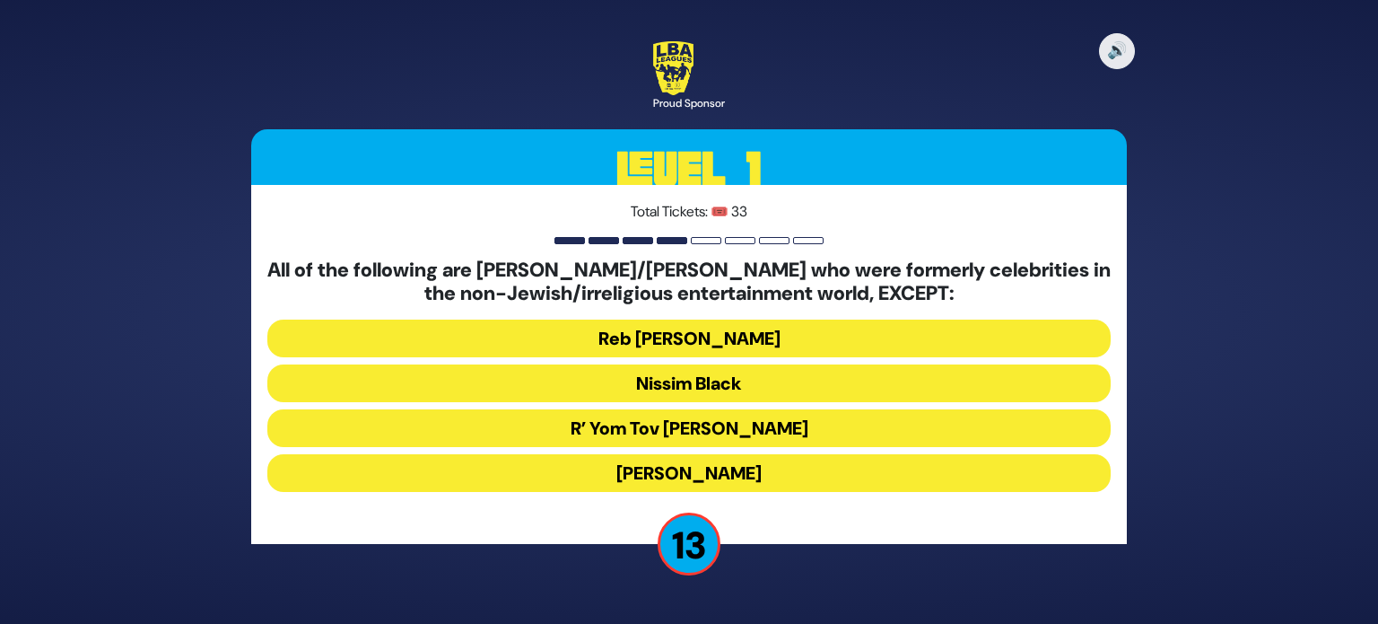
click at [731, 435] on button "R’ Yom Tov Glazer" at bounding box center [688, 428] width 843 height 38
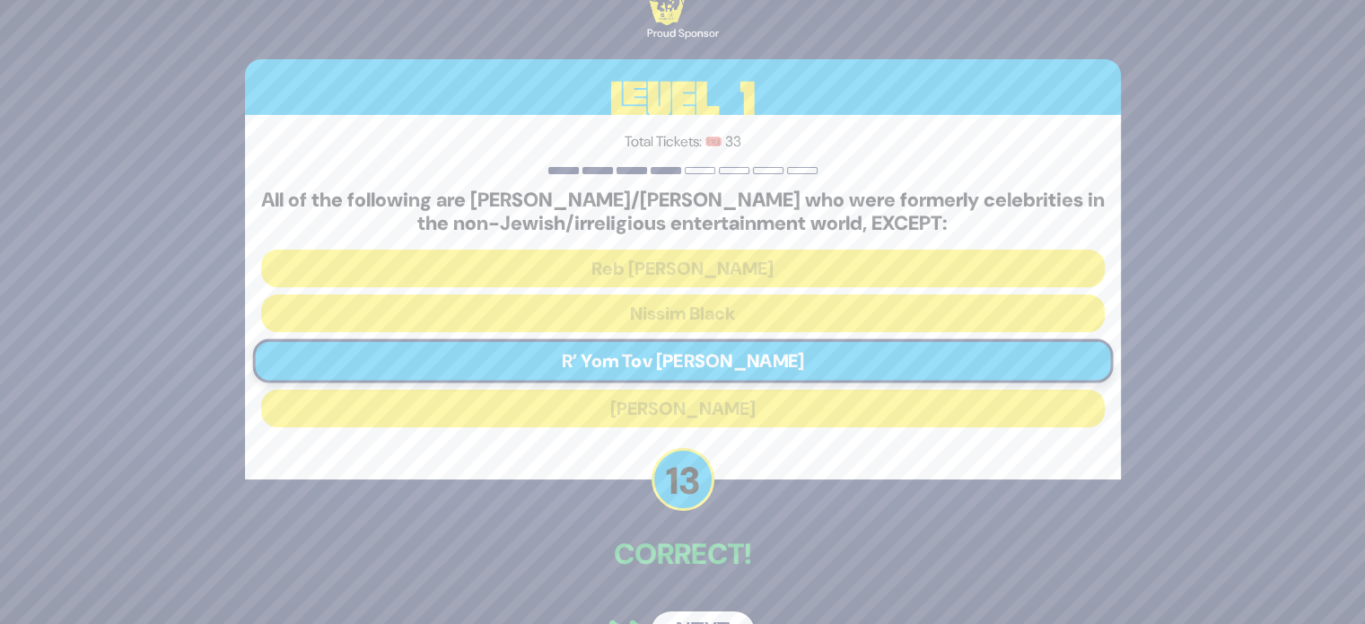
click at [707, 616] on button "Next" at bounding box center [702, 631] width 104 height 41
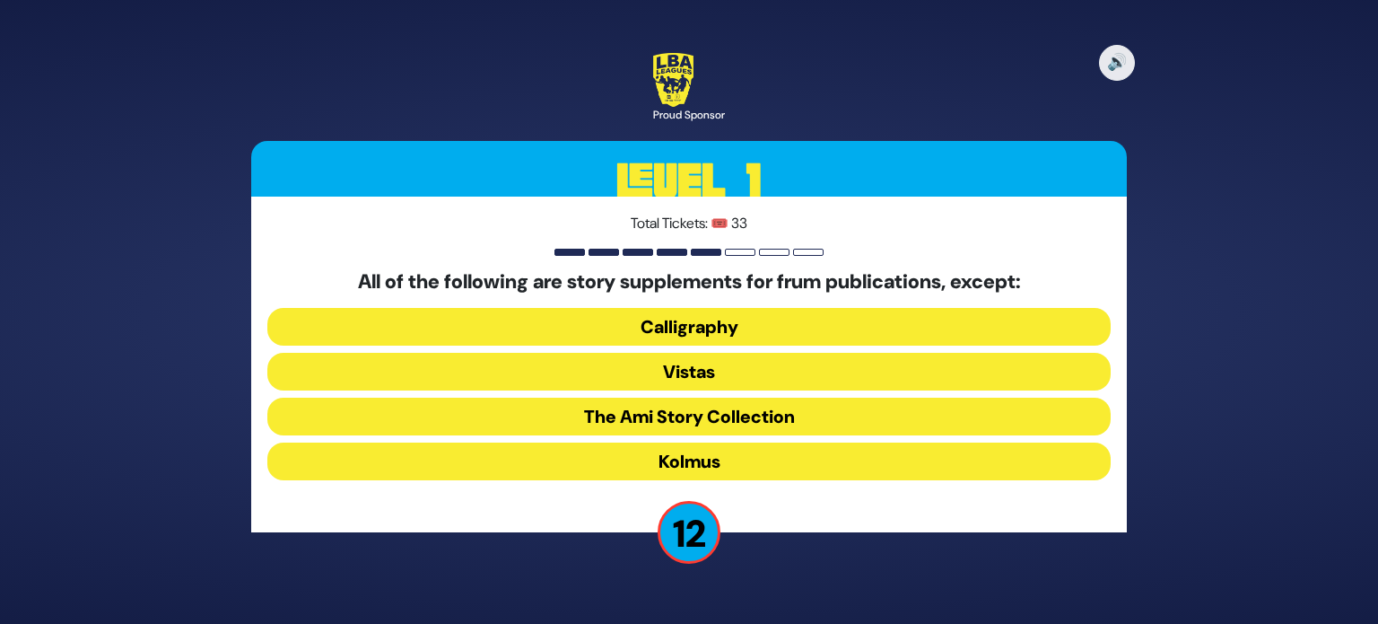
click at [721, 469] on button "Kolmus" at bounding box center [688, 461] width 843 height 38
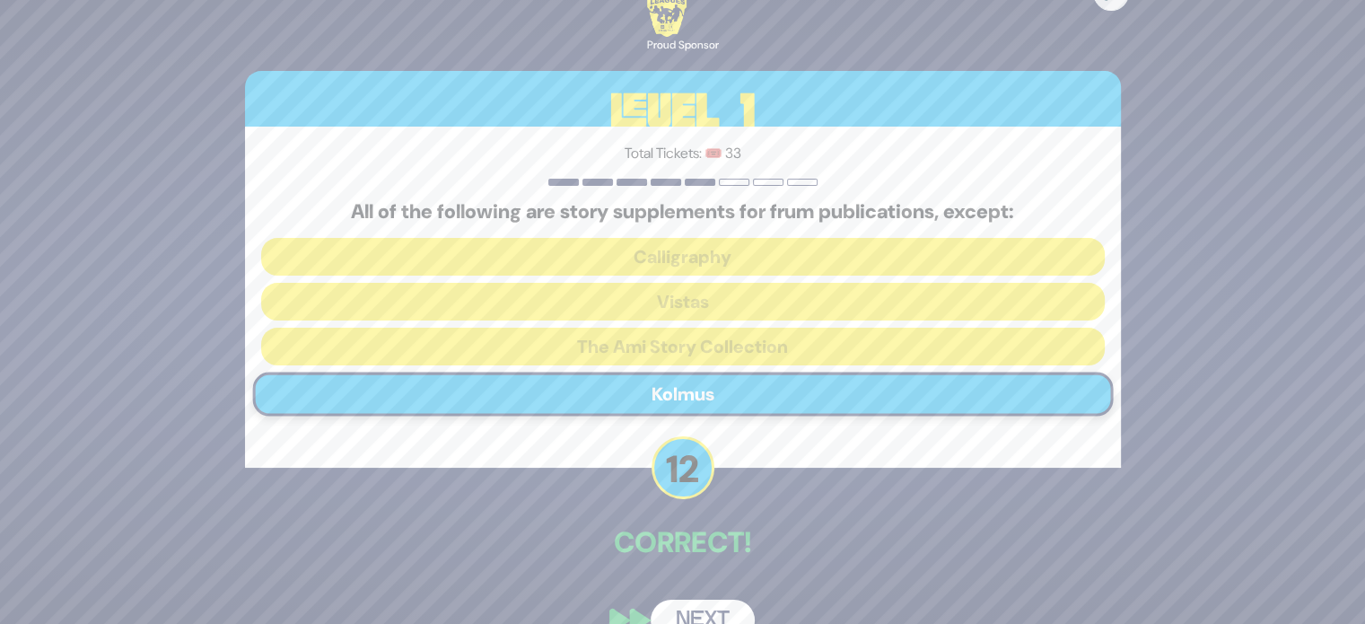
click at [695, 606] on button "Next" at bounding box center [702, 619] width 104 height 41
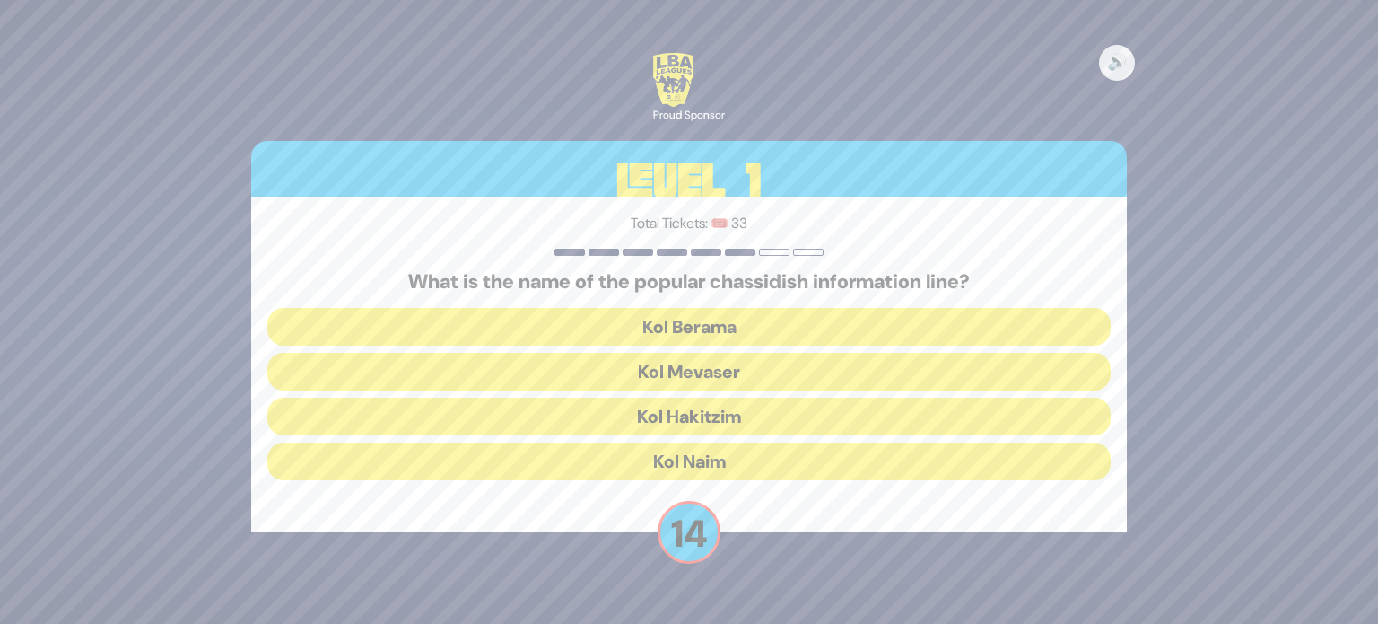
click at [703, 371] on button "Kol Mevaser" at bounding box center [688, 372] width 843 height 38
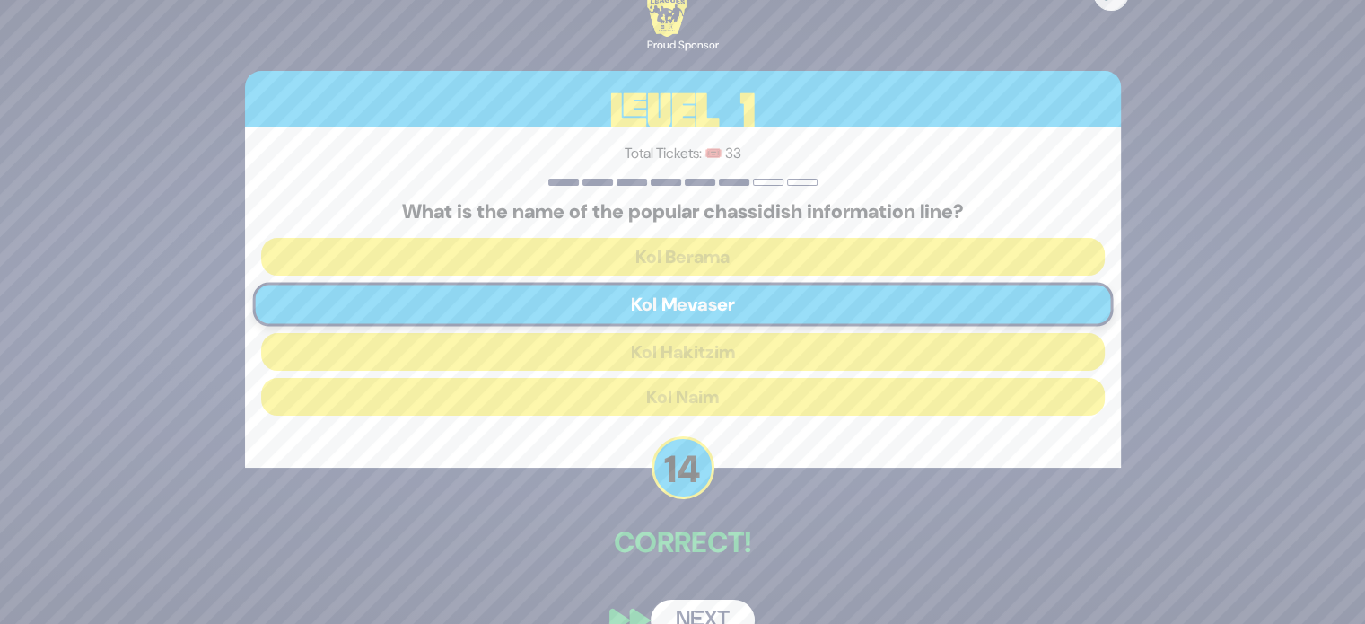
click at [710, 611] on button "Next" at bounding box center [702, 619] width 104 height 41
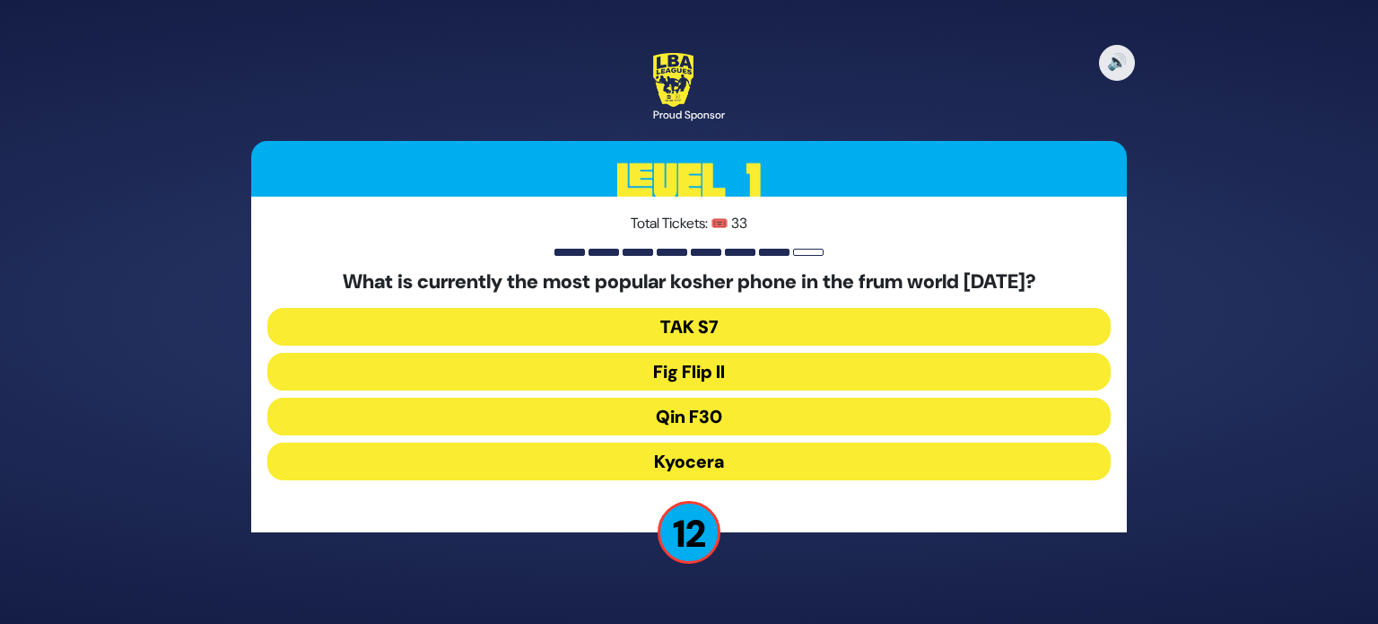
click at [698, 366] on button "Fig Flip II" at bounding box center [688, 372] width 843 height 38
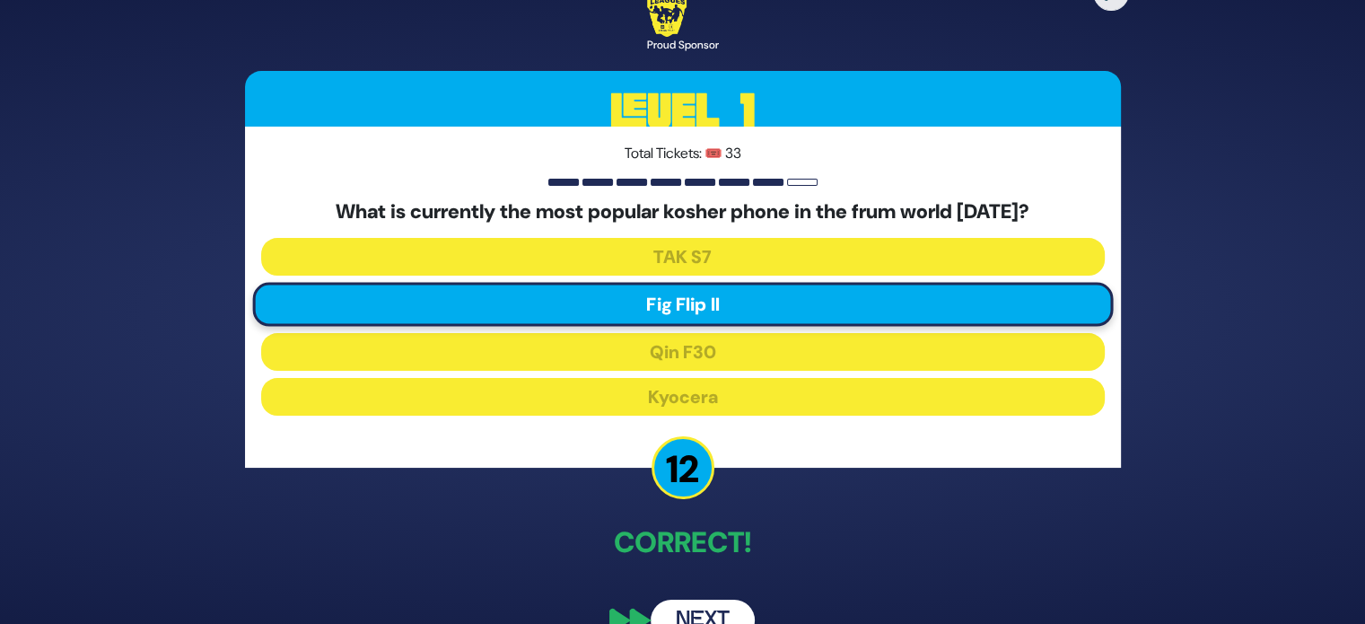
click at [685, 607] on button "Next" at bounding box center [702, 619] width 104 height 41
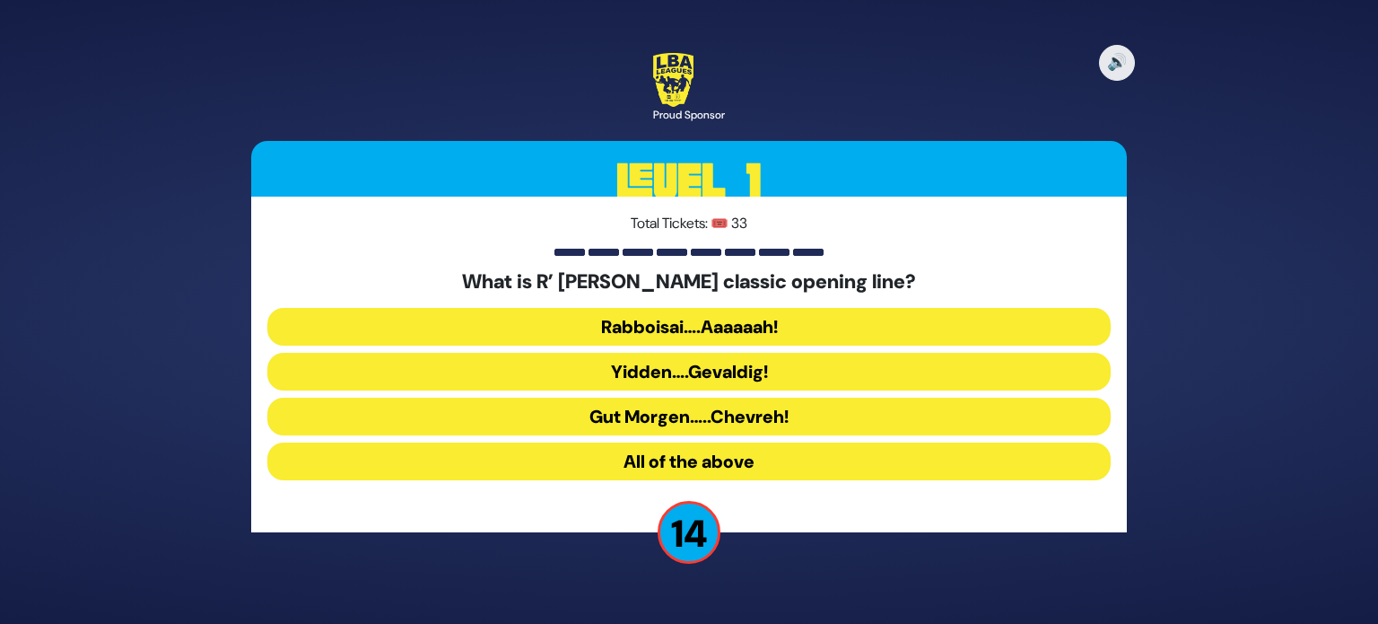
click at [707, 329] on button "Rabboisai….Aaaaaah!" at bounding box center [688, 327] width 843 height 38
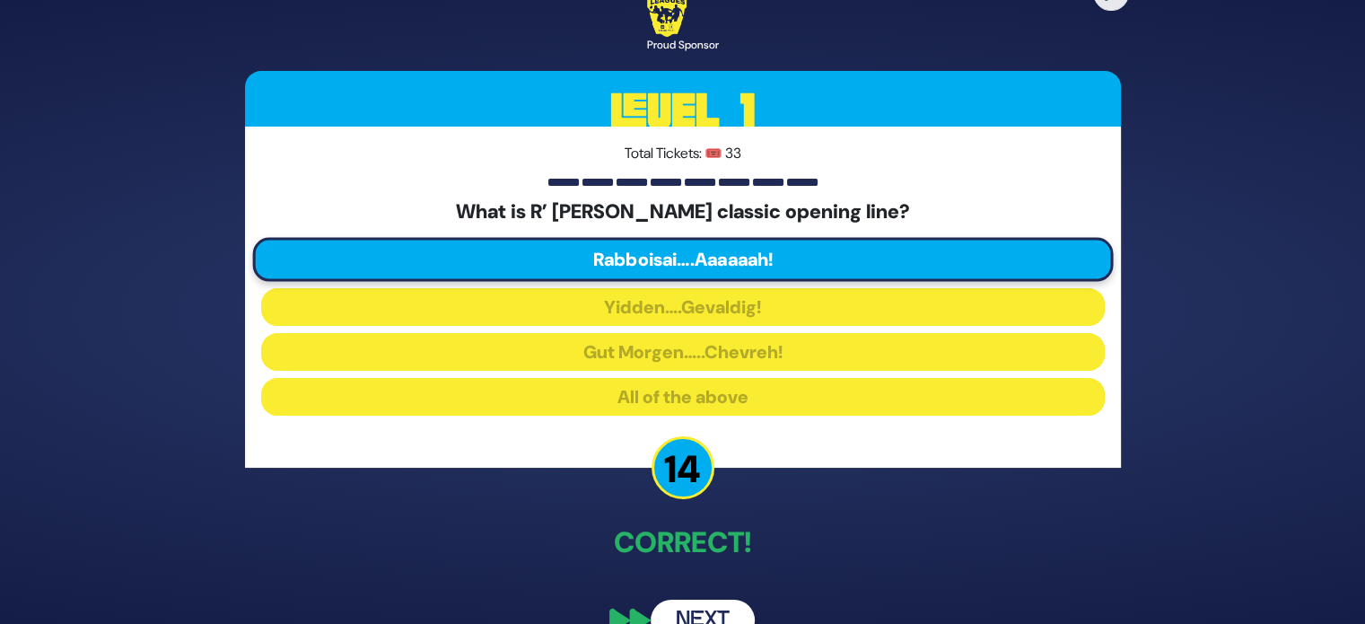
click at [690, 610] on button "Next" at bounding box center [702, 619] width 104 height 41
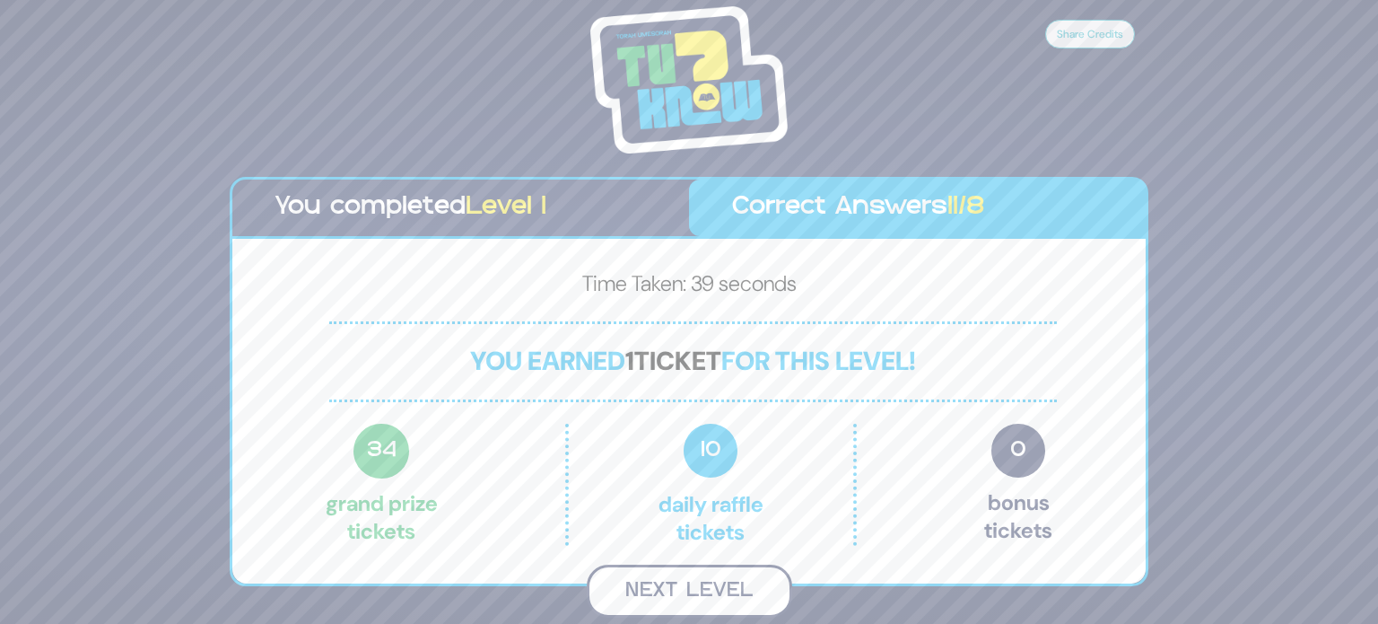
click at [726, 573] on button "Next Level" at bounding box center [689, 590] width 205 height 53
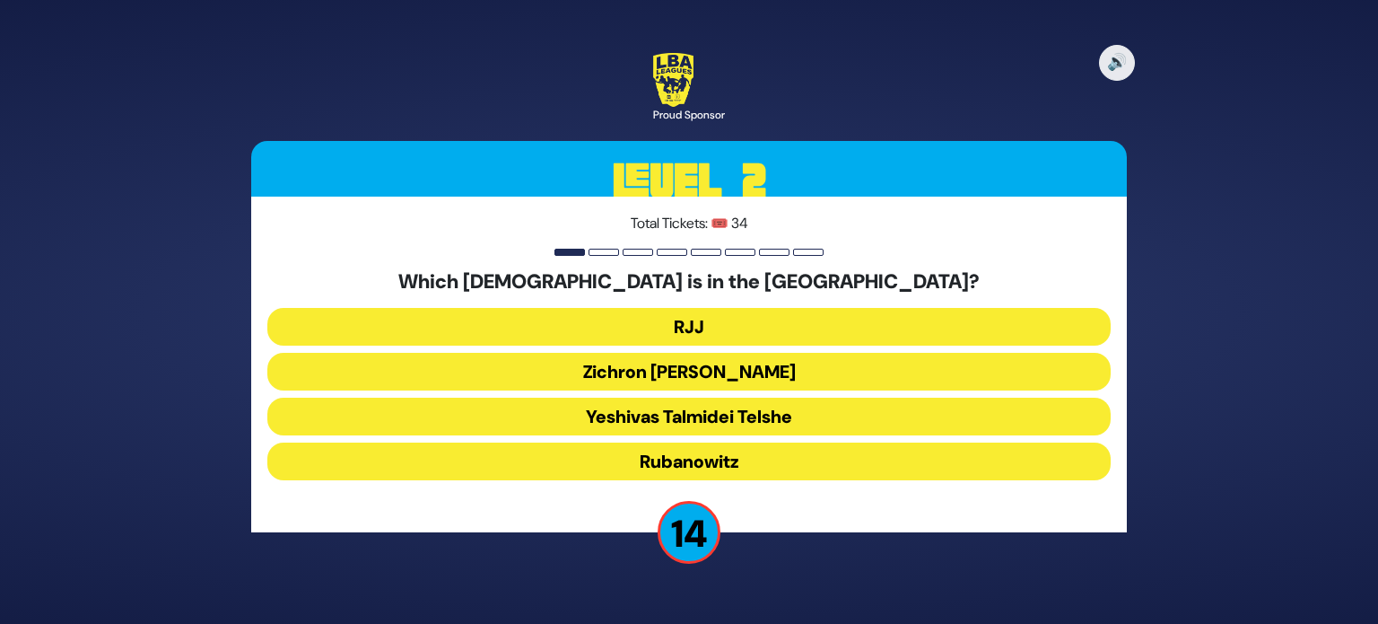
click at [729, 419] on button "Yeshivas Talmidei Telshe" at bounding box center [688, 416] width 843 height 38
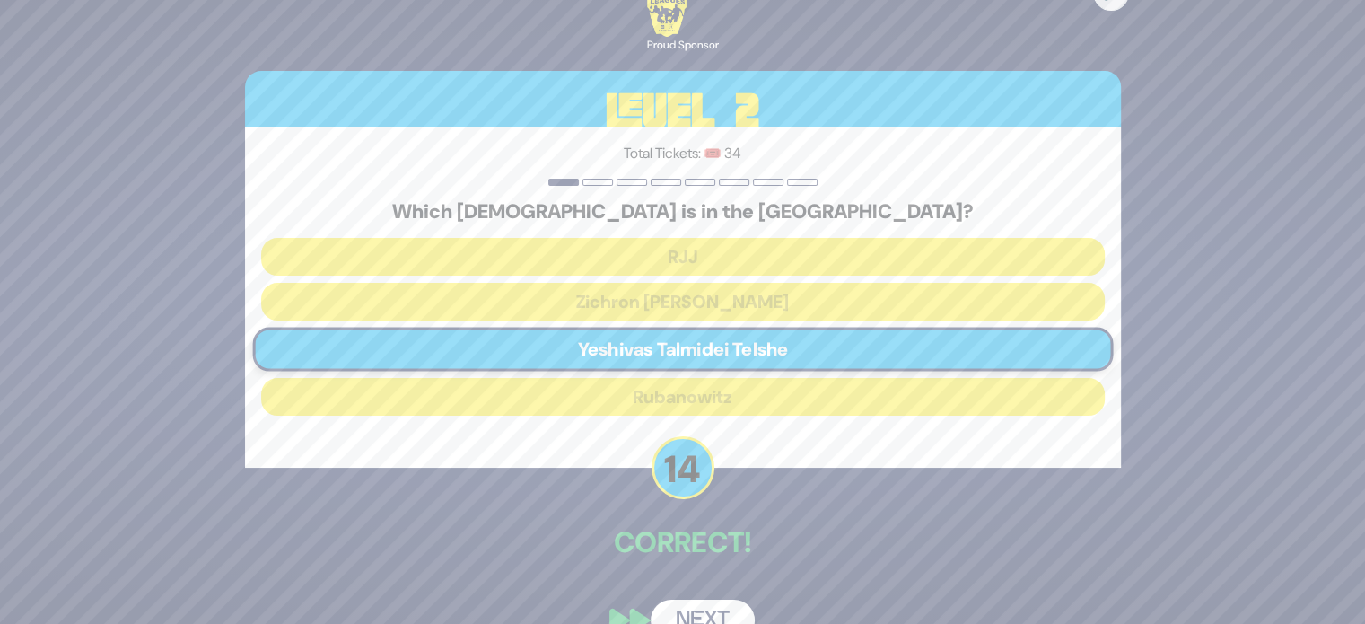
click at [692, 608] on button "Next" at bounding box center [702, 619] width 104 height 41
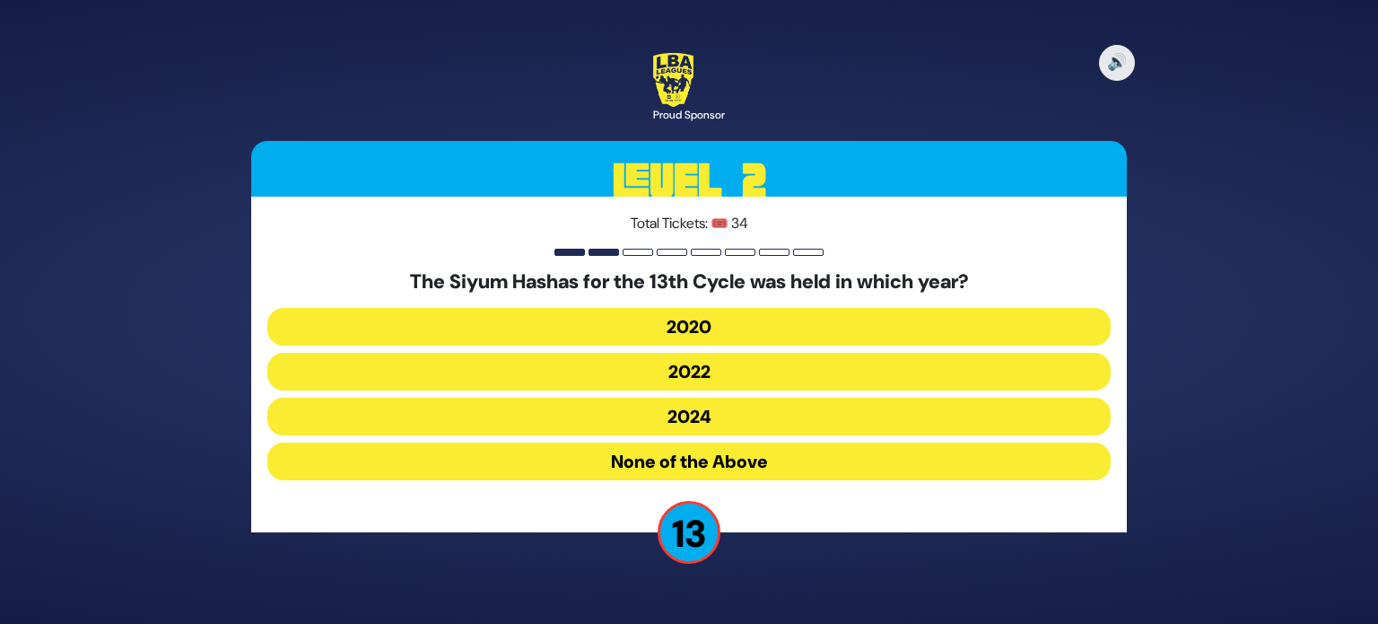
click at [689, 314] on button "2020" at bounding box center [688, 327] width 843 height 38
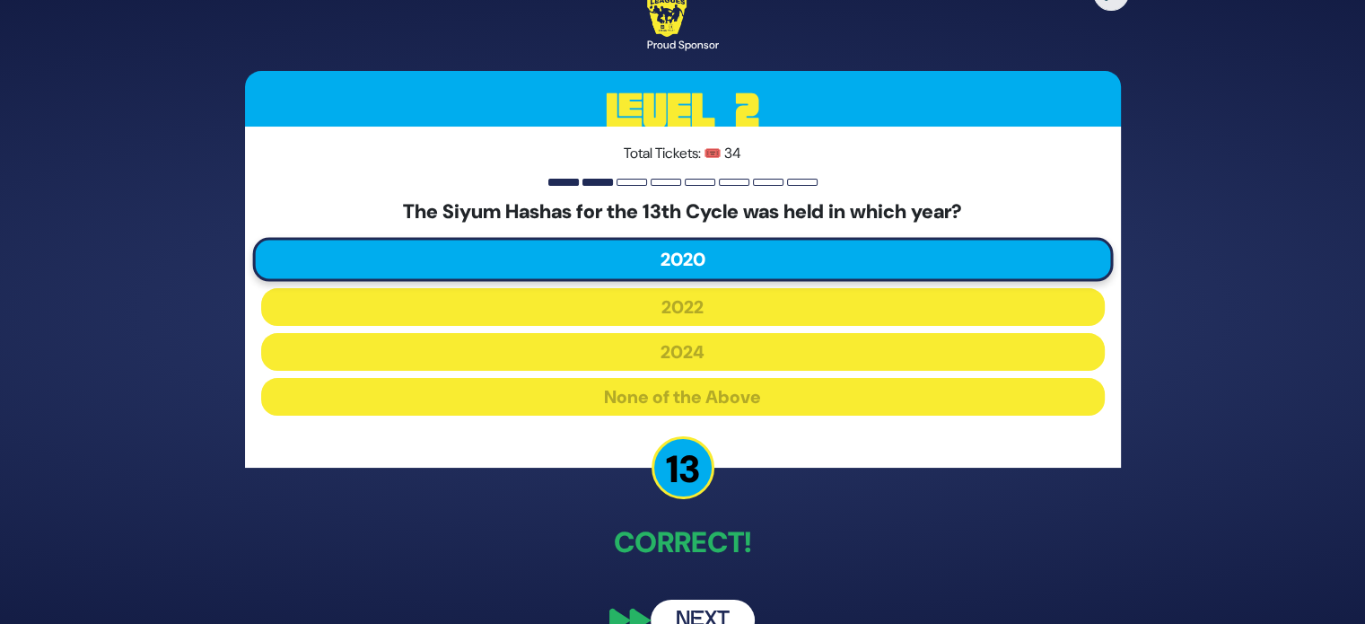
drag, startPoint x: 689, startPoint y: 607, endPoint x: 615, endPoint y: 555, distance: 90.1
click at [615, 555] on p "Correct!" at bounding box center [683, 541] width 876 height 43
click at [702, 608] on button "Next" at bounding box center [702, 619] width 104 height 41
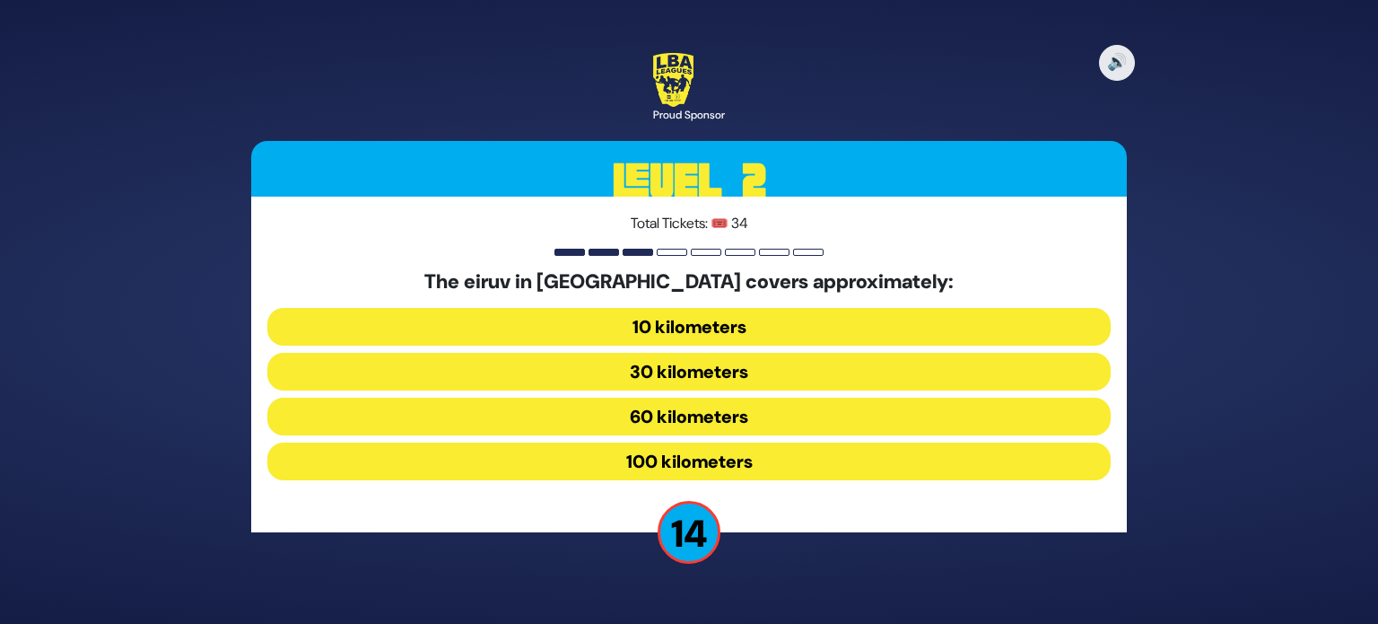
click at [690, 415] on button "60 kilometers" at bounding box center [688, 416] width 843 height 38
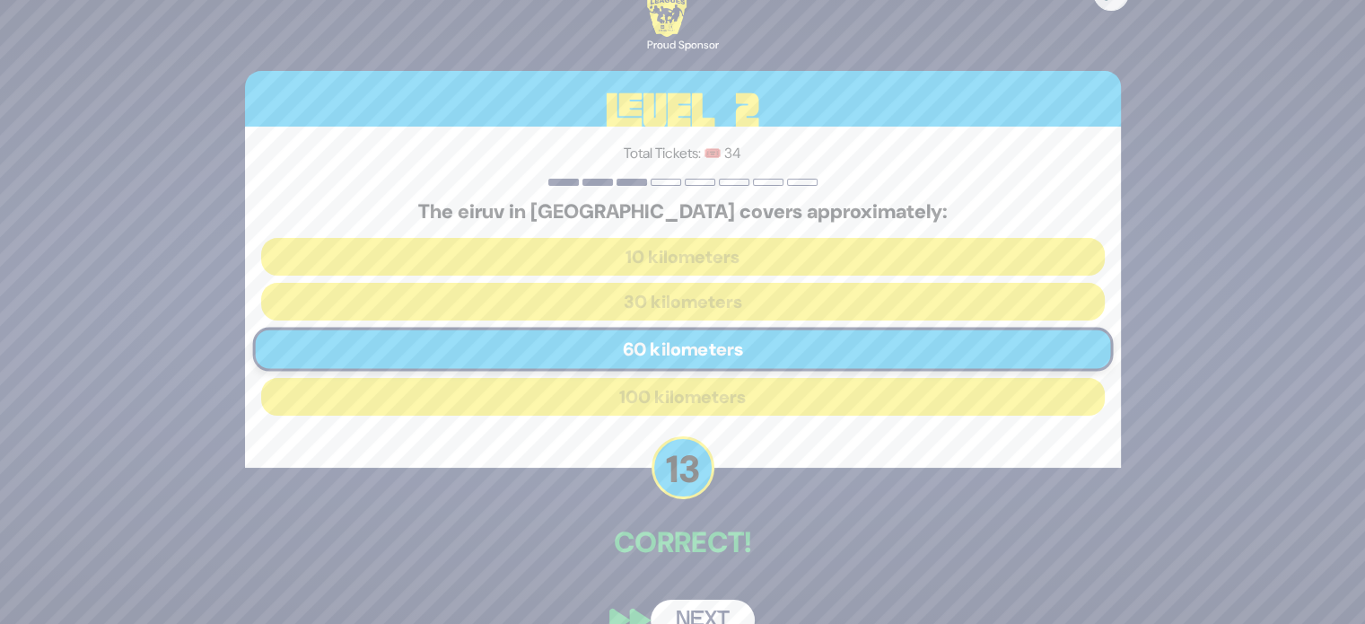
click at [701, 604] on button "Next" at bounding box center [702, 619] width 104 height 41
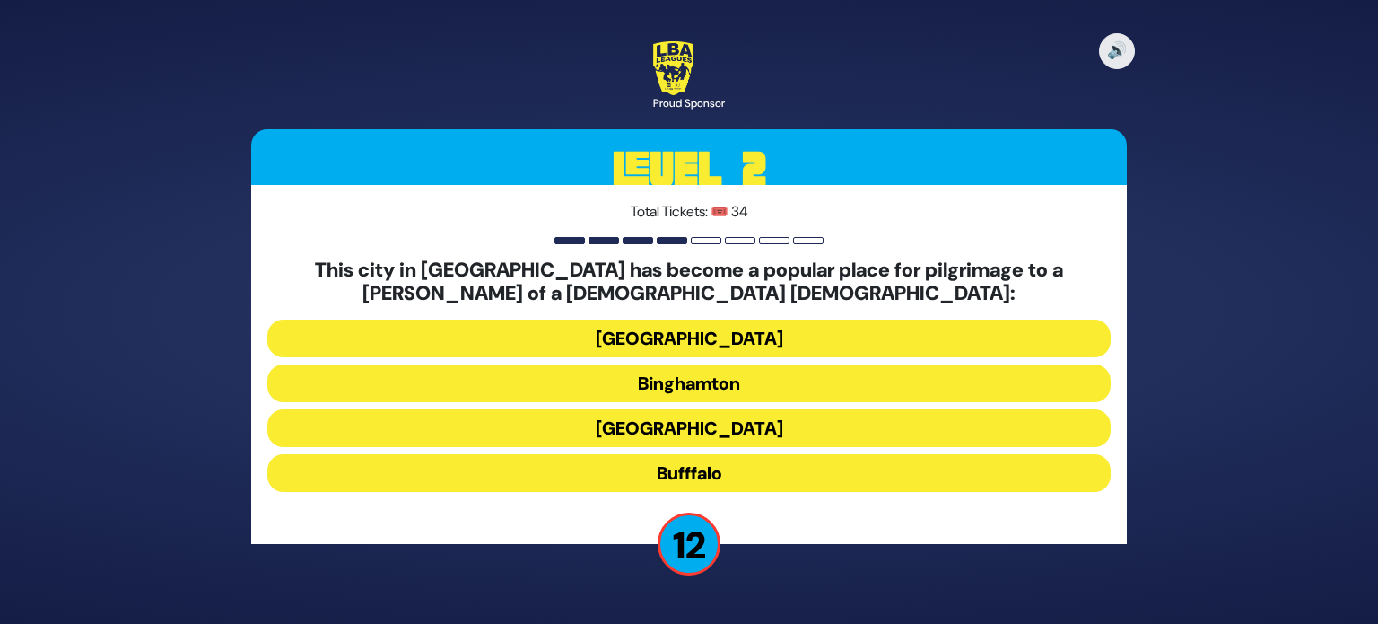
click at [728, 480] on button "Bufffalo" at bounding box center [688, 473] width 843 height 38
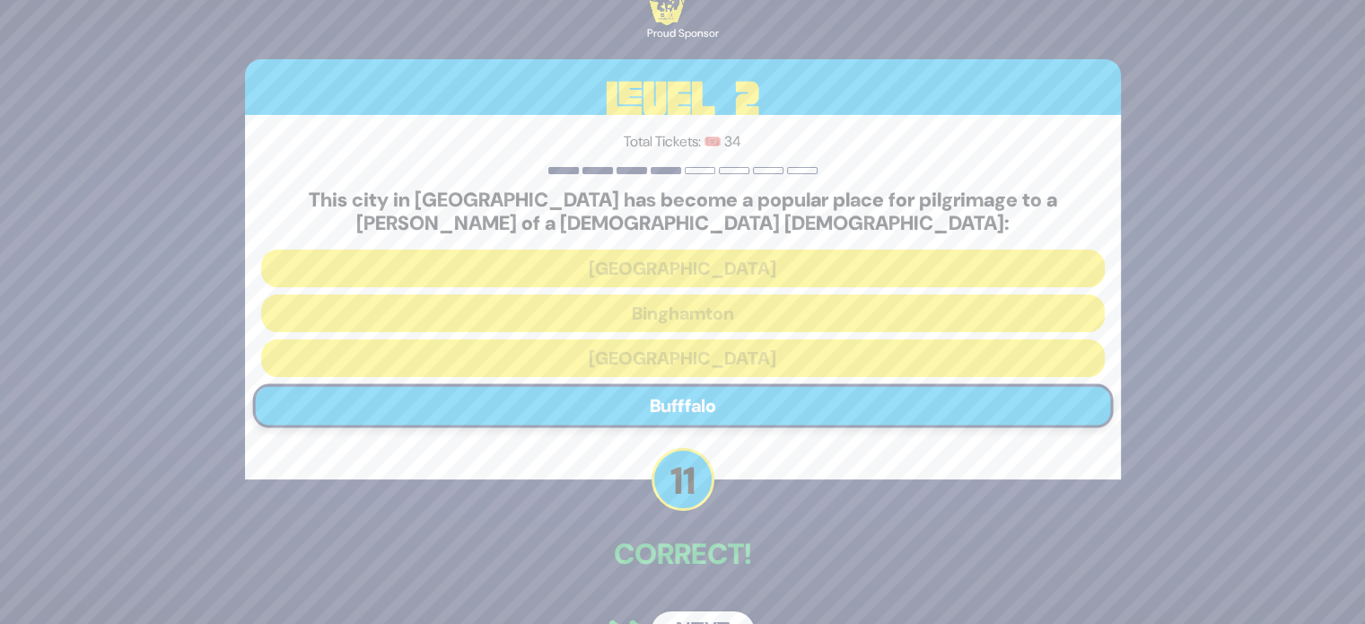
click at [706, 614] on button "Next" at bounding box center [702, 631] width 104 height 41
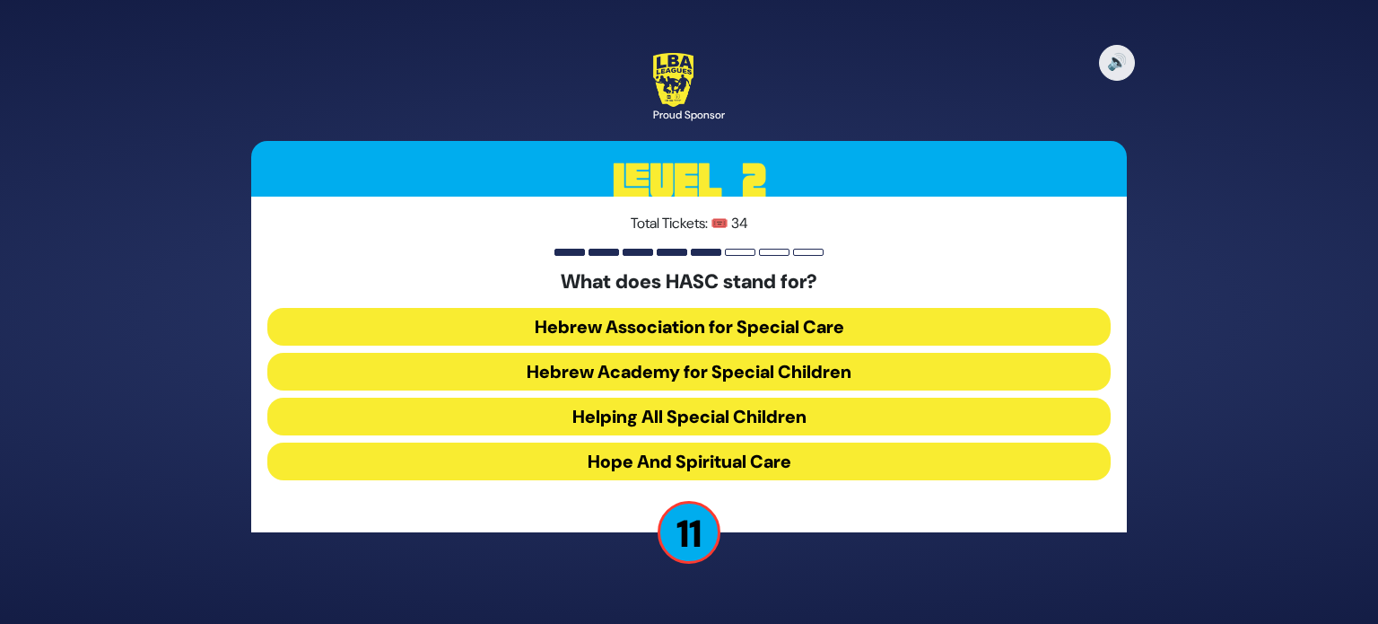
click at [778, 379] on button "Hebrew Academy for Special Children" at bounding box center [688, 372] width 843 height 38
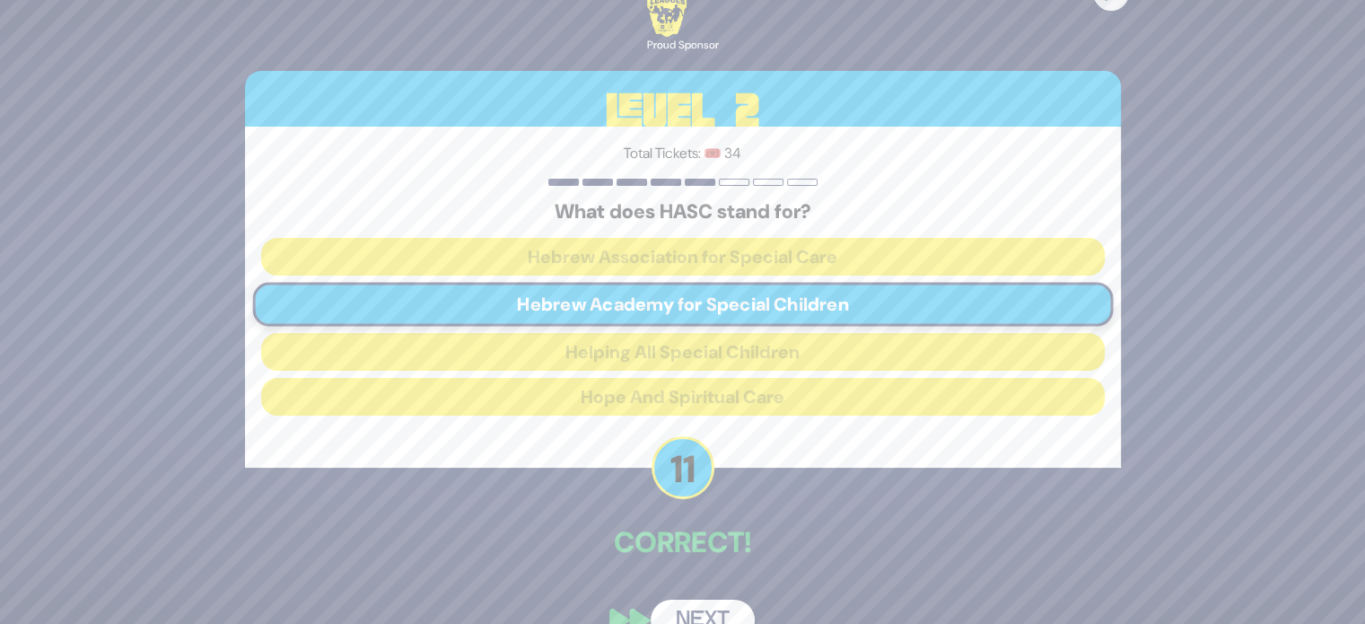
click at [700, 609] on button "Next" at bounding box center [702, 619] width 104 height 41
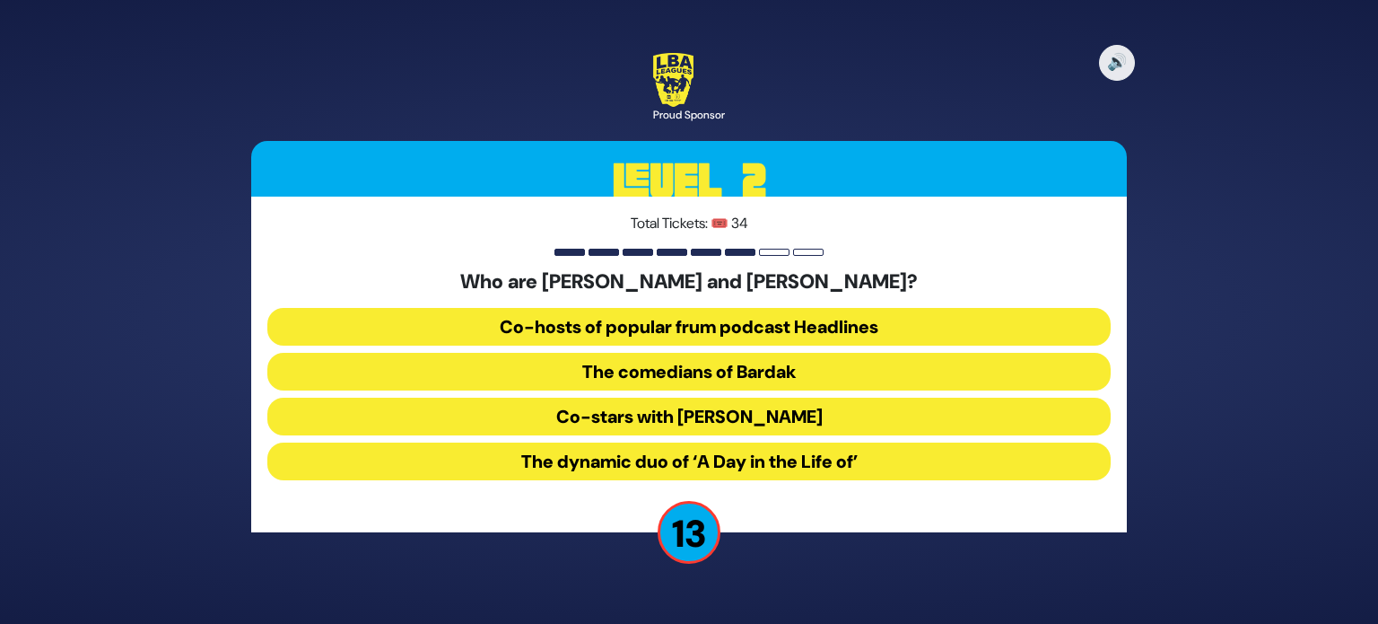
click at [682, 371] on button "The comedians of Bardak" at bounding box center [688, 372] width 843 height 38
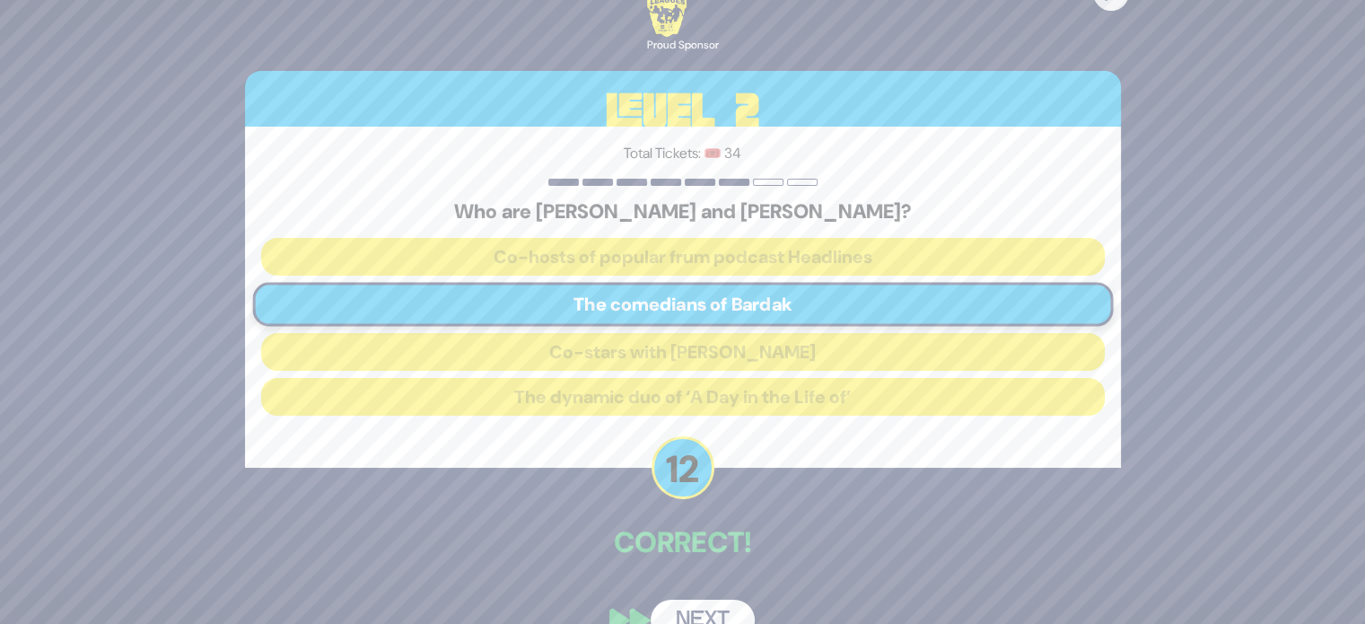
drag, startPoint x: 702, startPoint y: 602, endPoint x: 659, endPoint y: 584, distance: 47.5
click at [659, 584] on div "🔊 Proud Sponsor Level 2 Total Tickets: 🎟️ 34 Who are Efi Skakovsky and Meni Wak…" at bounding box center [682, 311] width 919 height 701
click at [682, 616] on button "Next" at bounding box center [702, 619] width 104 height 41
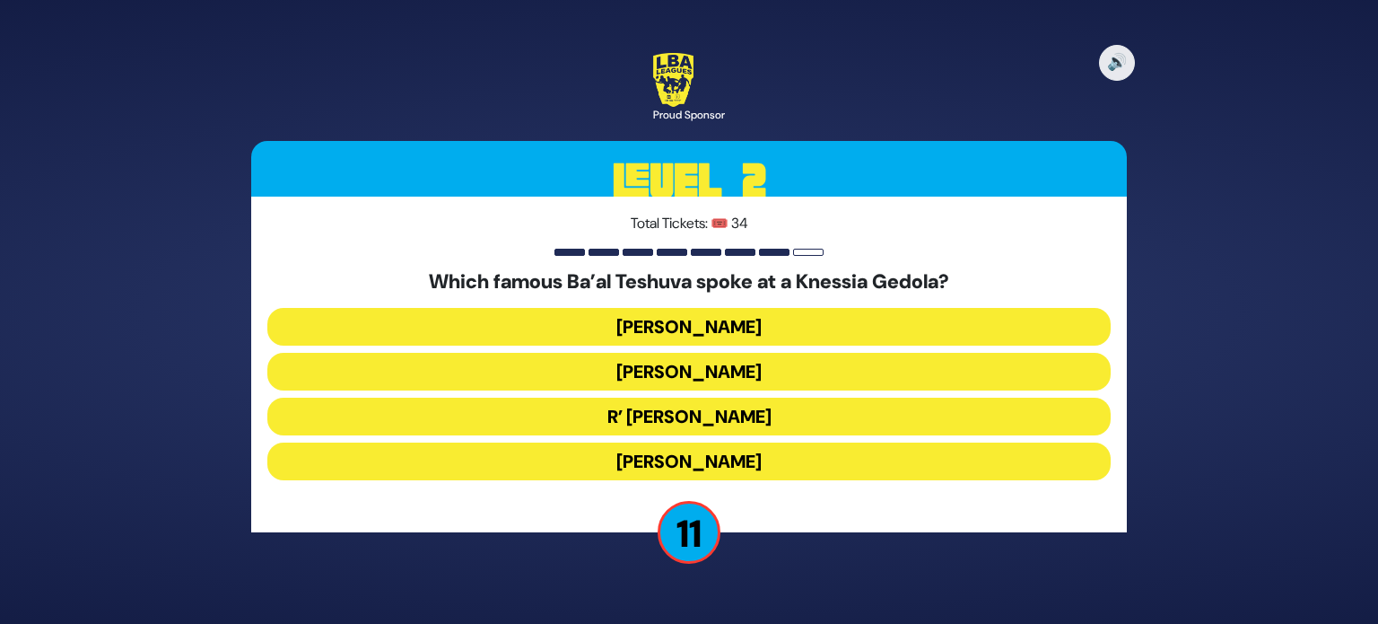
click at [746, 421] on button "R’ Uri Zohar" at bounding box center [688, 416] width 843 height 38
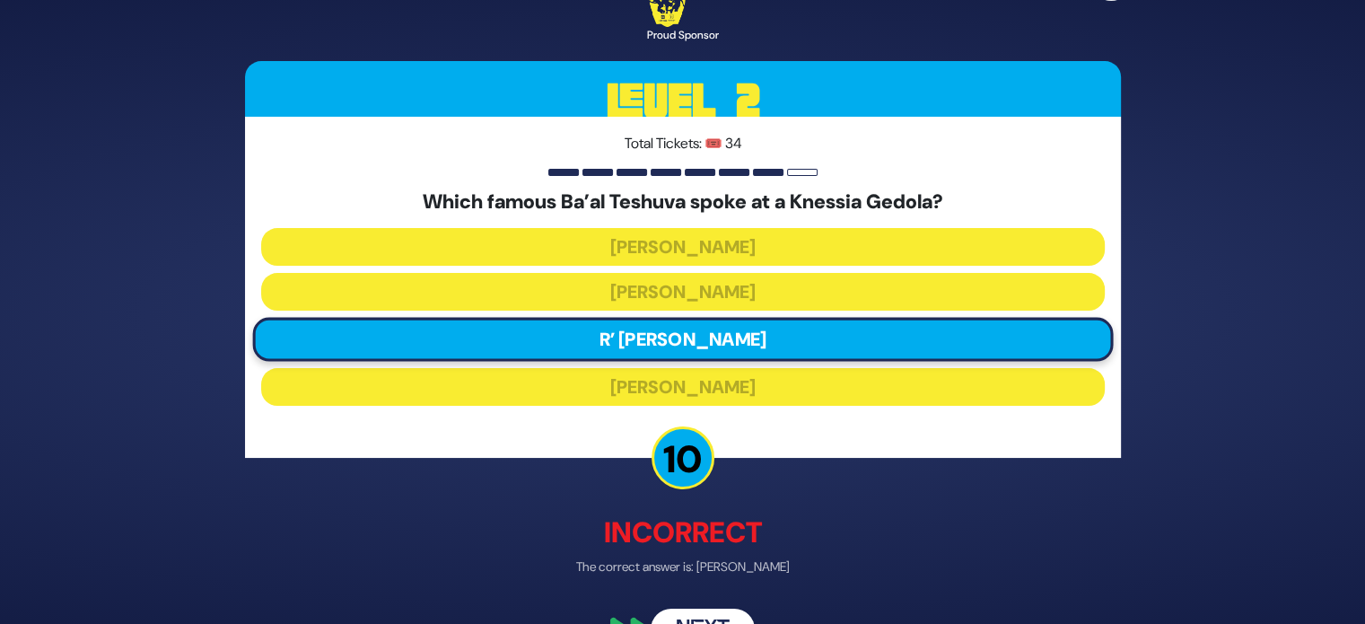
click at [682, 611] on button "Next" at bounding box center [702, 629] width 104 height 41
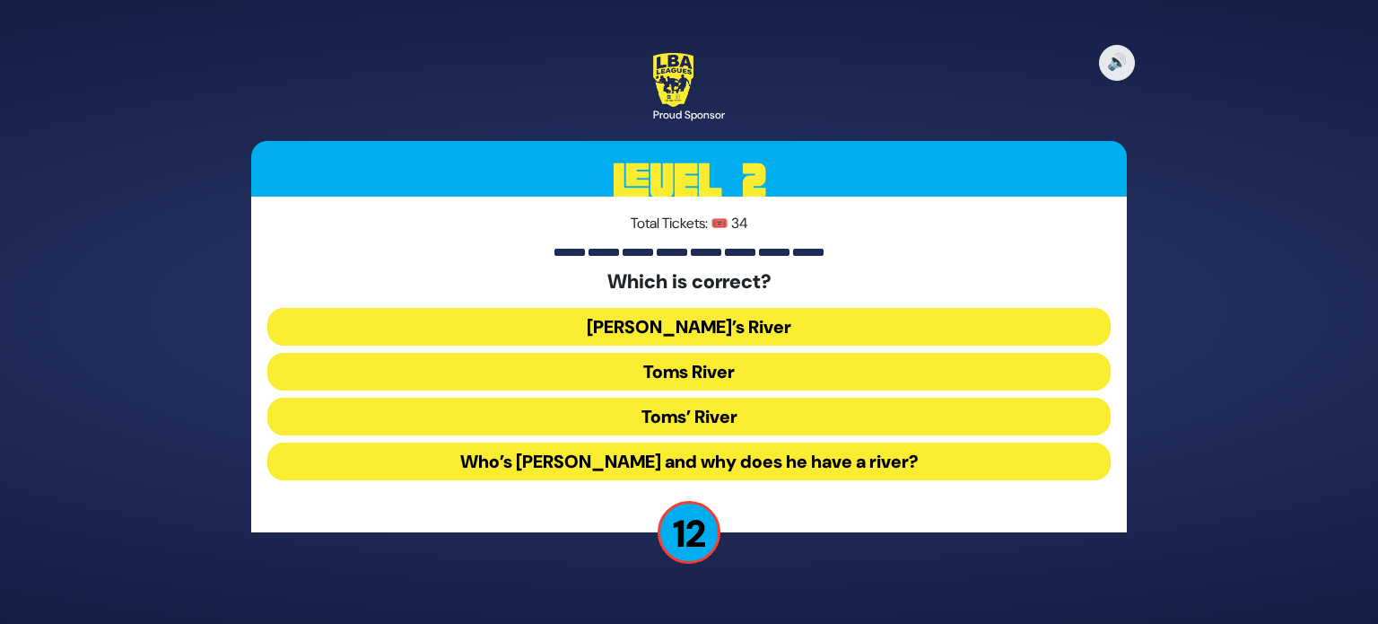
click at [725, 376] on button "Toms River" at bounding box center [688, 372] width 843 height 38
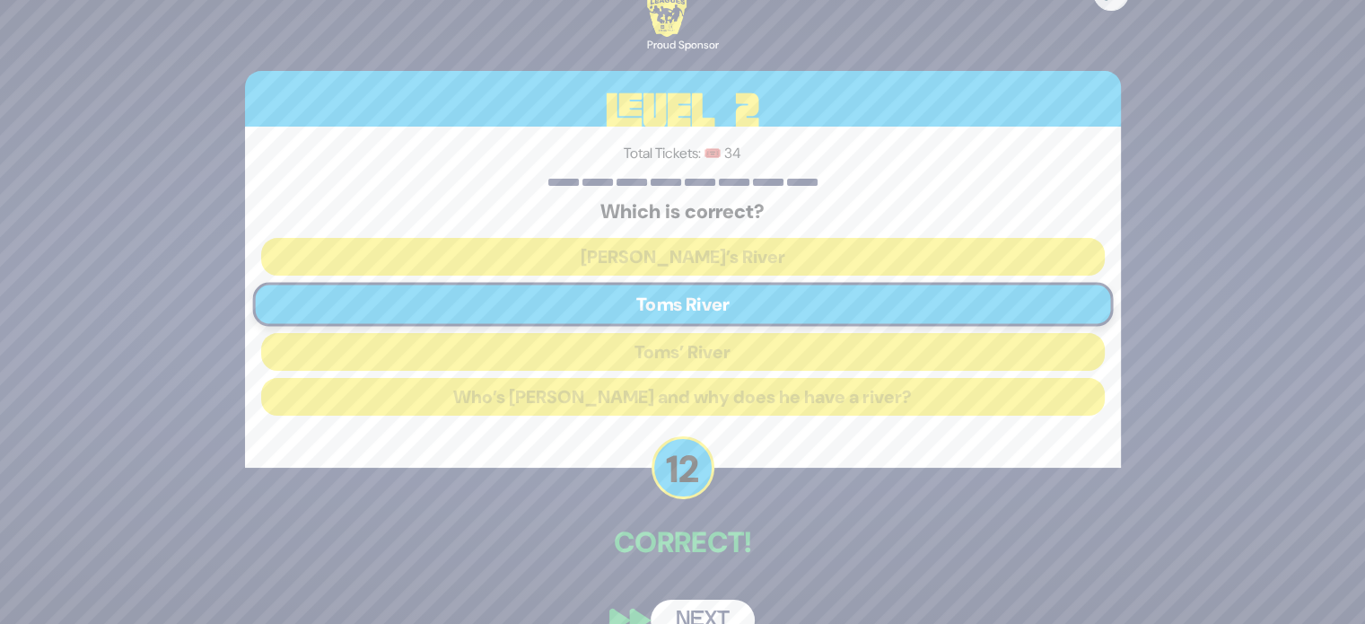
click at [693, 602] on button "Next" at bounding box center [702, 619] width 104 height 41
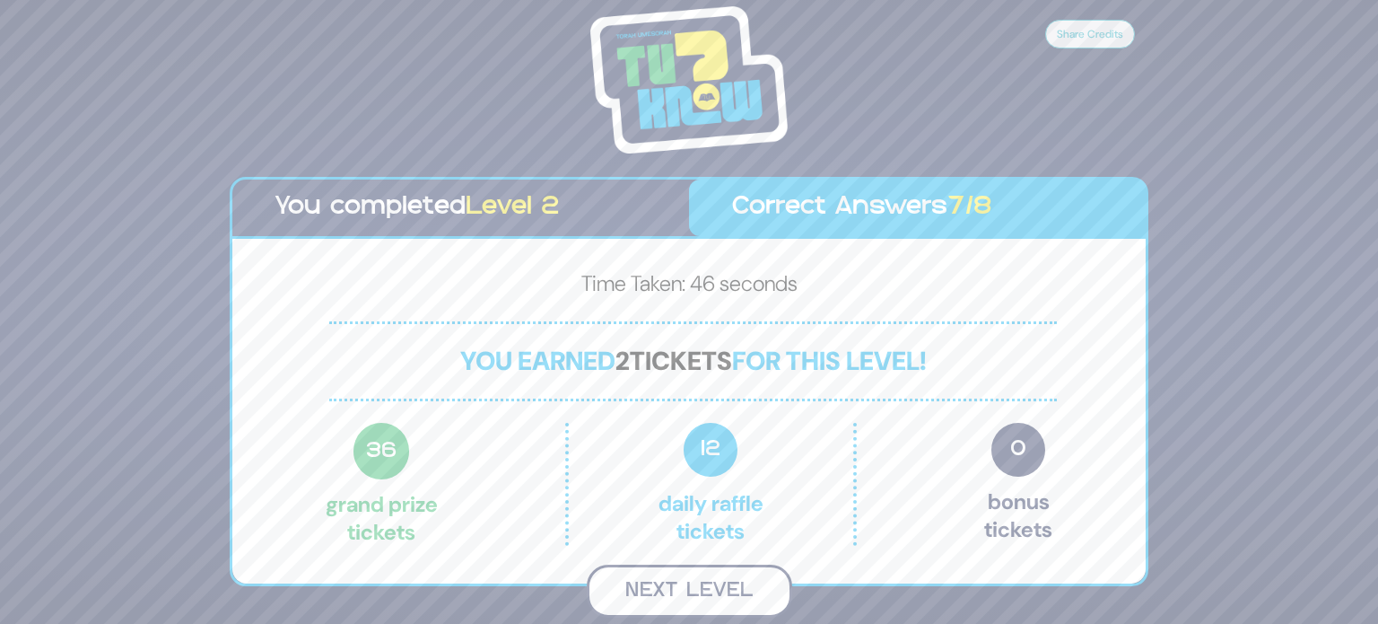
click at [694, 569] on button "Next Level" at bounding box center [689, 590] width 205 height 53
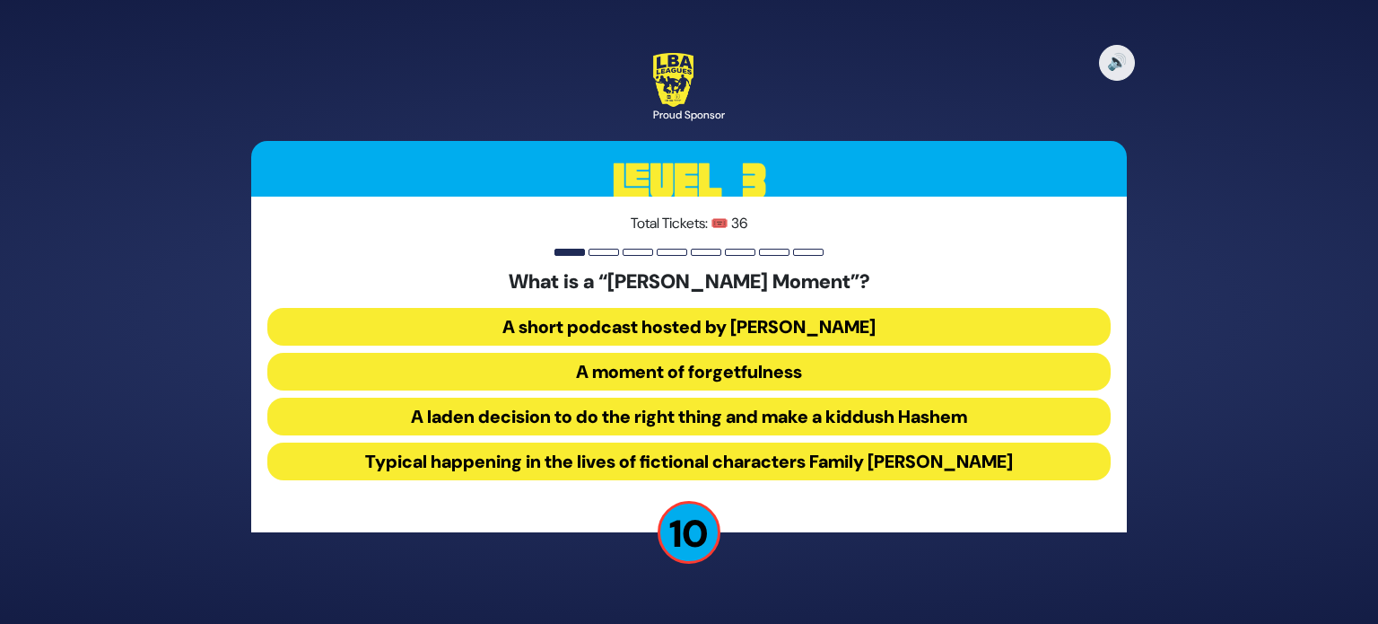
click at [670, 322] on button "A short podcast hosted by Benny Muroff" at bounding box center [688, 327] width 843 height 38
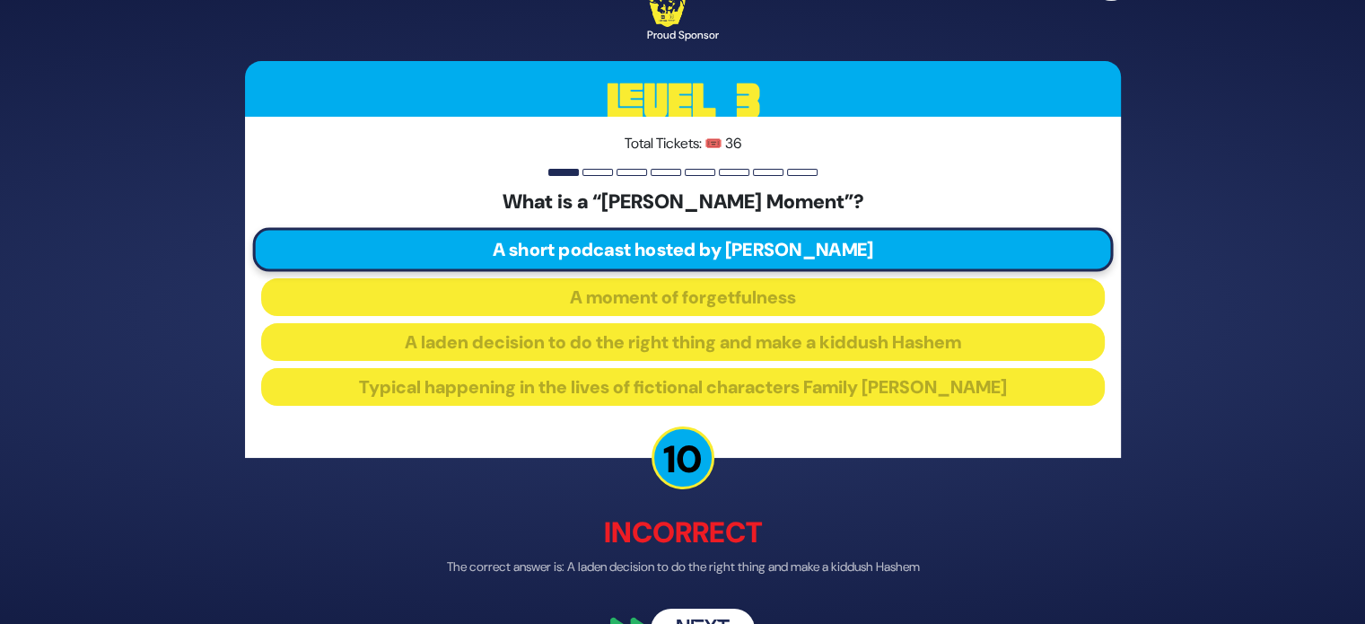
click at [695, 613] on button "Next" at bounding box center [702, 629] width 104 height 41
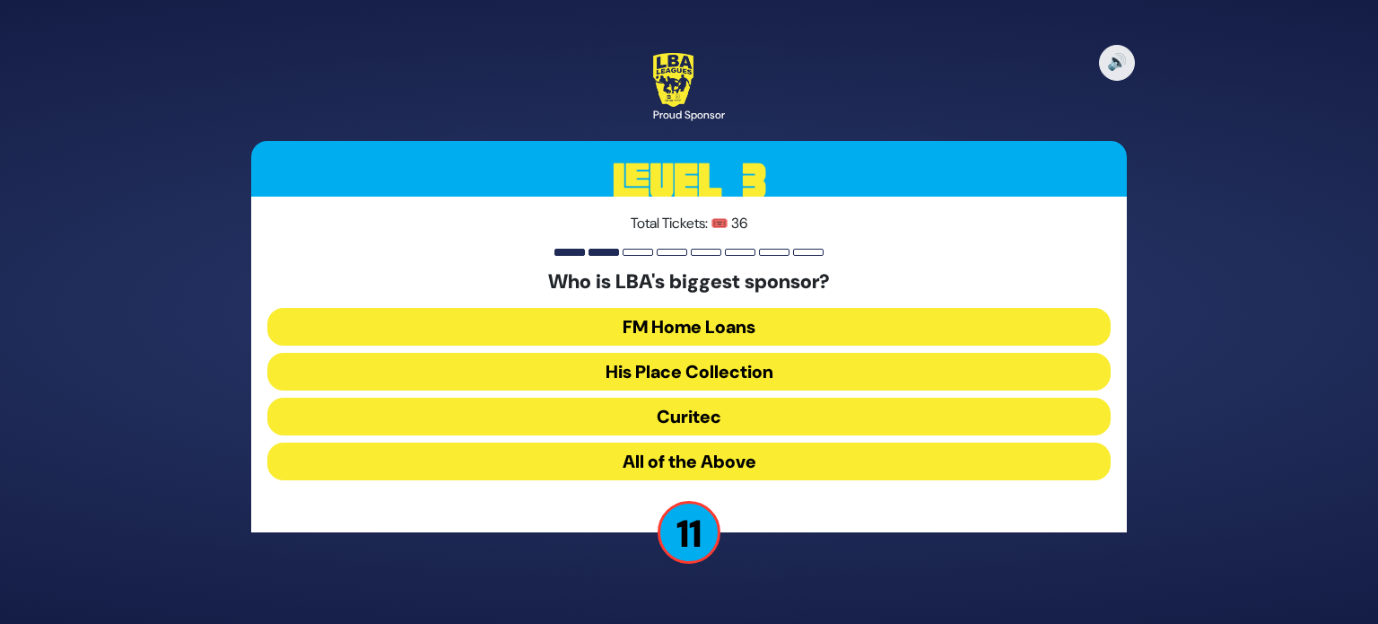
click at [772, 333] on button "FM Home Loans" at bounding box center [688, 327] width 843 height 38
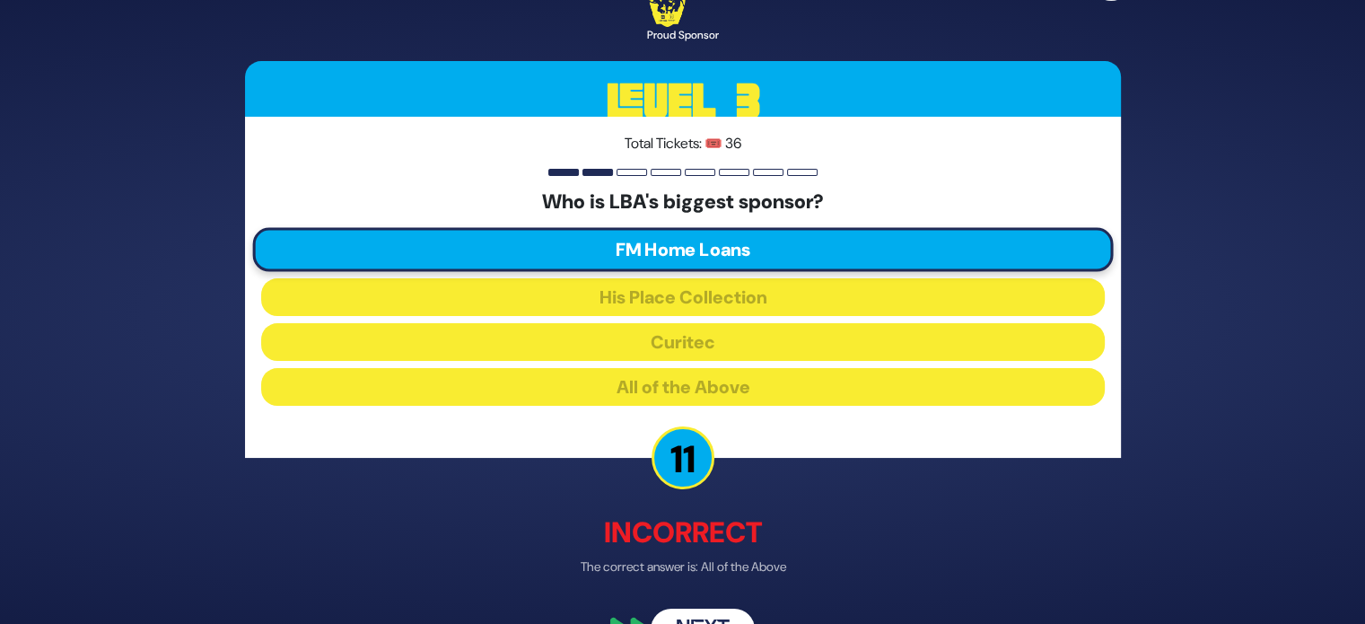
click at [881, 564] on p "The correct answer is: All of the Above" at bounding box center [683, 567] width 876 height 19
click at [728, 612] on button "Next" at bounding box center [702, 629] width 104 height 41
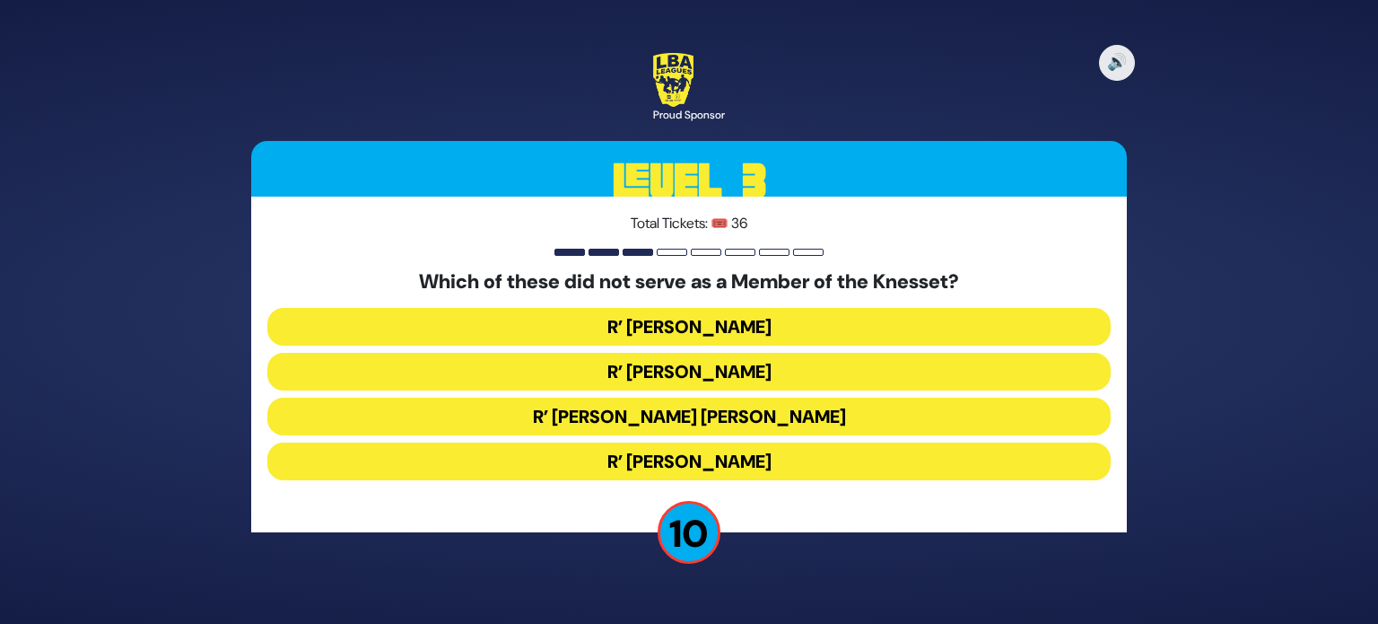
click at [840, 464] on button "R’ Moshe Blau" at bounding box center [688, 461] width 843 height 38
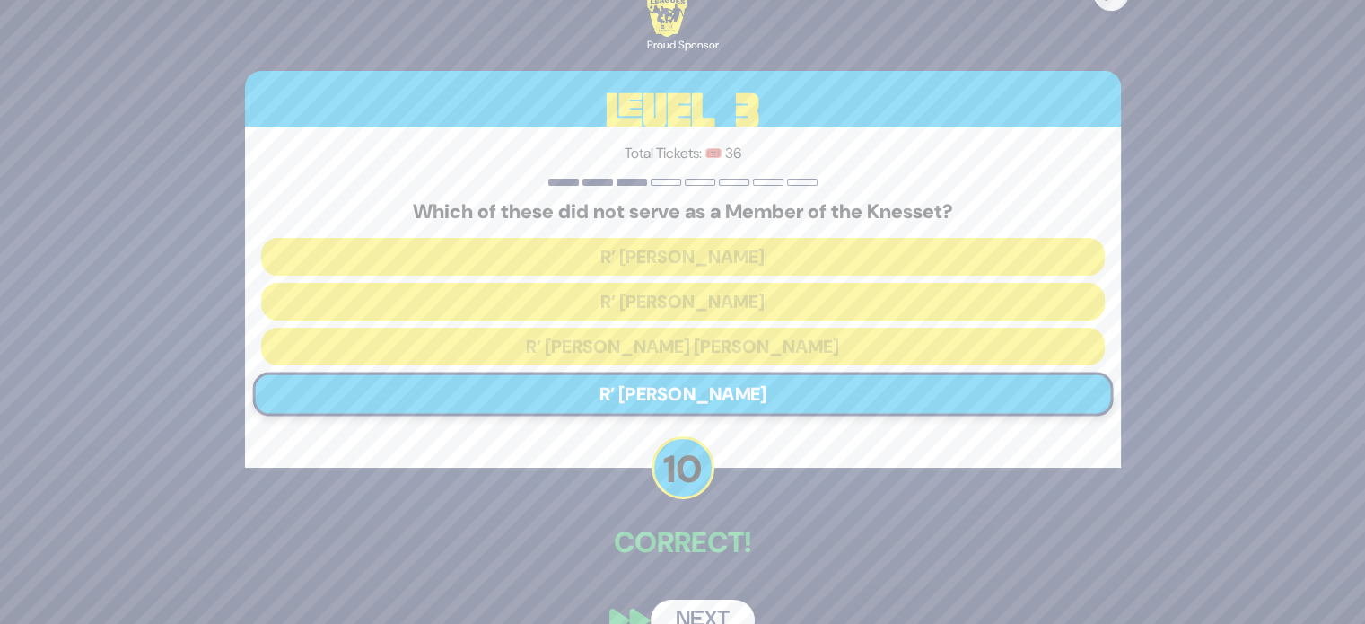
click at [678, 609] on button "Next" at bounding box center [702, 619] width 104 height 41
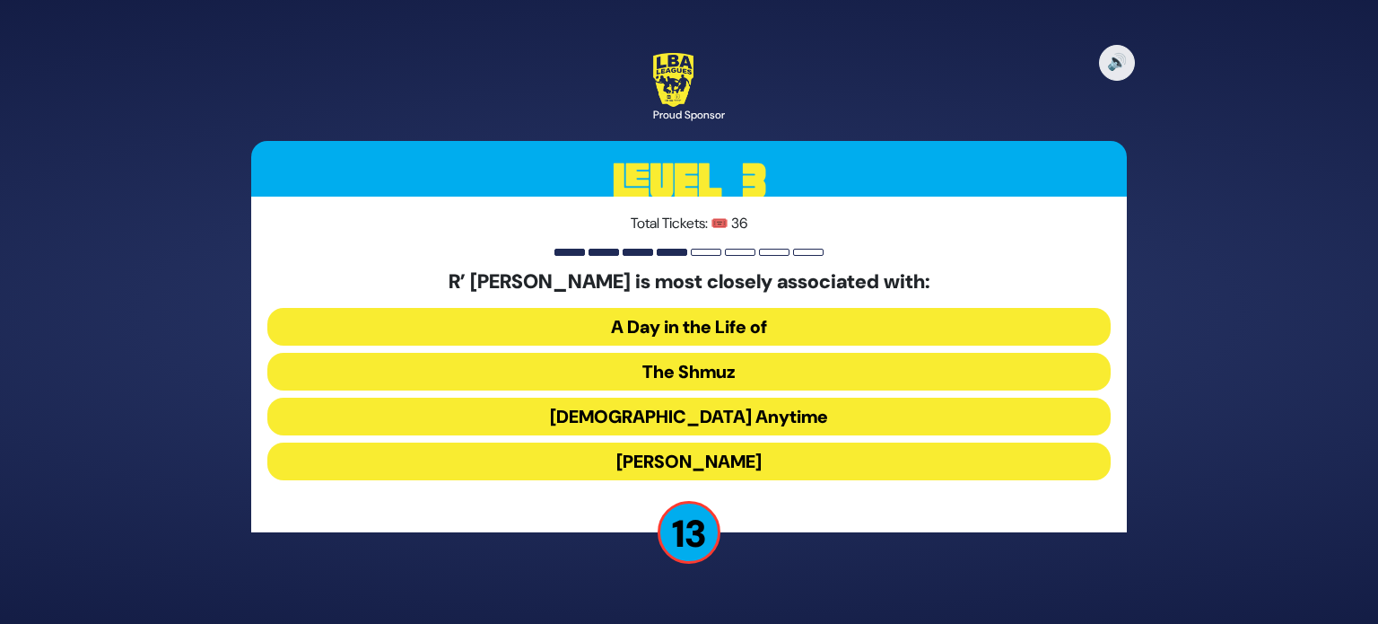
click at [773, 369] on button "The Shmuz" at bounding box center [688, 372] width 843 height 38
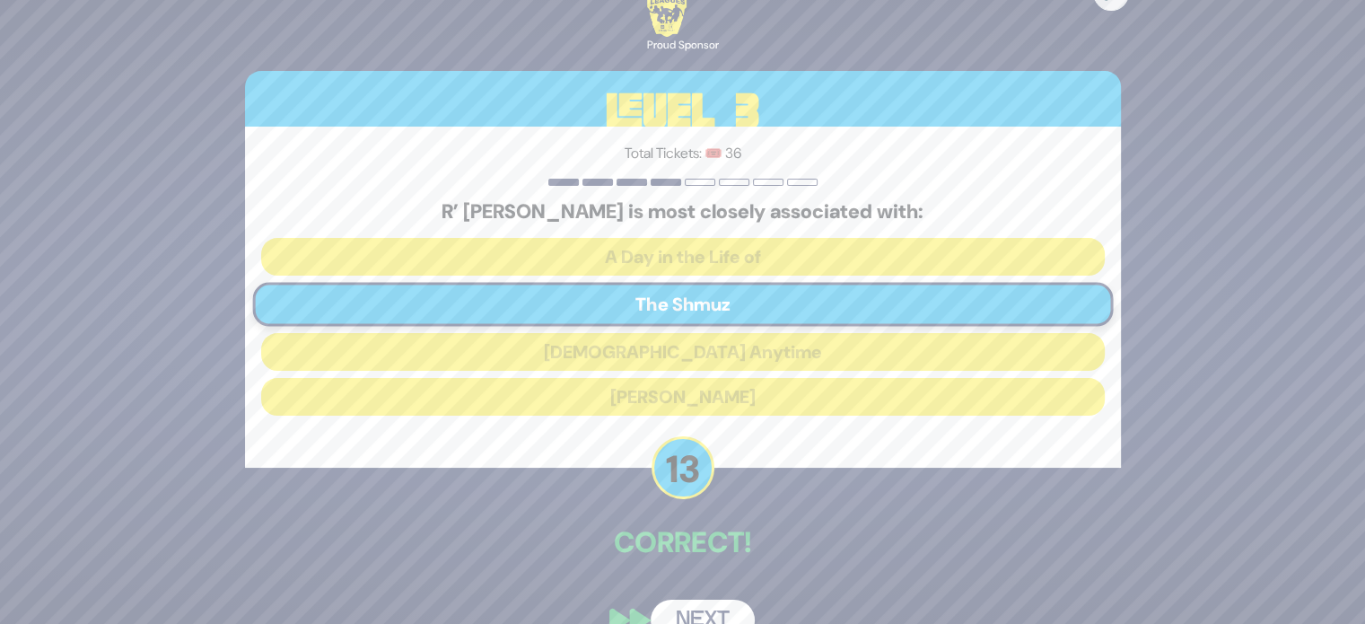
click at [702, 606] on button "Next" at bounding box center [702, 619] width 104 height 41
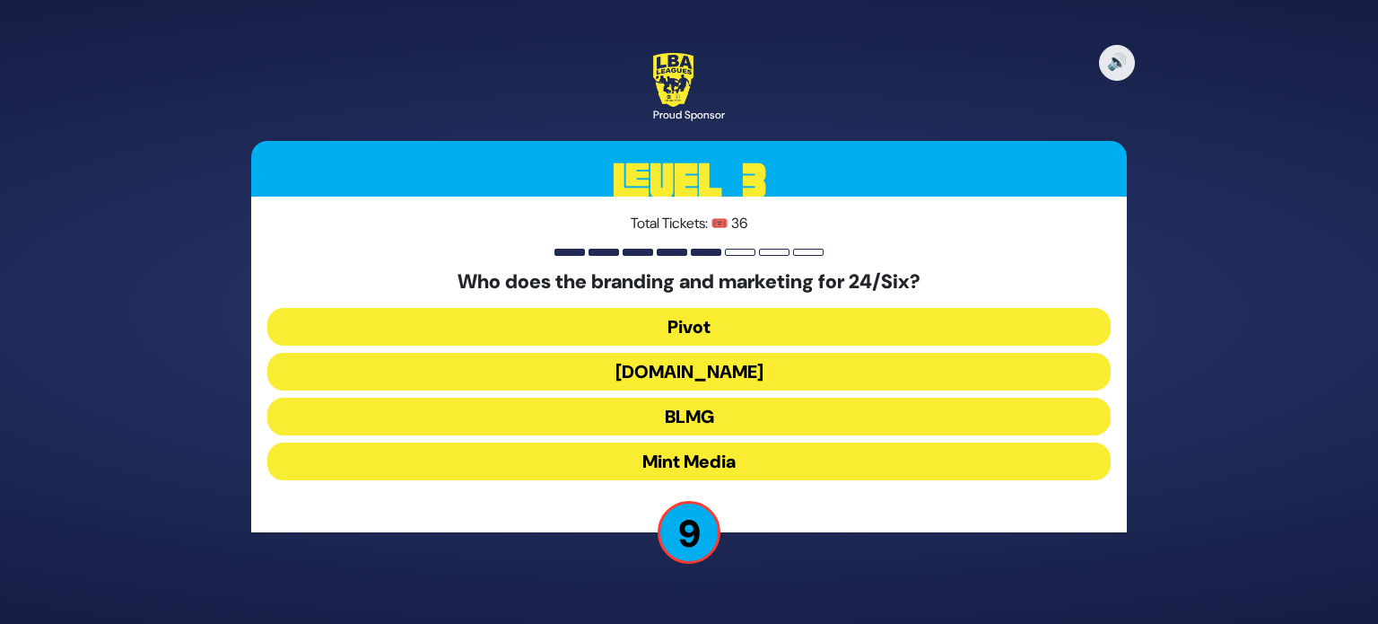
click at [760, 469] on button "Mint Media" at bounding box center [688, 461] width 843 height 38
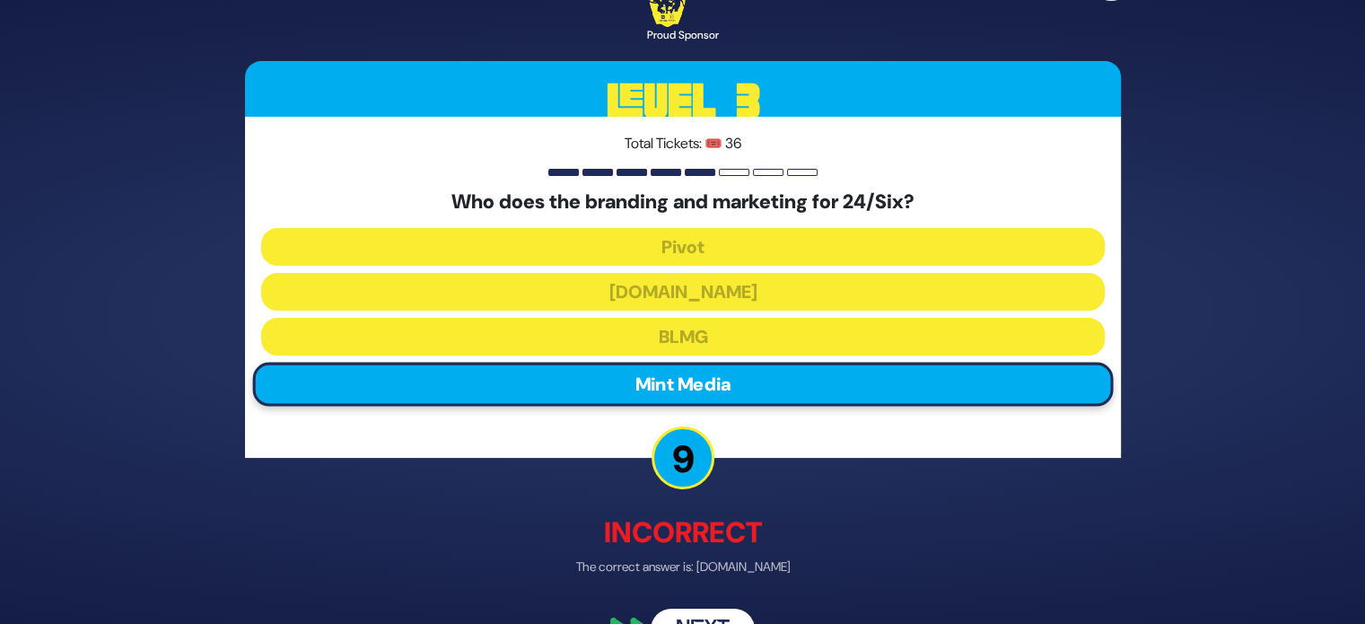
click at [695, 611] on button "Next" at bounding box center [702, 629] width 104 height 41
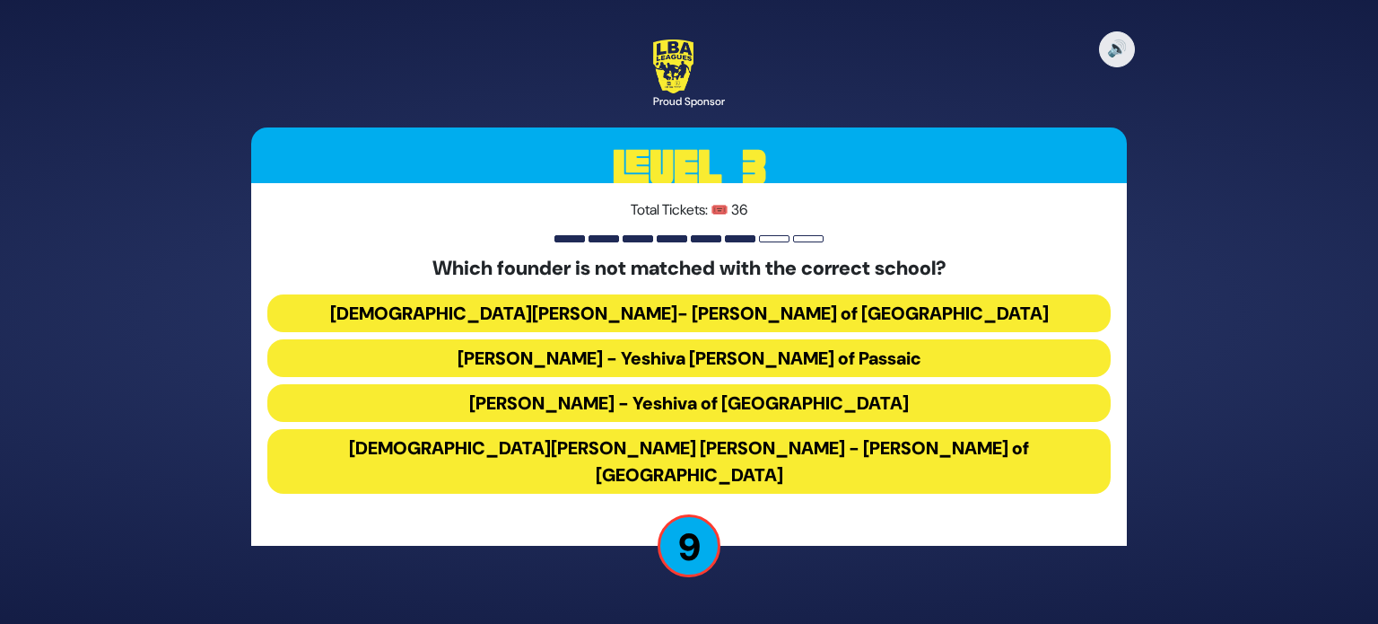
click at [757, 455] on button "Rabbi Osher Lemel Ehrenreich - Bais Yaakov of Miami" at bounding box center [688, 461] width 843 height 65
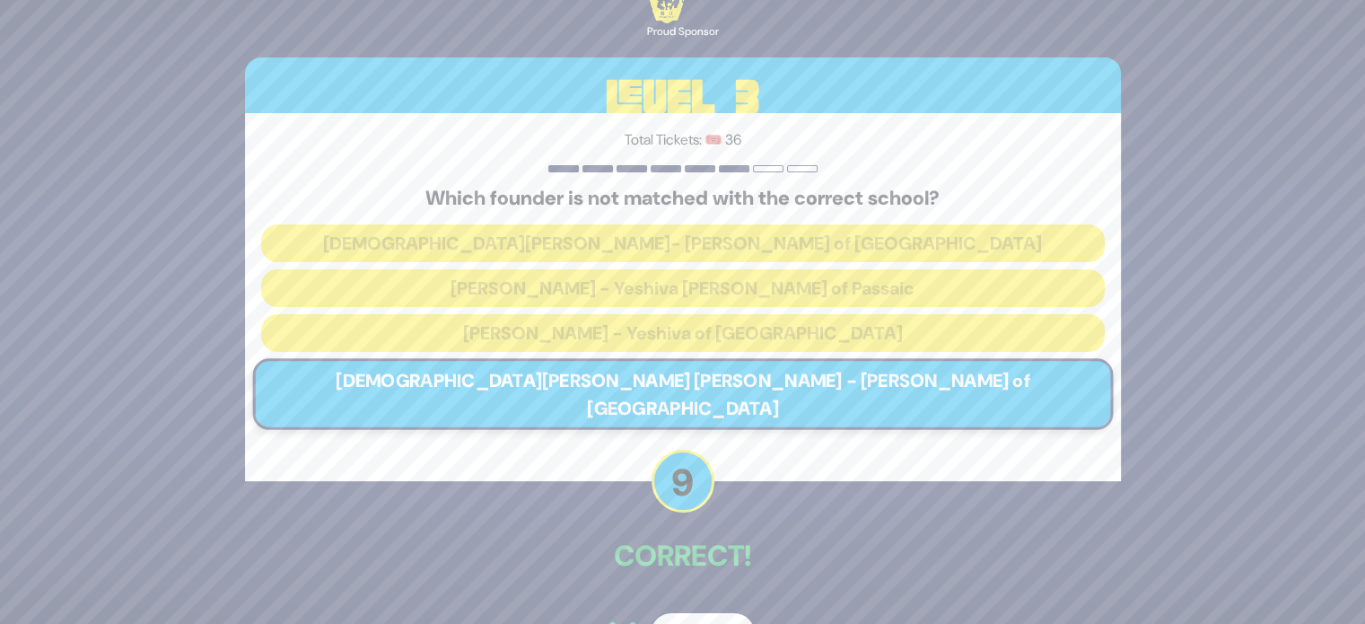
click at [705, 613] on button "Next" at bounding box center [702, 633] width 104 height 41
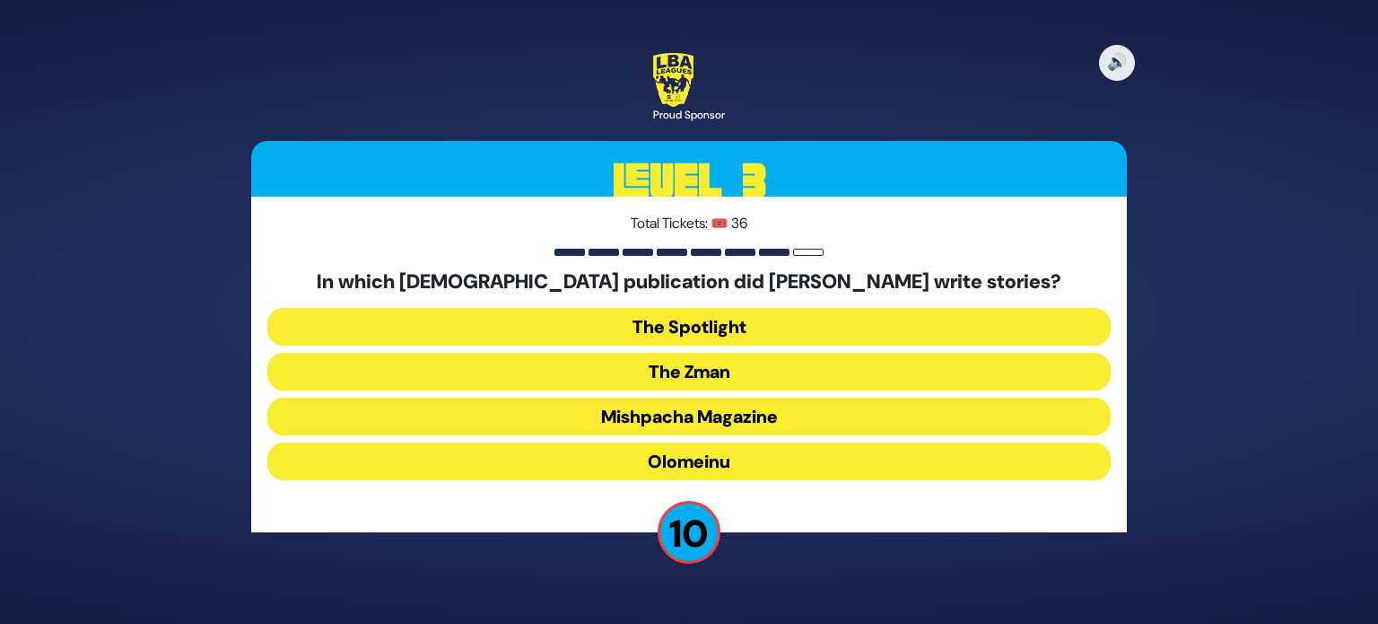
click at [739, 425] on button "Mishpacha Magazine" at bounding box center [688, 416] width 843 height 38
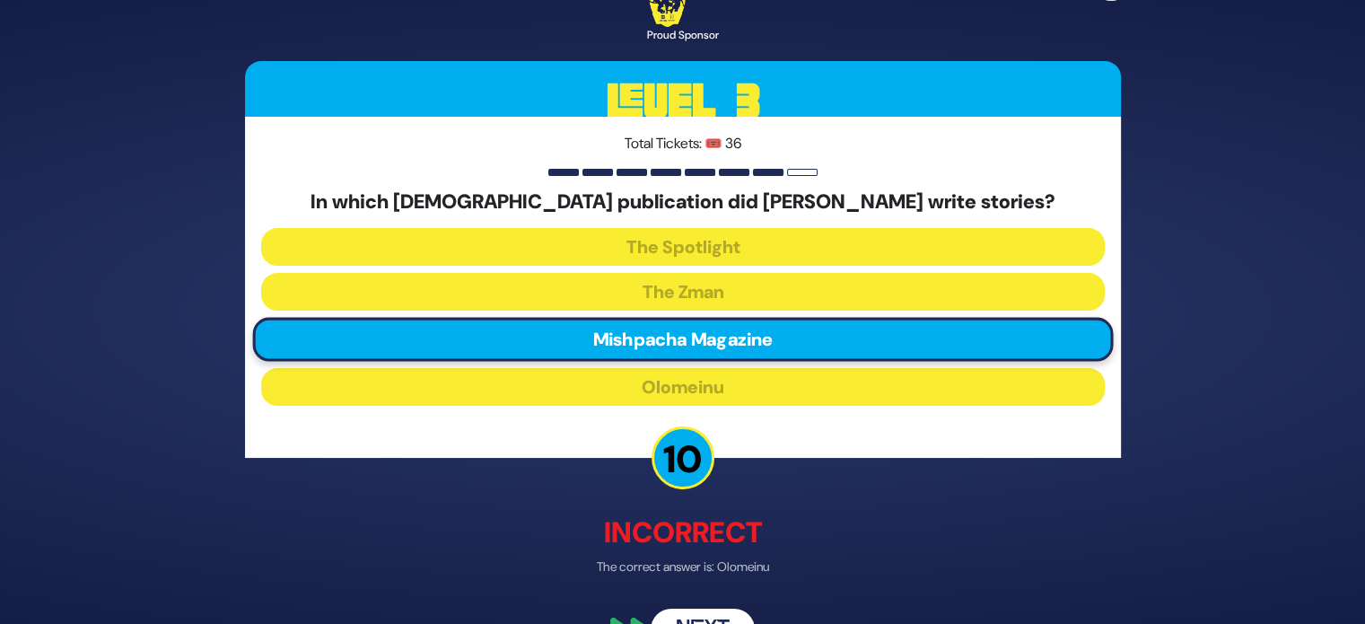
click at [678, 613] on button "Next" at bounding box center [702, 629] width 104 height 41
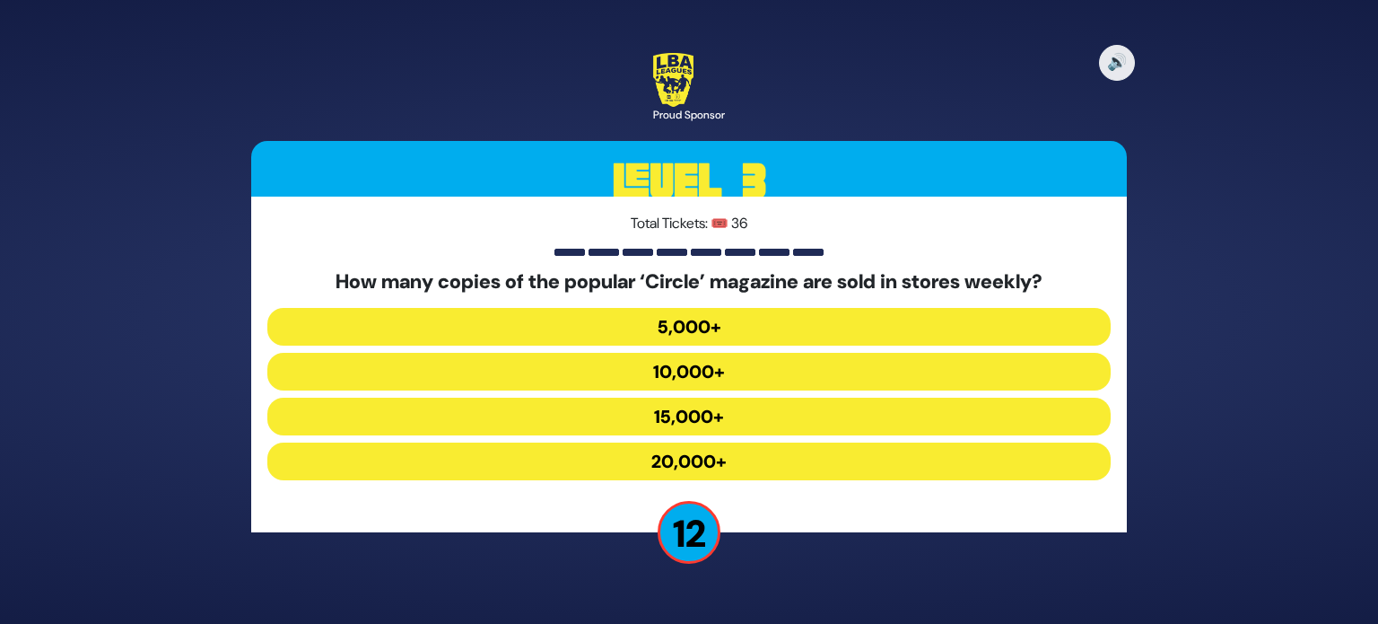
click at [691, 462] on button "20,000+" at bounding box center [688, 461] width 843 height 38
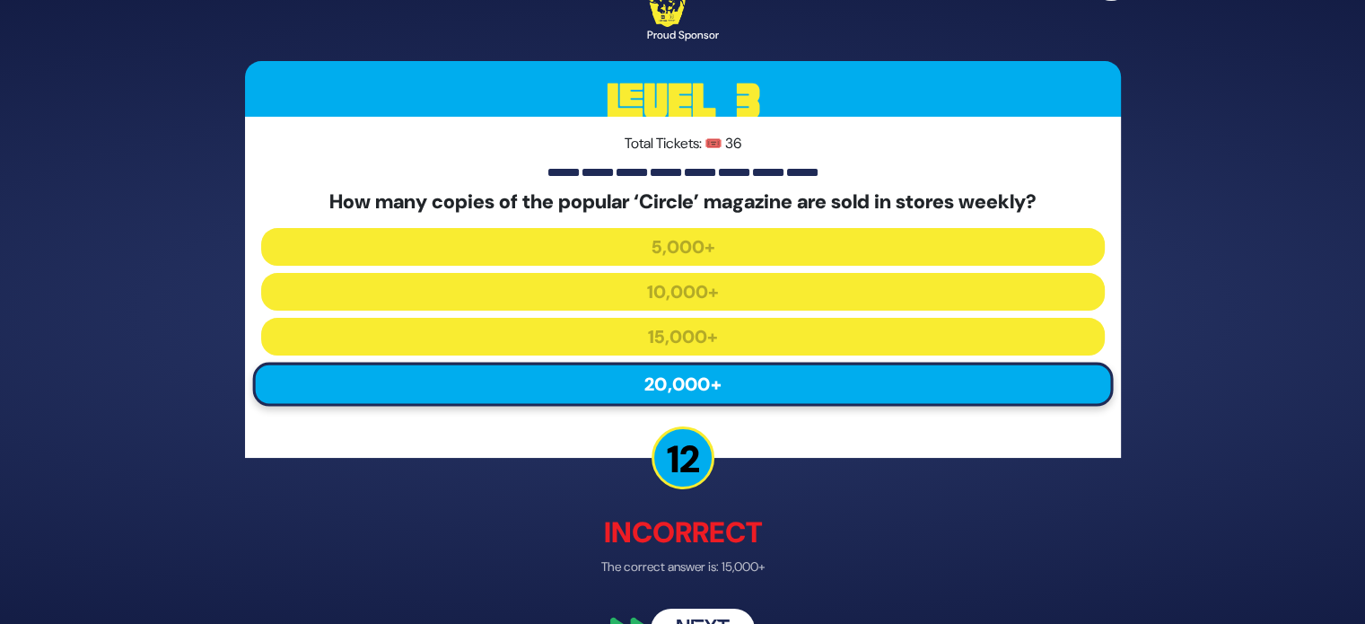
click at [700, 589] on div "🔊 Proud Sponsor Level 3 Total Tickets: 🎟️ 36 How many copies of the popular ‘Ci…" at bounding box center [682, 312] width 919 height 720
click at [695, 613] on button "Next" at bounding box center [702, 629] width 104 height 41
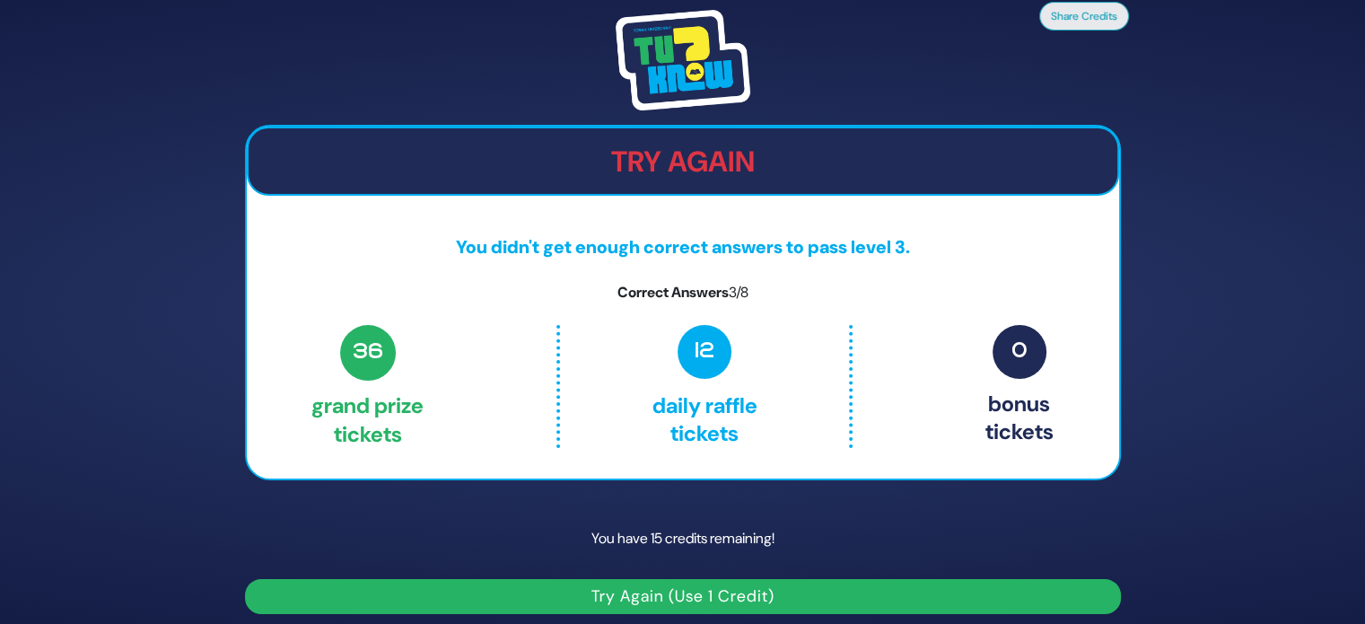
click at [651, 595] on button "Try Again (Use 1 Credit)" at bounding box center [683, 596] width 876 height 35
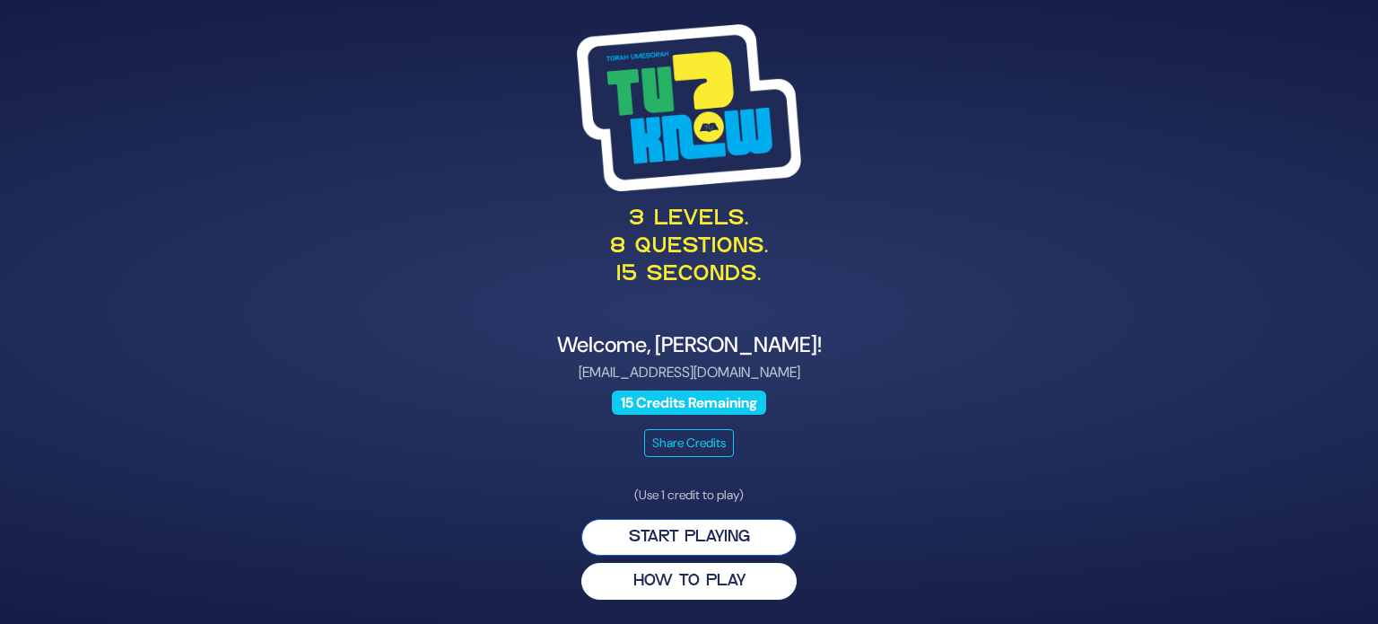
click at [632, 537] on button "Start Playing" at bounding box center [688, 537] width 215 height 37
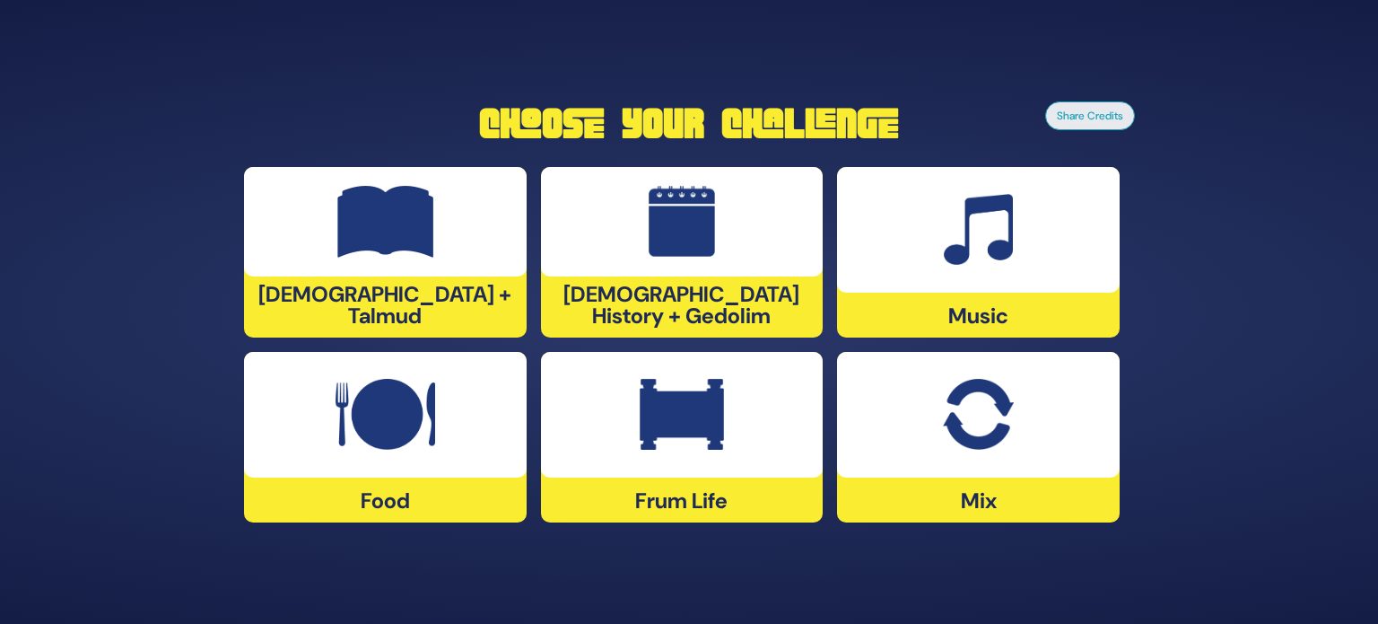
click at [937, 255] on div at bounding box center [978, 230] width 283 height 126
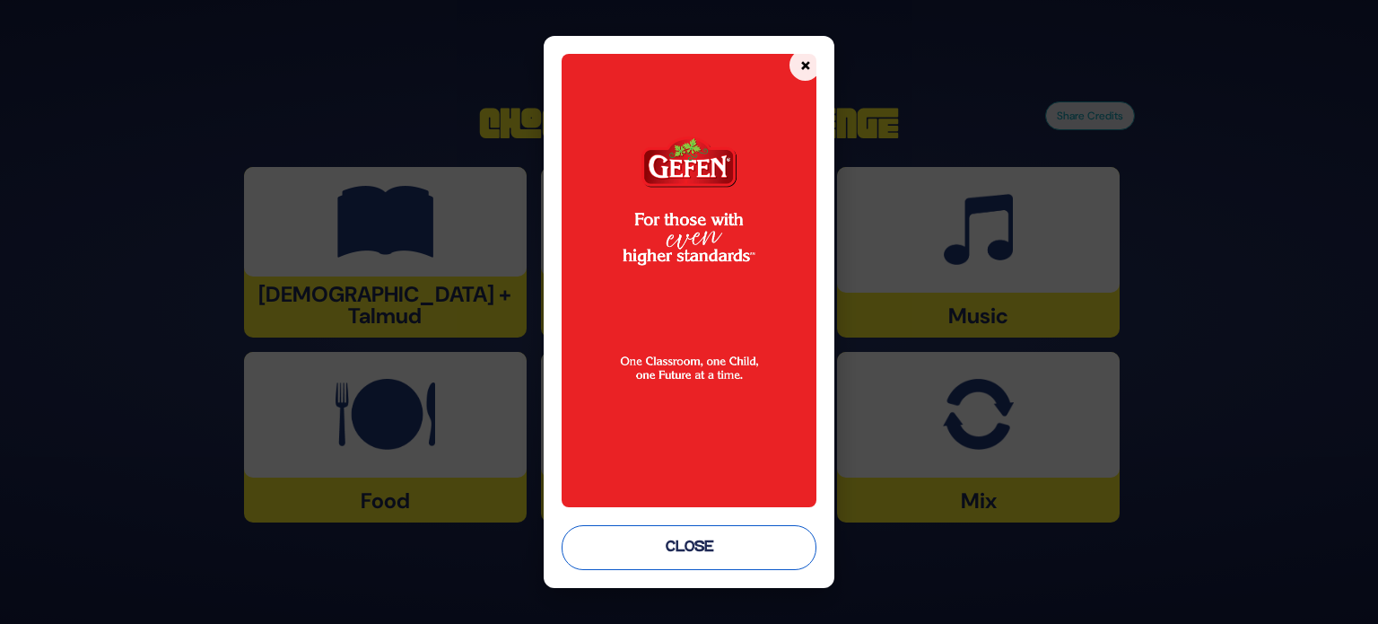
click at [670, 546] on button "Close" at bounding box center [689, 547] width 255 height 45
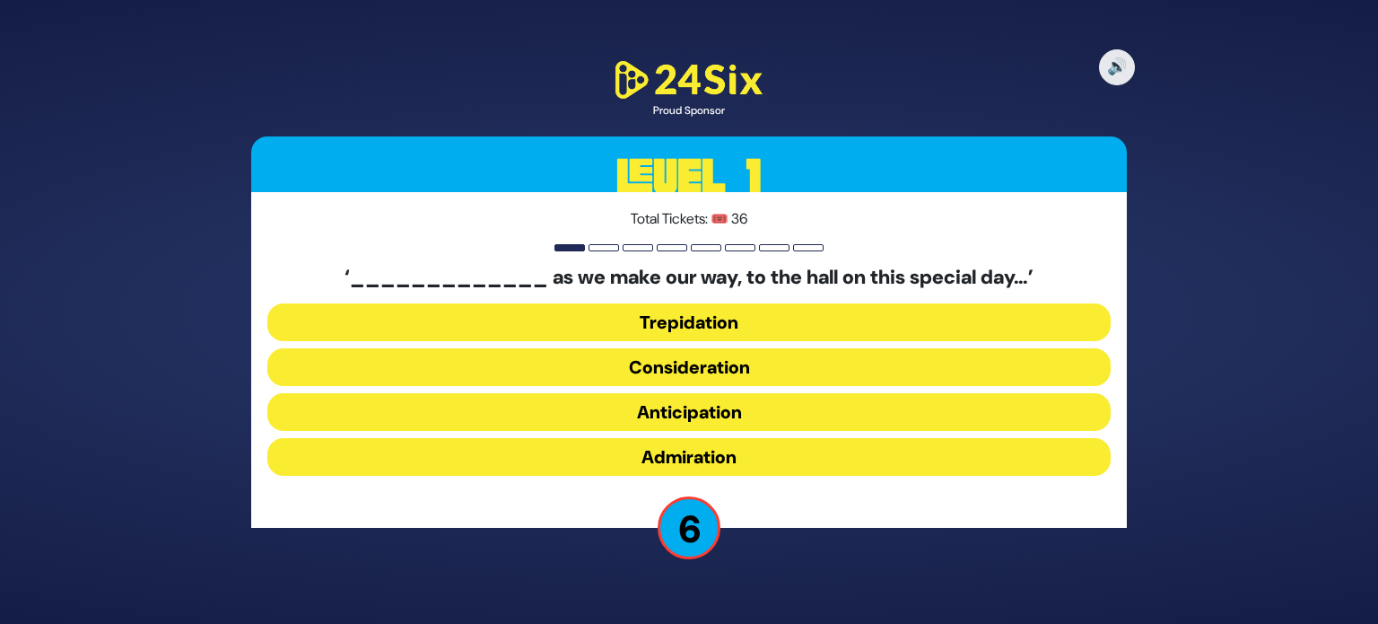
click at [718, 409] on button "Anticipation" at bounding box center [688, 412] width 843 height 38
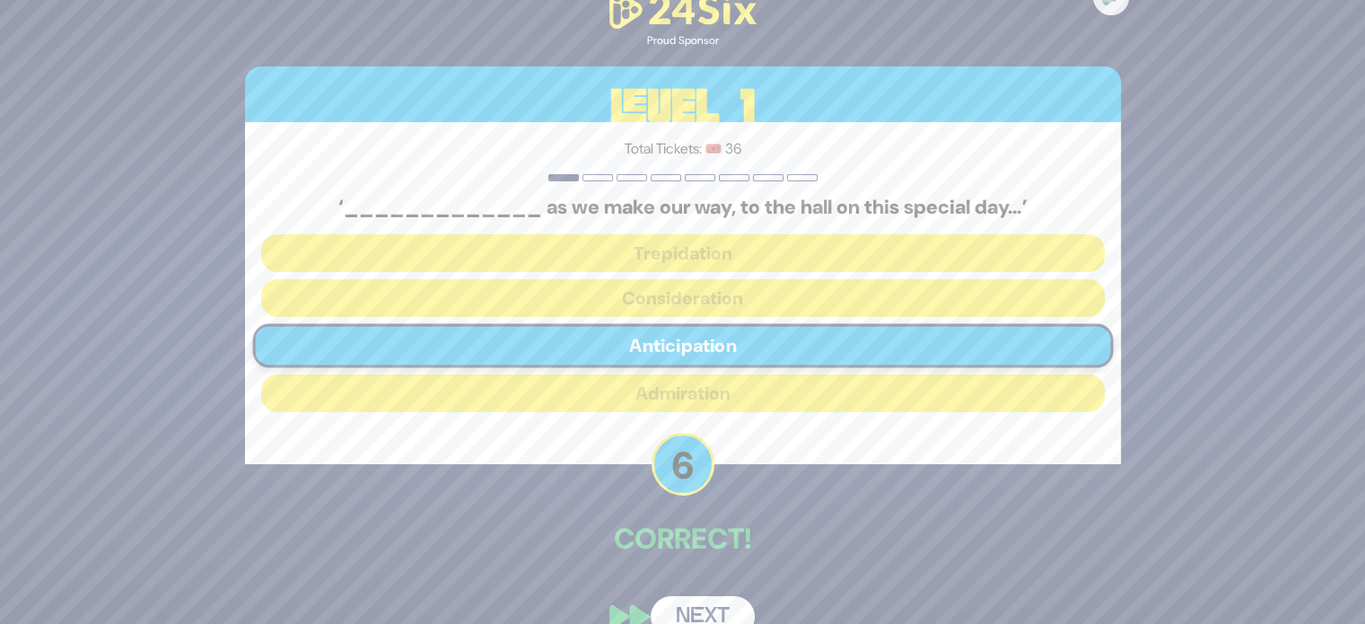
drag, startPoint x: 678, startPoint y: 610, endPoint x: 606, endPoint y: 537, distance: 102.8
click at [606, 537] on p "Correct!" at bounding box center [683, 538] width 876 height 43
click at [714, 606] on button "Next" at bounding box center [702, 616] width 104 height 41
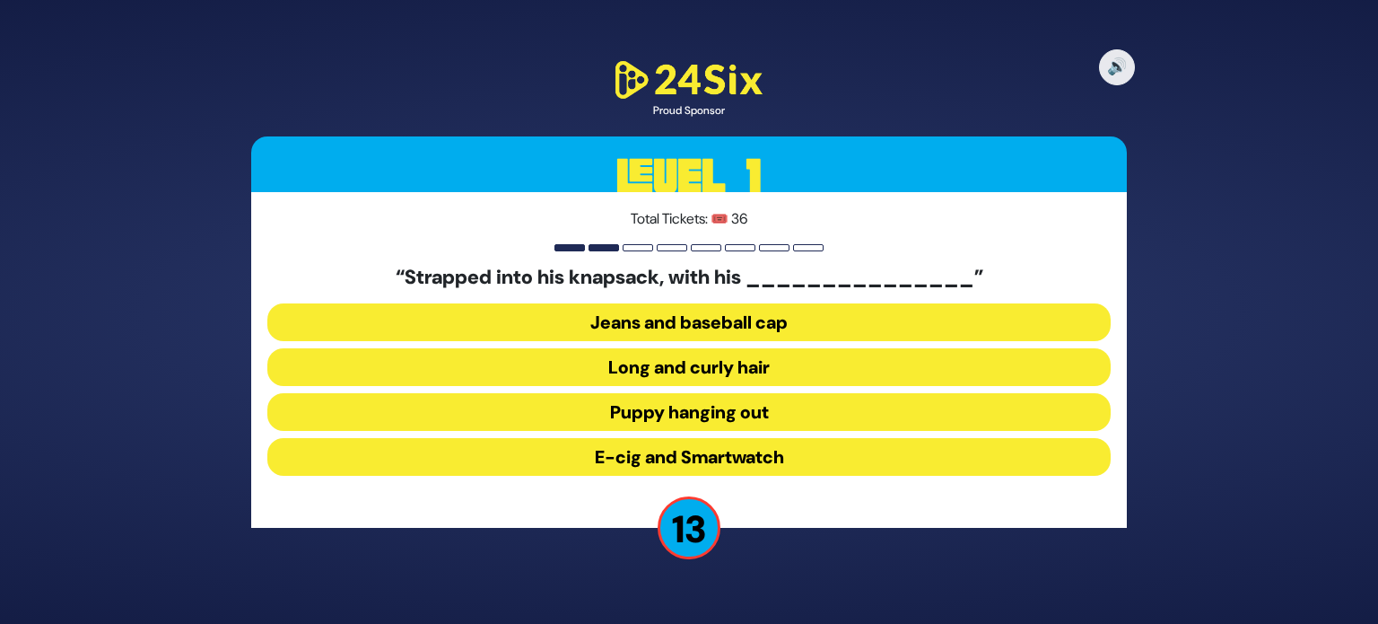
click at [711, 360] on button "Long and curly hair" at bounding box center [688, 367] width 843 height 38
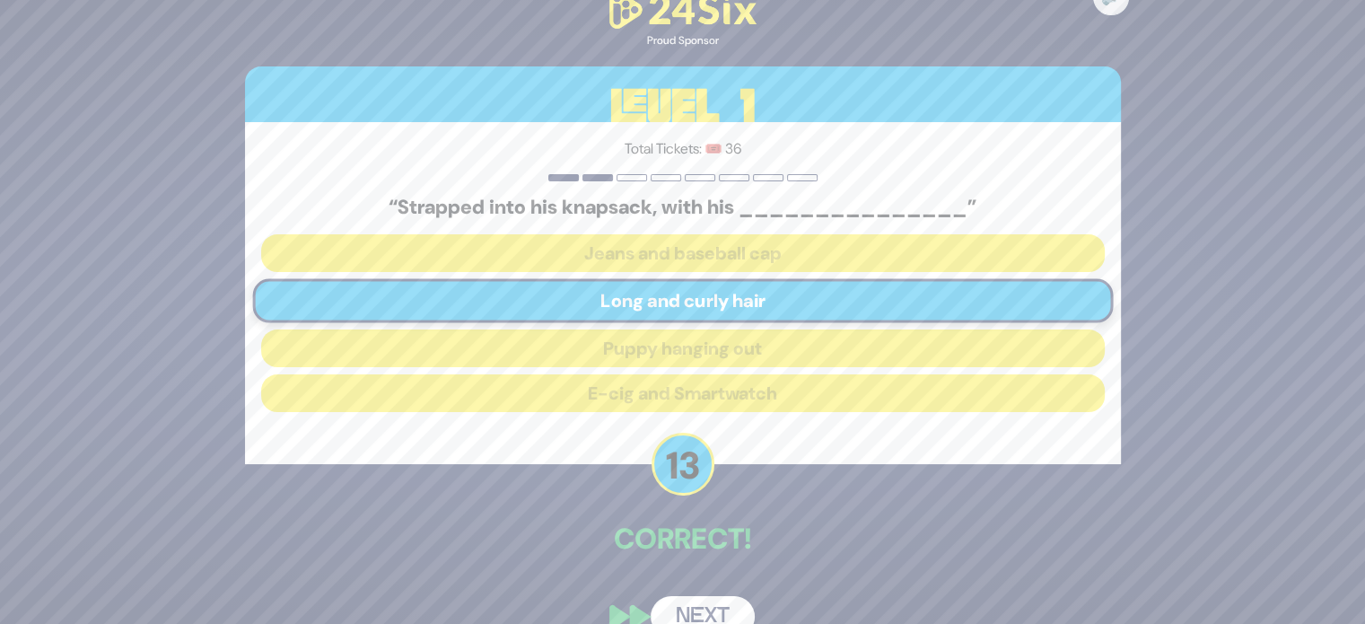
click at [685, 596] on button "Next" at bounding box center [702, 616] width 104 height 41
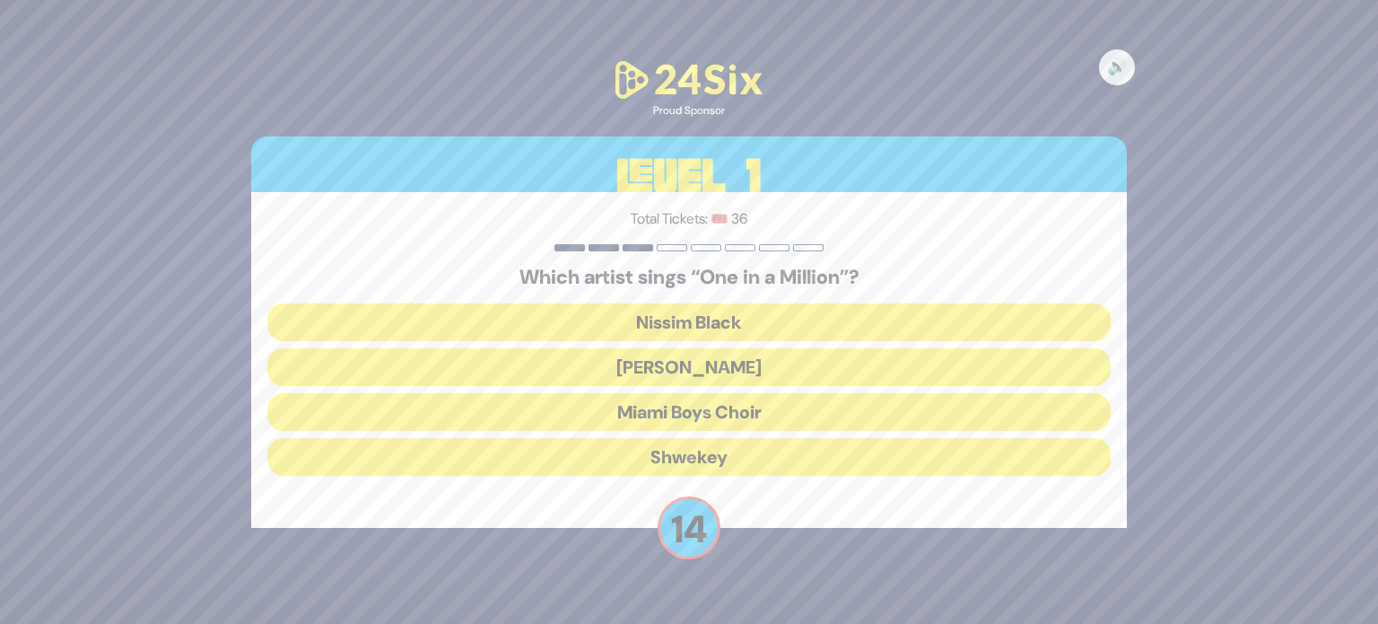
click at [746, 364] on button "[PERSON_NAME]" at bounding box center [688, 367] width 843 height 38
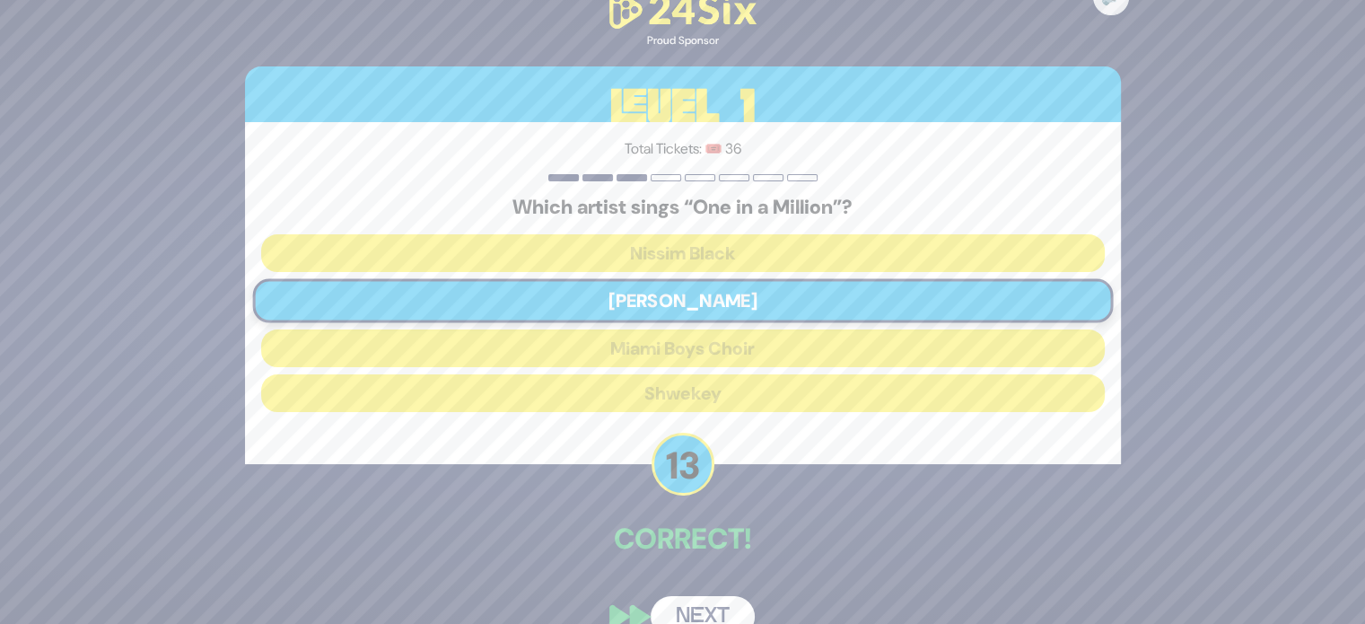
click at [721, 604] on button "Next" at bounding box center [702, 616] width 104 height 41
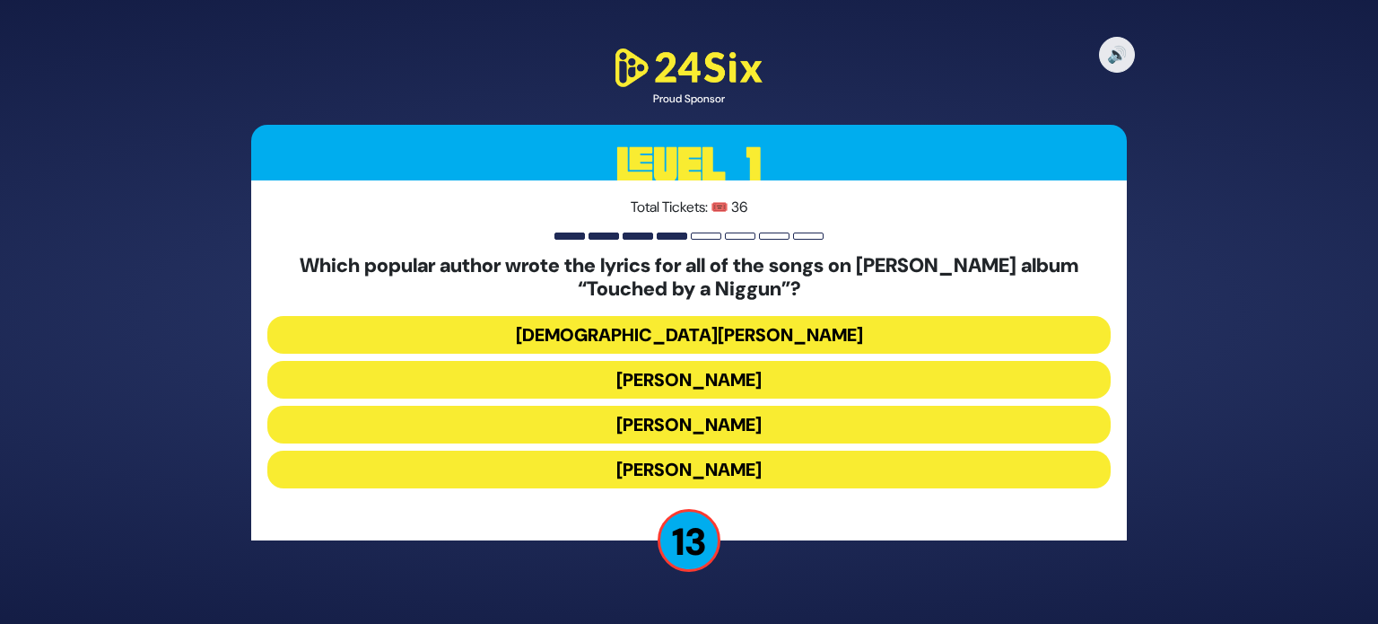
click at [931, 534] on div "Total Tickets: 🎟️ 36 Which popular author wrote the lyrics for all of the songs…" at bounding box center [689, 360] width 876 height 360
click at [732, 330] on button "[DEMOGRAPHIC_DATA][PERSON_NAME]" at bounding box center [688, 335] width 843 height 38
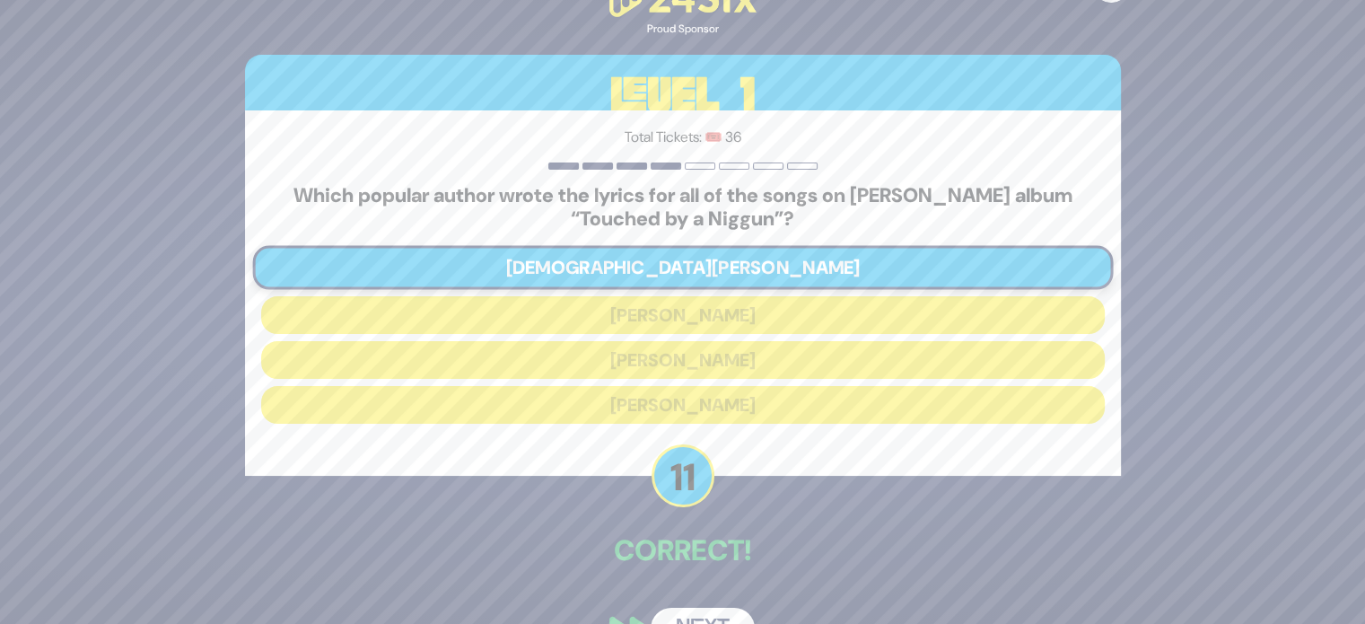
click at [707, 613] on button "Next" at bounding box center [702, 627] width 104 height 41
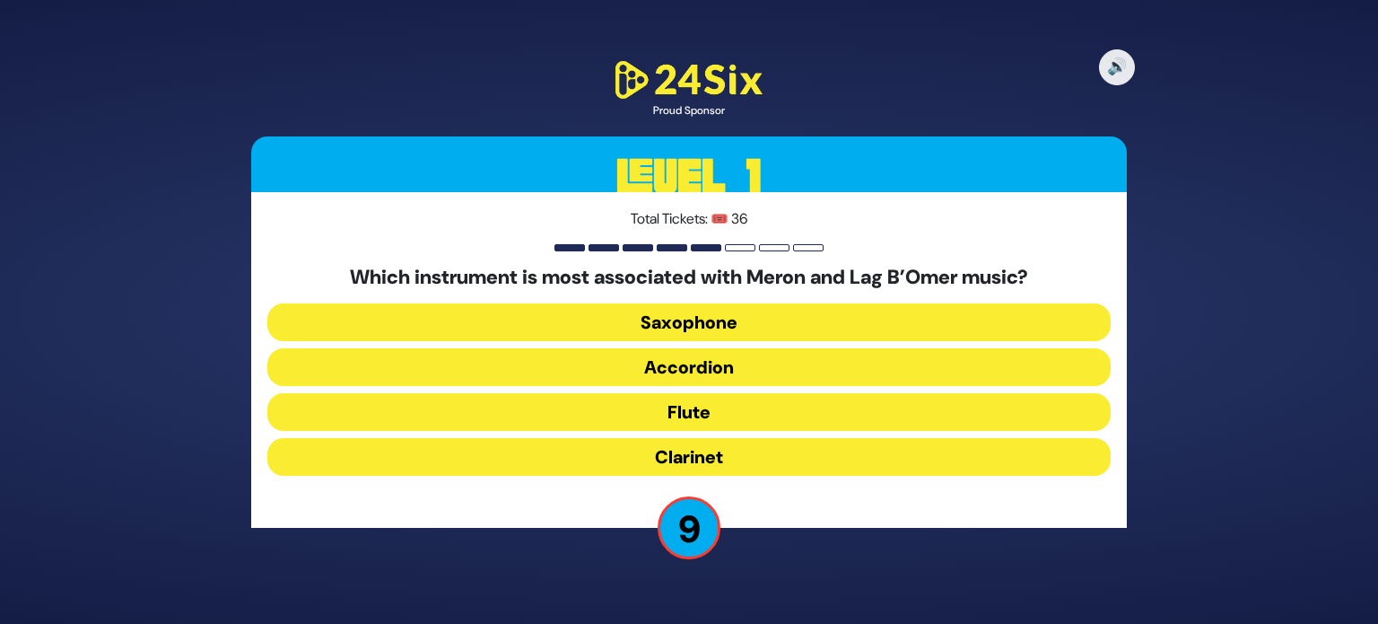
click at [700, 362] on button "Accordion" at bounding box center [688, 367] width 843 height 38
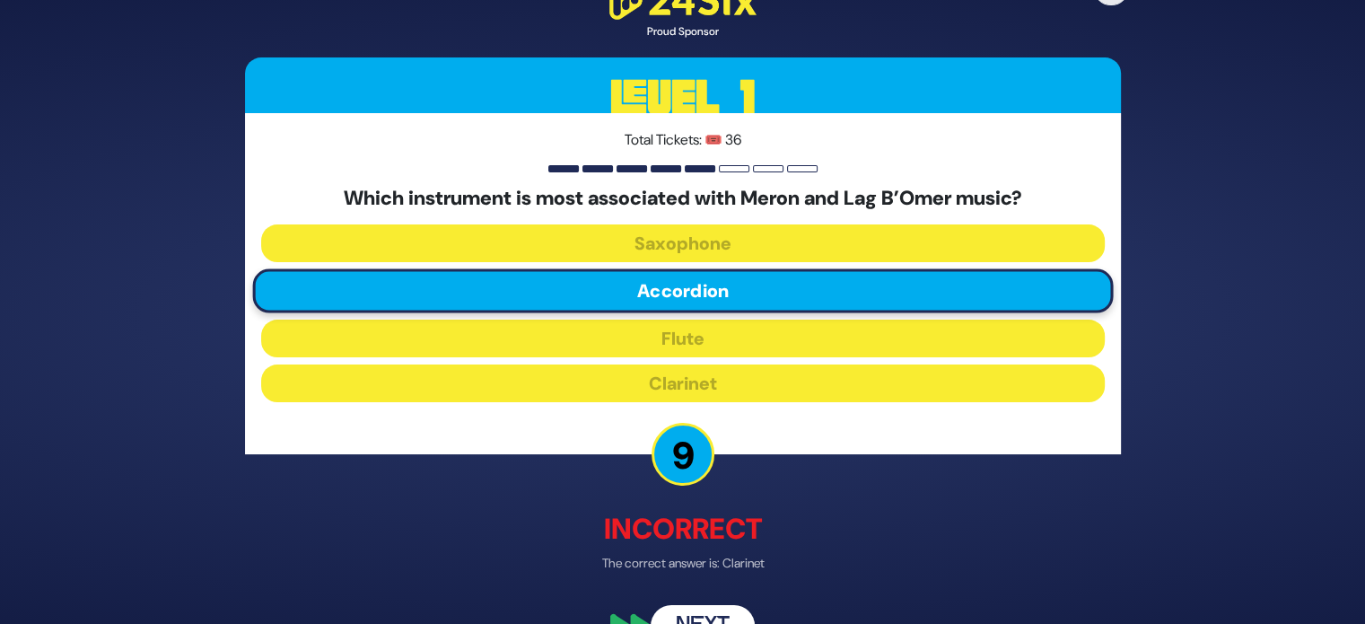
click at [707, 600] on div "🔊 Proud Sponsor Level 1 Total Tickets: 🎟️ 36 Which instrument is most associate…" at bounding box center [682, 311] width 919 height 711
drag, startPoint x: 707, startPoint y: 606, endPoint x: 674, endPoint y: 613, distance: 34.0
click at [674, 613] on button "Next" at bounding box center [702, 625] width 104 height 41
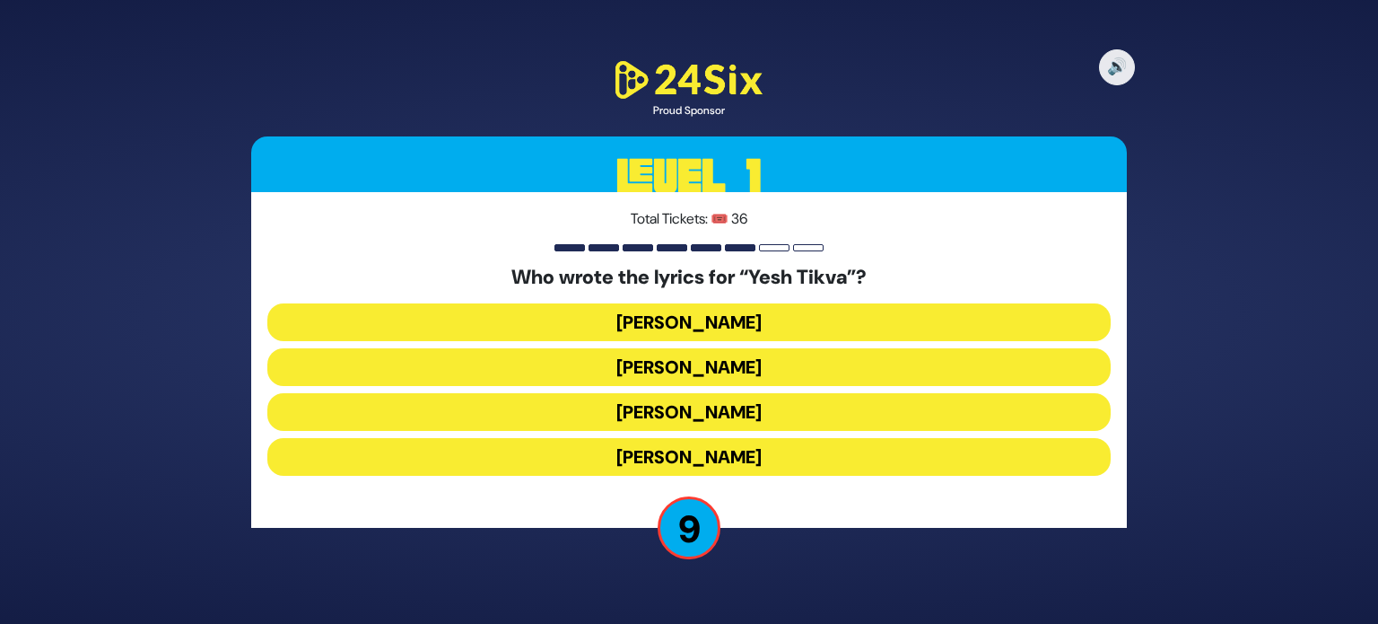
click at [708, 365] on button "[PERSON_NAME]" at bounding box center [688, 367] width 843 height 38
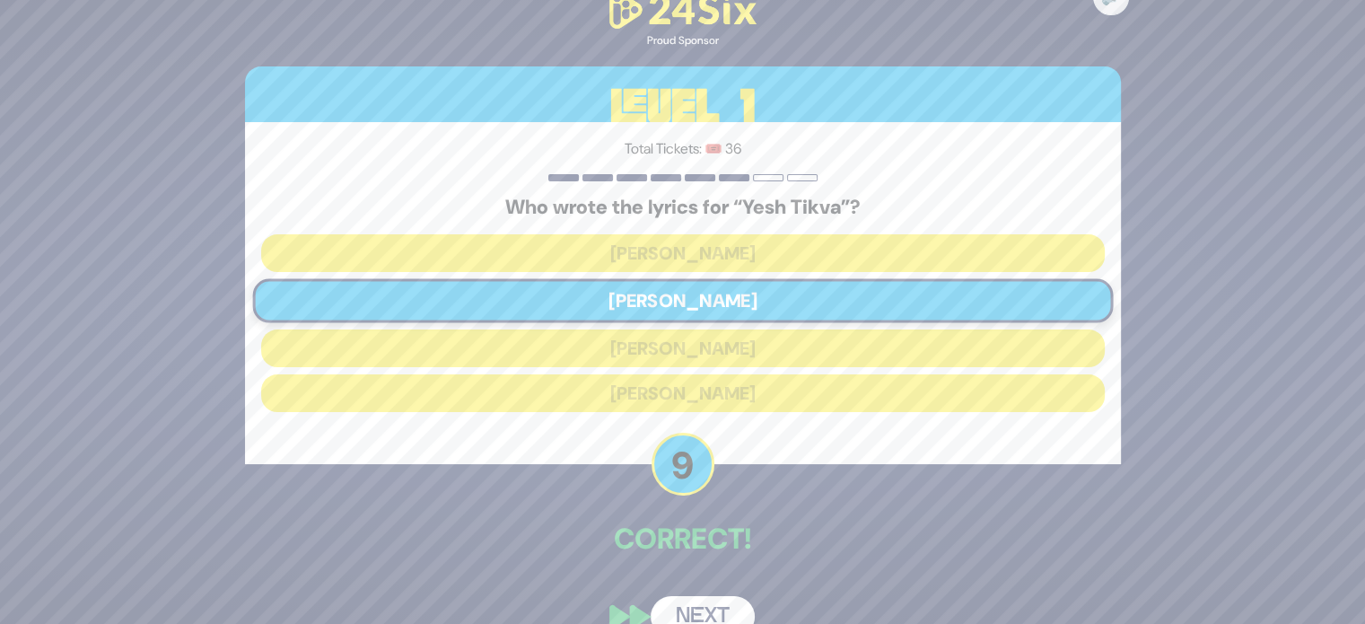
click at [696, 612] on button "Next" at bounding box center [702, 616] width 104 height 41
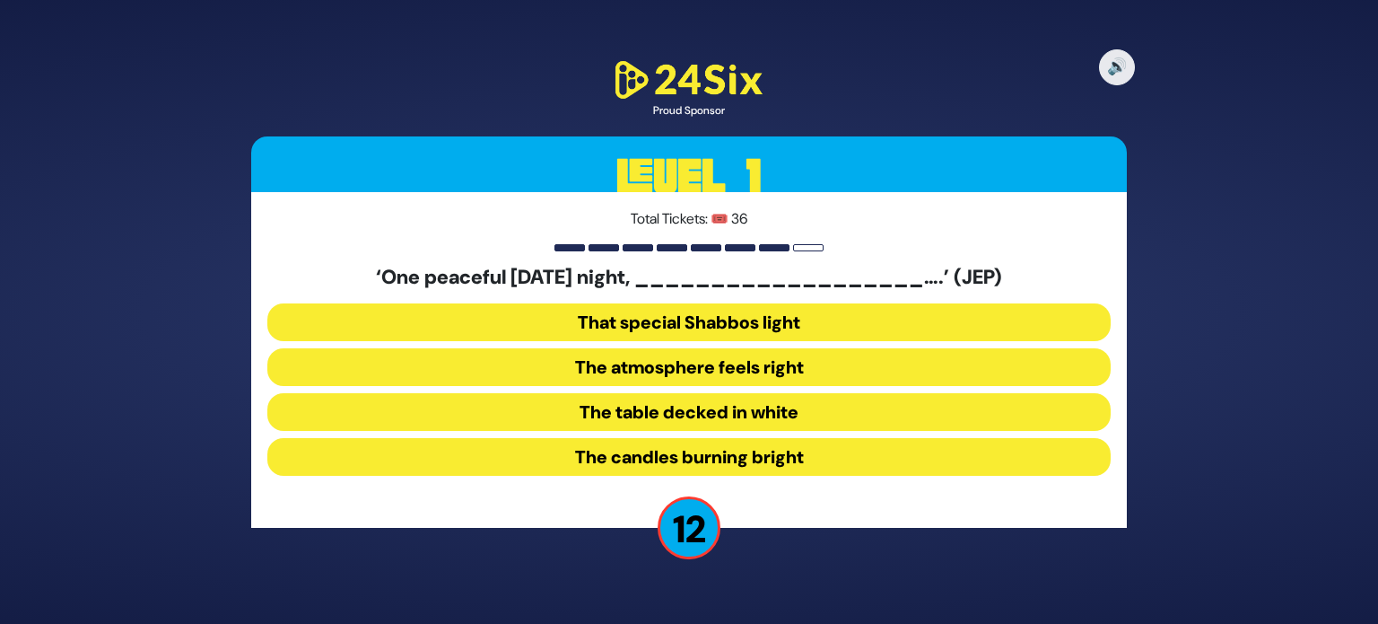
click at [733, 405] on button "The table decked in white" at bounding box center [688, 412] width 843 height 38
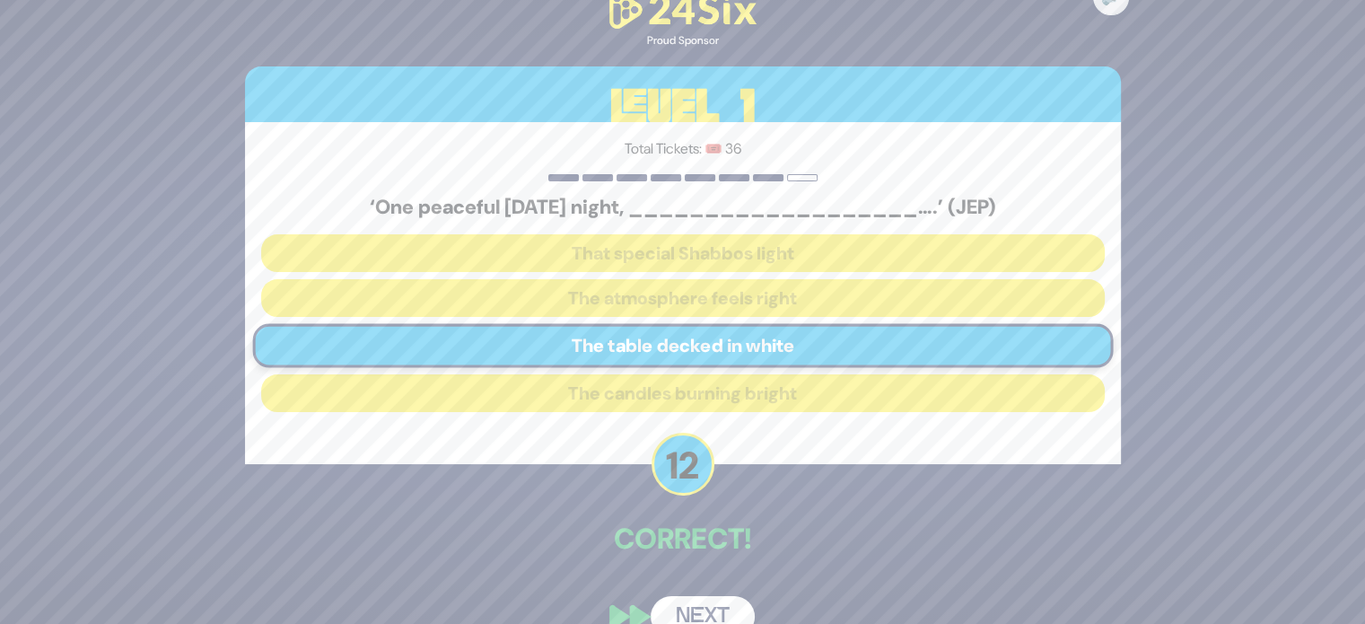
click at [694, 599] on button "Next" at bounding box center [702, 616] width 104 height 41
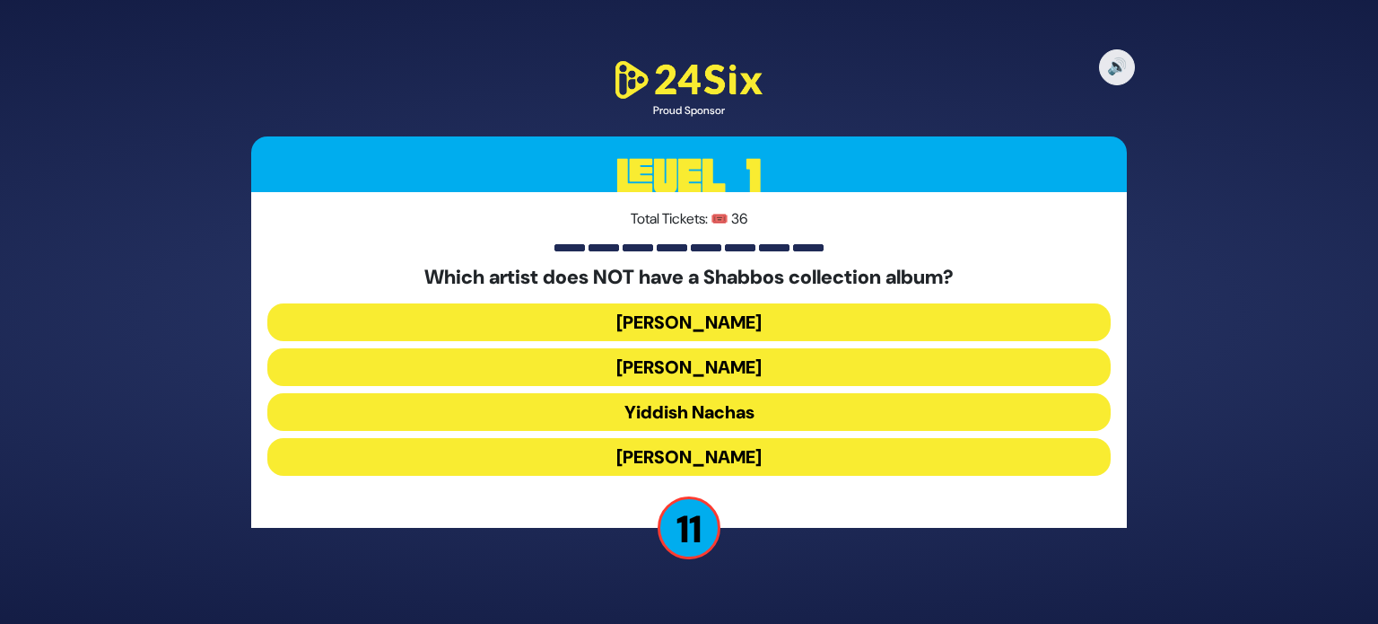
click at [759, 458] on button "[PERSON_NAME]" at bounding box center [688, 457] width 843 height 38
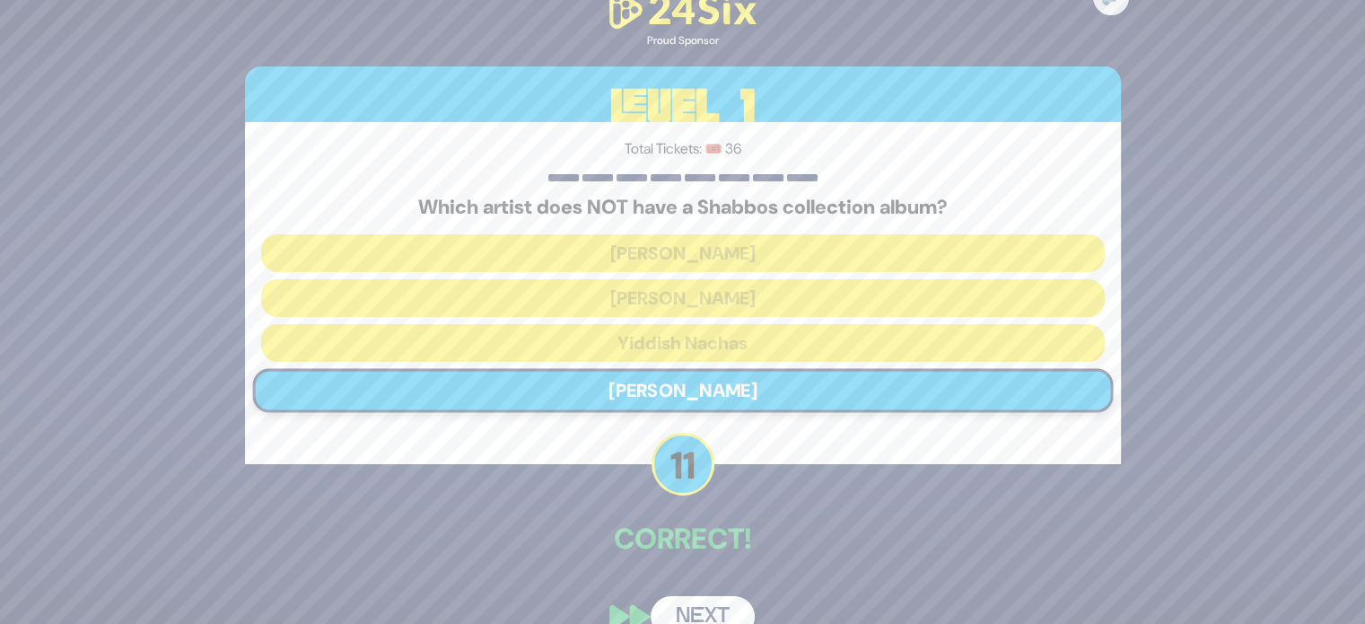
click at [740, 578] on div "🔊 Proud Sponsor Level 1 Total Tickets: 🎟️ 36 Which artist does NOT have a Shabb…" at bounding box center [682, 312] width 919 height 693
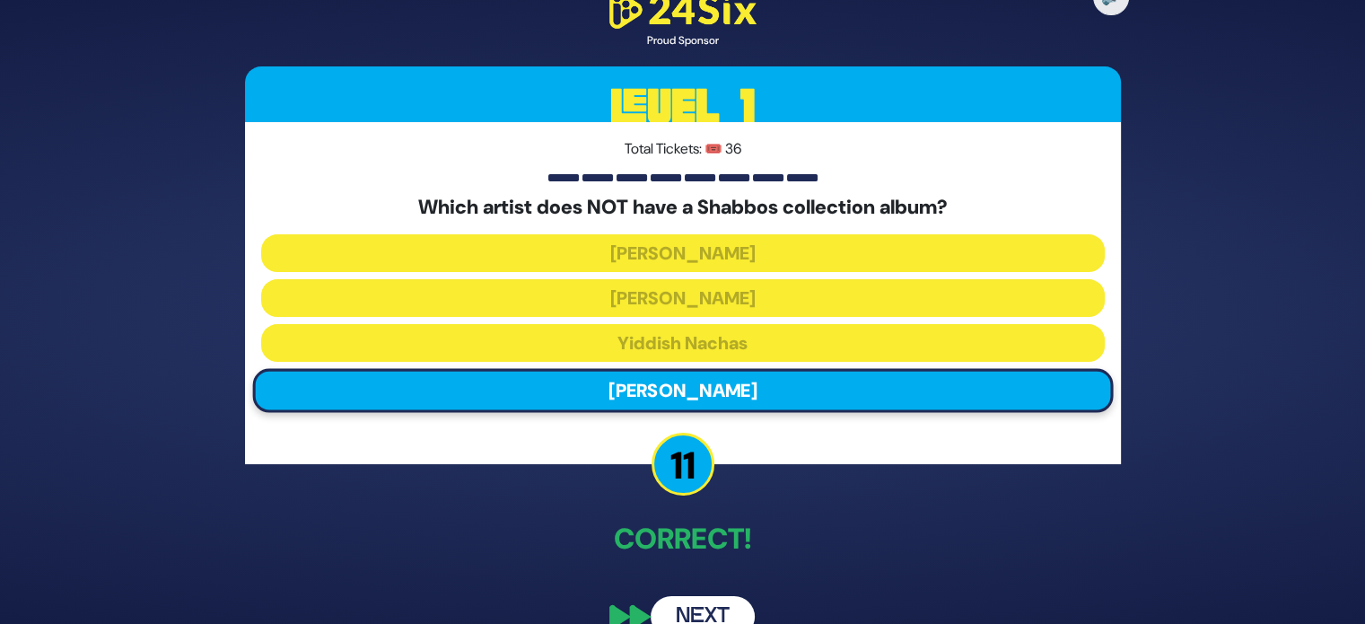
click at [690, 610] on button "Next" at bounding box center [702, 616] width 104 height 41
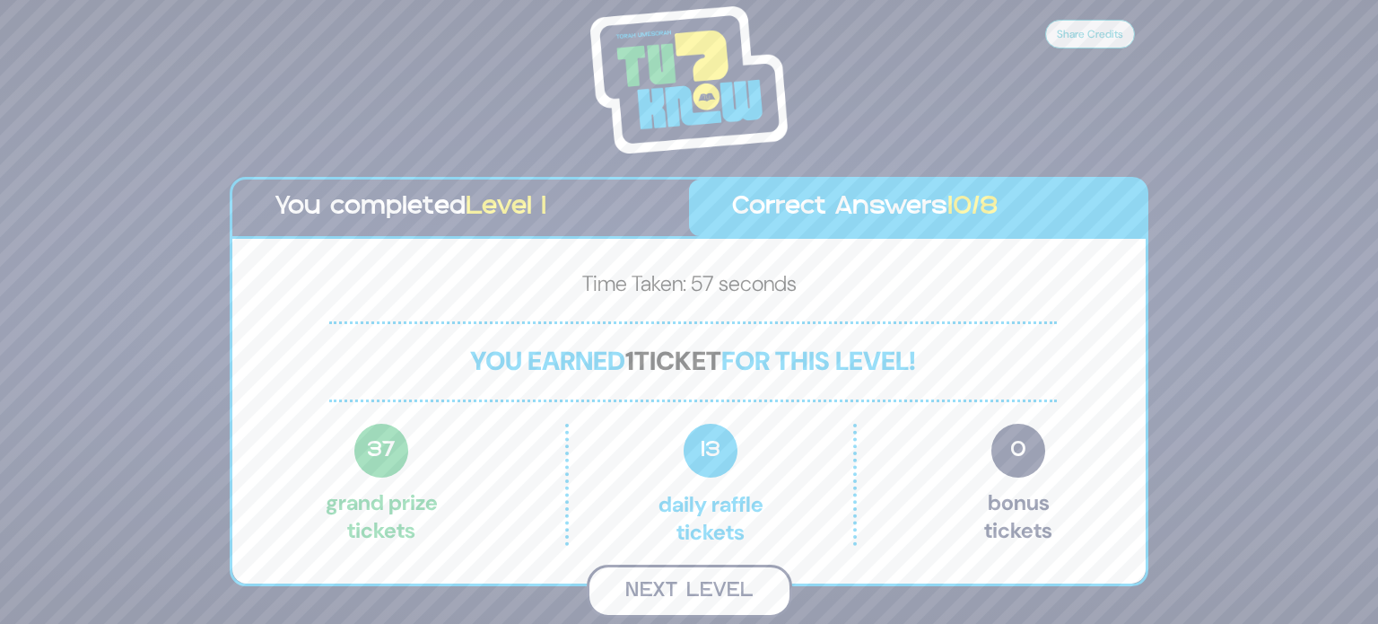
click at [721, 591] on button "Next Level" at bounding box center [689, 590] width 205 height 53
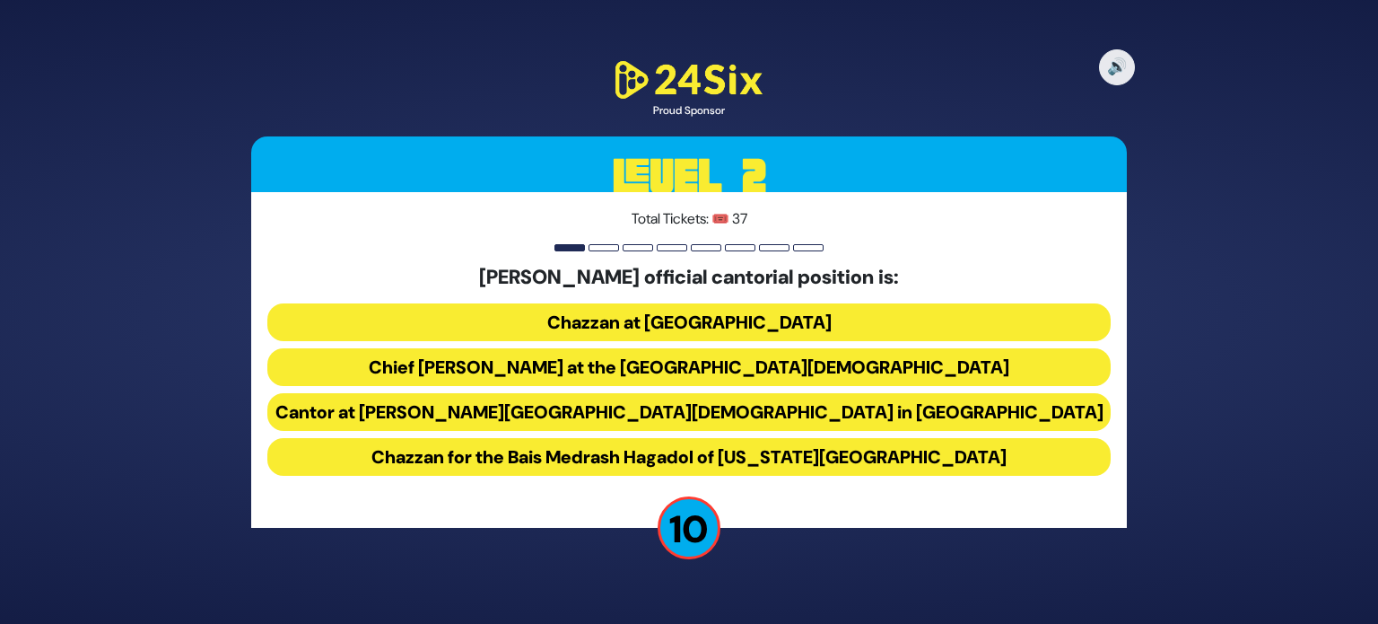
click at [811, 535] on div "🔊 Proud Sponsor Level 2 Total Tickets: 🎟️ 37 [PERSON_NAME] official cantorial p…" at bounding box center [689, 312] width 919 height 553
click at [749, 362] on button "Chief Cantor at the Park East Synagogue" at bounding box center [688, 367] width 843 height 38
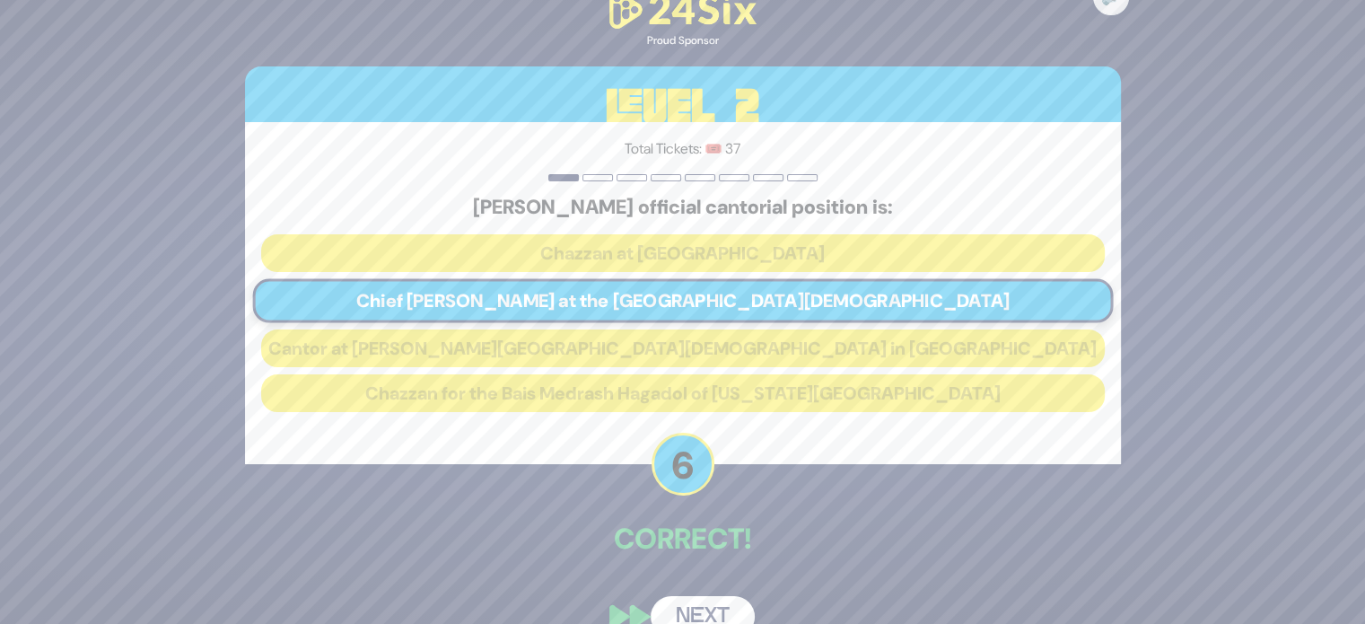
click at [703, 606] on button "Next" at bounding box center [702, 616] width 104 height 41
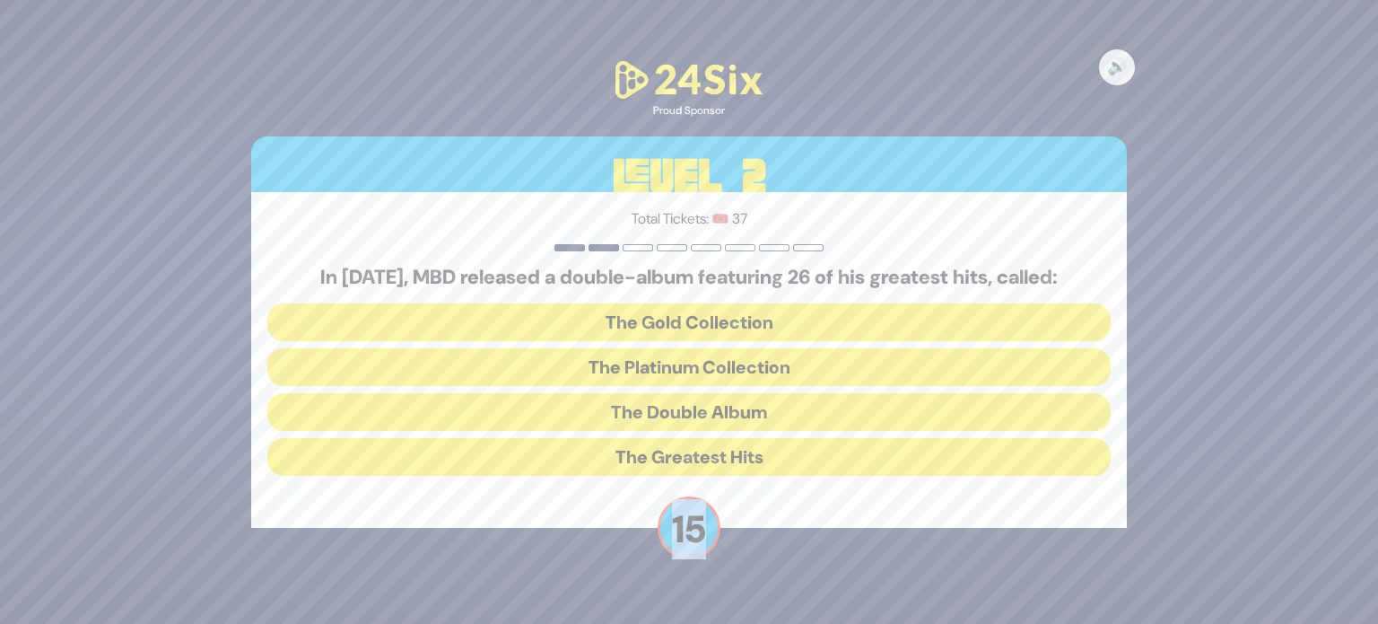
click at [703, 606] on div "🔊 Proud Sponsor Level 2 Total Tickets: 🎟️ 37 In 2009, MBD released a double-alb…" at bounding box center [689, 312] width 1378 height 624
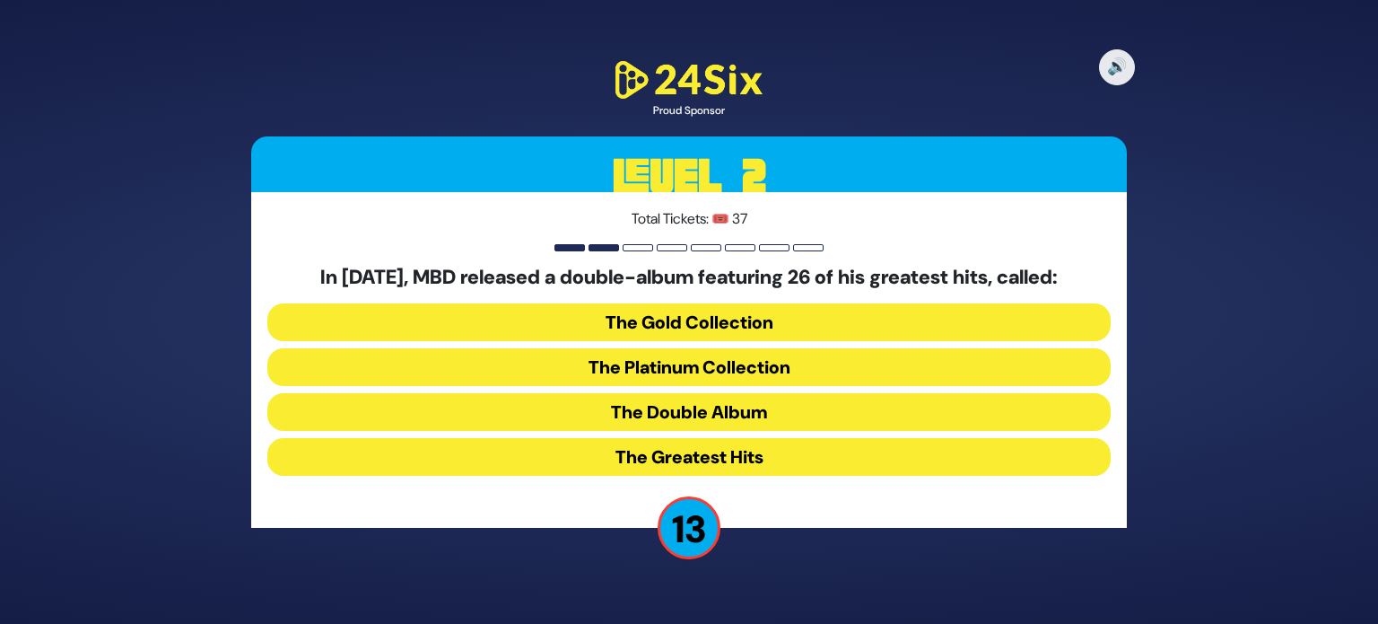
drag, startPoint x: 703, startPoint y: 606, endPoint x: 779, endPoint y: 459, distance: 164.5
click at [779, 459] on div "🔊 Proud Sponsor Level 2 Total Tickets: 🎟️ 37 In 2009, MBD released a double-alb…" at bounding box center [689, 312] width 1378 height 624
click at [742, 459] on button "The Greatest Hits" at bounding box center [688, 457] width 843 height 38
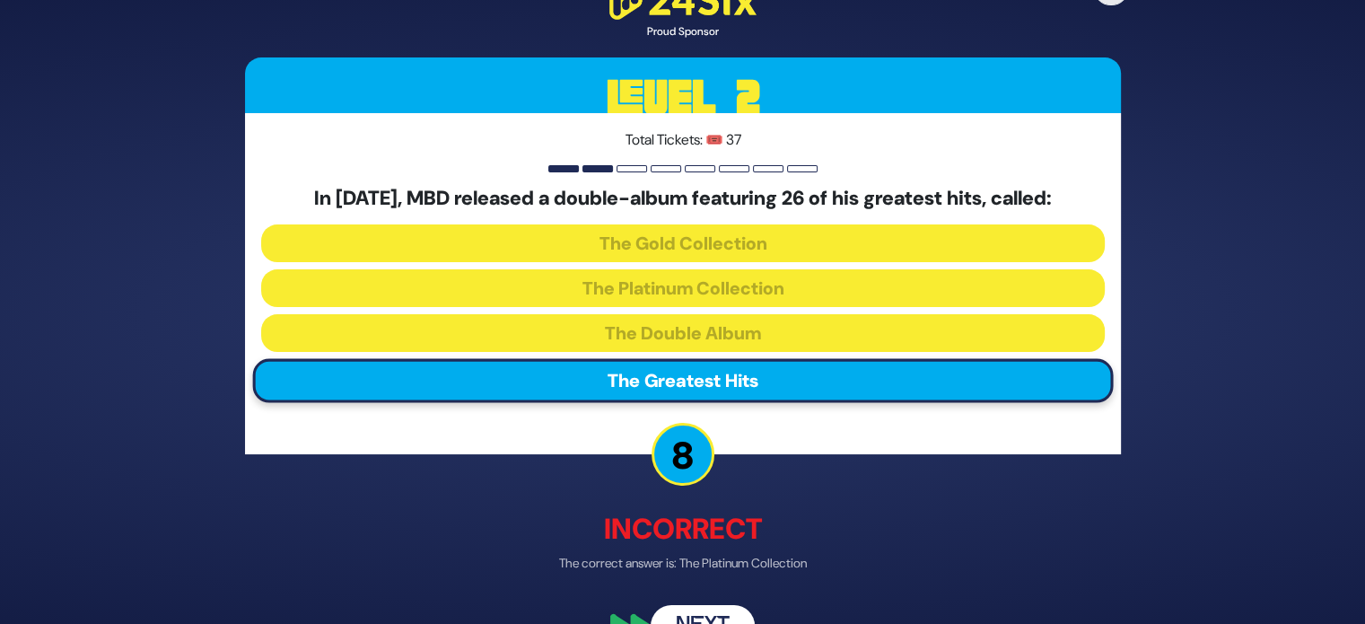
click at [710, 610] on button "Next" at bounding box center [702, 625] width 104 height 41
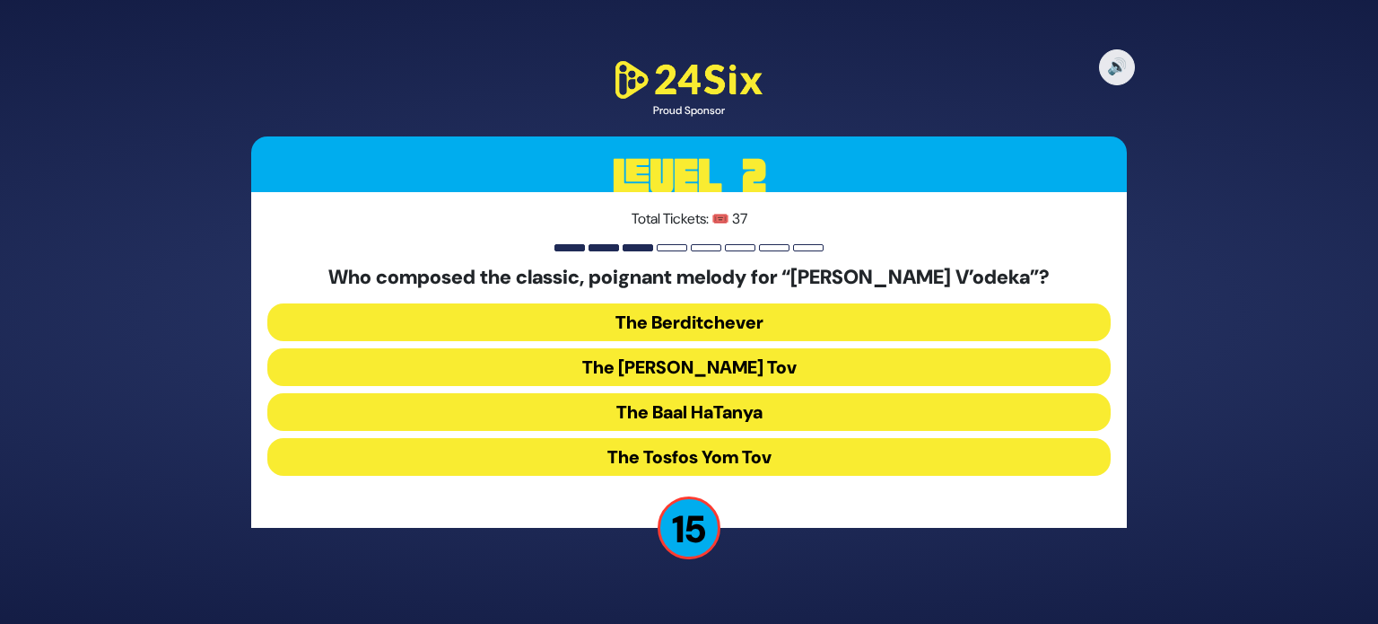
click at [800, 576] on div "🔊 Proud Sponsor Level 2 Total Tickets: 🎟️ 37 Who composed the classic, poignant…" at bounding box center [689, 312] width 919 height 553
click at [737, 315] on button "The Berditchever" at bounding box center [688, 322] width 843 height 38
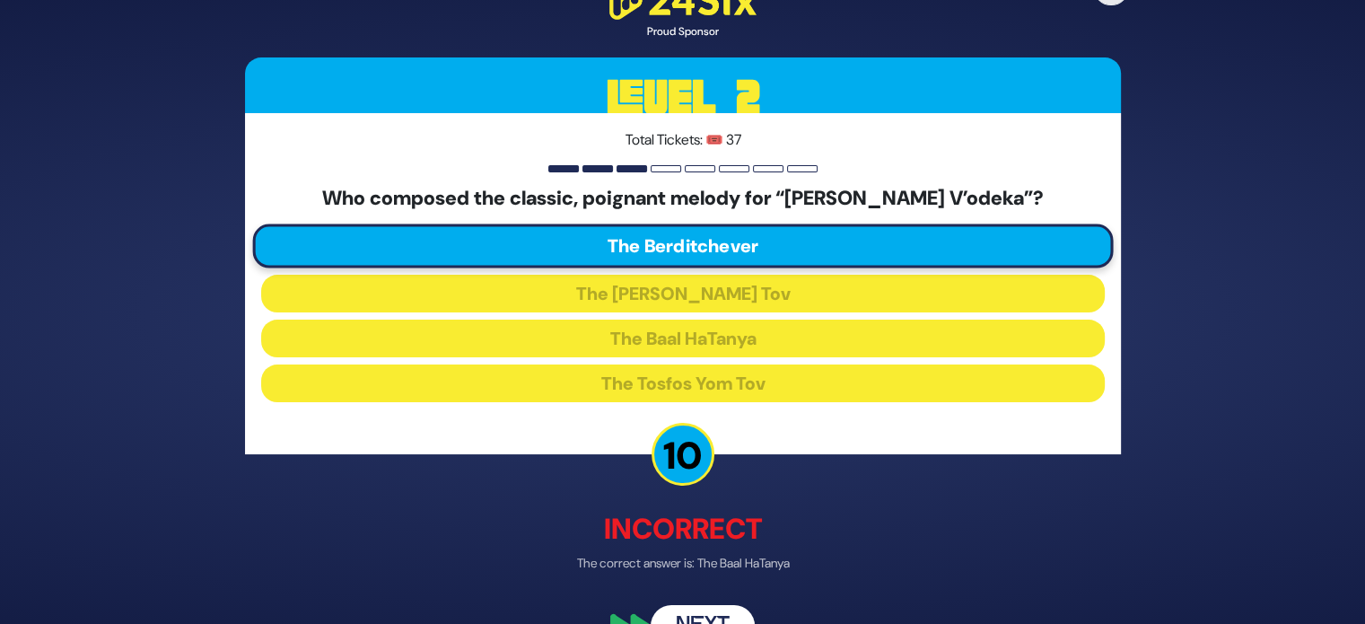
click at [685, 614] on button "Next" at bounding box center [702, 625] width 104 height 41
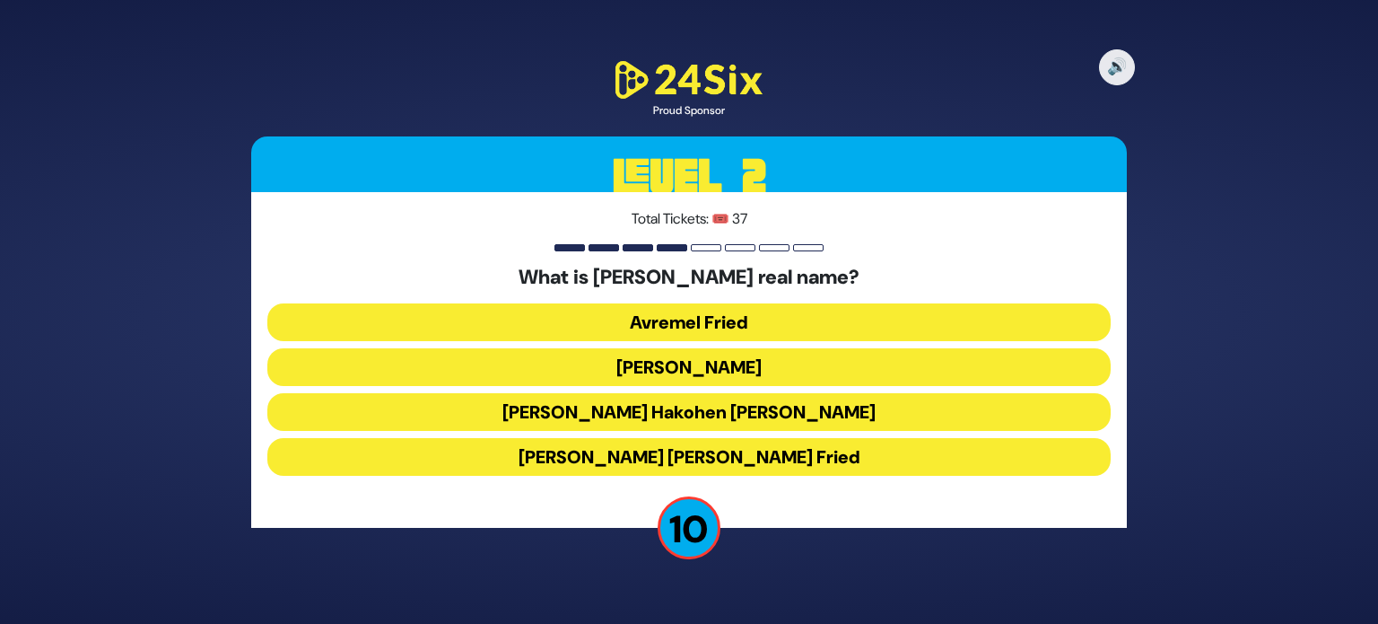
click at [705, 307] on button "Avremel Fried" at bounding box center [688, 322] width 843 height 38
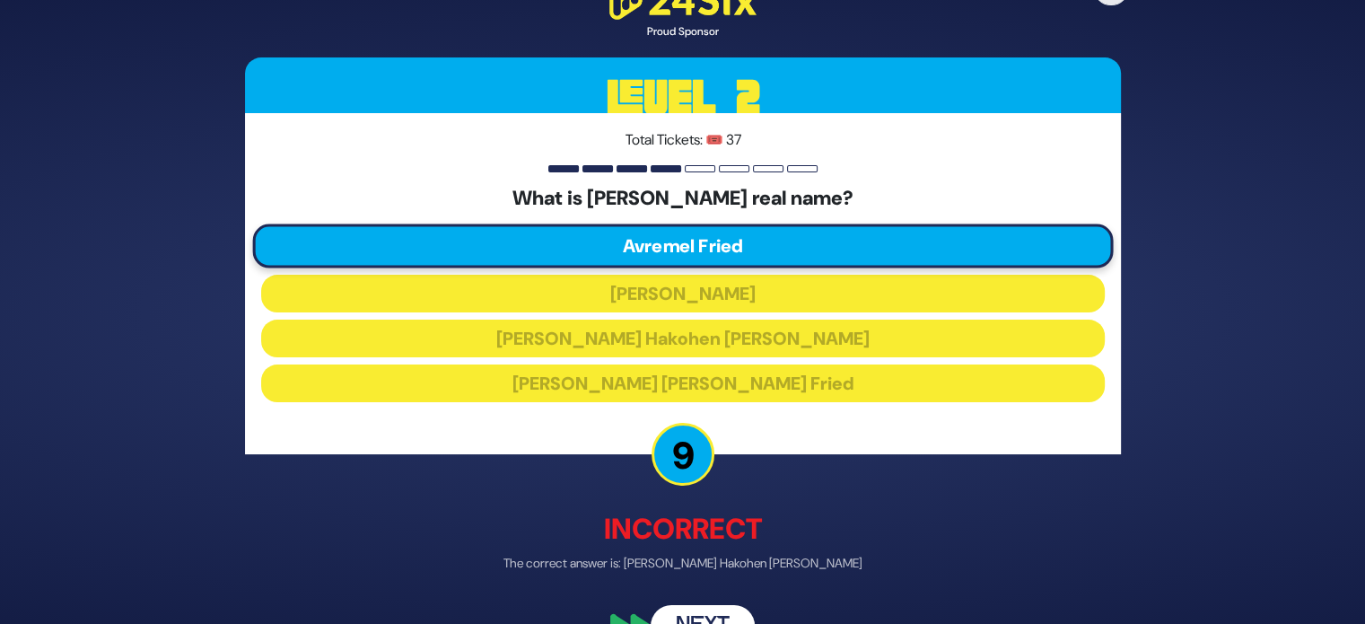
click at [697, 609] on button "Next" at bounding box center [702, 625] width 104 height 41
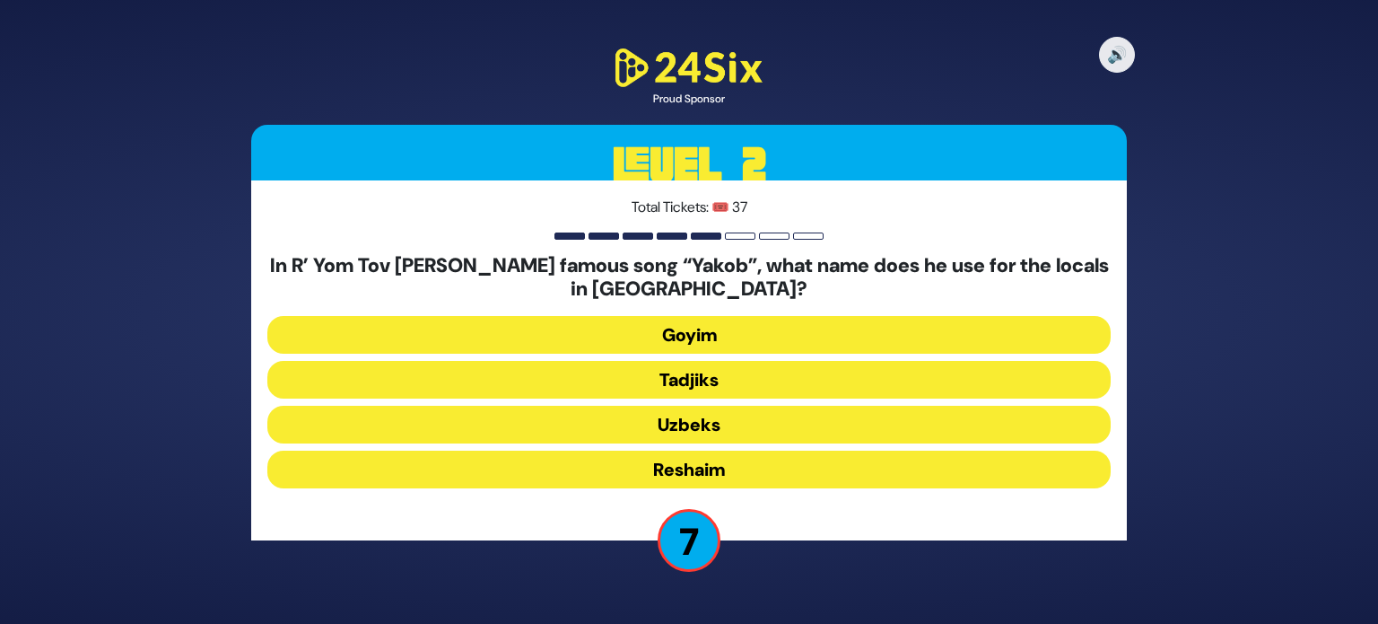
click at [718, 429] on button "Uzbeks" at bounding box center [688, 425] width 843 height 38
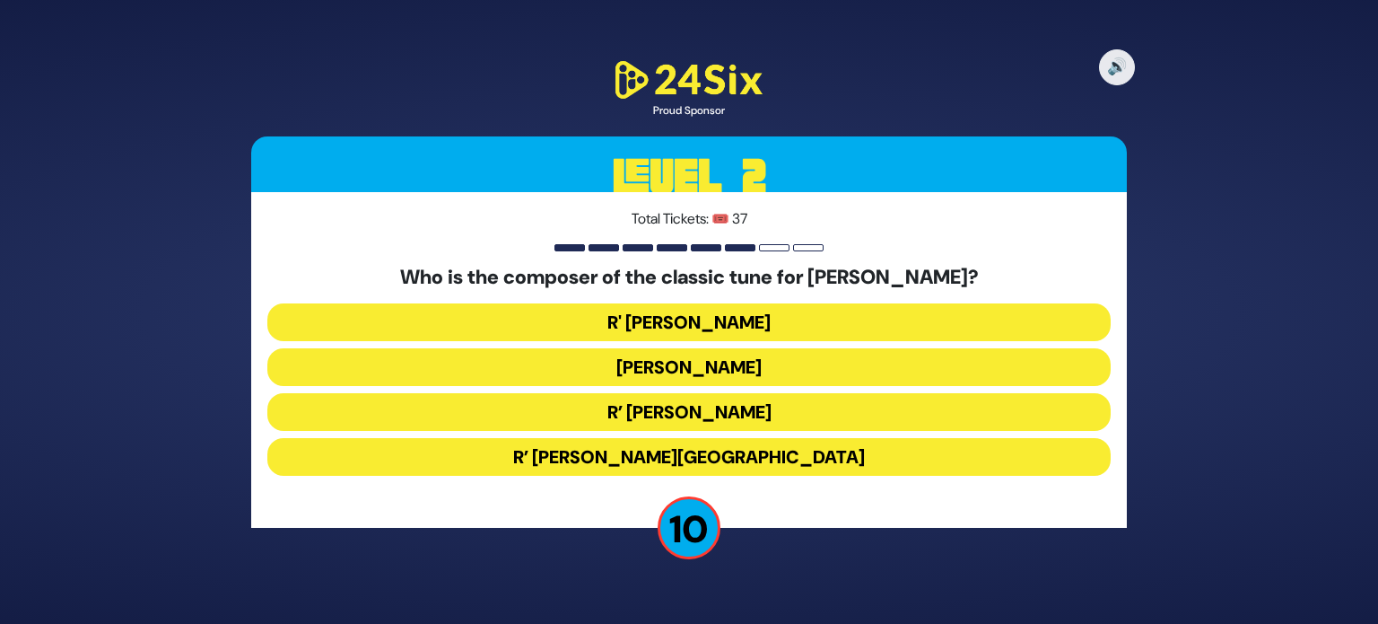
click at [738, 448] on button "R’ Shmuel Brazil" at bounding box center [688, 457] width 843 height 38
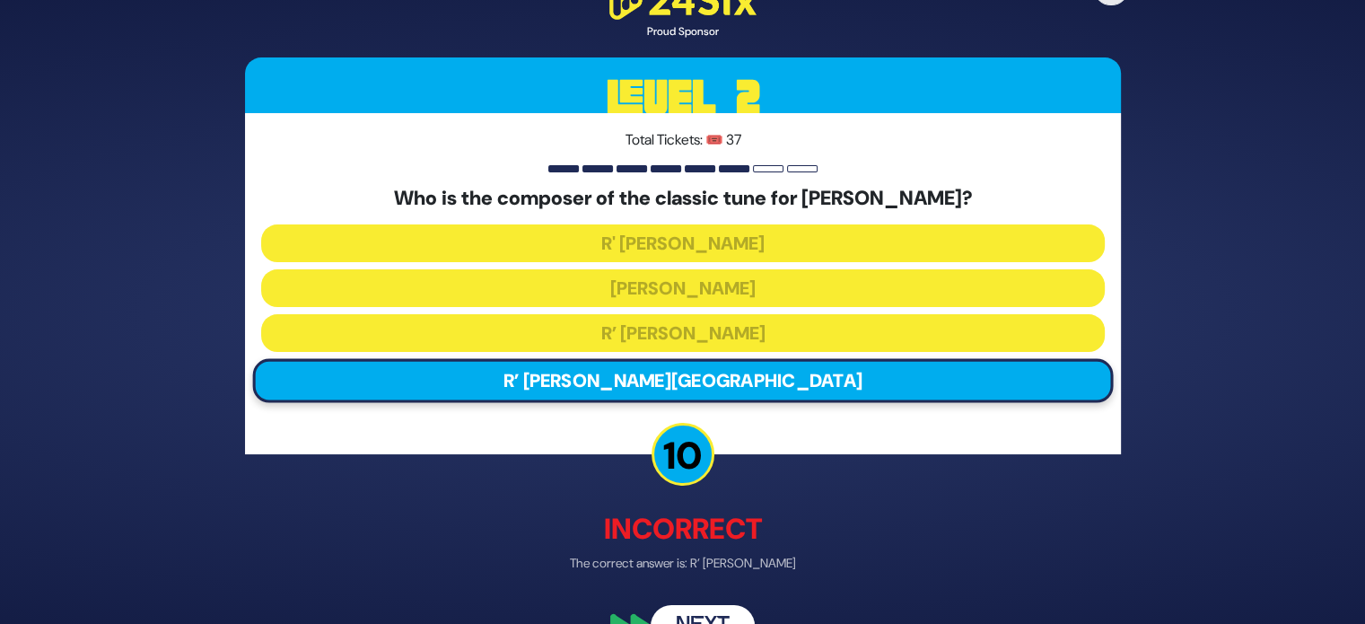
click at [707, 612] on button "Next" at bounding box center [702, 625] width 104 height 41
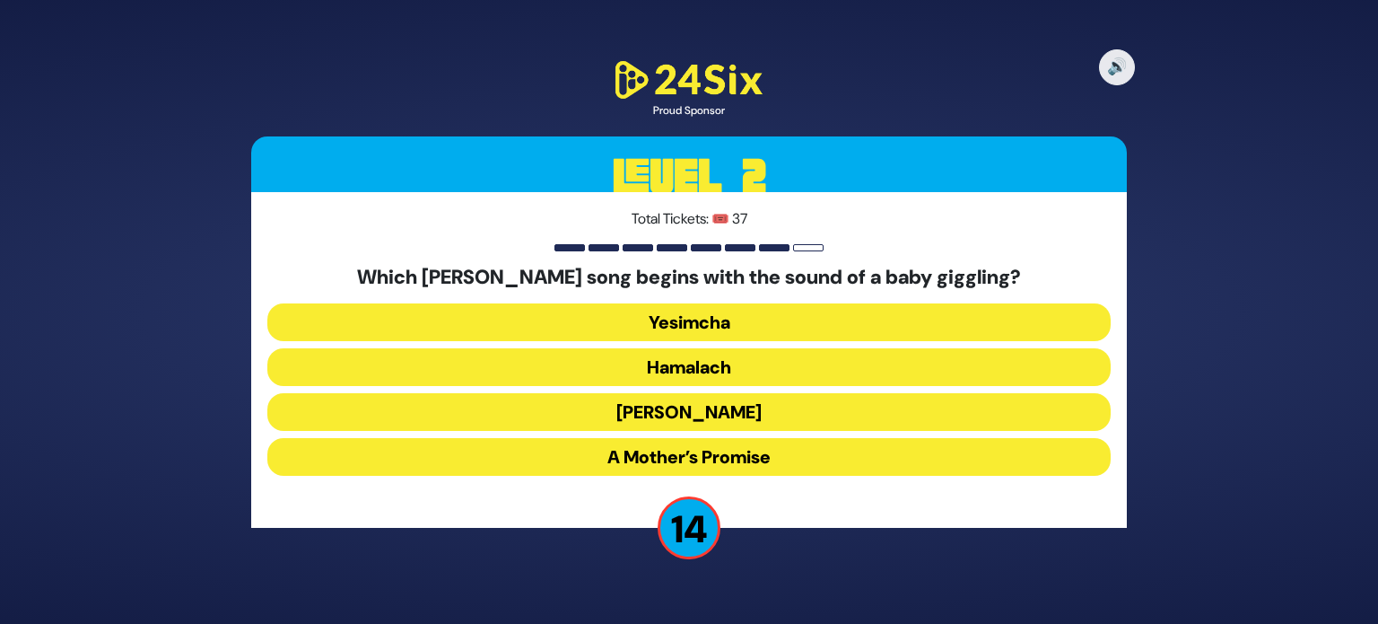
click at [753, 397] on button "[PERSON_NAME]" at bounding box center [688, 412] width 843 height 38
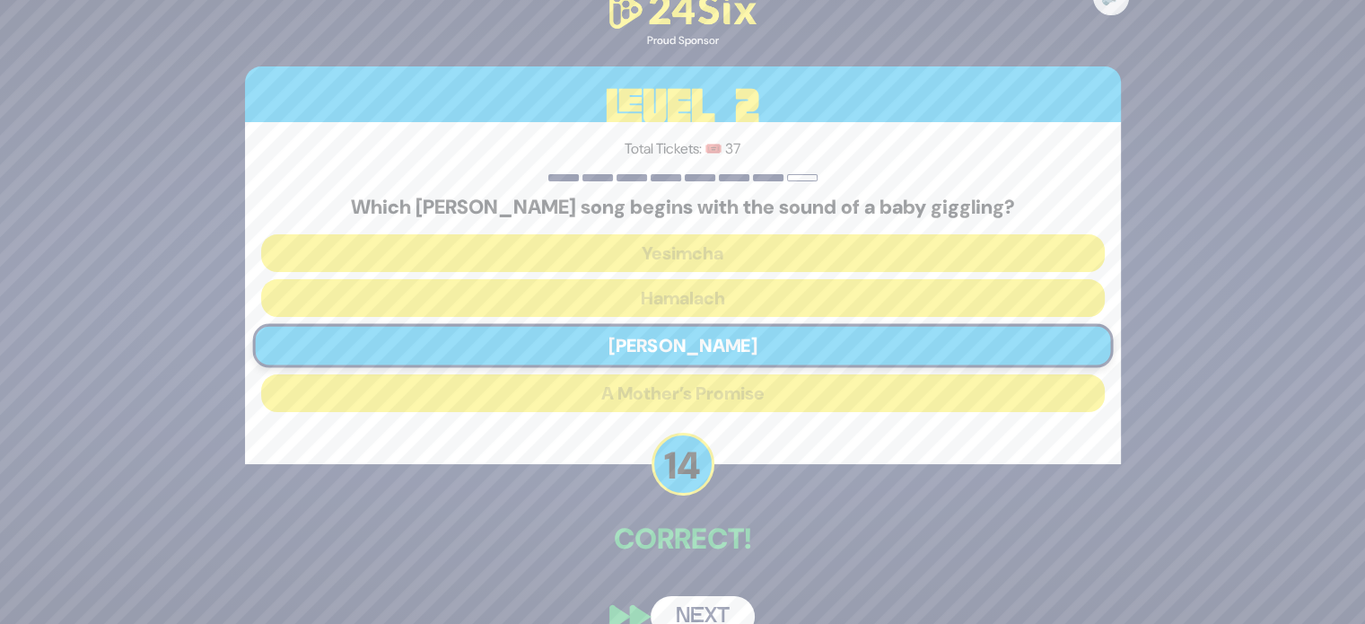
click at [703, 613] on button "Next" at bounding box center [702, 616] width 104 height 41
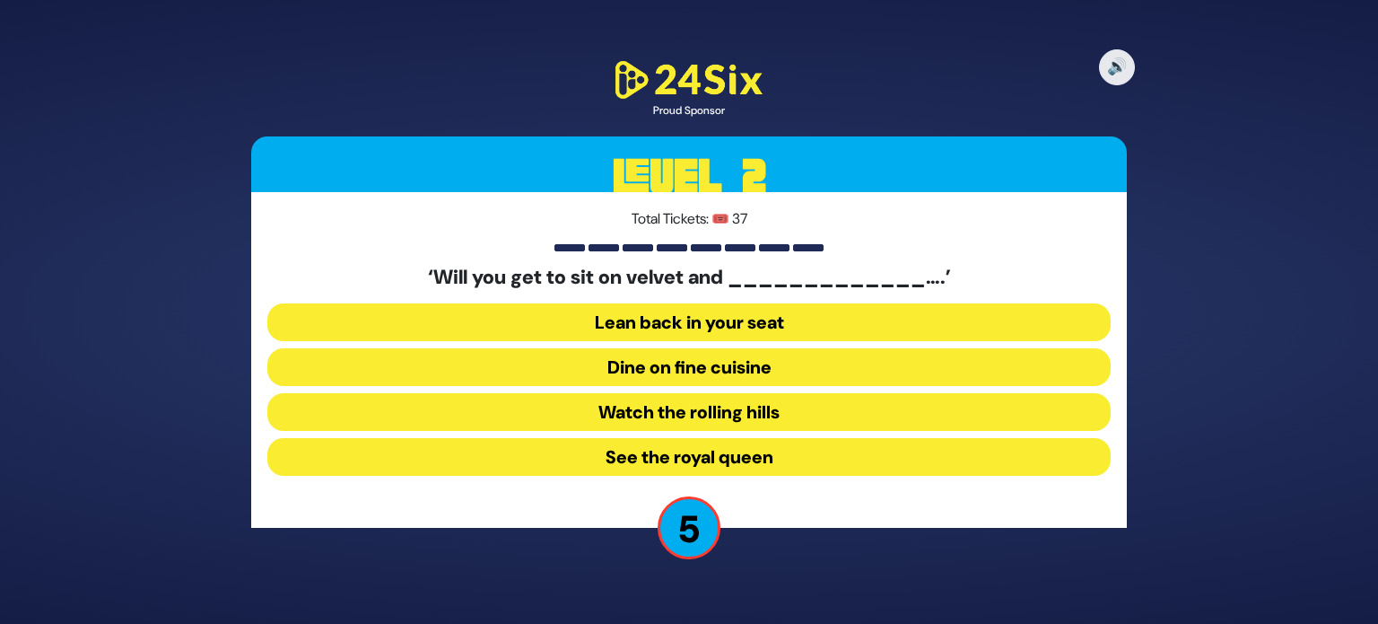
drag, startPoint x: 750, startPoint y: 367, endPoint x: 809, endPoint y: 504, distance: 149.5
click at [809, 504] on div "Total Tickets: 🎟️ 37 ‘Will you get to sit on velvet and _____________….’ Lean b…" at bounding box center [689, 360] width 876 height 336
click at [739, 315] on button "Lean back in your seat" at bounding box center [688, 322] width 843 height 38
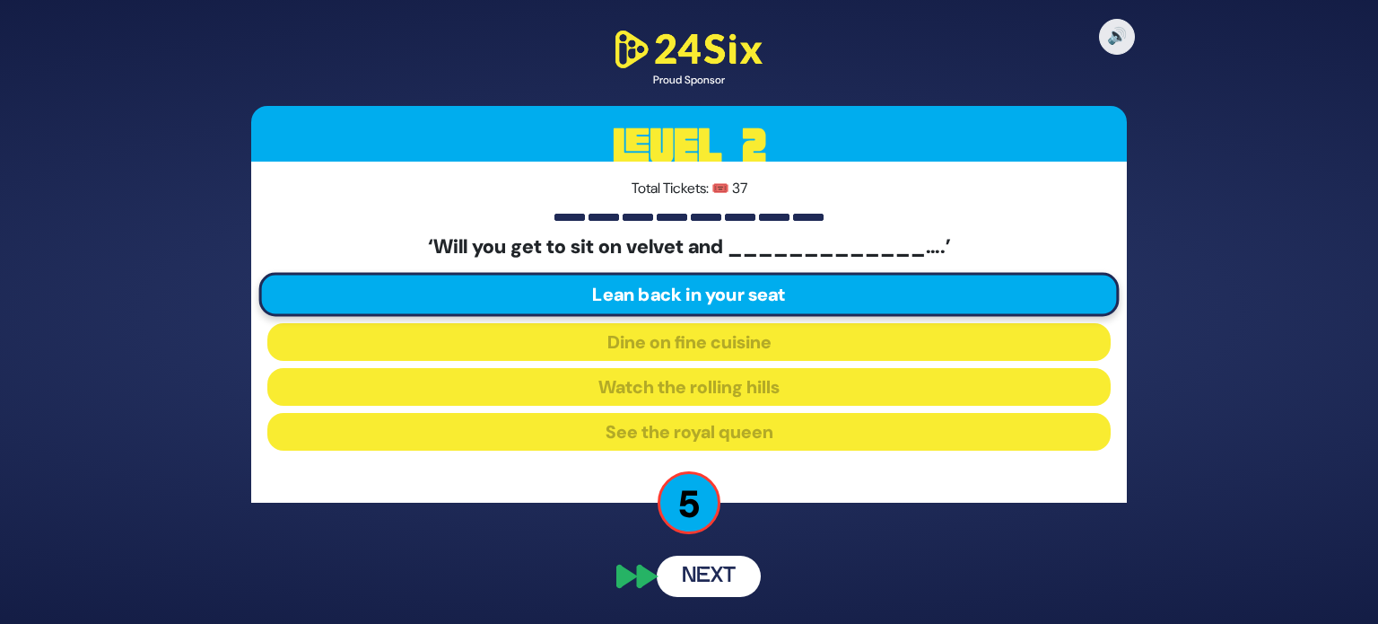
click at [720, 588] on button "Next" at bounding box center [709, 575] width 104 height 41
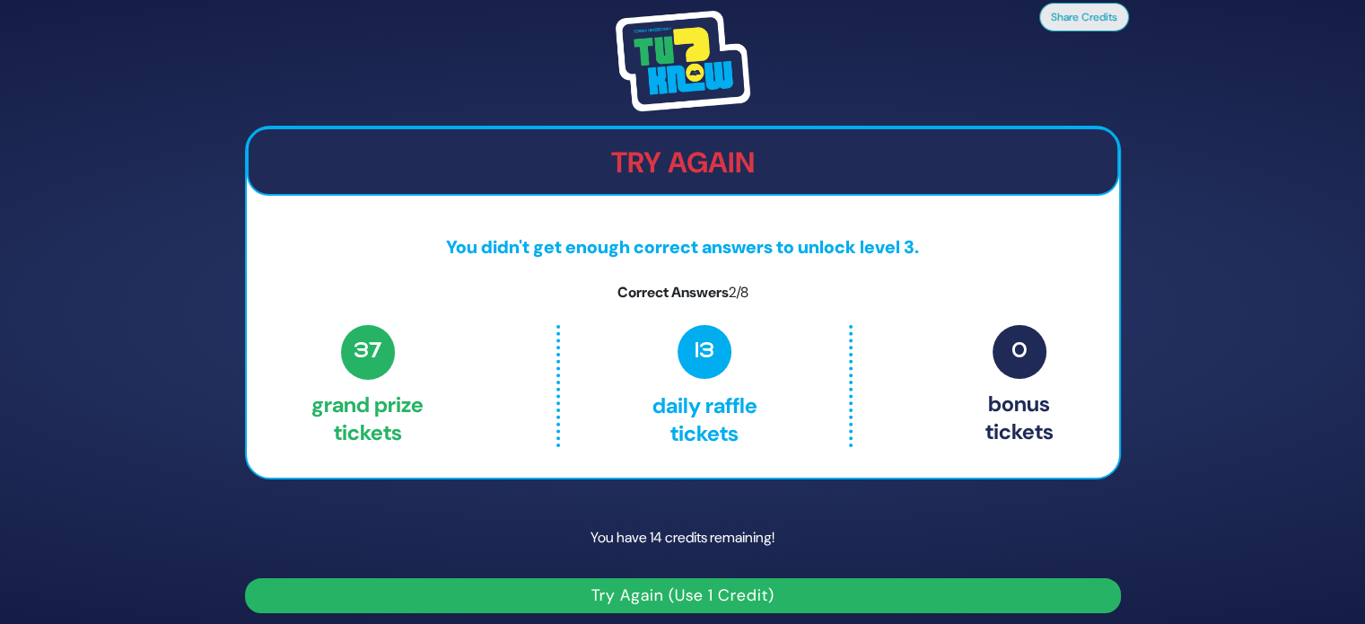
drag, startPoint x: 720, startPoint y: 588, endPoint x: 599, endPoint y: 596, distance: 121.4
click at [599, 596] on button "Try Again (Use 1 Credit)" at bounding box center [683, 595] width 876 height 35
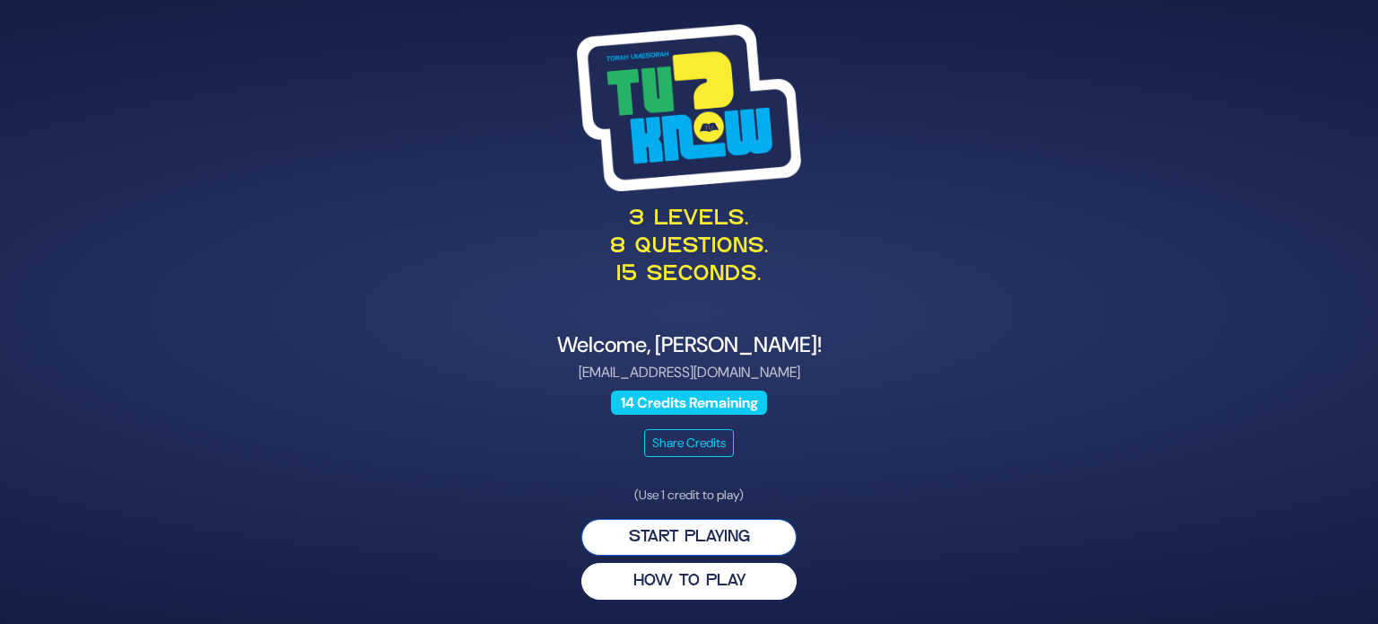
click at [680, 544] on button "Start Playing" at bounding box center [688, 537] width 215 height 37
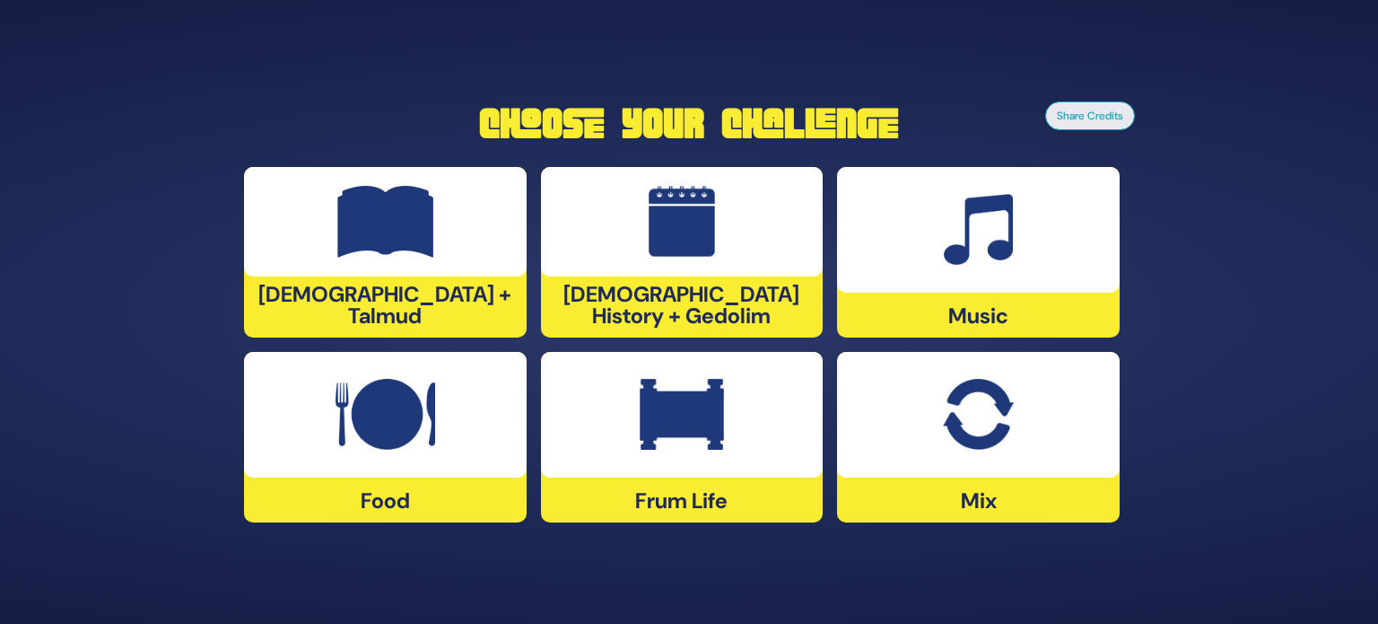
click at [937, 458] on div at bounding box center [978, 415] width 283 height 126
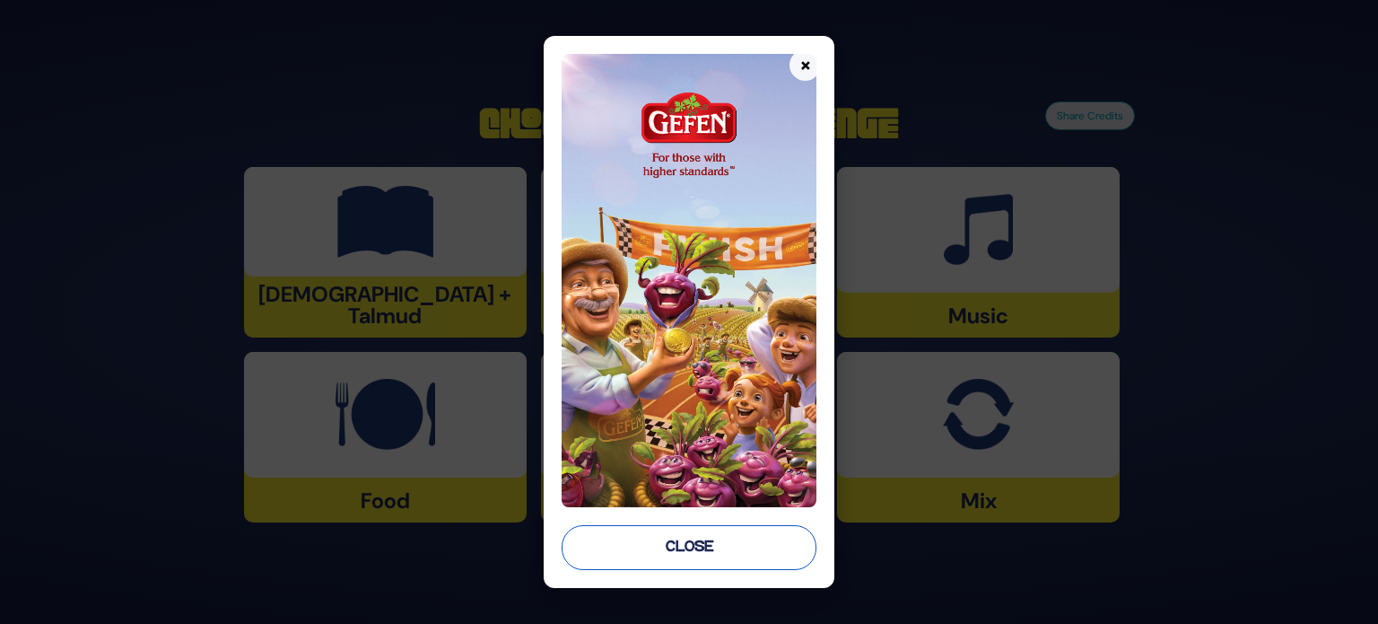
click at [685, 555] on button "Close" at bounding box center [689, 547] width 255 height 45
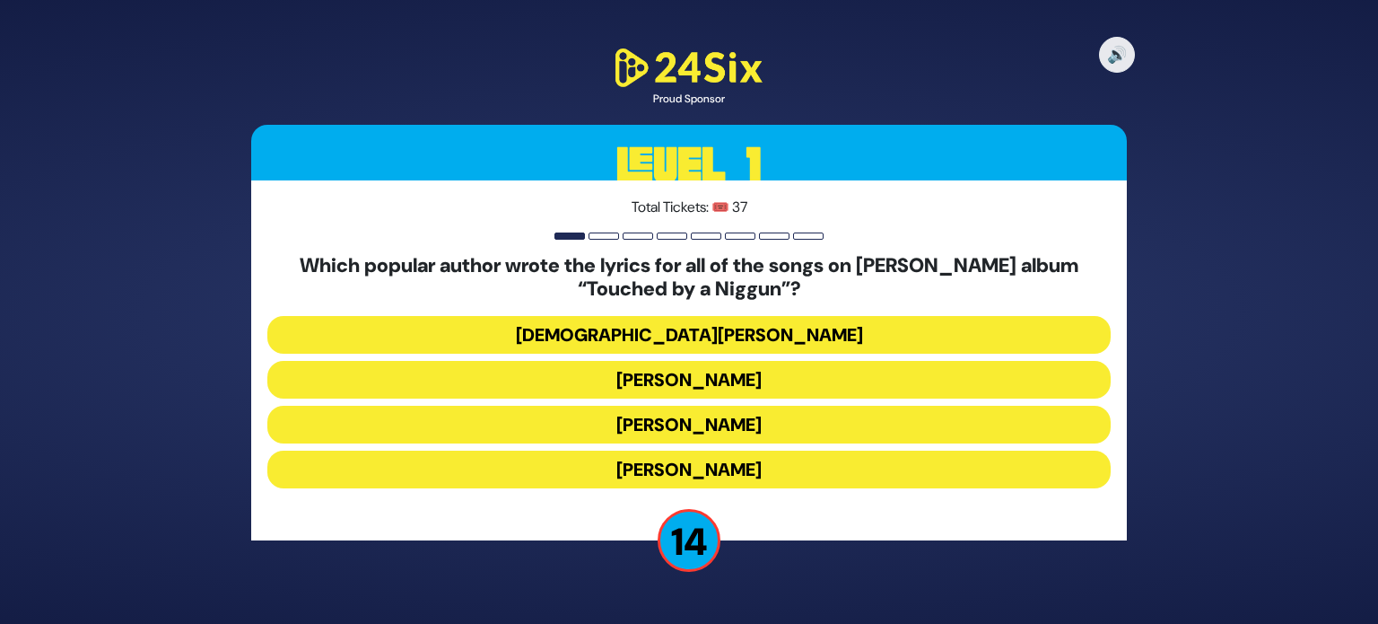
click at [646, 312] on div "Which popular author wrote the lyrics for all of the songs on [PERSON_NAME] alb…" at bounding box center [688, 374] width 843 height 241
click at [647, 336] on button "[DEMOGRAPHIC_DATA][PERSON_NAME]" at bounding box center [688, 335] width 843 height 38
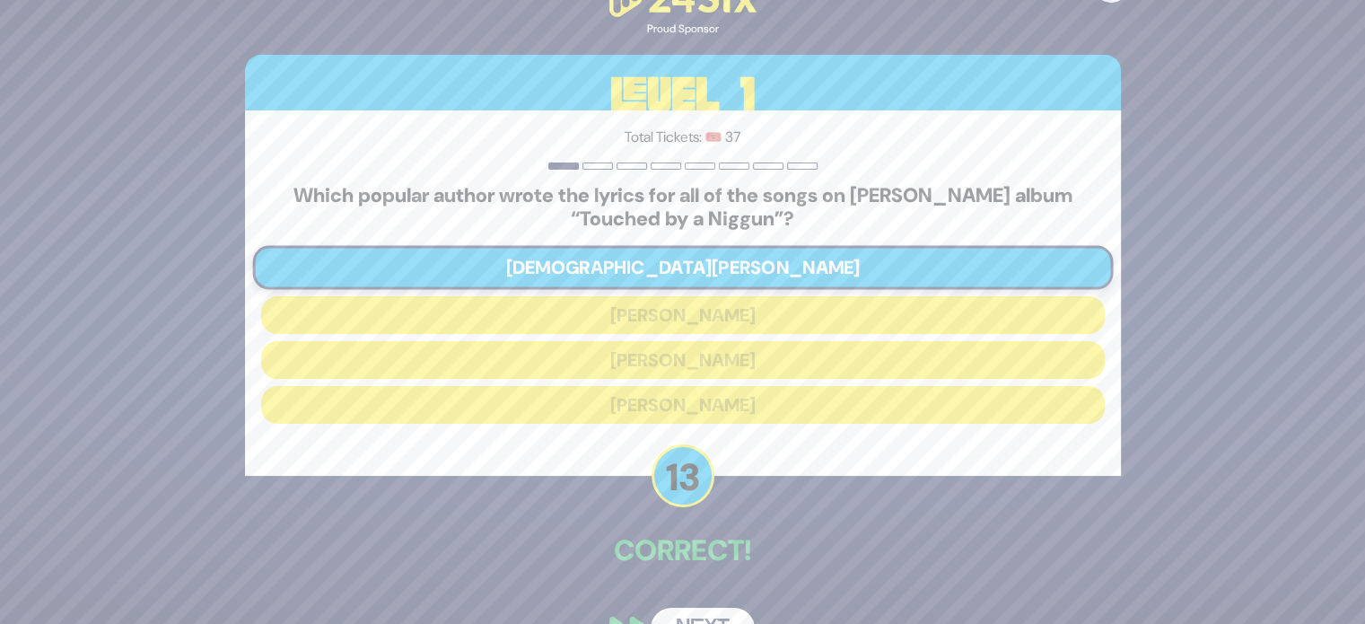
click at [725, 613] on button "Next" at bounding box center [702, 627] width 104 height 41
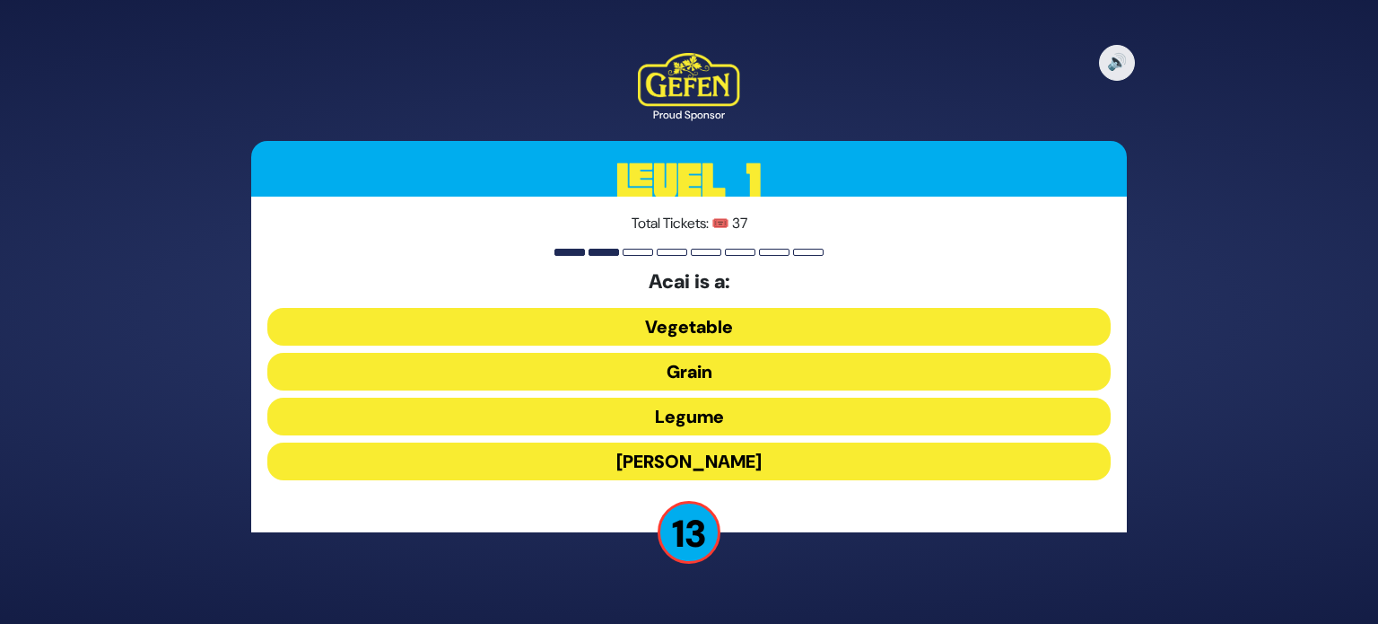
click at [743, 455] on button "[PERSON_NAME]" at bounding box center [688, 461] width 843 height 38
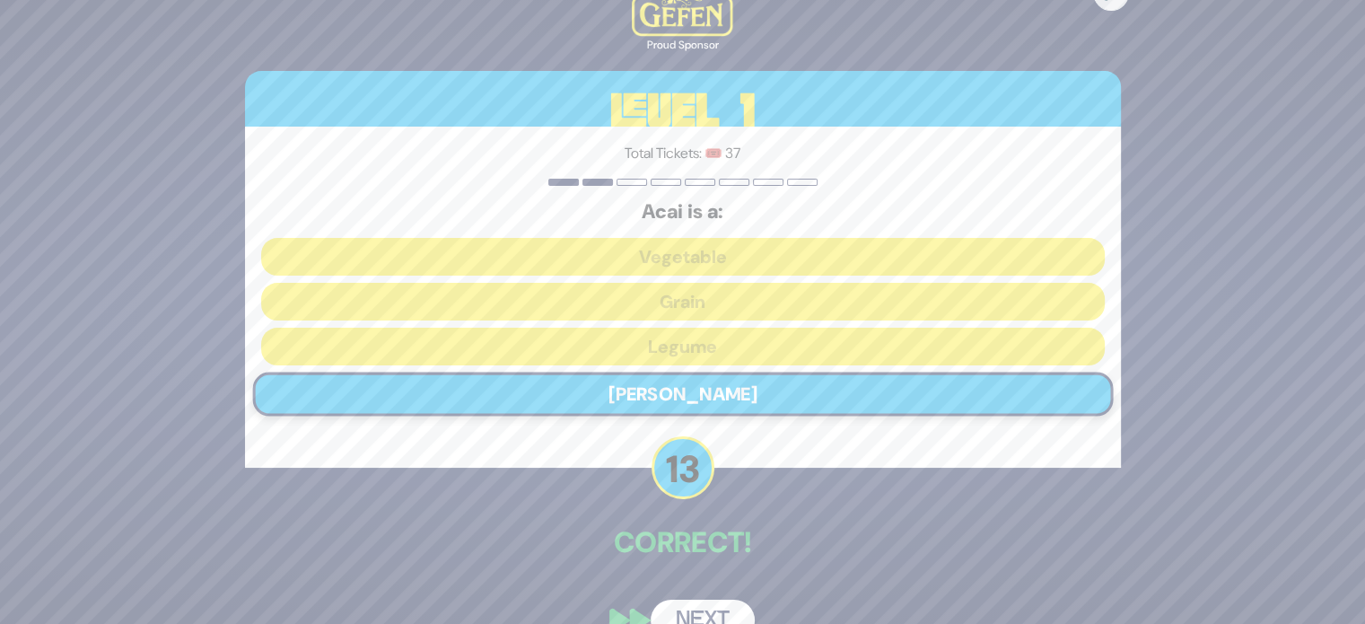
click at [697, 609] on button "Next" at bounding box center [702, 619] width 104 height 41
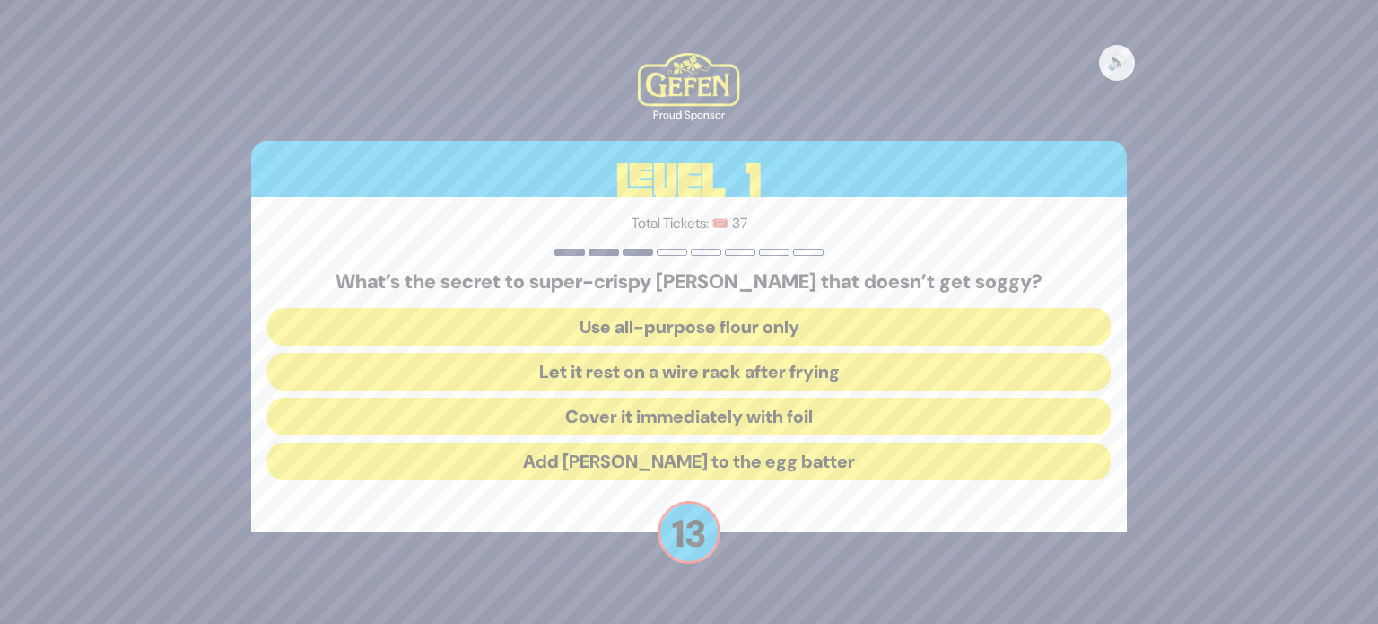
click at [640, 368] on button "Let it rest on a wire rack after frying" at bounding box center [688, 372] width 843 height 38
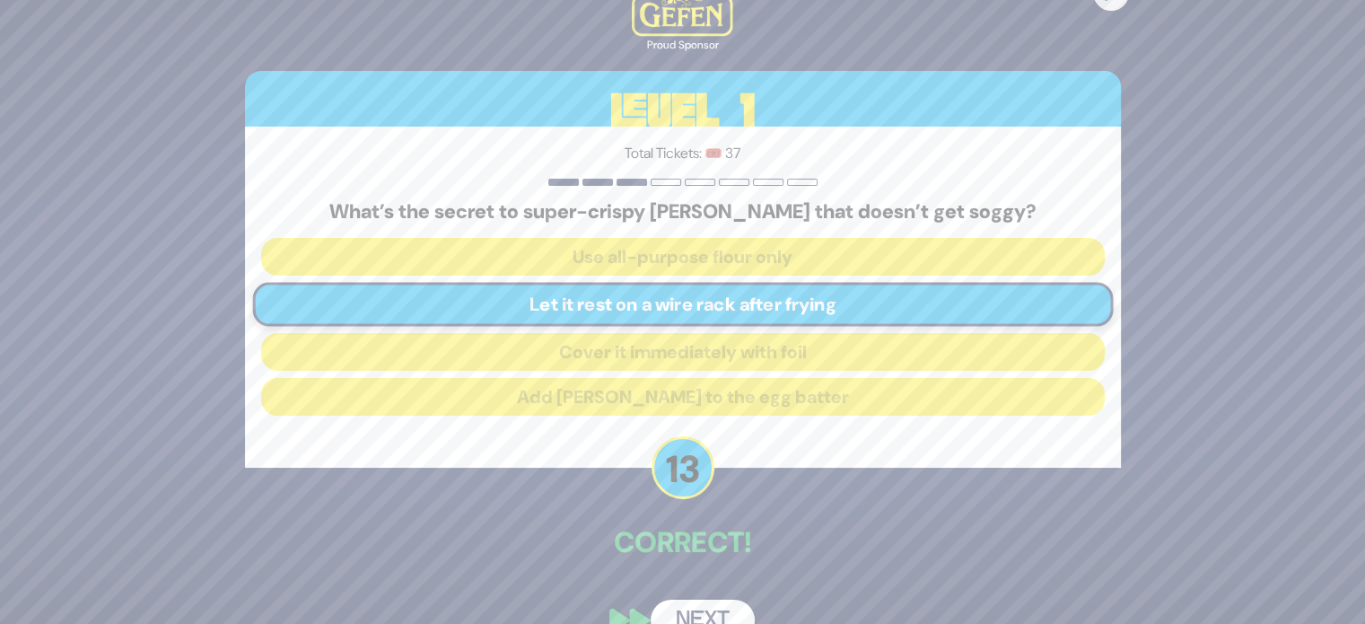
click at [720, 604] on button "Next" at bounding box center [702, 619] width 104 height 41
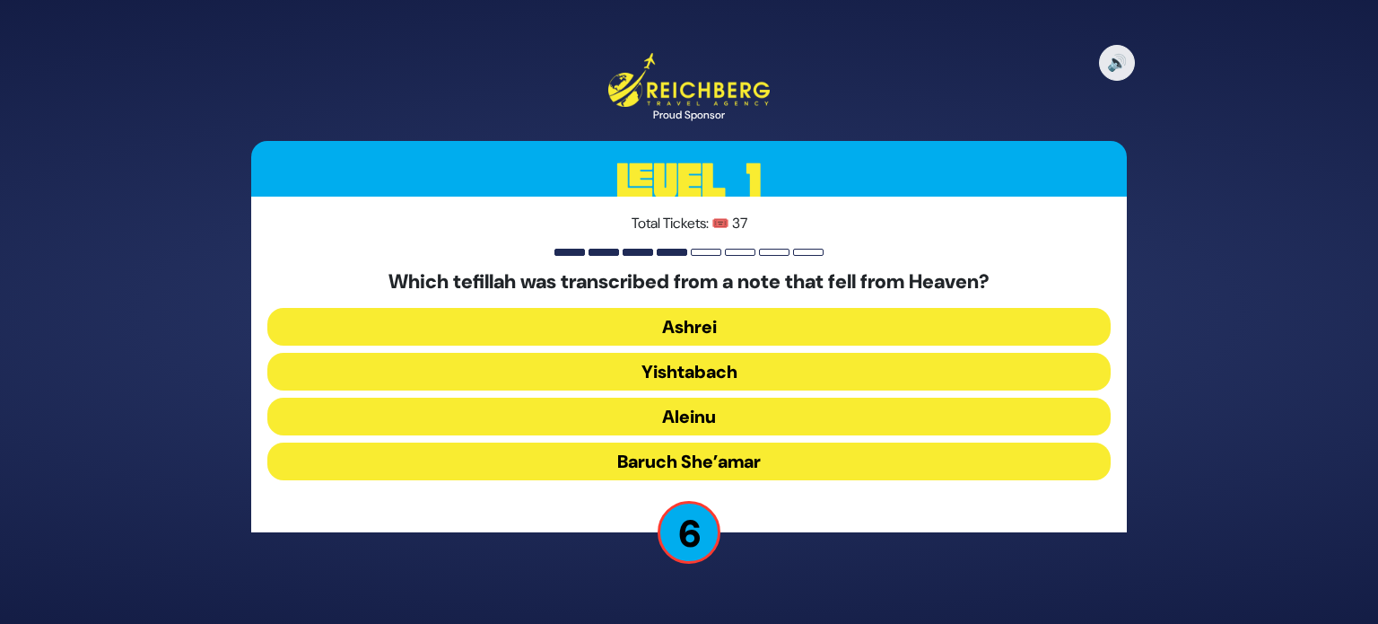
click at [650, 333] on button "Ashrei" at bounding box center [688, 327] width 843 height 38
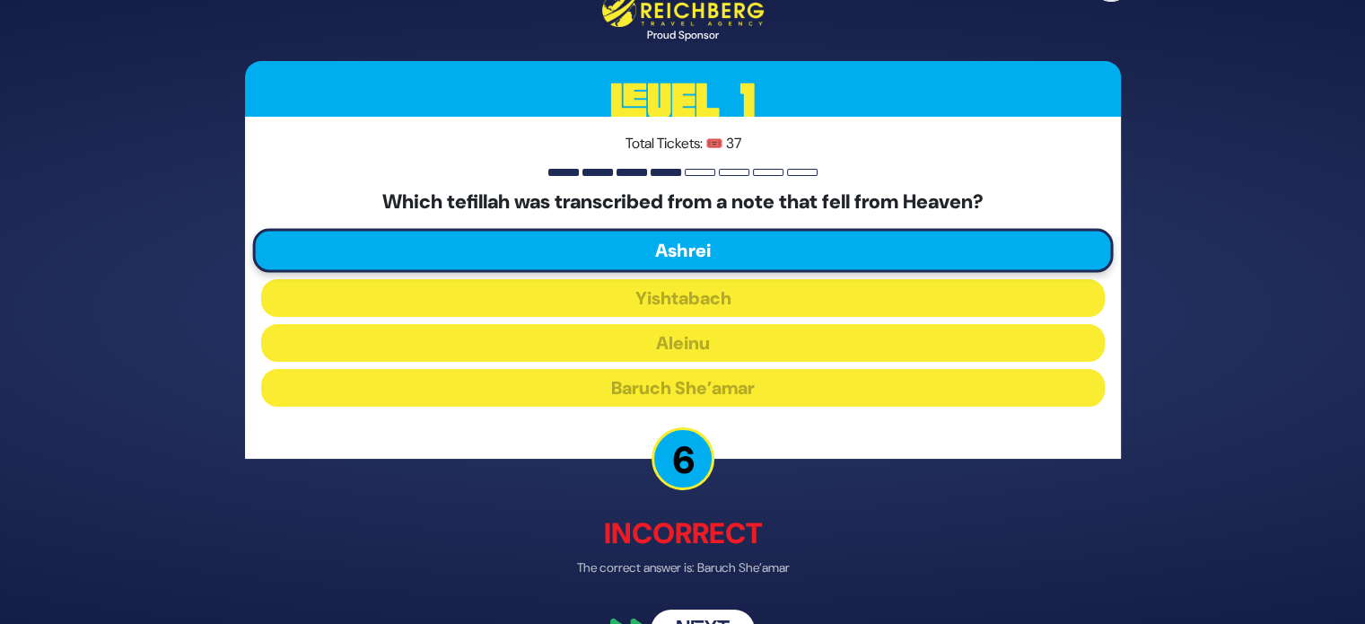
click at [687, 609] on button "Next" at bounding box center [702, 628] width 104 height 41
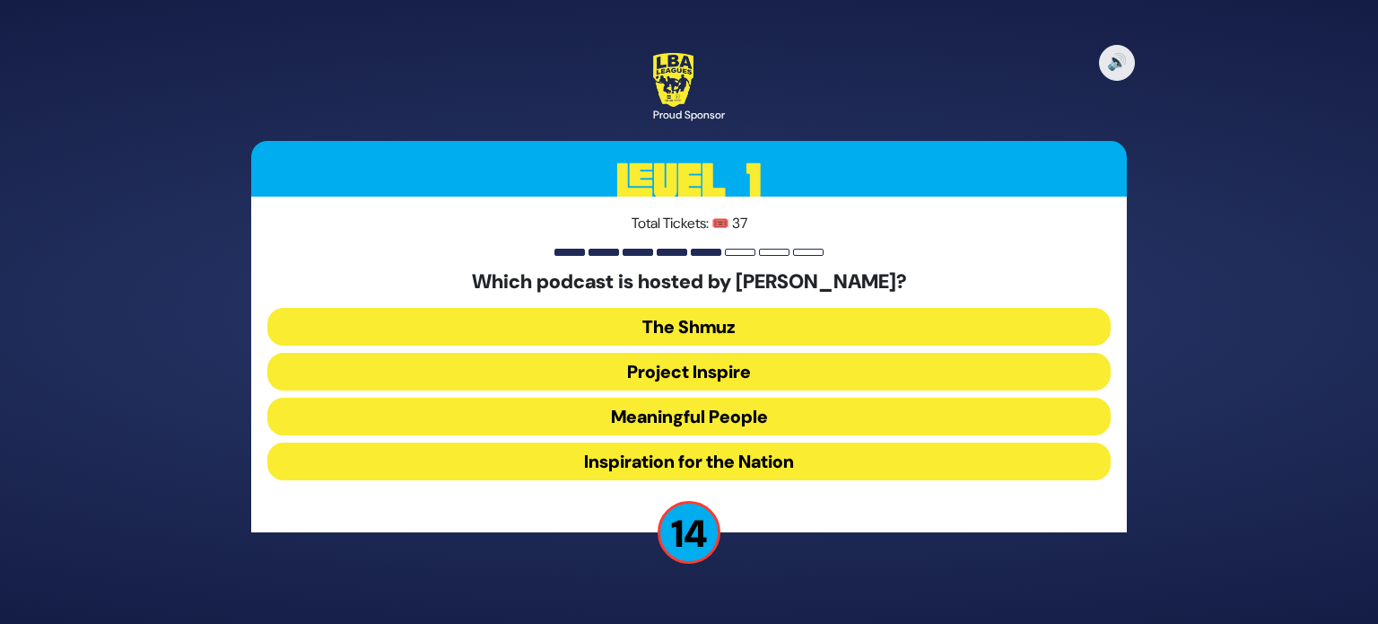
click at [694, 423] on button "Meaningful People" at bounding box center [688, 416] width 843 height 38
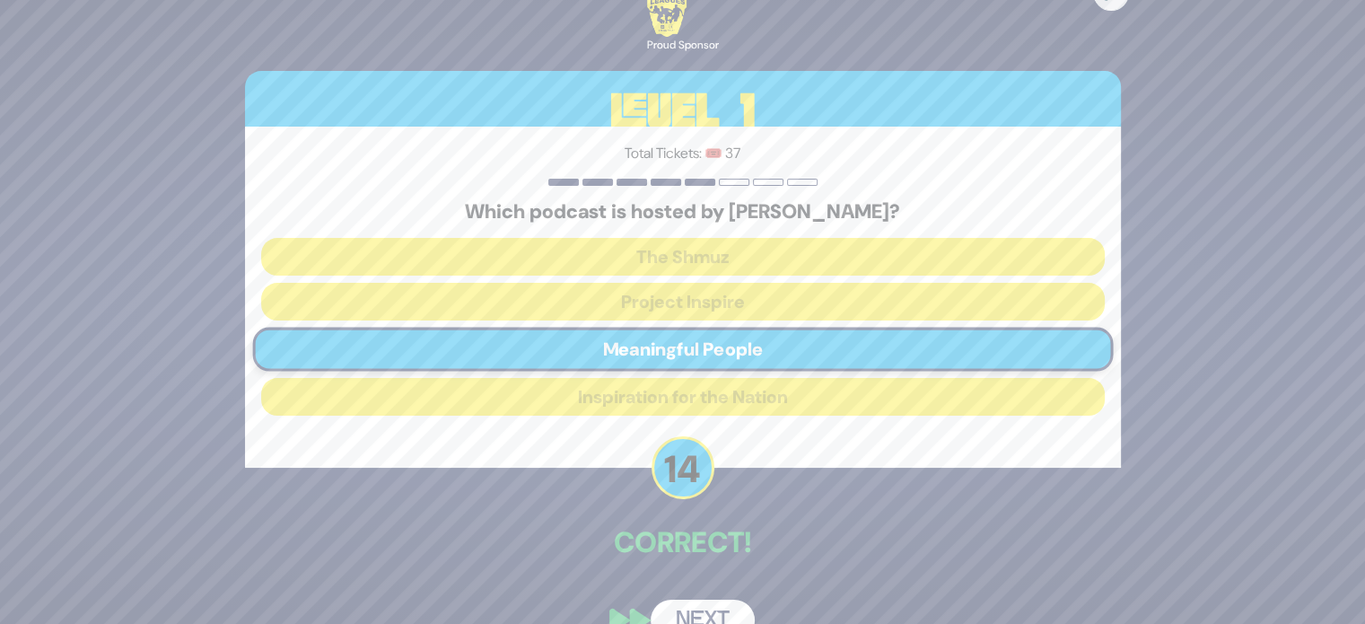
click at [677, 606] on button "Next" at bounding box center [702, 619] width 104 height 41
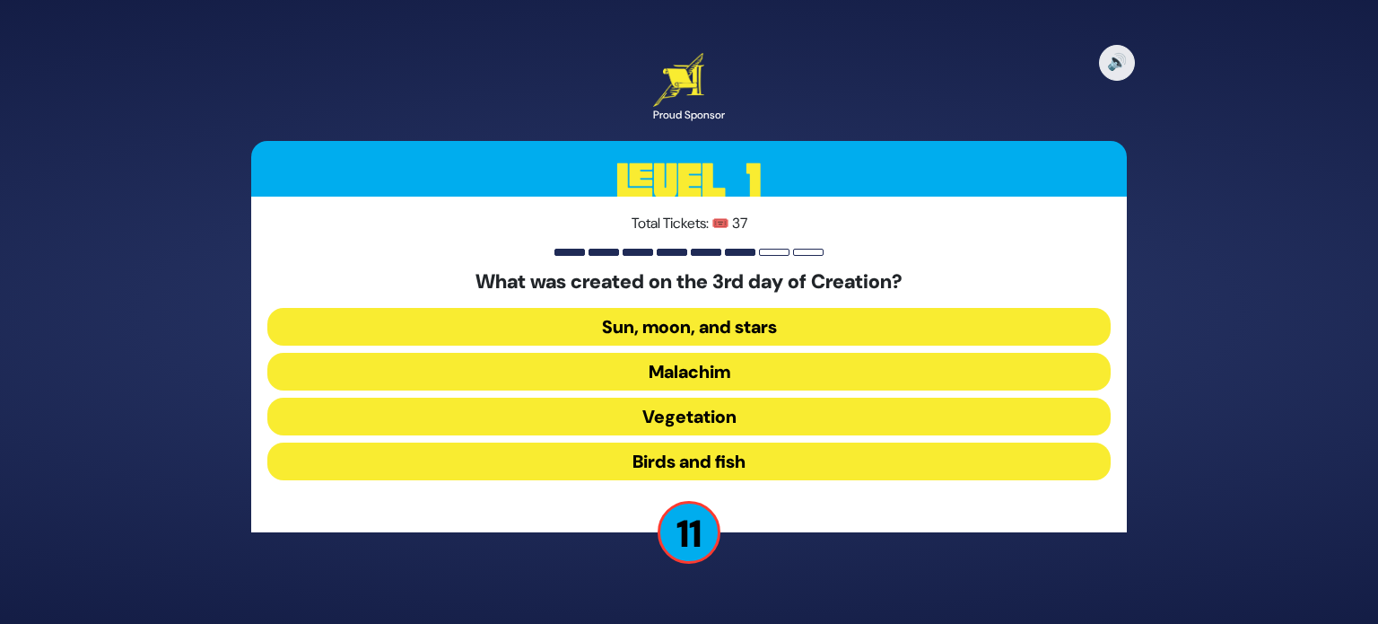
click at [708, 423] on button "Vegetation" at bounding box center [688, 416] width 843 height 38
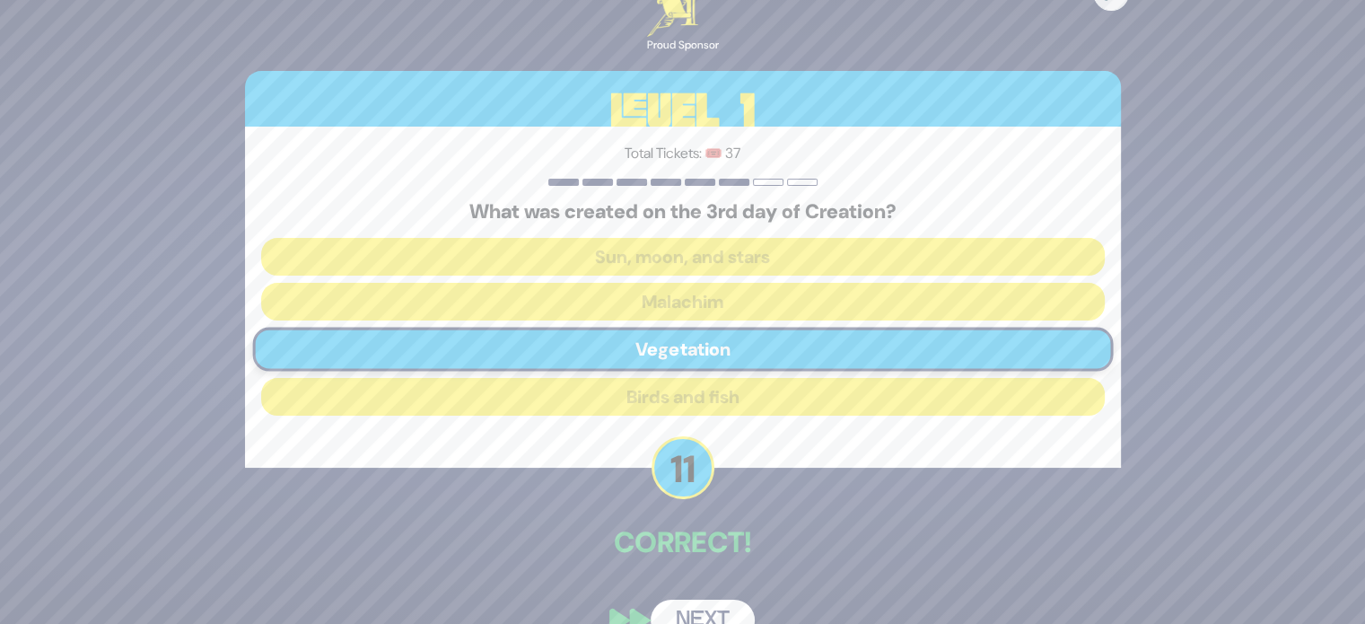
click at [699, 611] on button "Next" at bounding box center [702, 619] width 104 height 41
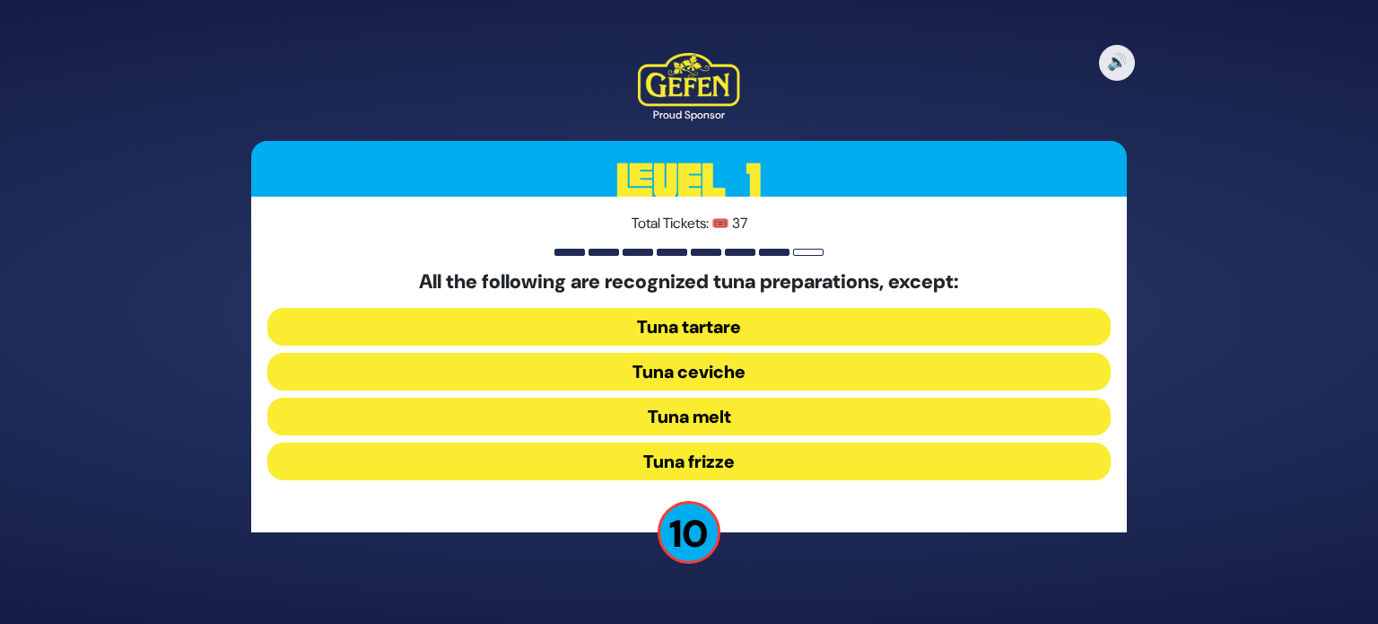
click at [732, 475] on button "Tuna frizze" at bounding box center [688, 461] width 843 height 38
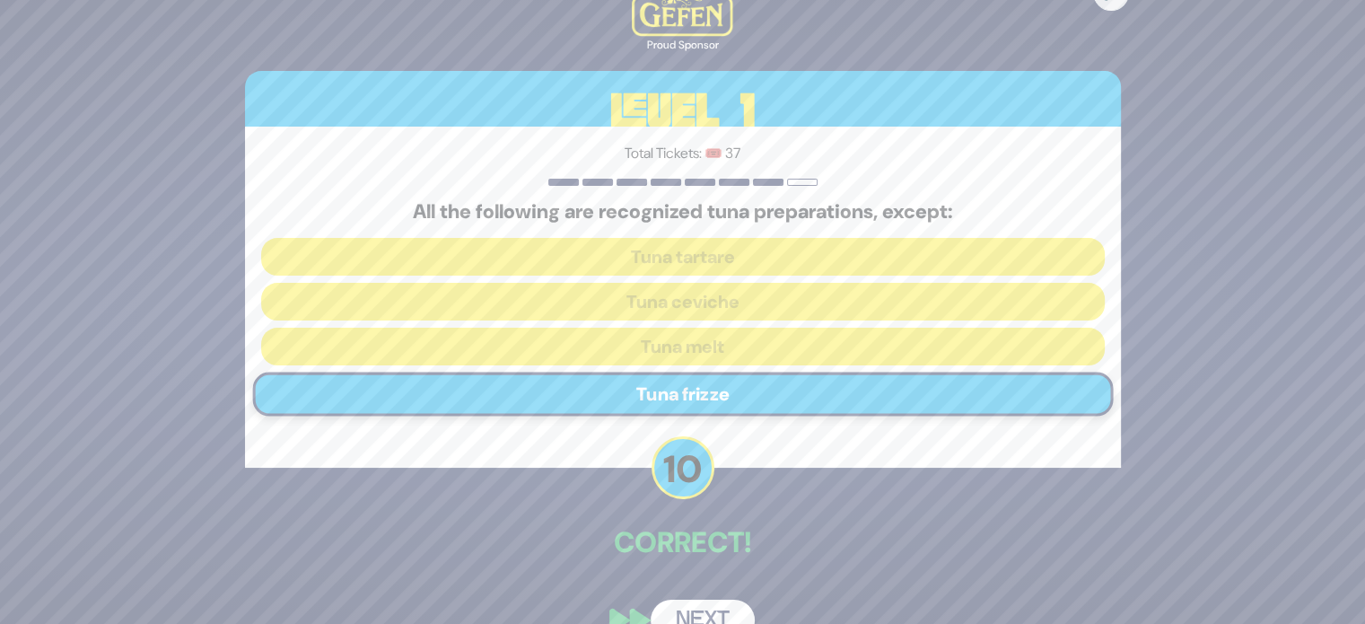
click at [693, 610] on button "Next" at bounding box center [702, 619] width 104 height 41
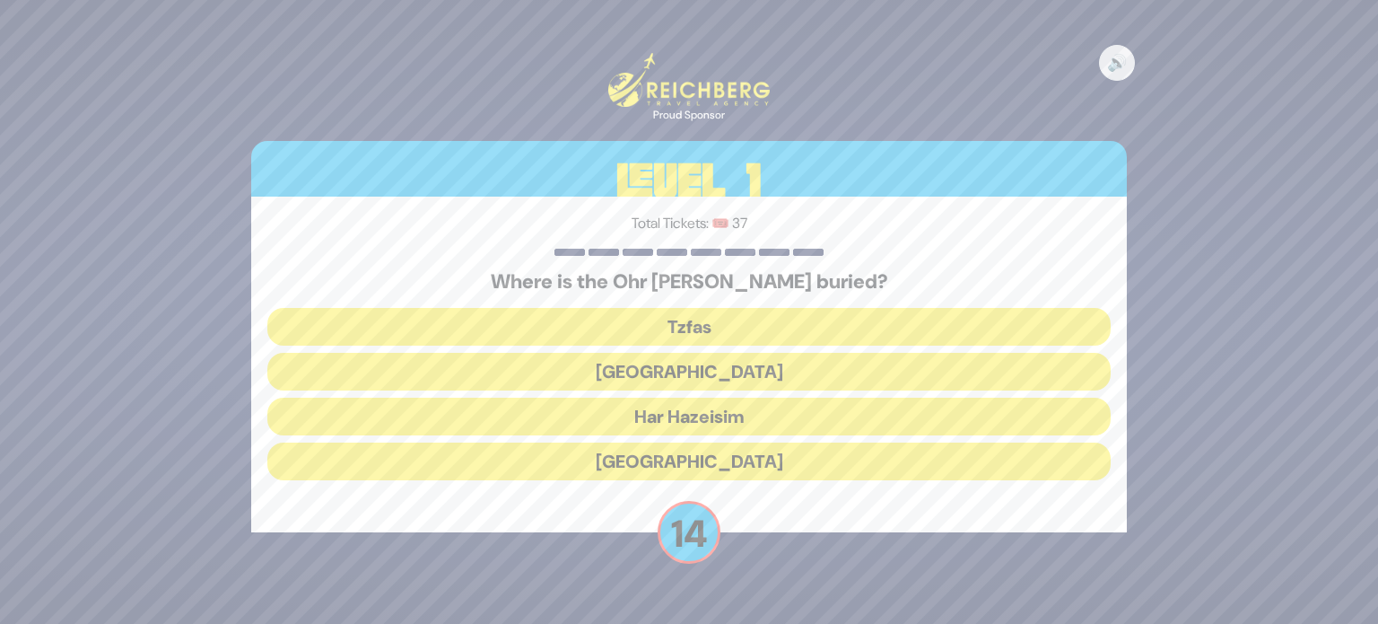
click at [719, 413] on button "Har Hazeisim" at bounding box center [688, 416] width 843 height 38
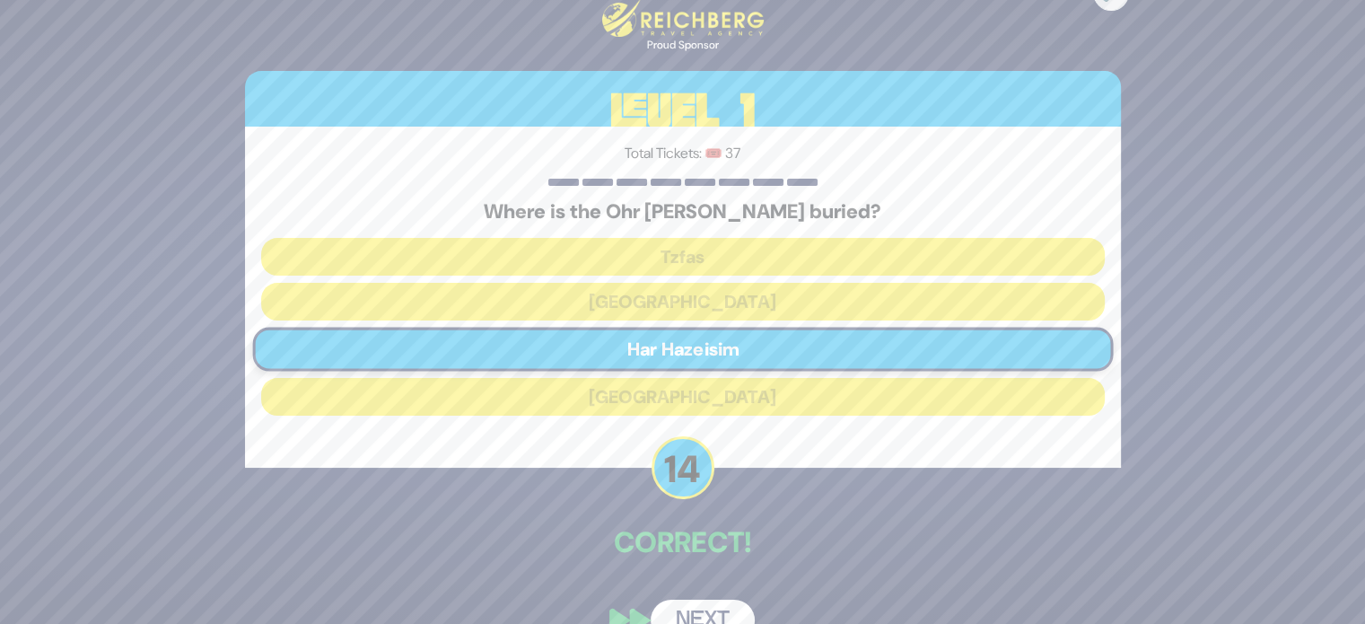
click at [695, 584] on div "🔊 Proud Sponsor Level 1 Total Tickets: 🎟️ 37 Where is the Ohr [PERSON_NAME] bur…" at bounding box center [682, 311] width 919 height 701
click at [692, 603] on button "Next" at bounding box center [702, 619] width 104 height 41
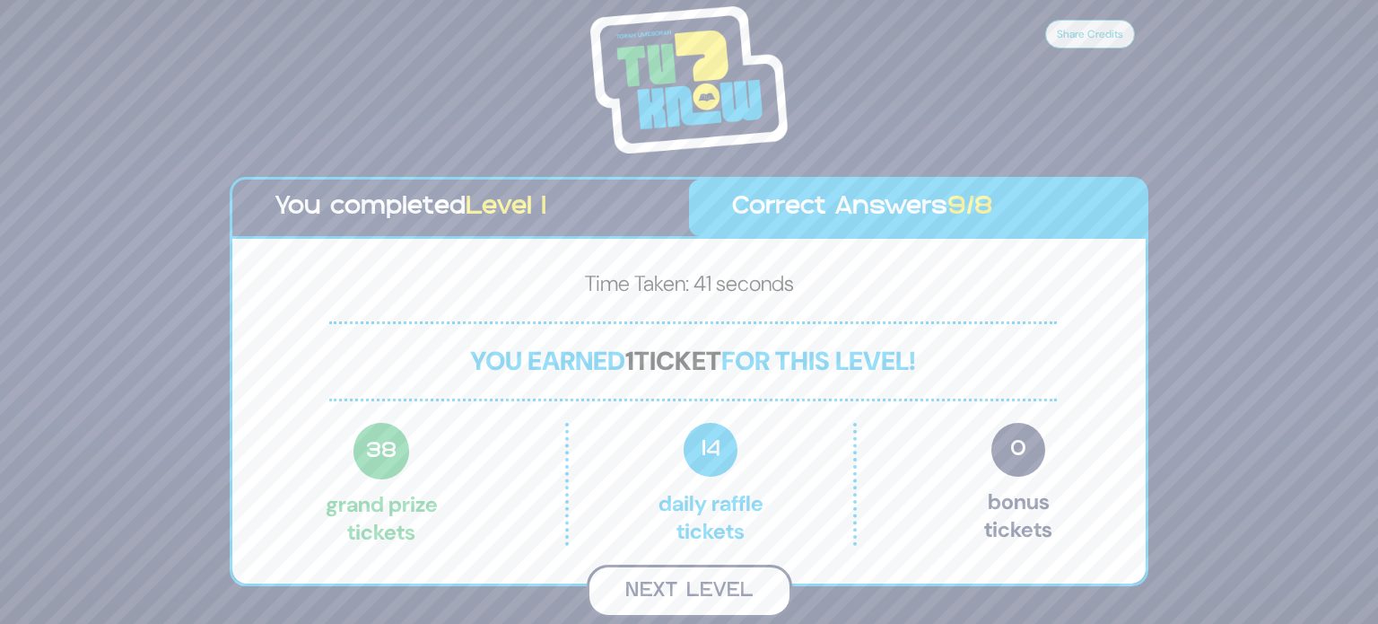
click at [700, 602] on button "Next Level" at bounding box center [689, 590] width 205 height 53
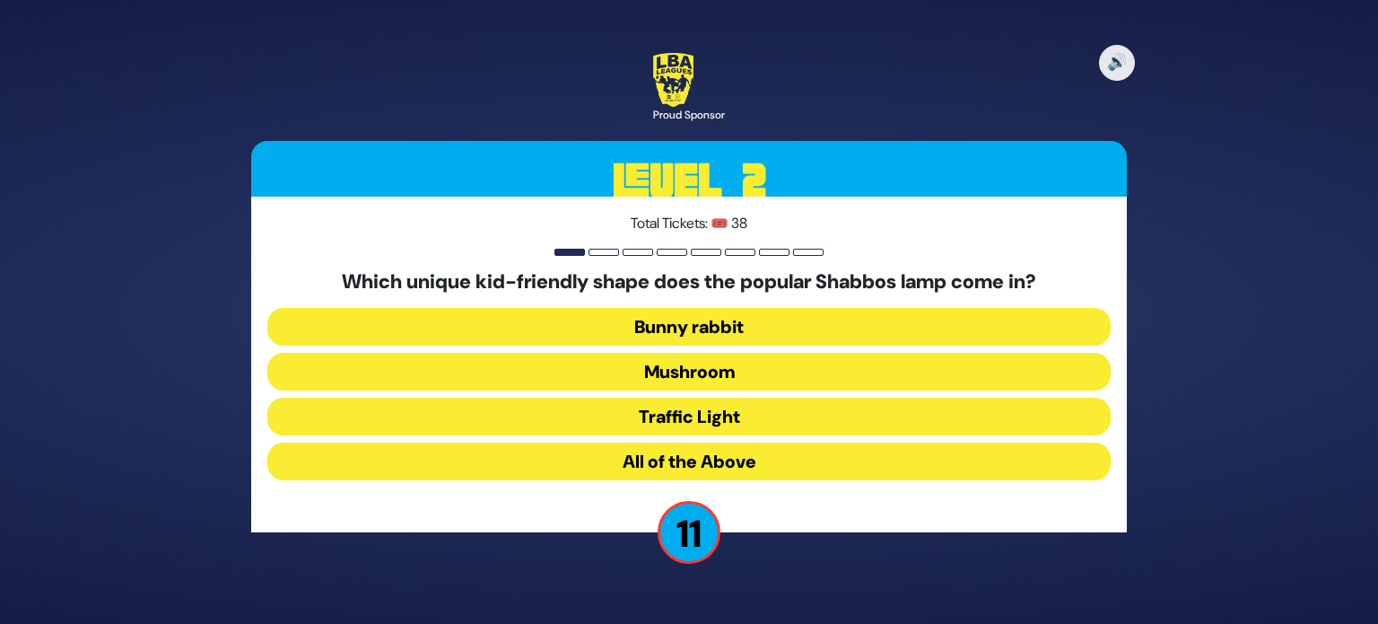
click at [692, 372] on button "Mushroom" at bounding box center [688, 372] width 843 height 38
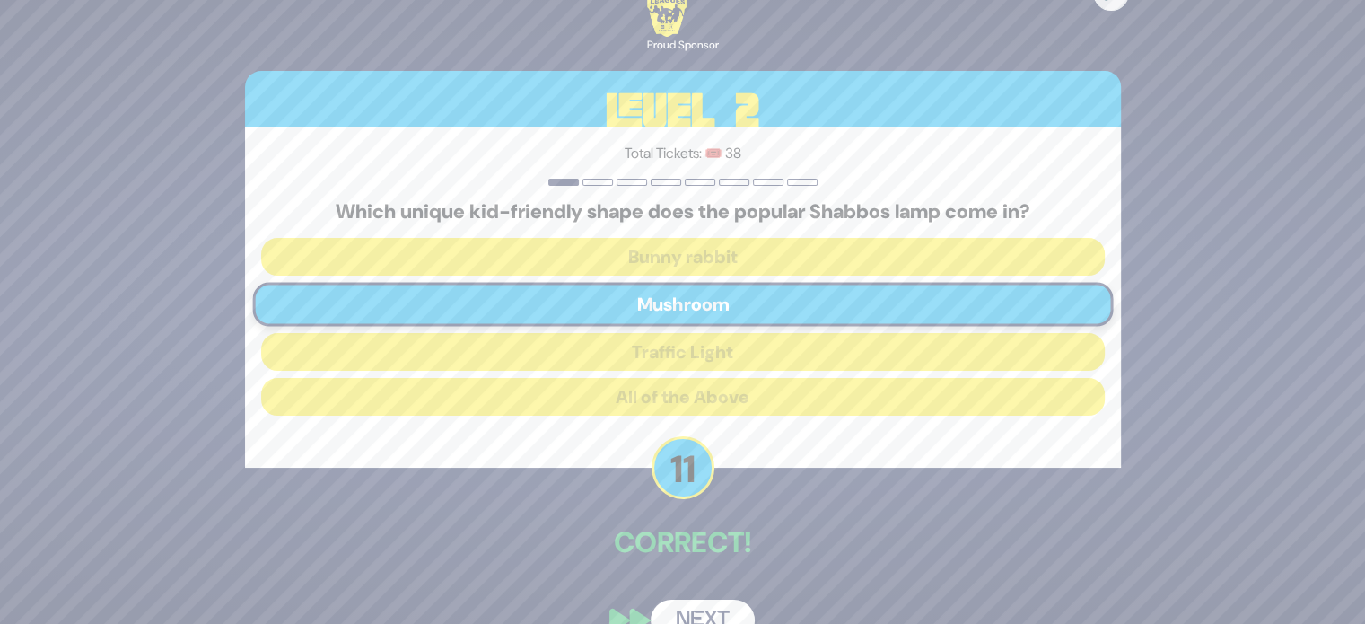
click at [685, 611] on button "Next" at bounding box center [702, 619] width 104 height 41
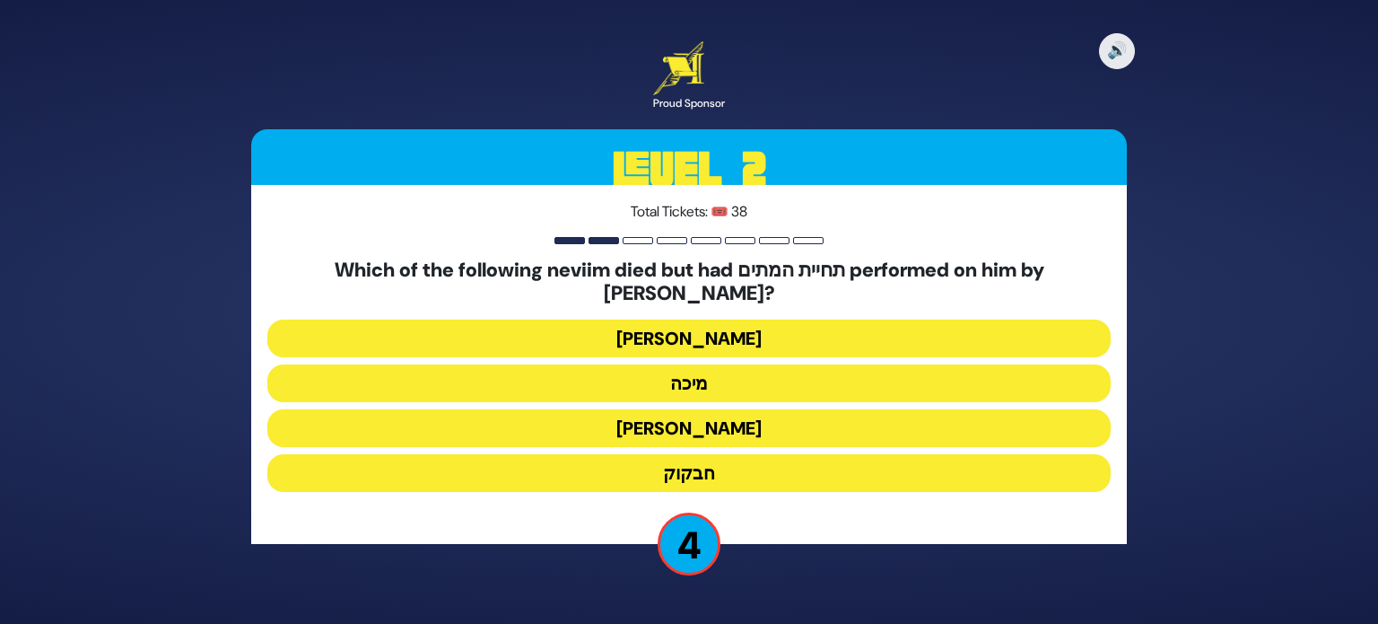
click at [651, 321] on button "[PERSON_NAME]" at bounding box center [688, 338] width 843 height 38
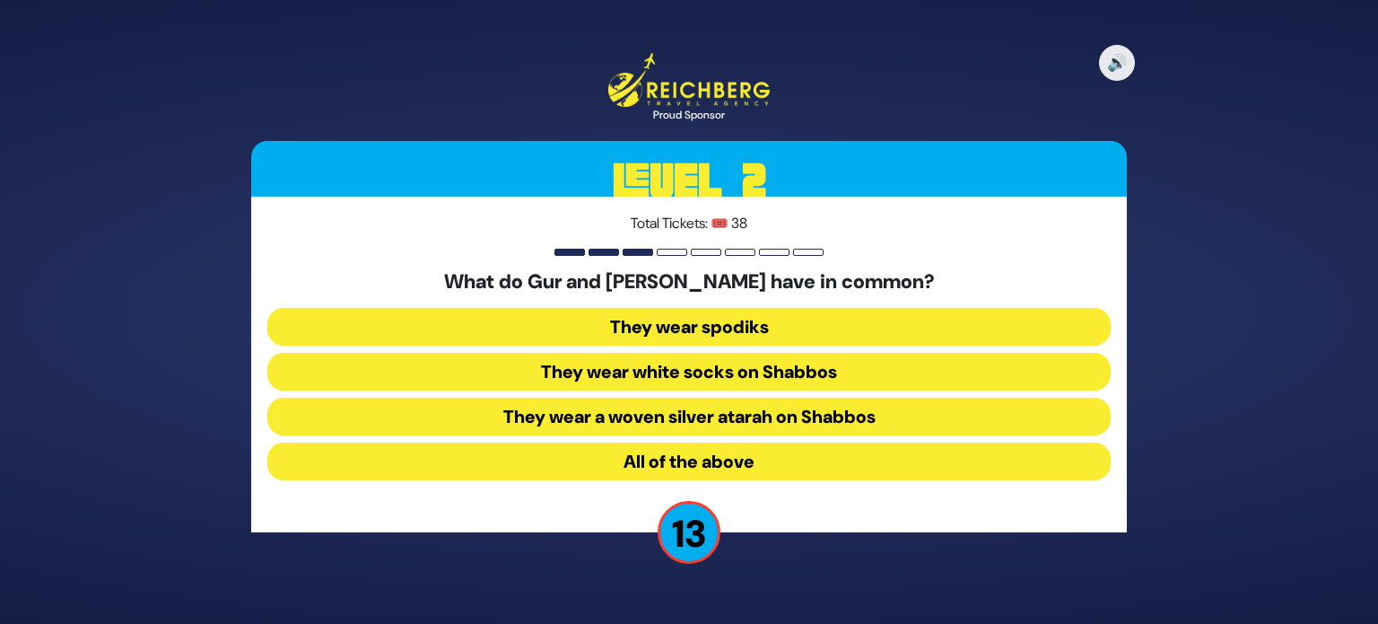
click at [672, 315] on button "They wear spodiks" at bounding box center [688, 327] width 843 height 38
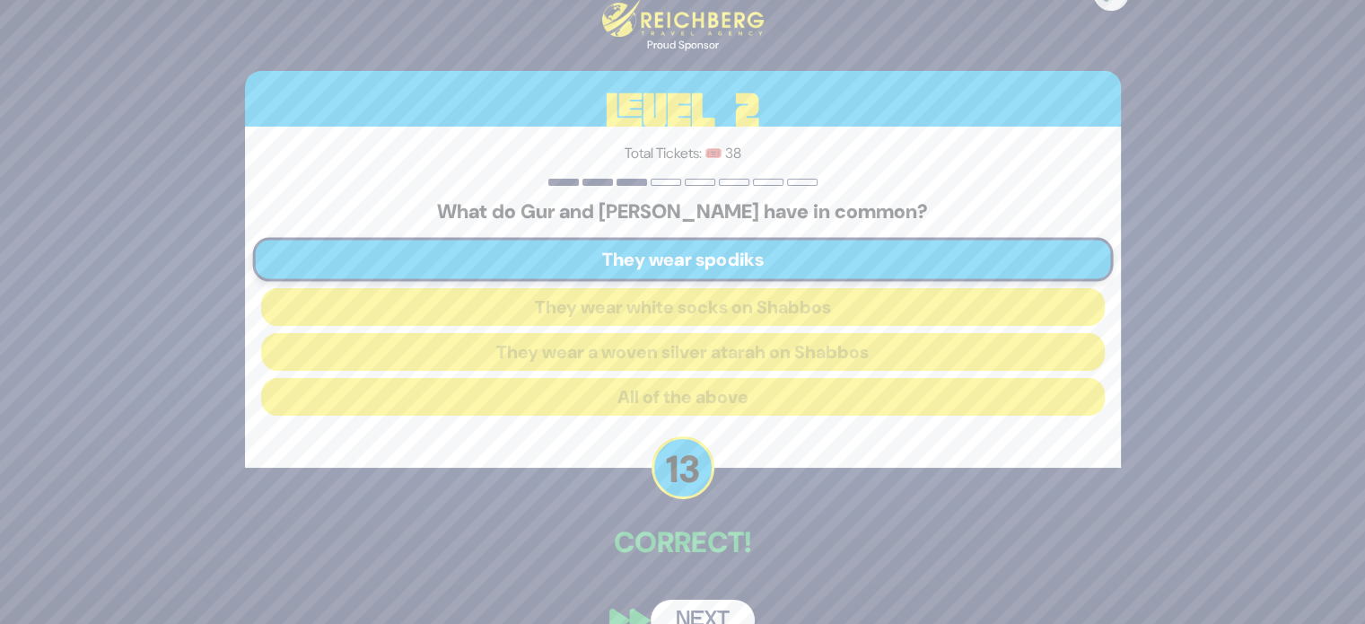
click at [689, 606] on button "Next" at bounding box center [702, 619] width 104 height 41
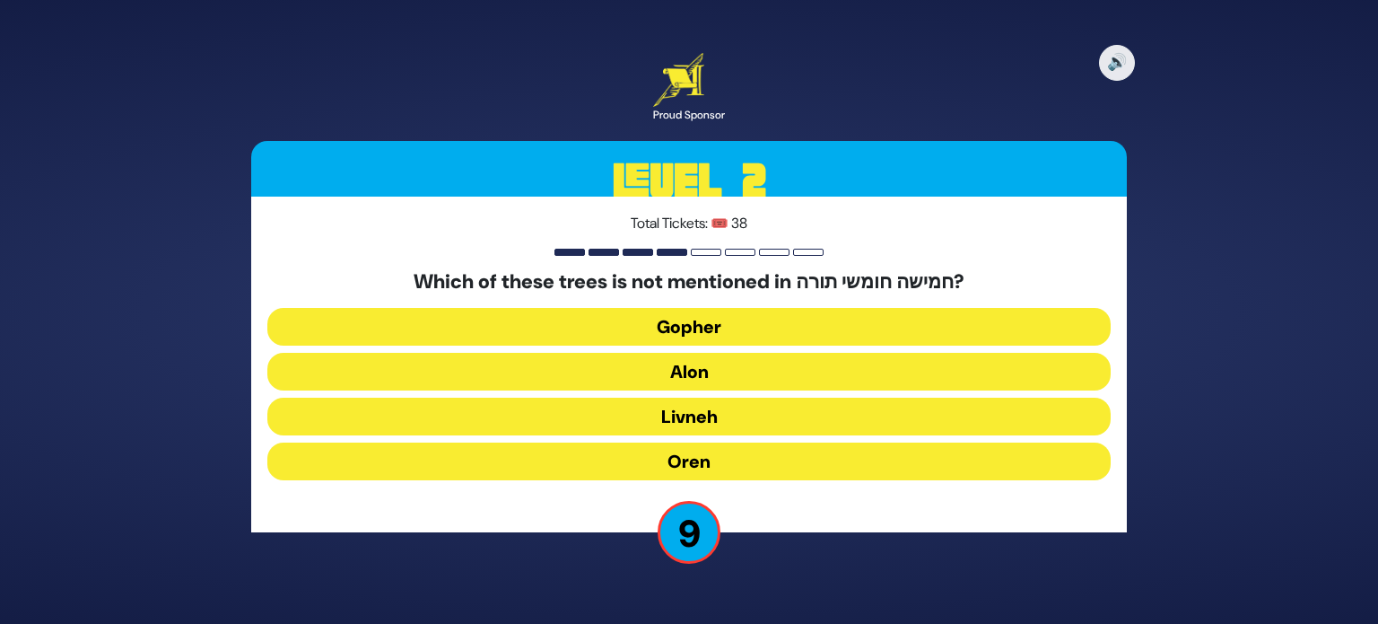
click at [702, 318] on button "Gopher" at bounding box center [688, 327] width 843 height 38
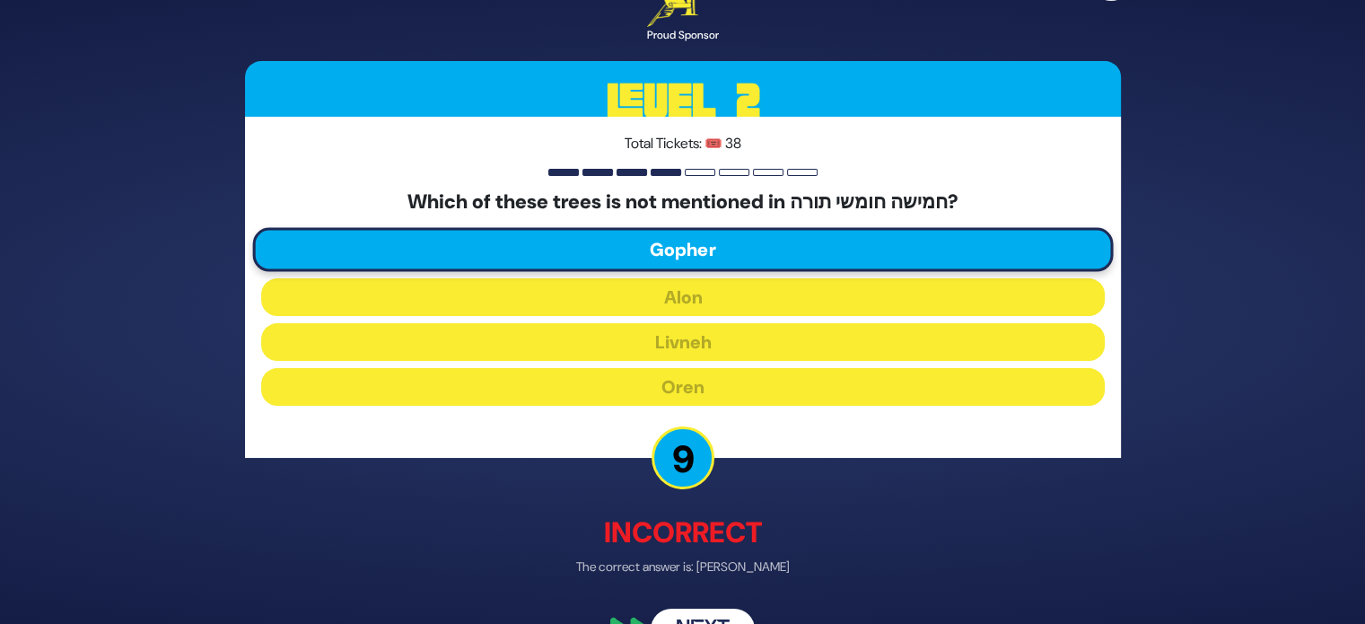
click at [724, 619] on button "Next" at bounding box center [702, 629] width 104 height 41
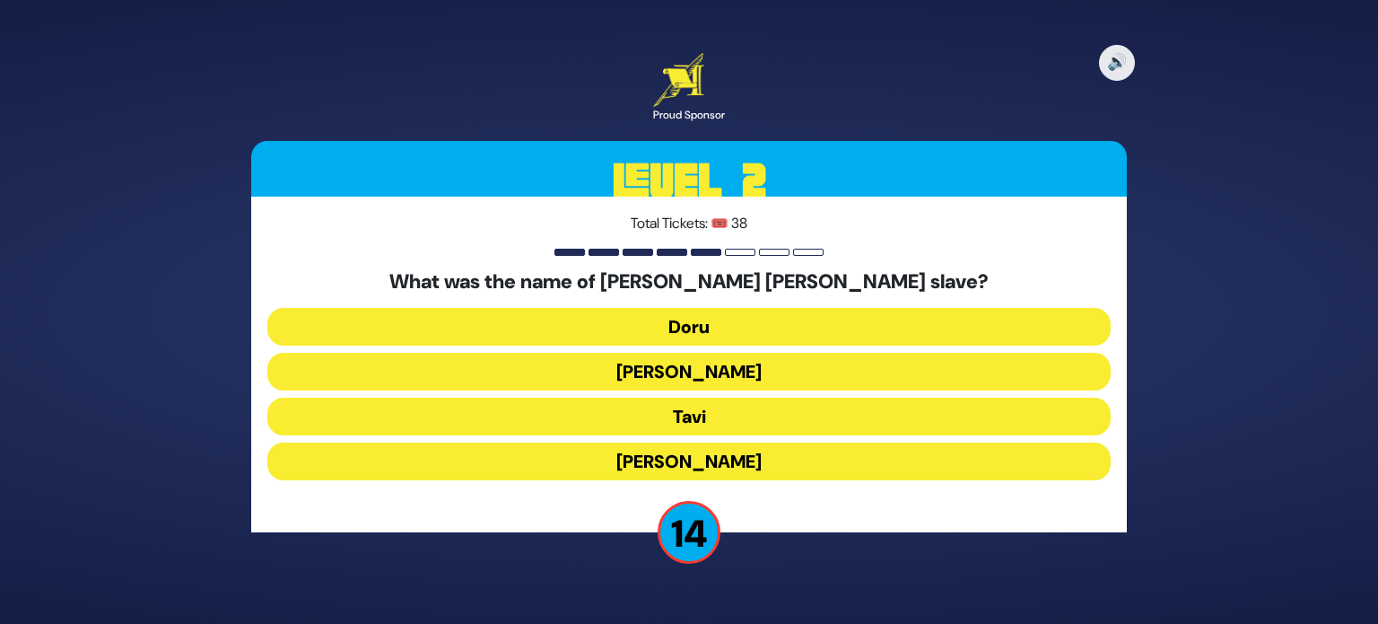
click at [710, 430] on button "Tavi" at bounding box center [688, 416] width 843 height 38
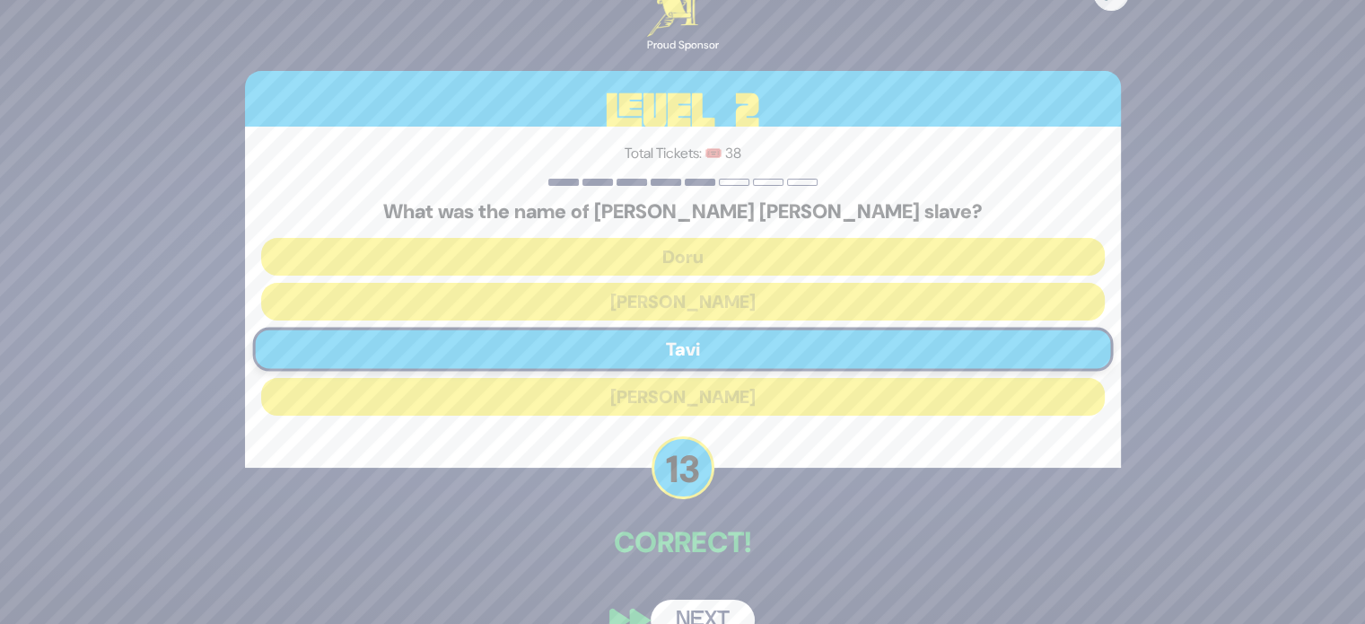
click at [847, 588] on div "🔊 Proud Sponsor Level 2 Total Tickets: 🎟️ 38 What was the name of [PERSON_NAME]…" at bounding box center [682, 311] width 919 height 701
click at [726, 604] on button "Next" at bounding box center [702, 619] width 104 height 41
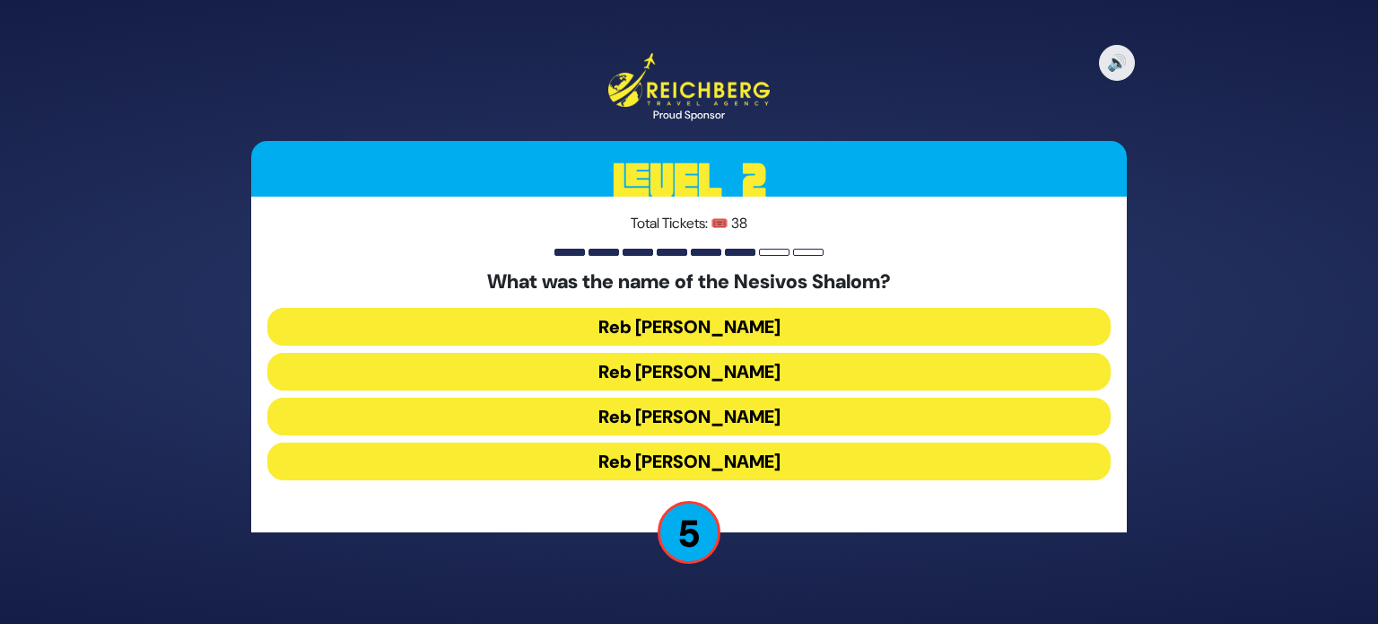
click at [700, 332] on button "Reb [PERSON_NAME]" at bounding box center [688, 327] width 843 height 38
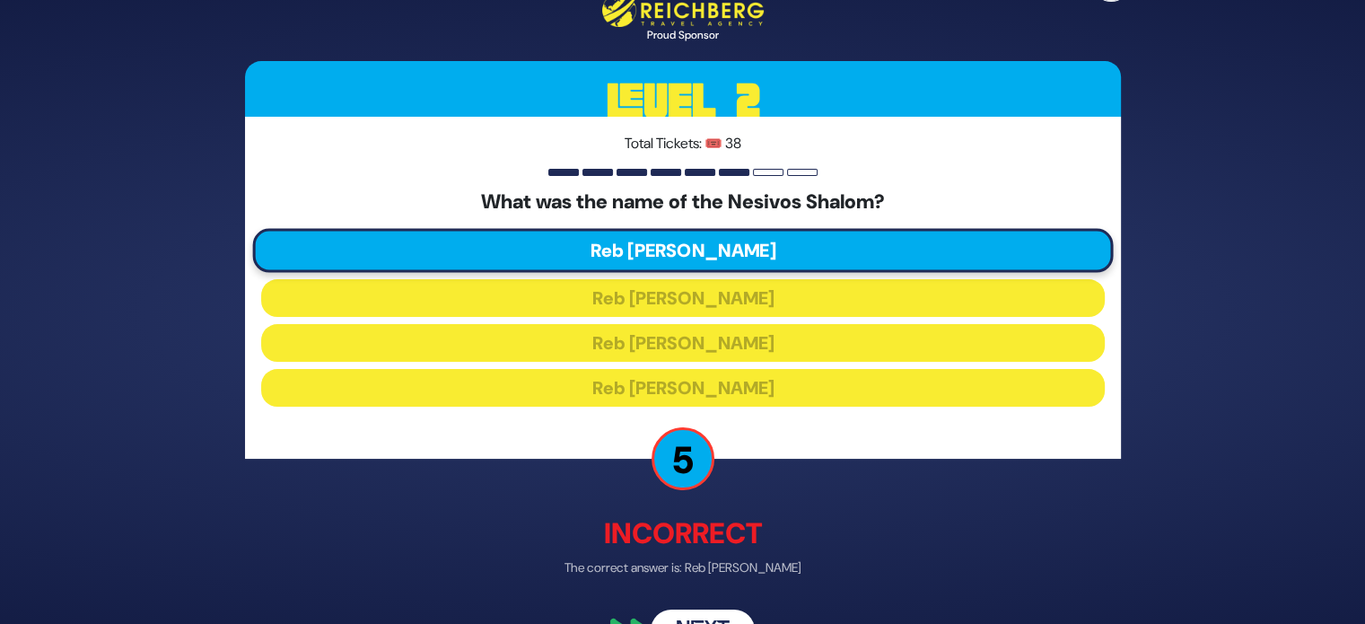
click at [696, 619] on button "Next" at bounding box center [702, 628] width 104 height 41
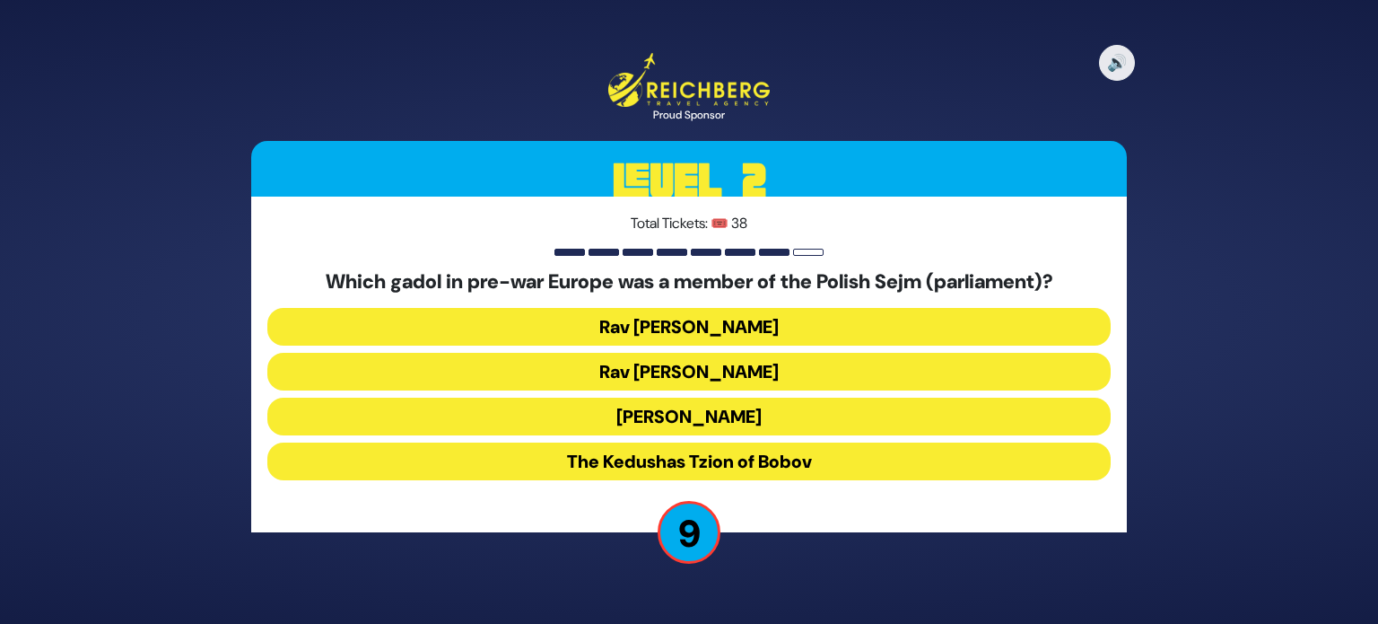
click at [728, 367] on button "Rav [PERSON_NAME]" at bounding box center [688, 372] width 843 height 38
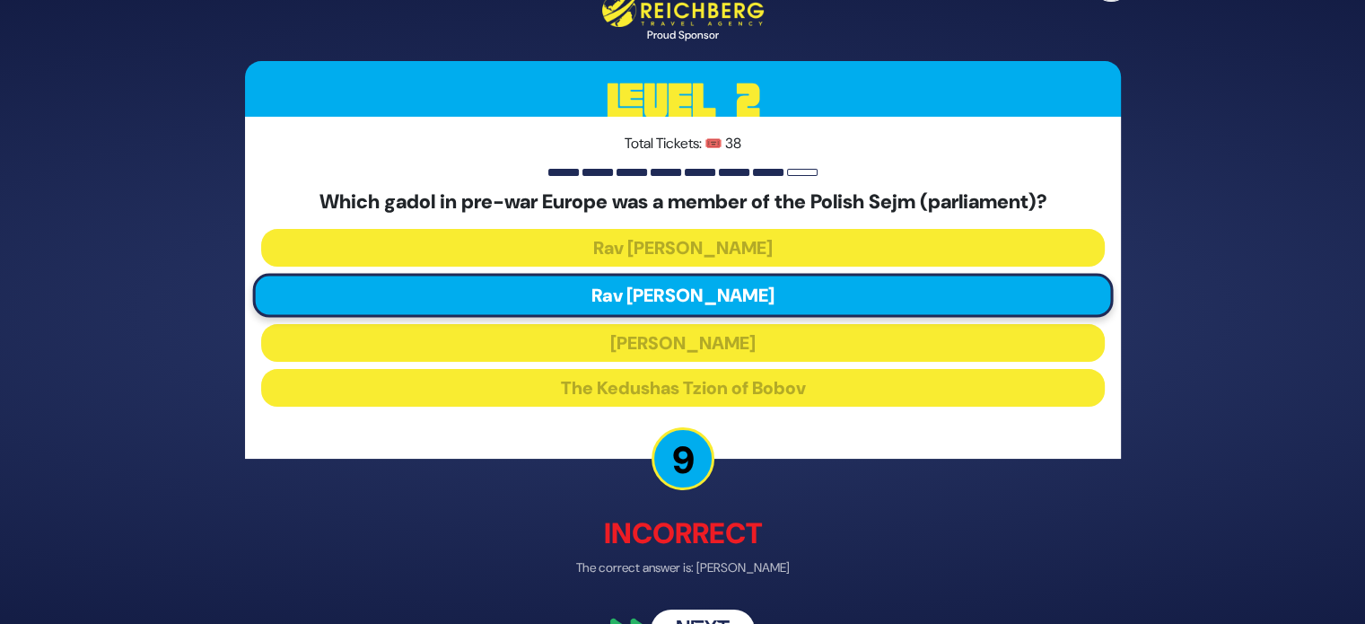
click at [700, 610] on button "Next" at bounding box center [702, 628] width 104 height 41
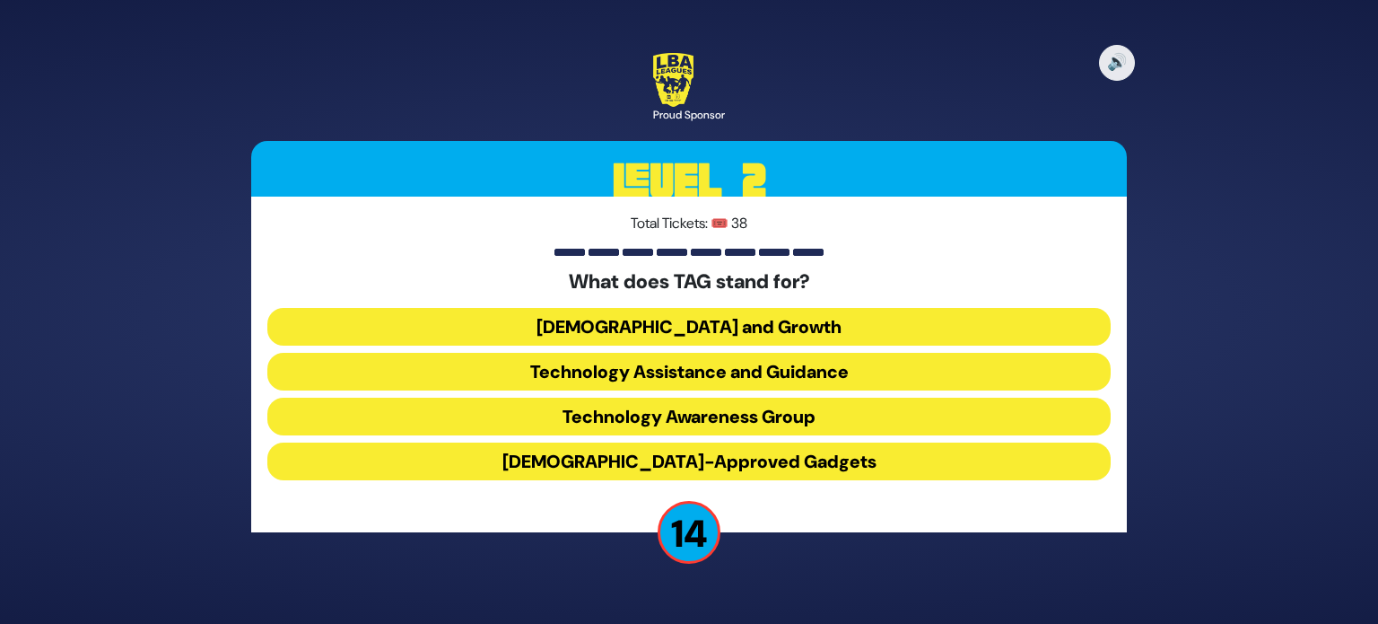
click at [677, 413] on button "Technology Awareness Group" at bounding box center [688, 416] width 843 height 38
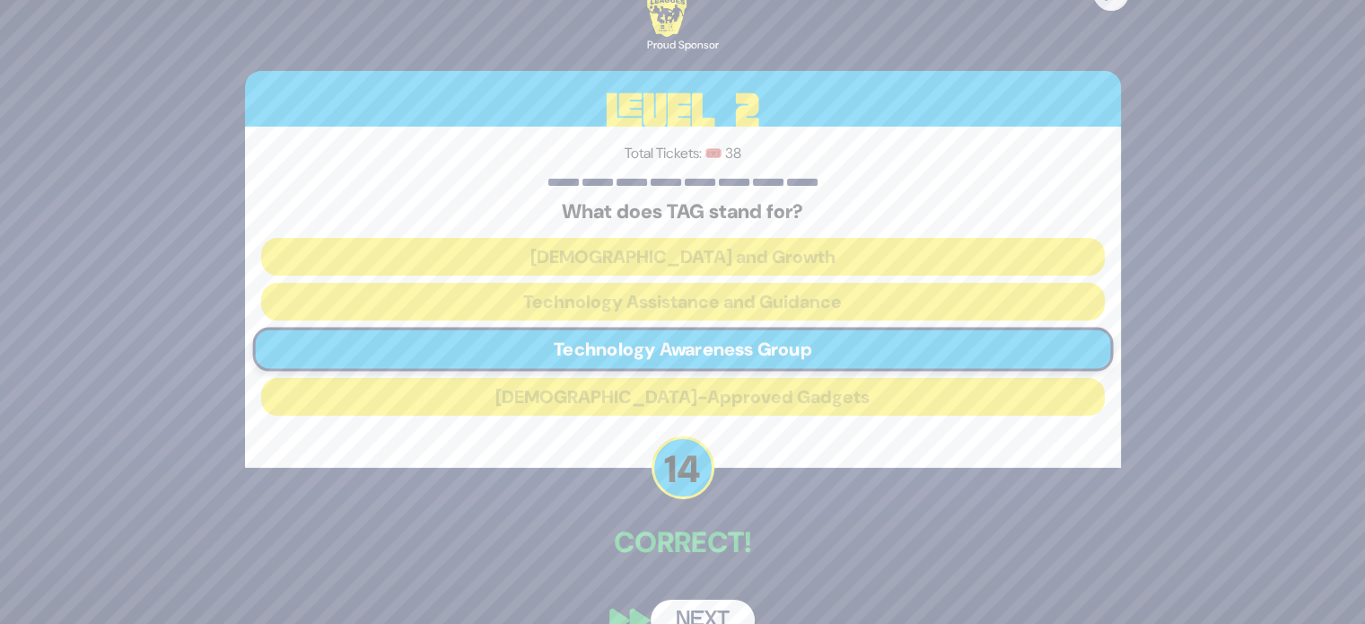
click at [699, 567] on div "🔊 Proud Sponsor Level 2 Total Tickets: 🎟️ 38 What does TAG stand for? [DEMOGRAP…" at bounding box center [682, 311] width 919 height 701
click at [696, 614] on button "Next" at bounding box center [702, 619] width 104 height 41
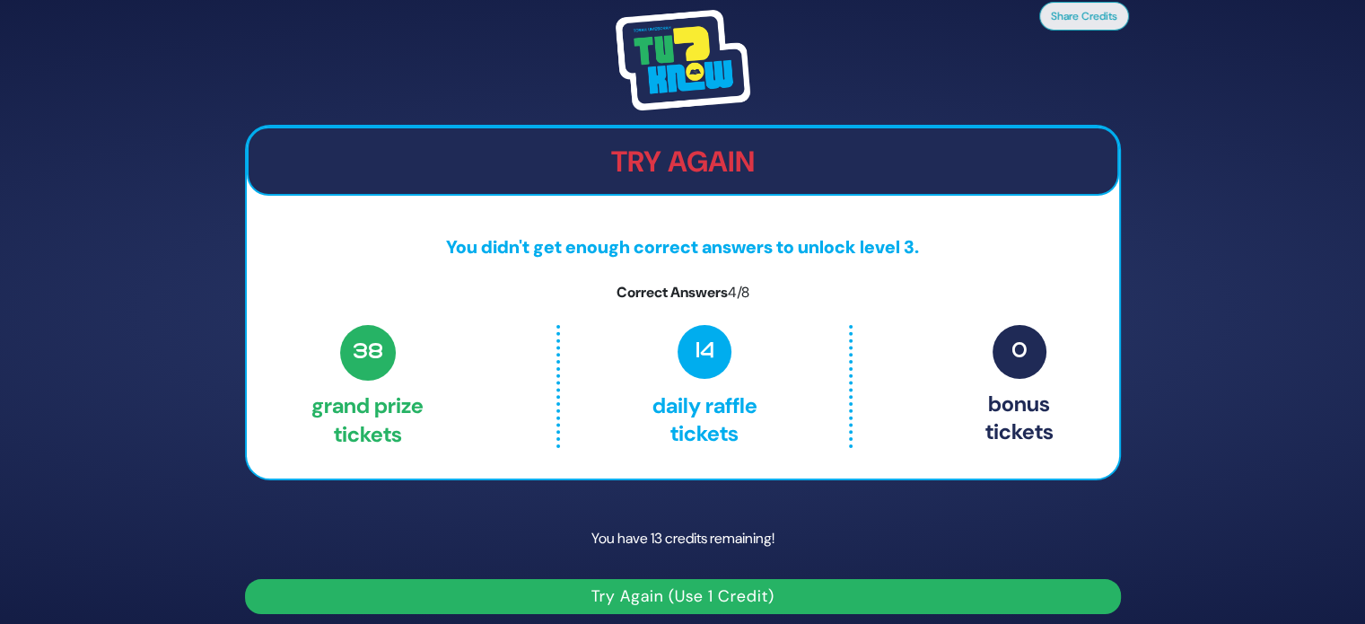
click at [688, 594] on button "Try Again (Use 1 Credit)" at bounding box center [683, 596] width 876 height 35
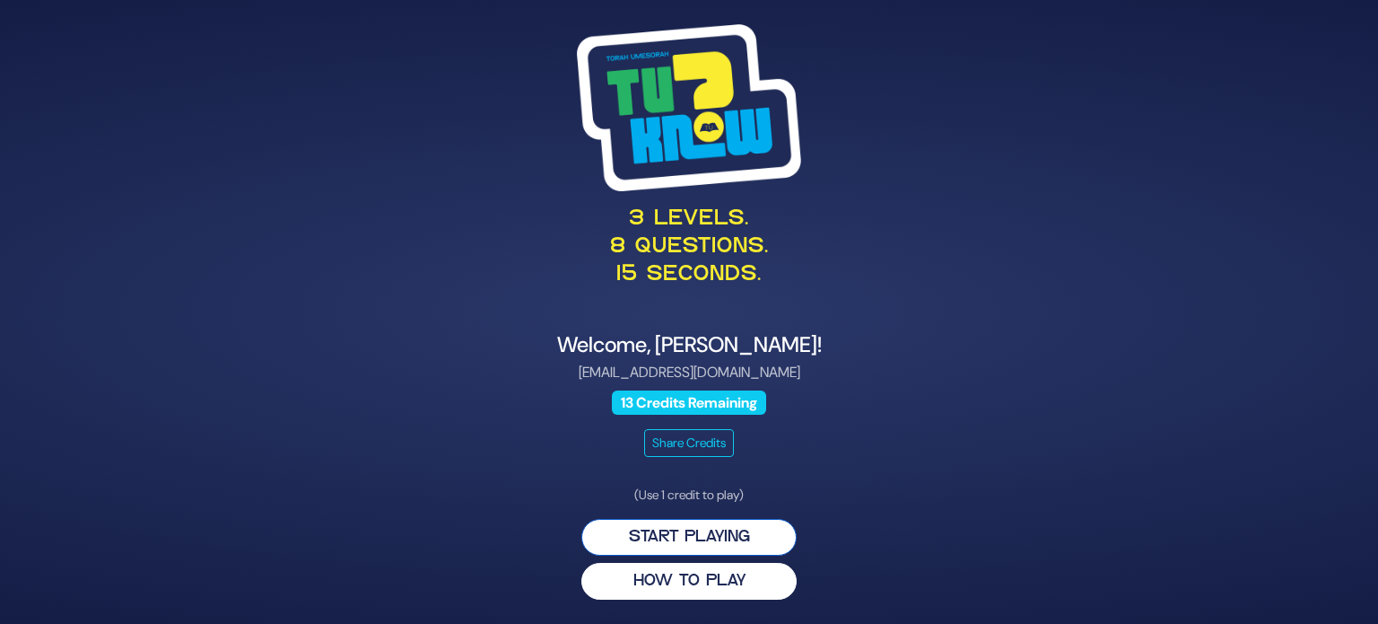
click at [682, 545] on button "Start Playing" at bounding box center [688, 537] width 215 height 37
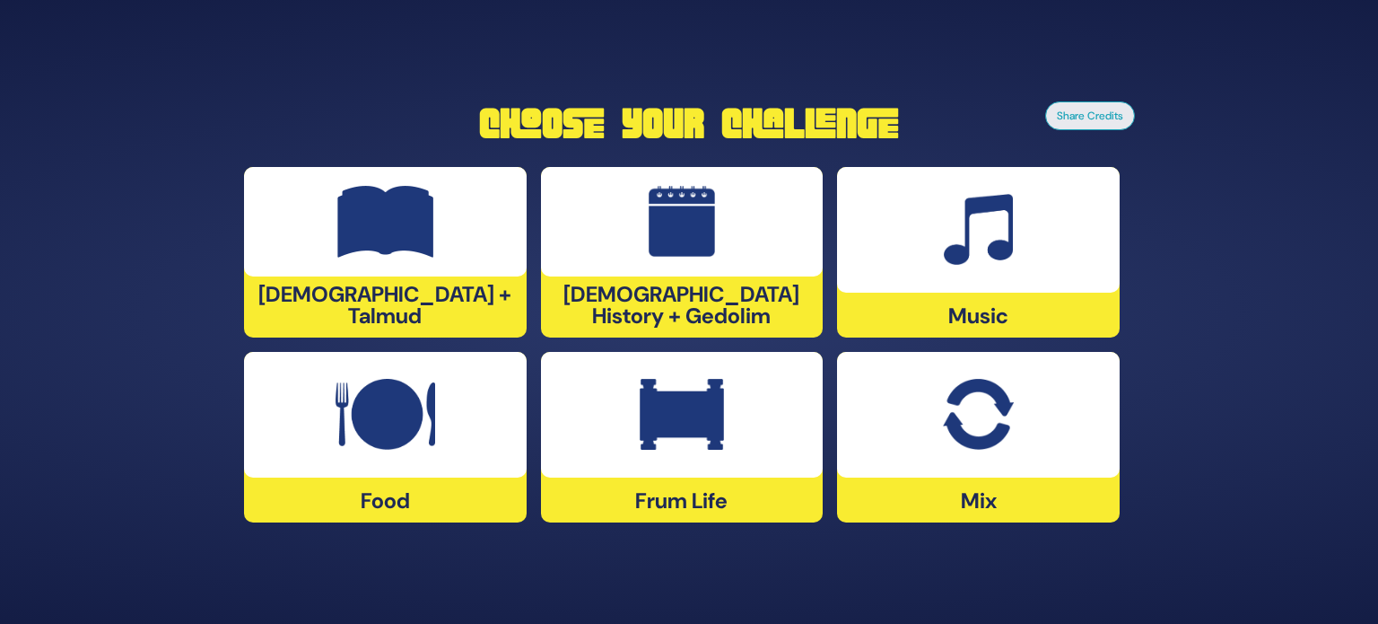
click at [947, 491] on div "Mix" at bounding box center [978, 437] width 283 height 170
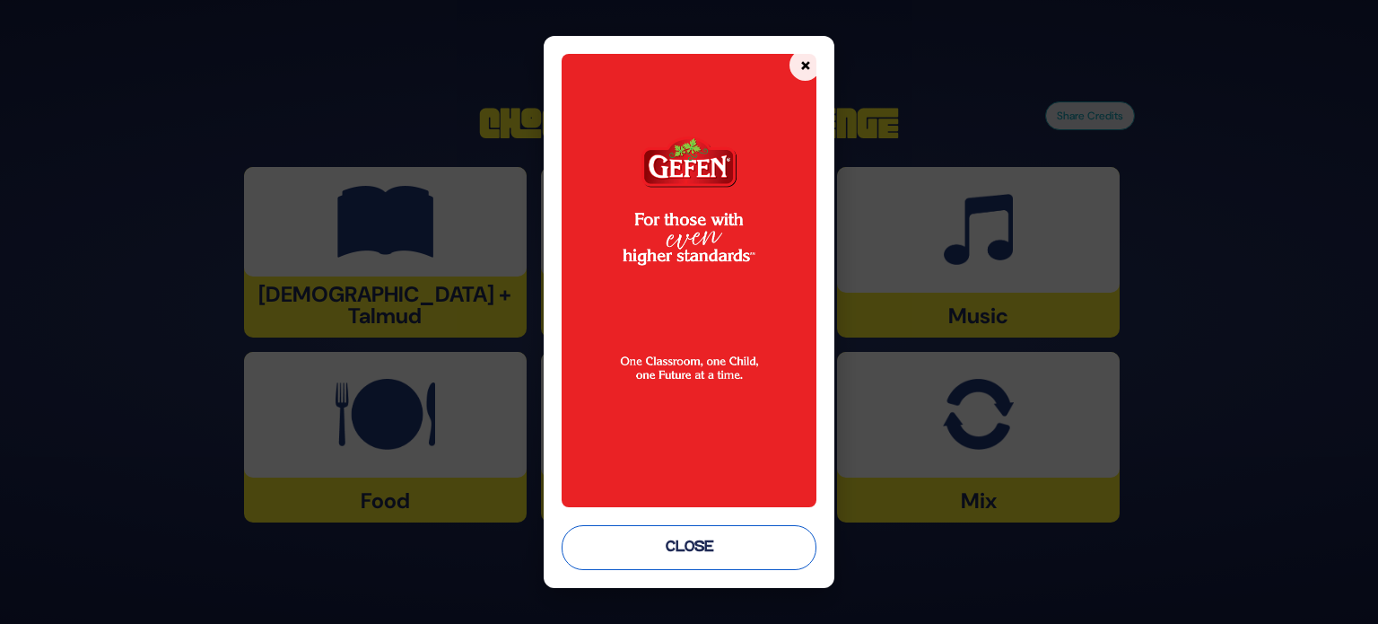
click at [748, 538] on button "Close" at bounding box center [689, 547] width 255 height 45
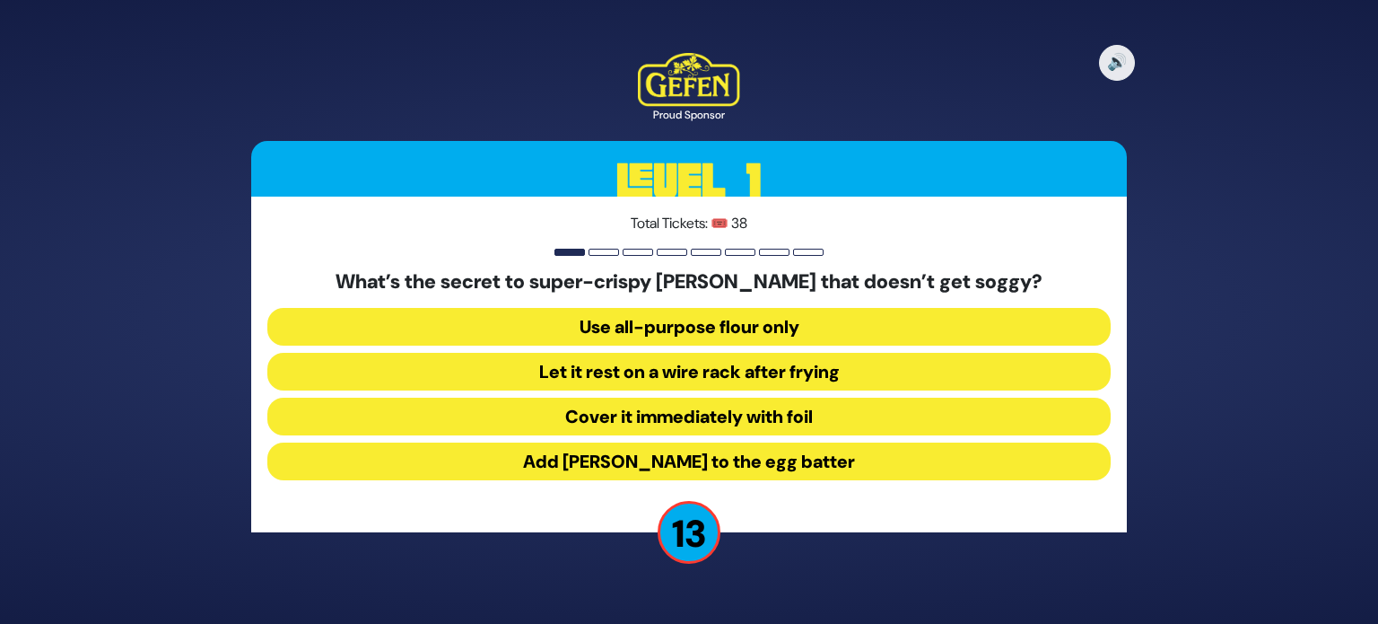
click at [675, 364] on button "Let it rest on a wire rack after frying" at bounding box center [688, 372] width 843 height 38
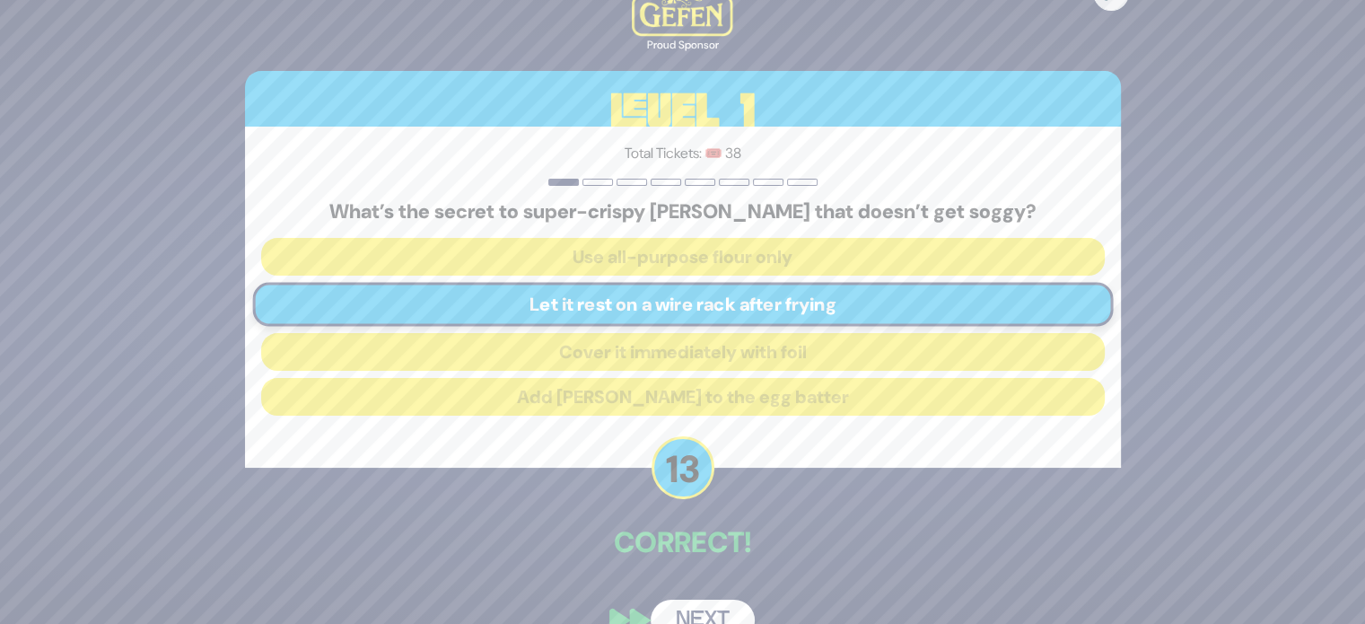
click at [672, 614] on button "Next" at bounding box center [702, 619] width 104 height 41
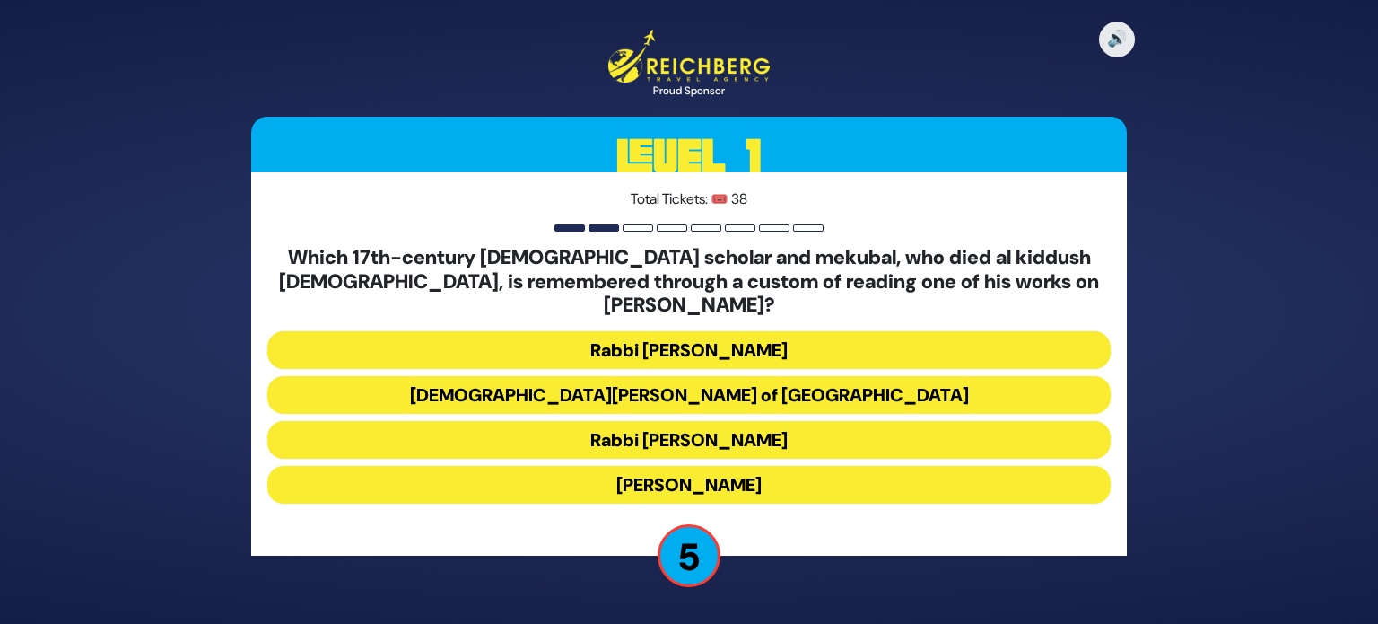
click at [767, 384] on button "[DEMOGRAPHIC_DATA][PERSON_NAME] of [GEOGRAPHIC_DATA]" at bounding box center [688, 395] width 843 height 38
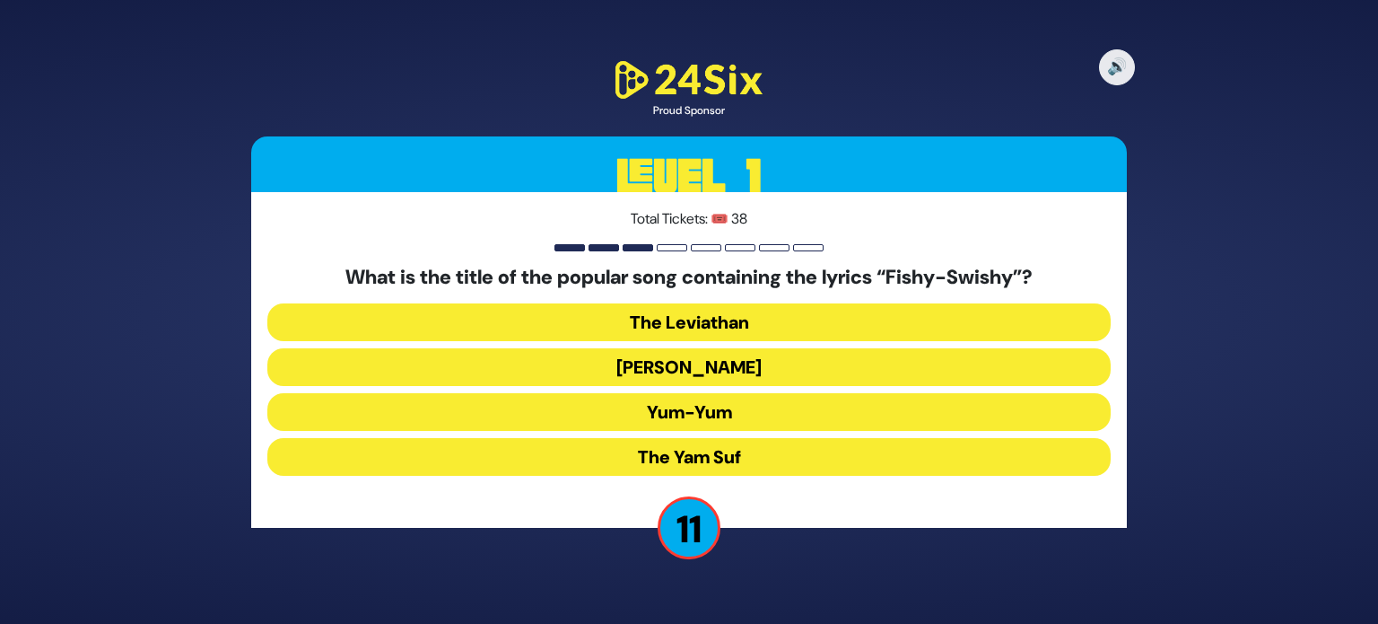
click at [700, 406] on button "Yum-Yum" at bounding box center [688, 412] width 843 height 38
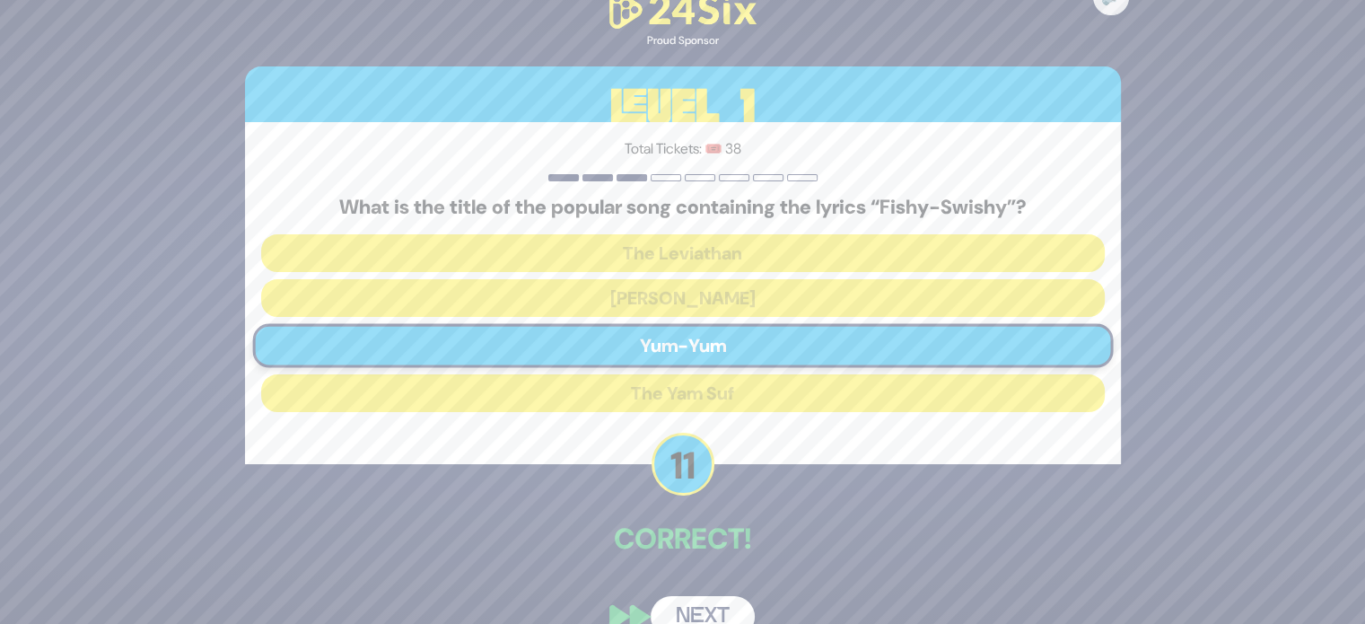
click at [721, 614] on button "Next" at bounding box center [702, 616] width 104 height 41
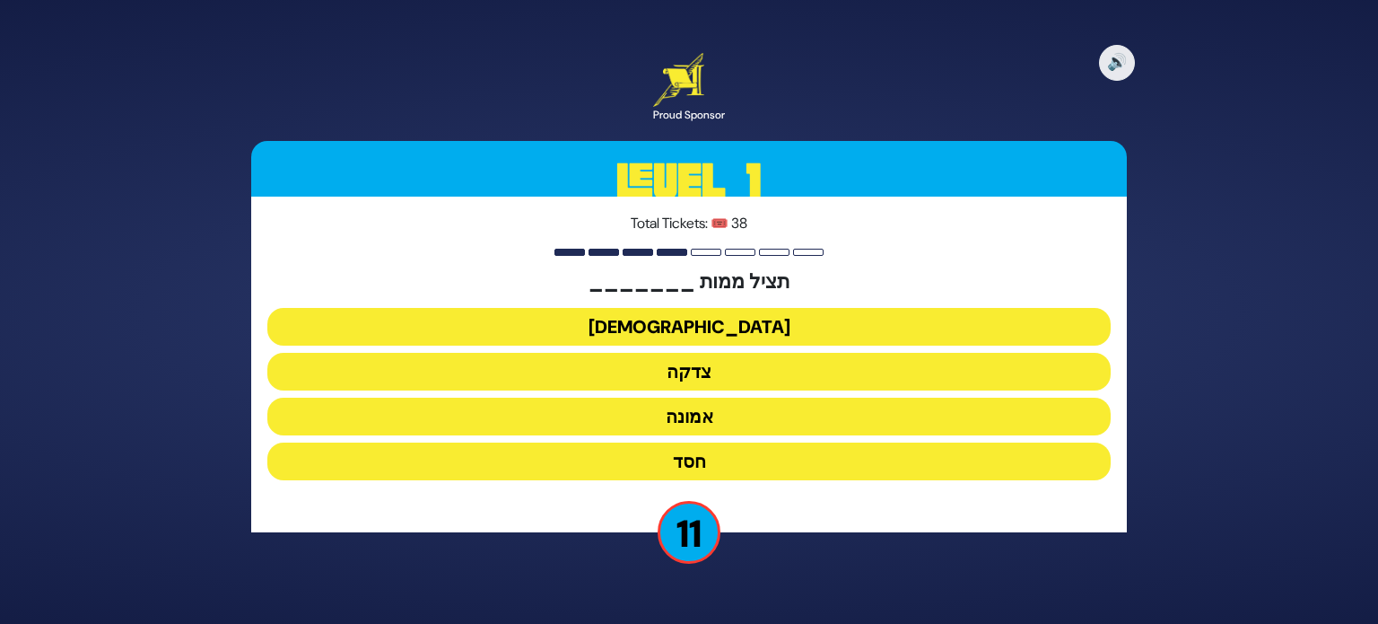
click at [730, 380] on button "צדקה" at bounding box center [688, 372] width 843 height 38
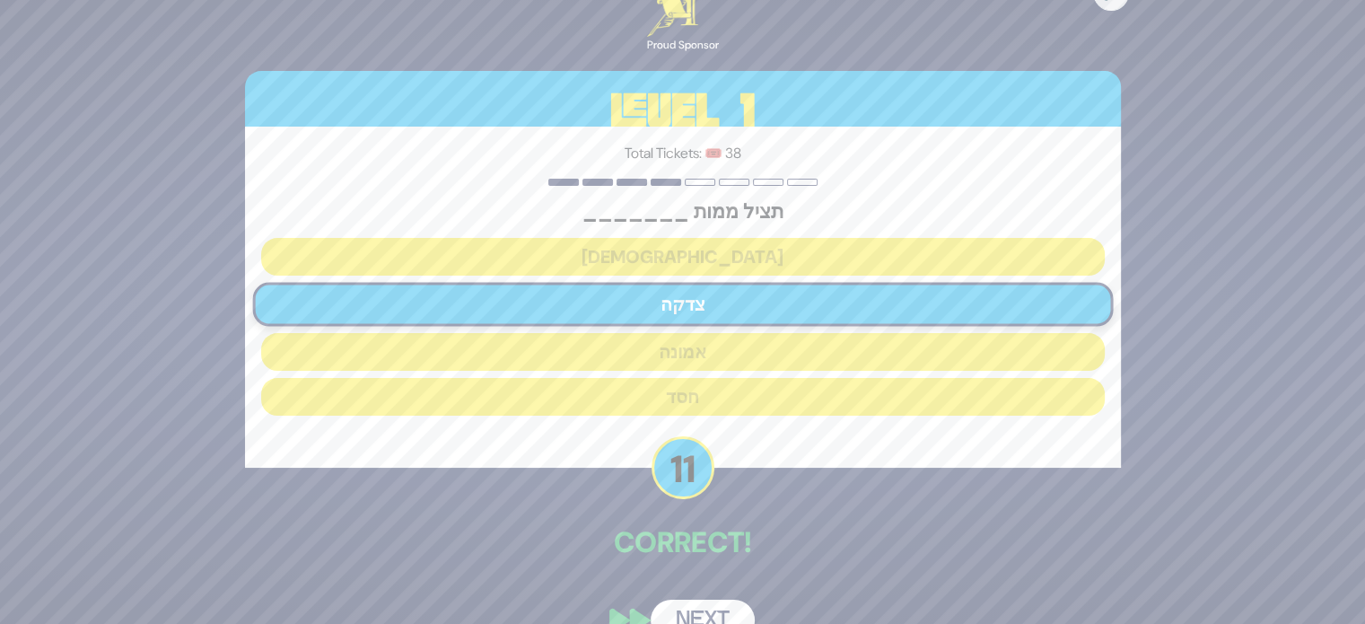
click at [707, 615] on button "Next" at bounding box center [702, 619] width 104 height 41
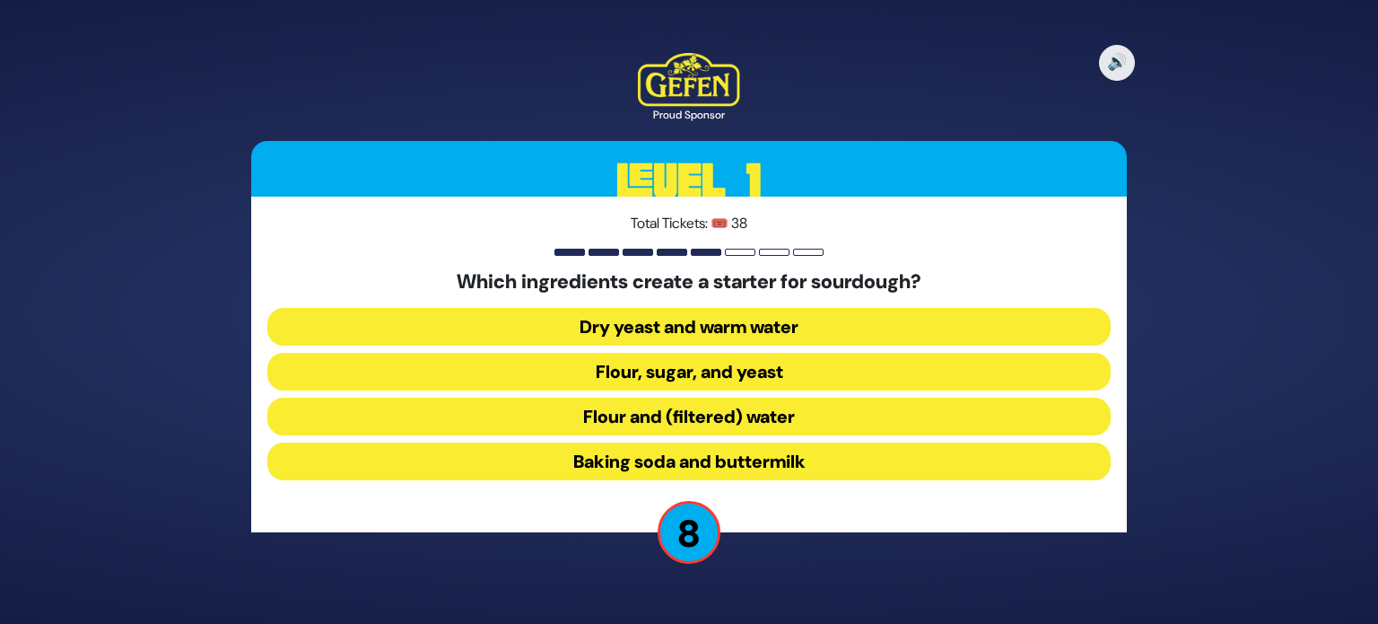
click at [716, 417] on button "Flour and (filtered) water" at bounding box center [688, 416] width 843 height 38
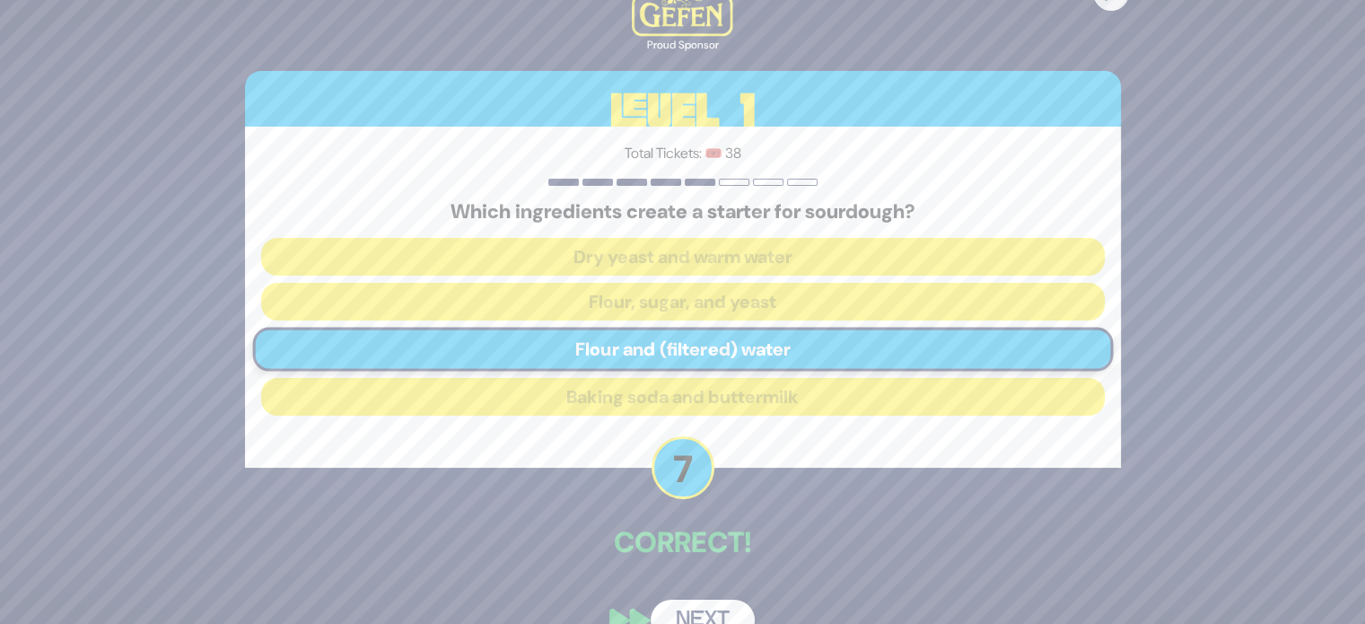
click at [706, 610] on button "Next" at bounding box center [702, 619] width 104 height 41
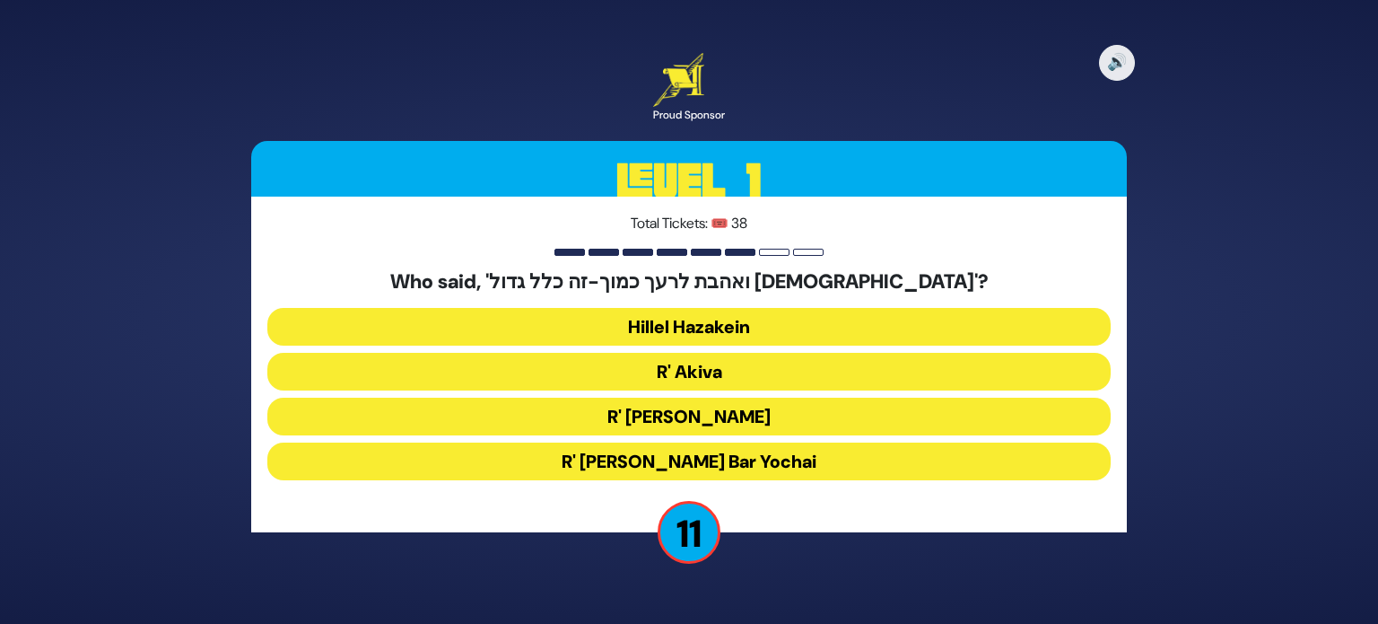
click at [687, 326] on button "Hillel Hazakein" at bounding box center [688, 327] width 843 height 38
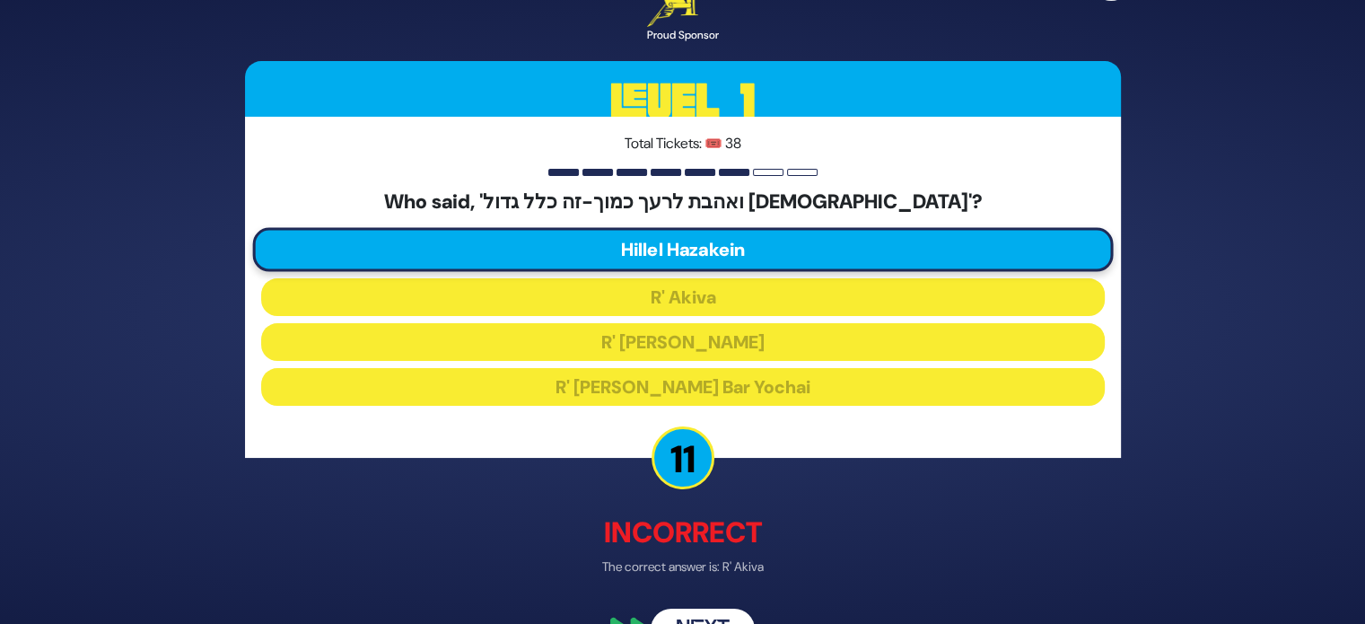
click at [696, 613] on button "Next" at bounding box center [702, 629] width 104 height 41
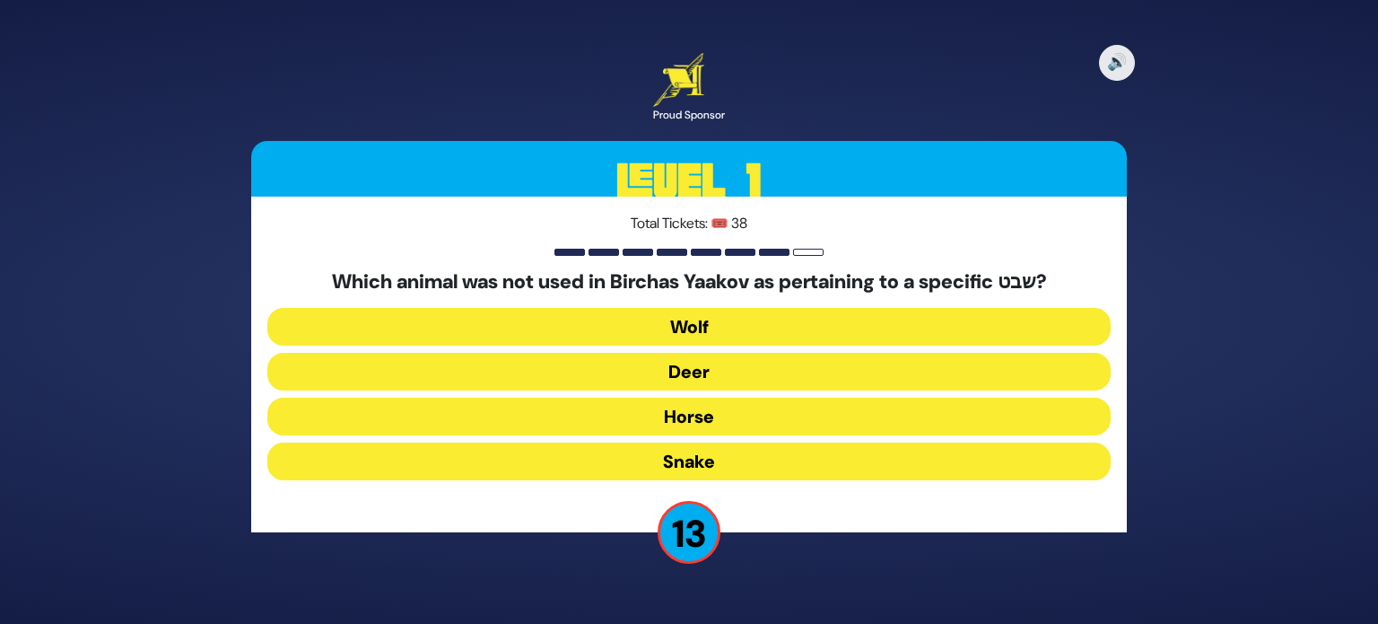
click at [729, 409] on button "Horse" at bounding box center [688, 416] width 843 height 38
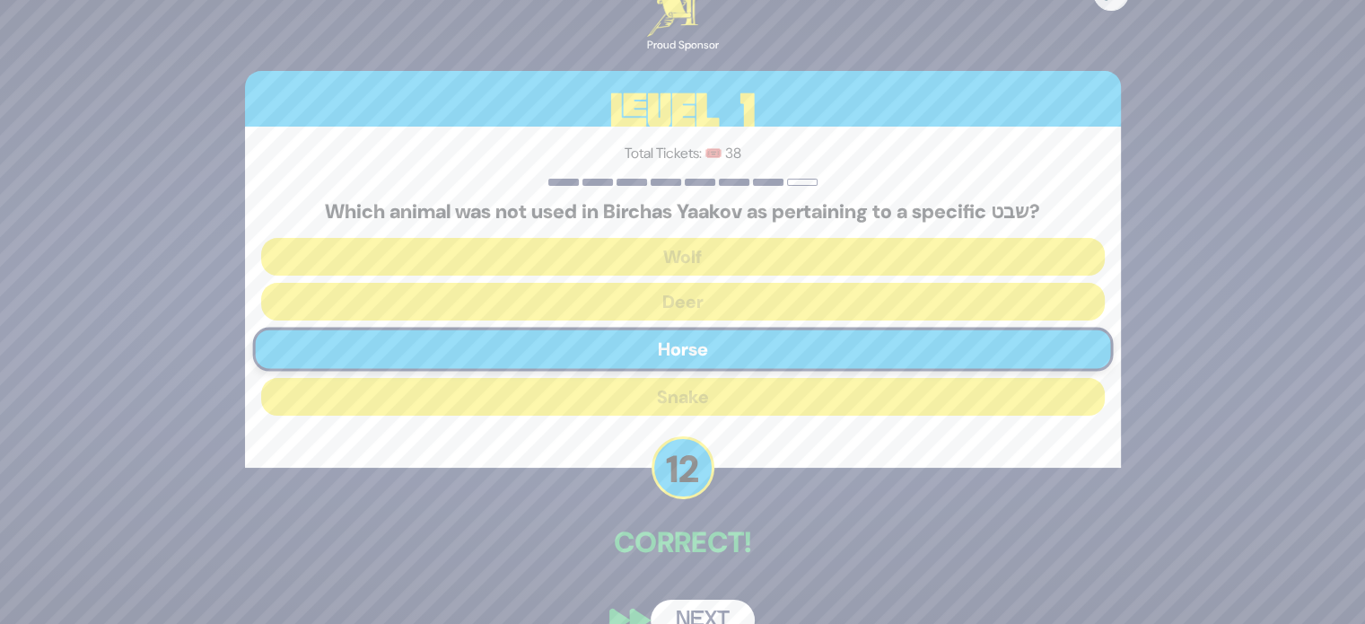
click at [693, 609] on button "Next" at bounding box center [702, 619] width 104 height 41
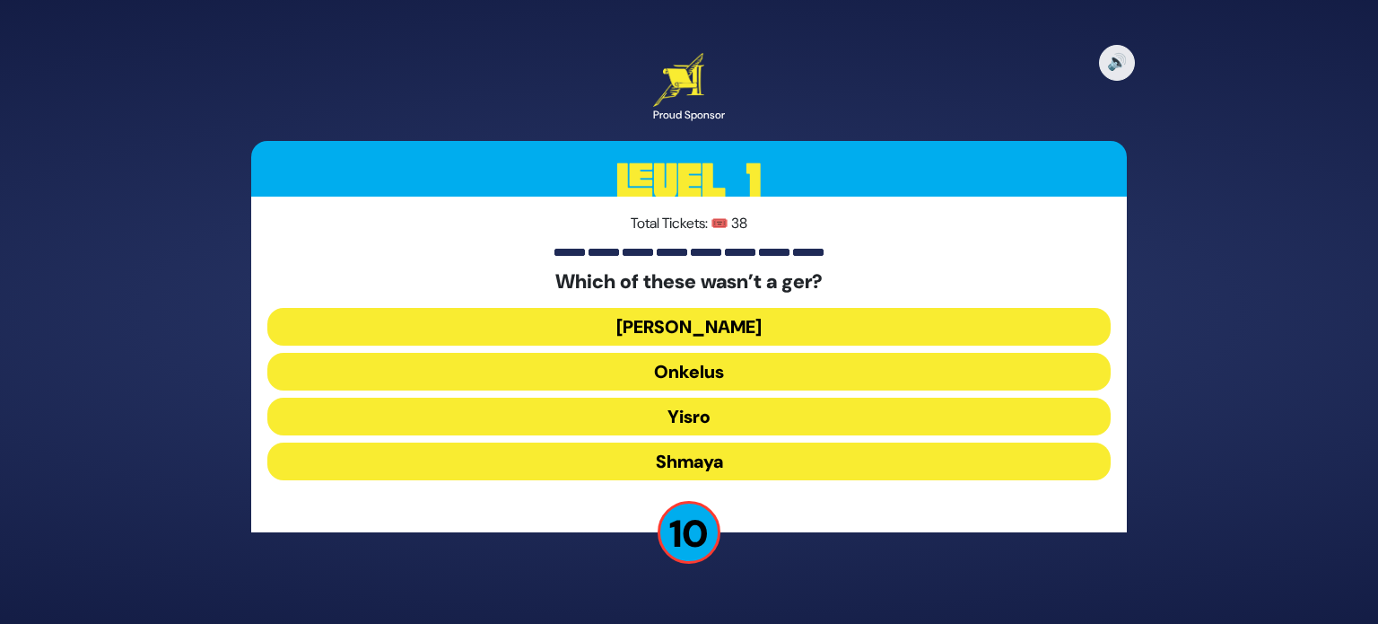
click at [715, 450] on button "Shmaya" at bounding box center [688, 461] width 843 height 38
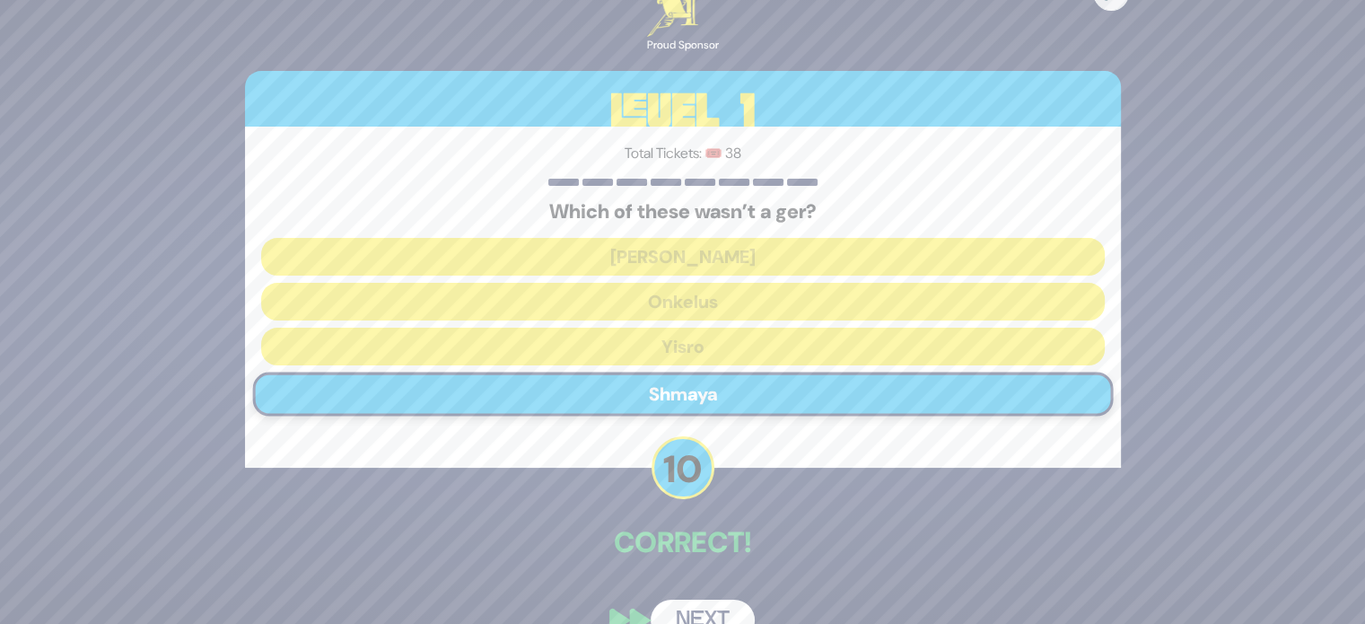
click at [719, 609] on button "Next" at bounding box center [702, 619] width 104 height 41
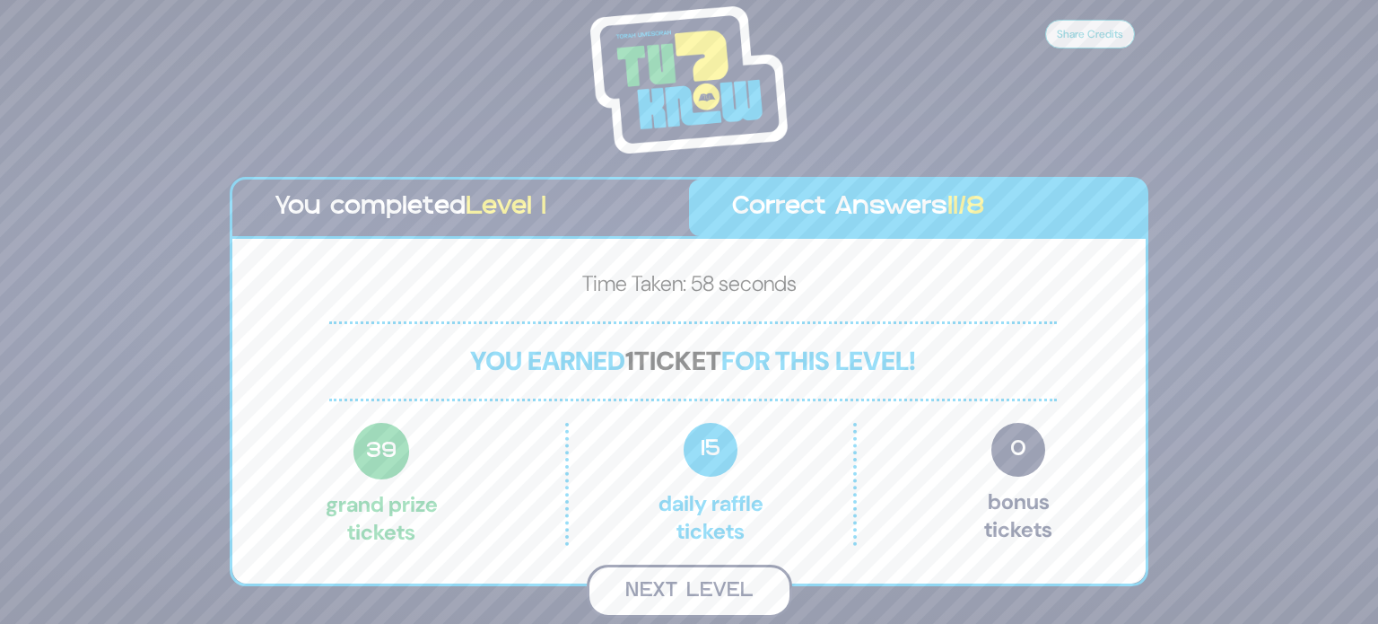
click at [711, 598] on button "Next Level" at bounding box center [689, 590] width 205 height 53
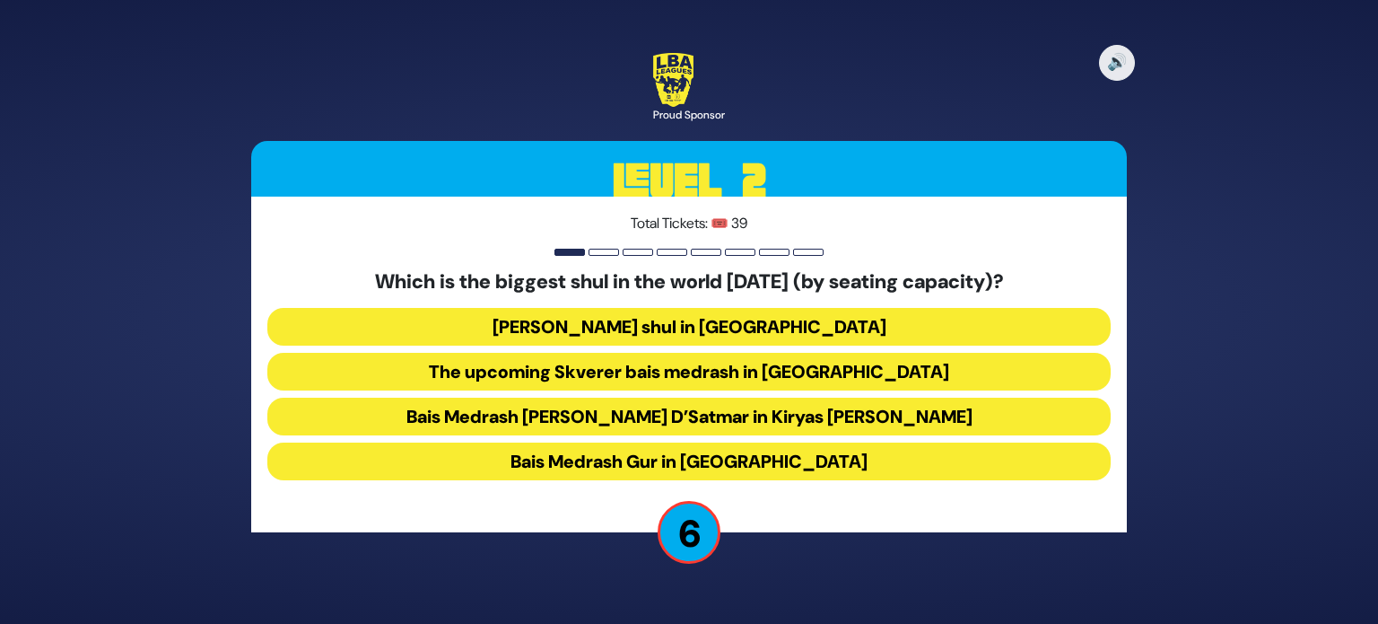
click at [825, 329] on button "Belzer shul in Yerushalayim" at bounding box center [688, 327] width 843 height 38
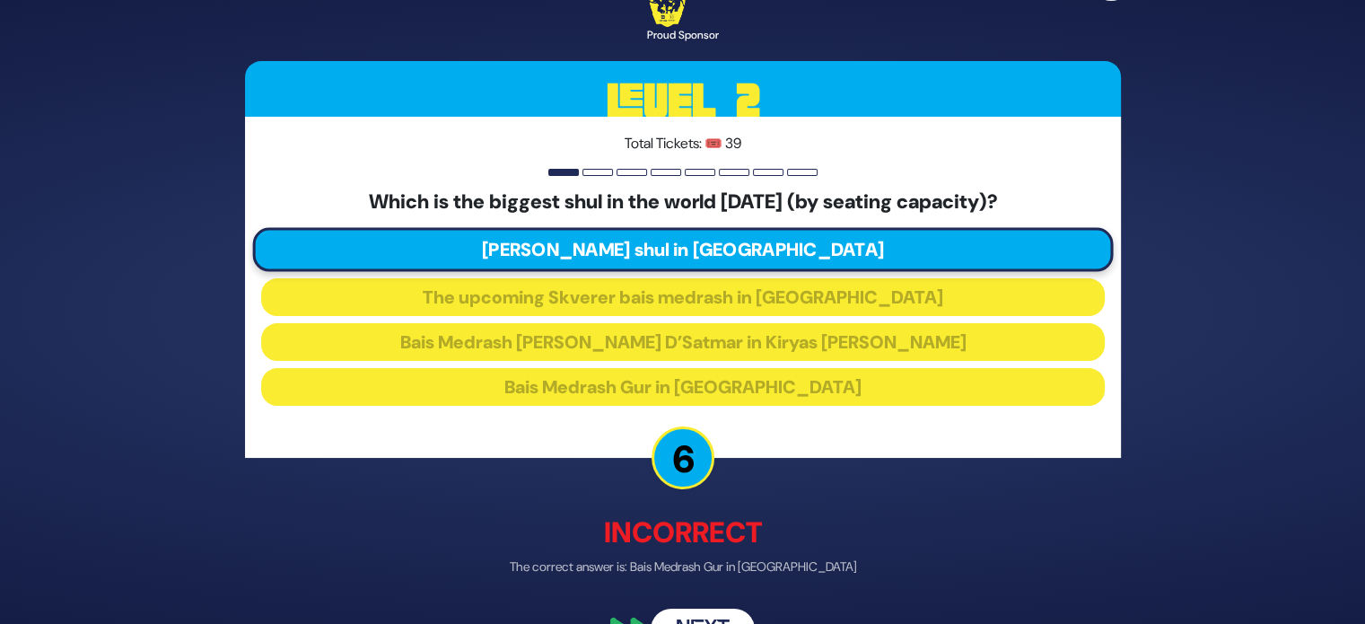
click at [707, 615] on button "Next" at bounding box center [702, 629] width 104 height 41
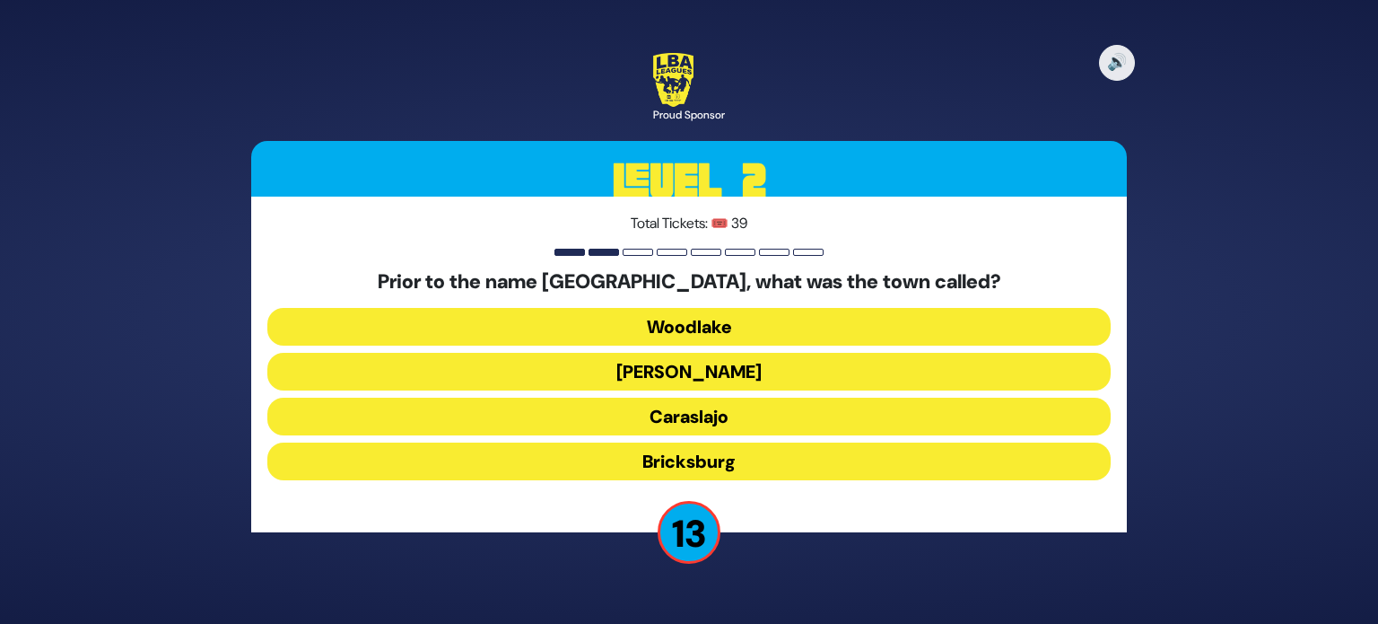
click at [774, 467] on button "Bricksburg" at bounding box center [688, 461] width 843 height 38
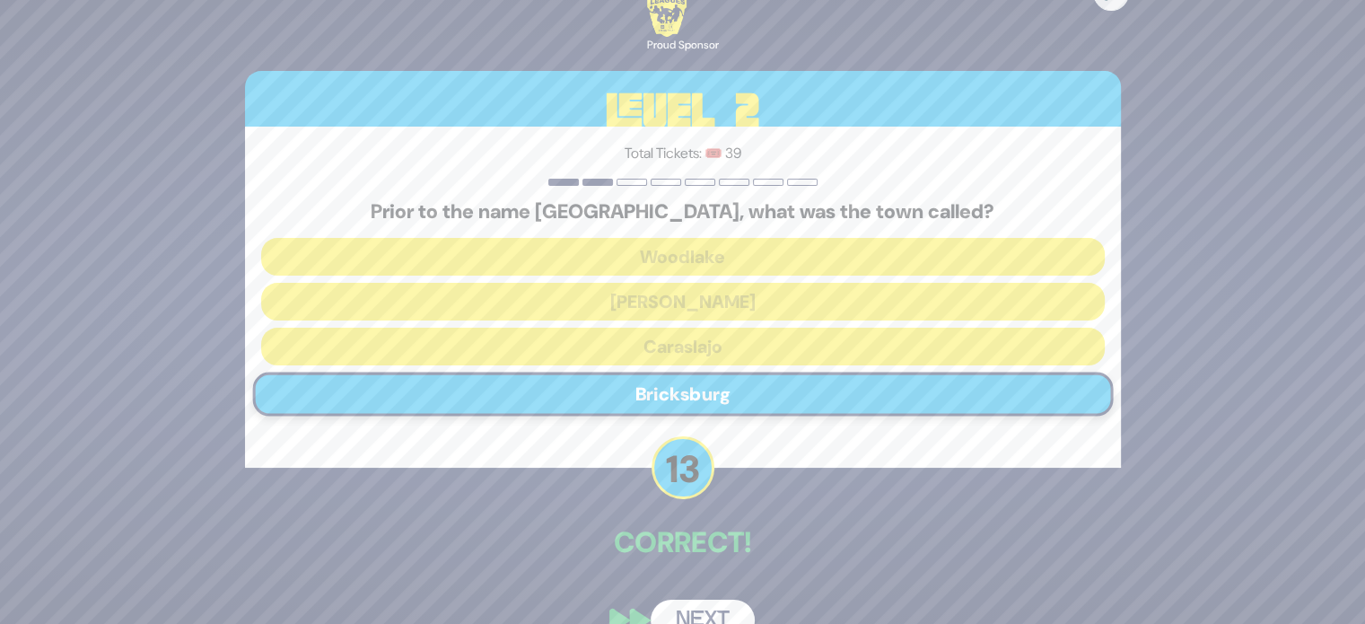
click at [683, 610] on button "Next" at bounding box center [702, 619] width 104 height 41
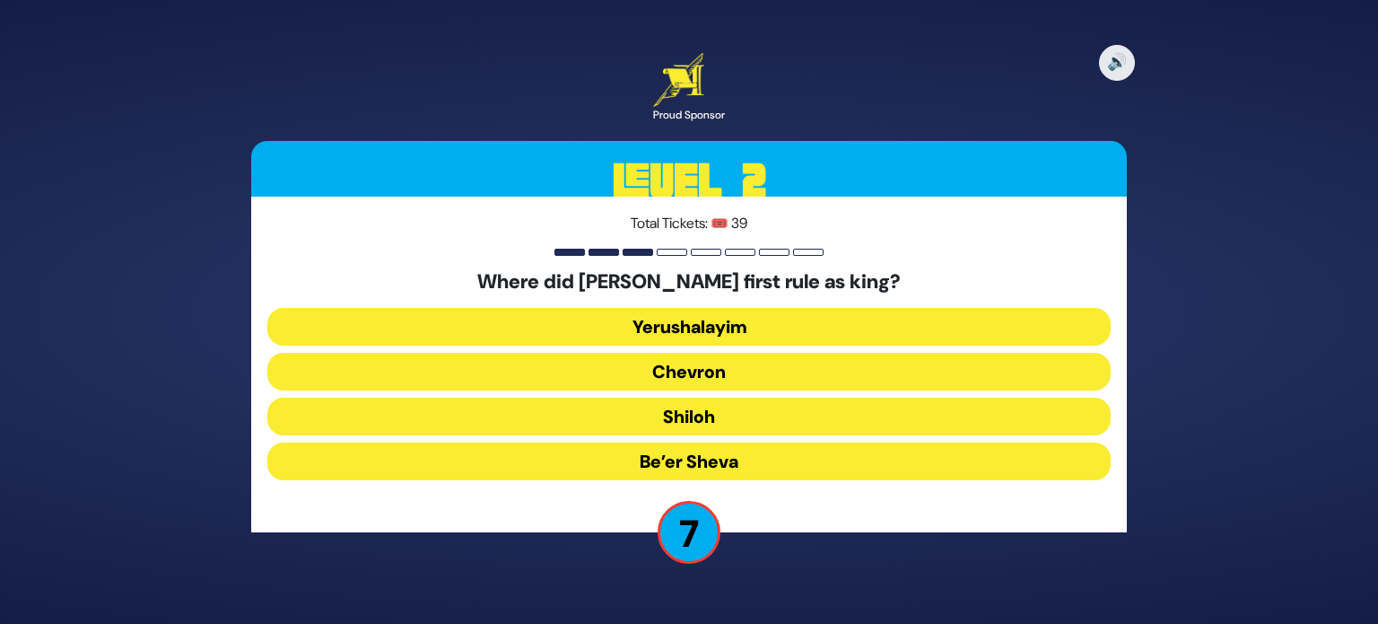
click at [757, 441] on div "Where did Dovid Hamelech first rule as king? Yerushalayim Chevron Shiloh Be’er …" at bounding box center [688, 378] width 843 height 217
click at [754, 455] on button "Be’er Sheva" at bounding box center [688, 461] width 843 height 38
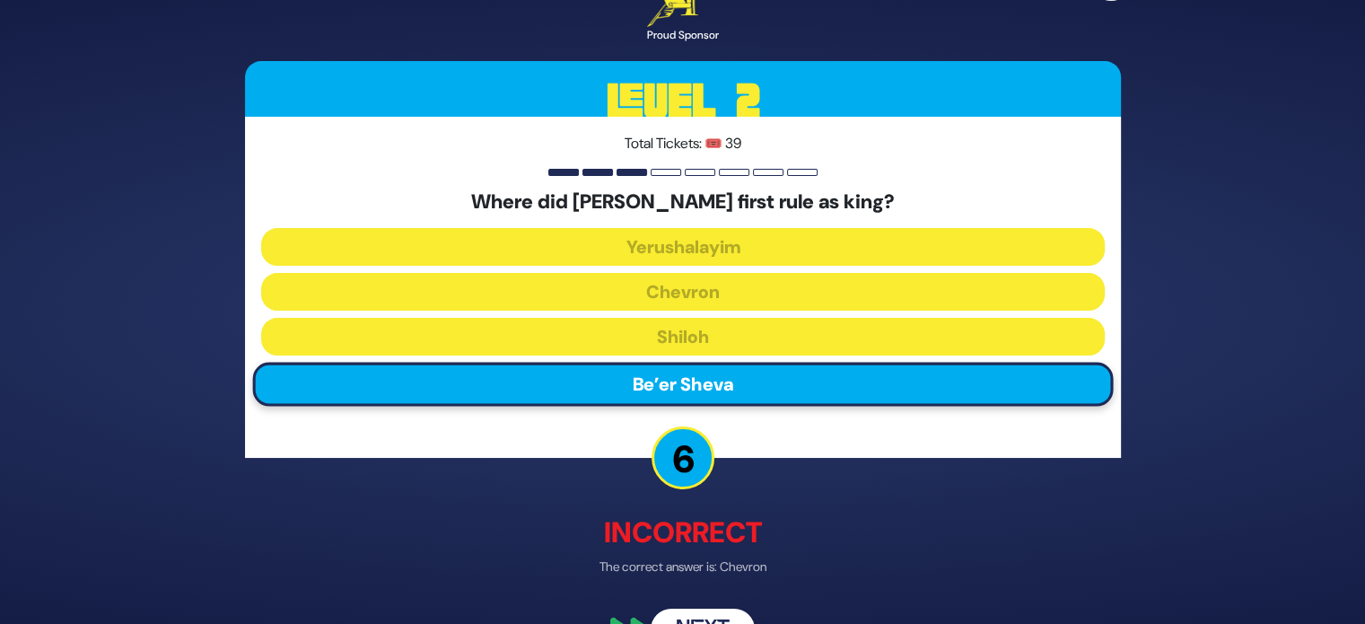
click at [680, 615] on button "Next" at bounding box center [702, 629] width 104 height 41
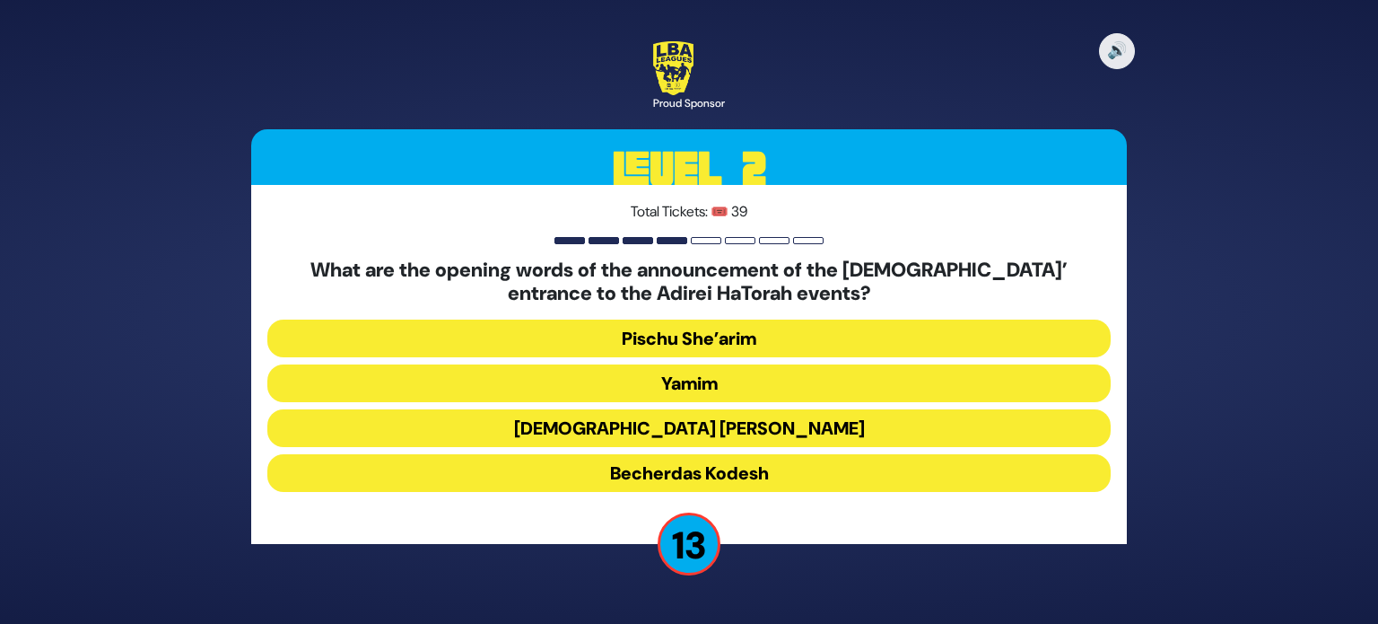
click at [774, 482] on button "Becherdas Kodesh" at bounding box center [688, 473] width 843 height 38
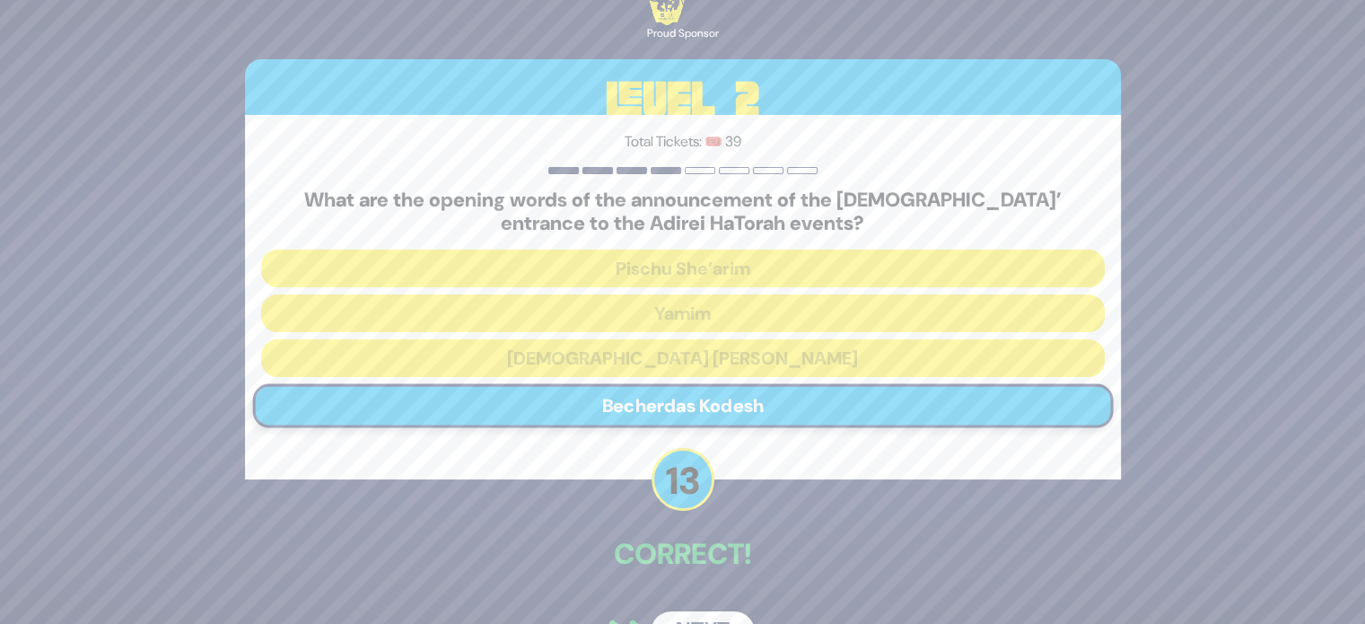
click at [710, 620] on button "Next" at bounding box center [702, 631] width 104 height 41
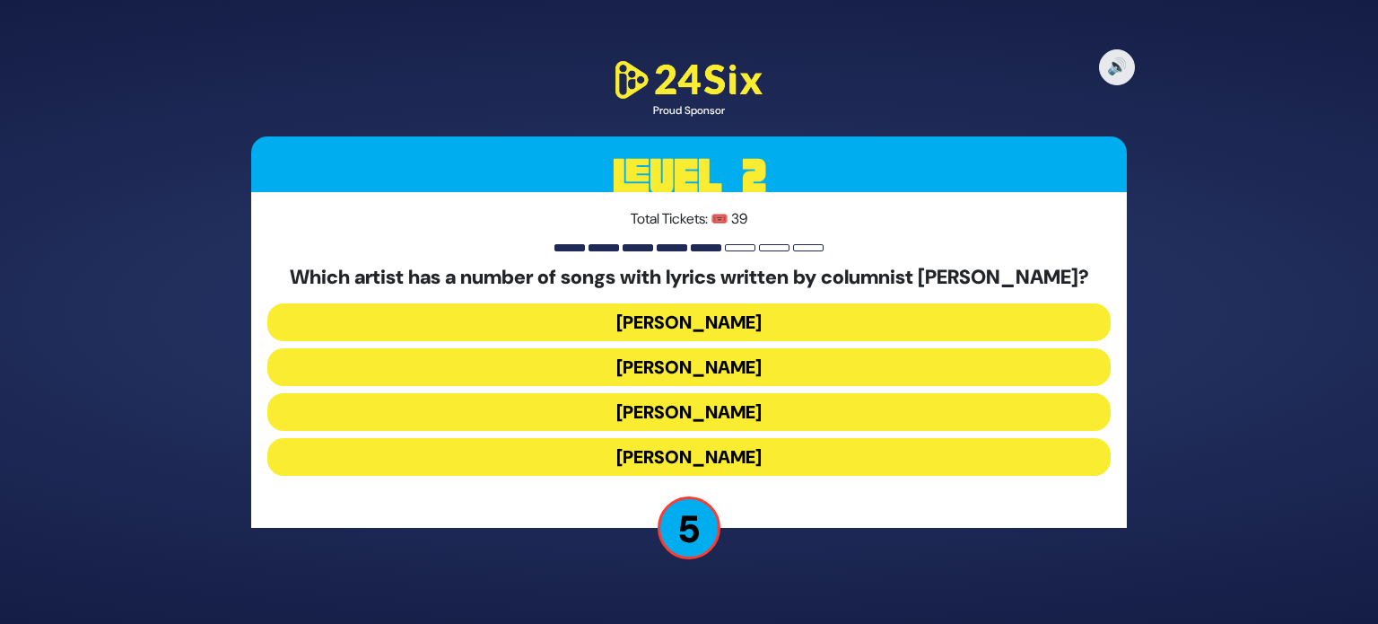
click at [811, 408] on button "Yaakov Shwekey" at bounding box center [688, 412] width 843 height 38
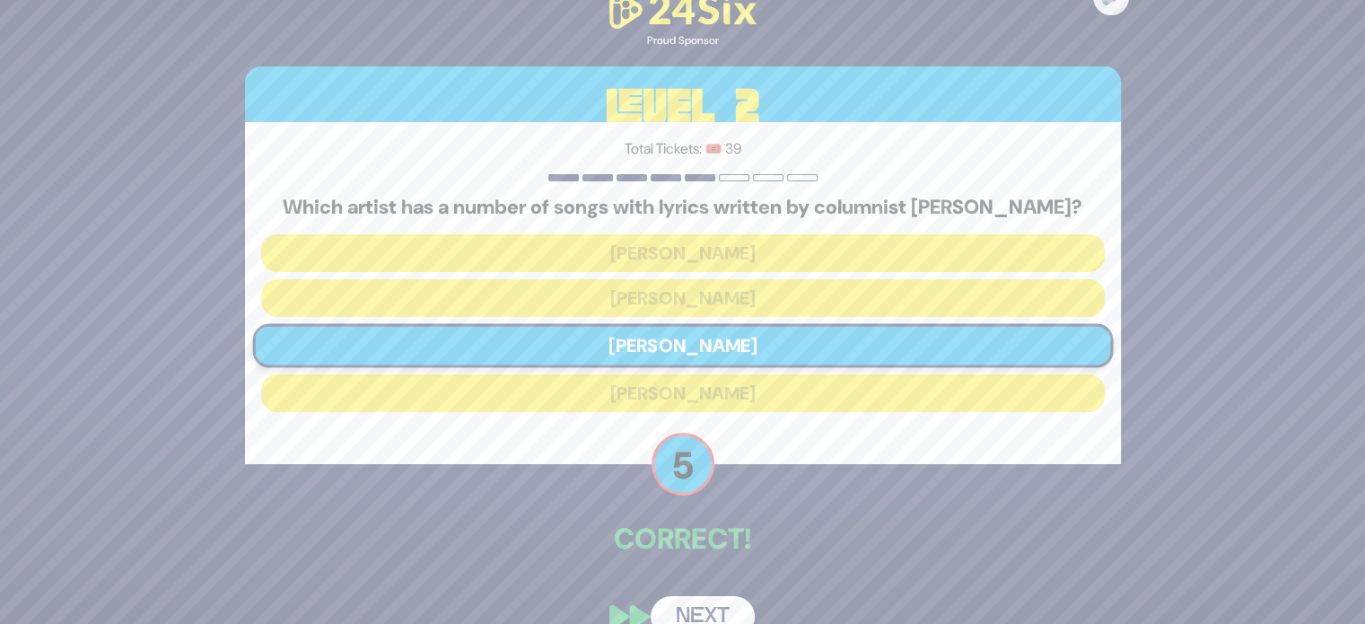
click at [713, 617] on button "Next" at bounding box center [702, 616] width 104 height 41
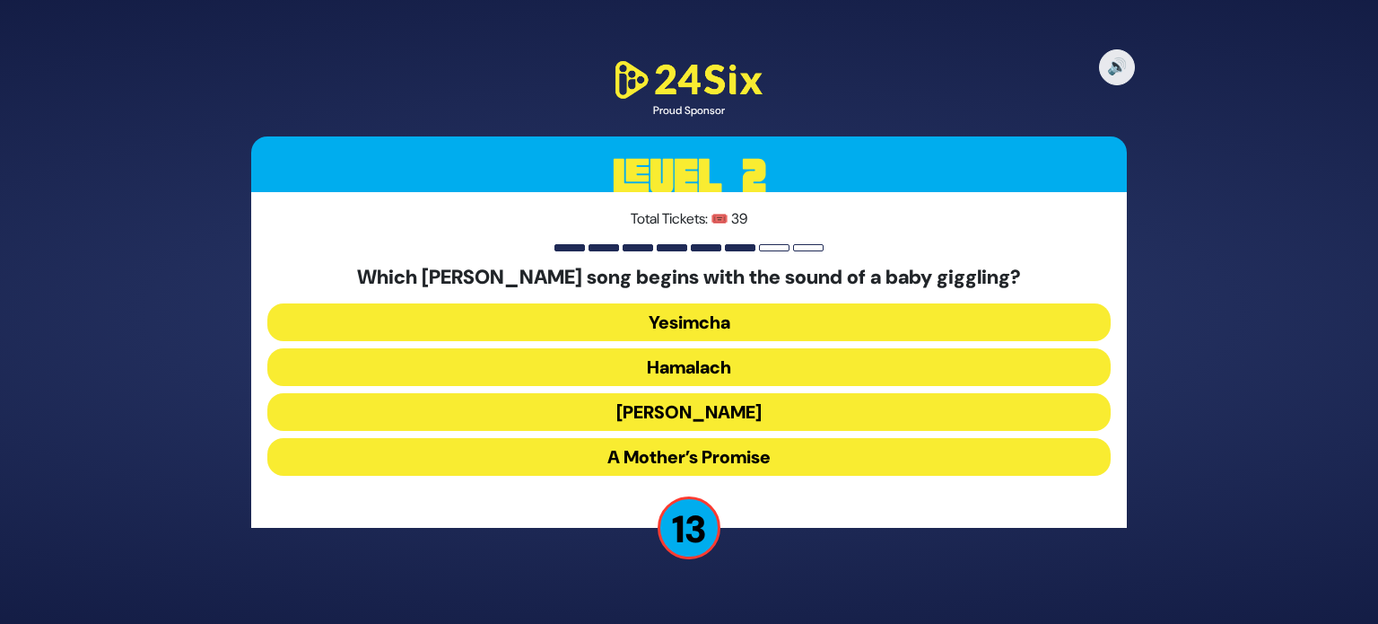
click at [775, 413] on button "Zeh Hakatan" at bounding box center [688, 412] width 843 height 38
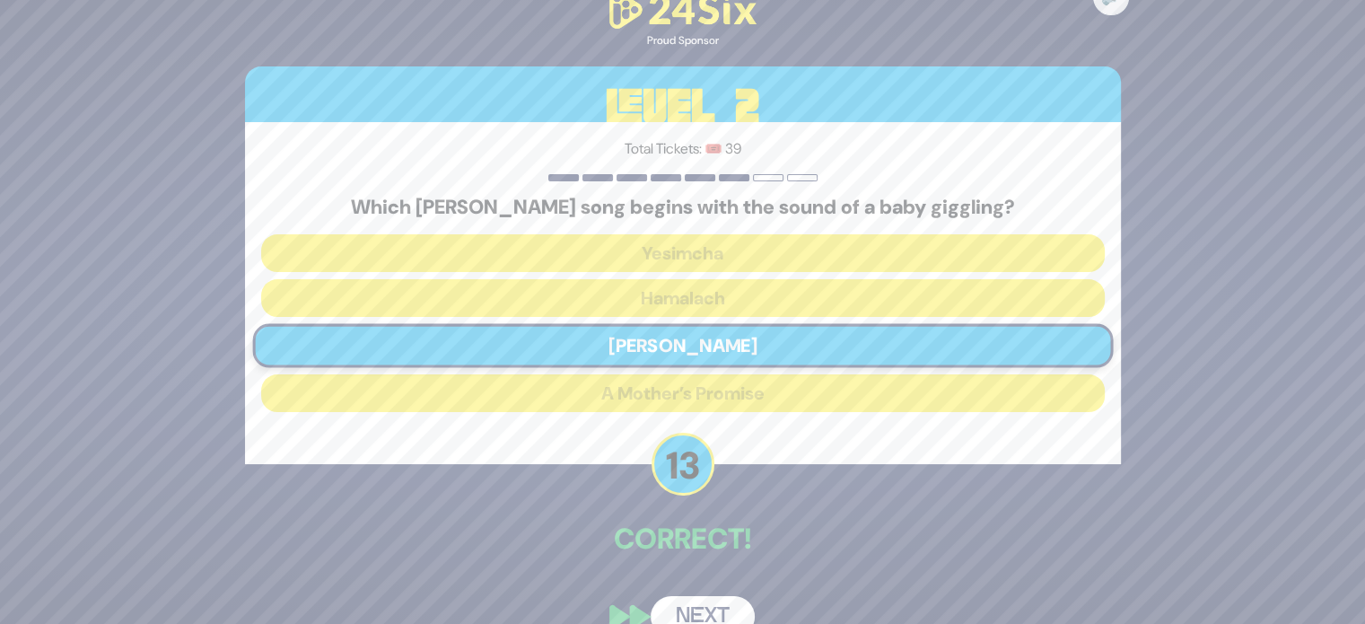
click at [732, 591] on div "🔊 Proud Sponsor Level 2 Total Tickets: 🎟️ 39 Which Yaakov Shwekey song begins w…" at bounding box center [682, 312] width 919 height 693
click at [727, 600] on button "Next" at bounding box center [702, 616] width 104 height 41
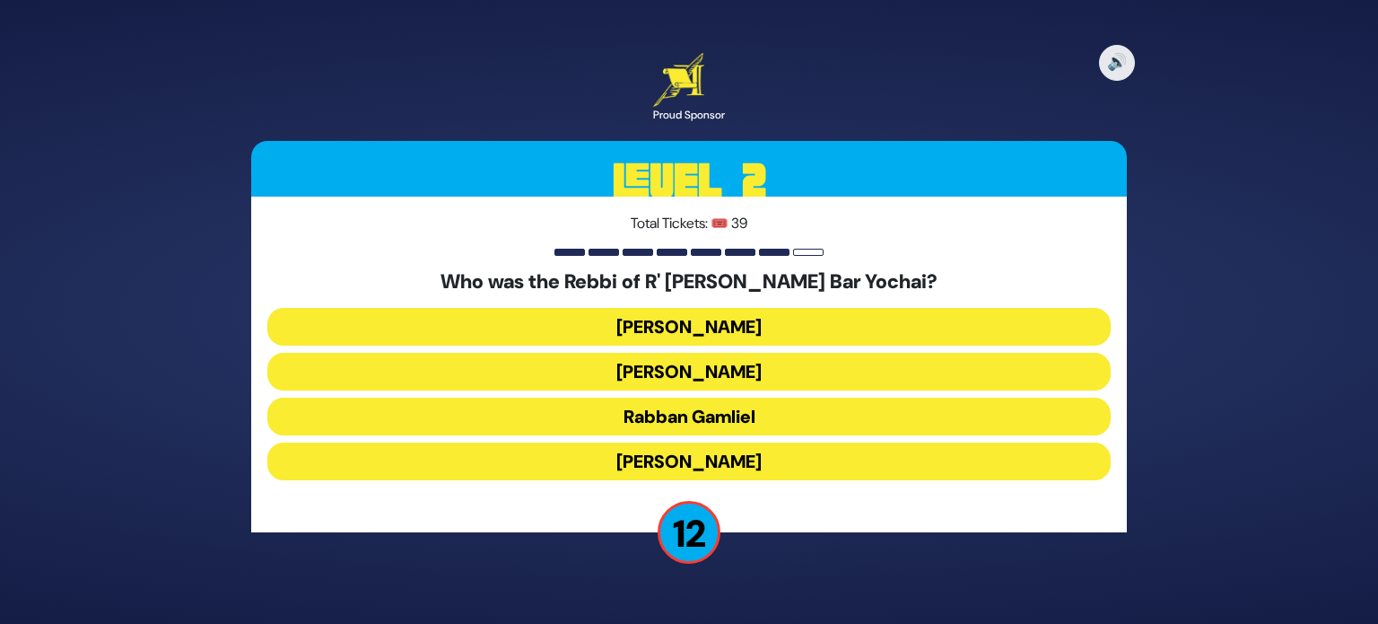
click at [794, 466] on button "Rabbi Akiva" at bounding box center [688, 461] width 843 height 38
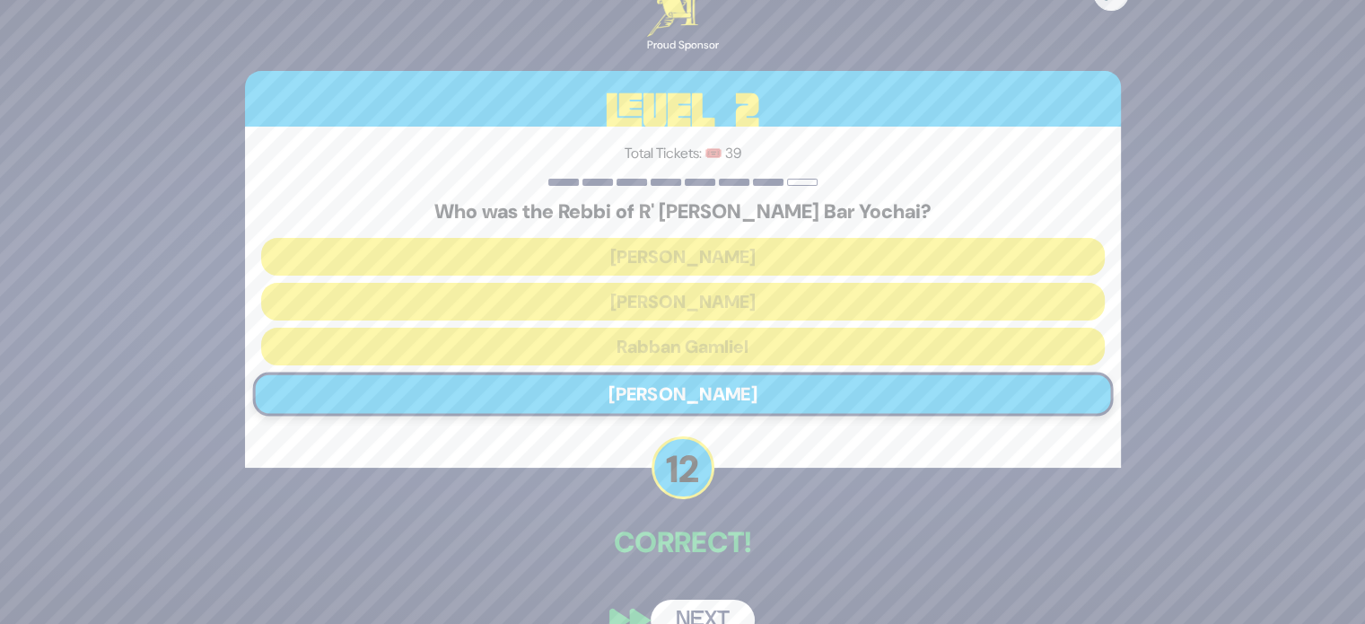
click at [720, 609] on button "Next" at bounding box center [702, 619] width 104 height 41
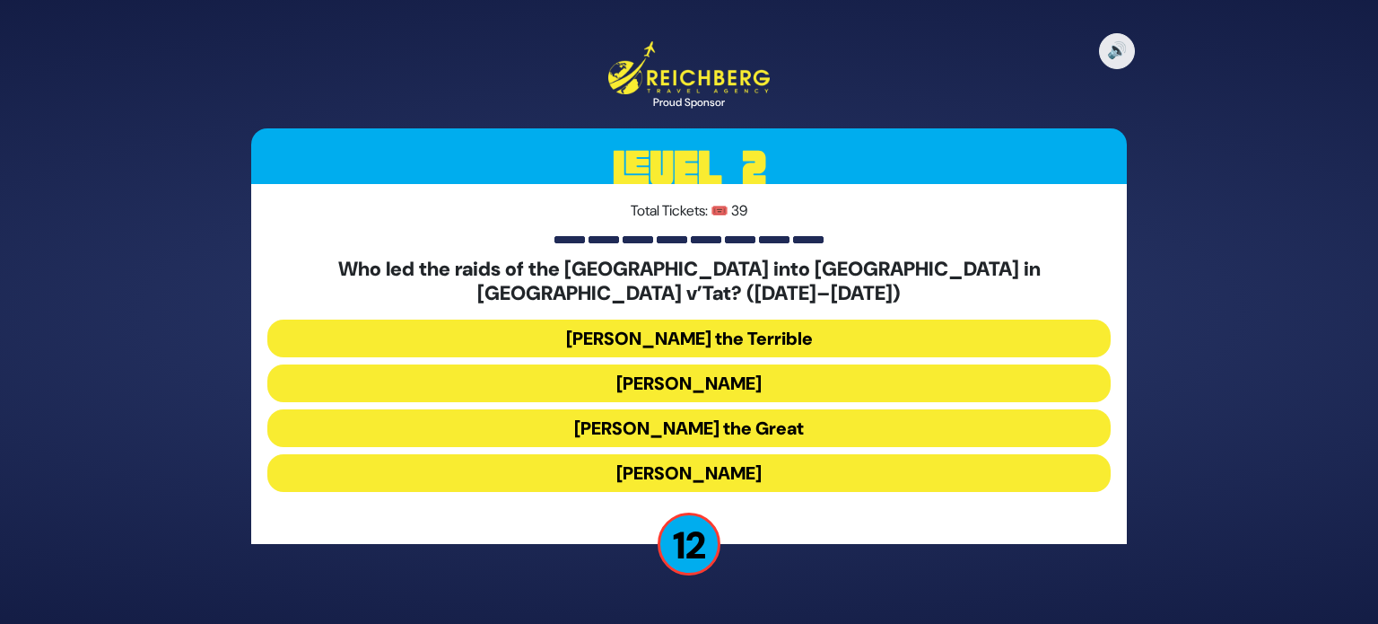
click at [738, 372] on button "Bogdan Chmielnicki" at bounding box center [688, 383] width 843 height 38
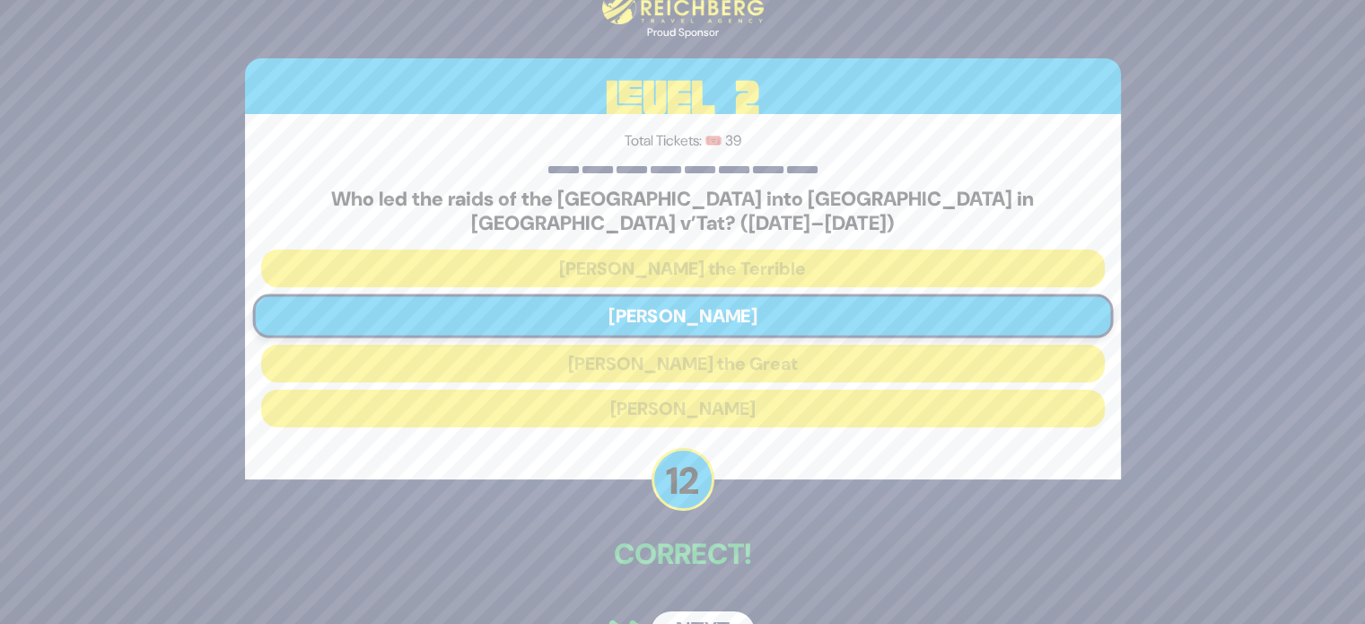
click at [713, 615] on button "Next" at bounding box center [702, 631] width 104 height 41
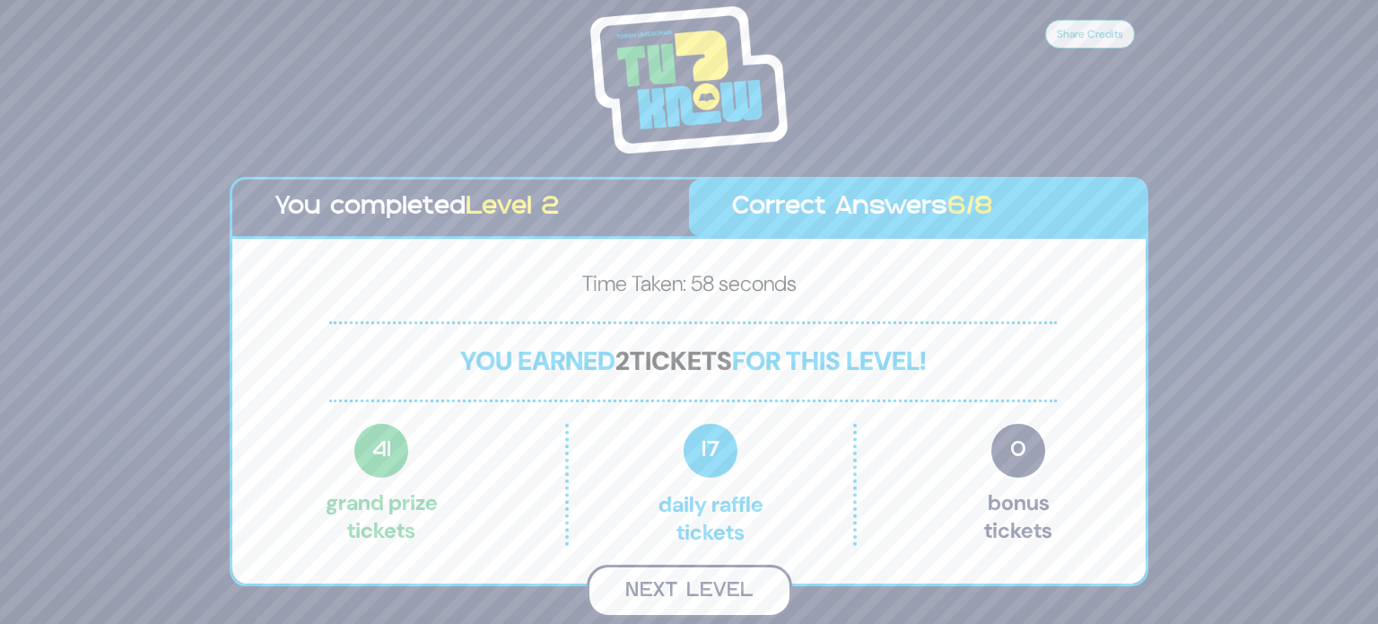
click at [711, 582] on button "Next Level" at bounding box center [689, 590] width 205 height 53
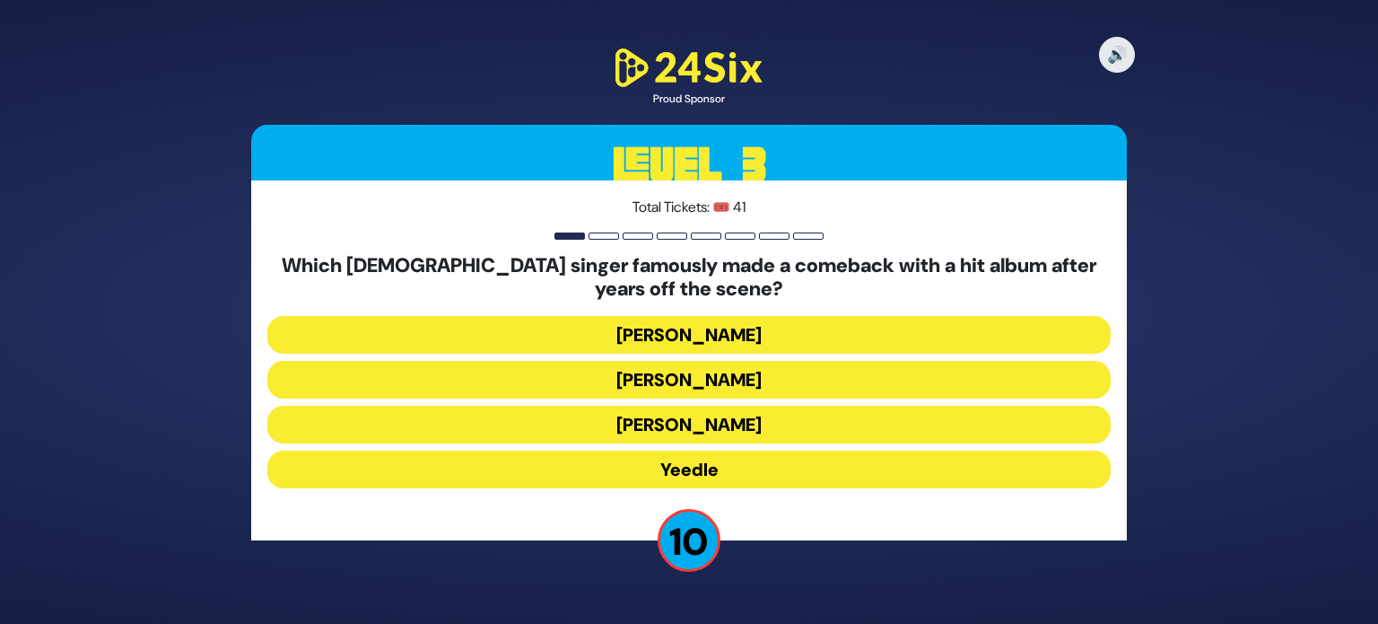
click at [763, 332] on button "Zanvil Weinberger" at bounding box center [688, 335] width 843 height 38
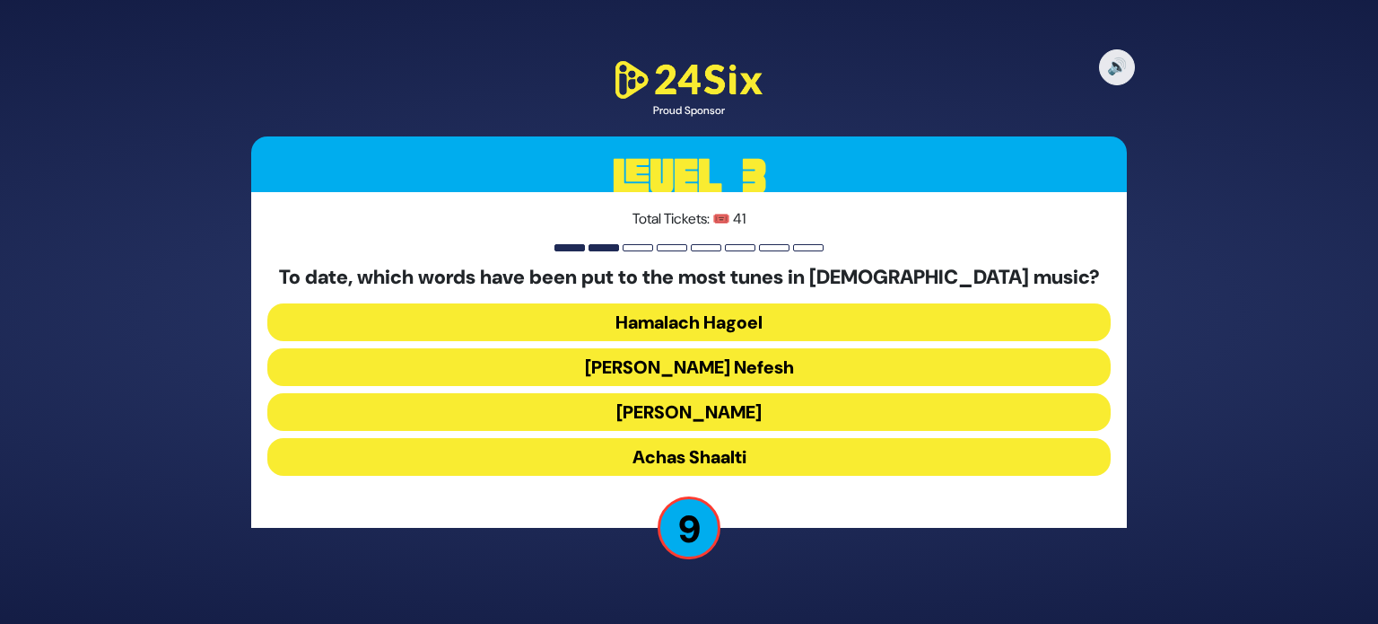
click at [746, 404] on button "Ani Maamin" at bounding box center [688, 412] width 843 height 38
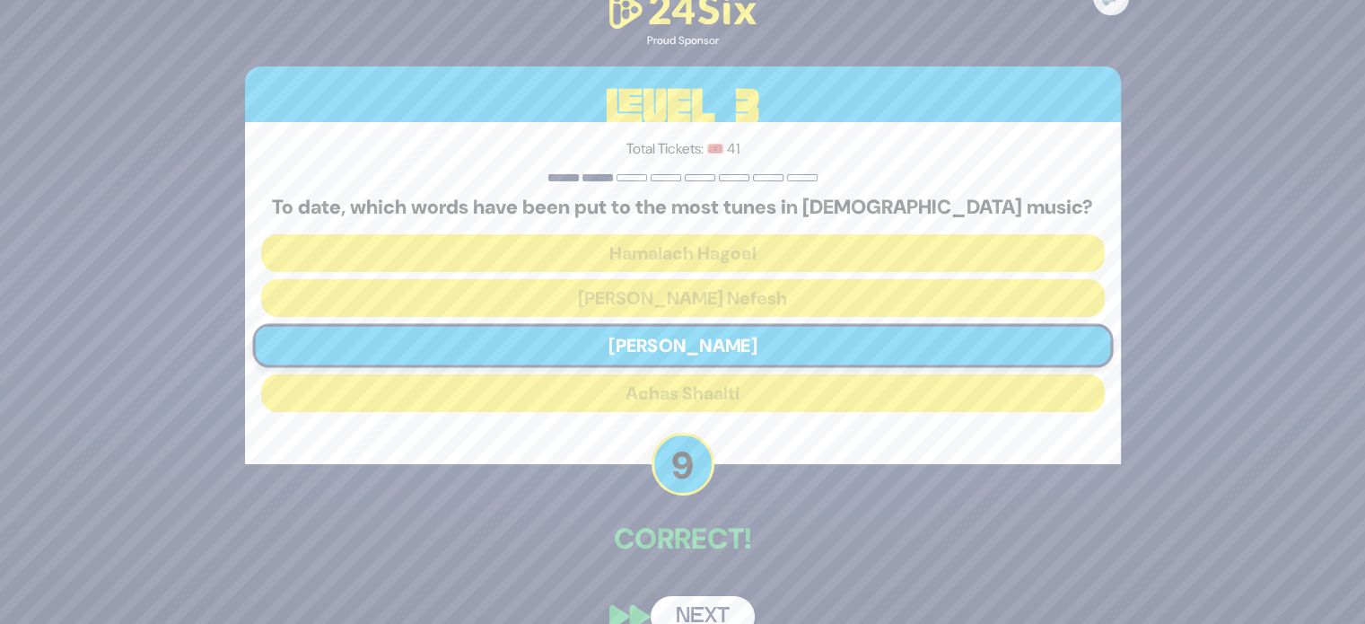
click at [686, 599] on button "Next" at bounding box center [702, 616] width 104 height 41
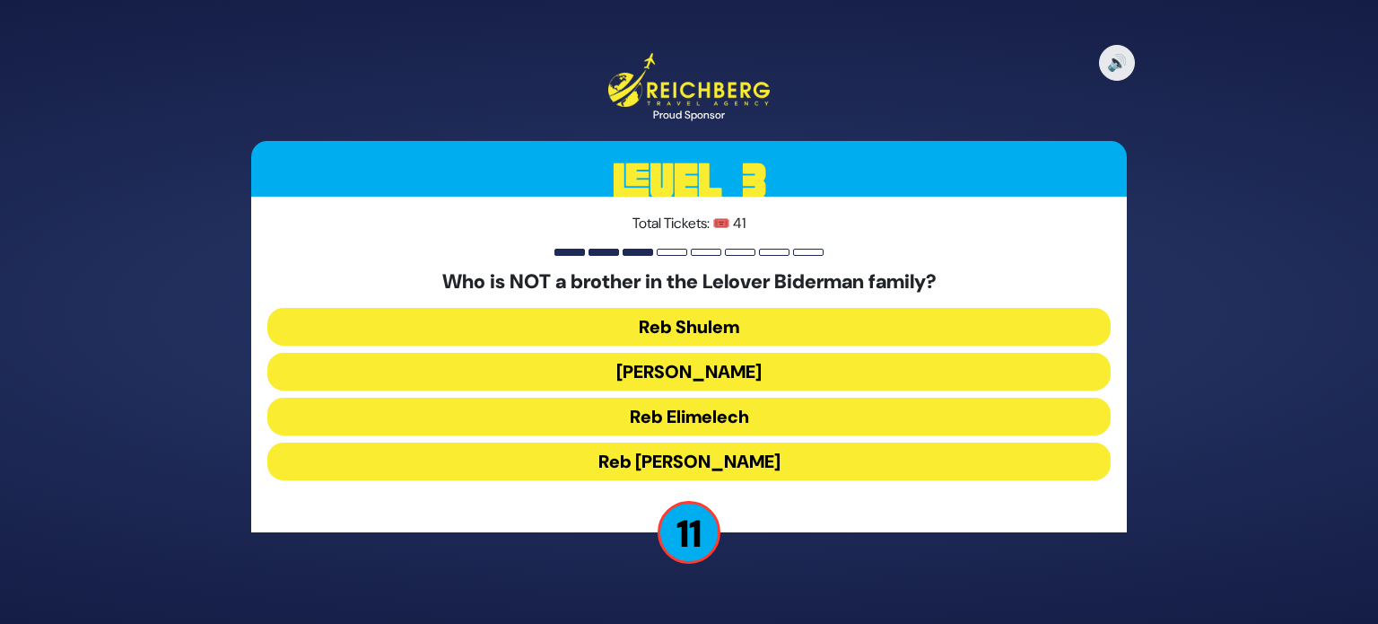
click at [750, 458] on button "Reb [PERSON_NAME]" at bounding box center [688, 461] width 843 height 38
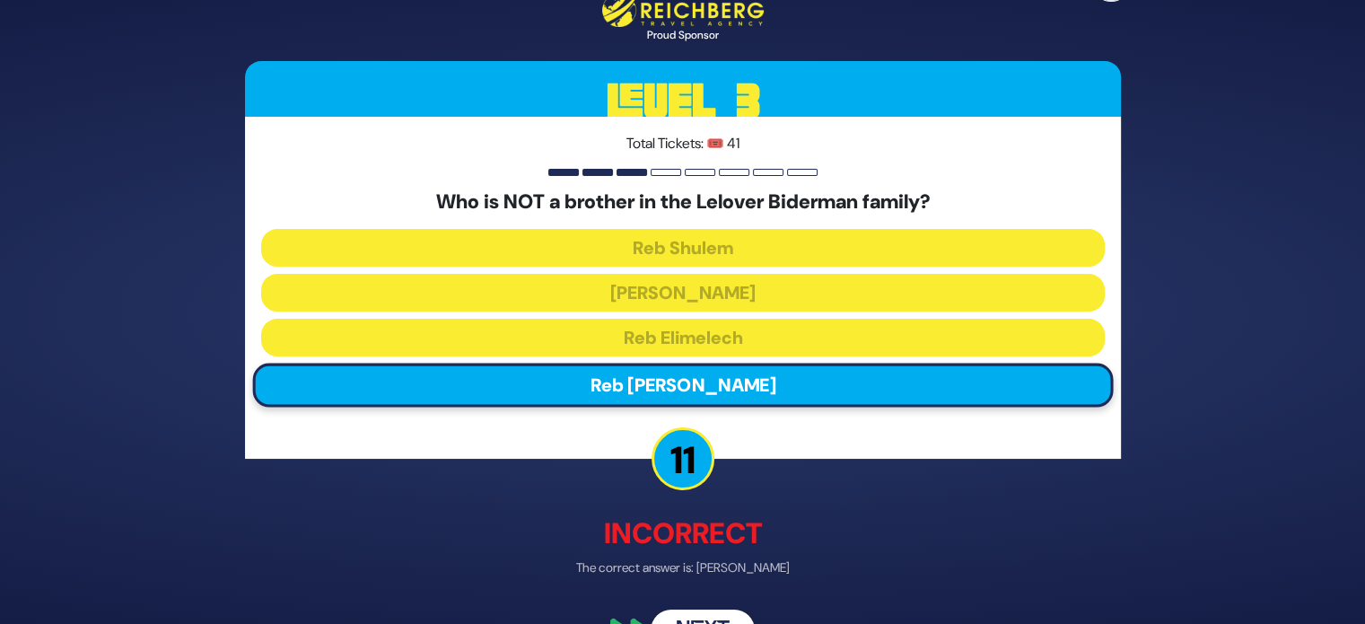
click at [696, 608] on button "Next" at bounding box center [702, 628] width 104 height 41
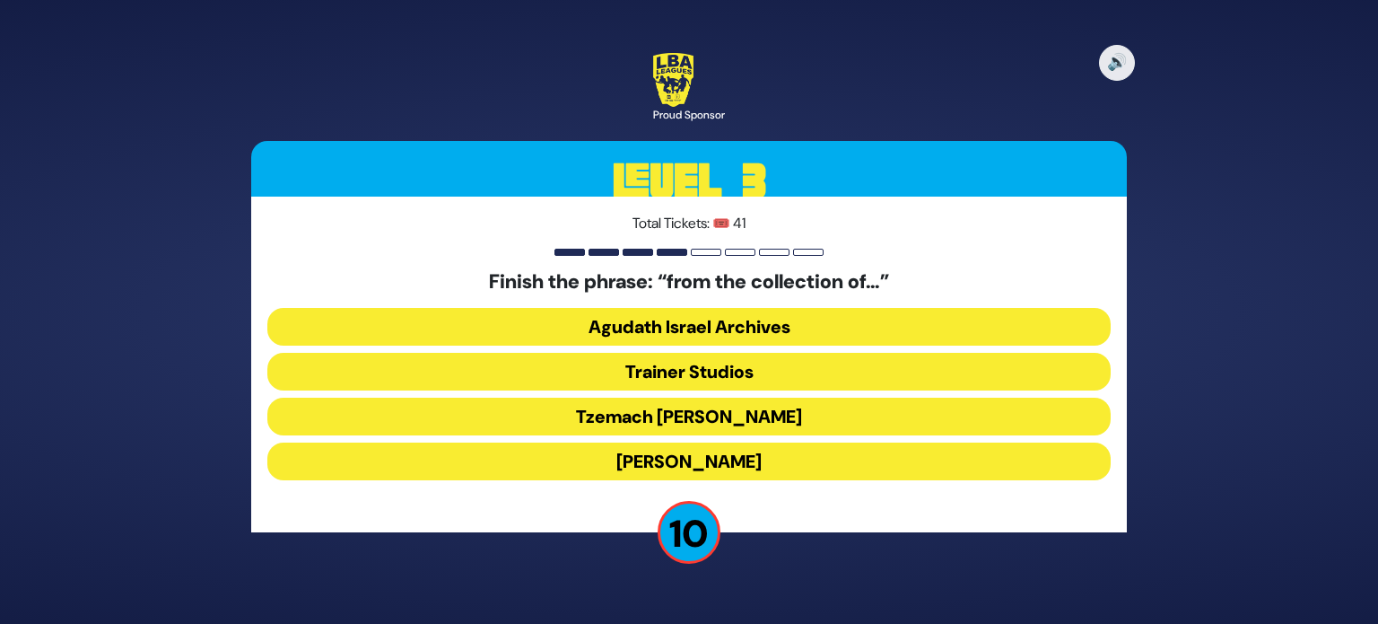
drag, startPoint x: 786, startPoint y: 313, endPoint x: 746, endPoint y: 339, distance: 48.0
click at [746, 339] on button "Agudath Israel Archives" at bounding box center [688, 327] width 843 height 38
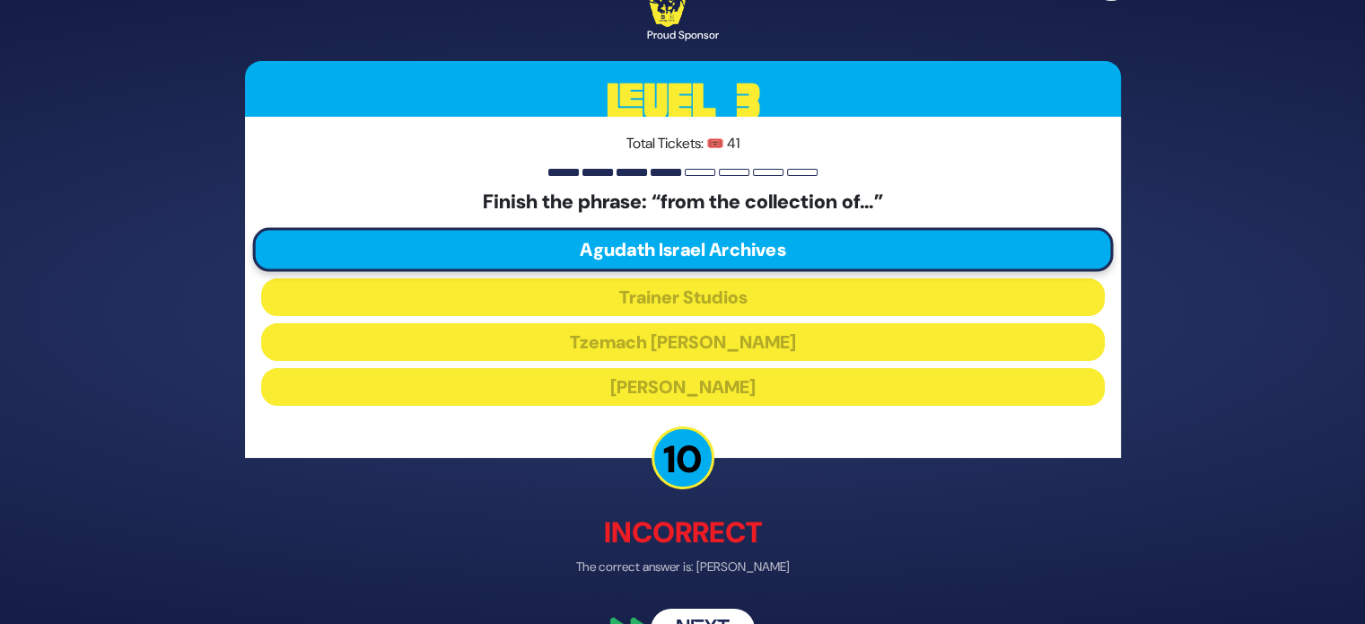
drag, startPoint x: 689, startPoint y: 610, endPoint x: 617, endPoint y: 554, distance: 90.8
click at [617, 554] on div "Incorrect The correct answer is: Moshe D. Yarmish" at bounding box center [683, 543] width 876 height 65
click at [711, 613] on button "Next" at bounding box center [702, 629] width 104 height 41
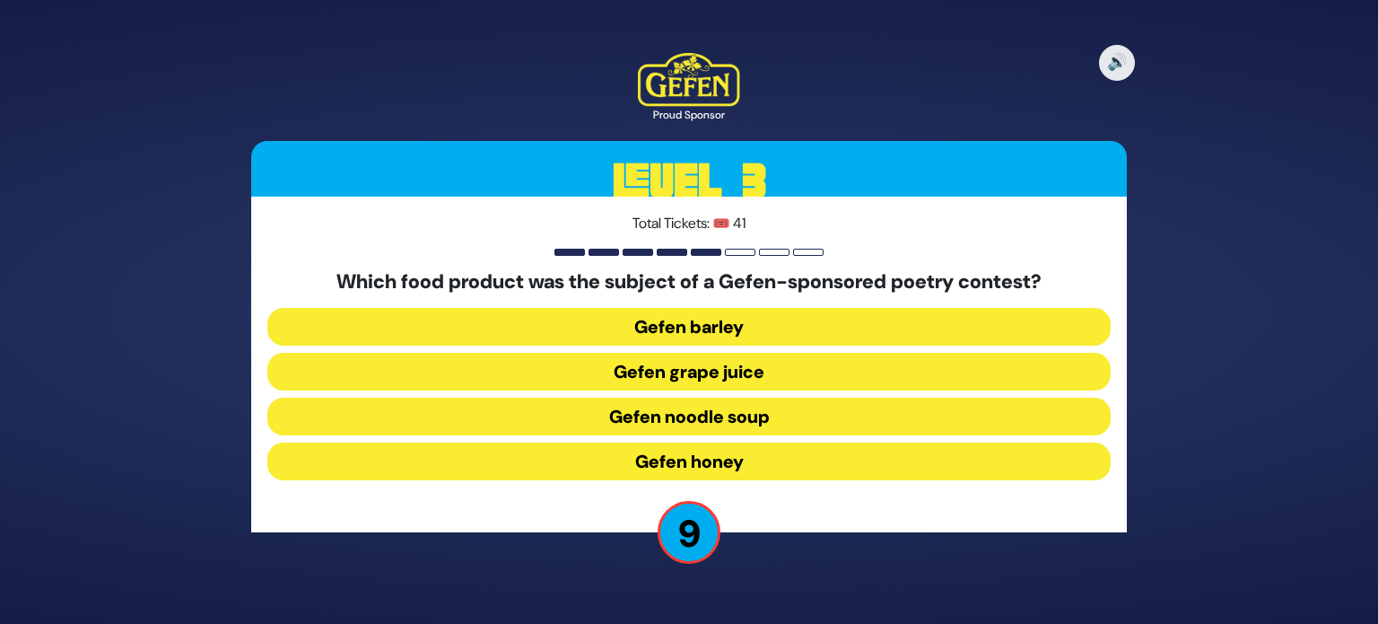
click at [807, 415] on button "Gefen noodle soup" at bounding box center [688, 416] width 843 height 38
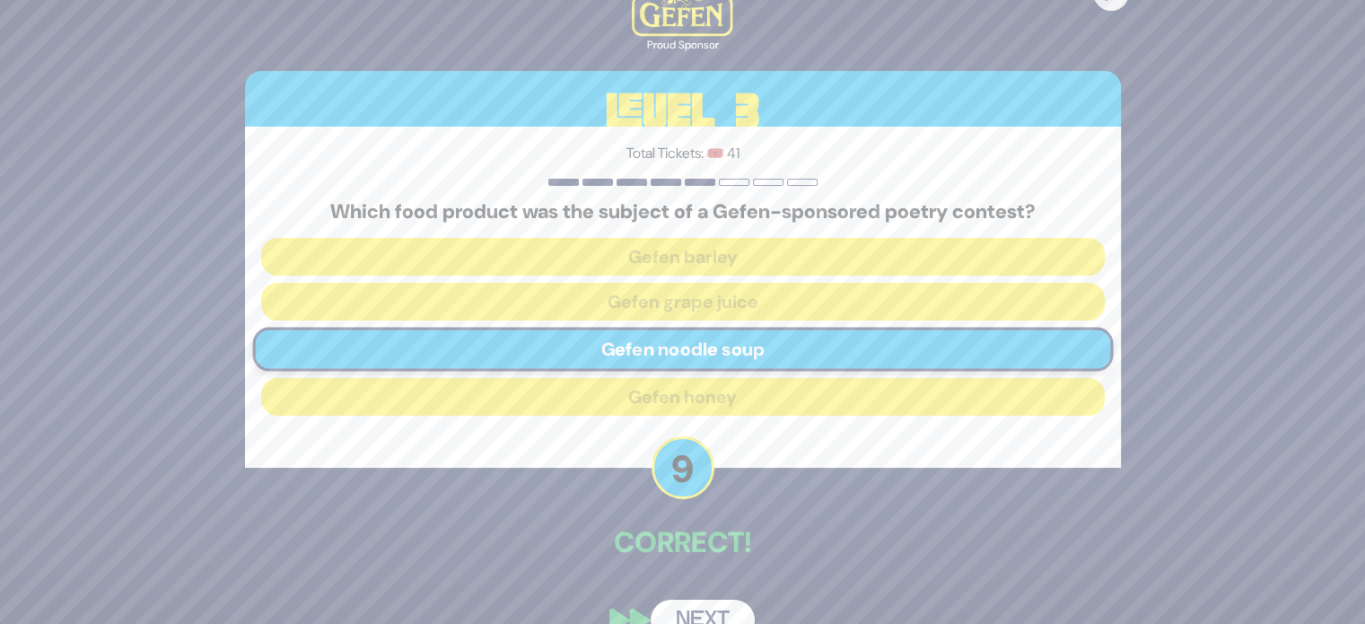
click at [704, 601] on button "Next" at bounding box center [702, 619] width 104 height 41
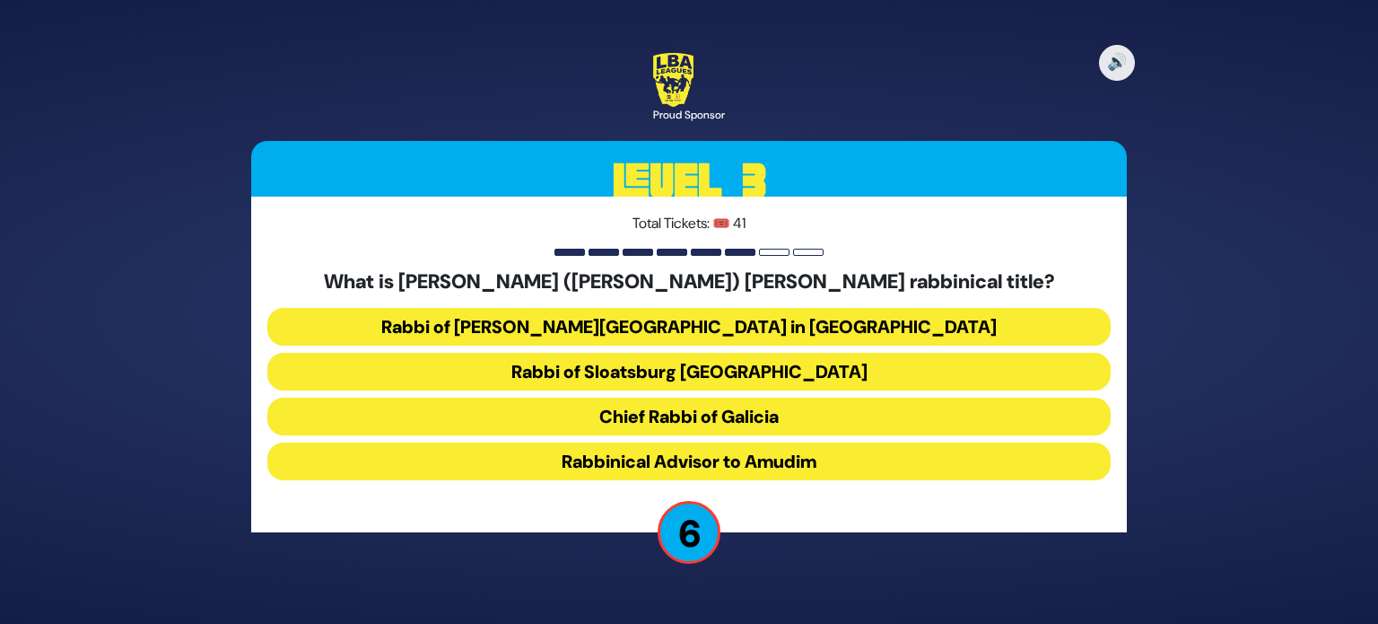
click at [768, 314] on button "Rabbi of Temple Beth El in Boro Park" at bounding box center [688, 327] width 843 height 38
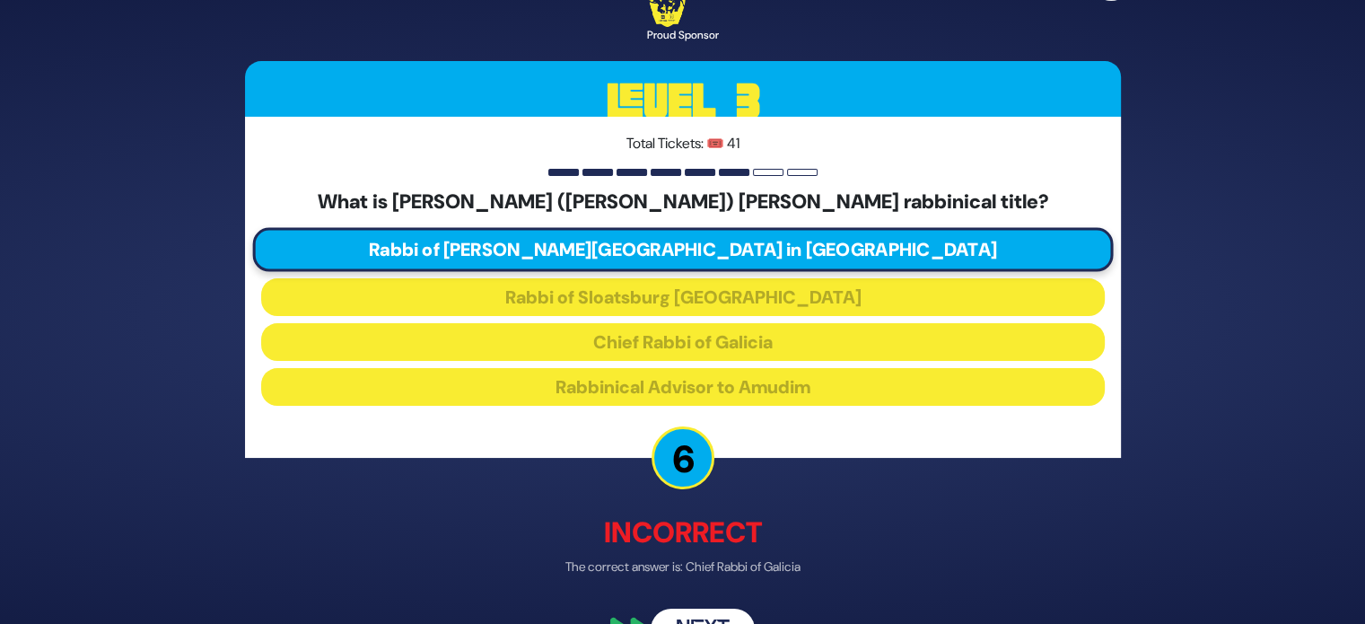
click at [689, 611] on button "Next" at bounding box center [702, 629] width 104 height 41
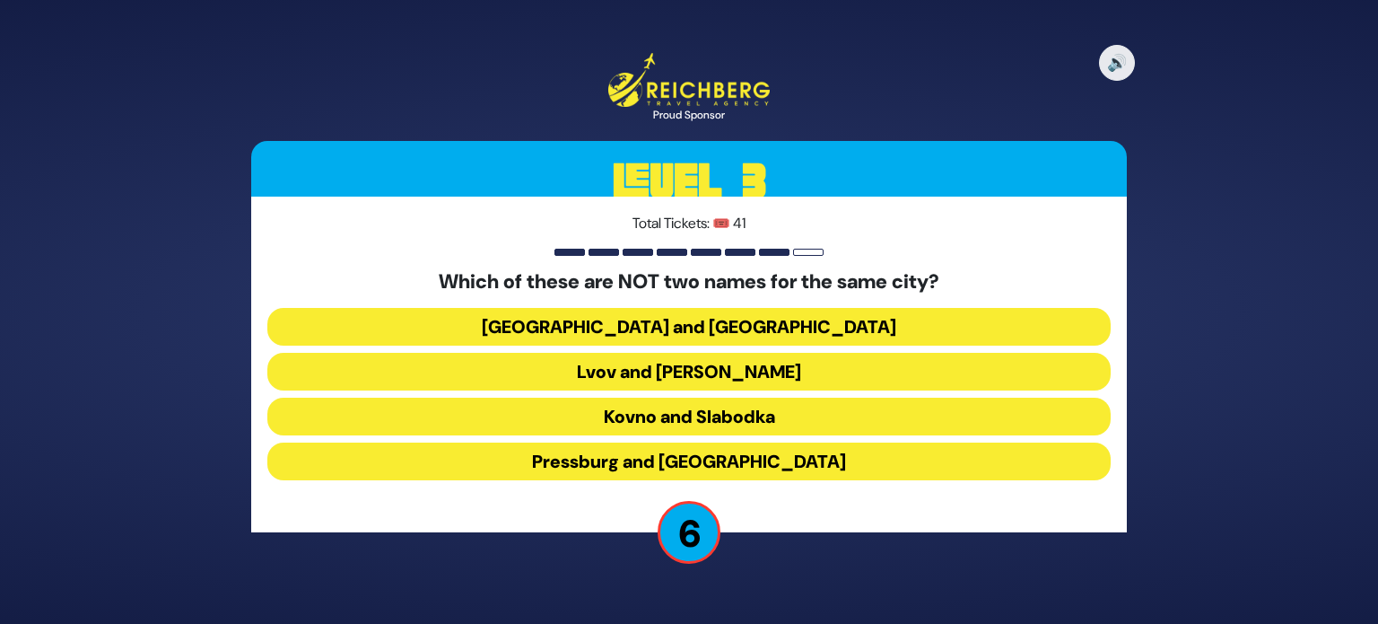
click at [779, 330] on button "Istanbul and Constantinople" at bounding box center [688, 327] width 843 height 38
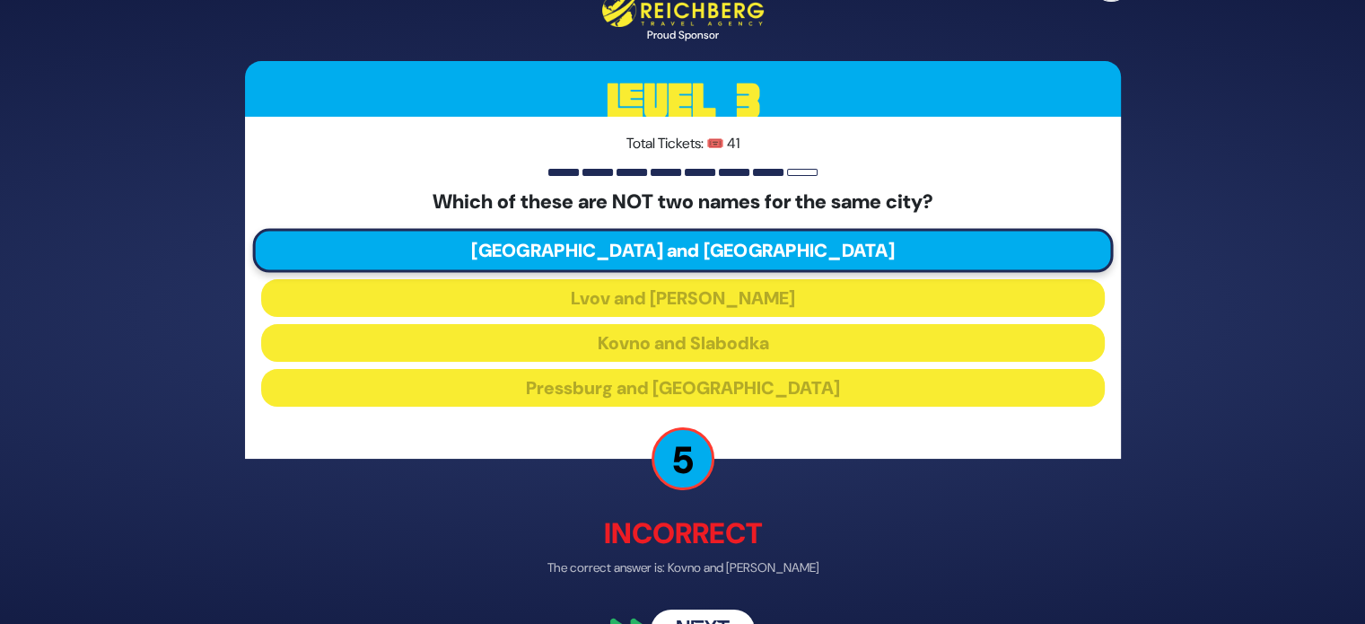
drag, startPoint x: 686, startPoint y: 612, endPoint x: 578, endPoint y: 527, distance: 138.0
click at [578, 527] on p "Incorrect" at bounding box center [683, 531] width 876 height 43
click at [685, 609] on button "Next" at bounding box center [702, 628] width 104 height 41
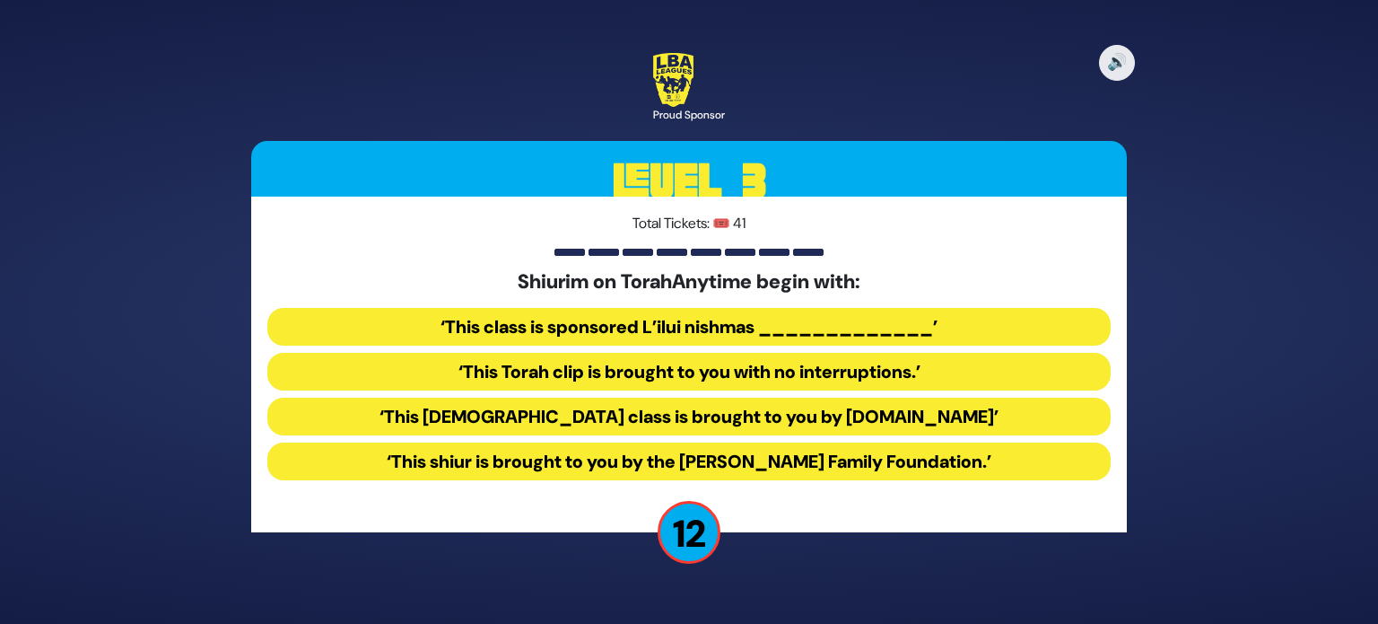
click at [730, 409] on button "‘This Torah class is brought to you by TorahAnytime.com’" at bounding box center [688, 416] width 843 height 38
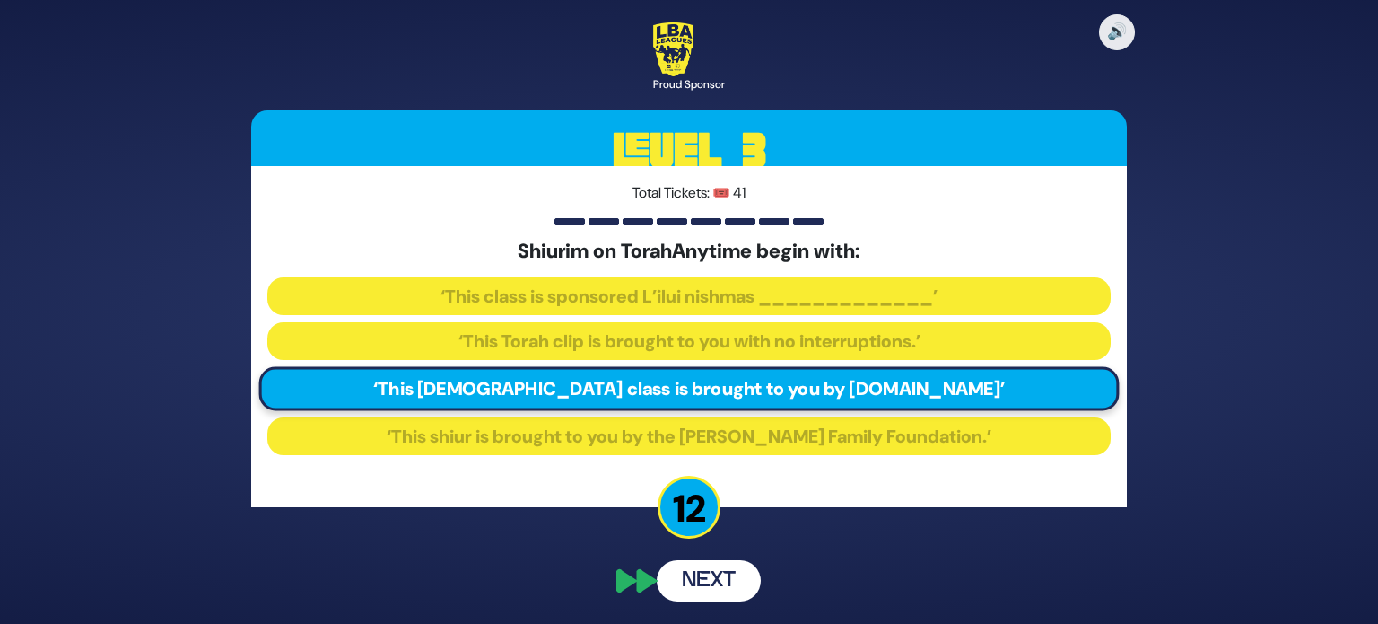
click at [711, 577] on button "Next" at bounding box center [709, 580] width 104 height 41
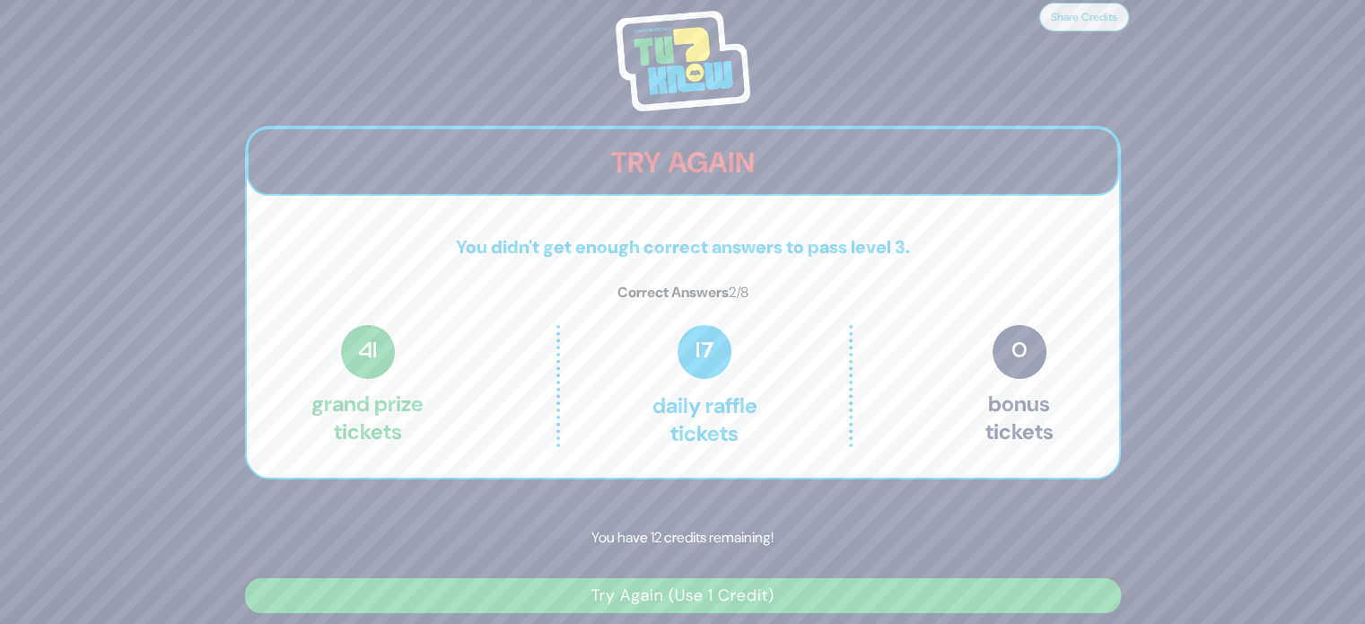
click at [708, 595] on button "Try Again (Use 1 Credit)" at bounding box center [683, 595] width 876 height 35
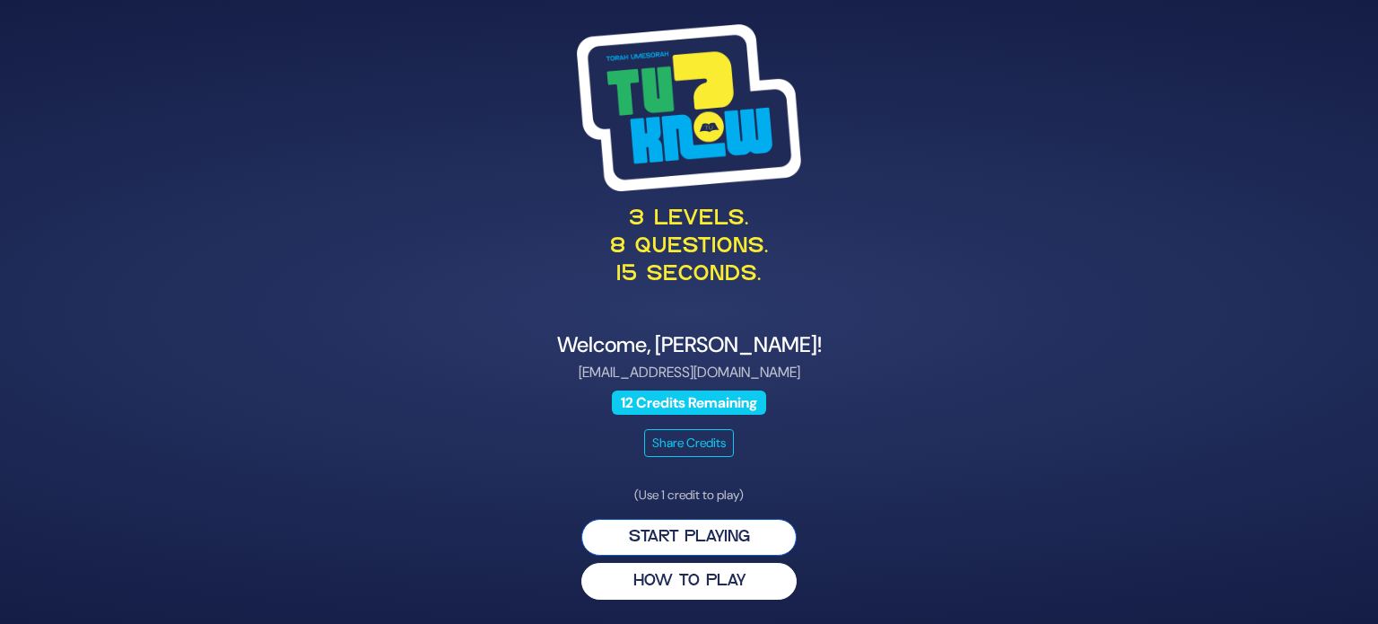
click at [668, 537] on button "Start Playing" at bounding box center [688, 537] width 215 height 37
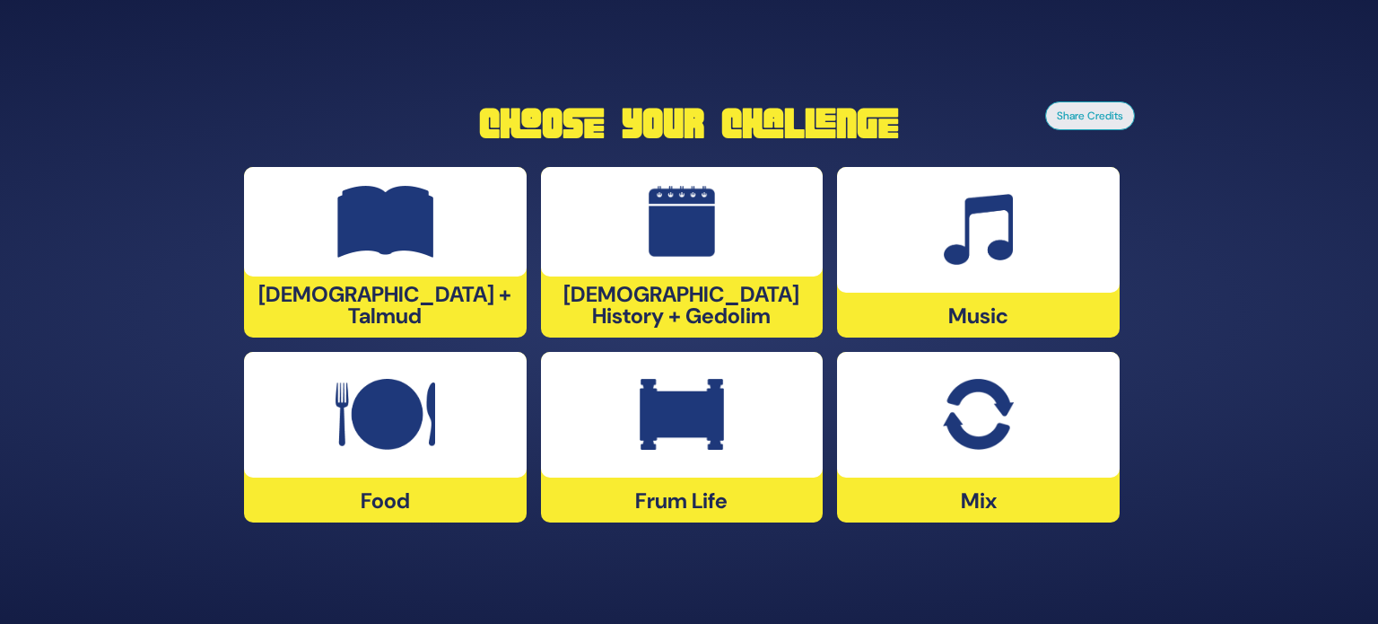
click at [946, 430] on img at bounding box center [978, 415] width 70 height 72
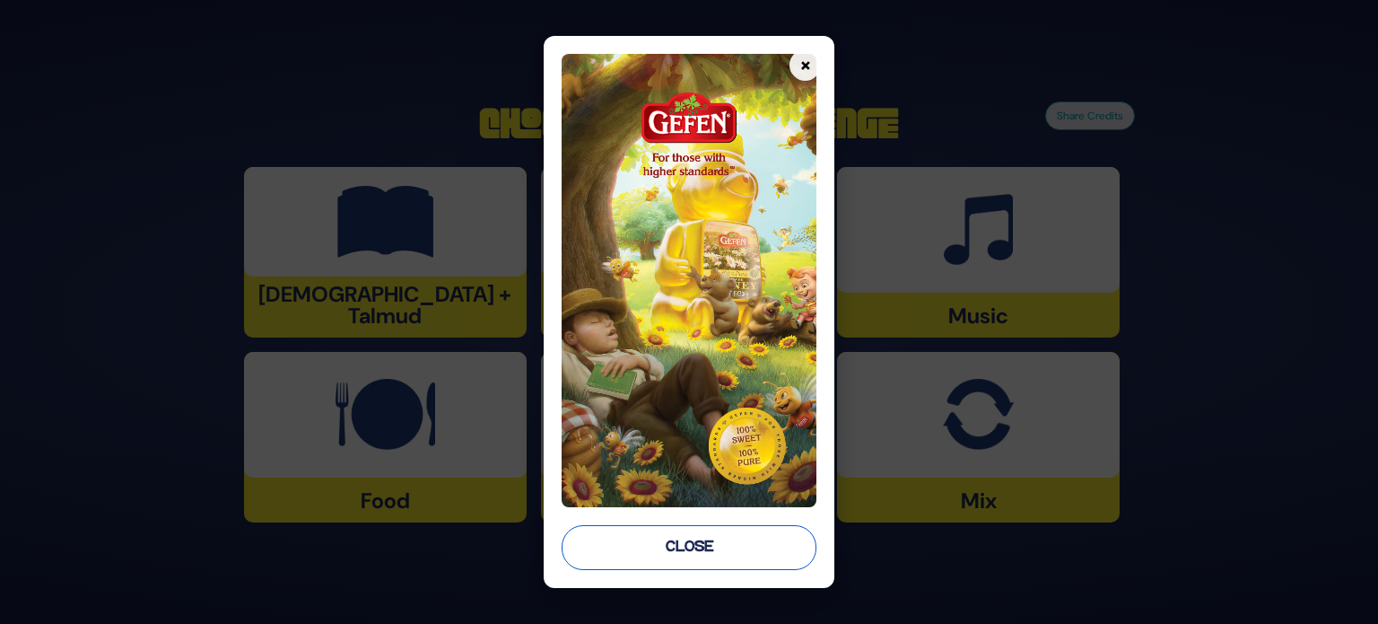
click at [696, 554] on button "Close" at bounding box center [689, 547] width 255 height 45
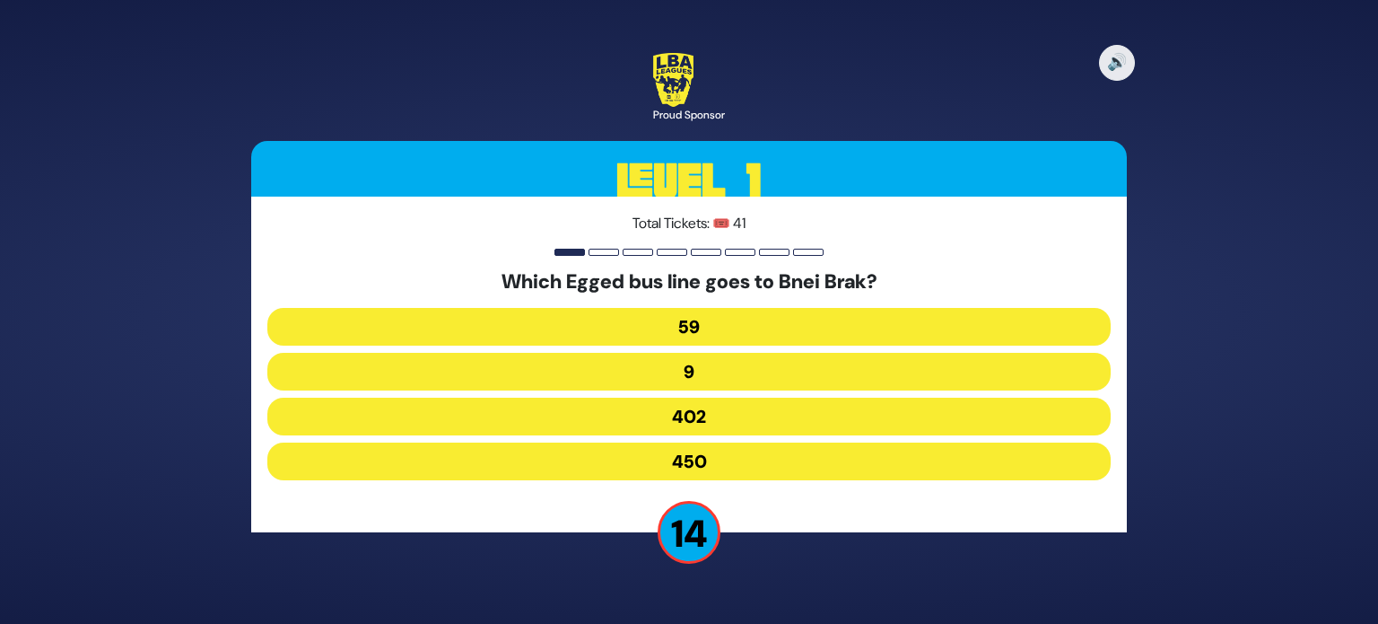
click at [788, 469] on button "450" at bounding box center [688, 461] width 843 height 38
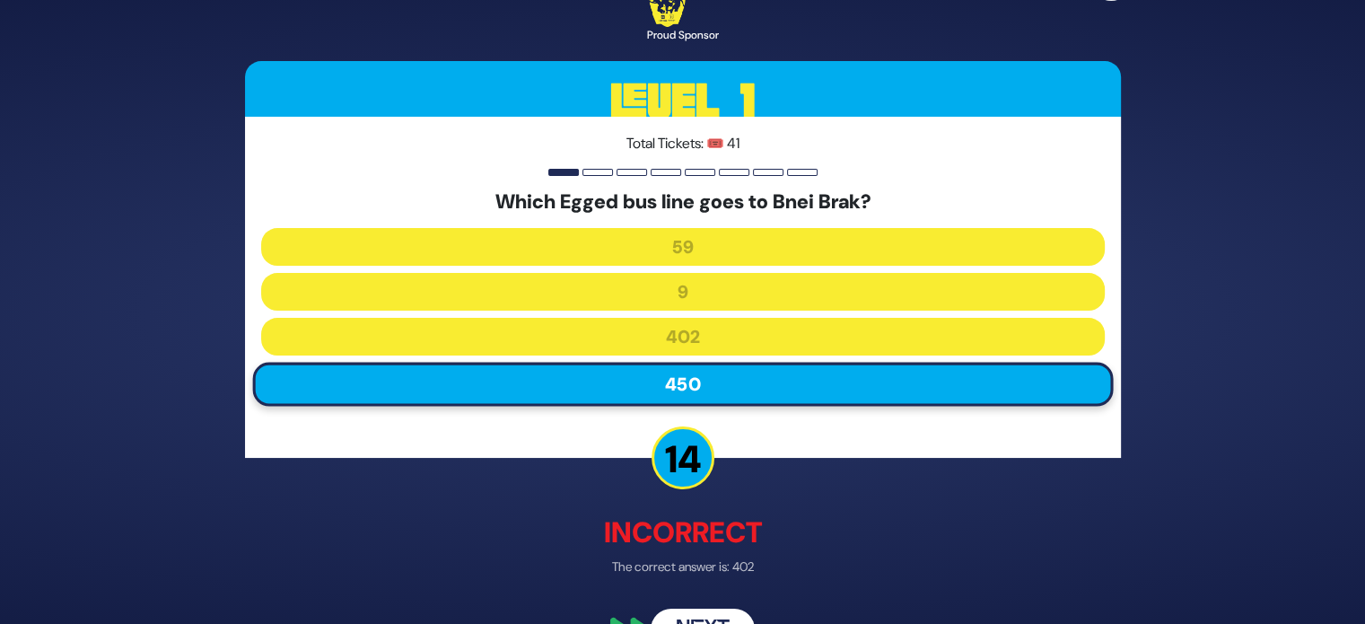
click at [692, 609] on button "Next" at bounding box center [702, 629] width 104 height 41
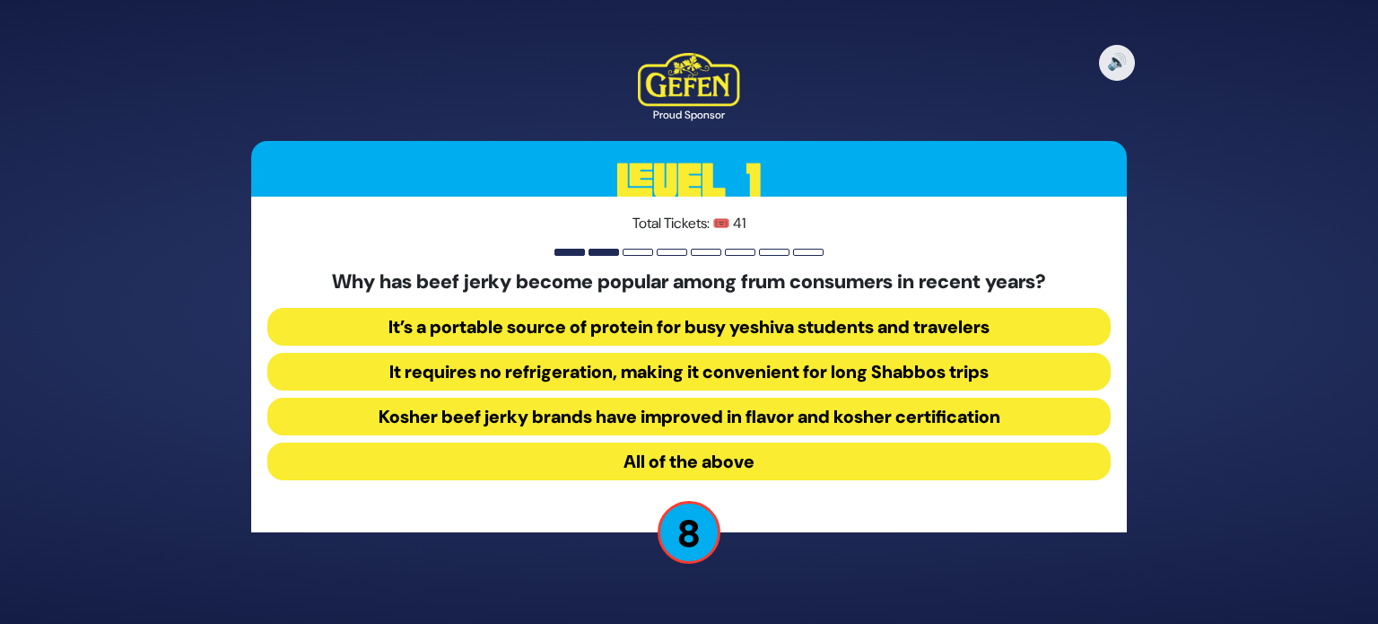
click at [735, 487] on div "Total Tickets: 🎟️ 41 Why has beef jerky become popular among frum consumers in …" at bounding box center [689, 364] width 876 height 336
click at [732, 458] on button "All of the above" at bounding box center [688, 461] width 843 height 38
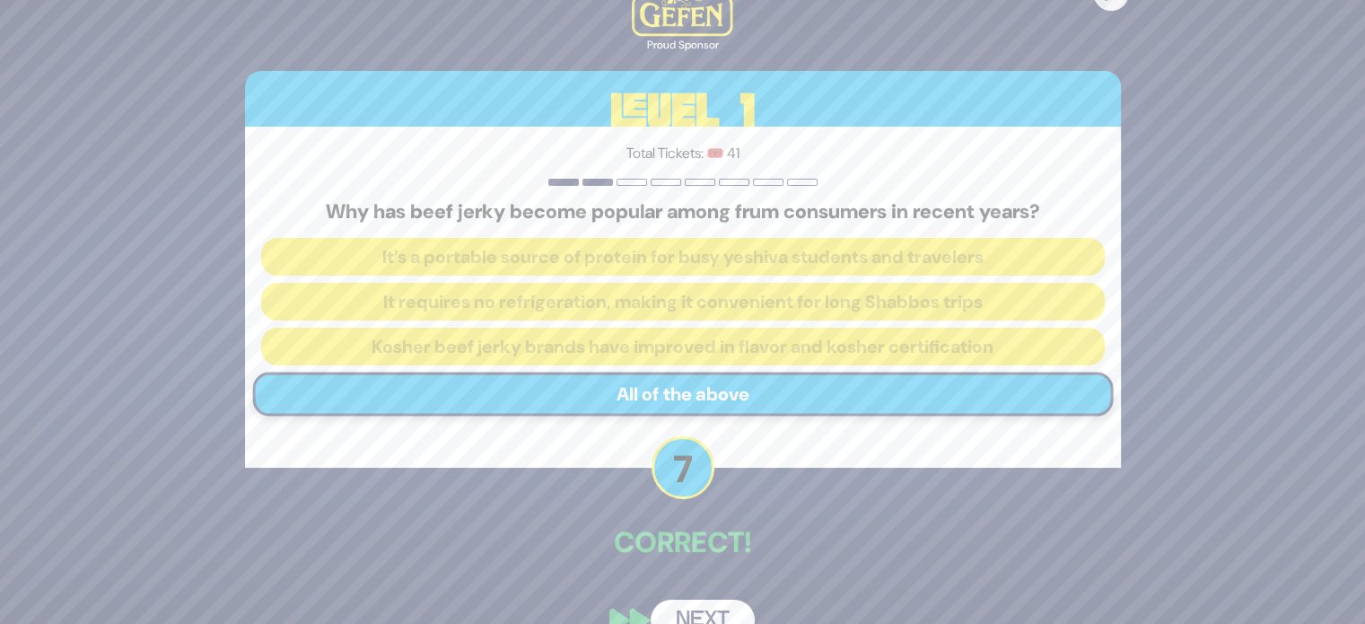
click at [682, 616] on button "Next" at bounding box center [702, 619] width 104 height 41
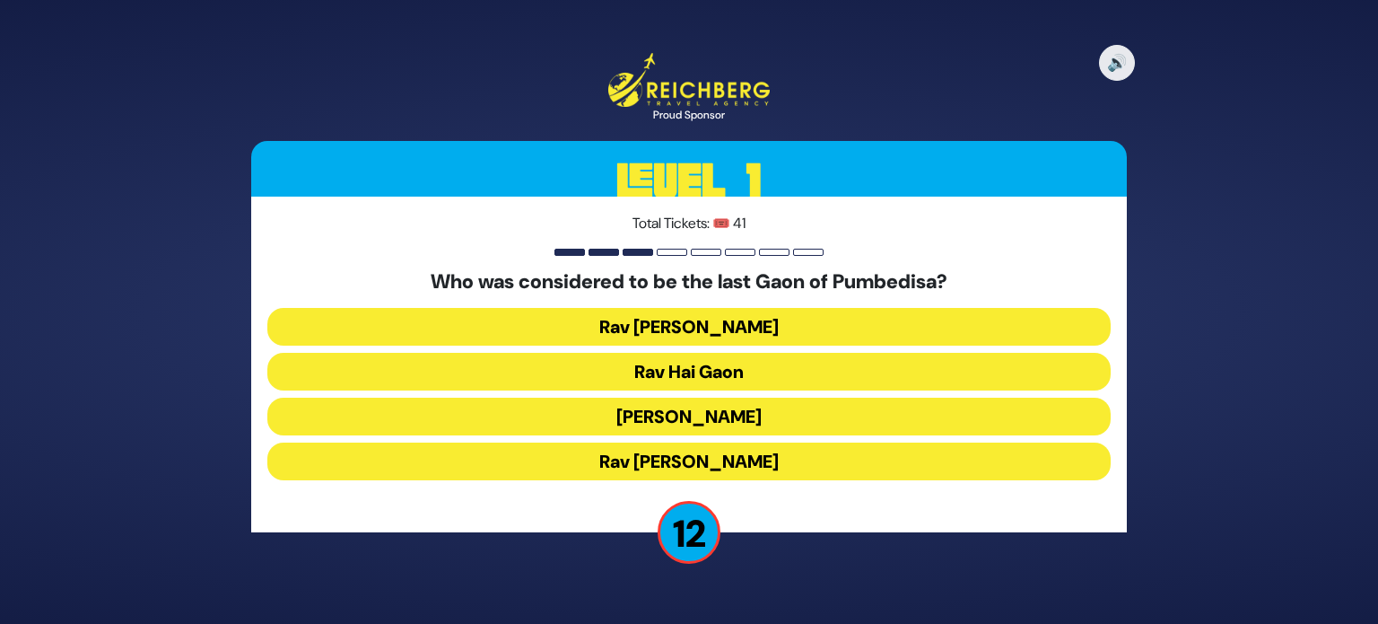
click at [711, 383] on button "Rav Hai Gaon" at bounding box center [688, 372] width 843 height 38
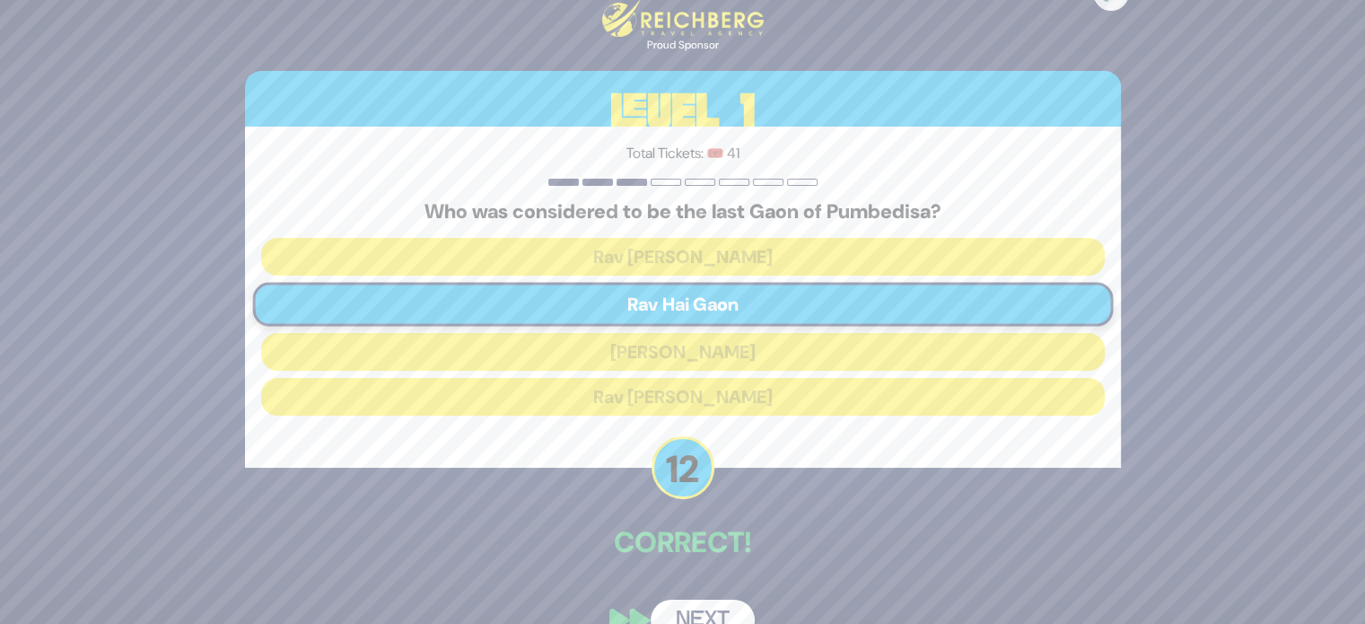
click at [691, 606] on button "Next" at bounding box center [702, 619] width 104 height 41
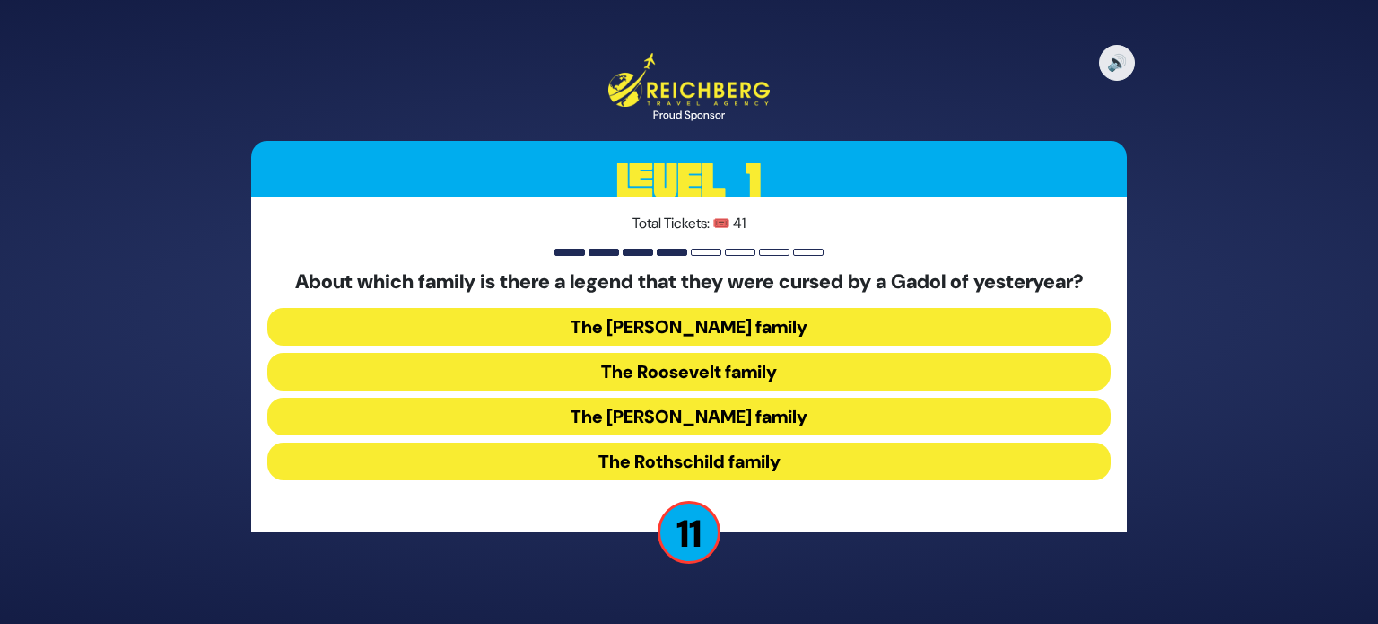
click at [702, 415] on button "The [PERSON_NAME] family" at bounding box center [688, 416] width 843 height 38
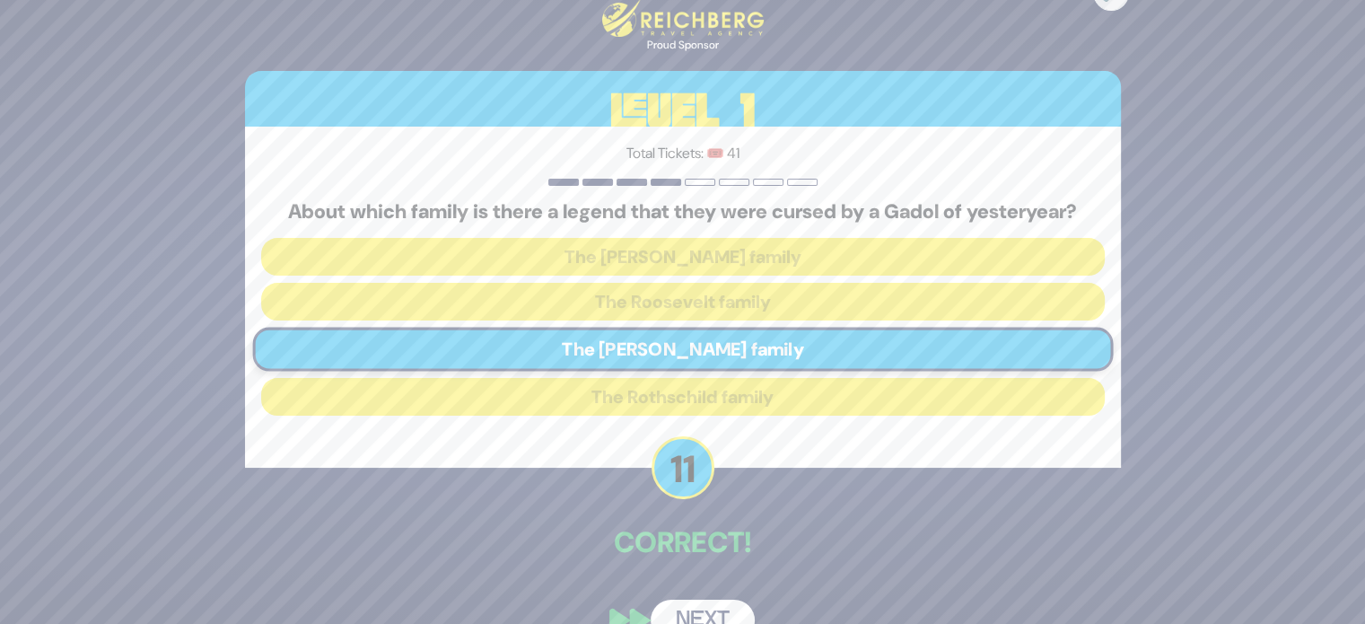
click at [711, 604] on button "Next" at bounding box center [702, 619] width 104 height 41
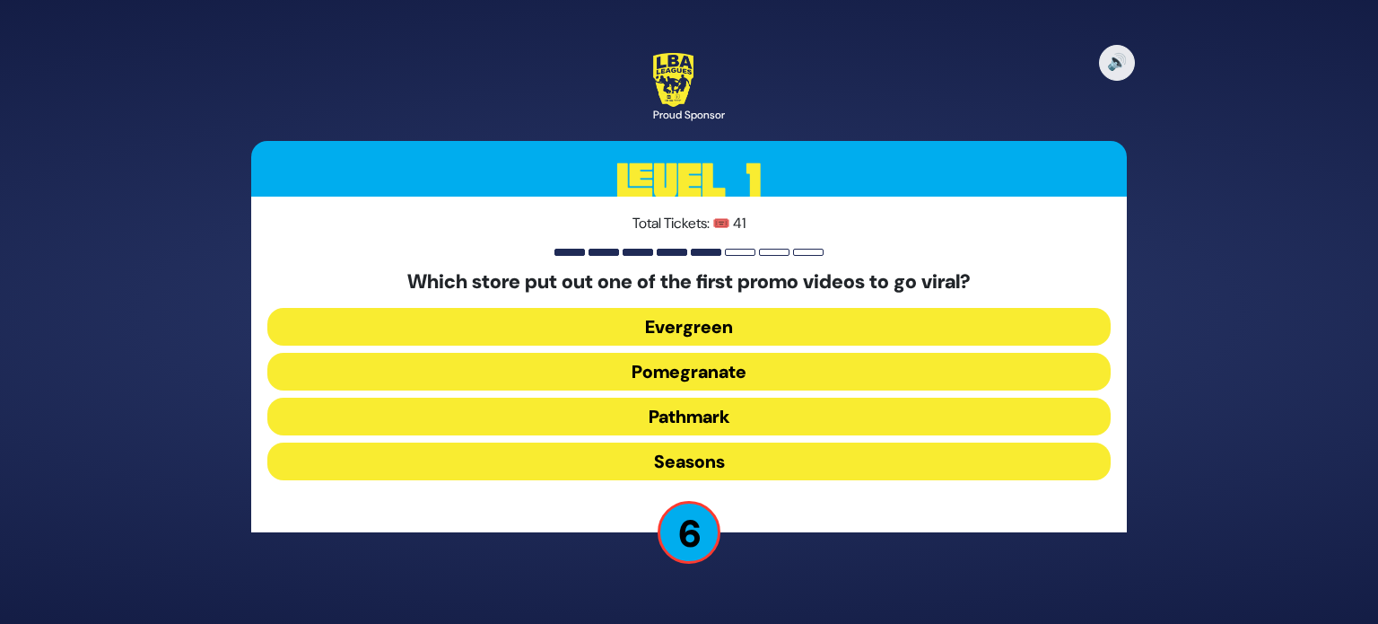
click at [692, 358] on button "Pomegranate" at bounding box center [688, 372] width 843 height 38
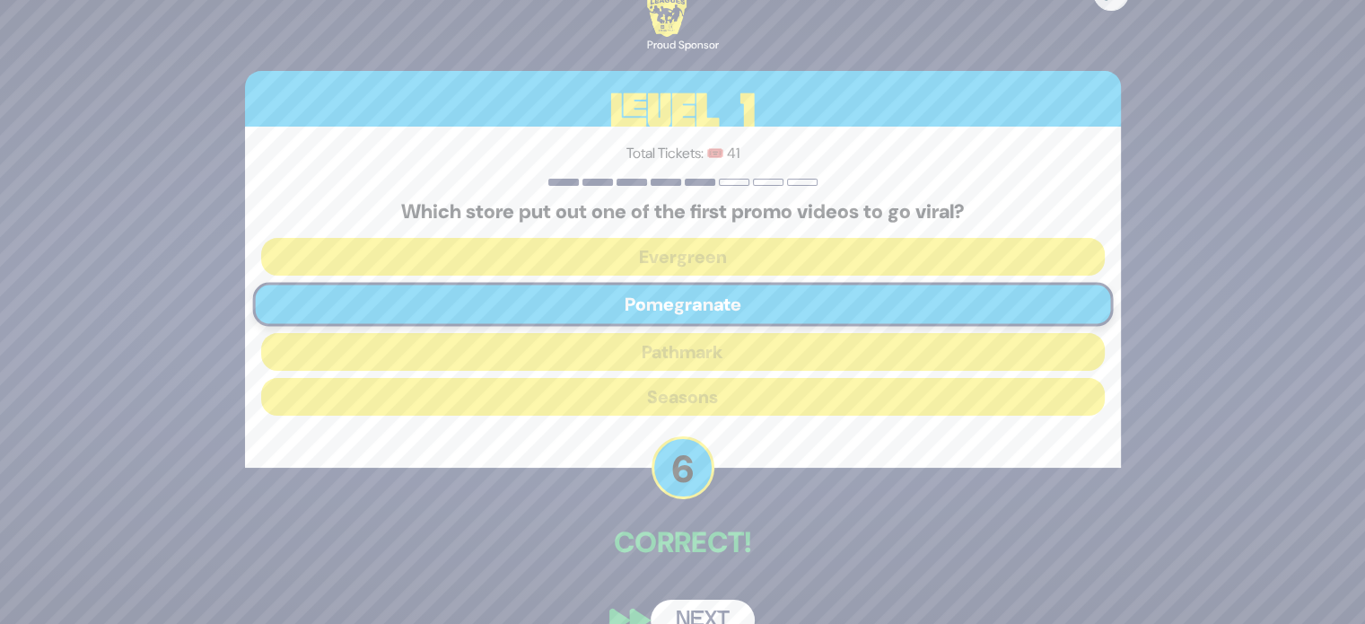
click at [683, 620] on button "Next" at bounding box center [702, 619] width 104 height 41
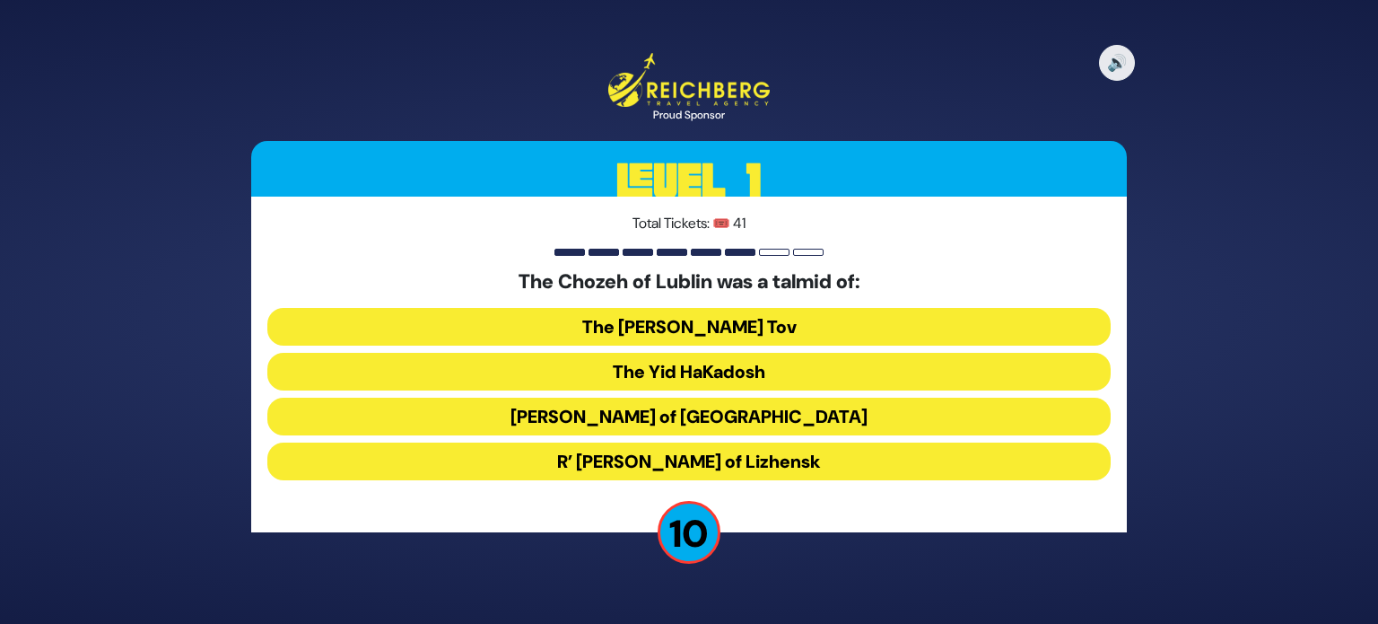
click at [743, 421] on button "[PERSON_NAME] of [GEOGRAPHIC_DATA]" at bounding box center [688, 416] width 843 height 38
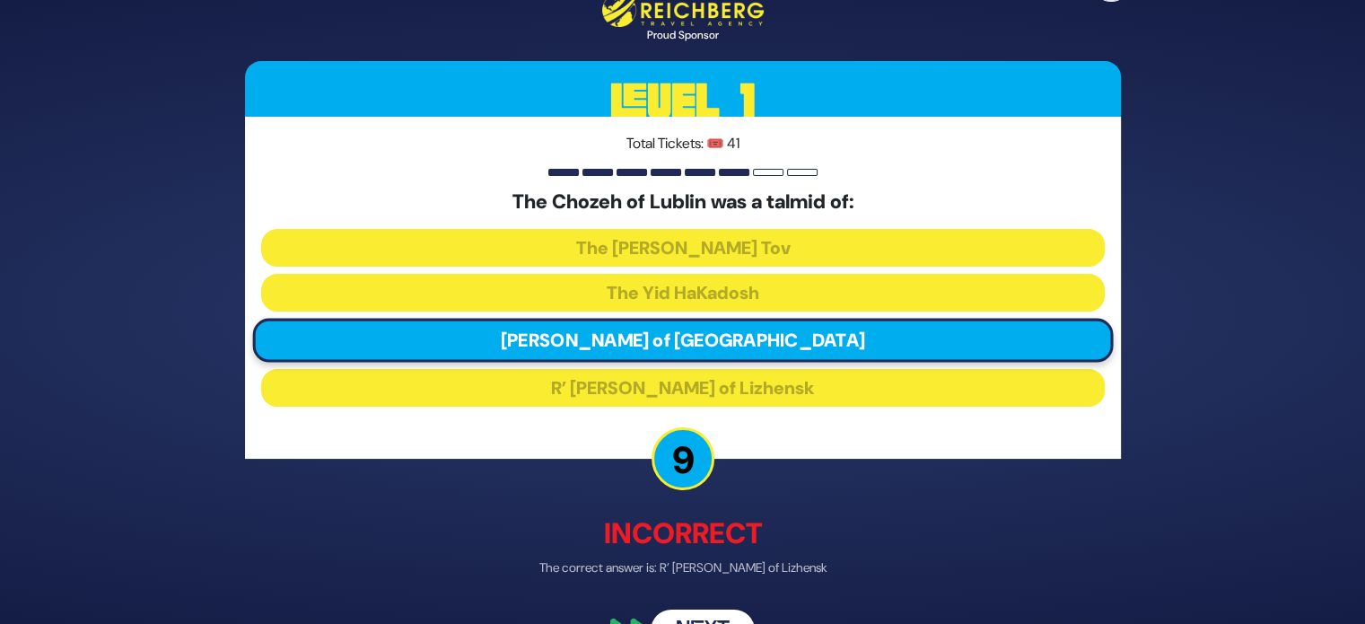
click at [705, 610] on button "Next" at bounding box center [702, 628] width 104 height 41
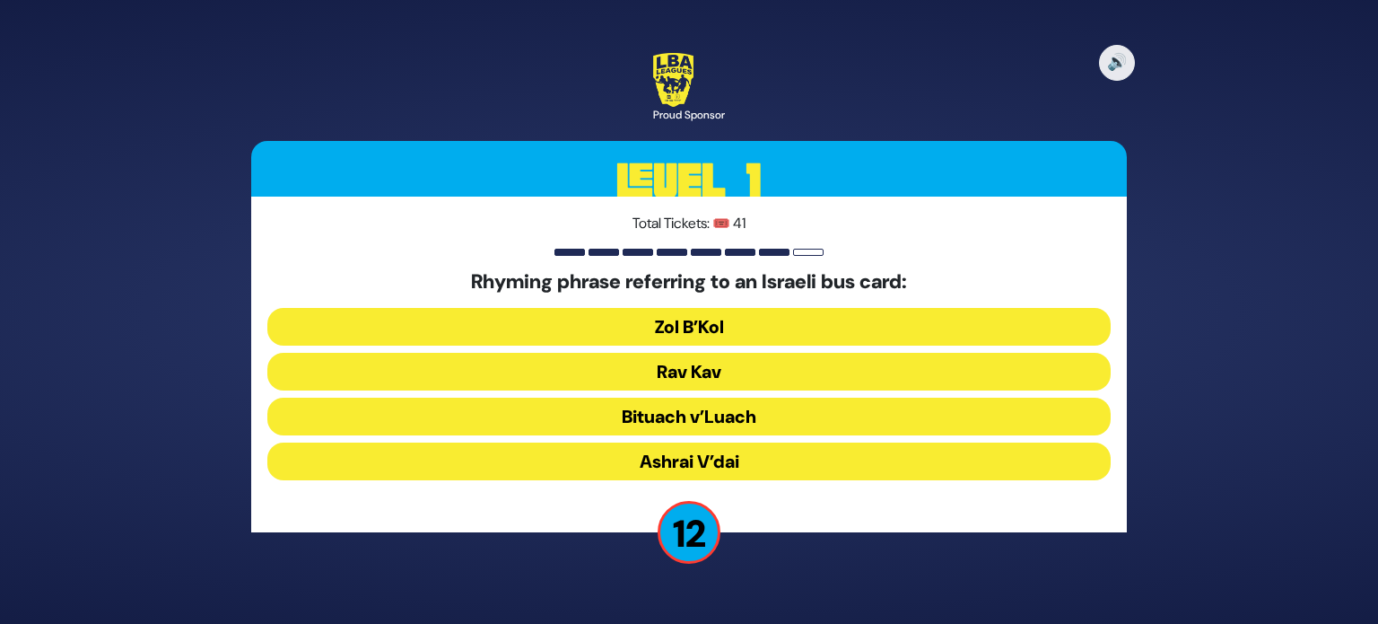
click at [690, 372] on button "Rav Kav" at bounding box center [688, 372] width 843 height 38
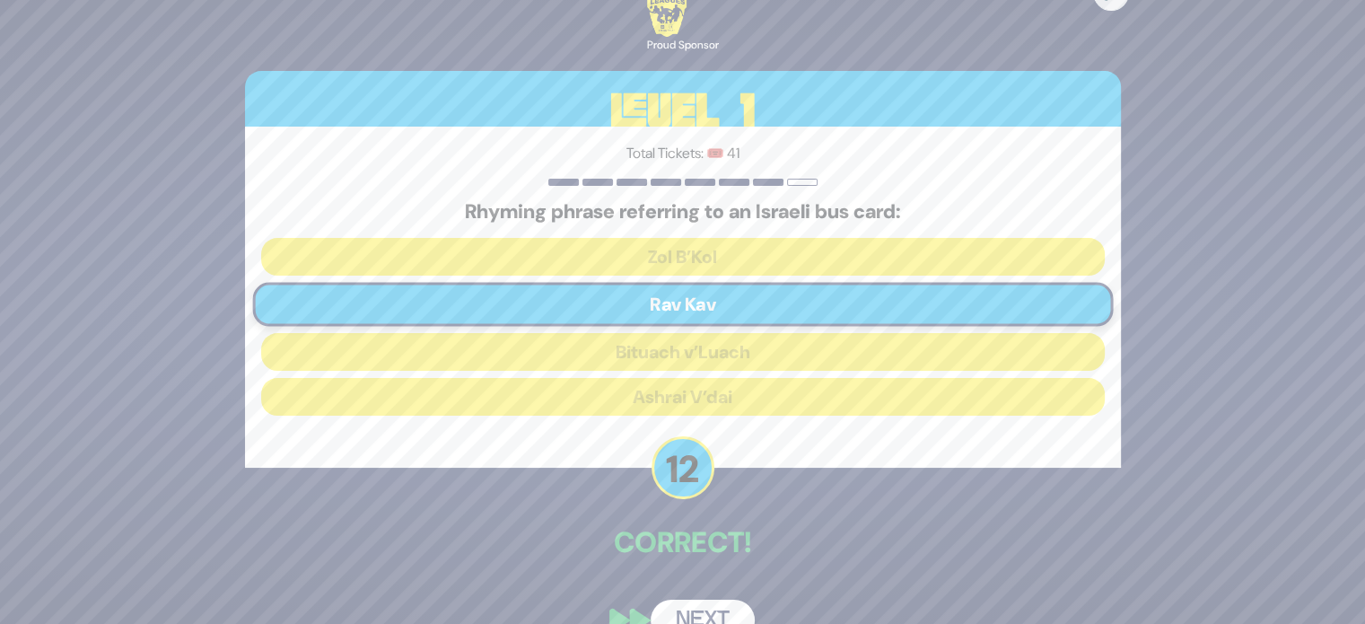
click at [689, 614] on button "Next" at bounding box center [702, 619] width 104 height 41
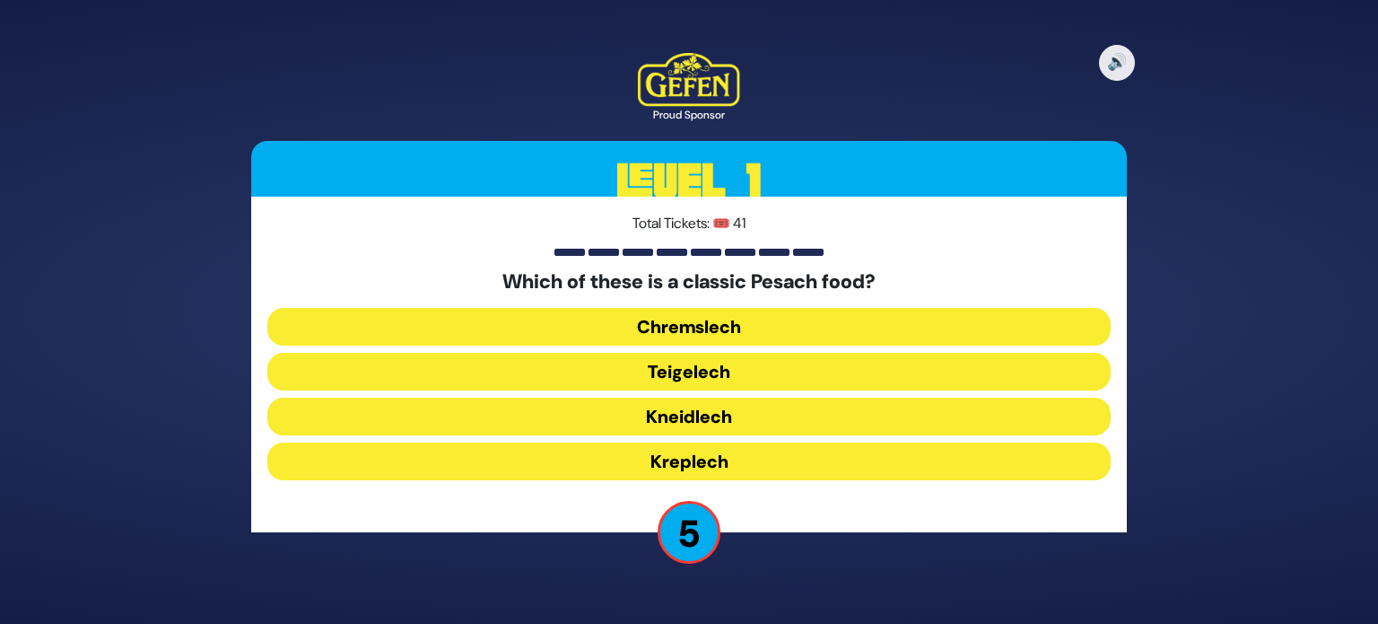
click at [736, 414] on button "Kneidlech" at bounding box center [688, 416] width 843 height 38
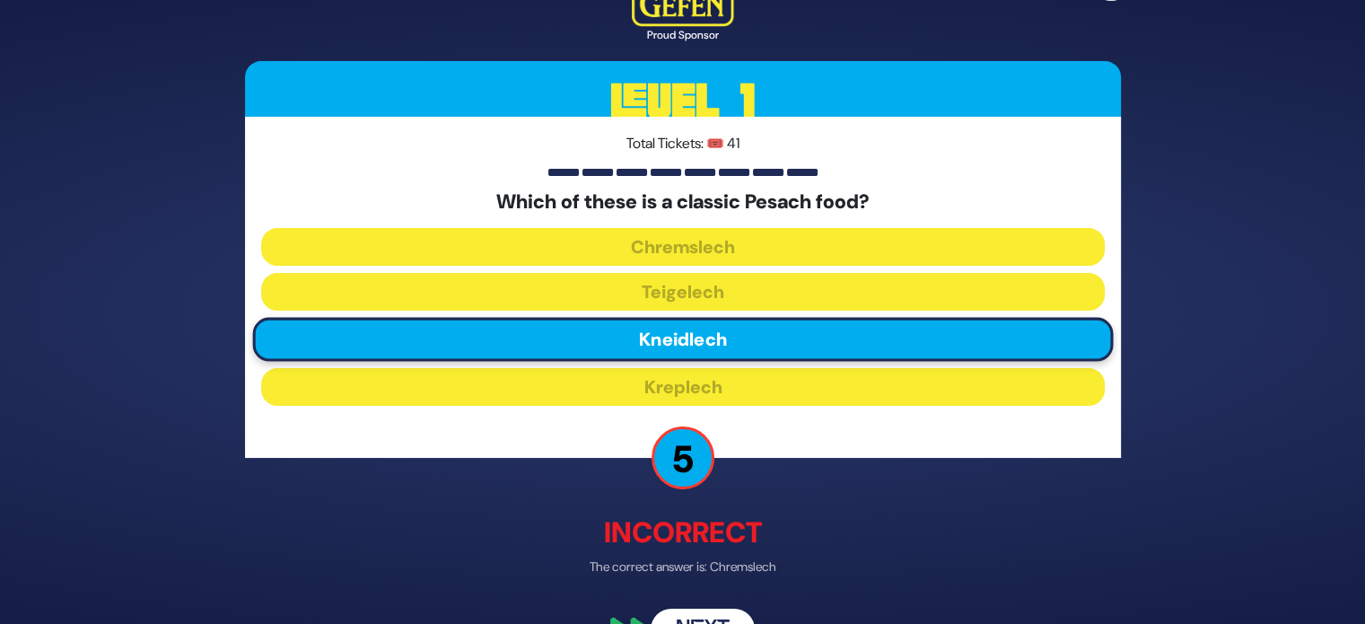
click at [689, 605] on div "🔊 Proud Sponsor Level 1 Total Tickets: 🎟️ 41 Which of these is a classic Pesach…" at bounding box center [682, 312] width 919 height 720
click at [722, 621] on button "Next" at bounding box center [702, 629] width 104 height 41
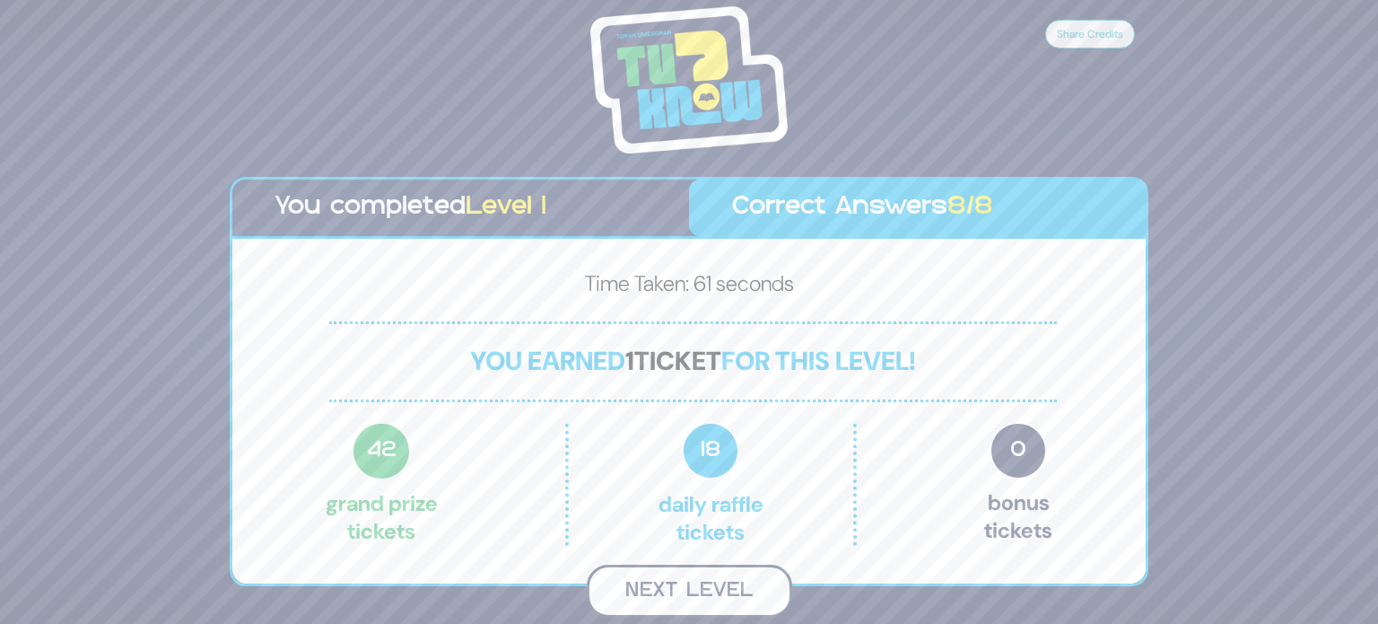
click at [732, 595] on button "Next Level" at bounding box center [689, 590] width 205 height 53
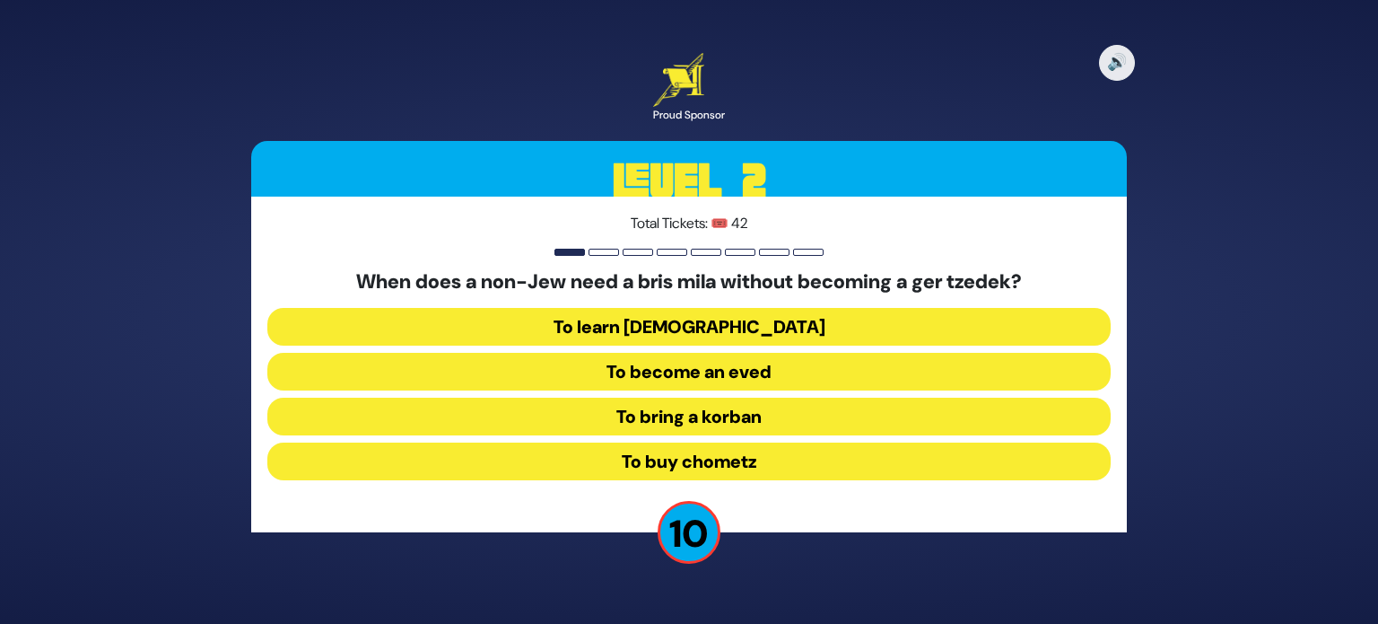
click at [733, 376] on button "To become an eved" at bounding box center [688, 372] width 843 height 38
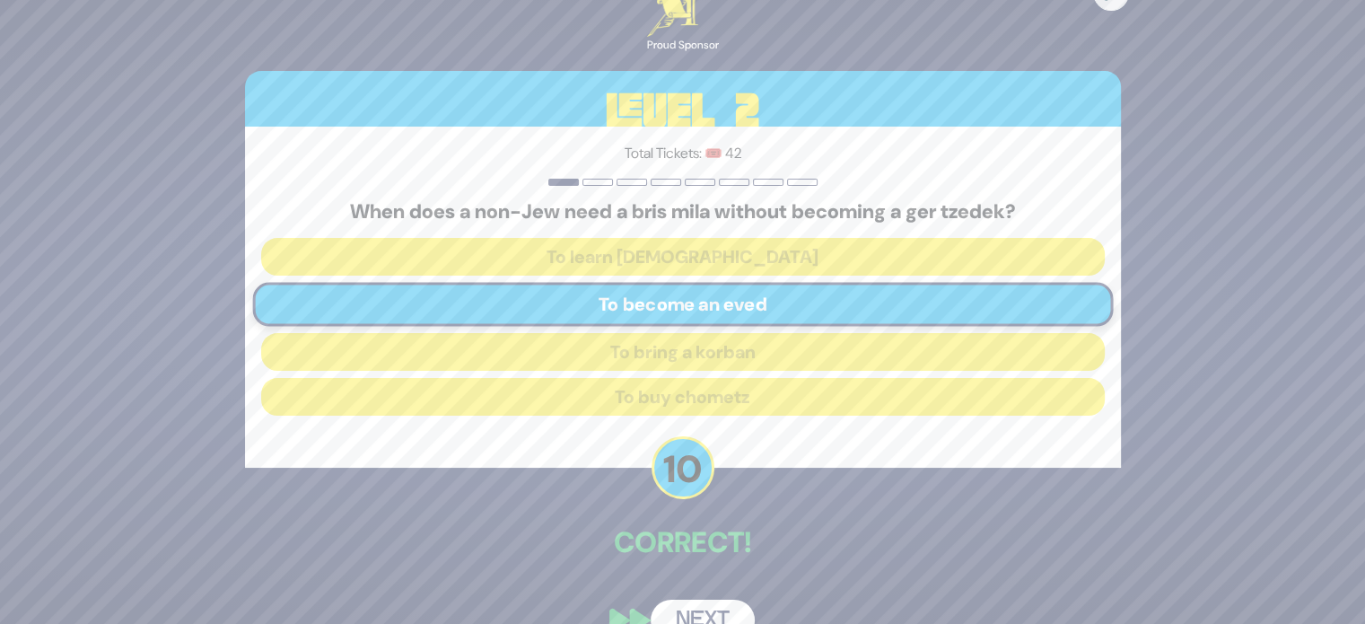
click at [687, 613] on button "Next" at bounding box center [702, 619] width 104 height 41
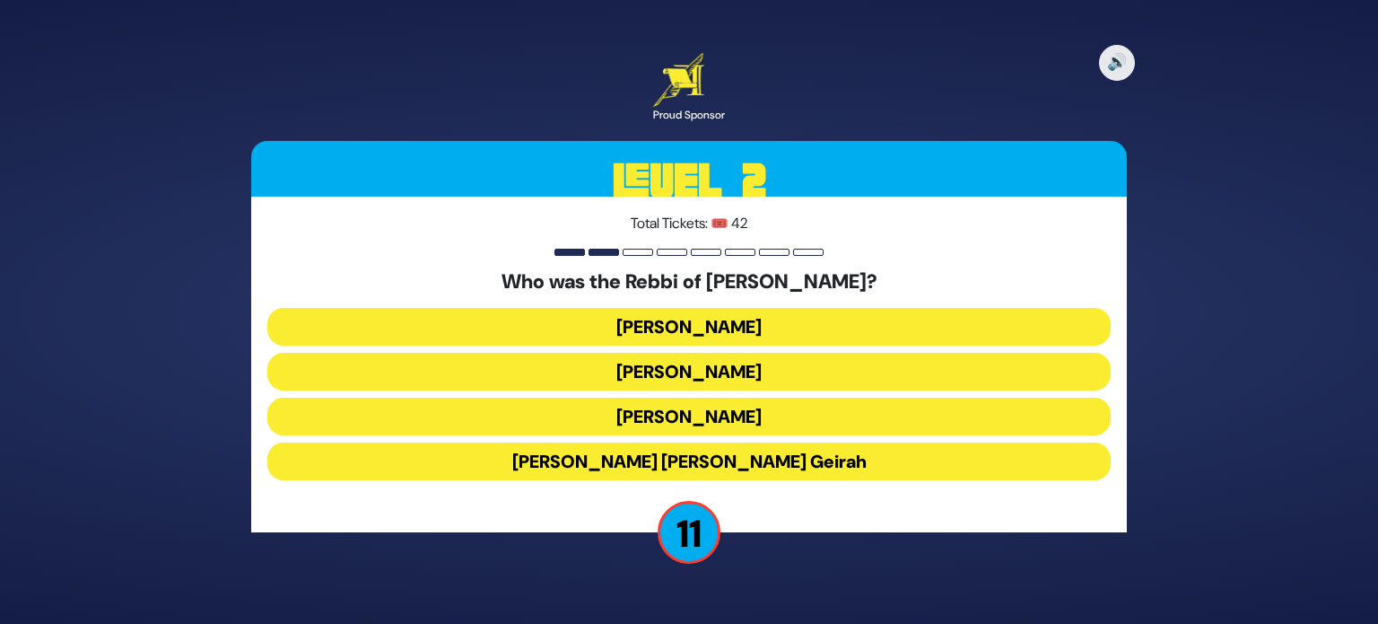
click at [721, 372] on button "[PERSON_NAME]" at bounding box center [688, 372] width 843 height 38
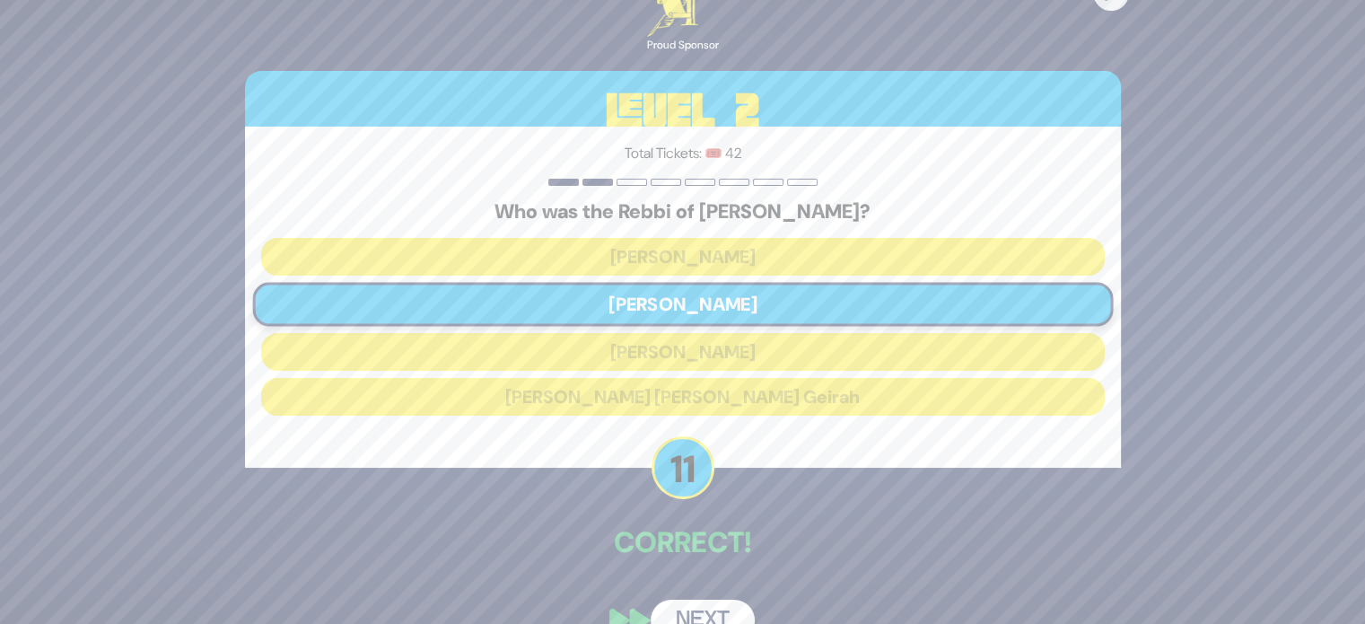
click at [673, 609] on button "Next" at bounding box center [702, 619] width 104 height 41
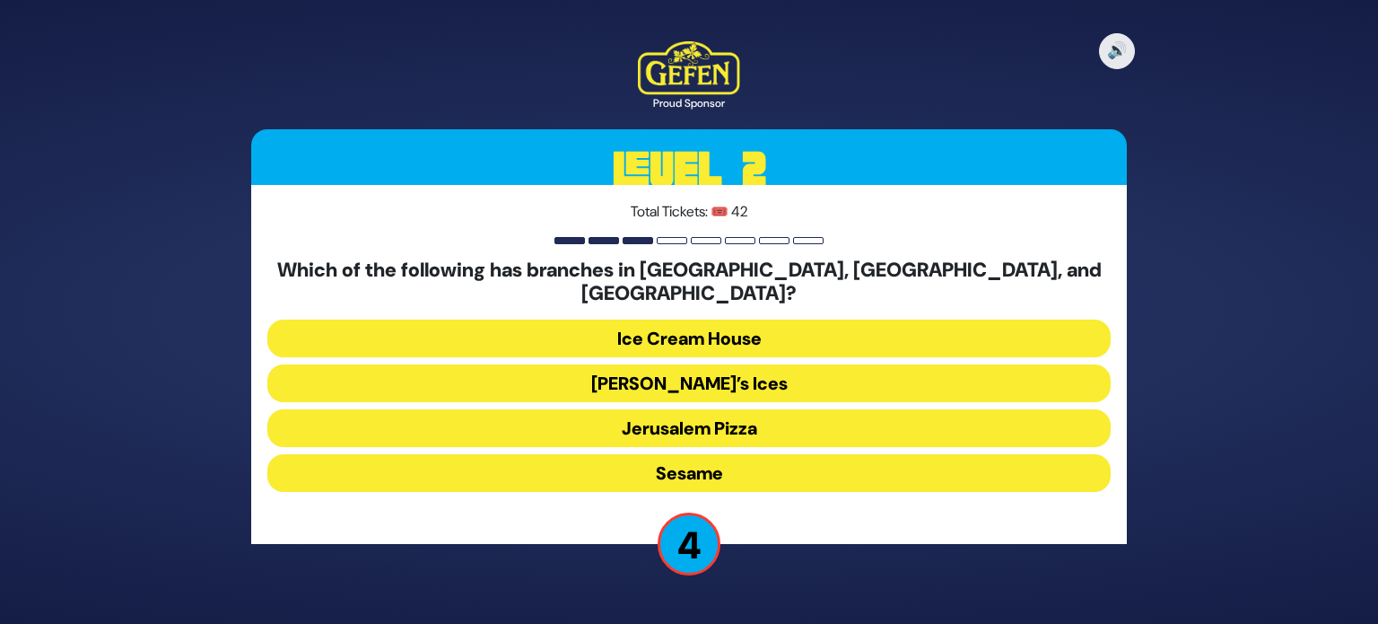
click at [657, 374] on button "Rita’s Ices" at bounding box center [688, 383] width 843 height 38
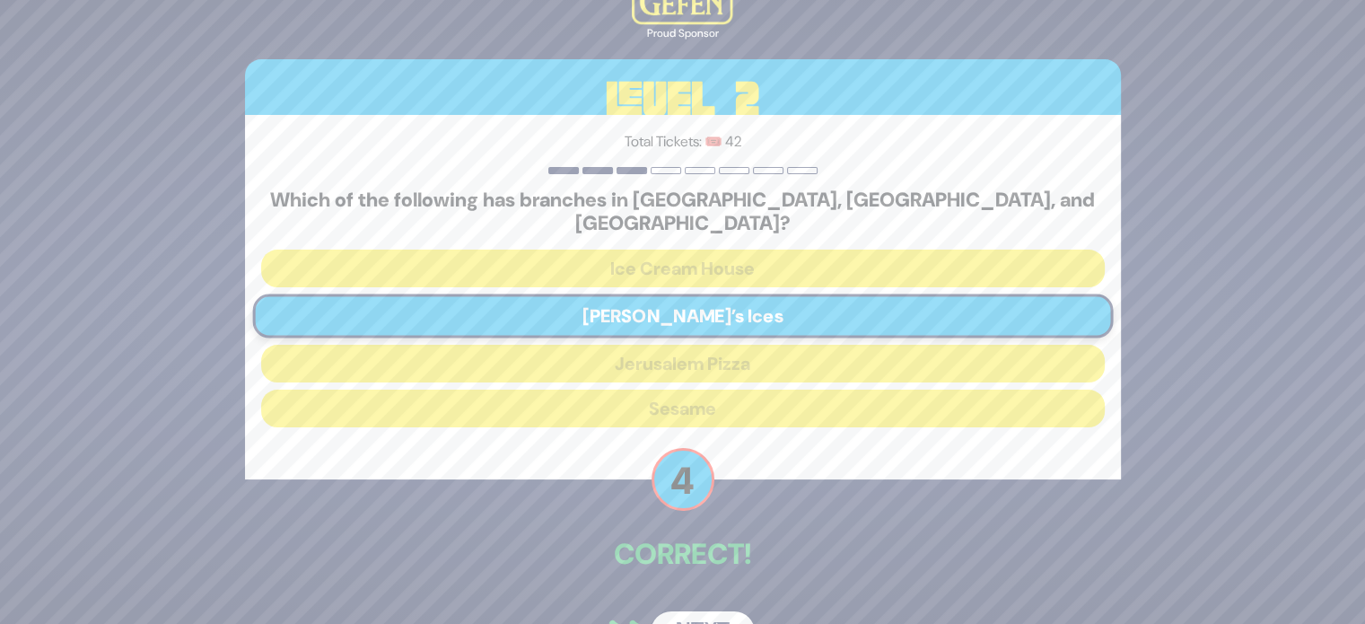
click at [679, 613] on button "Next" at bounding box center [702, 631] width 104 height 41
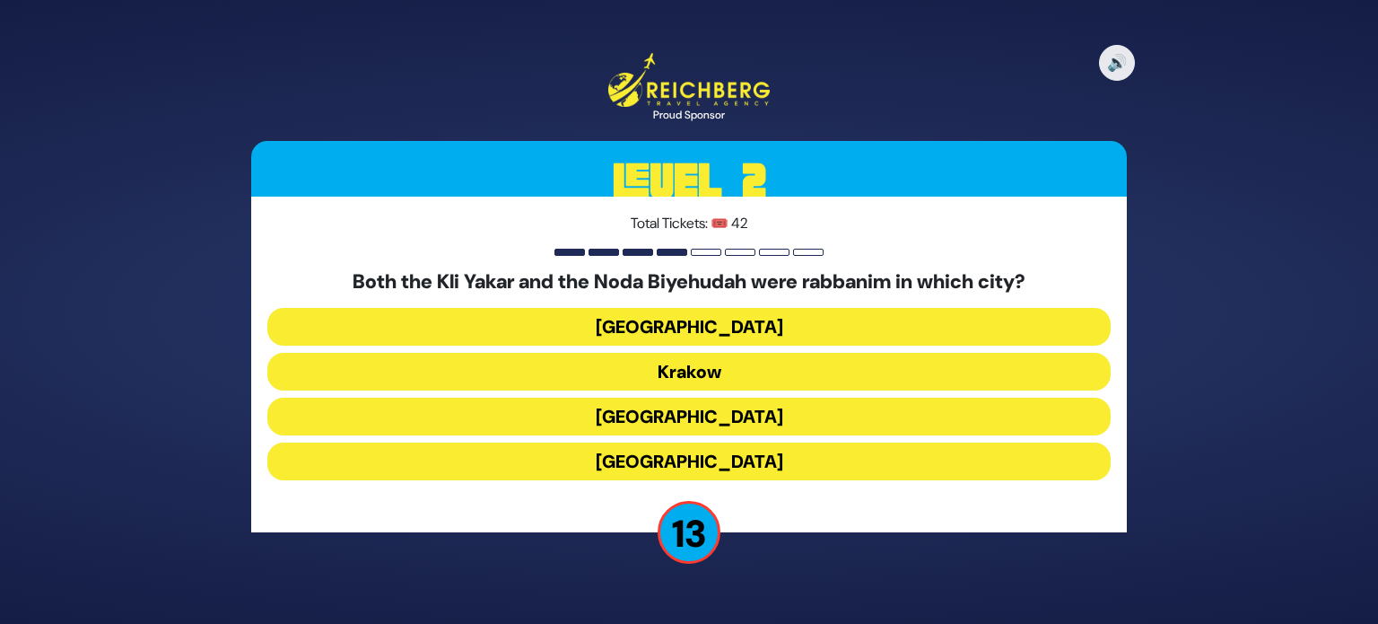
click at [695, 467] on button "Prague" at bounding box center [688, 461] width 843 height 38
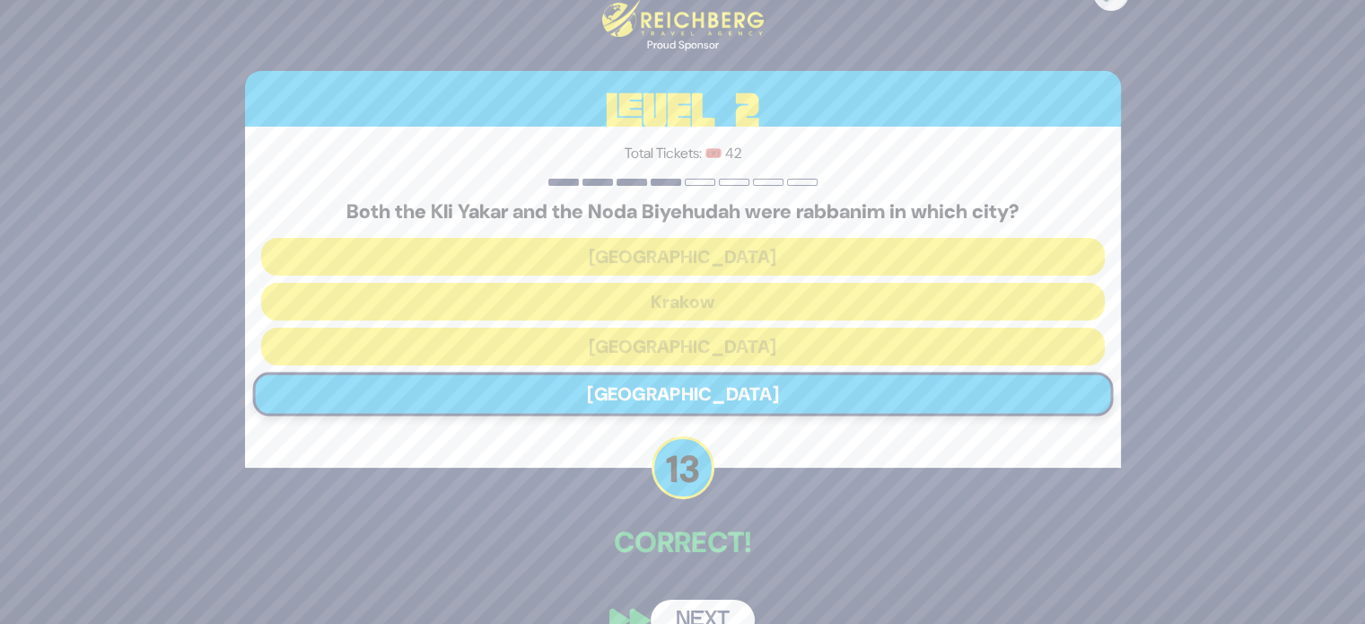
click at [674, 616] on button "Next" at bounding box center [702, 619] width 104 height 41
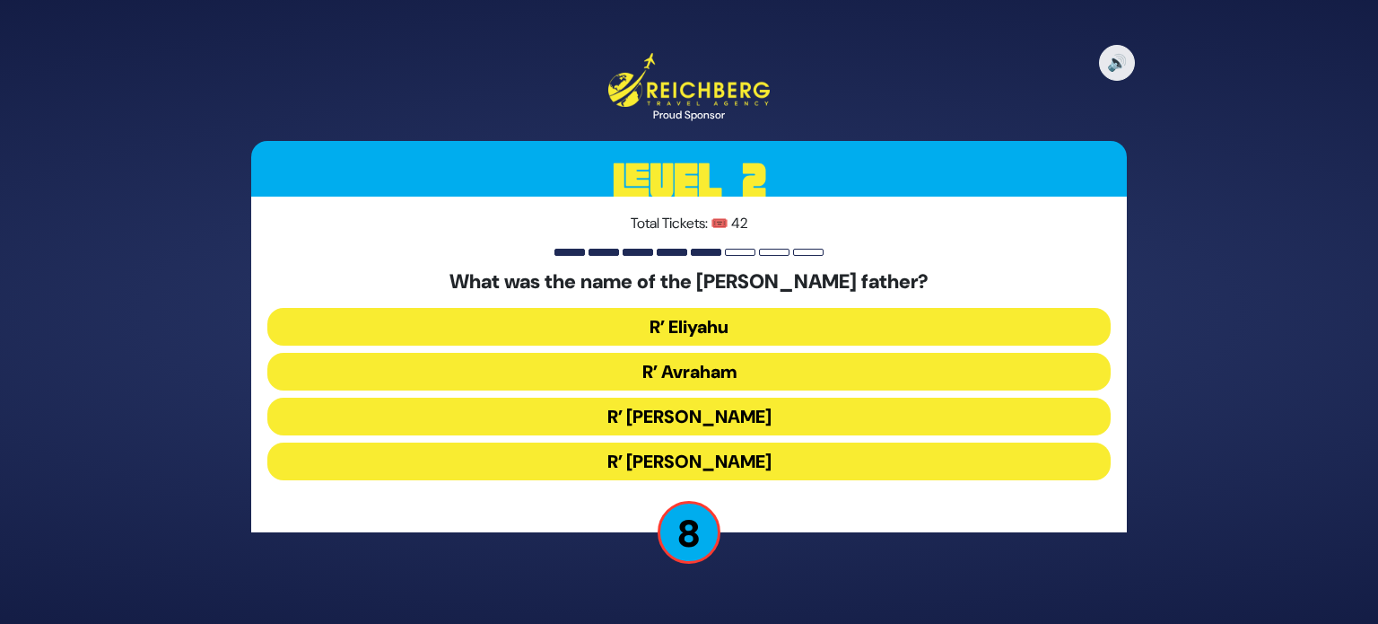
click at [706, 373] on button "R’ Avraham" at bounding box center [688, 372] width 843 height 38
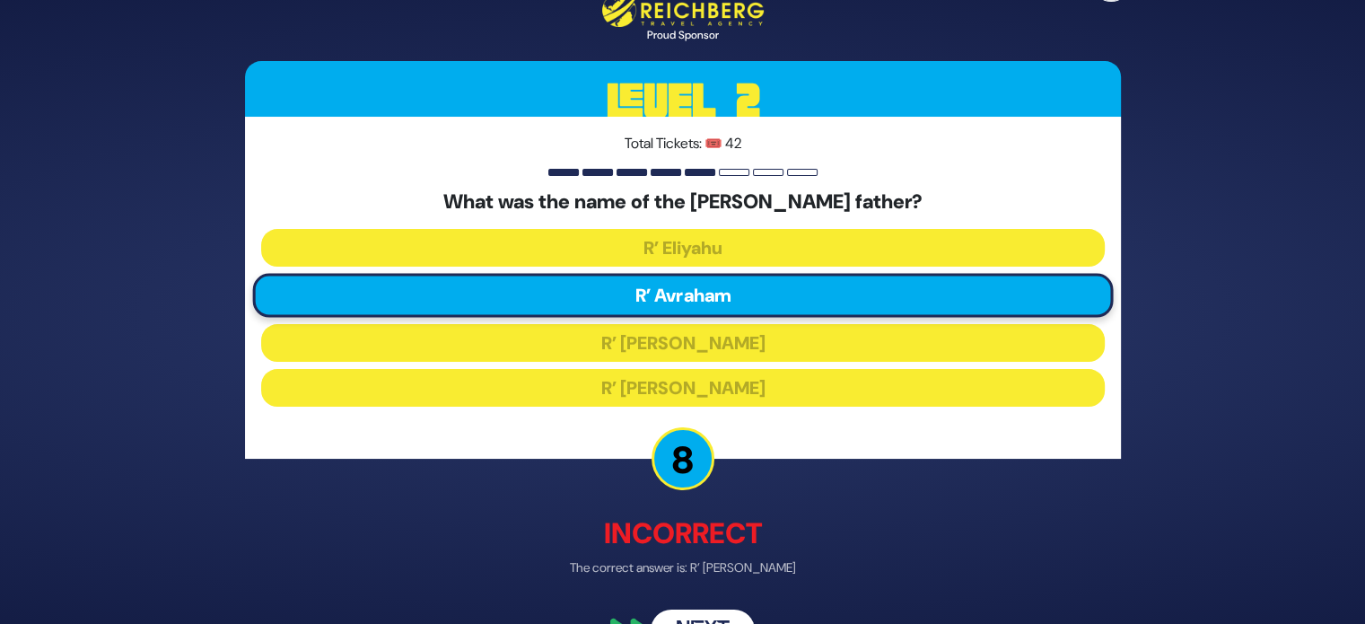
click at [687, 612] on button "Next" at bounding box center [702, 628] width 104 height 41
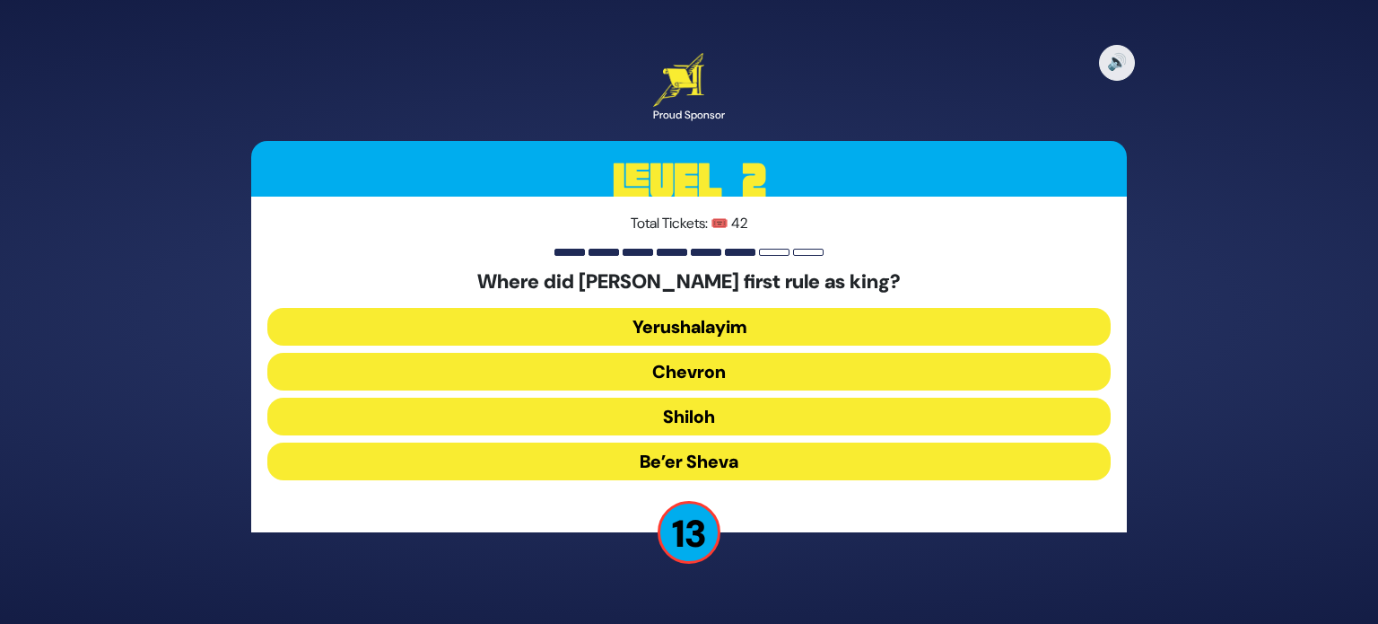
click at [724, 362] on button "Chevron" at bounding box center [688, 372] width 843 height 38
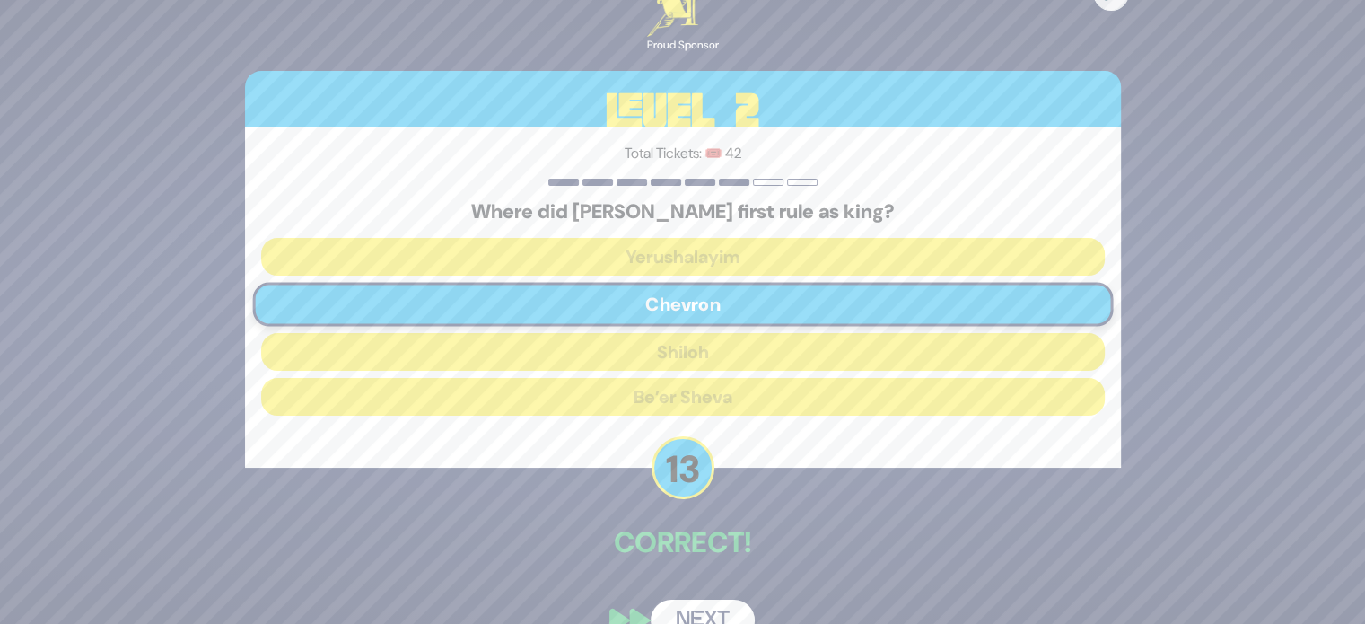
click at [682, 617] on button "Next" at bounding box center [702, 619] width 104 height 41
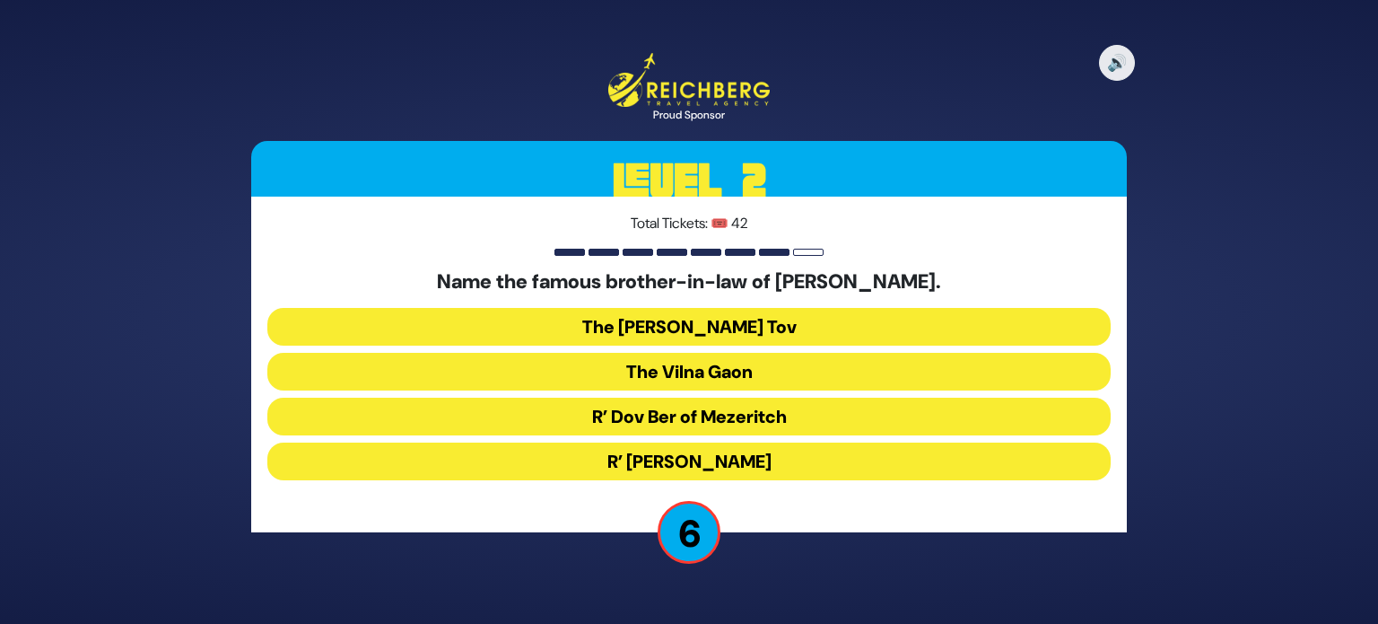
drag, startPoint x: 732, startPoint y: 414, endPoint x: 694, endPoint y: 415, distance: 38.6
click at [694, 415] on button "R’ Dov Ber of Mezeritch" at bounding box center [688, 416] width 843 height 38
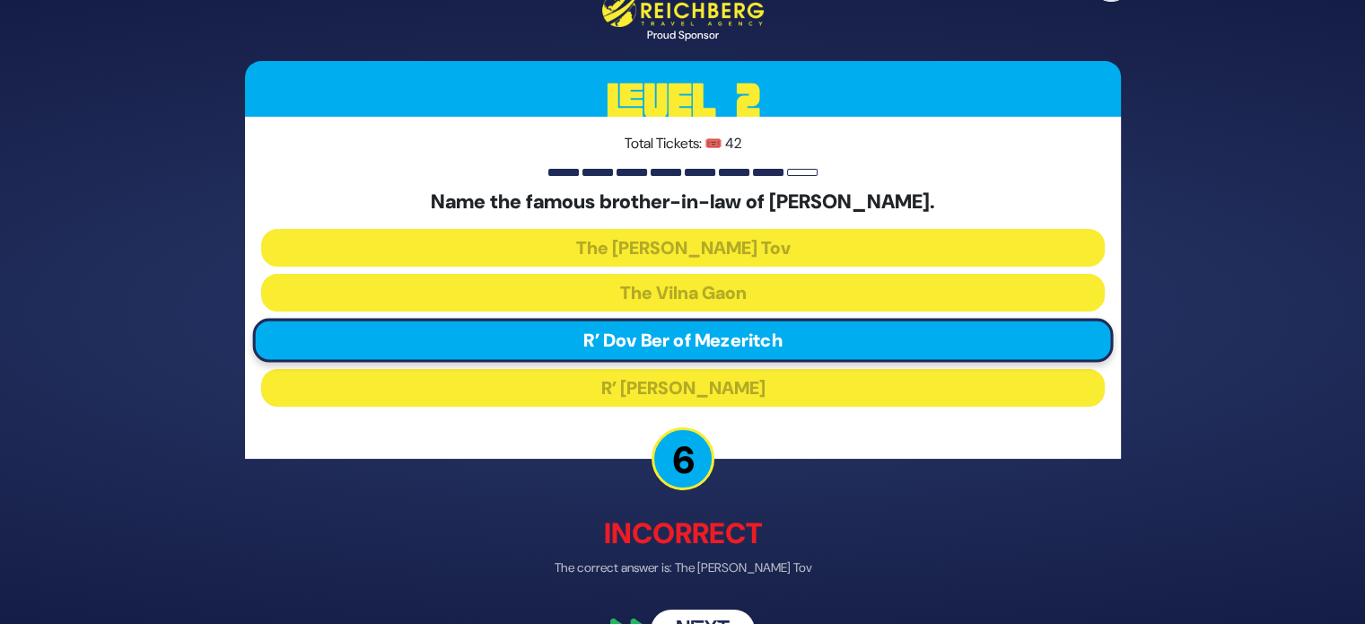
click at [711, 614] on button "Next" at bounding box center [702, 628] width 104 height 41
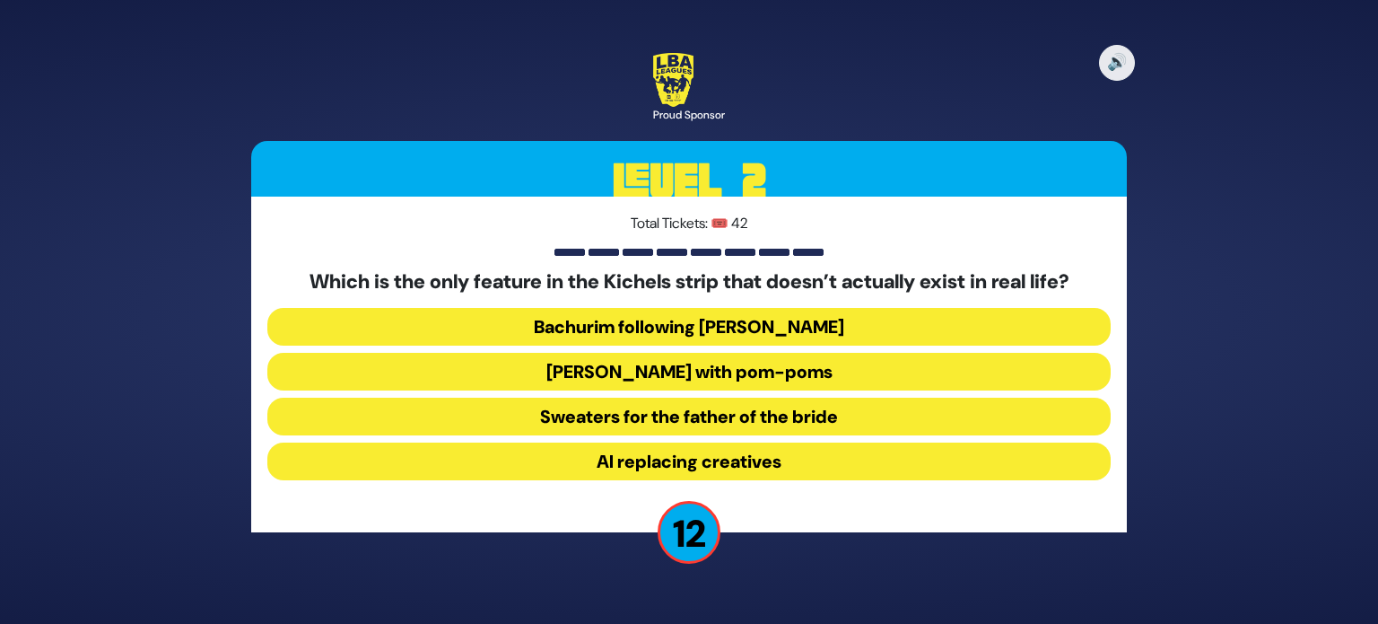
click at [759, 371] on button "Yarmulkes with pom-poms" at bounding box center [688, 372] width 843 height 38
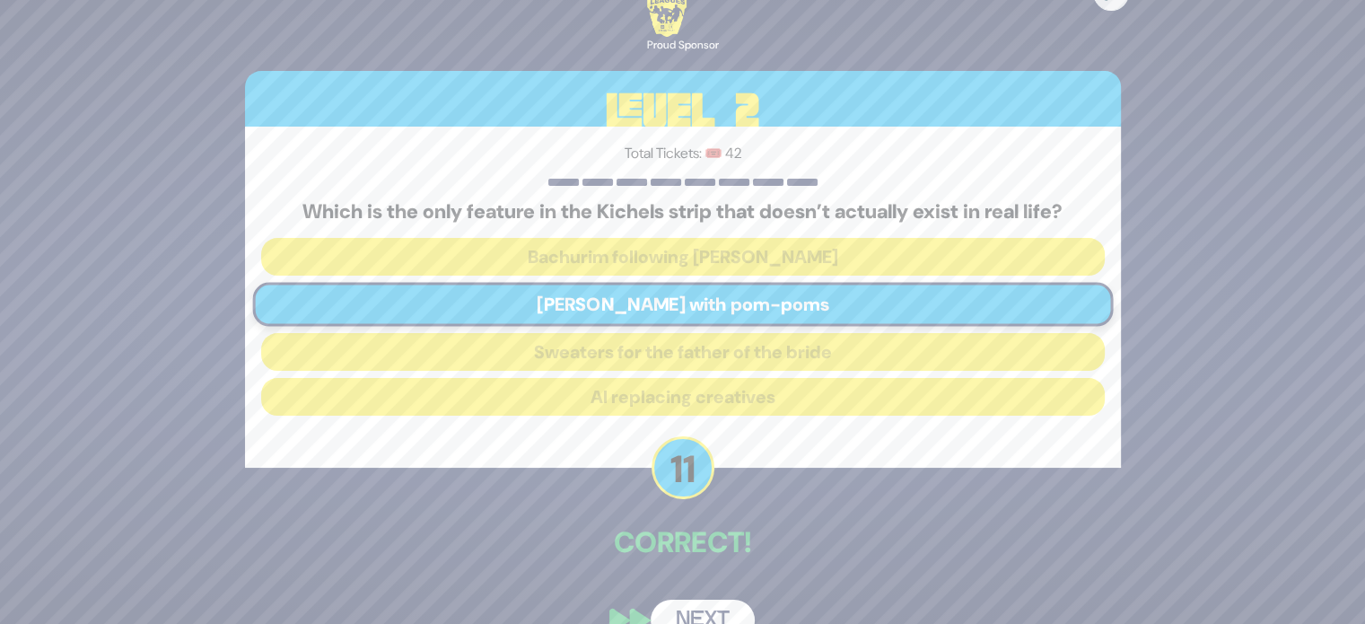
click at [698, 606] on button "Next" at bounding box center [702, 619] width 104 height 41
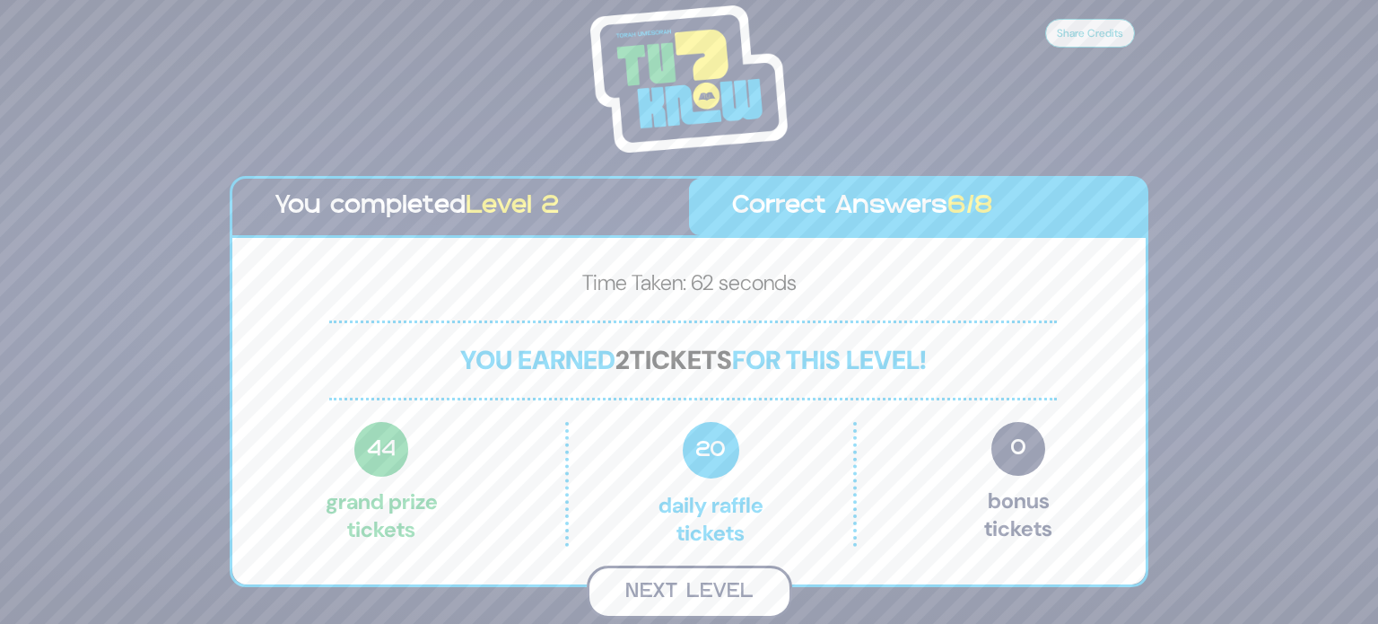
click at [705, 593] on button "Next Level" at bounding box center [689, 591] width 205 height 53
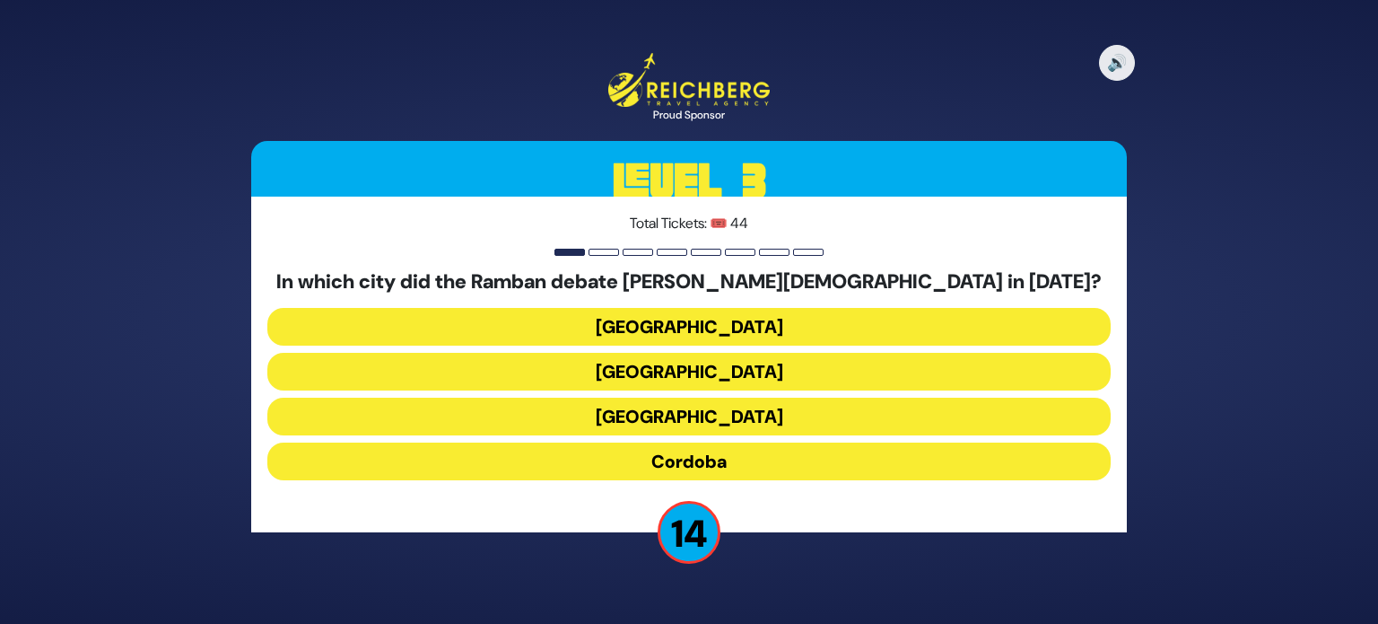
drag, startPoint x: 705, startPoint y: 593, endPoint x: 814, endPoint y: 560, distance: 113.5
click at [814, 560] on div "🔊 Proud Sponsor Level 3 Total Tickets: 🎟️ 44 In which city did the Ramban debat…" at bounding box center [689, 312] width 1378 height 624
click at [764, 364] on button "Barcelona" at bounding box center [688, 372] width 843 height 38
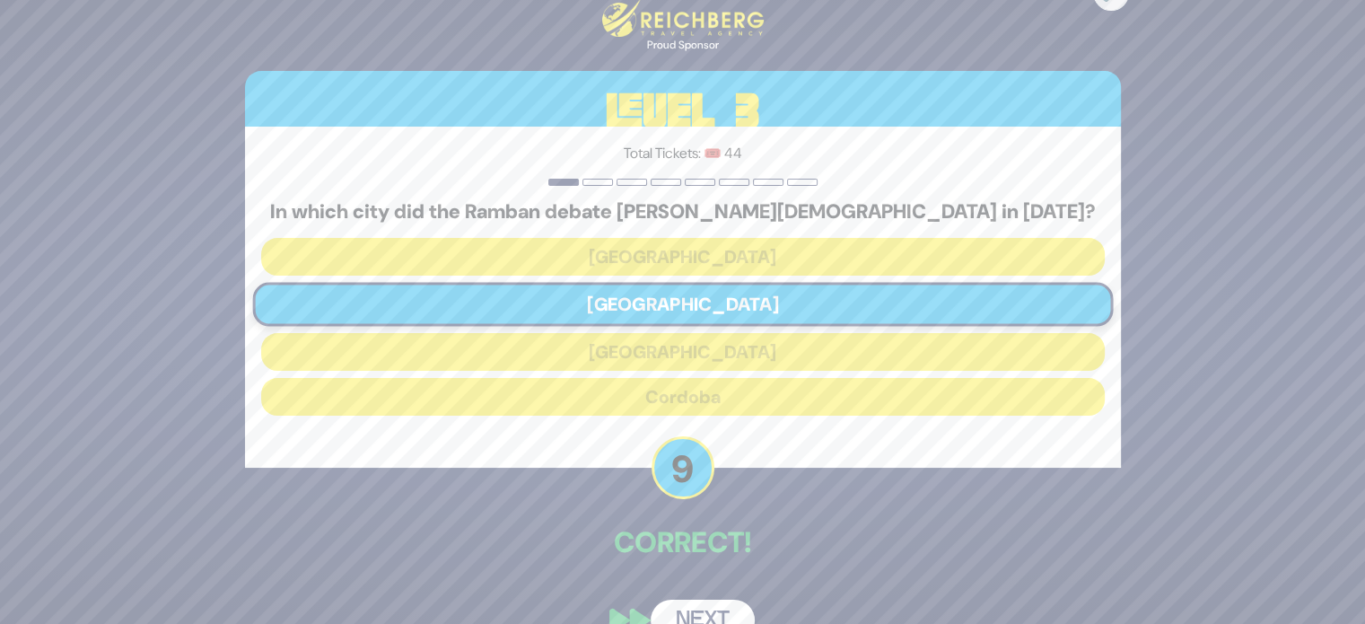
click at [669, 608] on button "Next" at bounding box center [702, 619] width 104 height 41
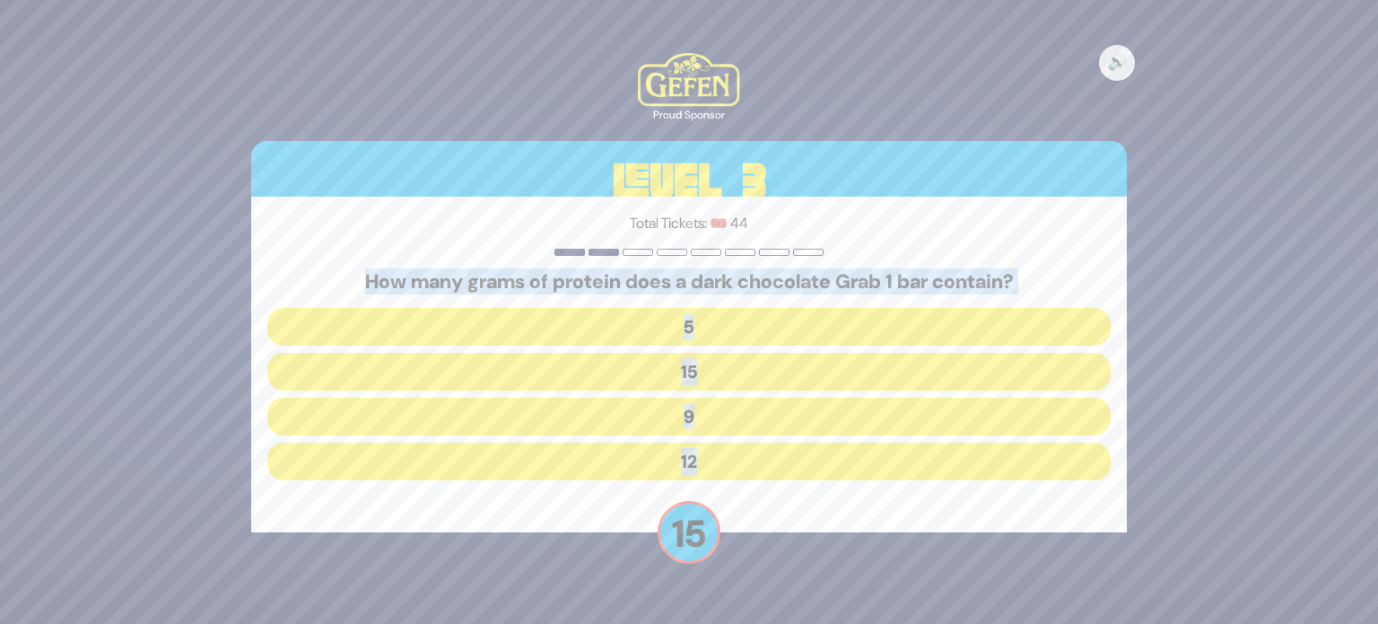
click at [822, 559] on div "🔊 Proud Sponsor Level 3 Total Tickets: 🎟️ 44 How many grams of protein does a d…" at bounding box center [689, 311] width 919 height 561
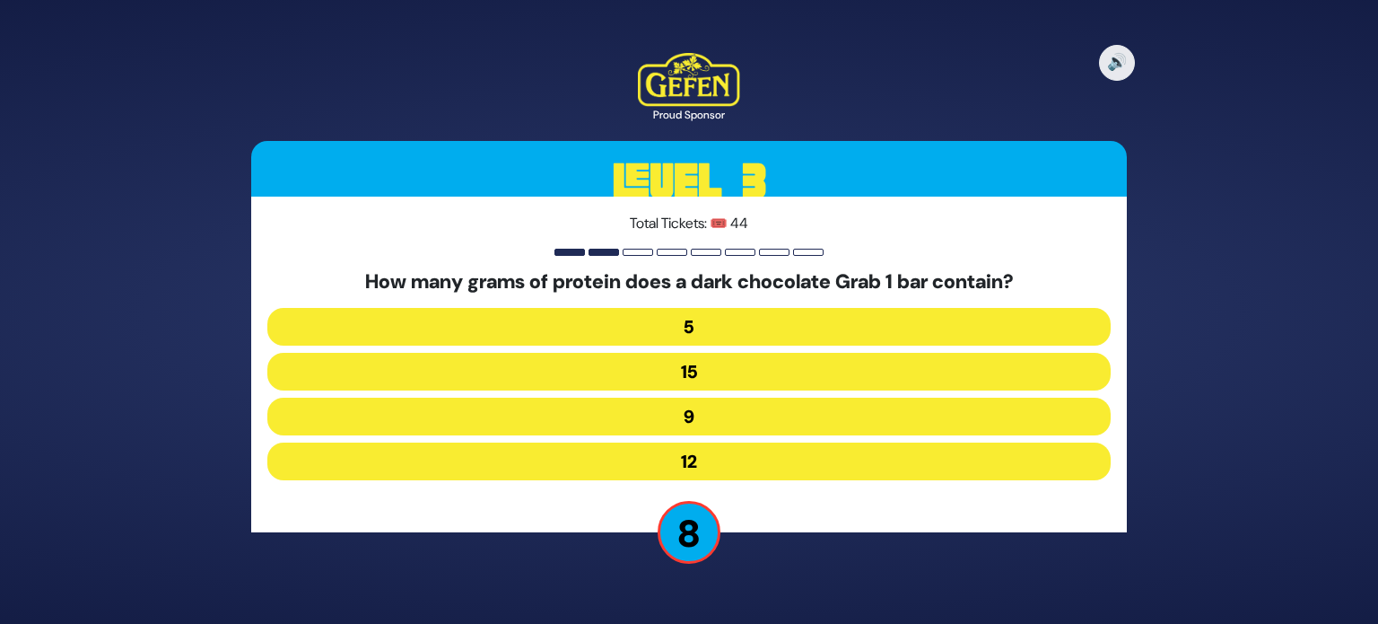
click at [700, 407] on button "9" at bounding box center [688, 416] width 843 height 38
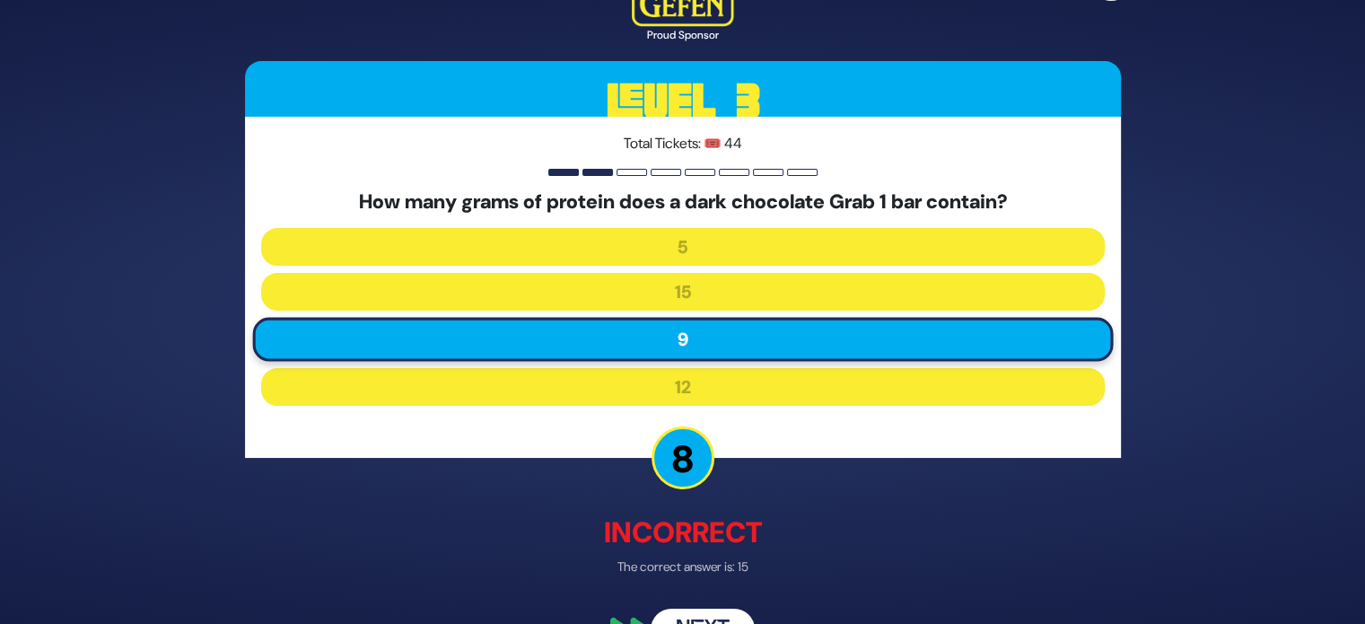
click at [718, 606] on div "🔊 Proud Sponsor Level 3 Total Tickets: 🎟️ 44 How many grams of protein does a d…" at bounding box center [682, 312] width 919 height 720
click at [707, 615] on button "Next" at bounding box center [702, 629] width 104 height 41
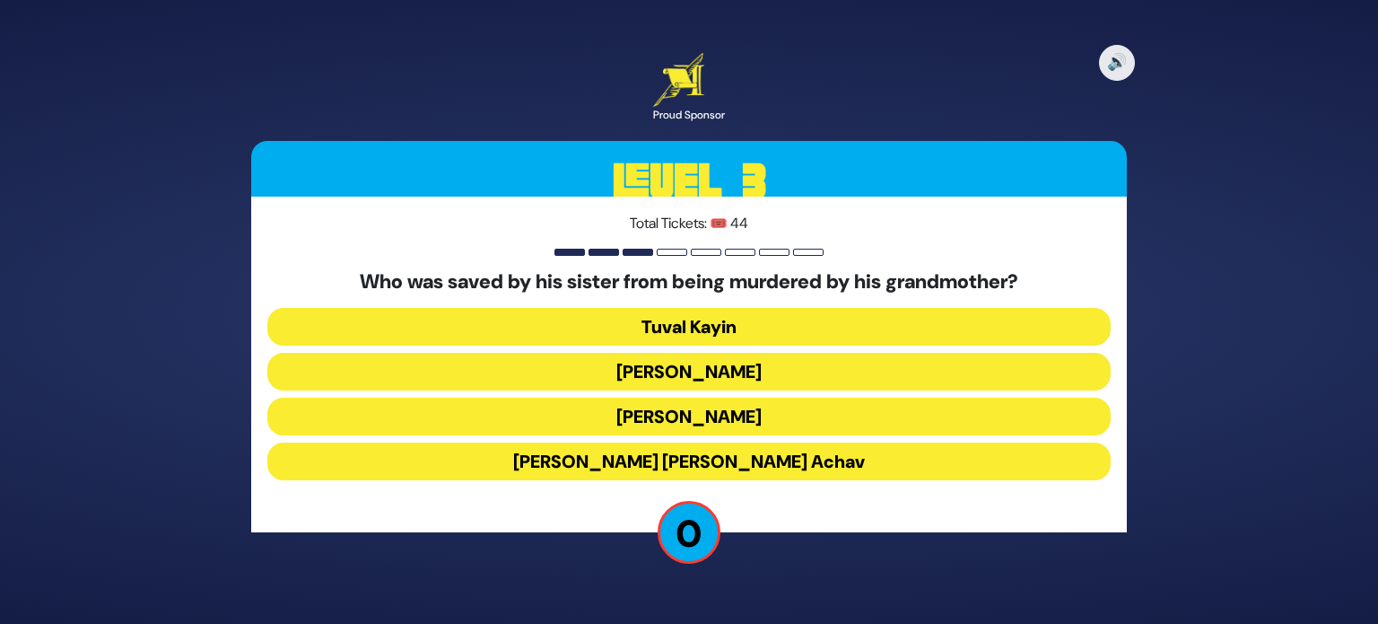
click at [778, 357] on button "King Yehoash" at bounding box center [688, 372] width 843 height 38
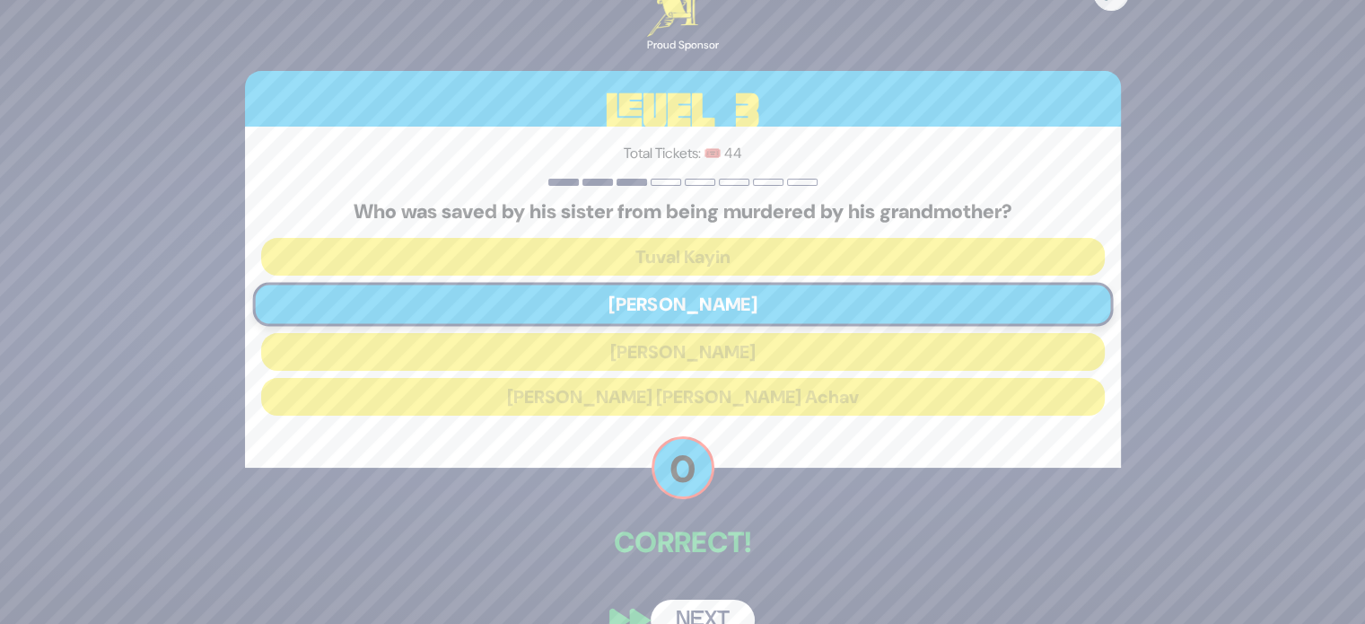
click at [671, 606] on button "Next" at bounding box center [702, 619] width 104 height 41
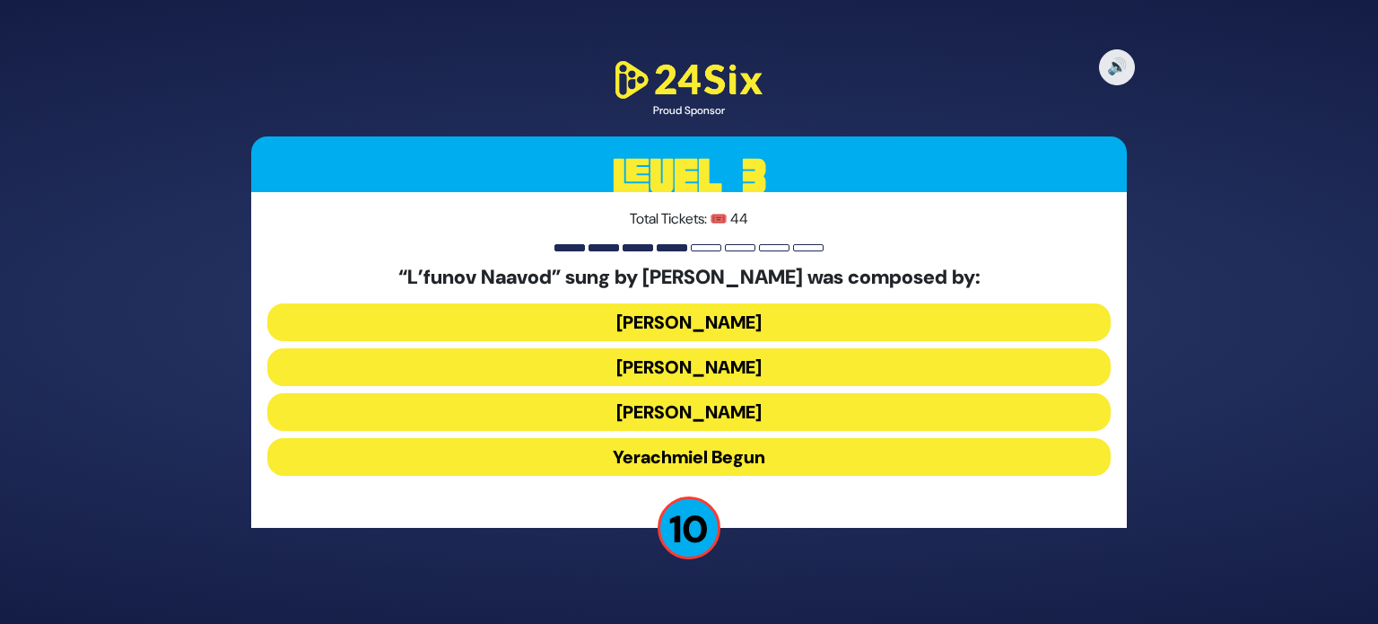
click at [702, 317] on button "Hershy Weinberger" at bounding box center [688, 322] width 843 height 38
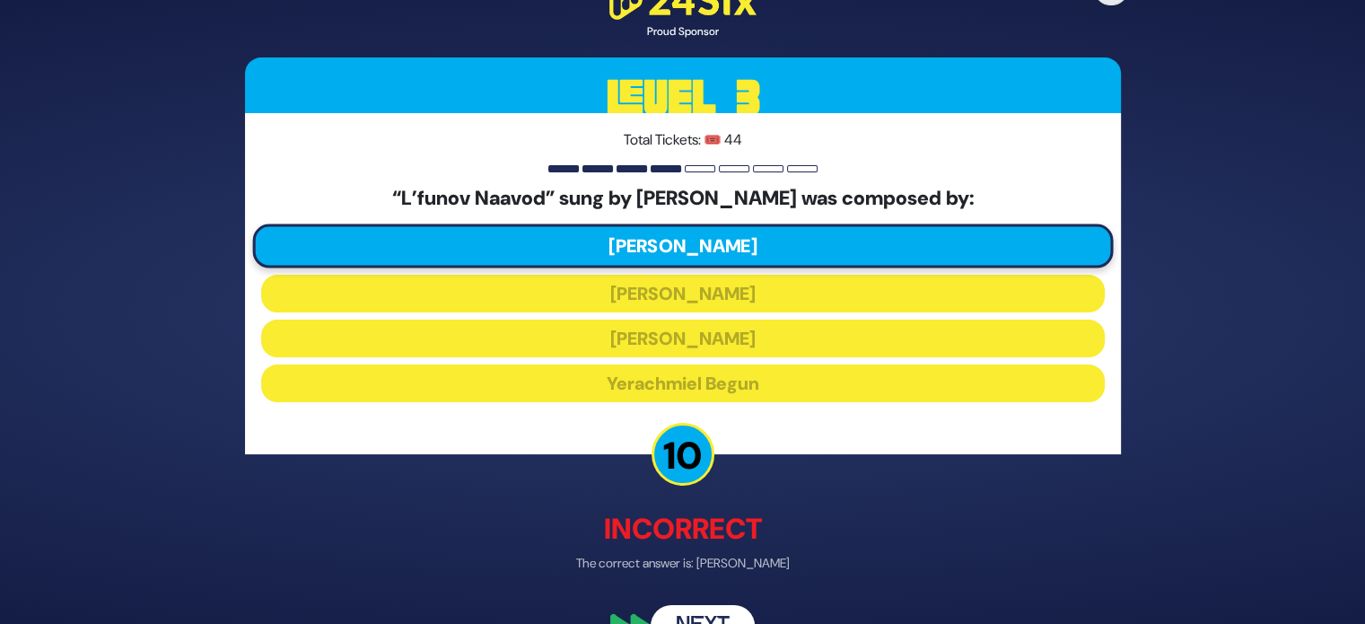
click at [711, 612] on button "Next" at bounding box center [702, 625] width 104 height 41
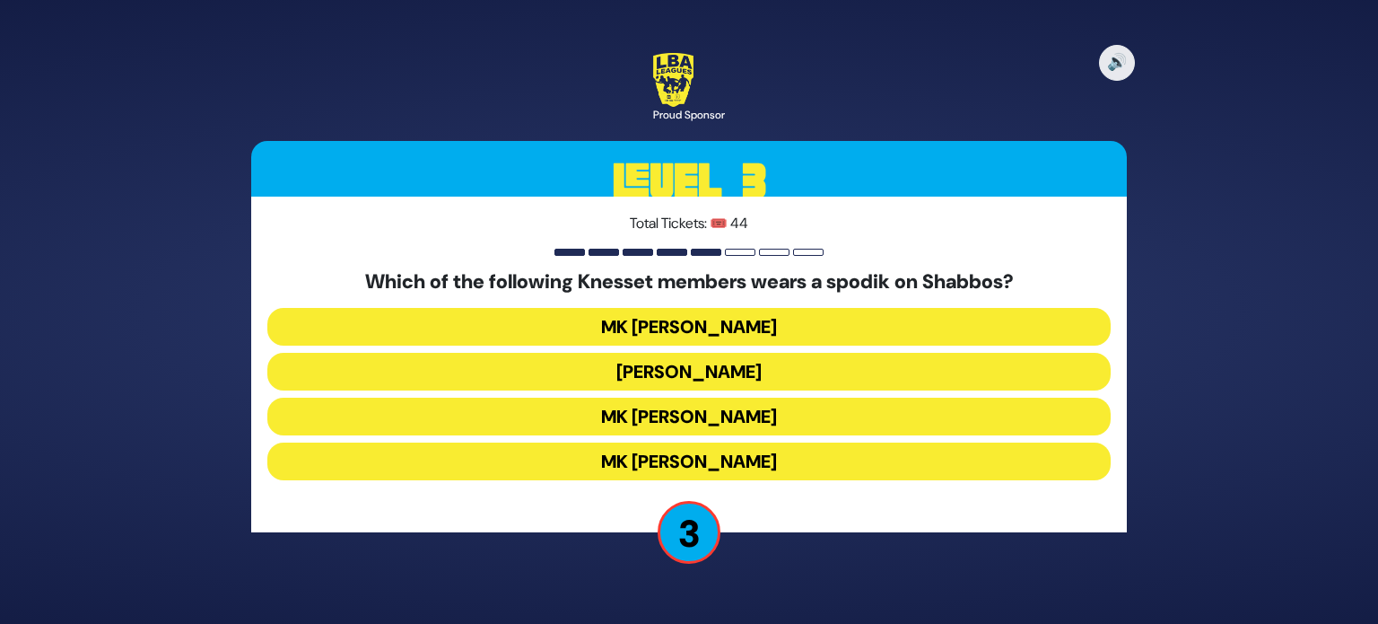
click at [798, 464] on button "MK Moshe Gafni" at bounding box center [688, 461] width 843 height 38
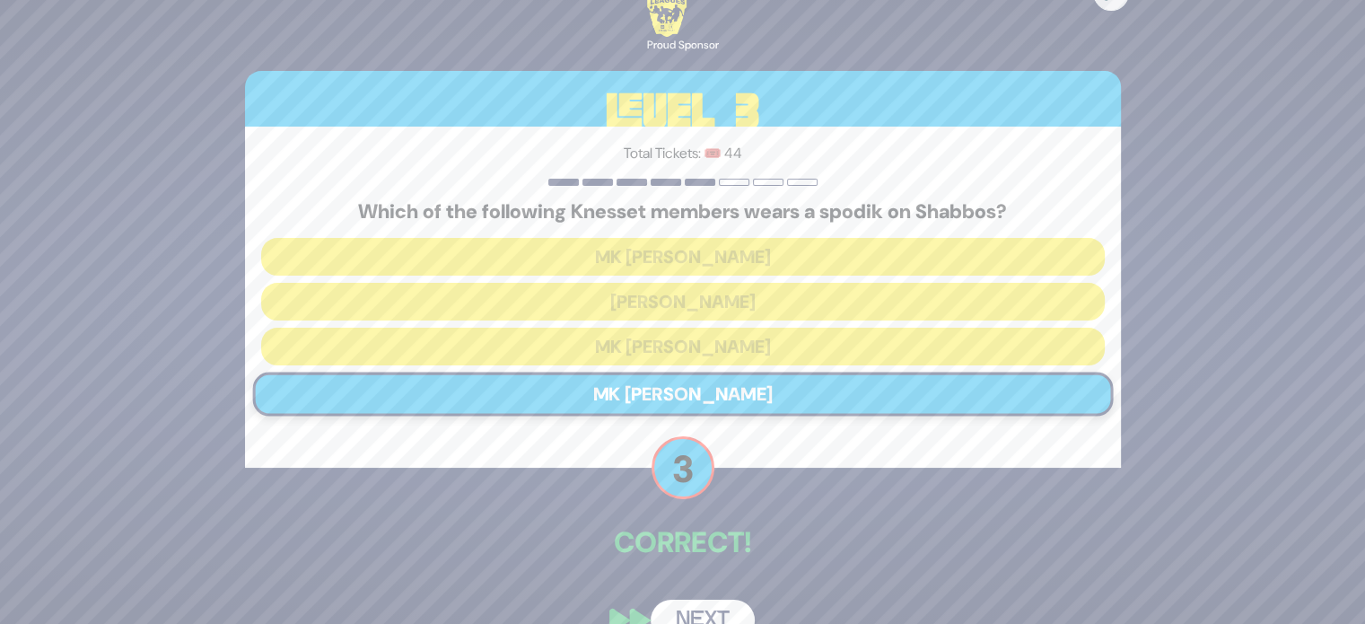
click at [698, 602] on button "Next" at bounding box center [702, 619] width 104 height 41
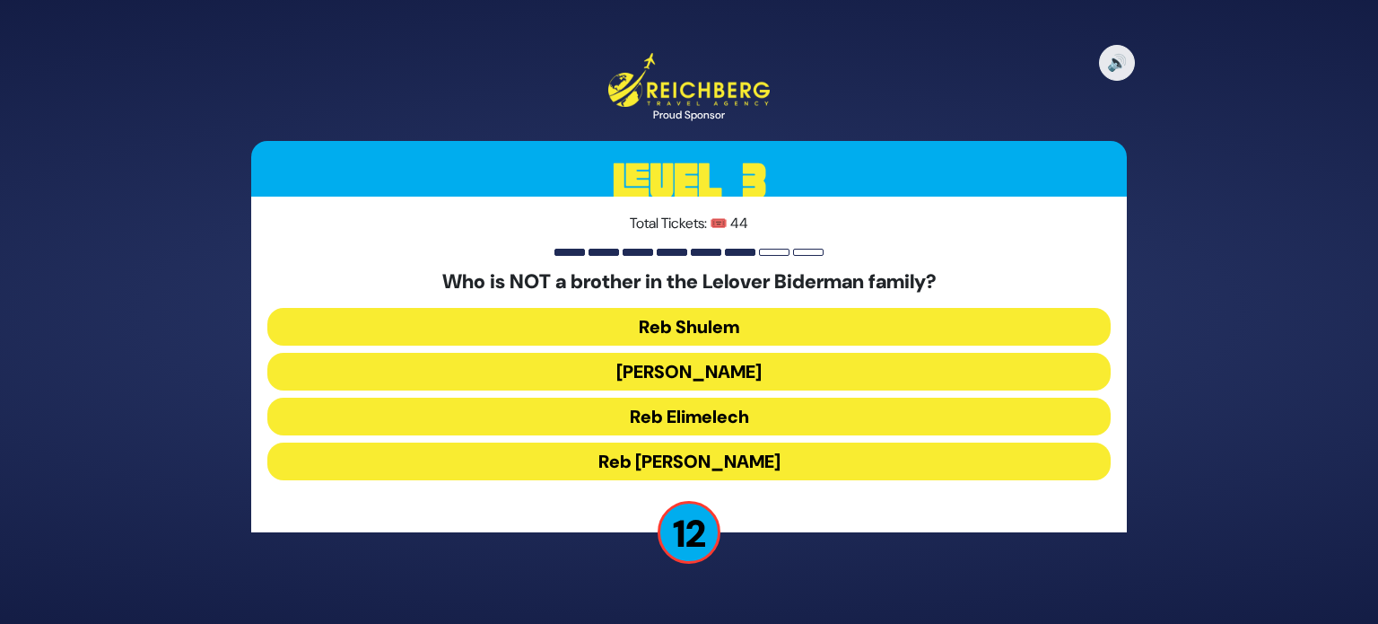
click at [769, 334] on button "Reb Shulem" at bounding box center [688, 327] width 843 height 38
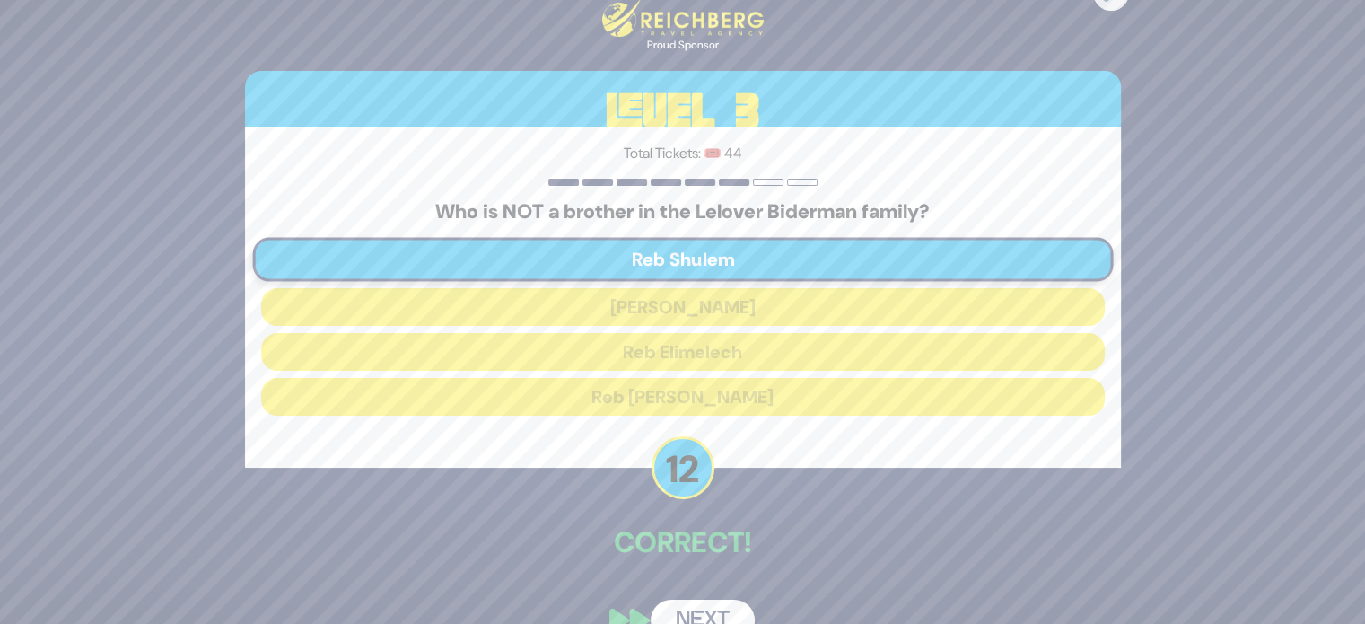
drag, startPoint x: 728, startPoint y: 612, endPoint x: 694, endPoint y: 606, distance: 35.5
click at [694, 606] on button "Next" at bounding box center [702, 619] width 104 height 41
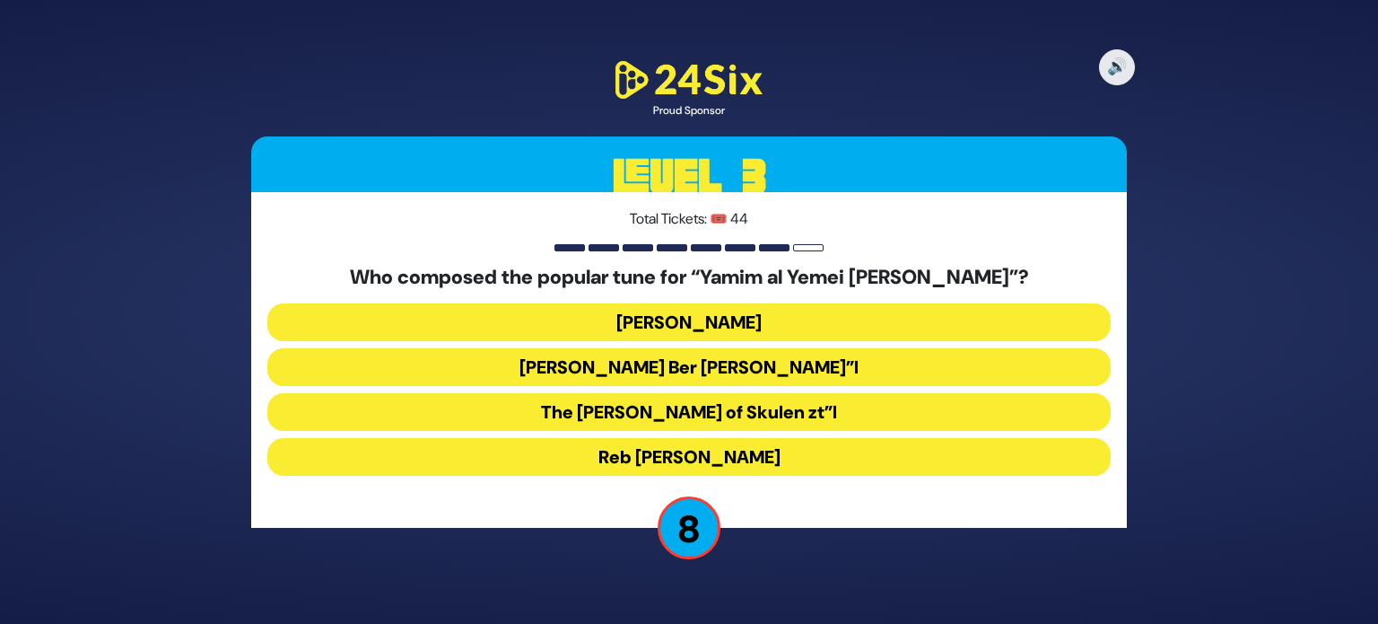
click at [824, 459] on button "Reb Bentzion Shenker" at bounding box center [688, 457] width 843 height 38
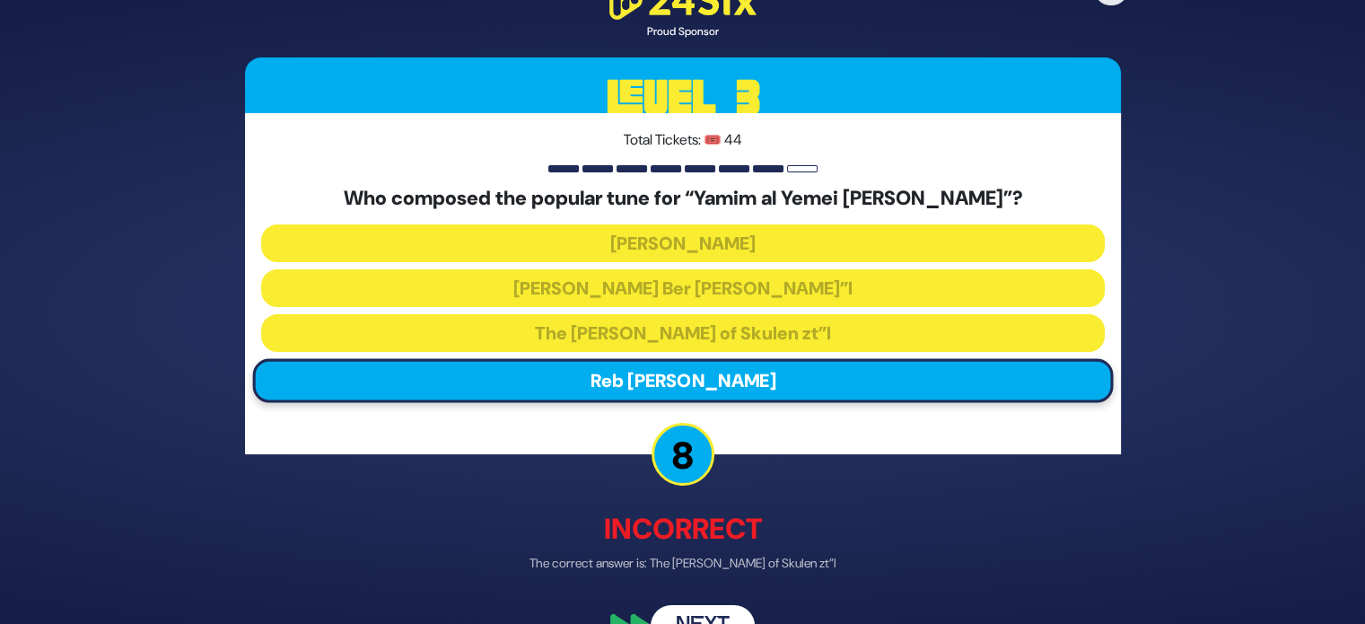
click at [682, 611] on button "Next" at bounding box center [702, 625] width 104 height 41
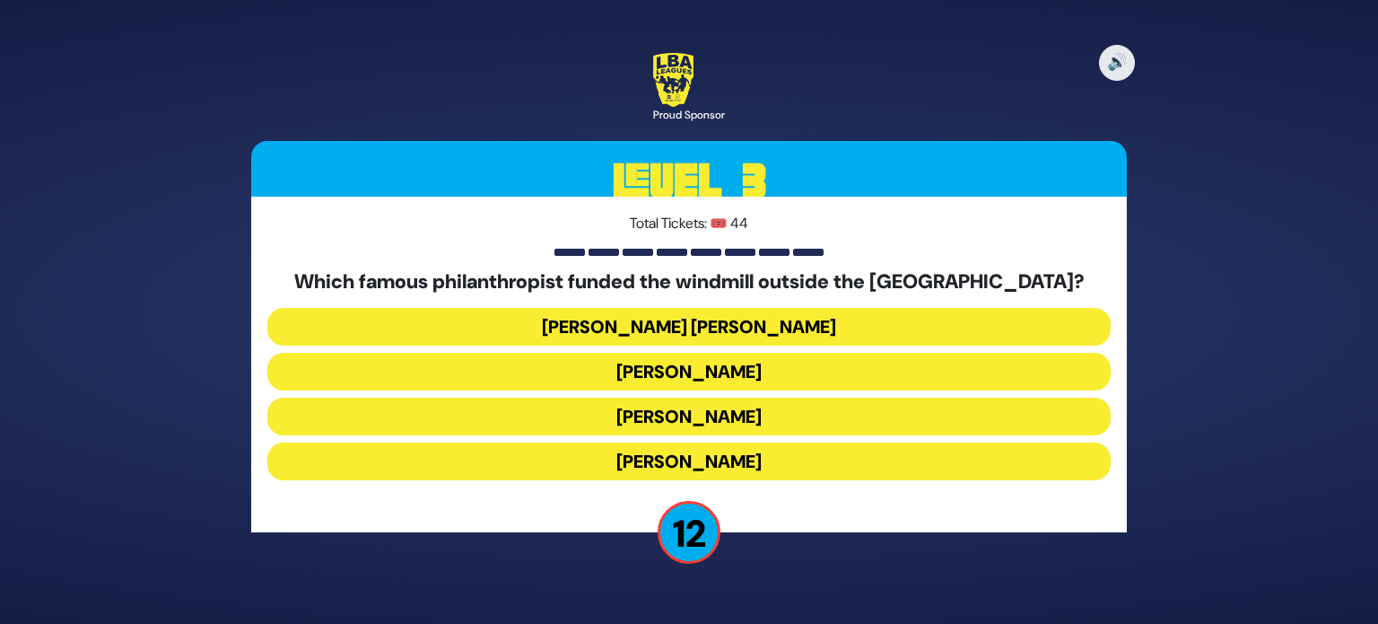
click at [746, 452] on button "Moses Montefiore" at bounding box center [688, 461] width 843 height 38
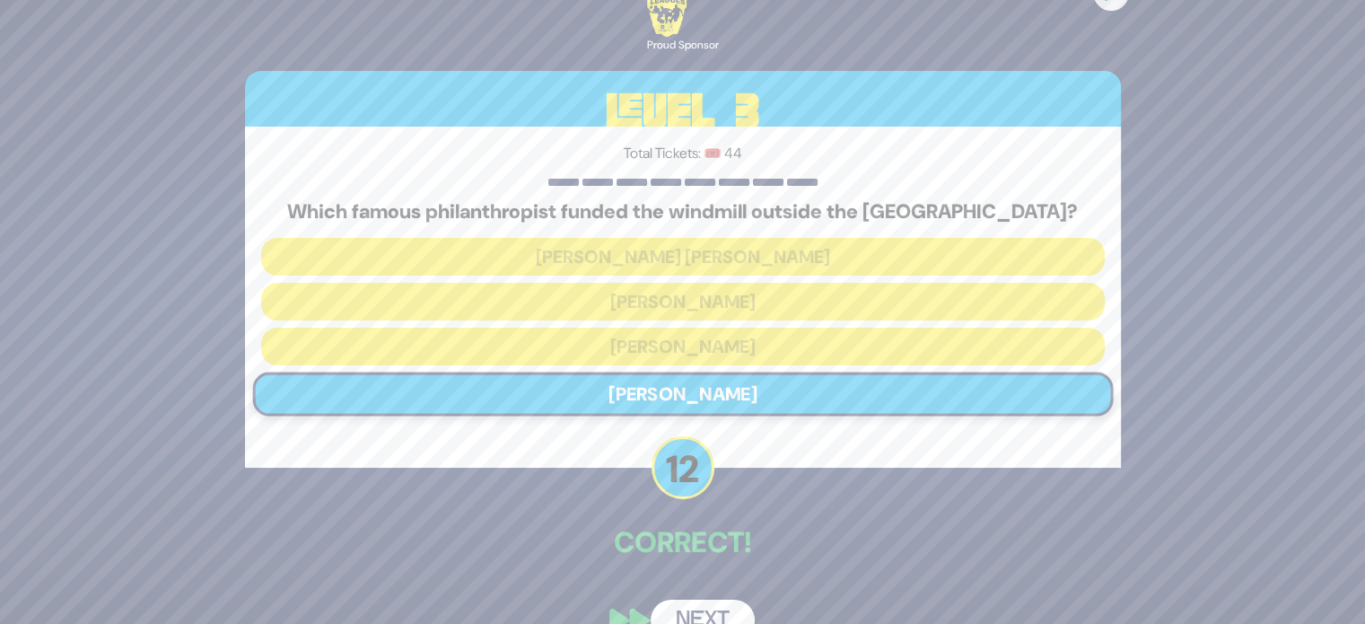
click at [723, 570] on div "🔊 Proud Sponsor Level 3 Total Tickets: 🎟️ 44 Which famous philanthropist funded…" at bounding box center [682, 311] width 919 height 701
click at [725, 605] on button "Next" at bounding box center [702, 619] width 104 height 41
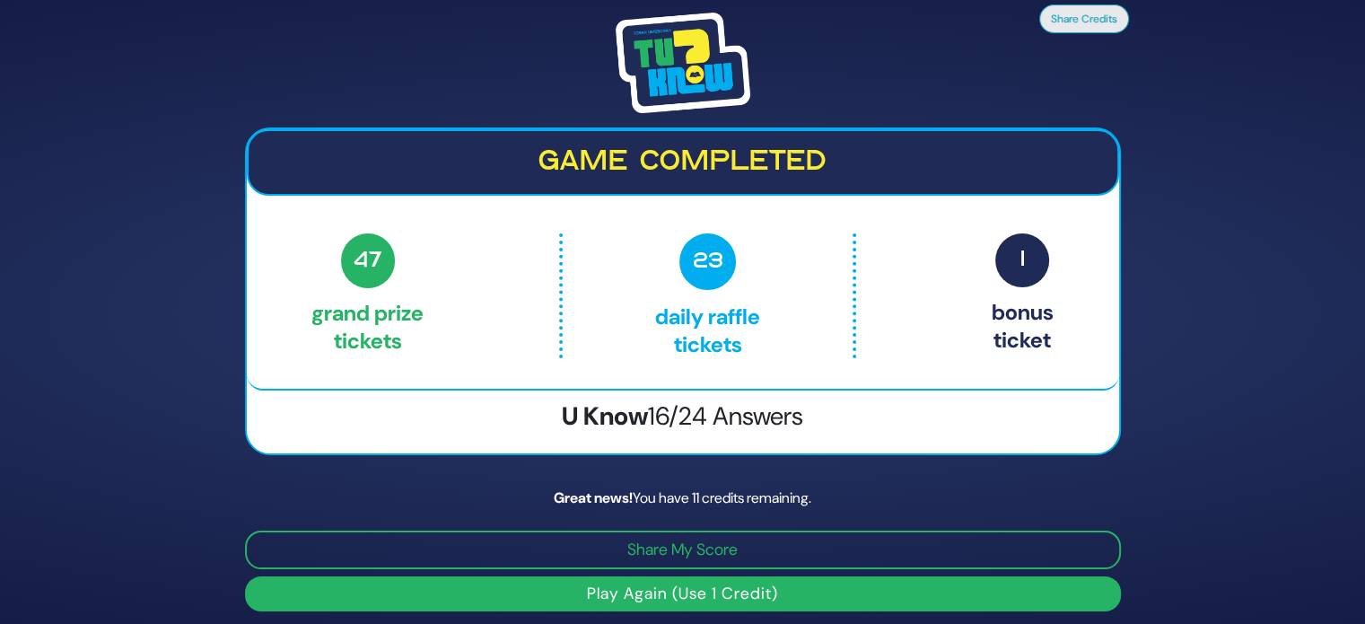
click at [526, 598] on button "Play Again (Use 1 Credit)" at bounding box center [683, 593] width 876 height 35
